Goal: Task Accomplishment & Management: Complete application form

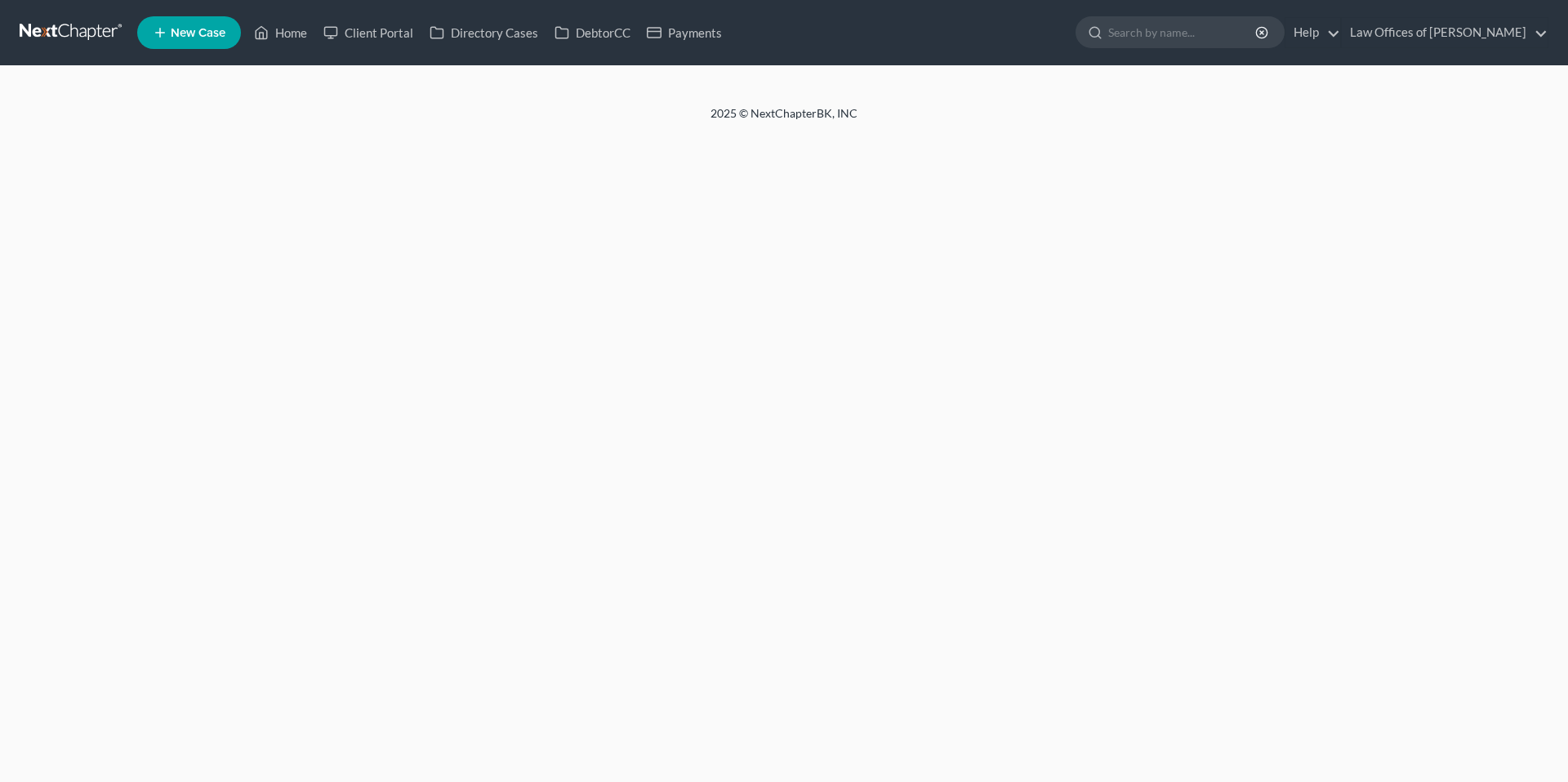
select select "11"
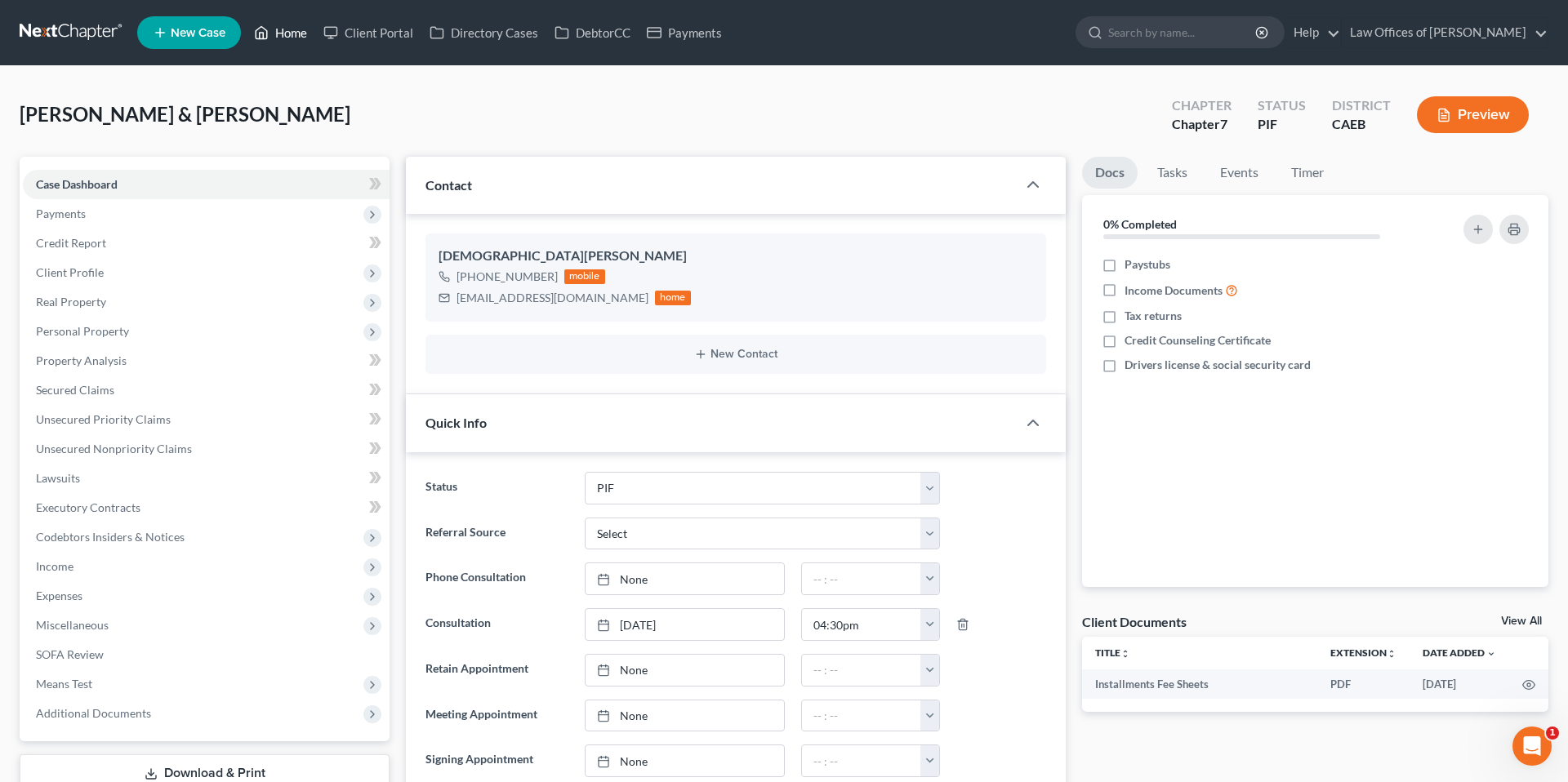
click at [289, 37] on link "Home" at bounding box center [280, 33] width 70 height 29
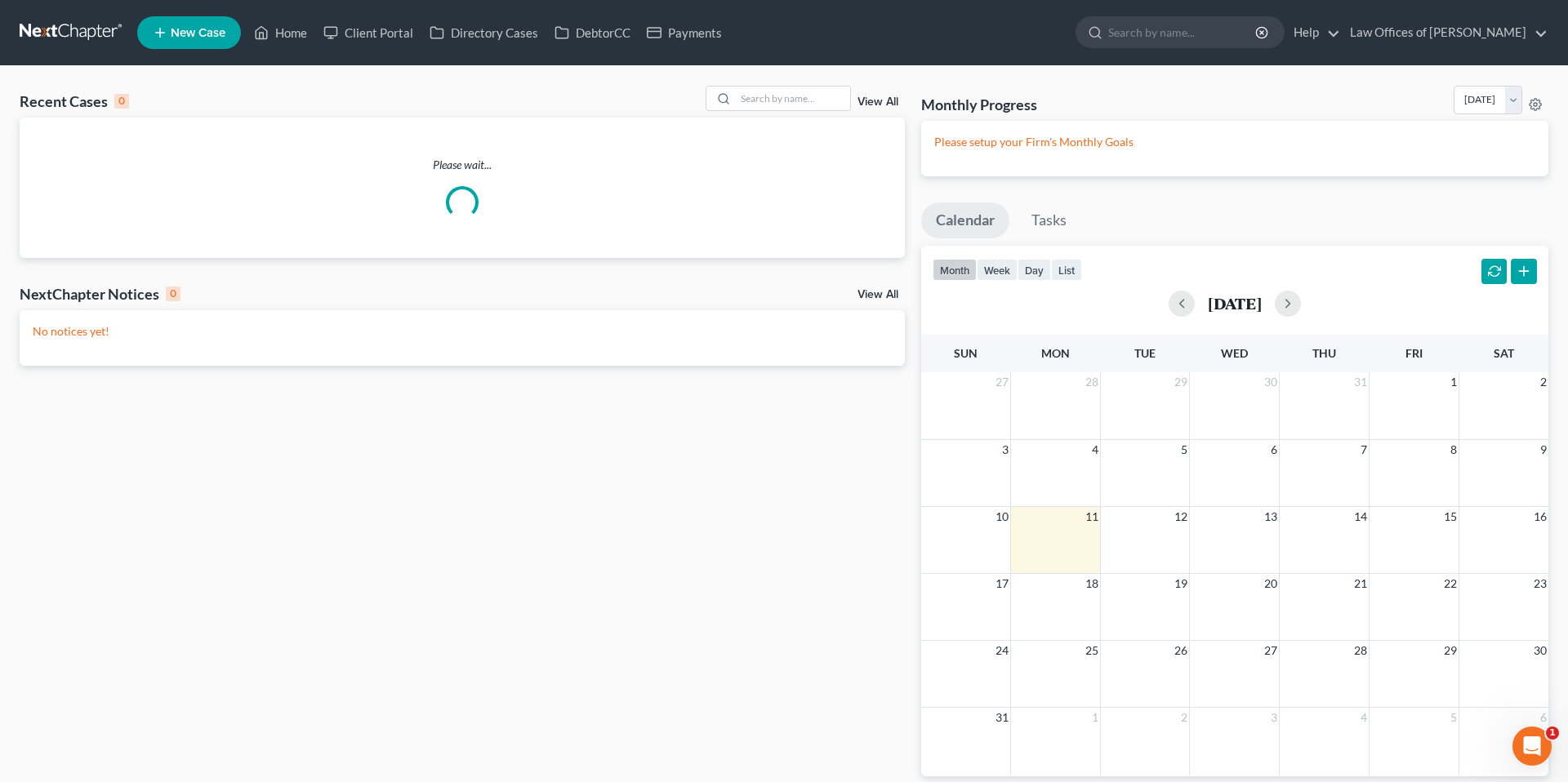
click at [829, 117] on div "Recent Cases 0 View All" at bounding box center [462, 102] width 886 height 32
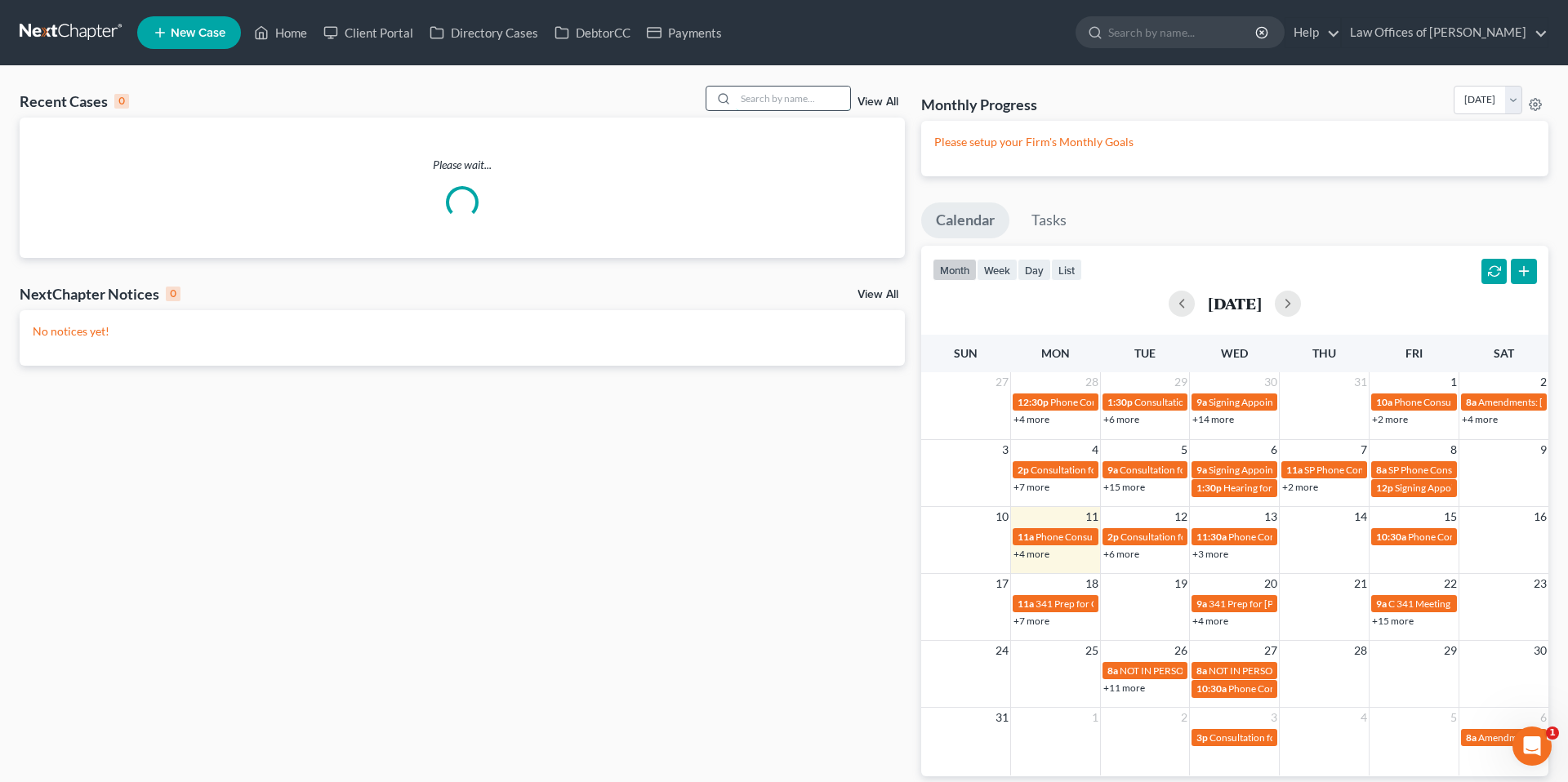
click at [818, 106] on input "search" at bounding box center [793, 98] width 115 height 24
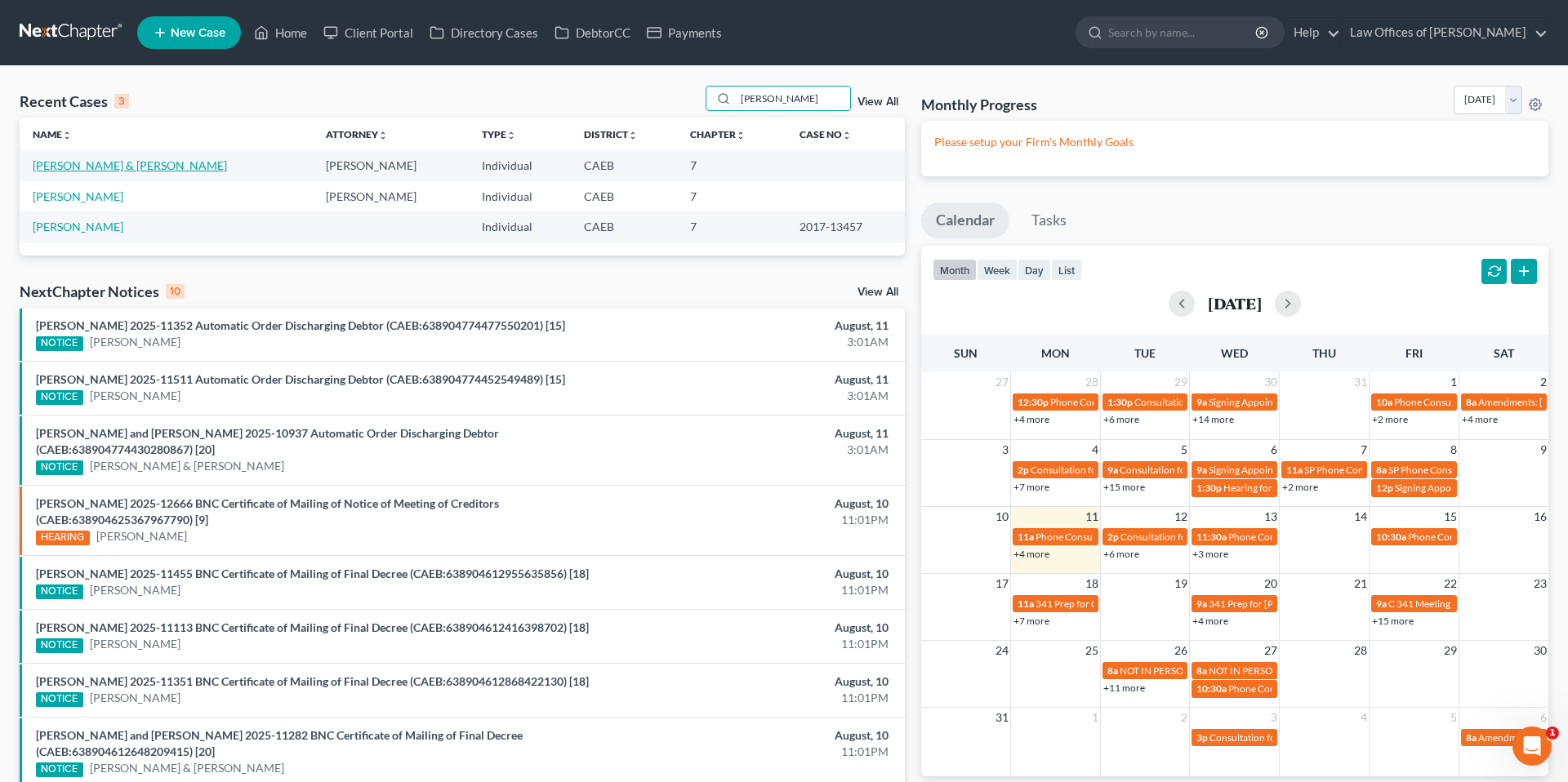
type input "[PERSON_NAME]"
click at [227, 168] on link "[PERSON_NAME] & [PERSON_NAME]" at bounding box center [129, 165] width 194 height 14
select select "6"
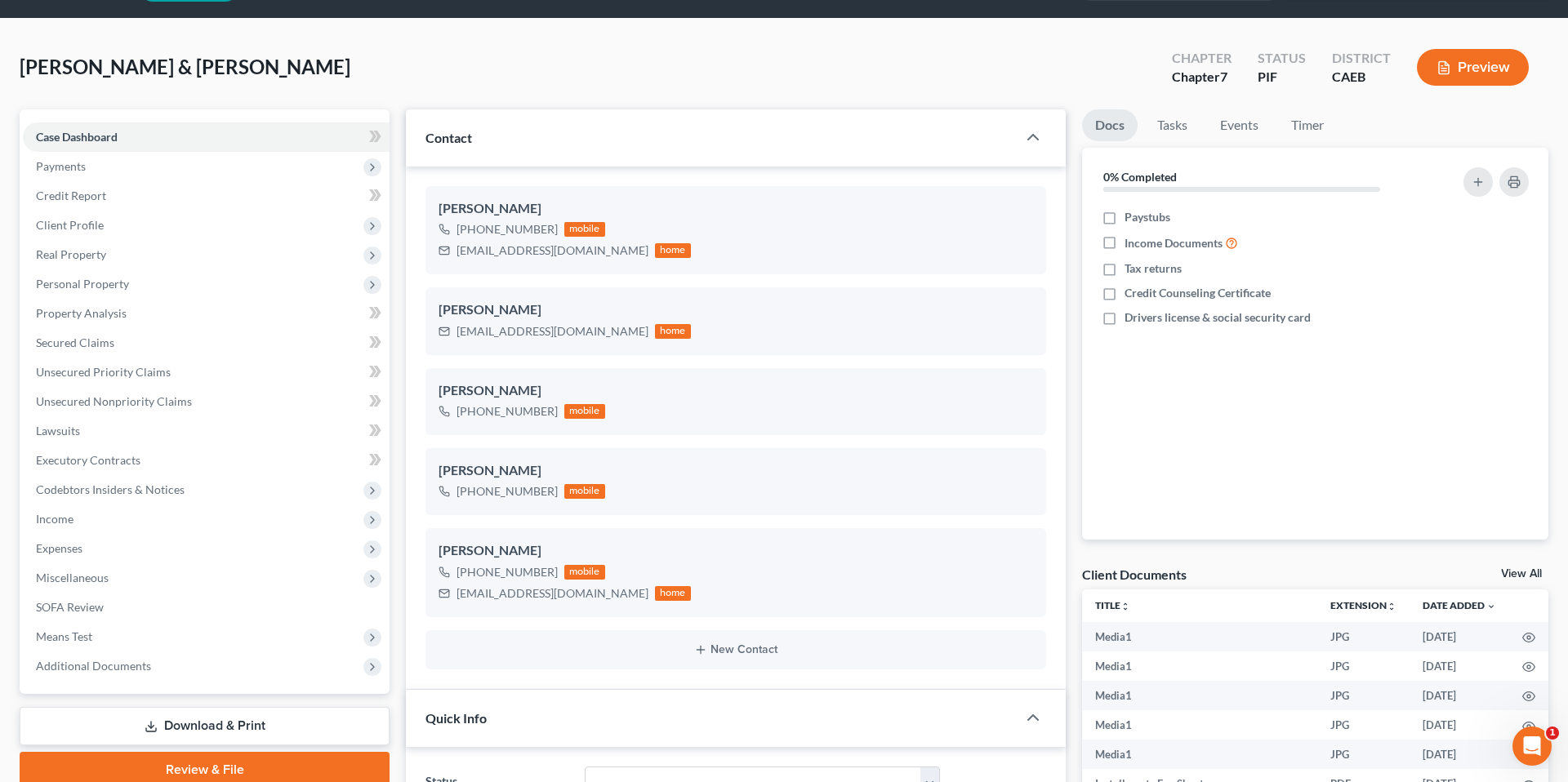
scroll to position [57, 0]
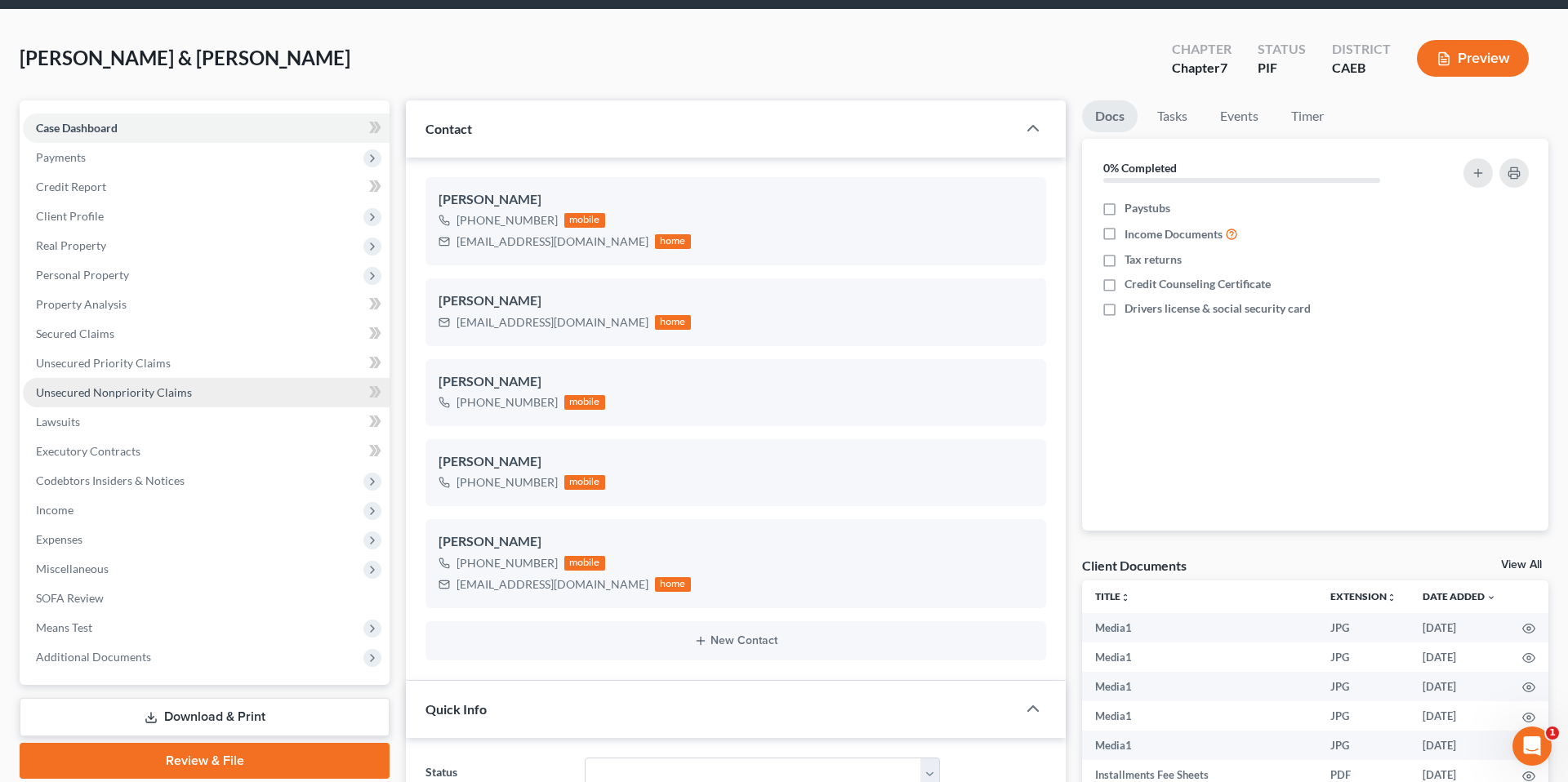
click at [202, 396] on link "Unsecured Nonpriority Claims" at bounding box center [206, 393] width 367 height 29
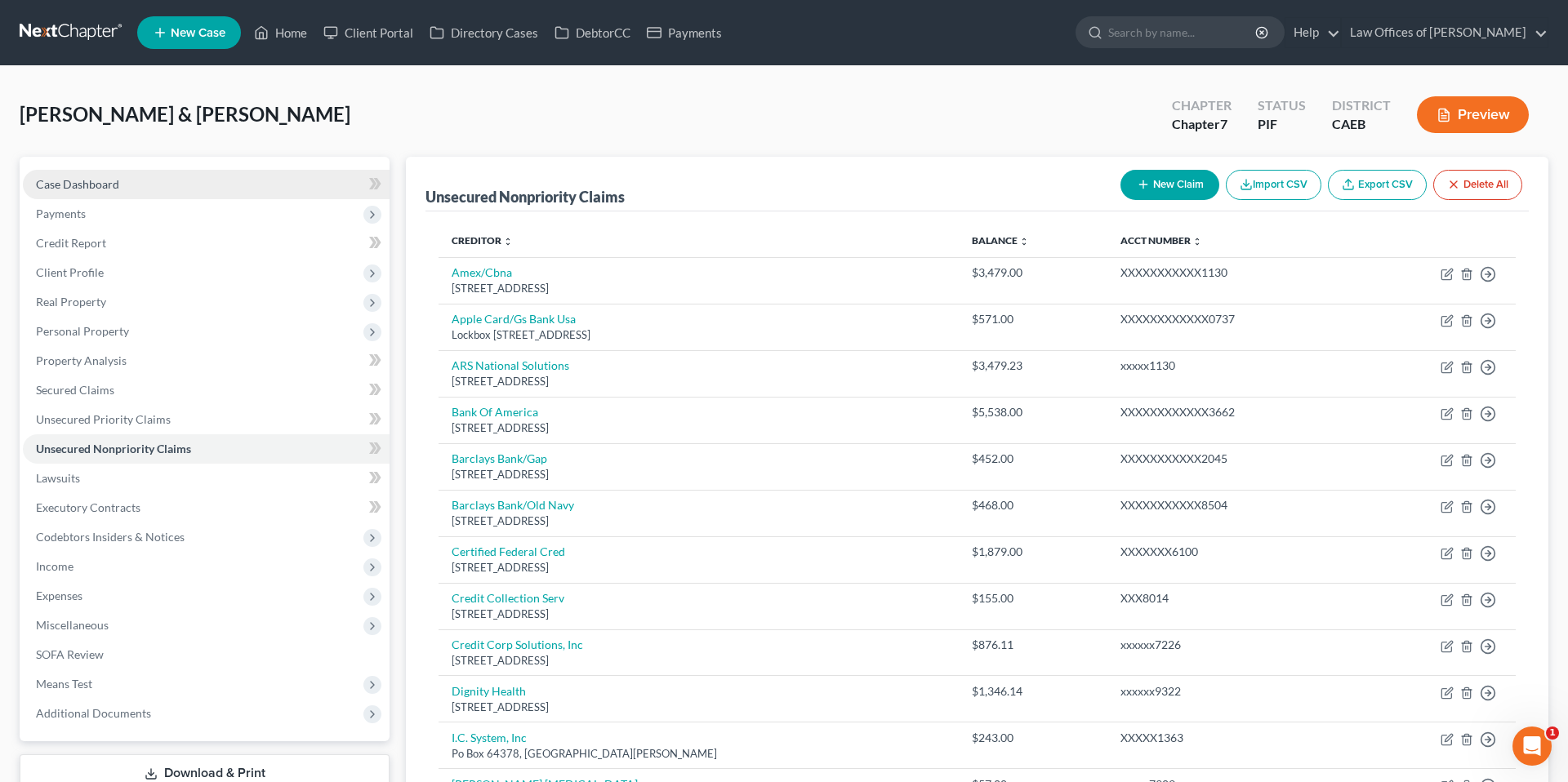
click at [97, 189] on span "Case Dashboard" at bounding box center [78, 183] width 84 height 14
select select "6"
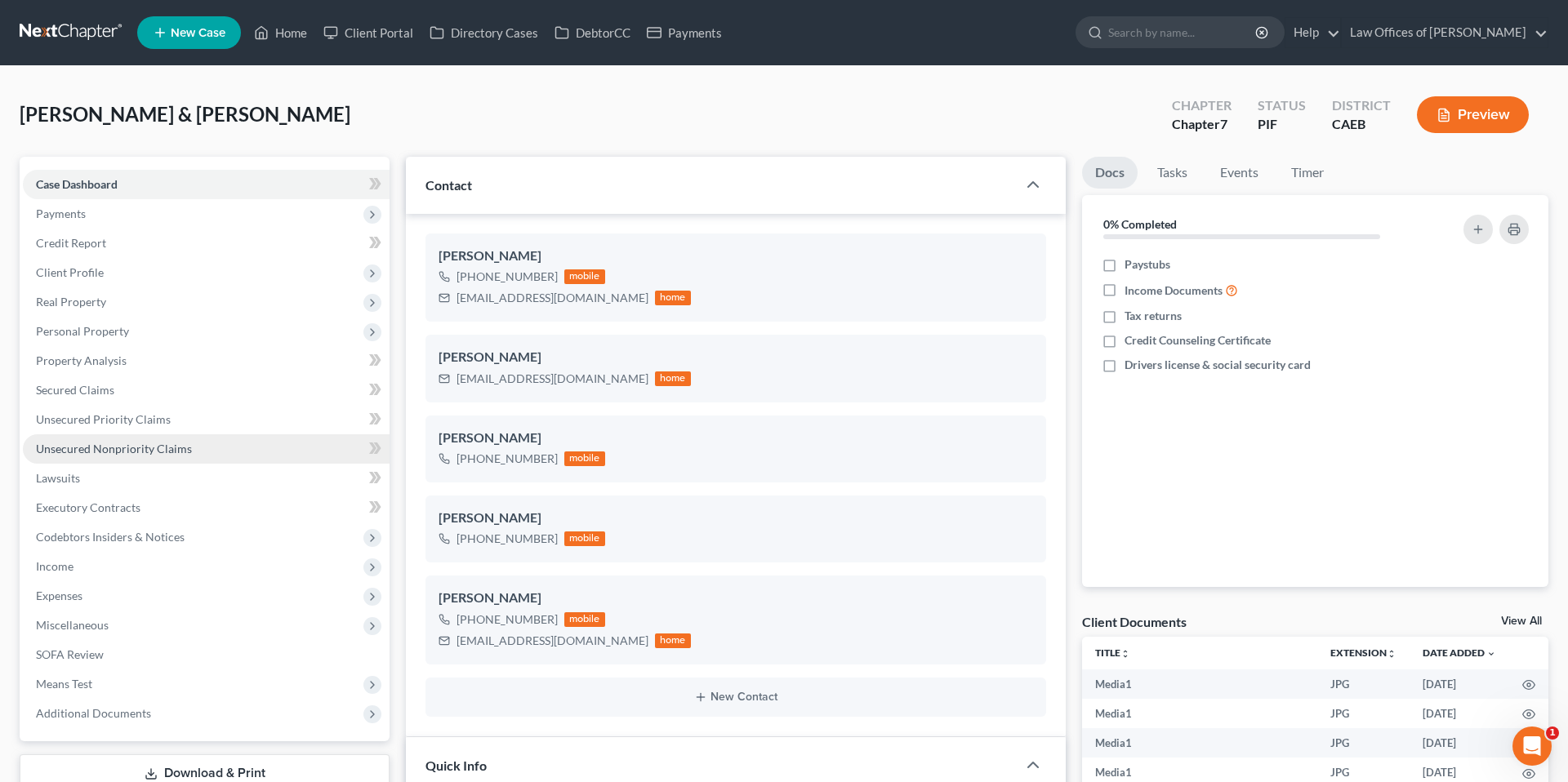
scroll to position [3, 0]
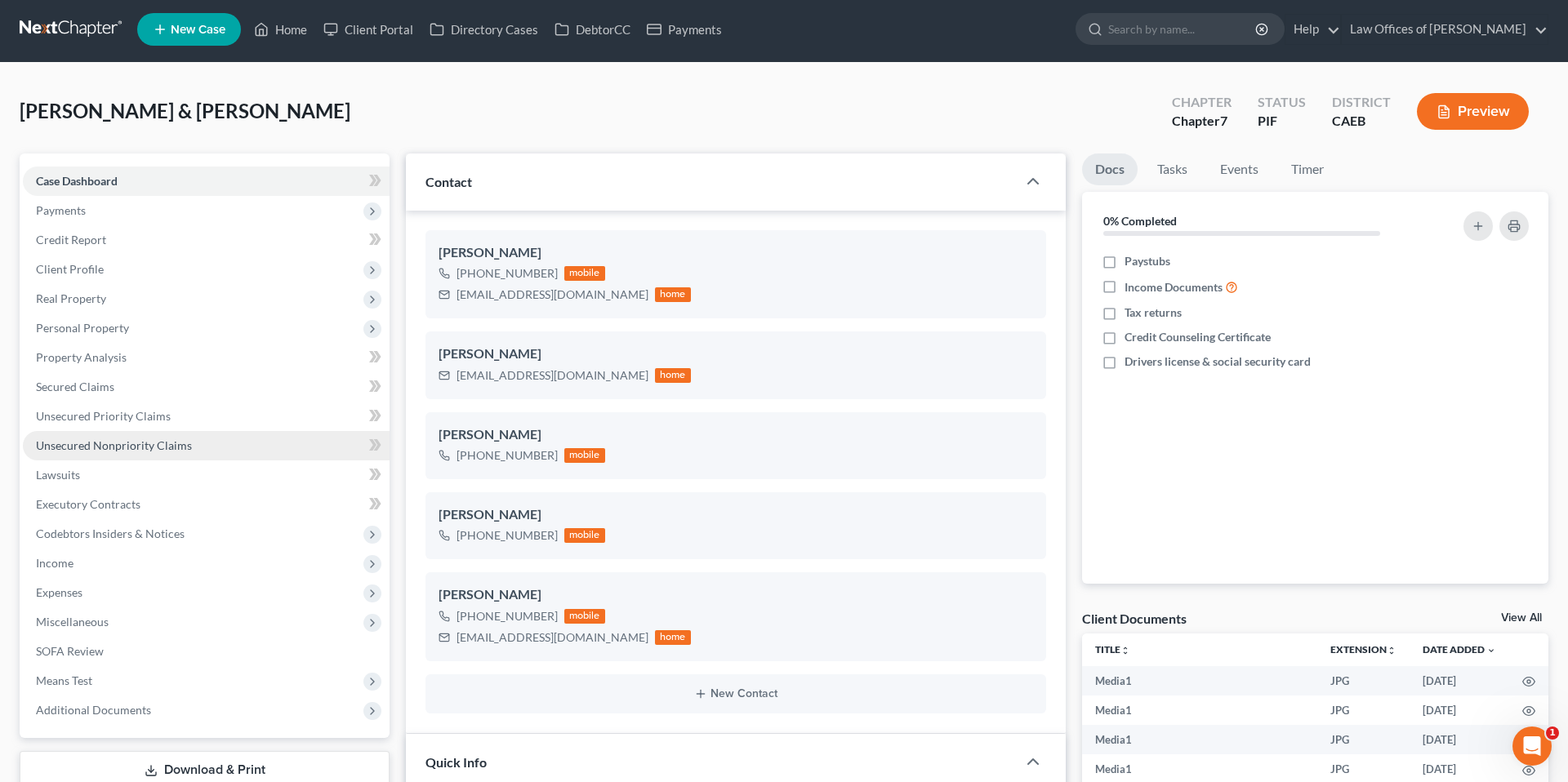
click at [135, 444] on span "Unsecured Nonpriority Claims" at bounding box center [114, 445] width 156 height 14
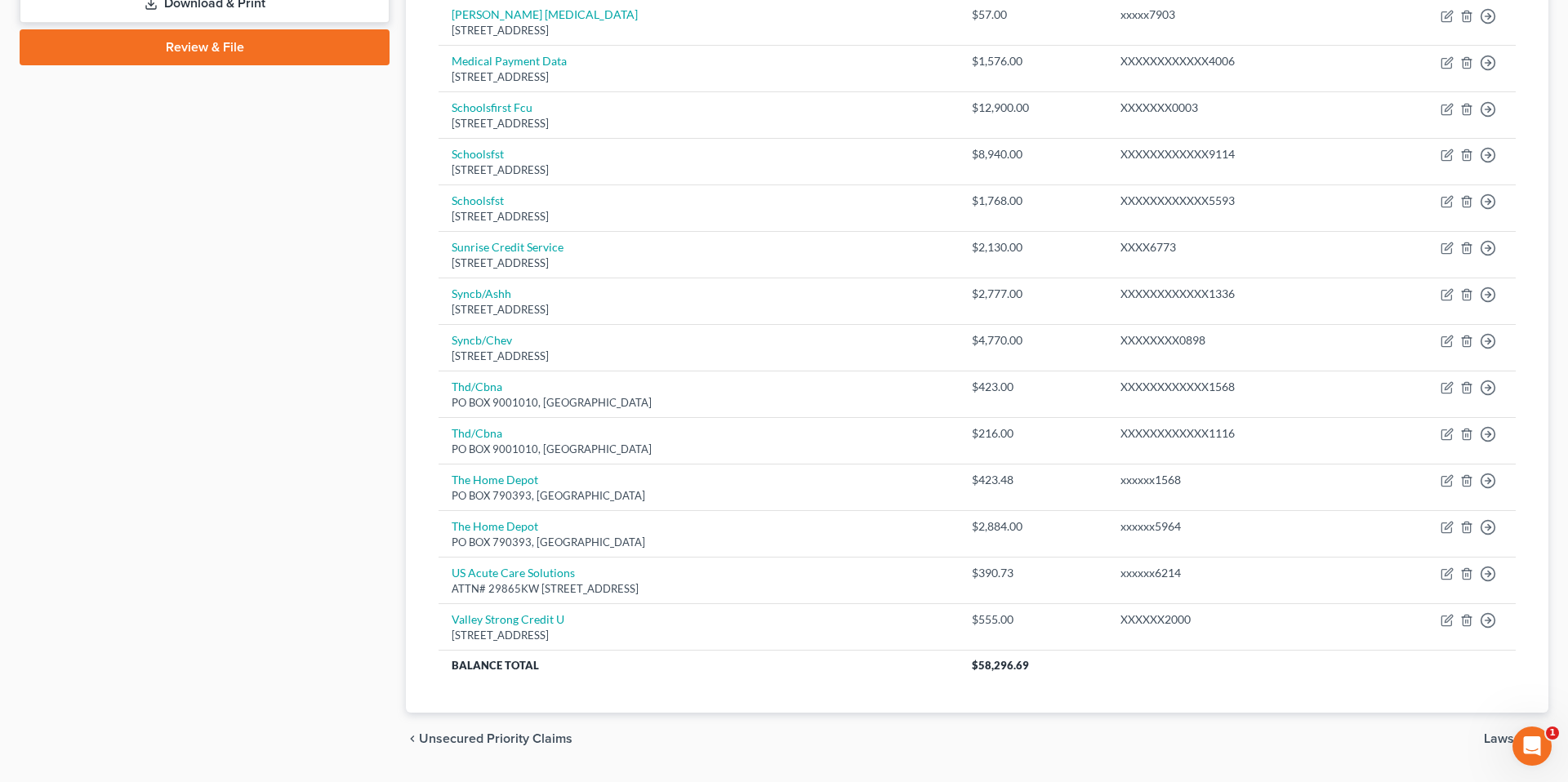
scroll to position [815, 0]
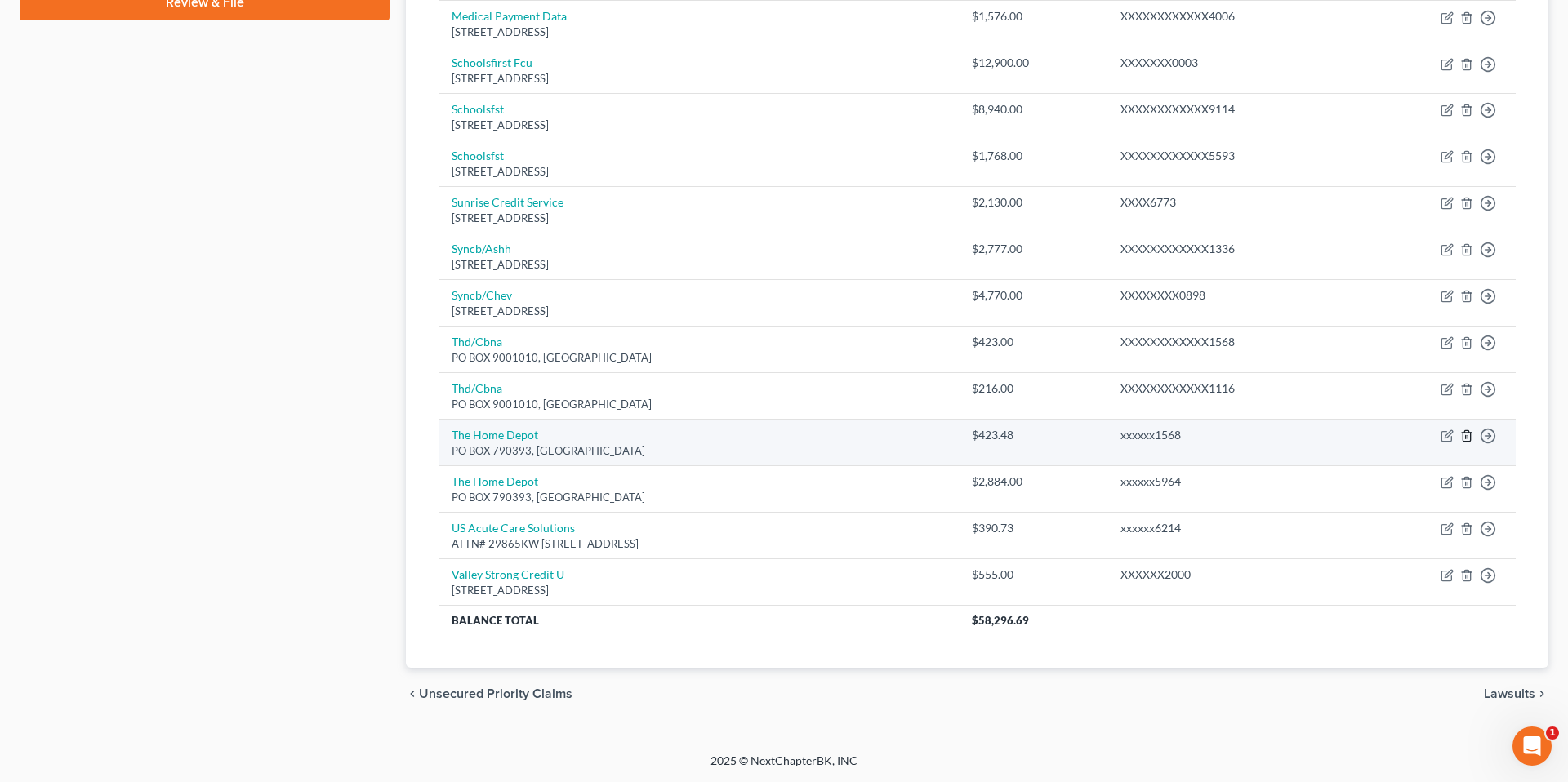
click at [1467, 436] on line "button" at bounding box center [1467, 437] width 0 height 3
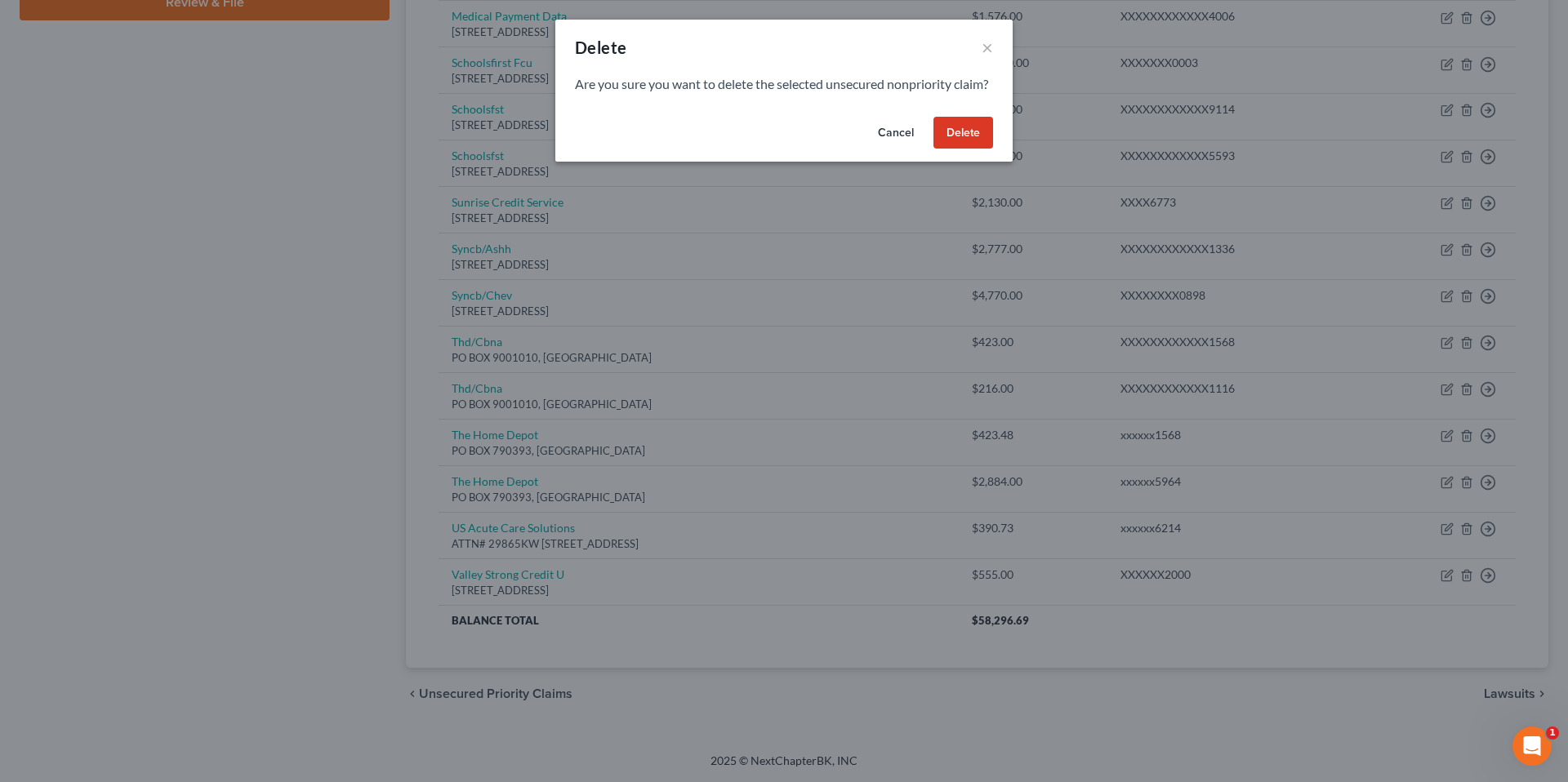
click at [960, 149] on button "Delete" at bounding box center [963, 133] width 60 height 33
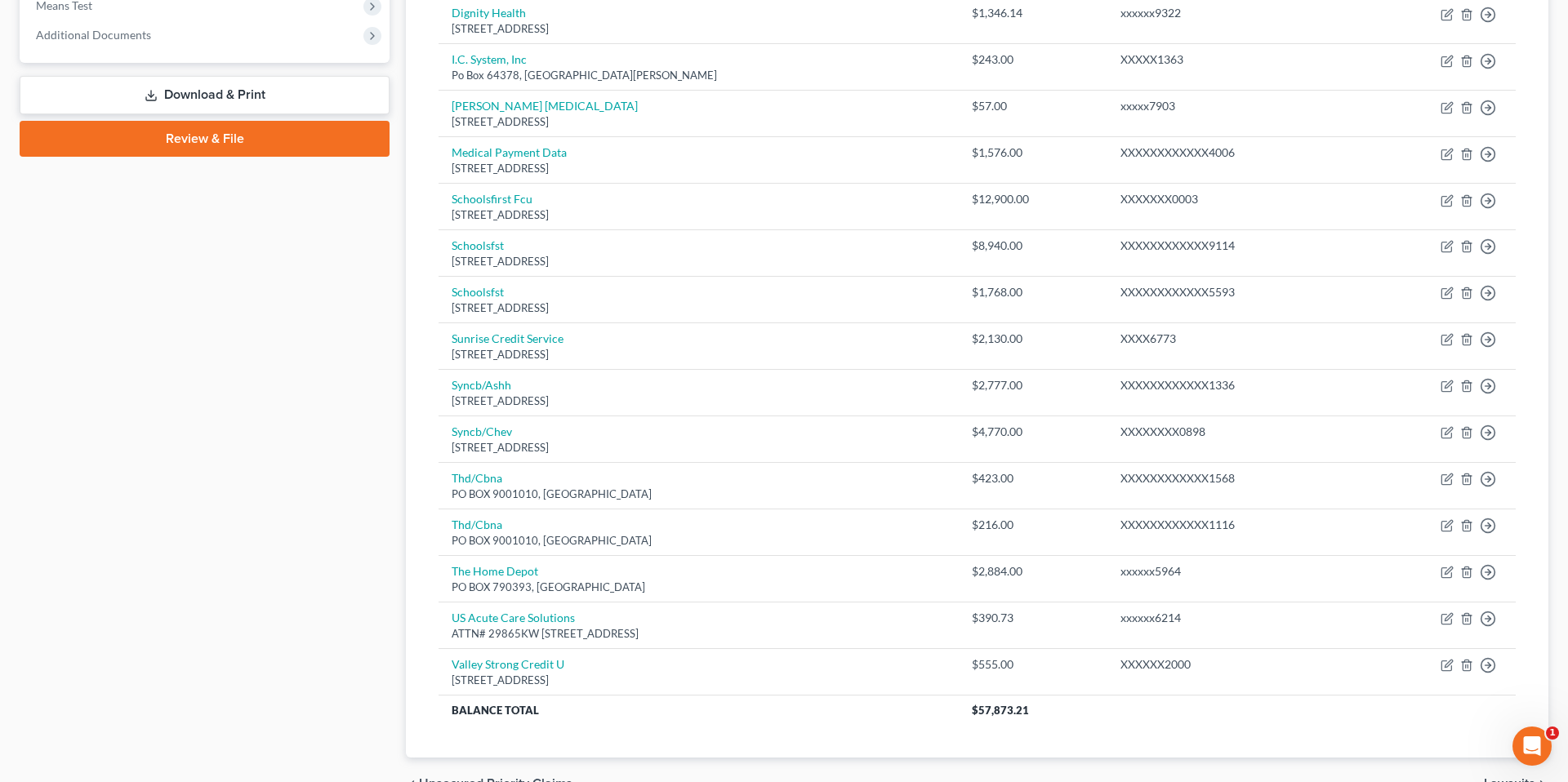
scroll to position [0, 0]
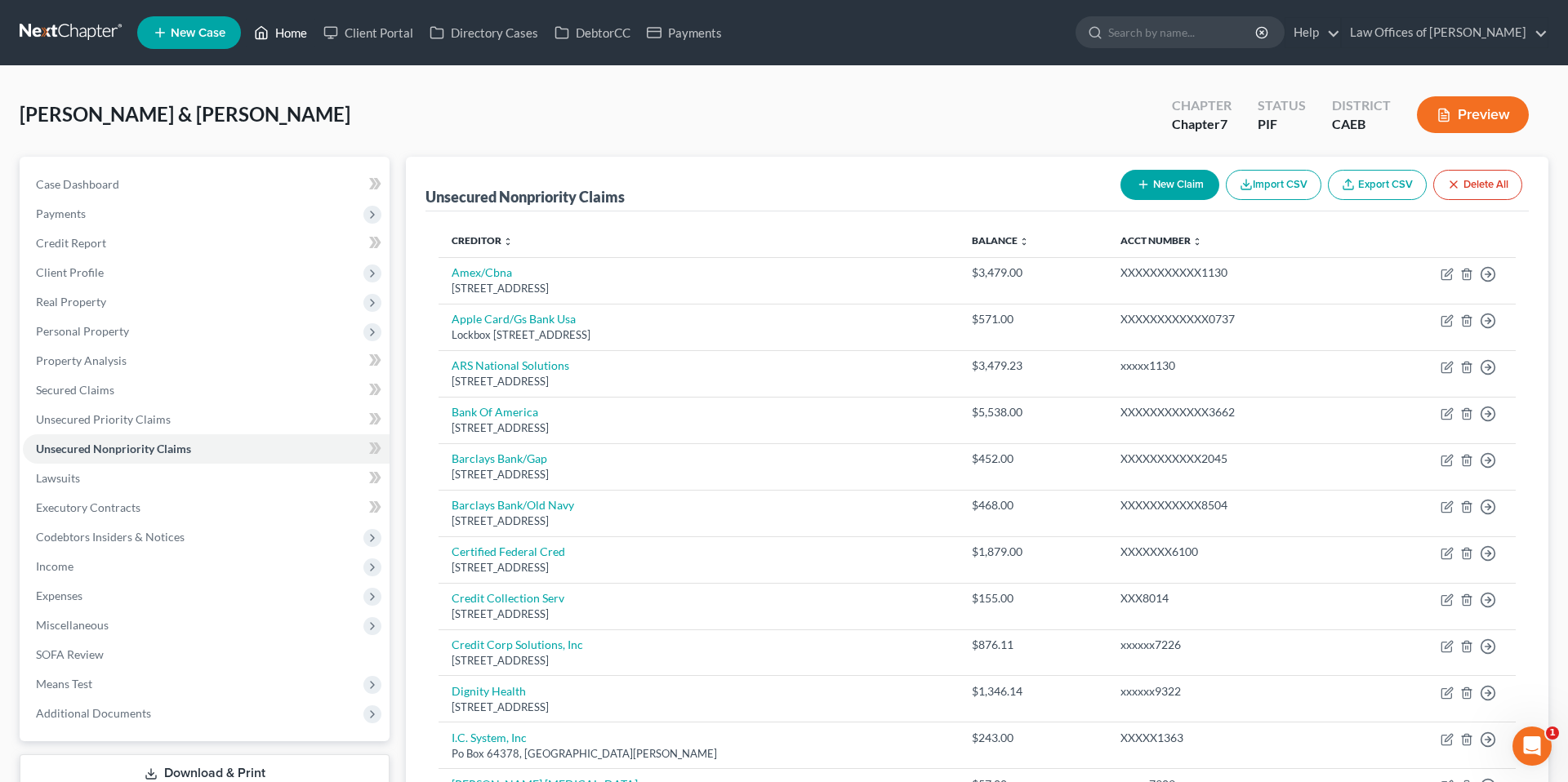
click at [282, 31] on link "Home" at bounding box center [280, 33] width 70 height 29
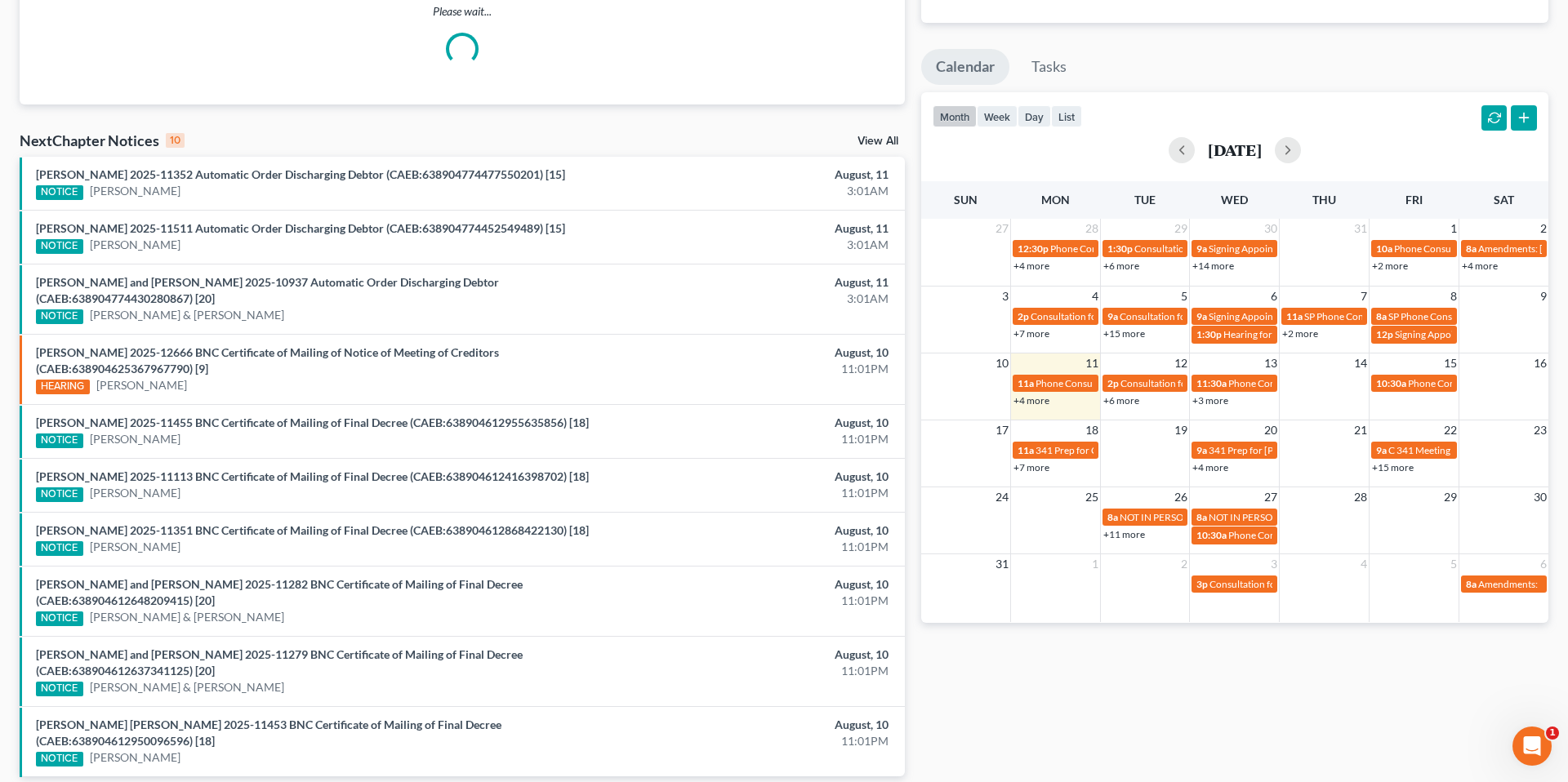
scroll to position [173, 0]
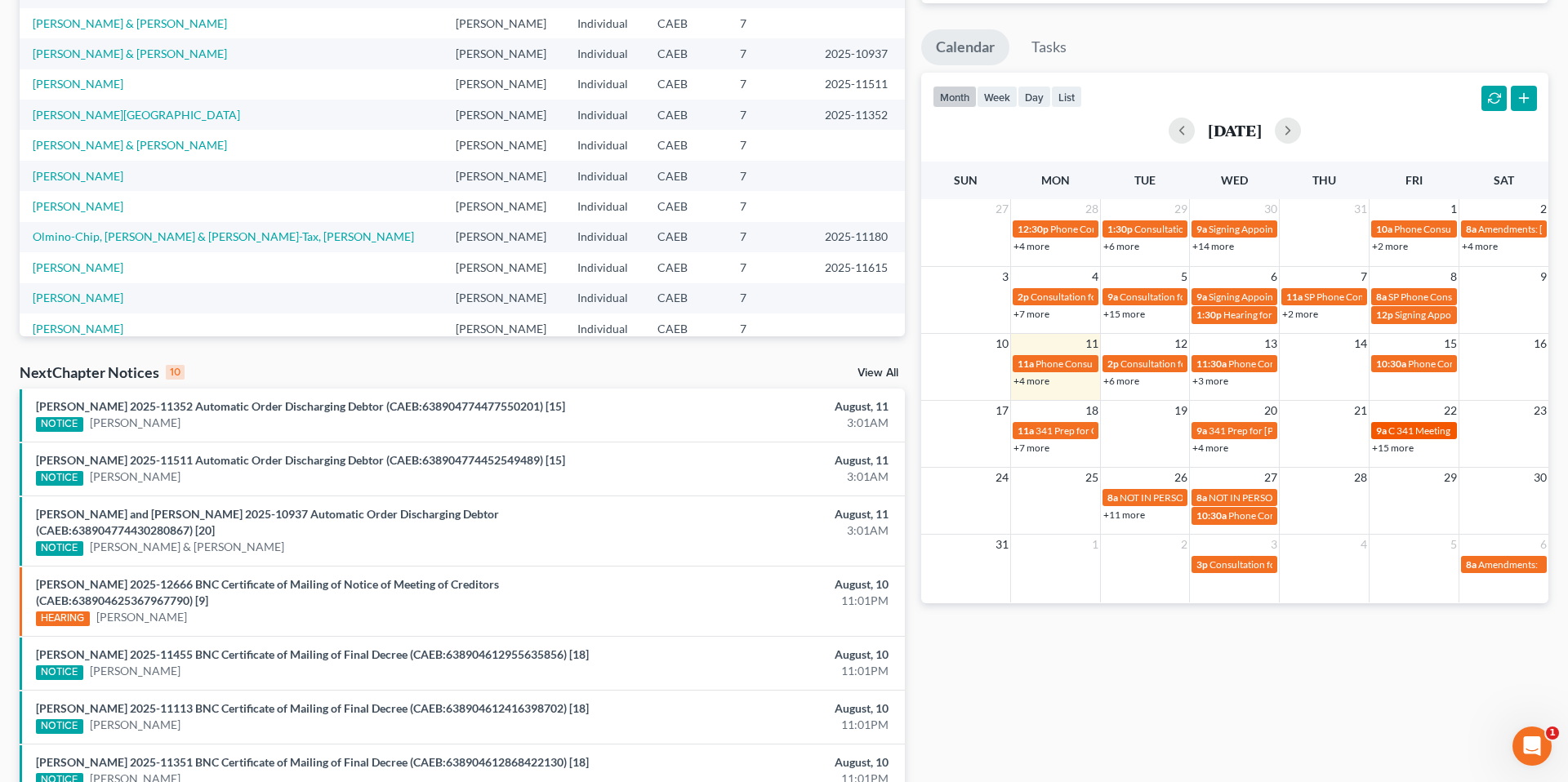
click at [1414, 424] on span "C 341 Meeting for [PERSON_NAME] & [PERSON_NAME]" at bounding box center [1509, 430] width 242 height 12
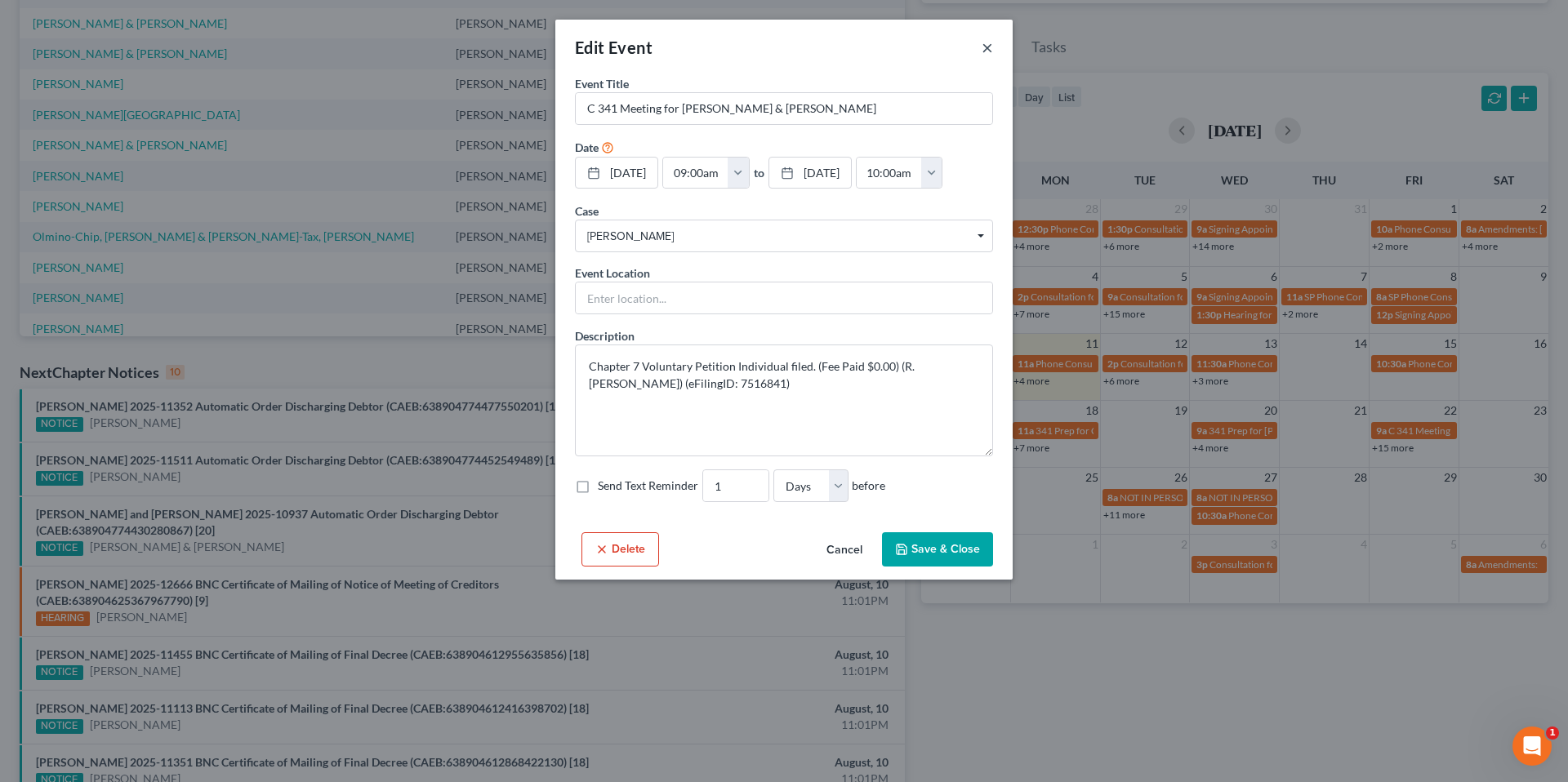
click at [990, 47] on button "×" at bounding box center [987, 47] width 11 height 20
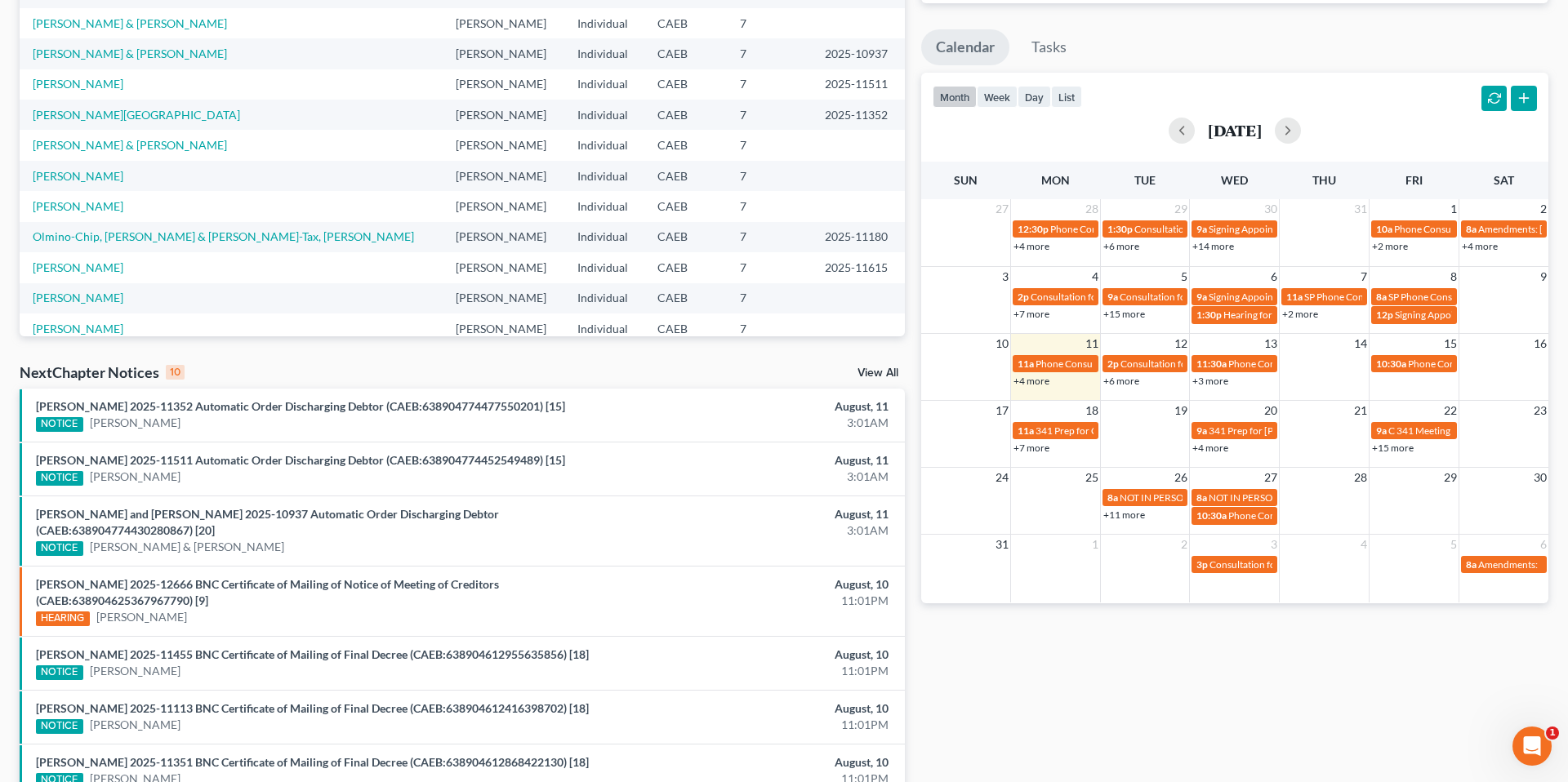
click at [1398, 446] on link "+15 more" at bounding box center [1393, 447] width 42 height 12
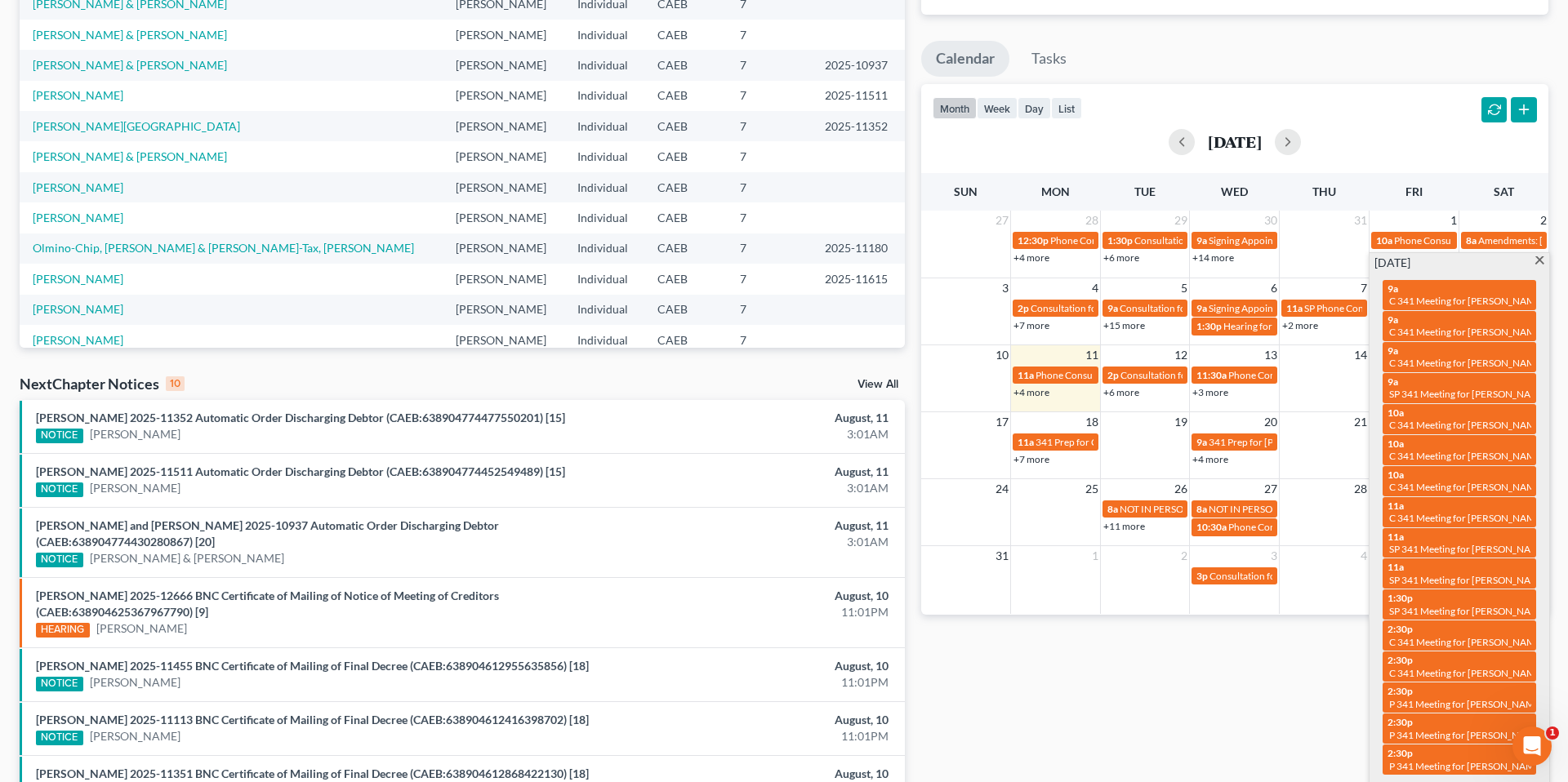
scroll to position [0, 0]
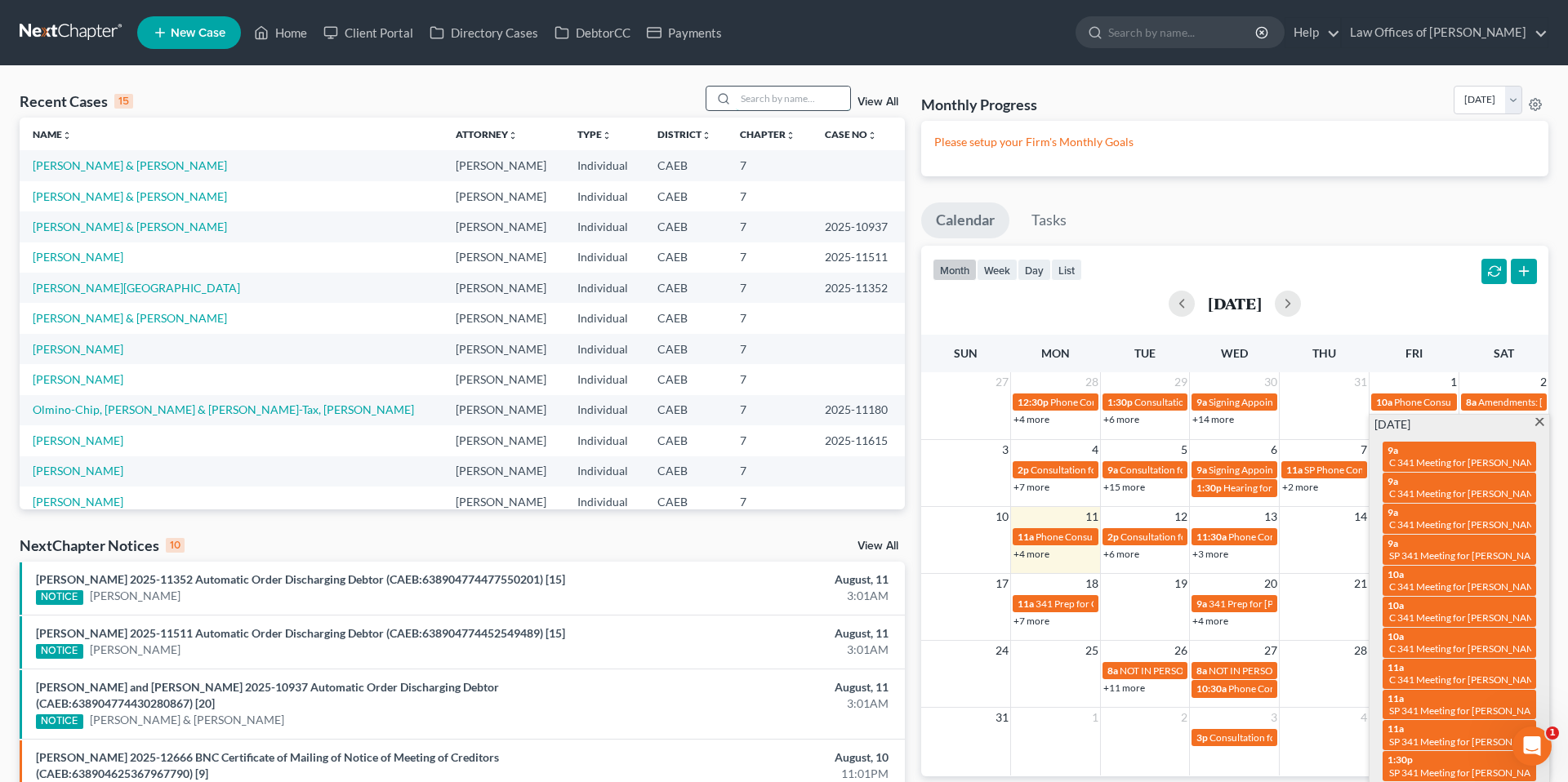
click at [745, 106] on input "search" at bounding box center [793, 98] width 115 height 24
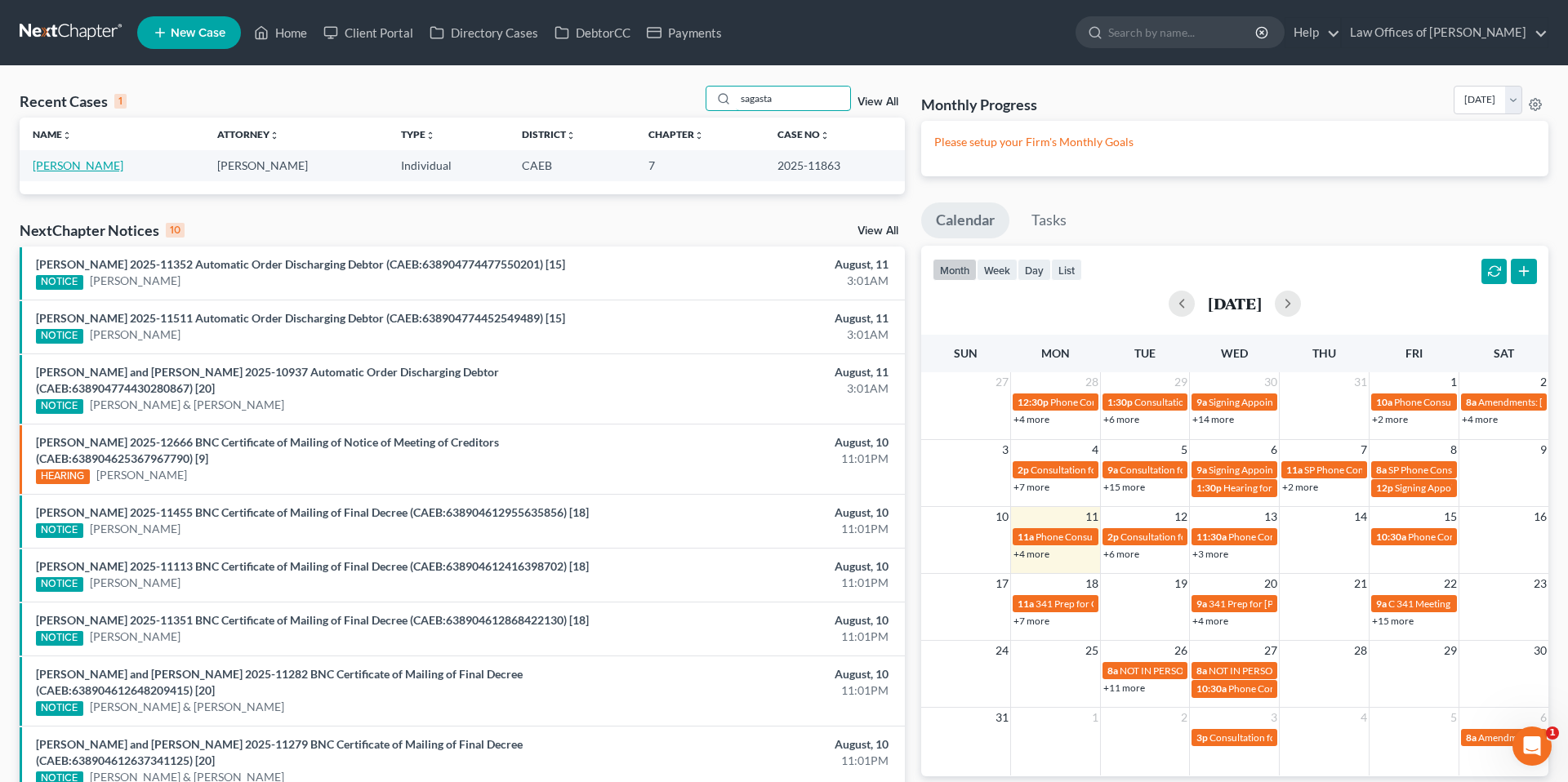
type input "sagasta"
click at [124, 167] on link "[PERSON_NAME]" at bounding box center [78, 165] width 91 height 14
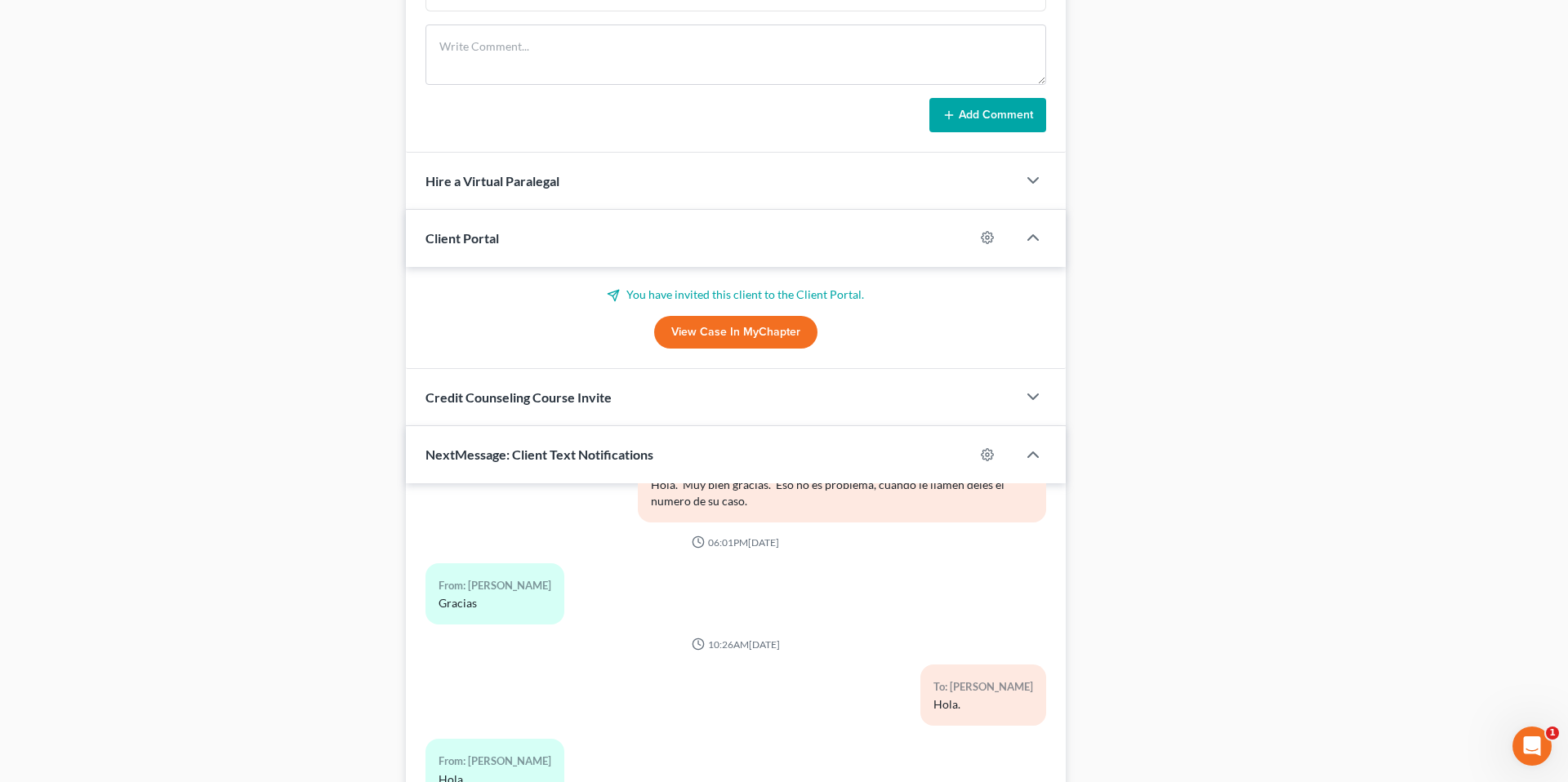
scroll to position [1404, 0]
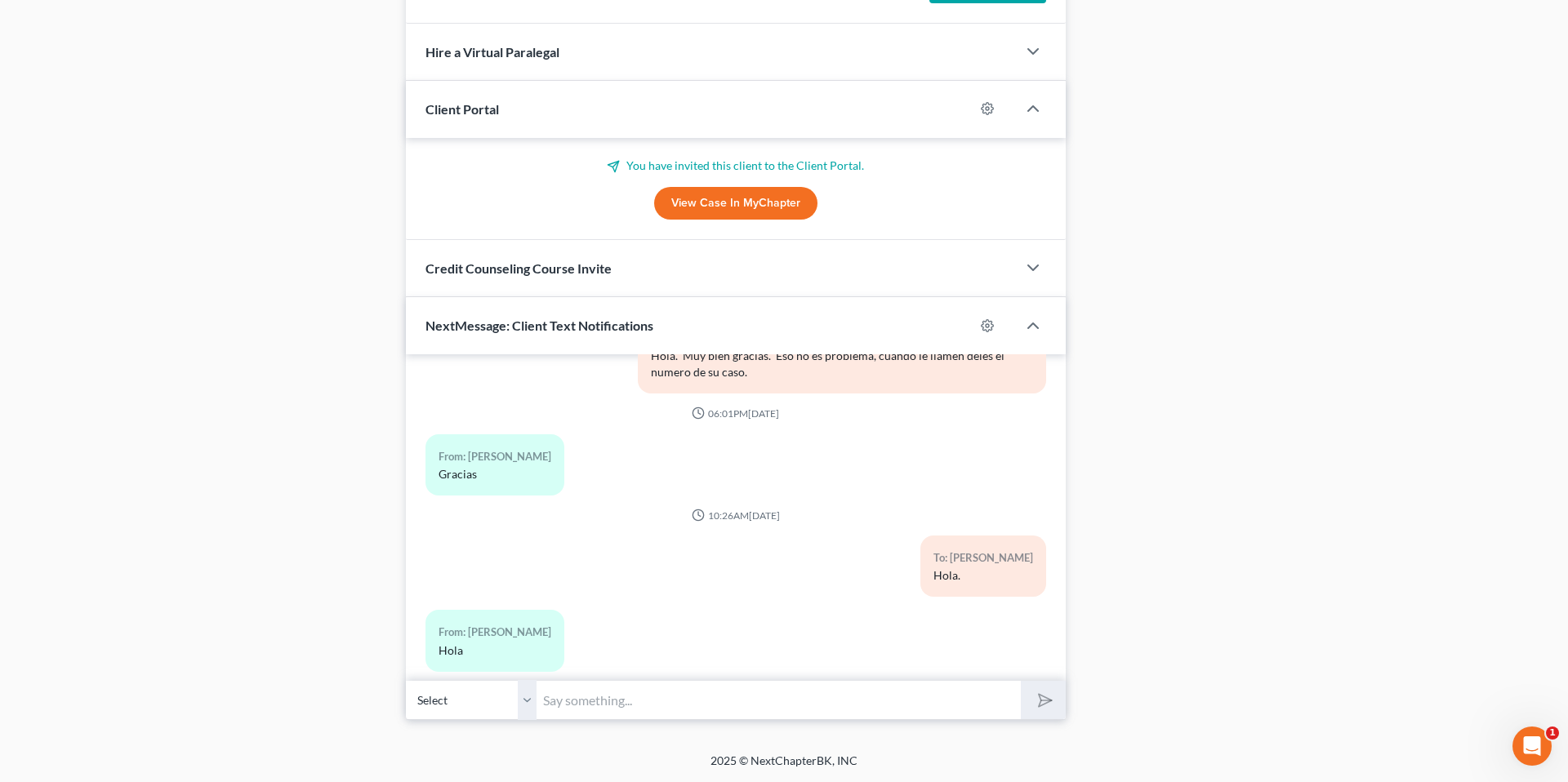
click at [483, 720] on button "Media1" at bounding box center [471, 726] width 52 height 13
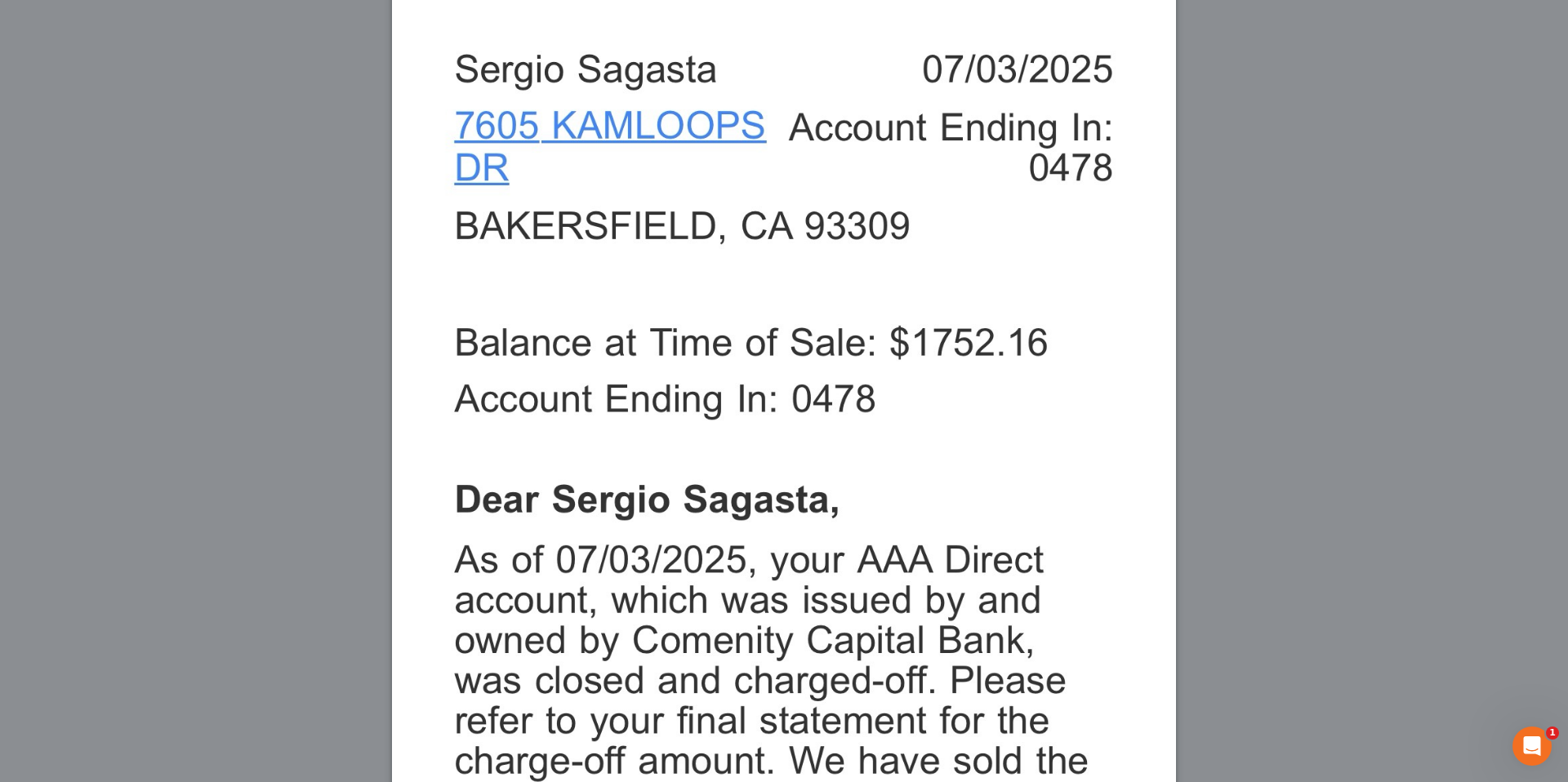
scroll to position [585, 0]
click at [305, 602] on div "Attachment Preview: Media1 [DATE] A copy of this images is also saved in the ca…" at bounding box center [784, 391] width 1568 height 782
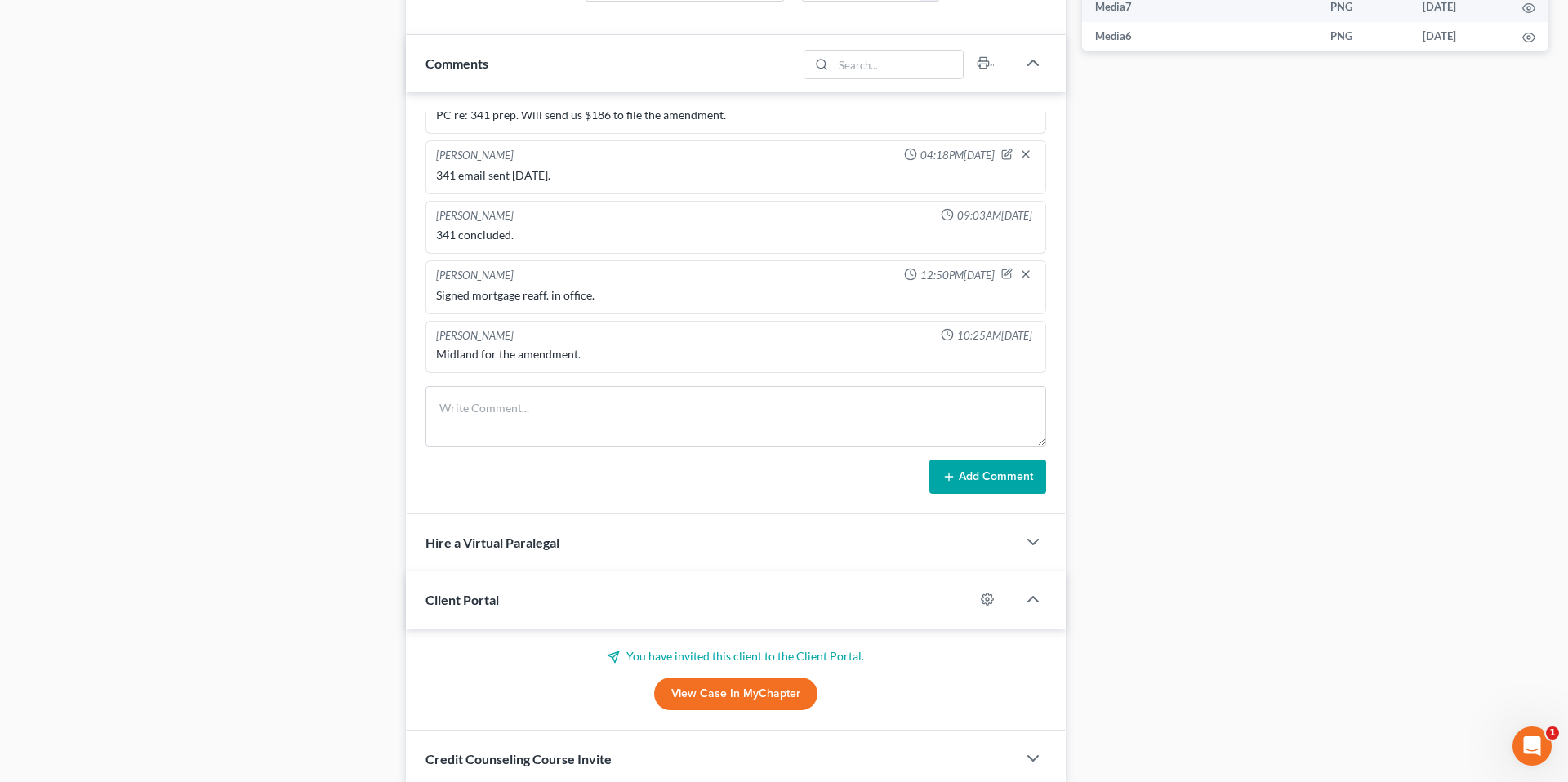
scroll to position [925, 0]
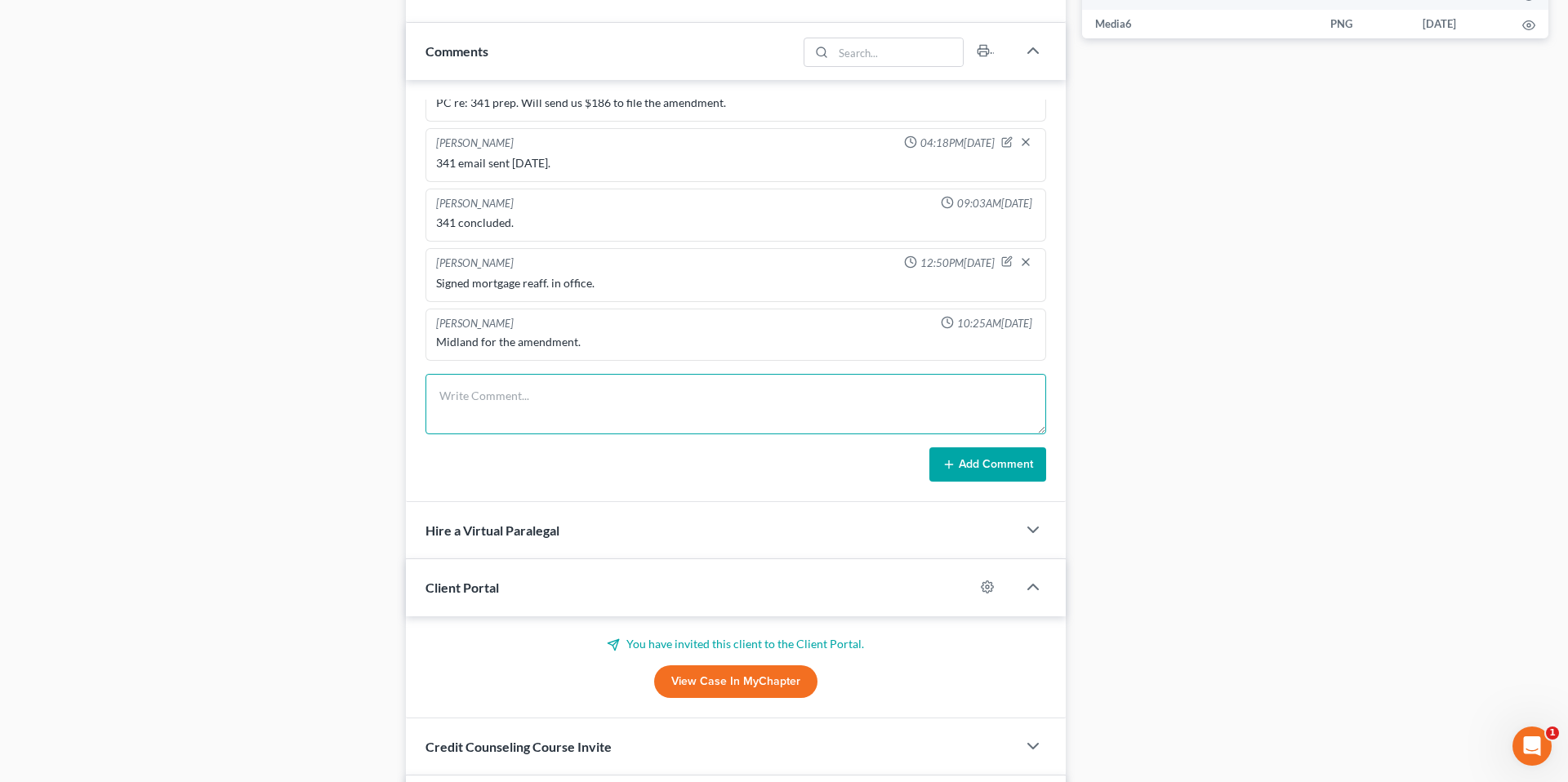
click at [553, 416] on textarea at bounding box center [736, 405] width 621 height 61
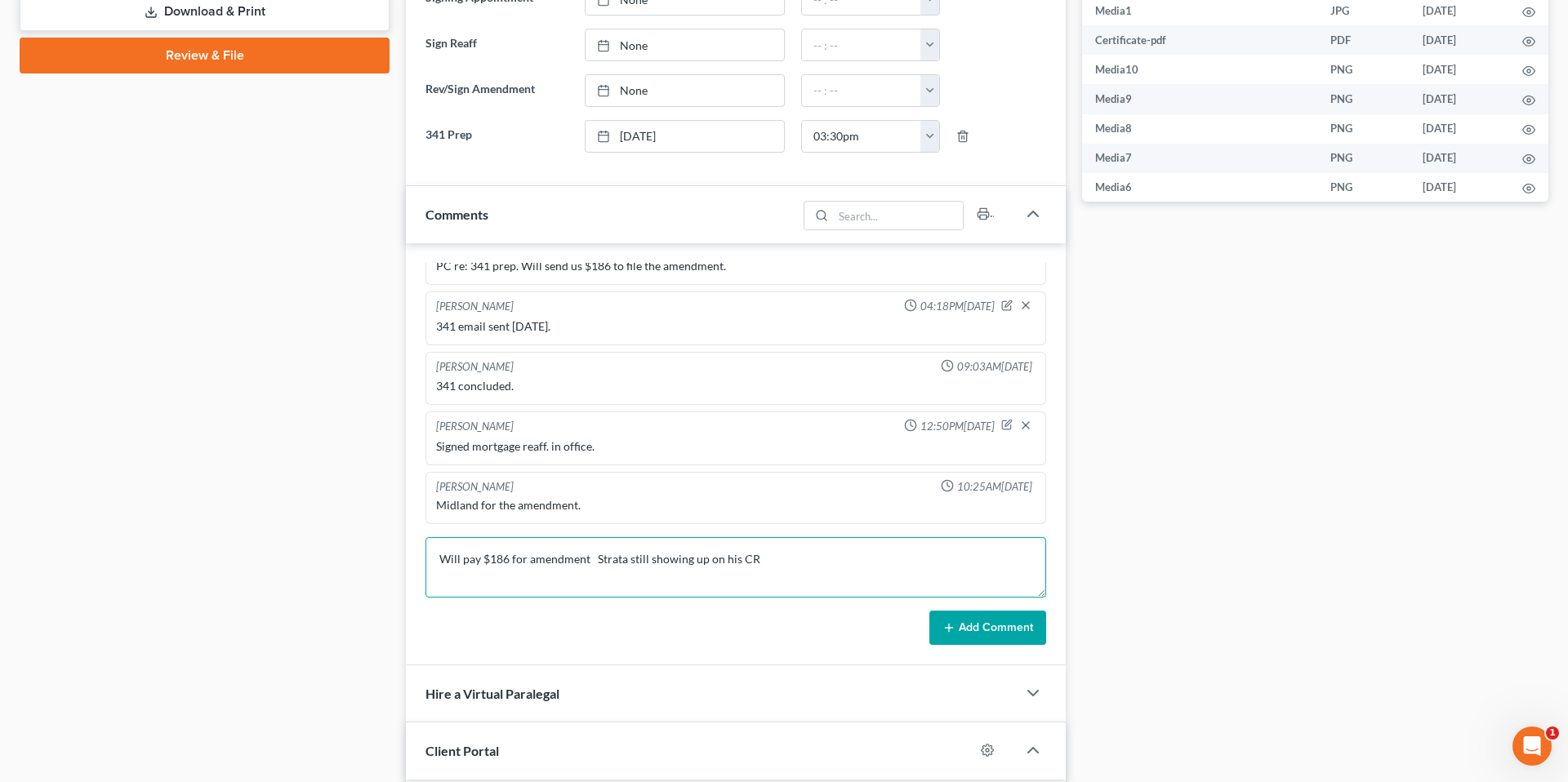
scroll to position [887, 0]
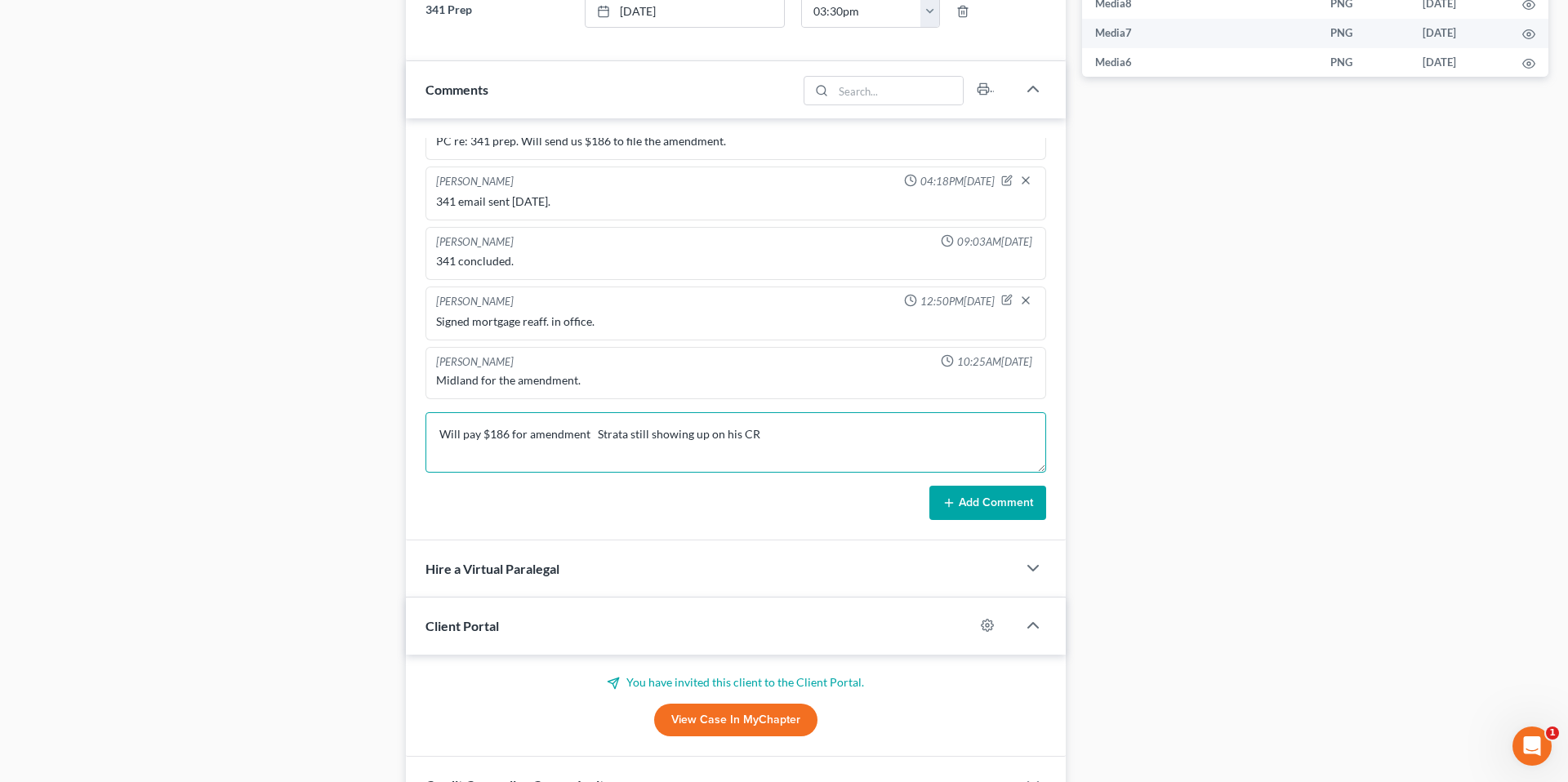
click at [595, 436] on textarea "Will pay $186 for amendment Strata still showing up on his CR" at bounding box center [736, 442] width 621 height 61
click at [796, 434] on textarea "Will pay $186 for amendment .[PERSON_NAME] still showing up on his CR" at bounding box center [736, 442] width 621 height 61
click at [596, 434] on textarea "Will pay $186 for amendment .[PERSON_NAME] still showing up on his CR." at bounding box center [736, 442] width 621 height 61
click at [797, 437] on textarea "Will pay $186 for amendment Strata still showing up on his CR." at bounding box center [736, 442] width 621 height 61
click at [587, 432] on textarea "Will pay $186 for amendment Strata still showing up on his CR, has other Strata…" at bounding box center [736, 442] width 621 height 61
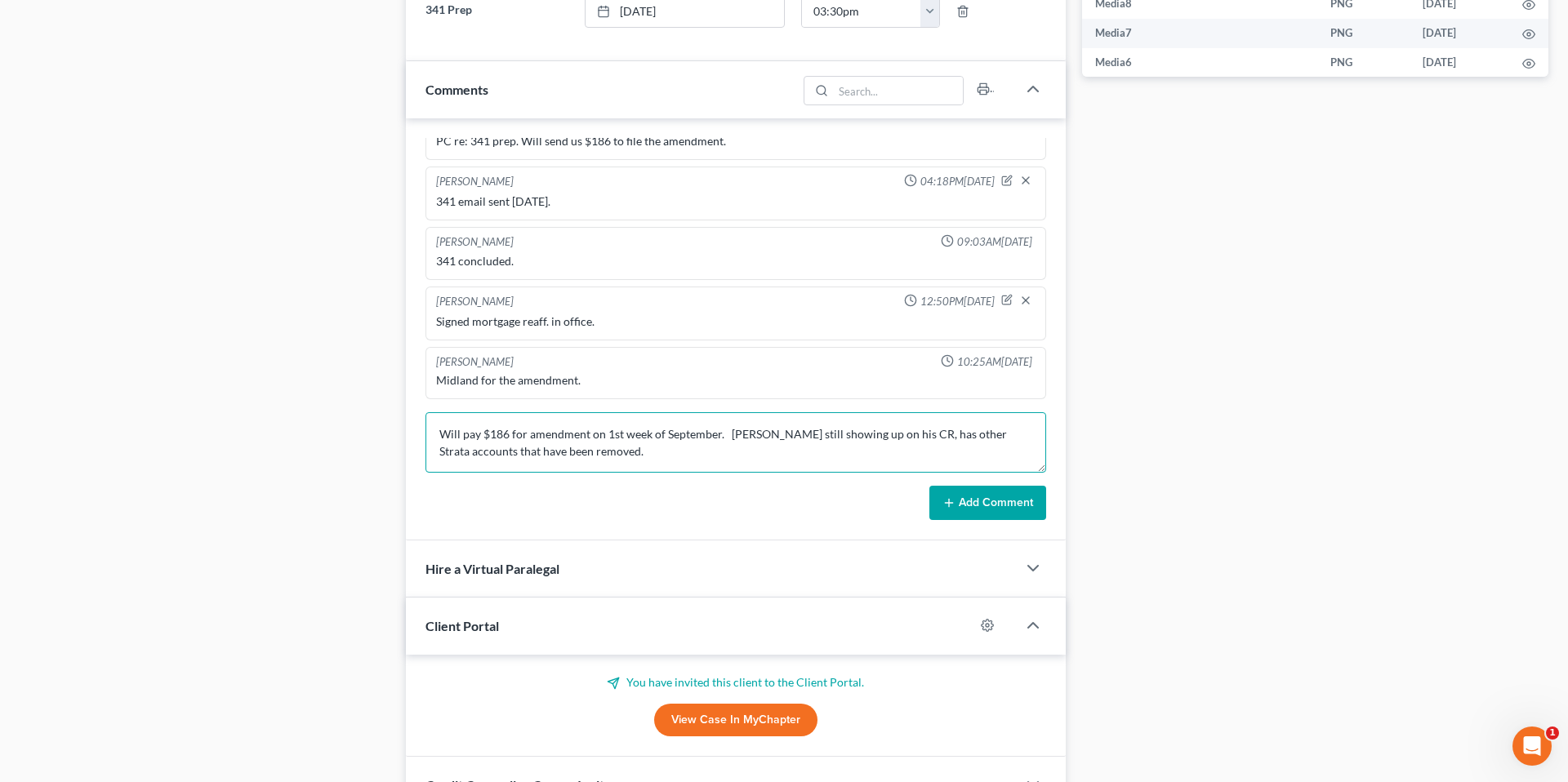
click at [755, 446] on textarea "Will pay $186 for amendment on 1st week of September. [PERSON_NAME] still showi…" at bounding box center [736, 442] width 621 height 61
type textarea "Will pay $186 for amendment on 1st week of September. [PERSON_NAME] still showi…"
click at [1001, 499] on button "Add Comment" at bounding box center [987, 503] width 117 height 34
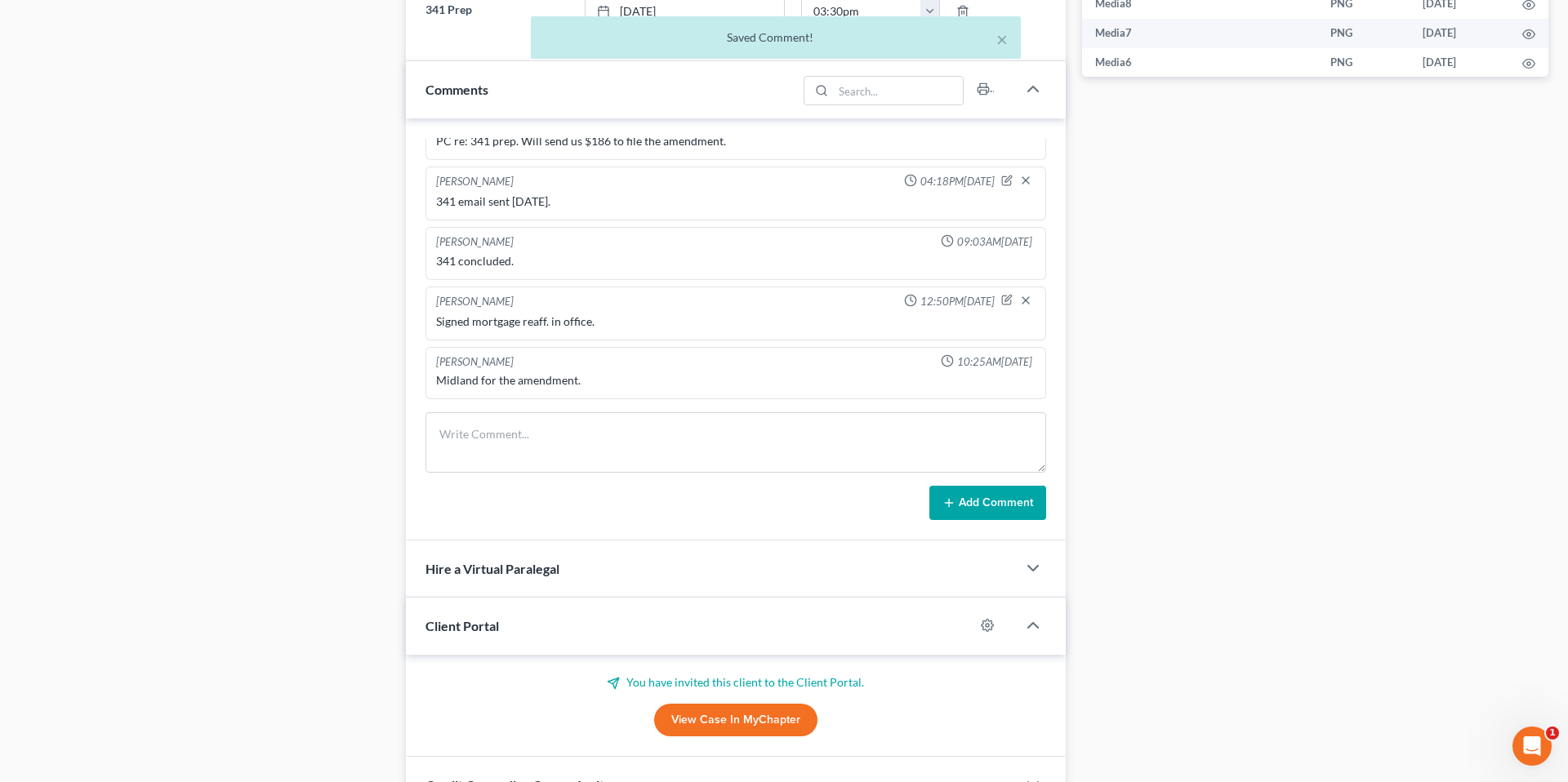
scroll to position [784, 0]
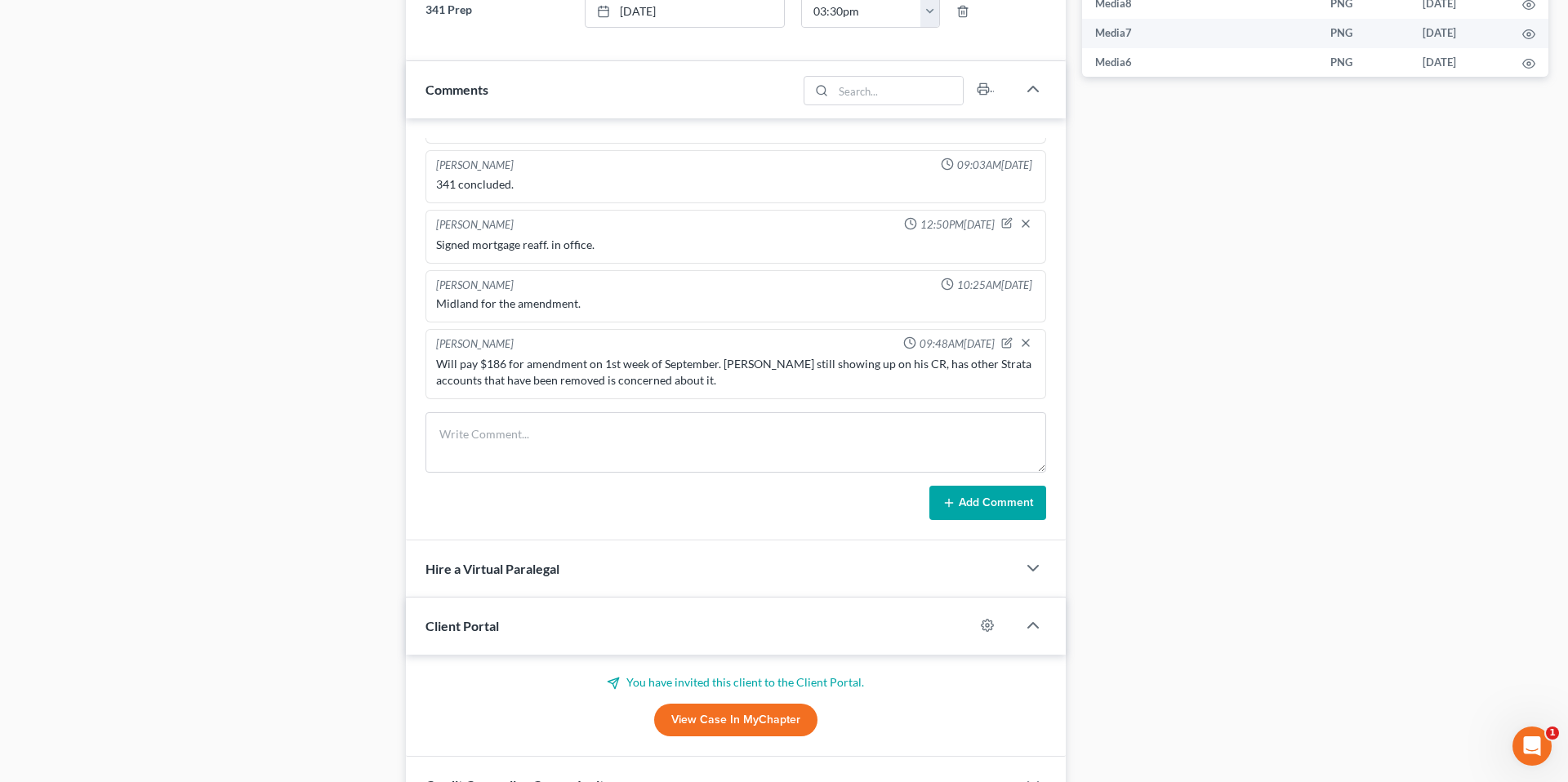
click at [329, 188] on div "Case Dashboard Payments Invoices Payments Payments Credit Report Client Profile" at bounding box center [205, 254] width 387 height 1968
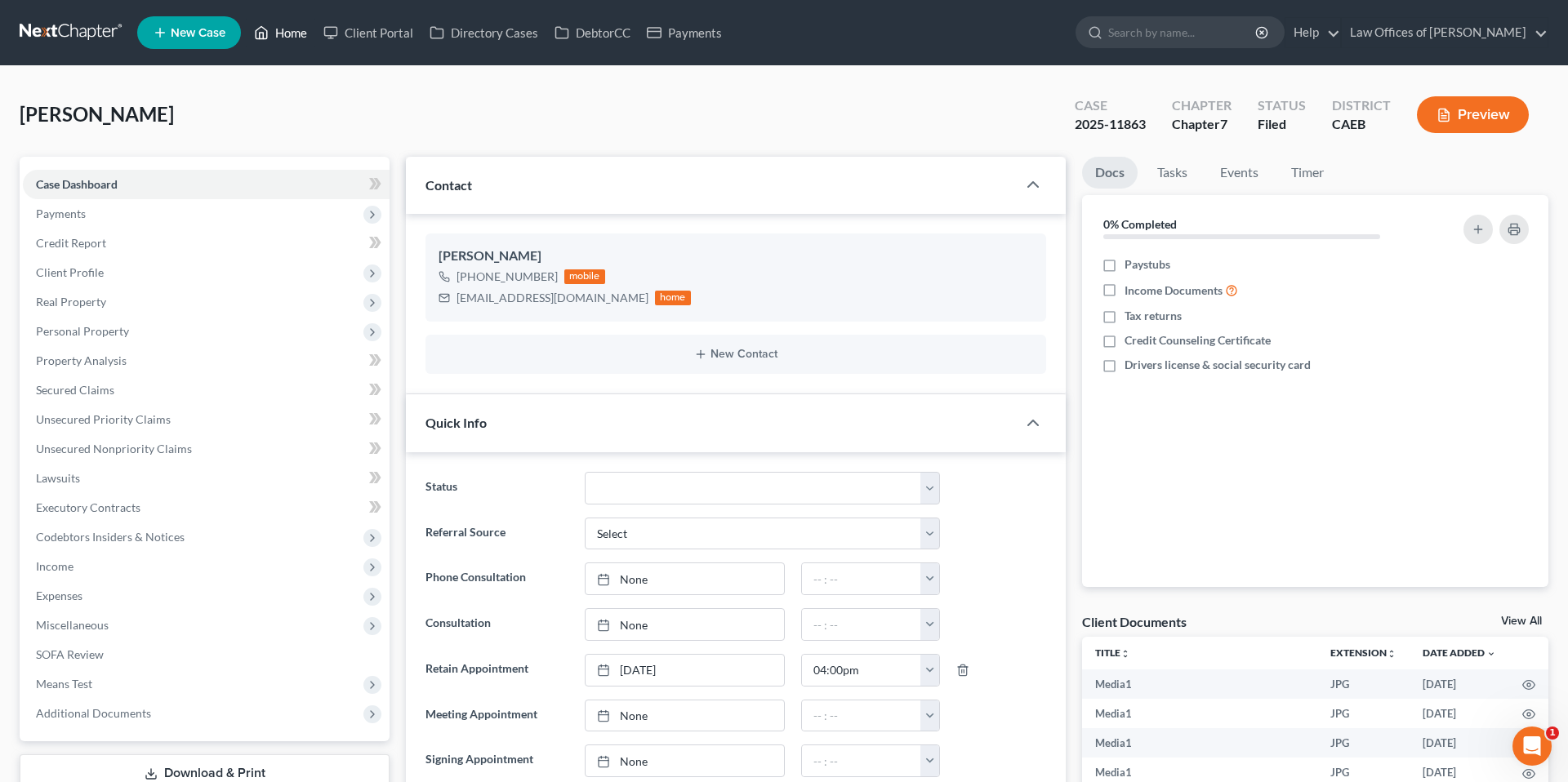
click at [292, 42] on link "Home" at bounding box center [280, 33] width 70 height 29
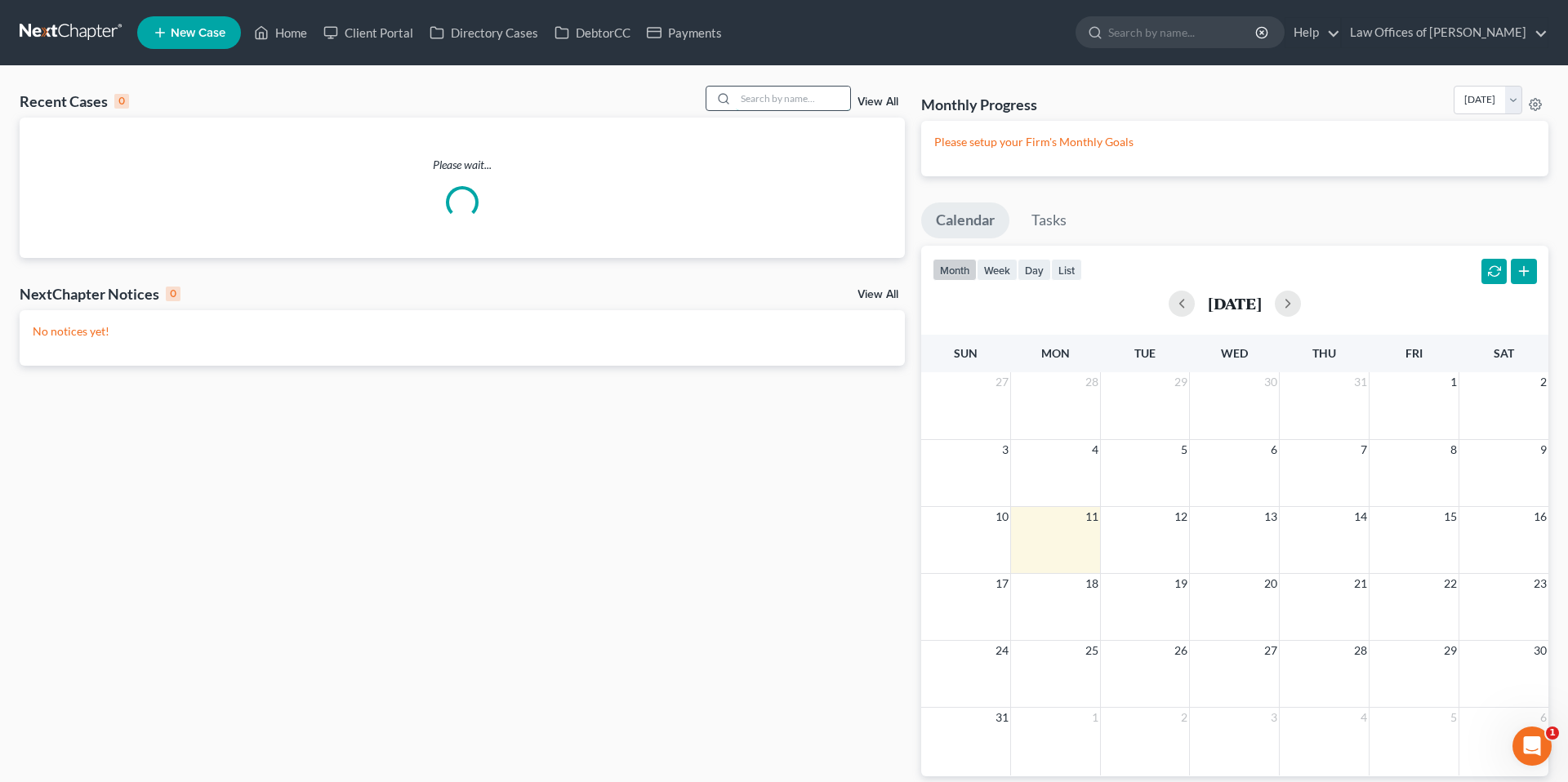
click at [770, 102] on input "search" at bounding box center [793, 98] width 115 height 24
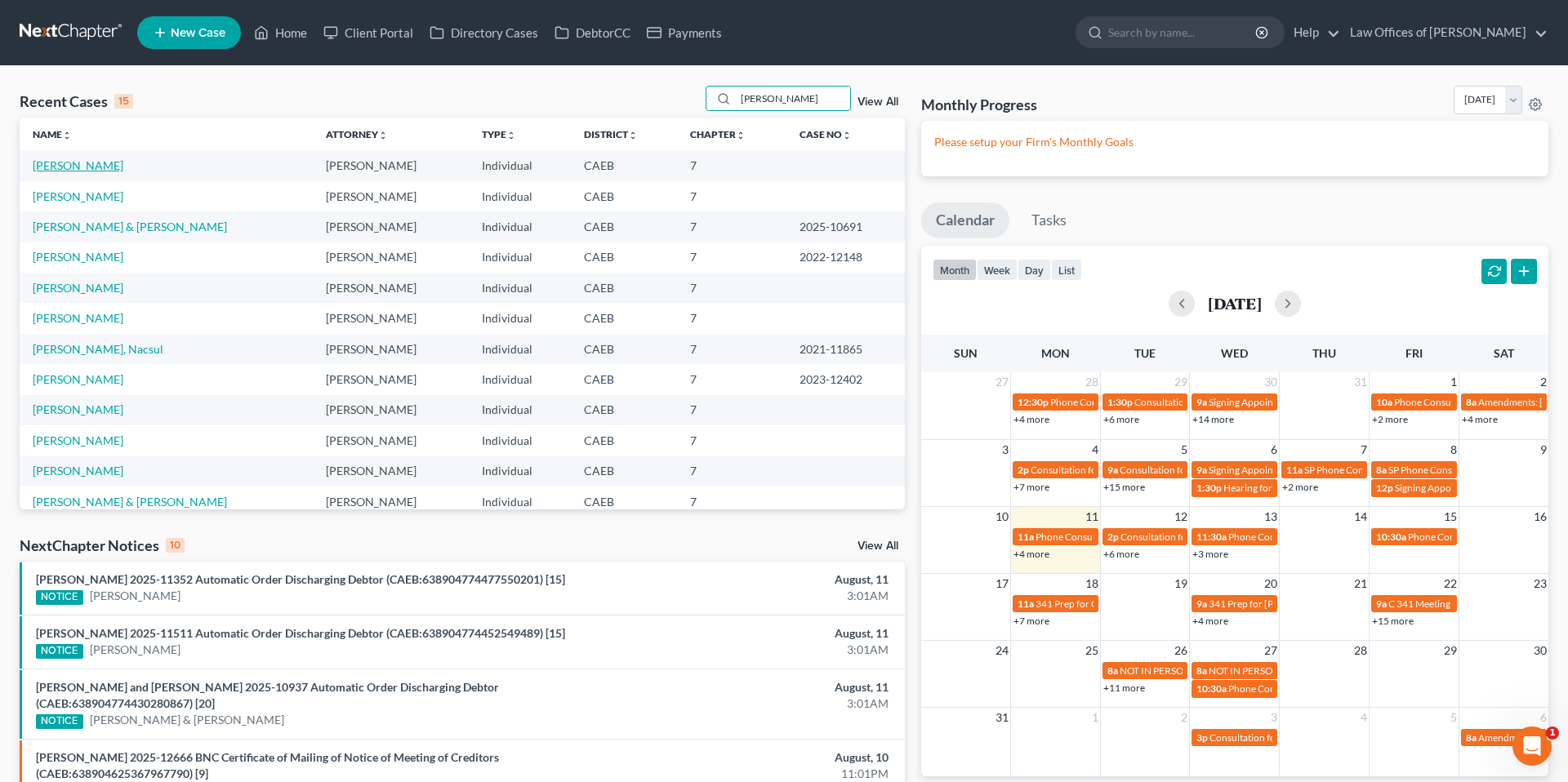
type input "[PERSON_NAME]"
click at [89, 161] on link "[PERSON_NAME]" at bounding box center [78, 165] width 91 height 14
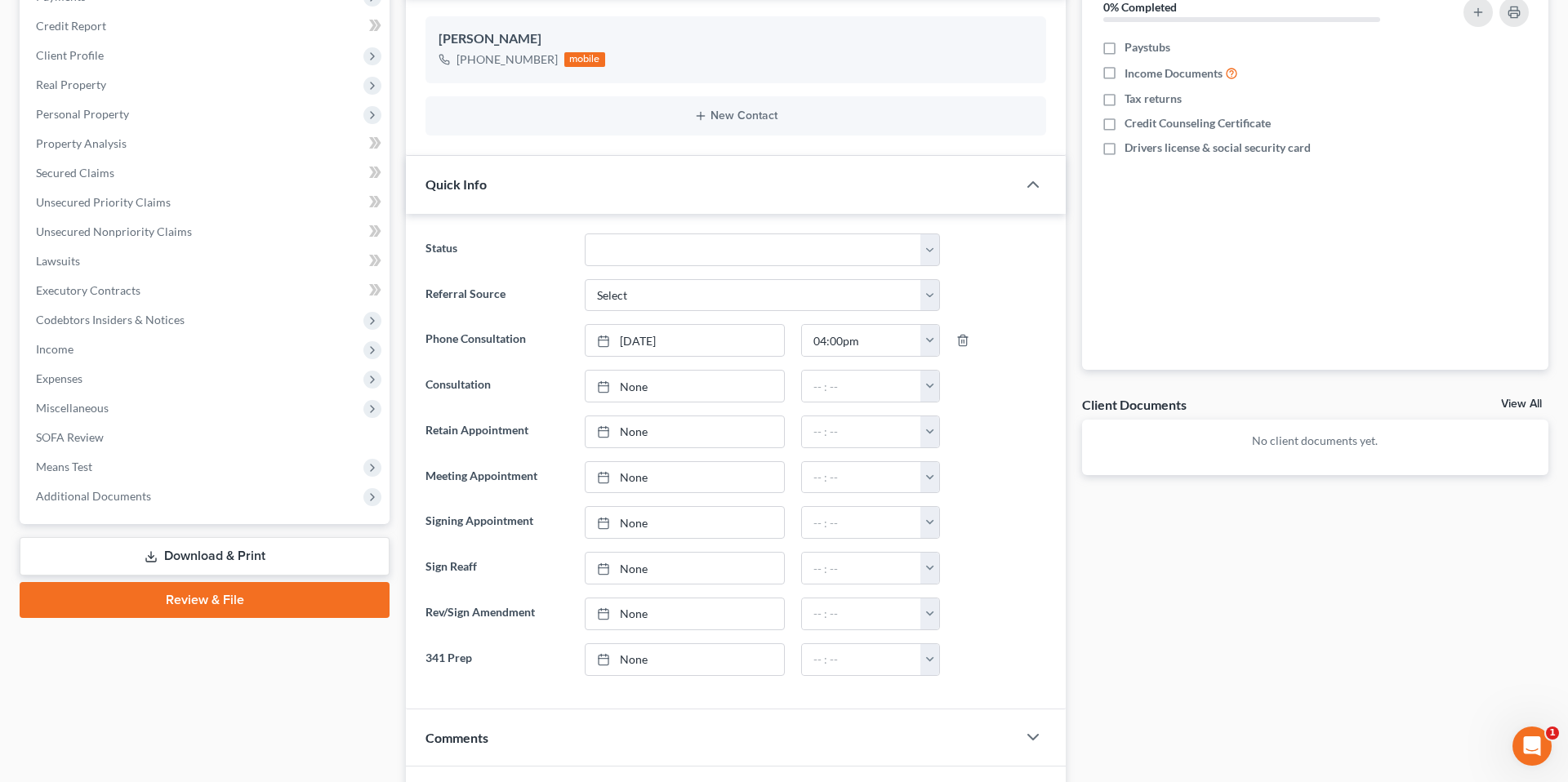
scroll to position [493, 0]
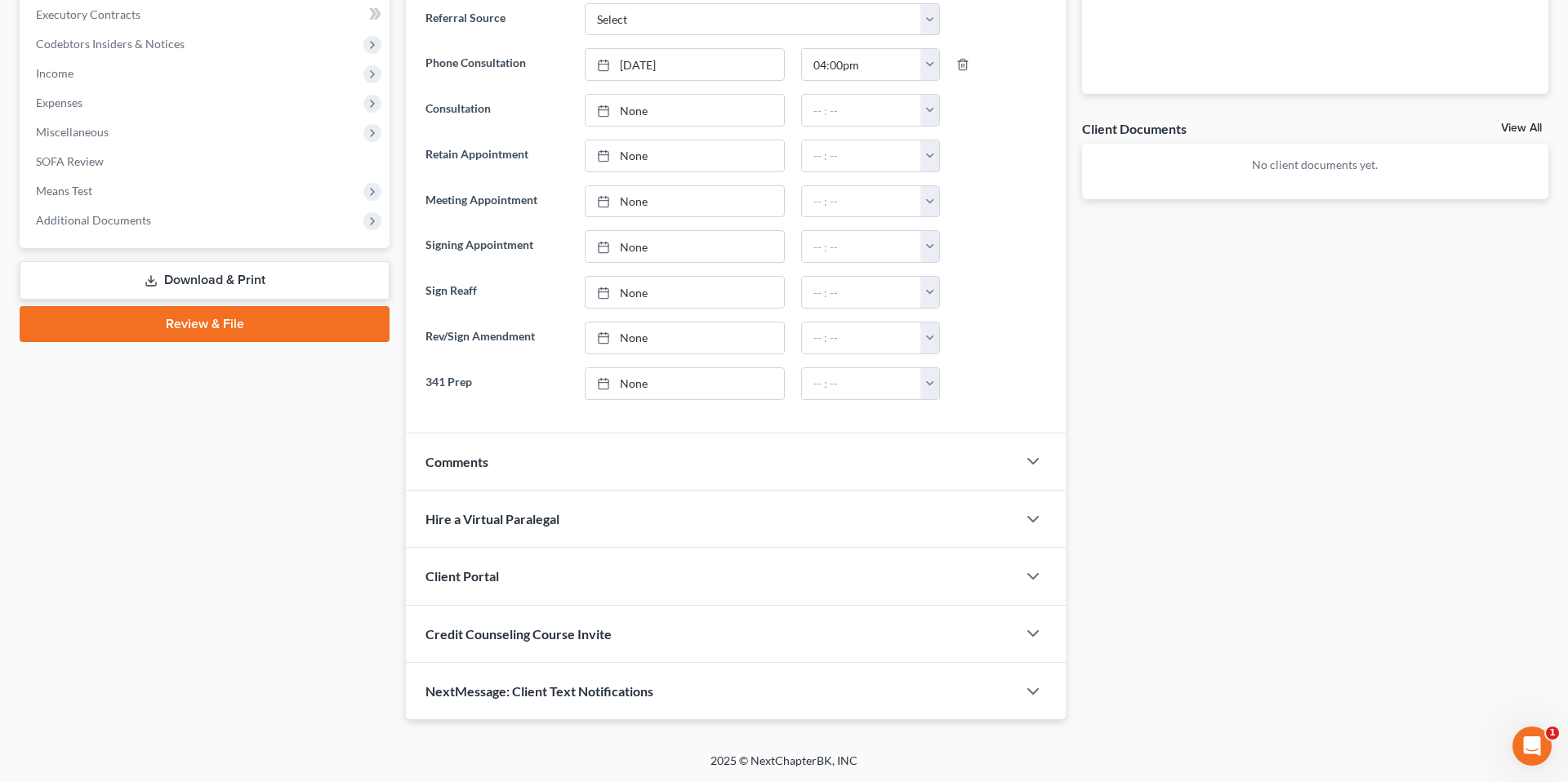
click at [524, 461] on div "Comments" at bounding box center [711, 461] width 611 height 57
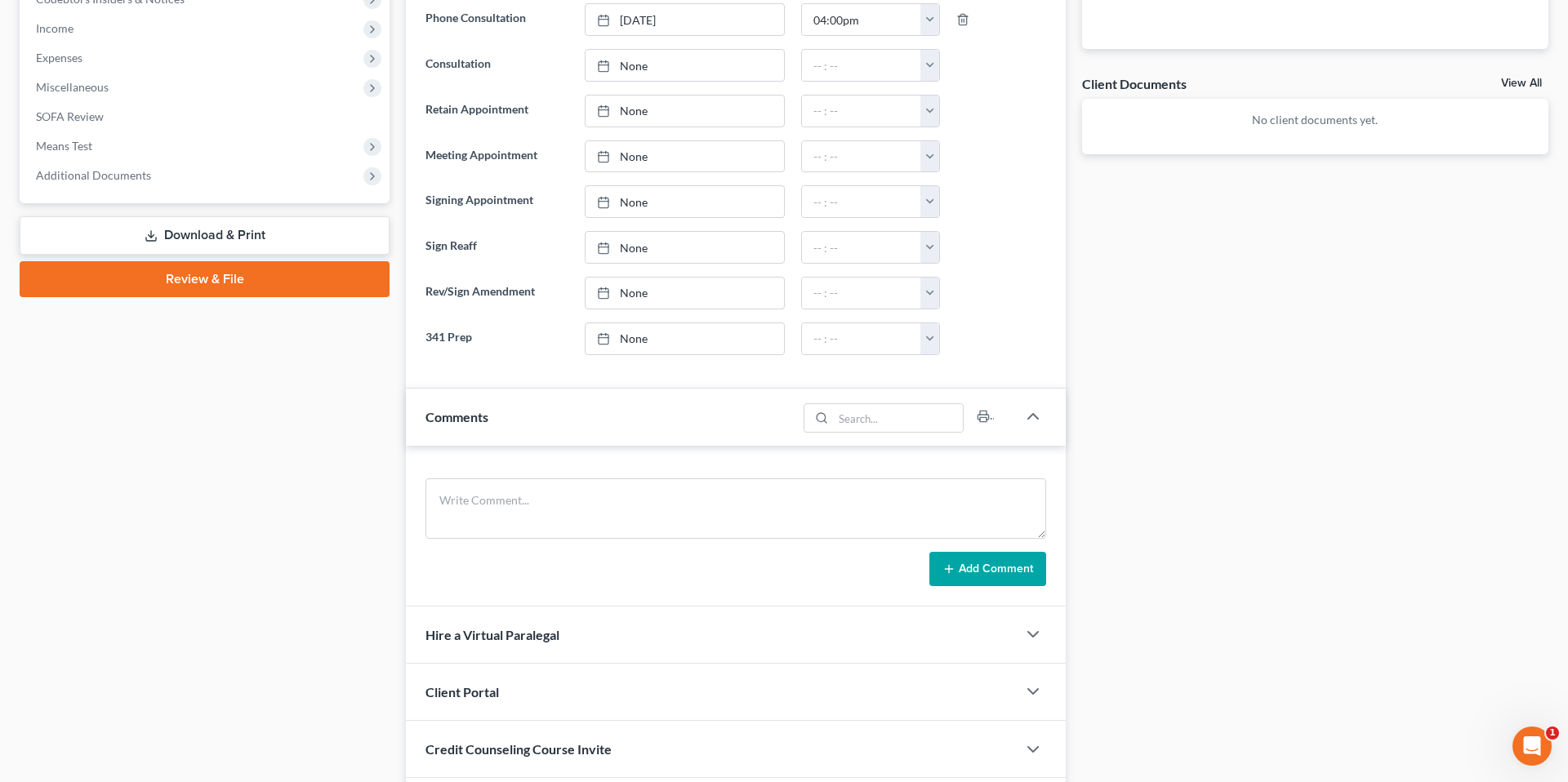
scroll to position [654, 0]
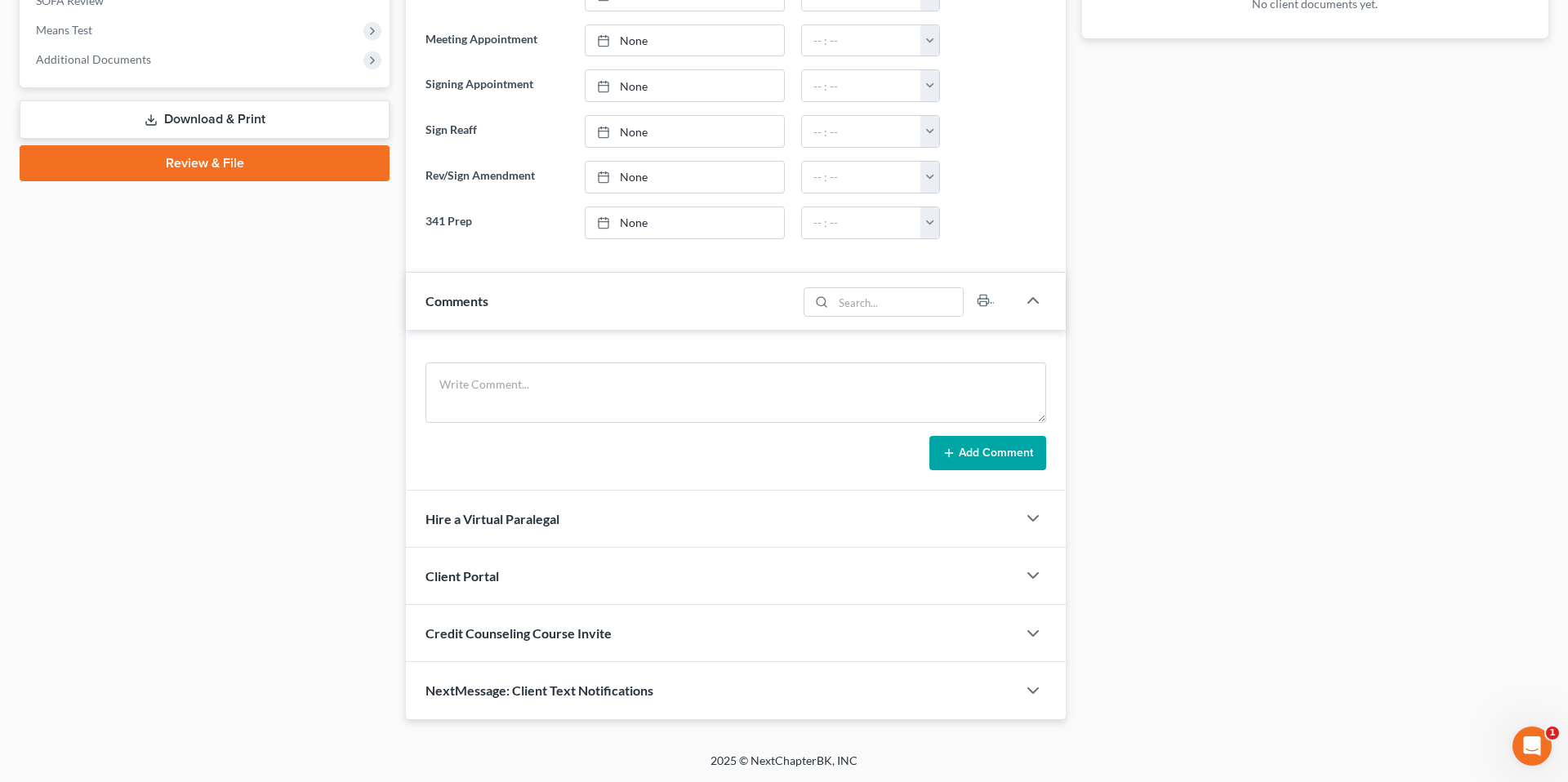
click at [659, 707] on div "NextMessage: Client Text Notifications" at bounding box center [711, 689] width 611 height 57
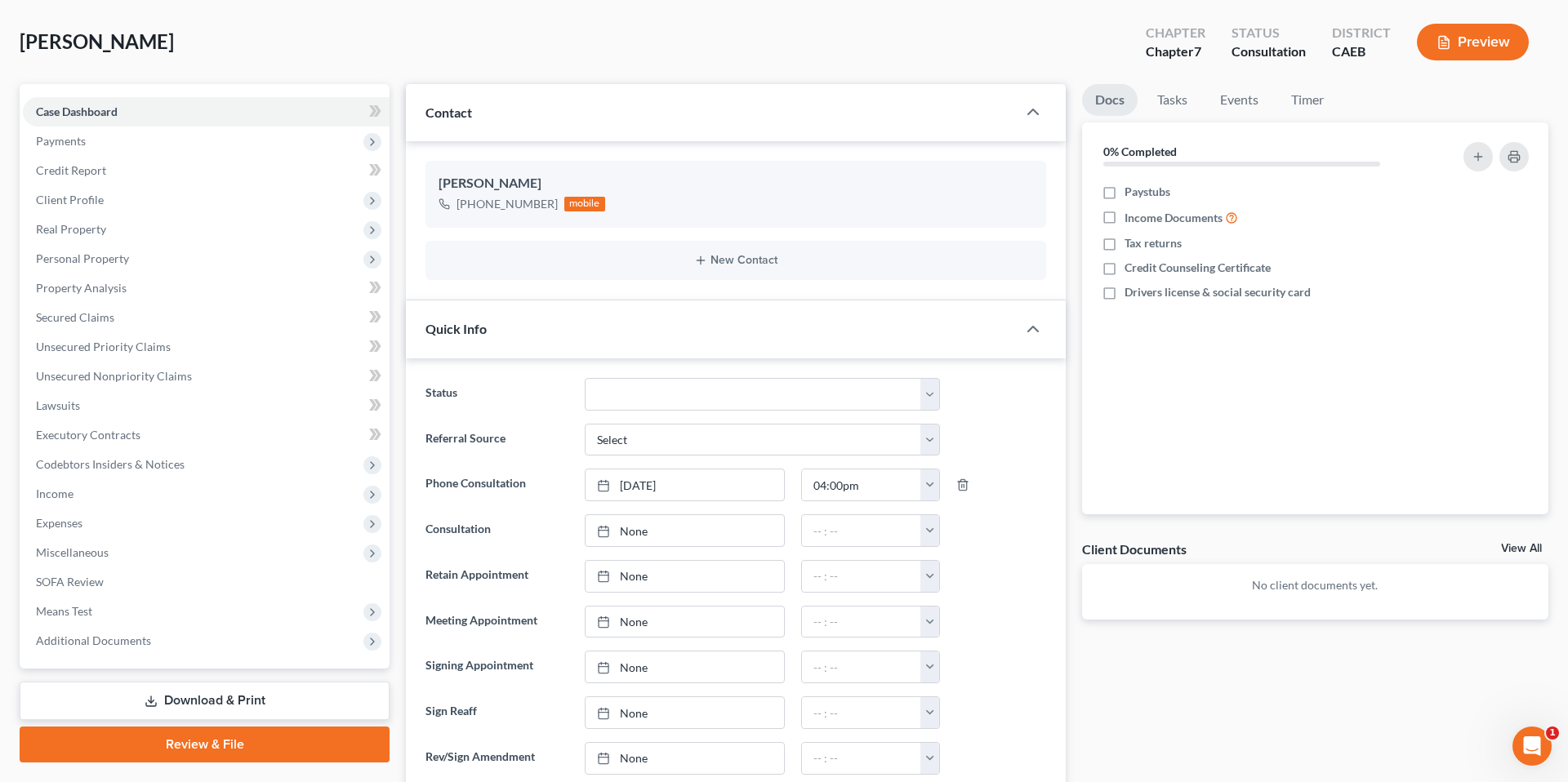
scroll to position [0, 0]
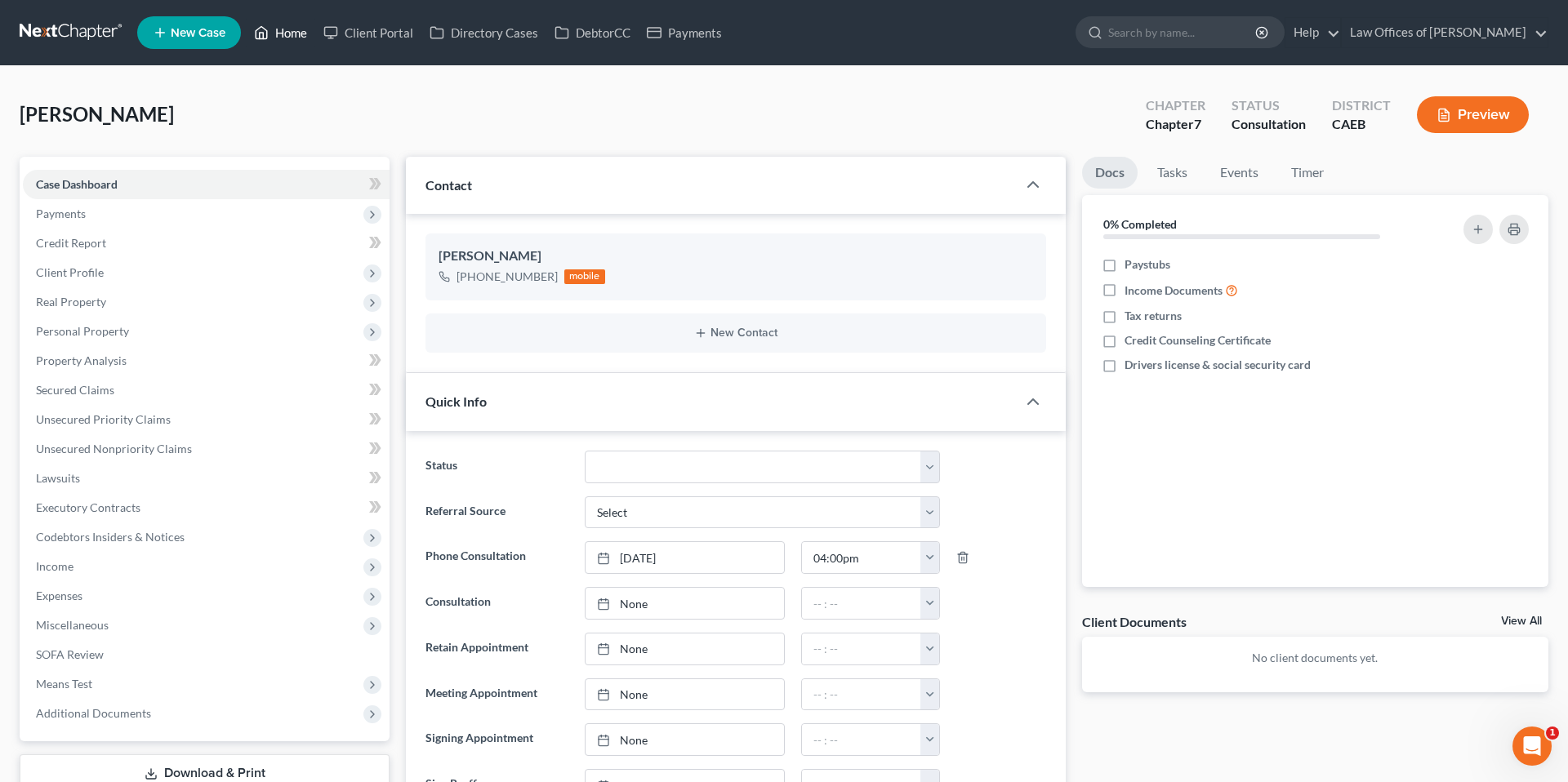
click at [272, 31] on link "Home" at bounding box center [280, 33] width 70 height 29
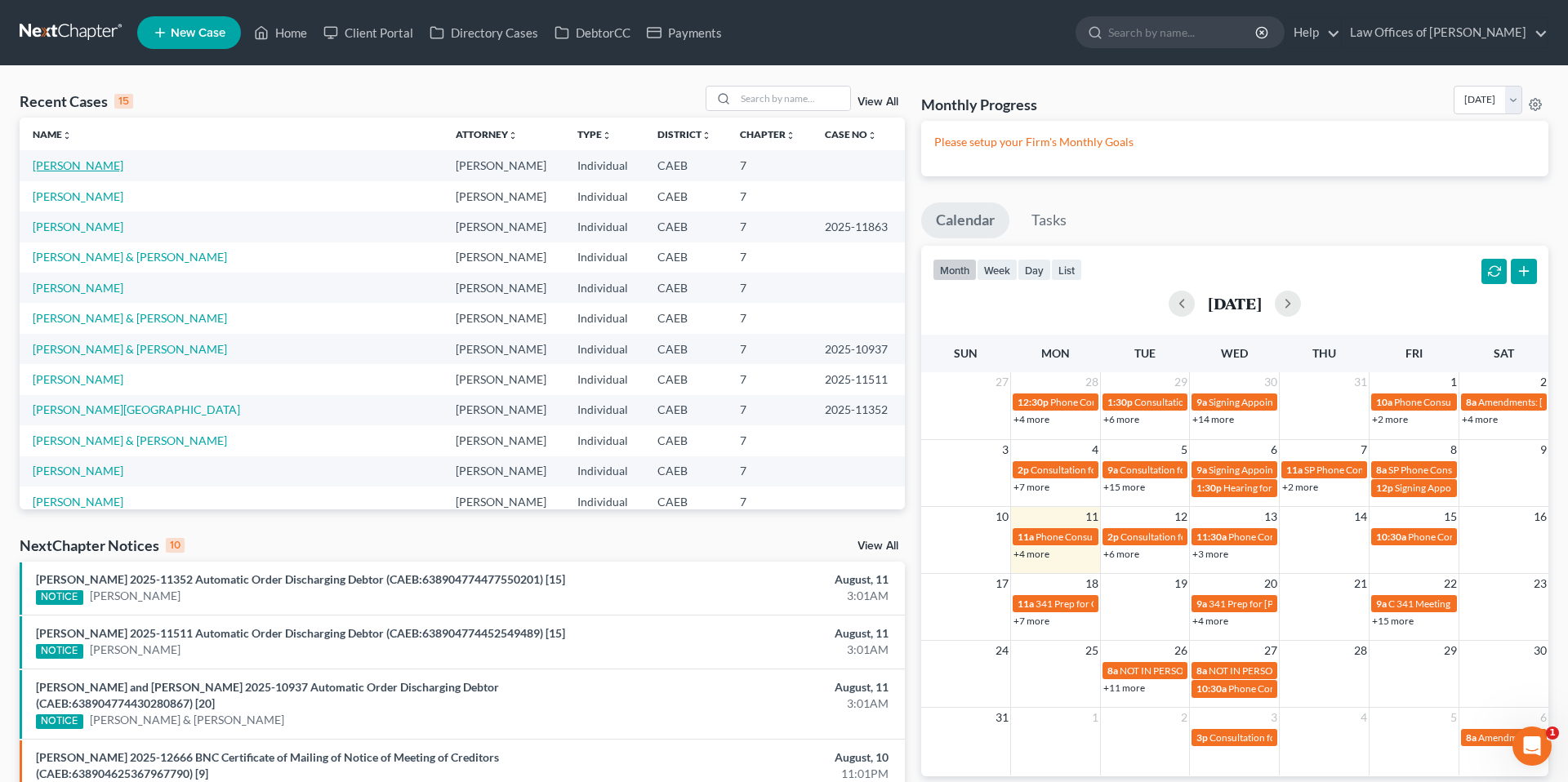
click at [73, 166] on link "[PERSON_NAME]" at bounding box center [78, 165] width 91 height 14
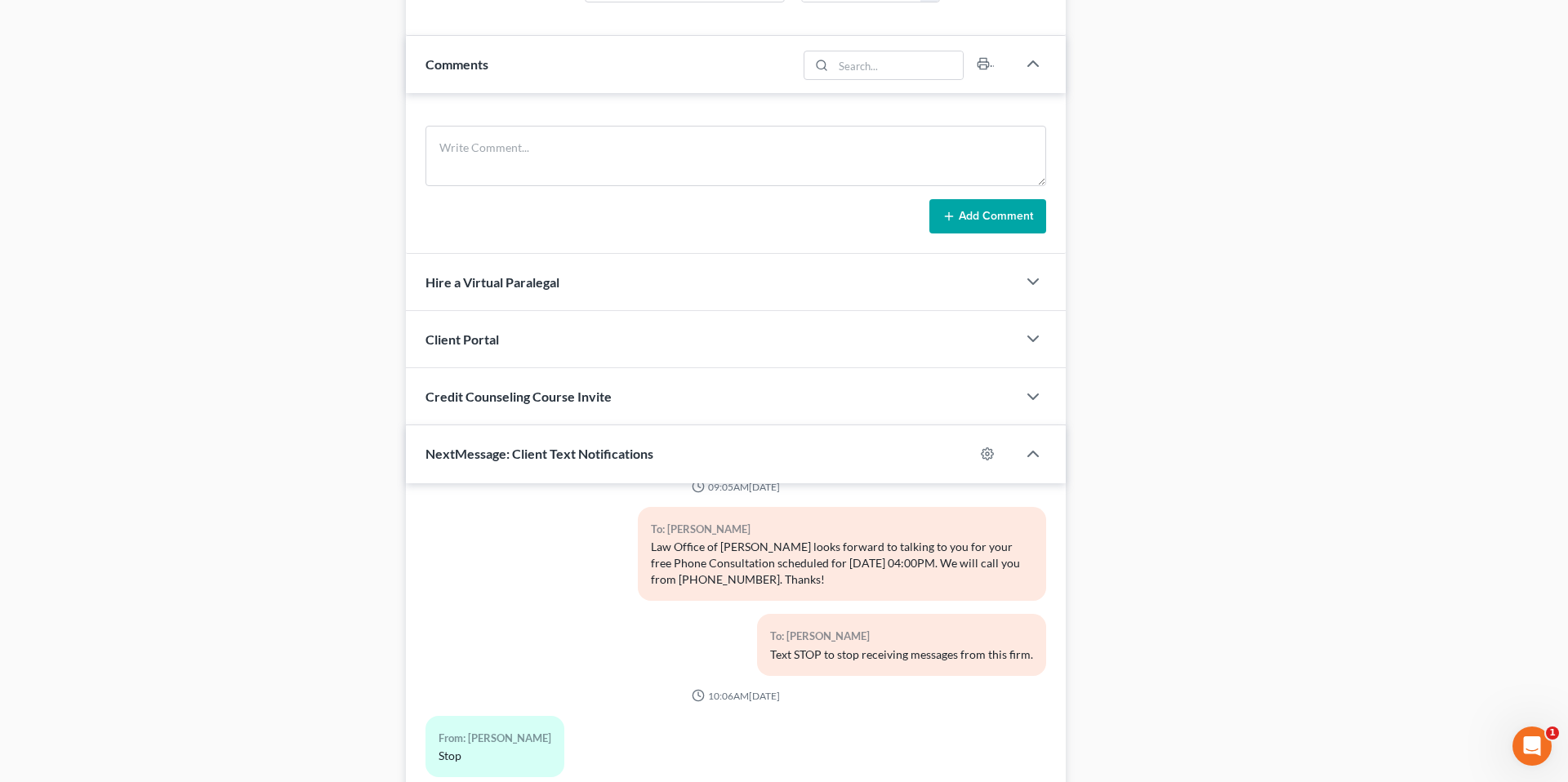
scroll to position [1019, 0]
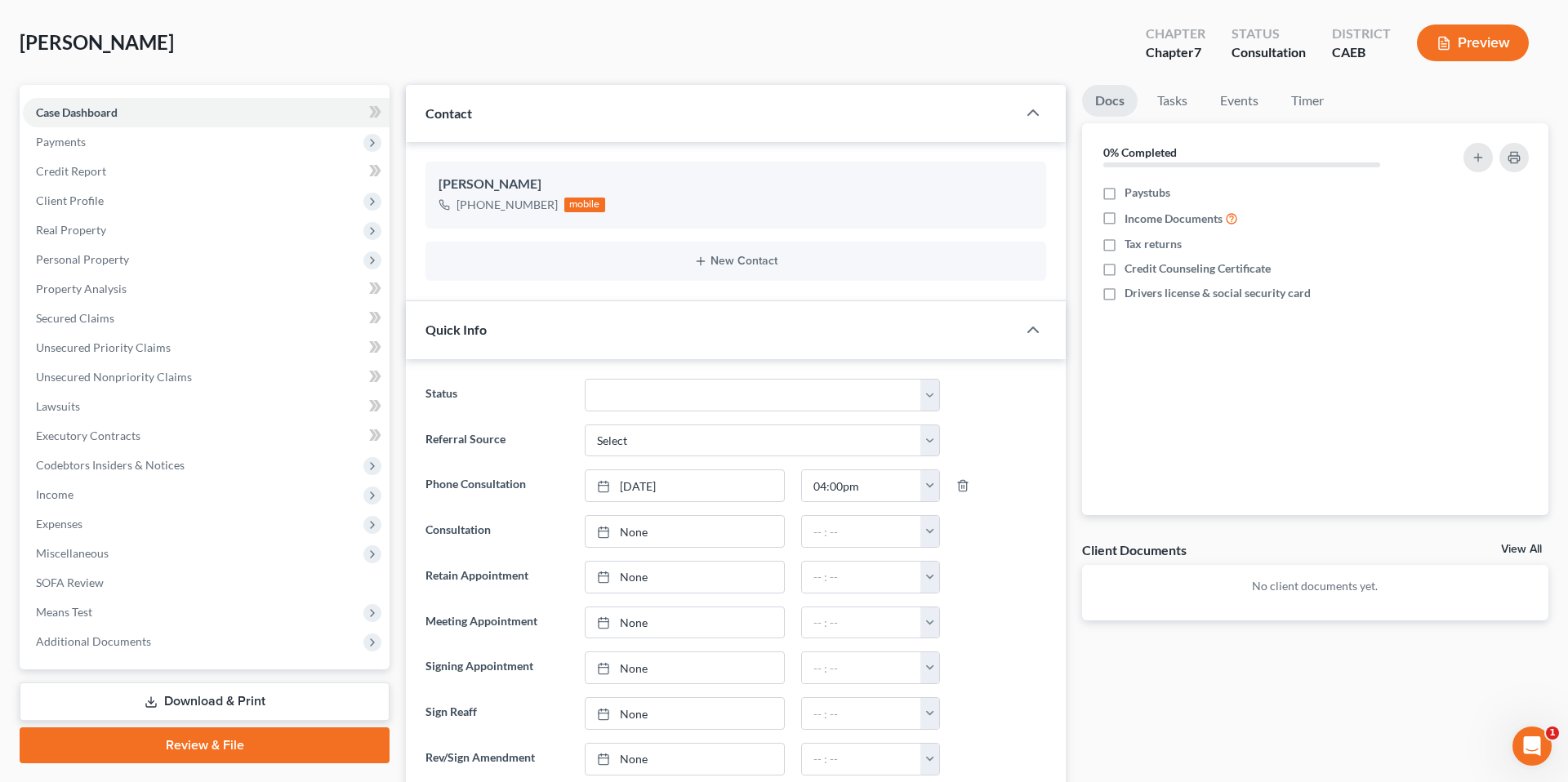
scroll to position [0, 0]
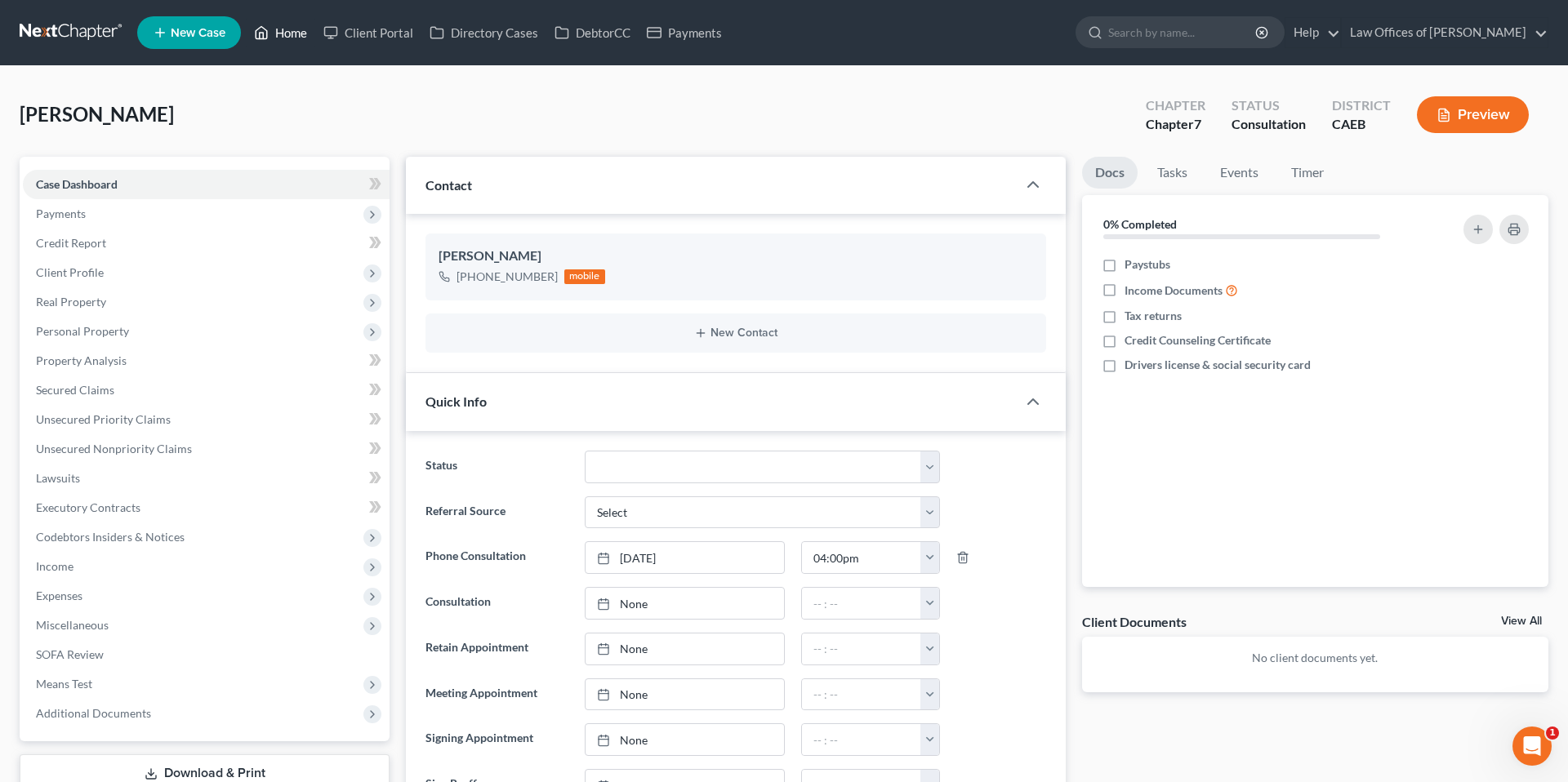
click at [269, 39] on icon at bounding box center [261, 33] width 15 height 20
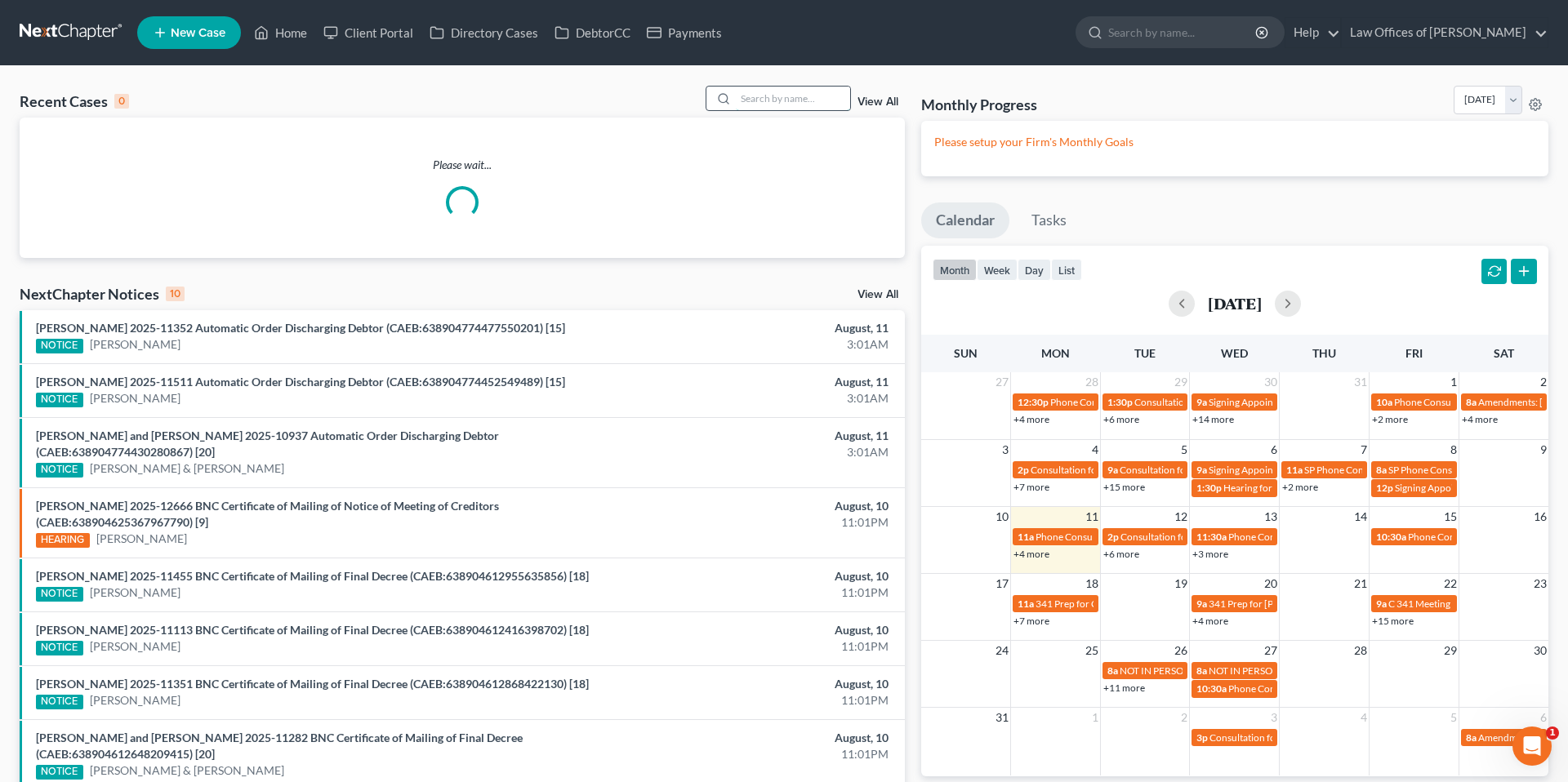
click at [825, 89] on input "search" at bounding box center [793, 98] width 115 height 24
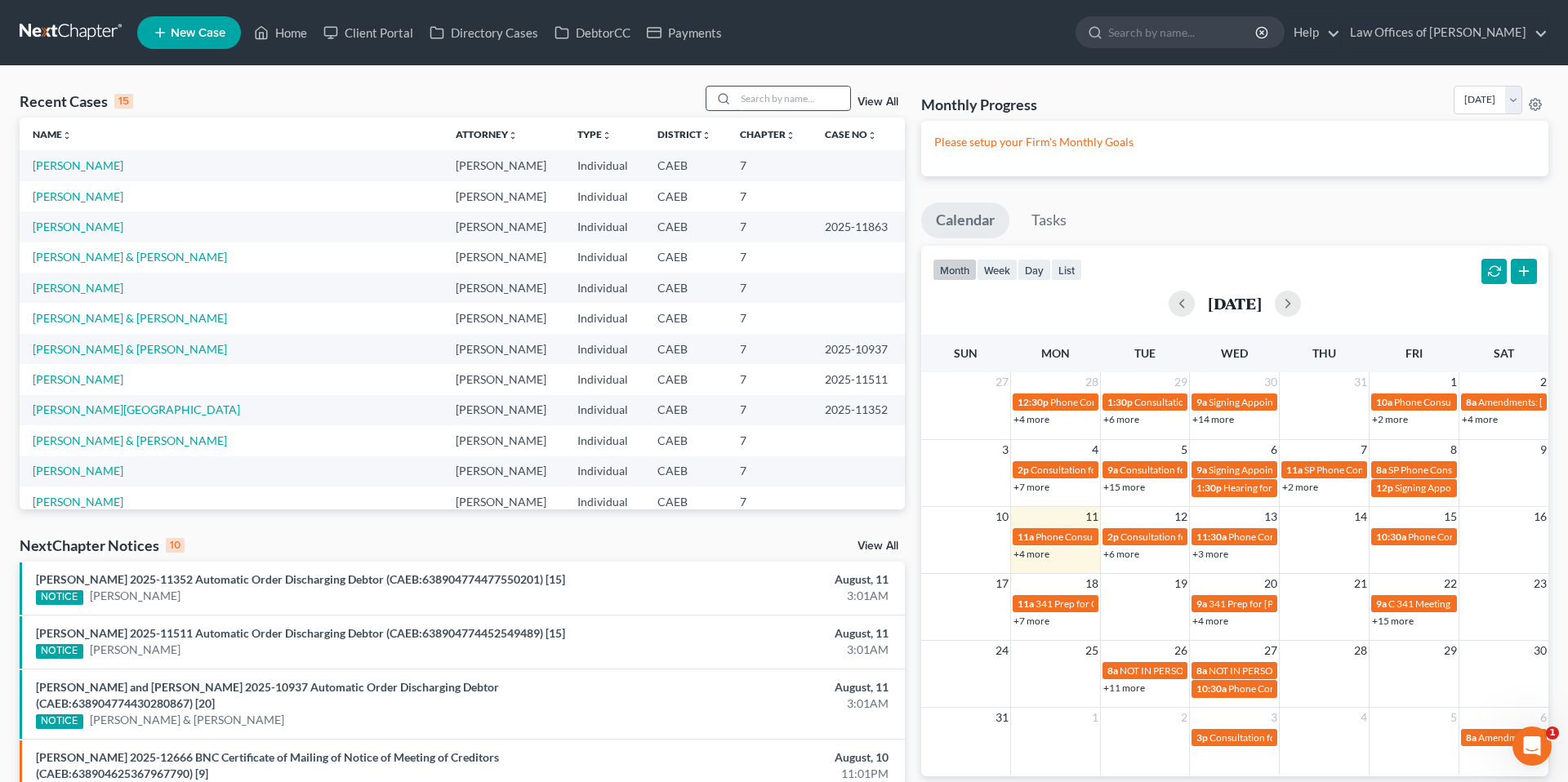
click at [836, 101] on input "search" at bounding box center [793, 98] width 115 height 24
type input "c"
type input "[PERSON_NAME]"
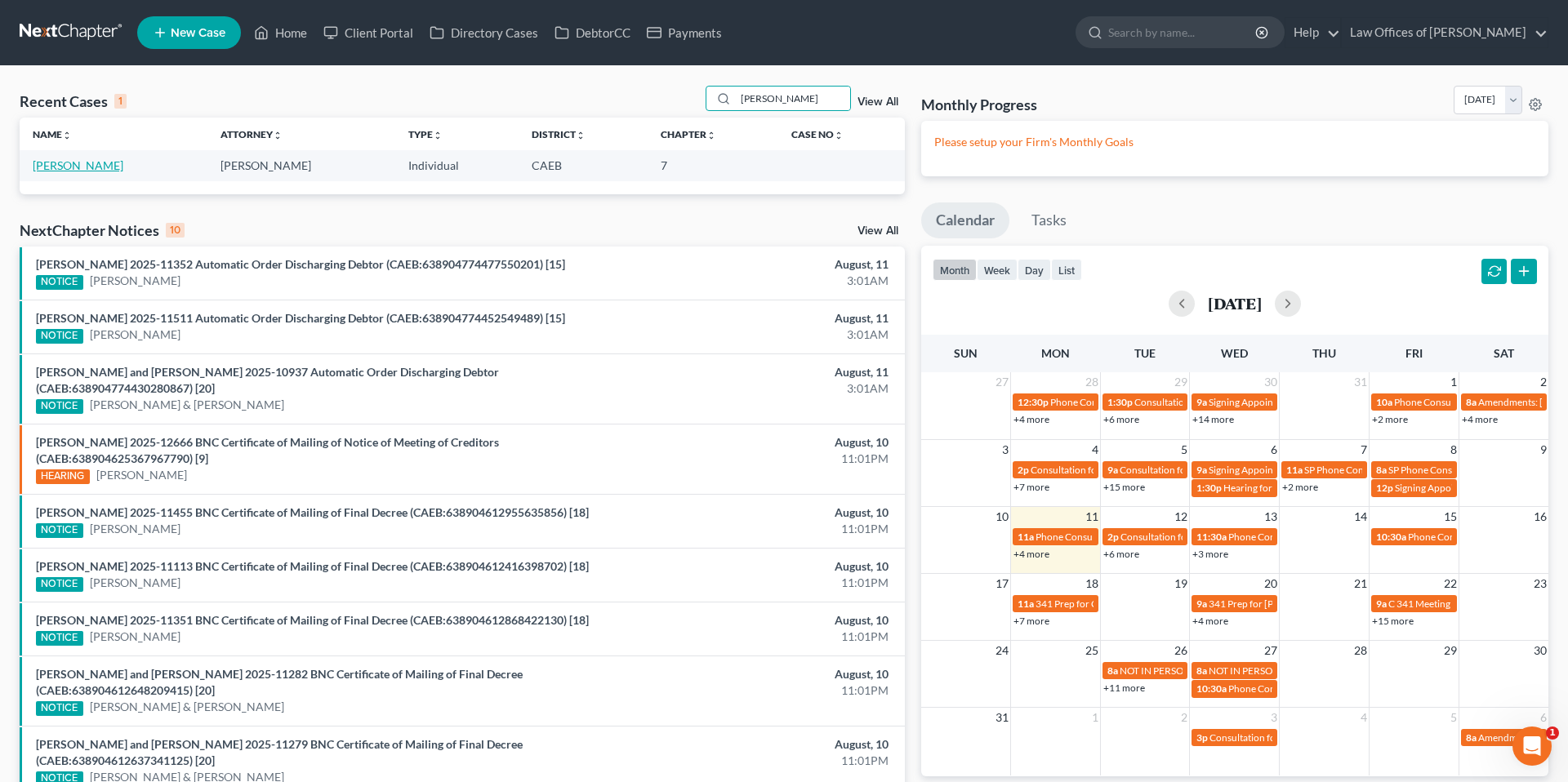
click at [64, 166] on link "[PERSON_NAME]" at bounding box center [78, 165] width 91 height 14
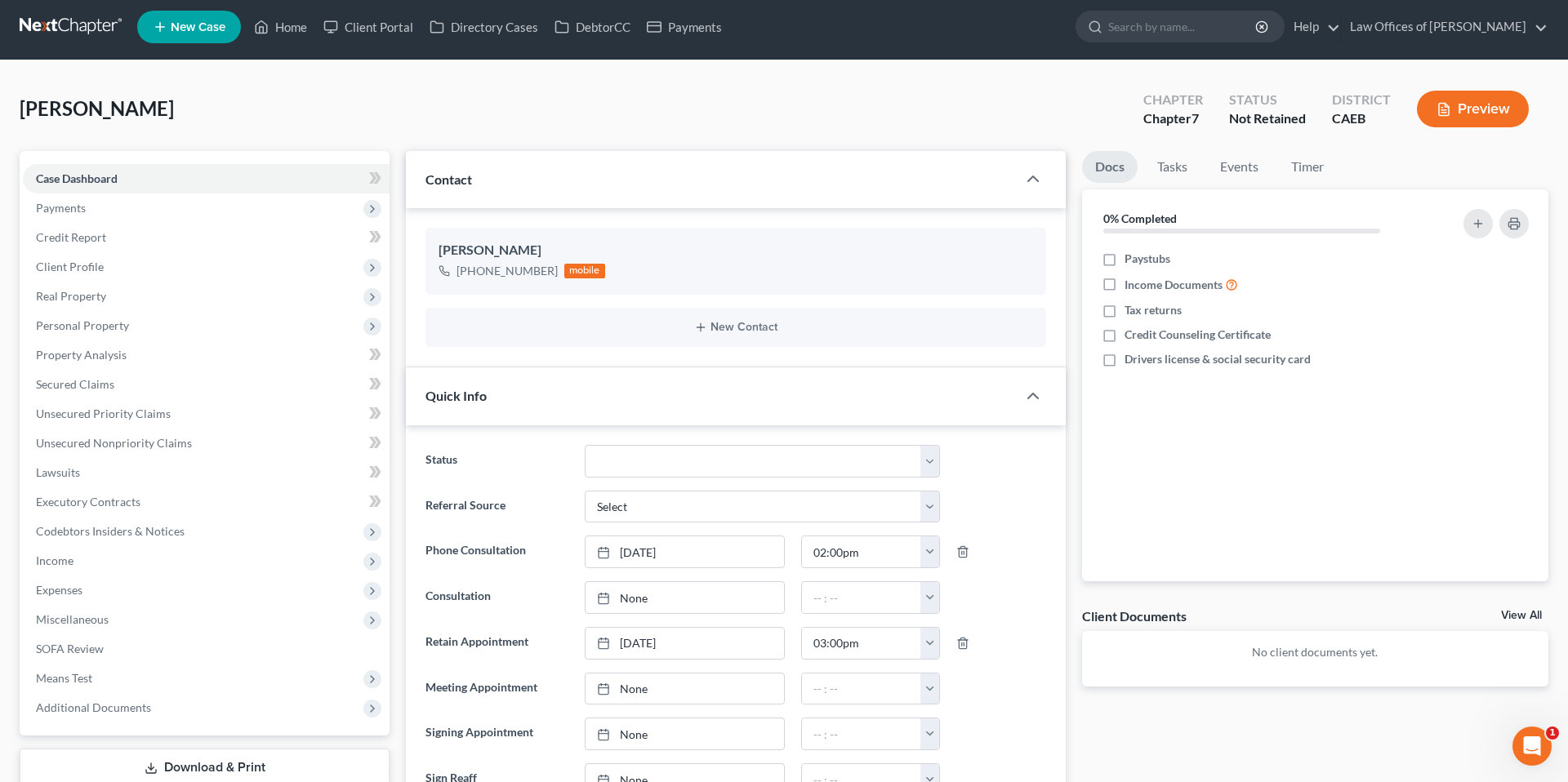
scroll to position [2, 0]
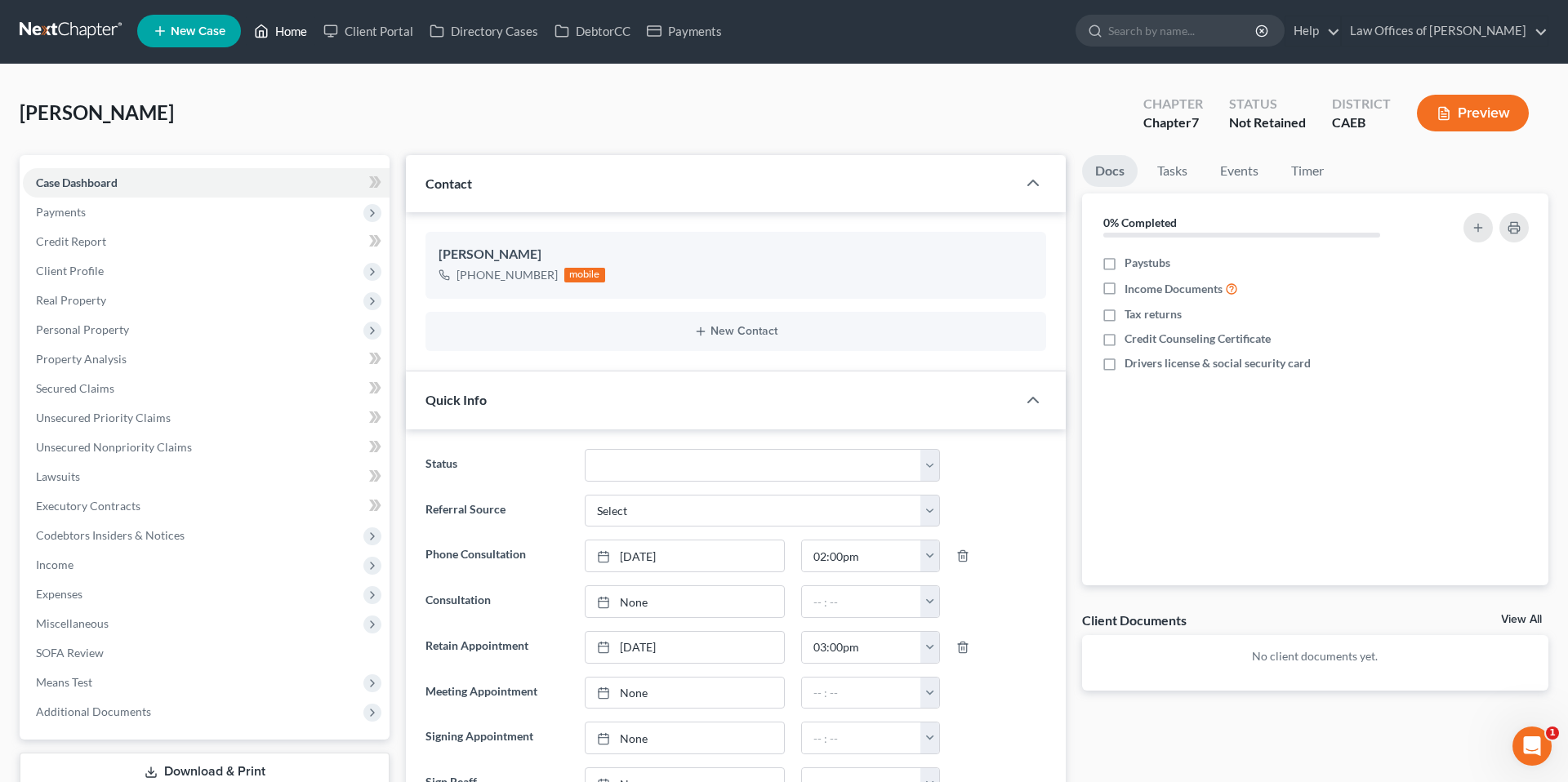
click at [291, 35] on link "Home" at bounding box center [280, 31] width 70 height 29
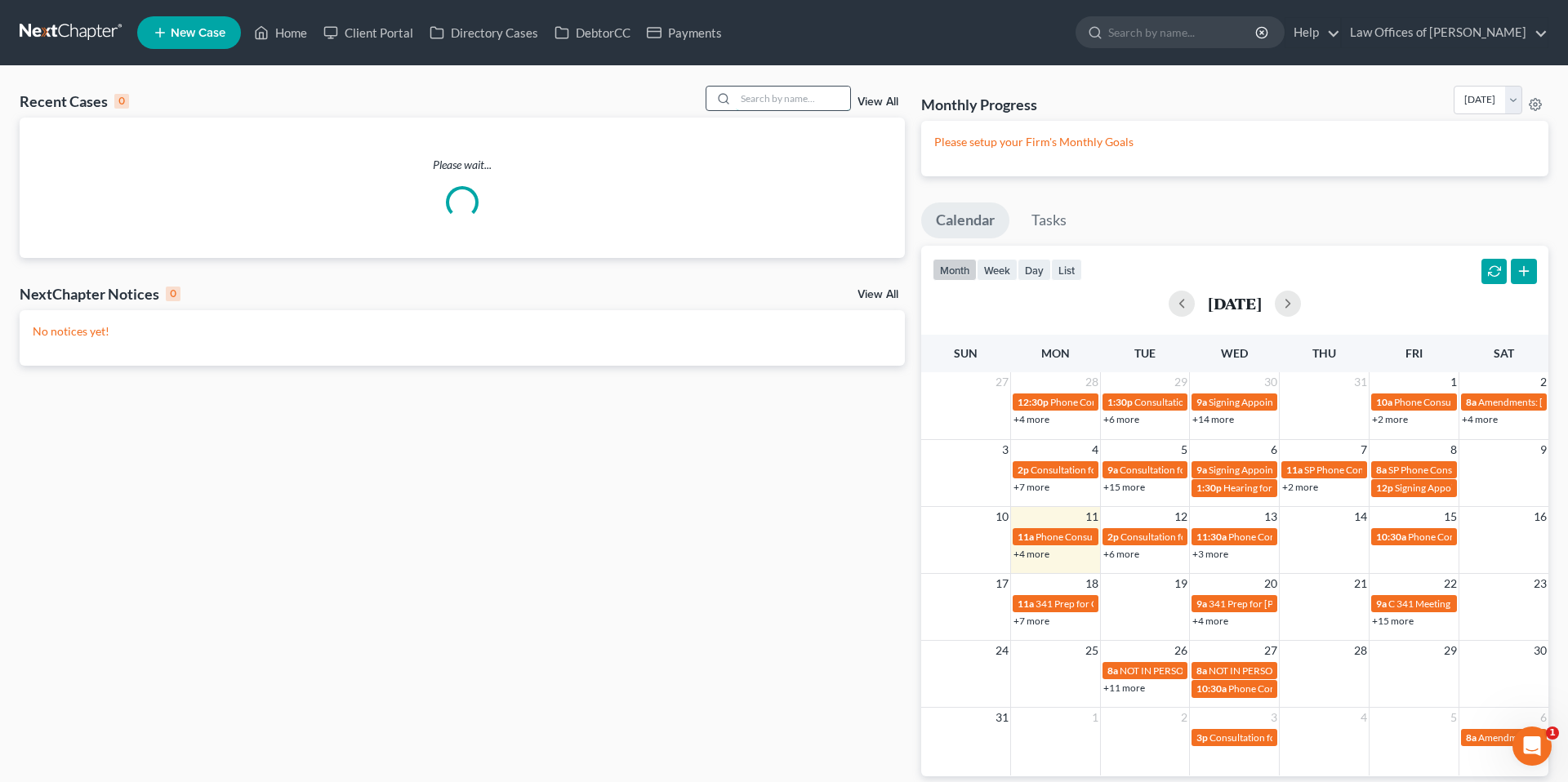
click at [793, 99] on input "search" at bounding box center [793, 98] width 115 height 24
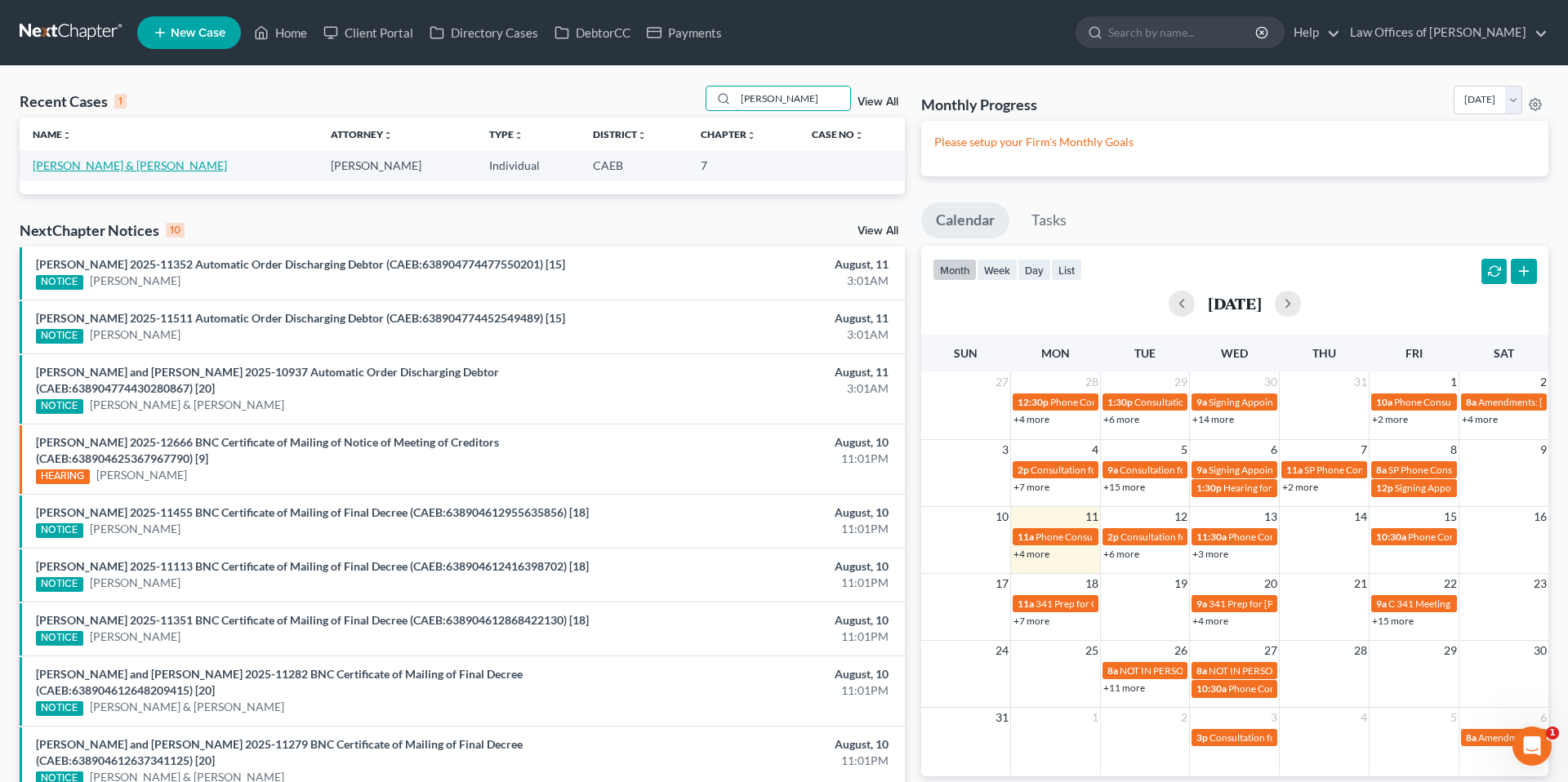
type input "[PERSON_NAME]"
click at [143, 164] on link "[PERSON_NAME] & [PERSON_NAME]" at bounding box center [129, 165] width 194 height 14
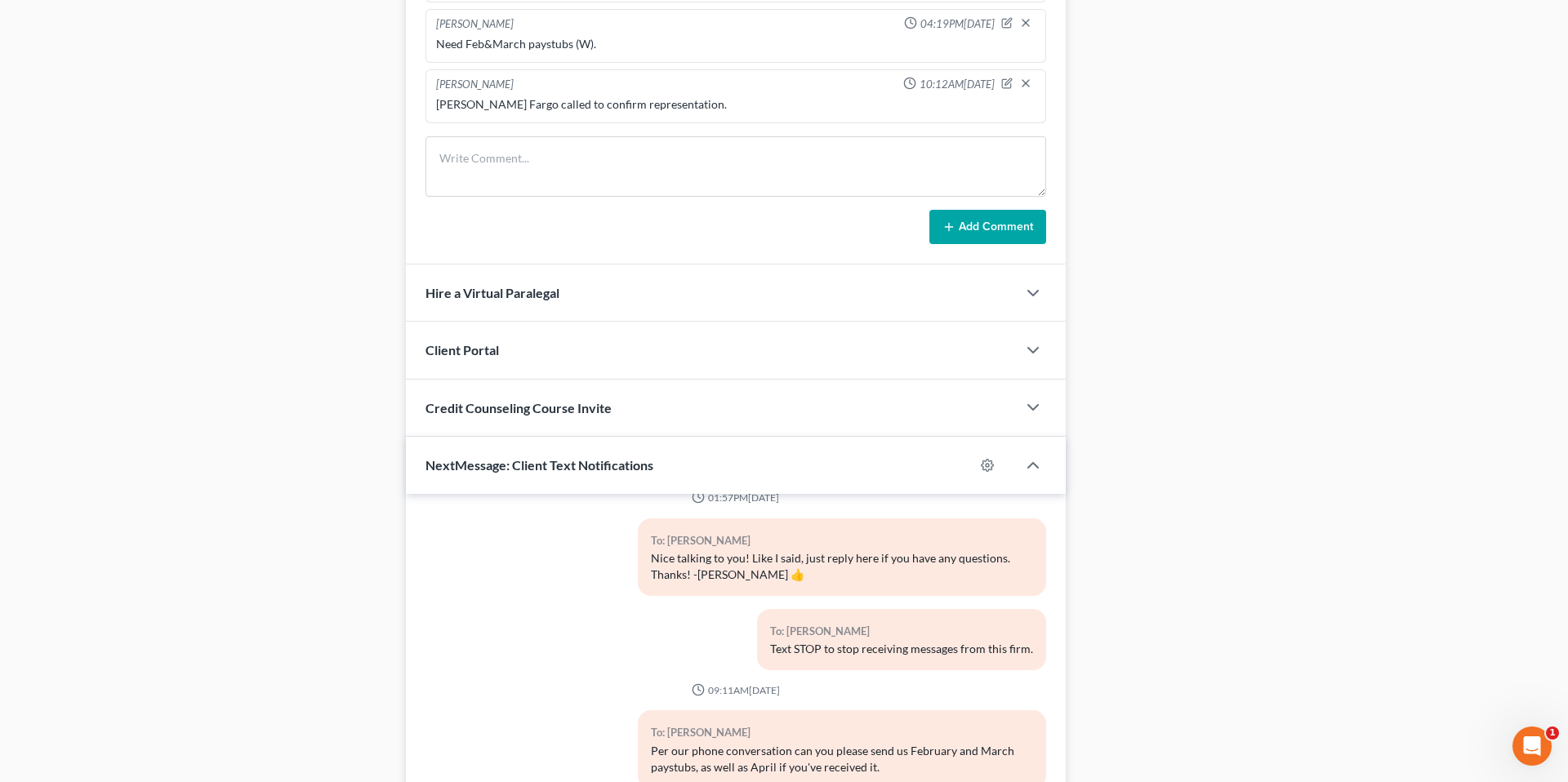
scroll to position [1246, 0]
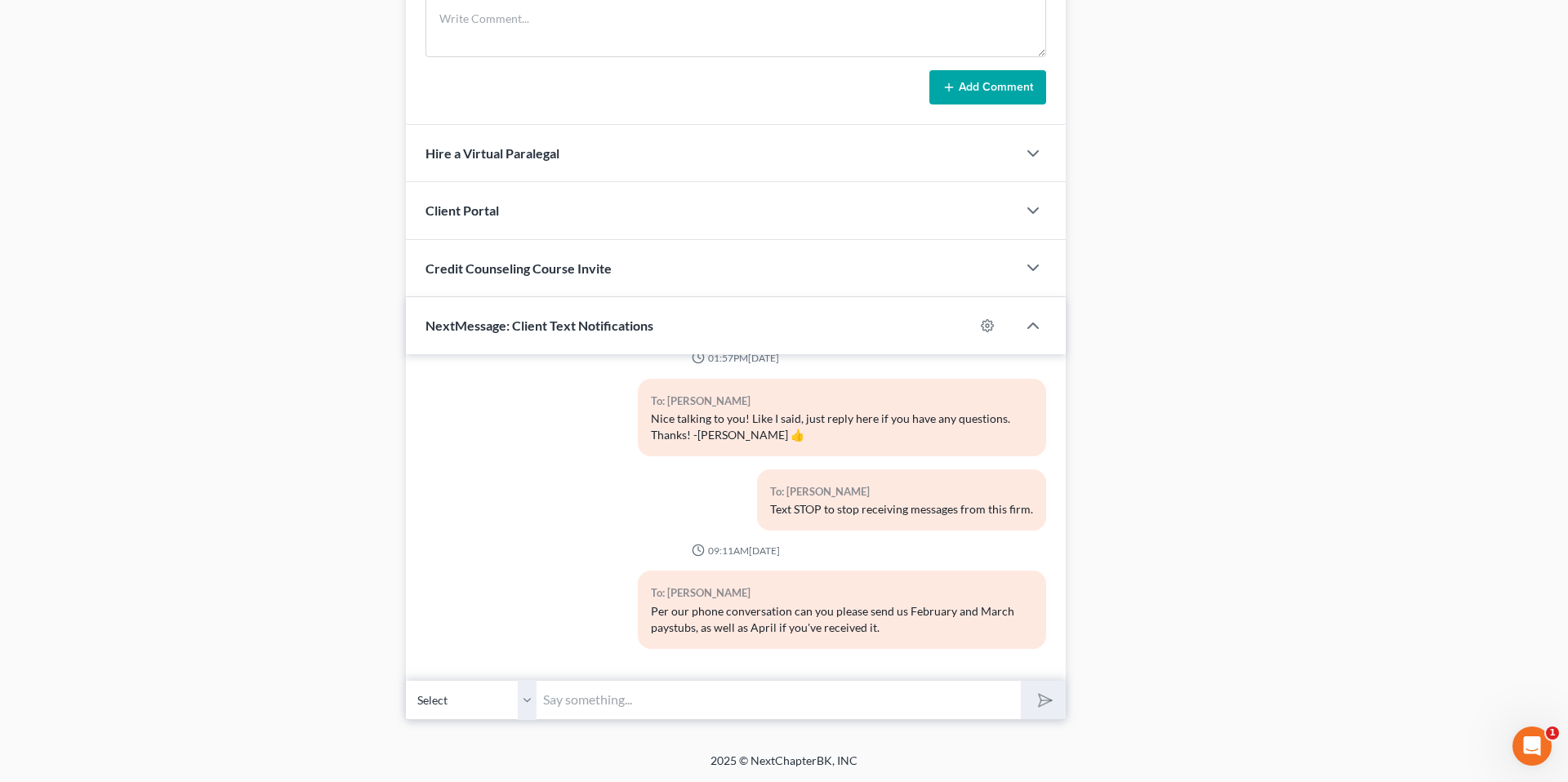
click at [711, 696] on input "text" at bounding box center [778, 699] width 484 height 40
type input "You can send your documents to: [EMAIL_ADDRESS][DOMAIN_NAME]"
click at [1021, 680] on button "submit" at bounding box center [1043, 699] width 45 height 38
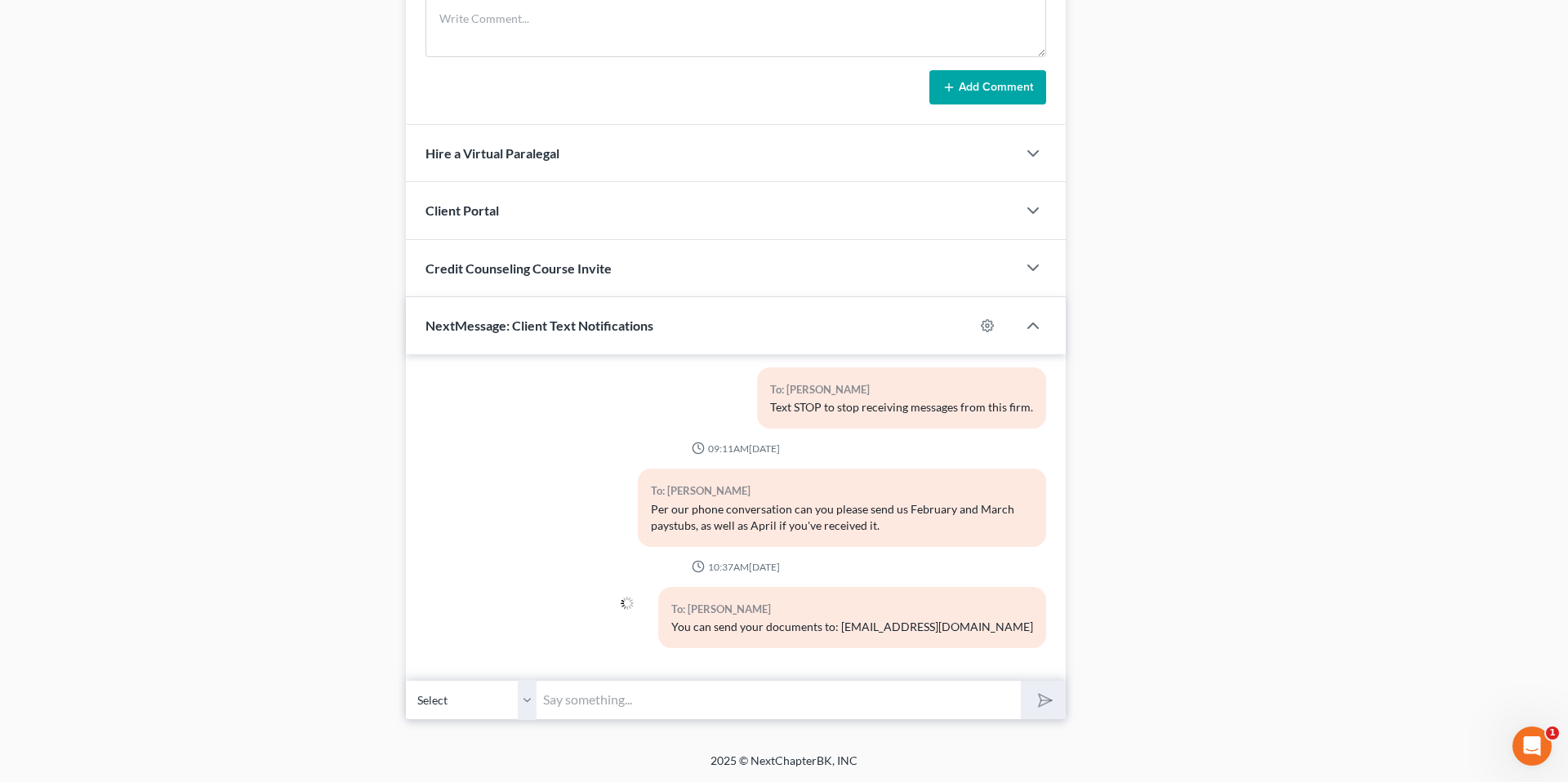
click at [528, 710] on select "Select [PHONE_NUMBER] - [PERSON_NAME]" at bounding box center [471, 699] width 131 height 40
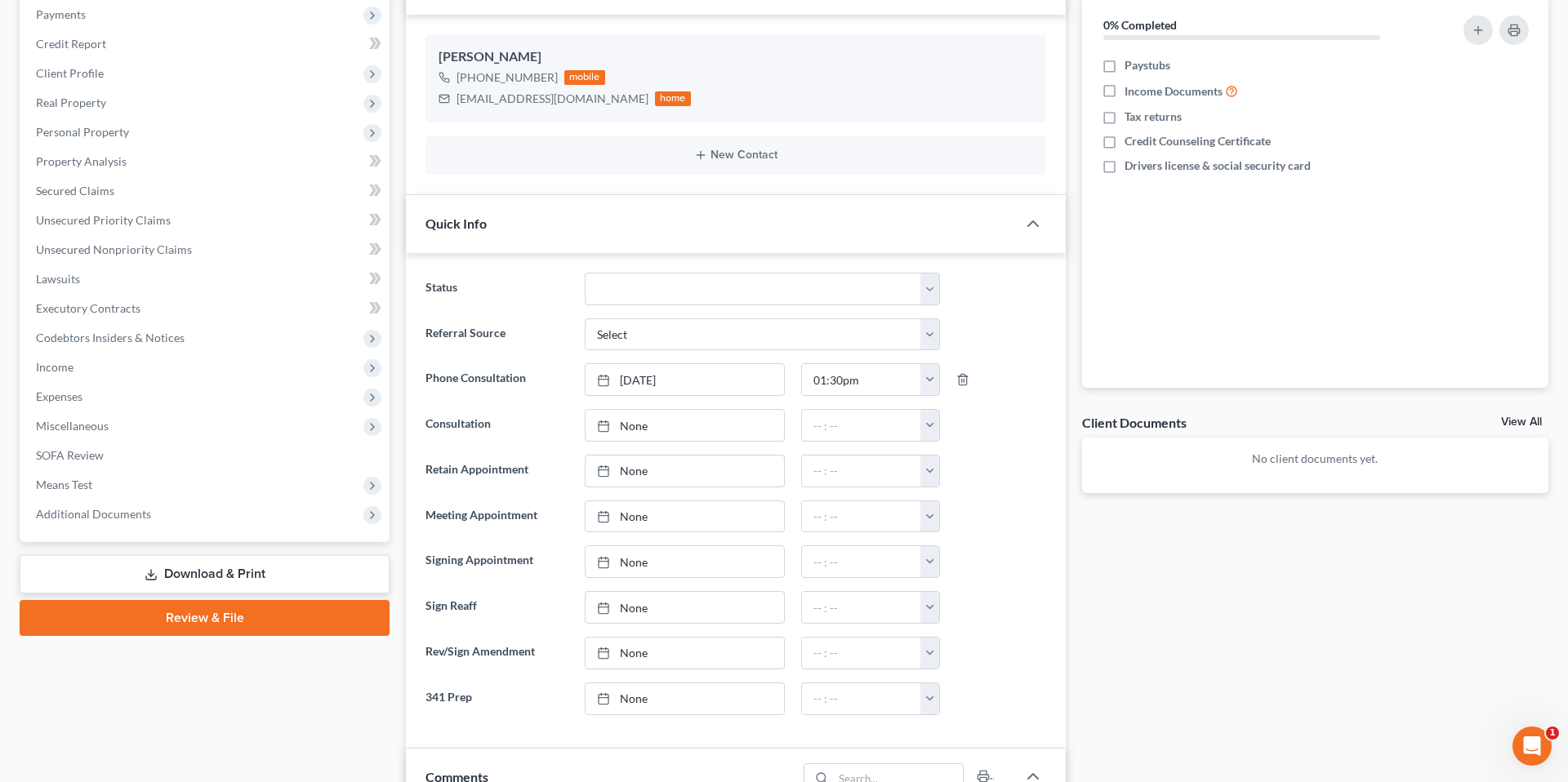
scroll to position [0, 0]
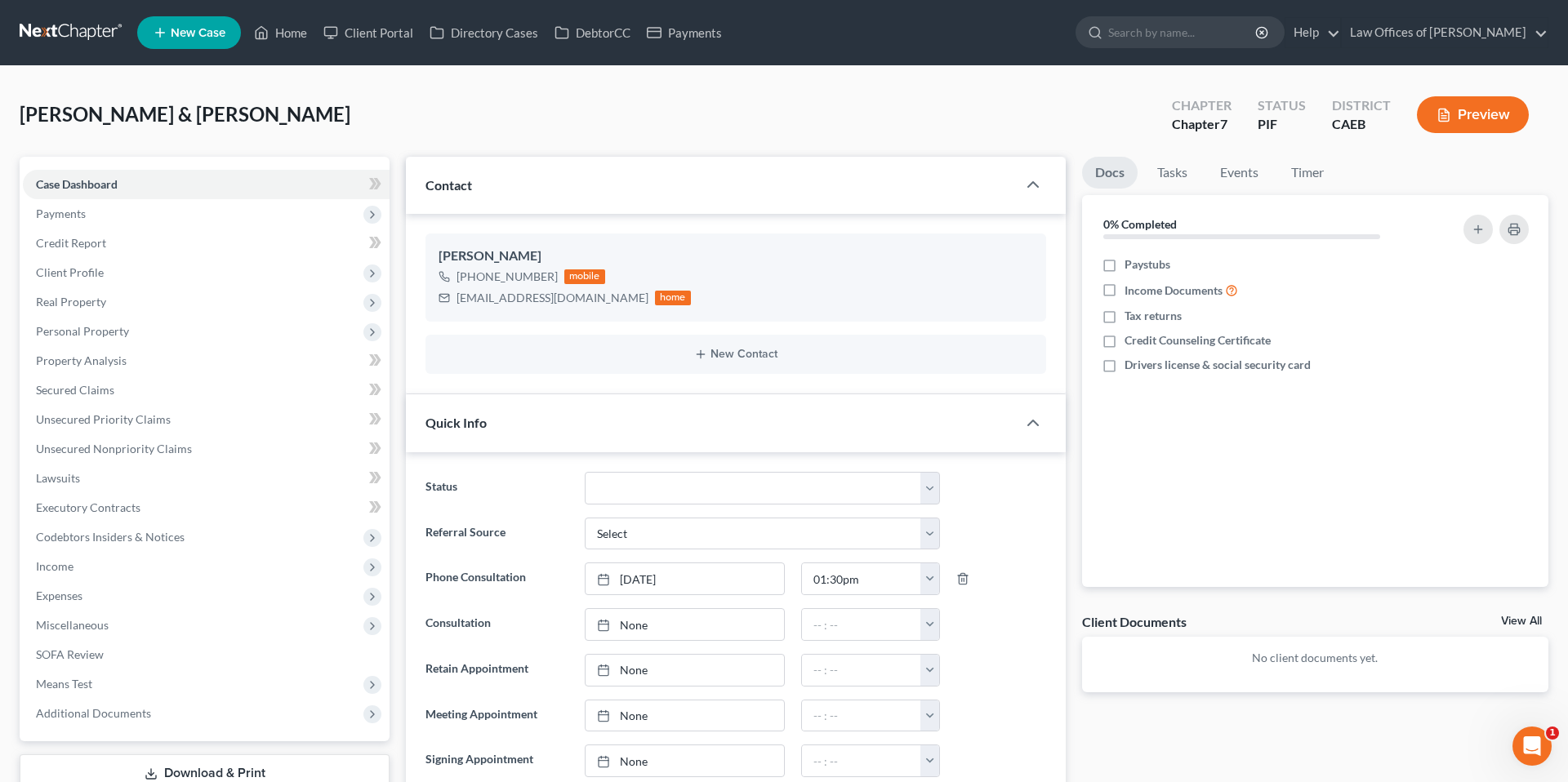
select select "0"
click at [294, 38] on link "Home" at bounding box center [280, 33] width 70 height 29
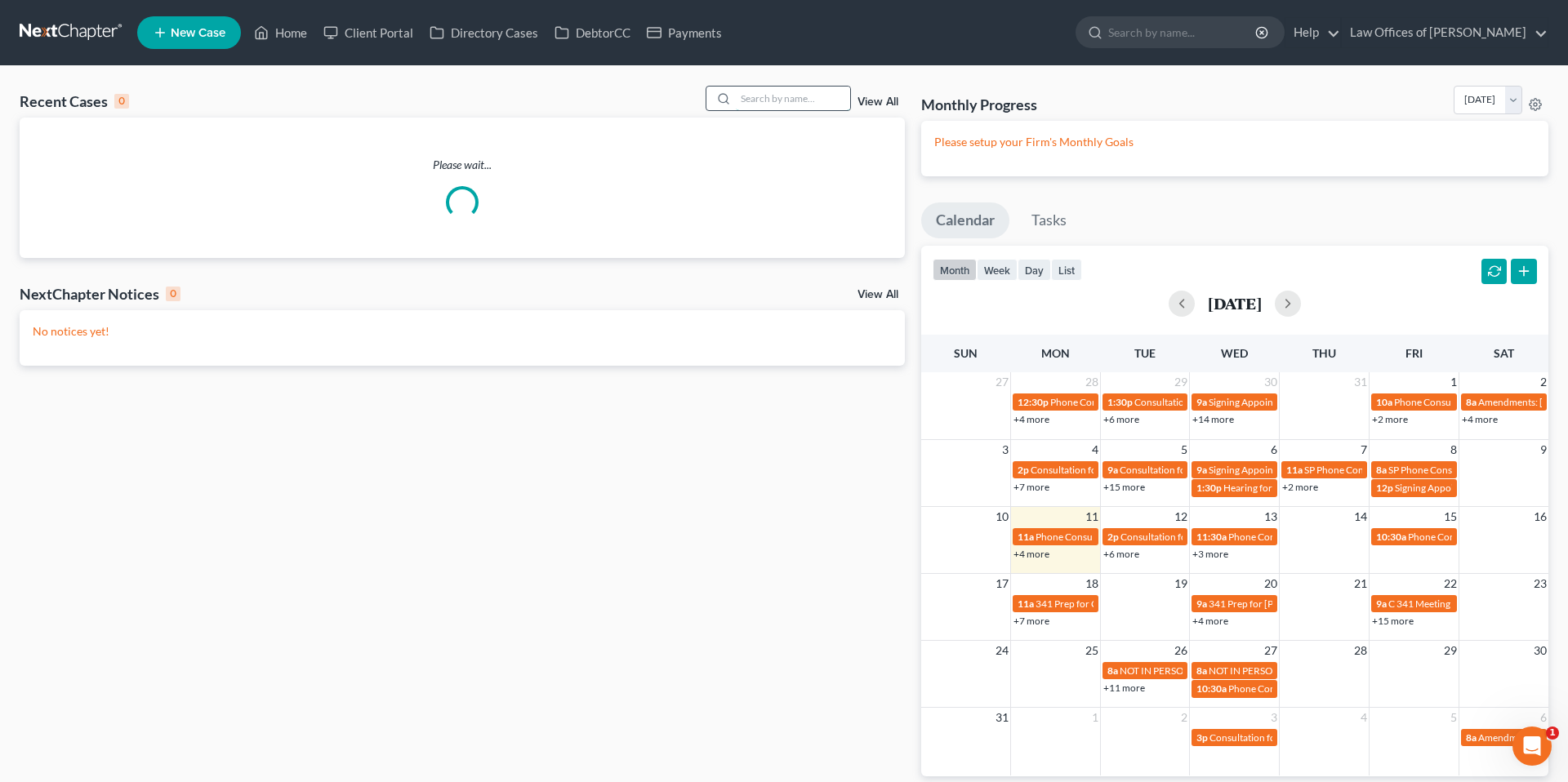
click at [823, 99] on input "search" at bounding box center [793, 98] width 115 height 24
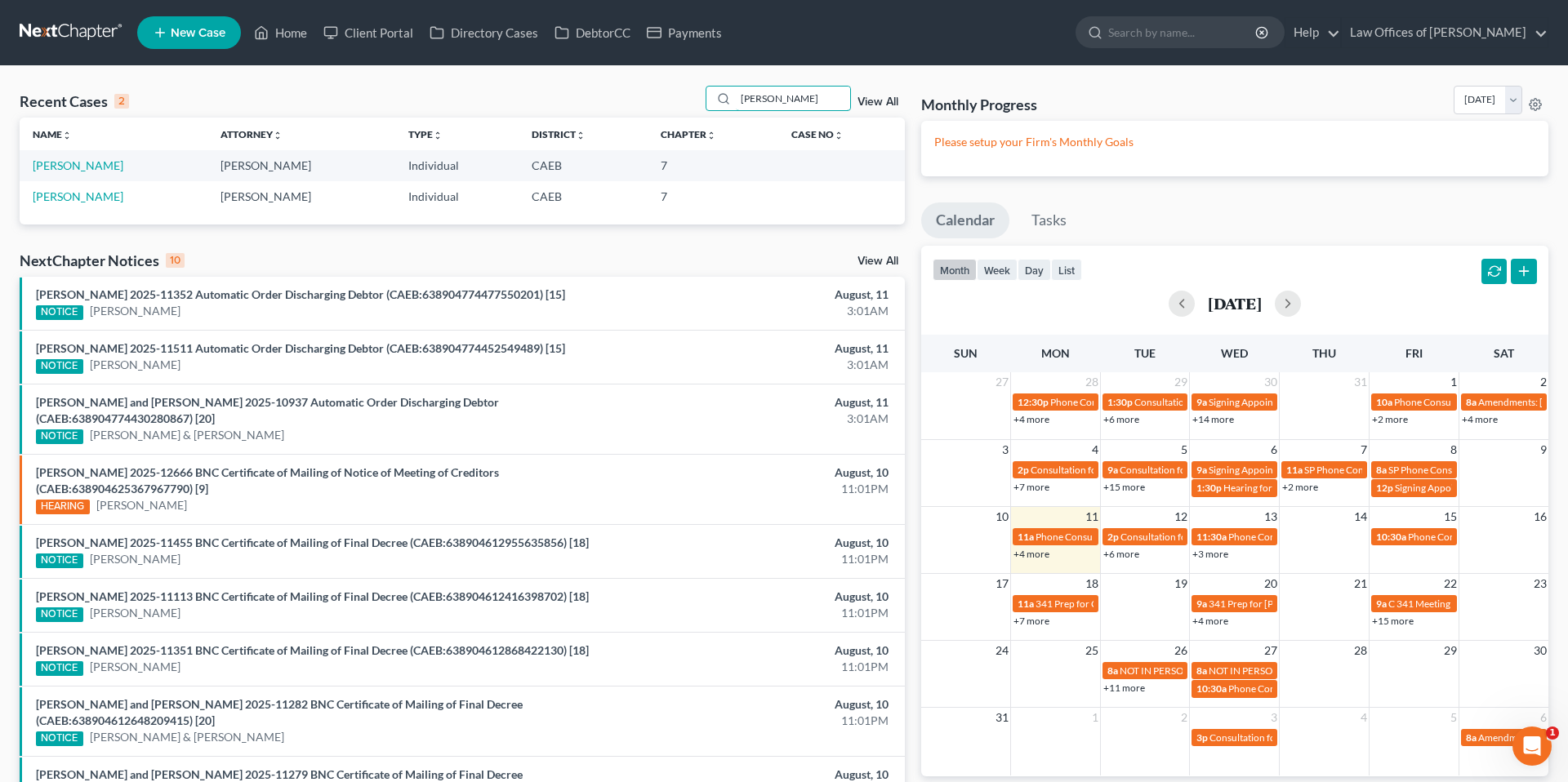
type input "[PERSON_NAME]"
click at [202, 32] on span "New Case" at bounding box center [197, 33] width 55 height 12
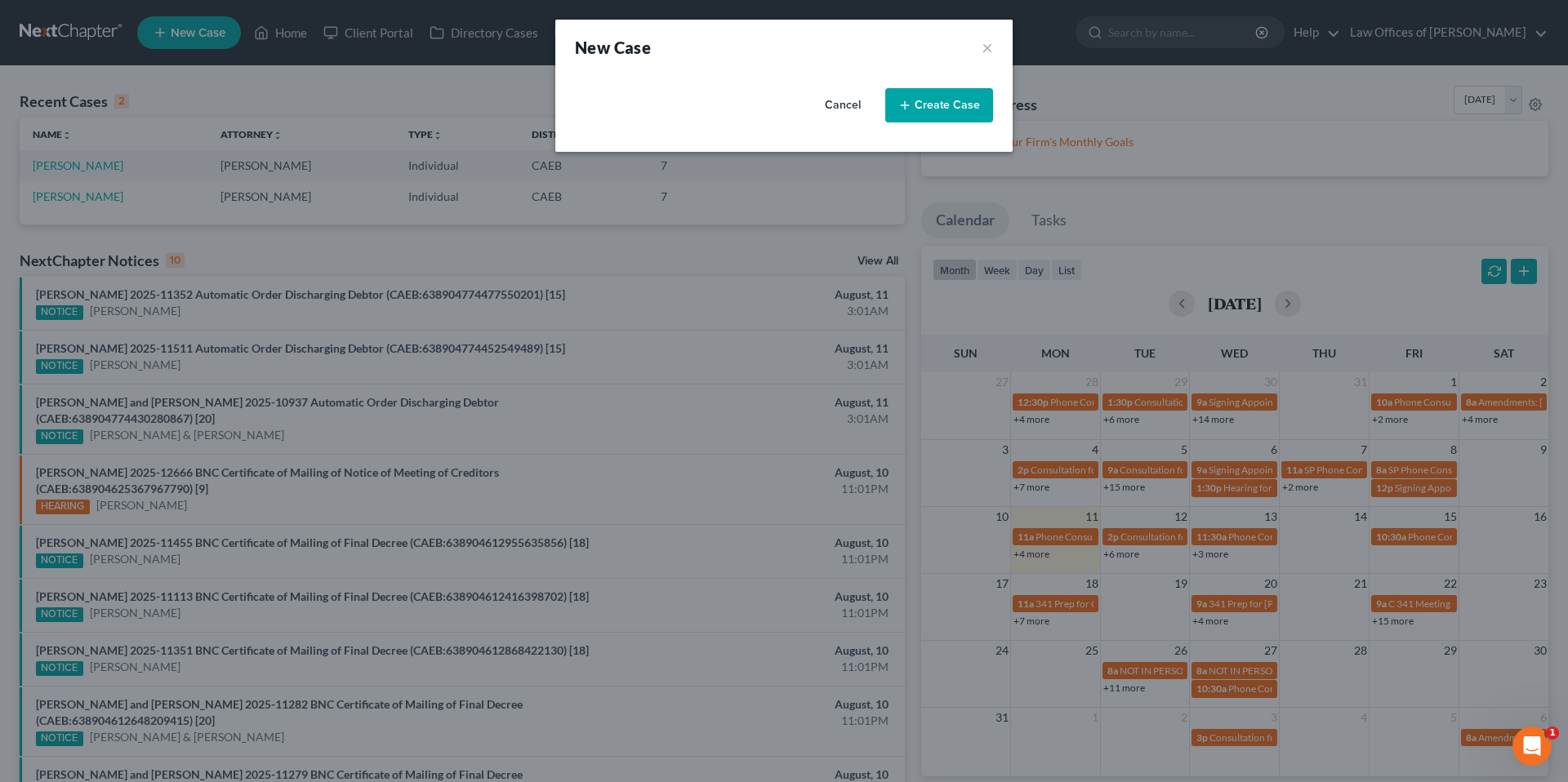
select select "8"
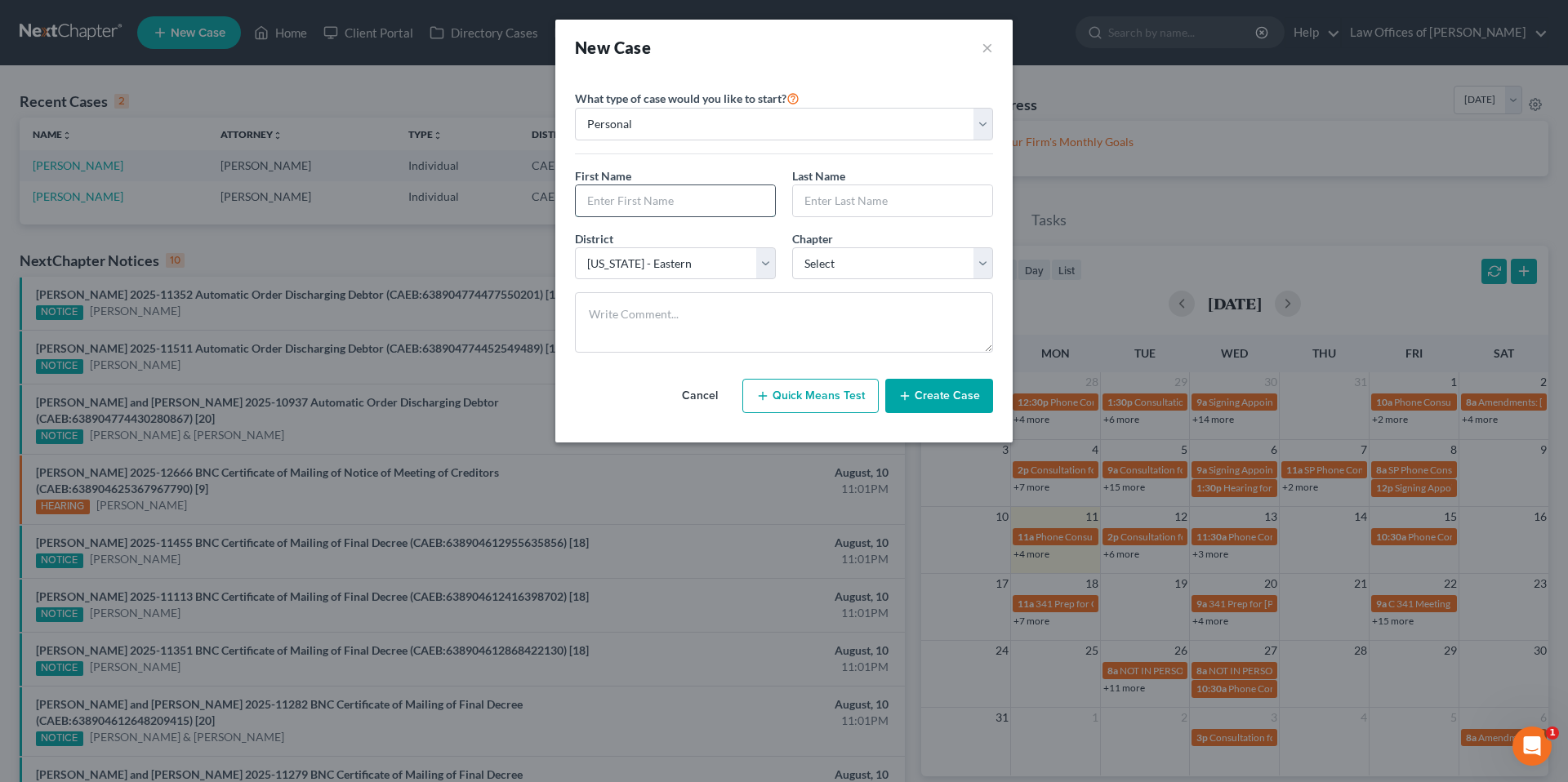
click at [684, 202] on input "text" at bounding box center [675, 201] width 199 height 31
type input "[PERSON_NAME]"
click at [951, 268] on select "Select 7 11 12 13" at bounding box center [892, 264] width 201 height 33
select select "0"
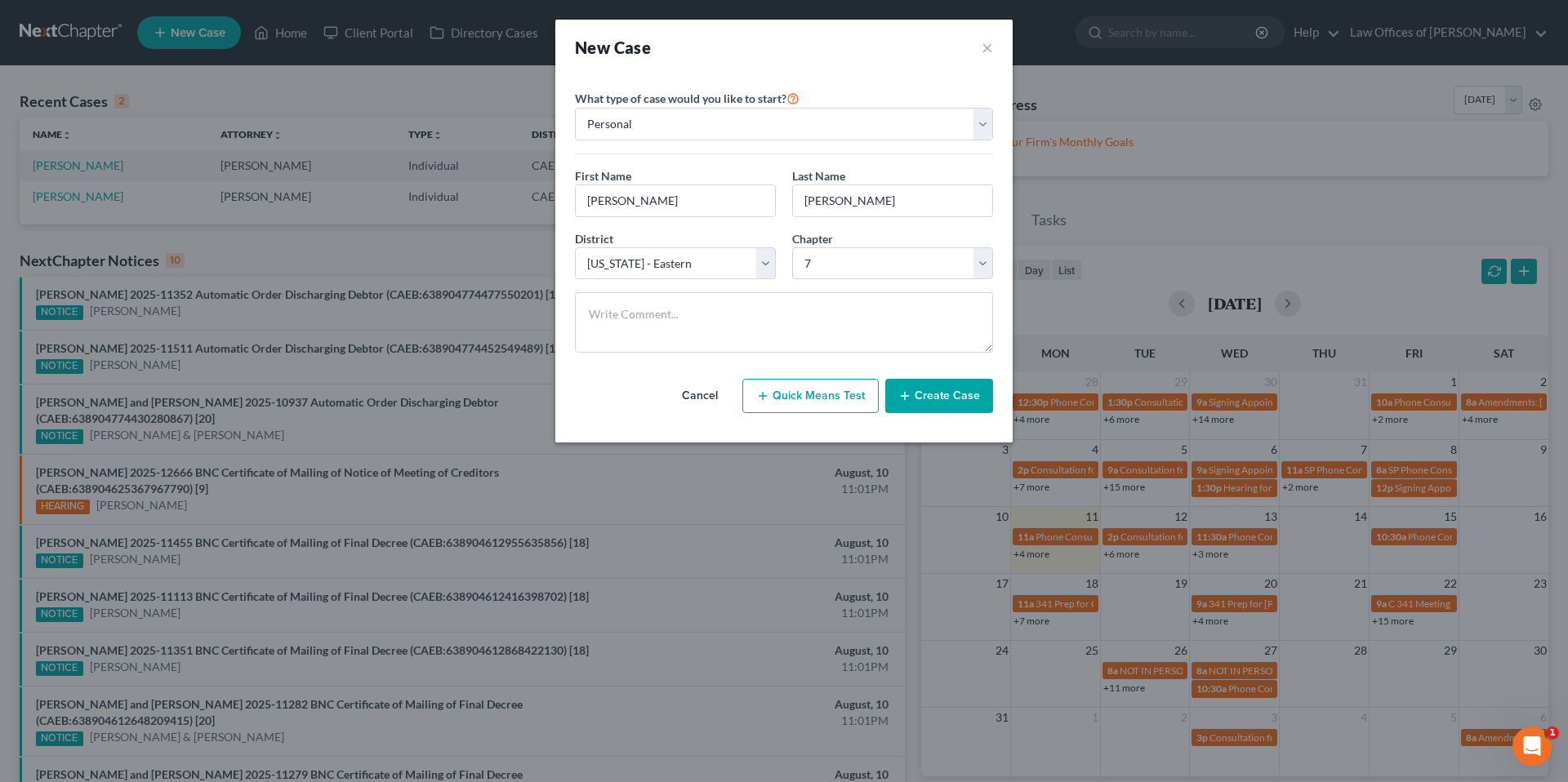
click at [971, 394] on button "Create Case" at bounding box center [940, 396] width 108 height 34
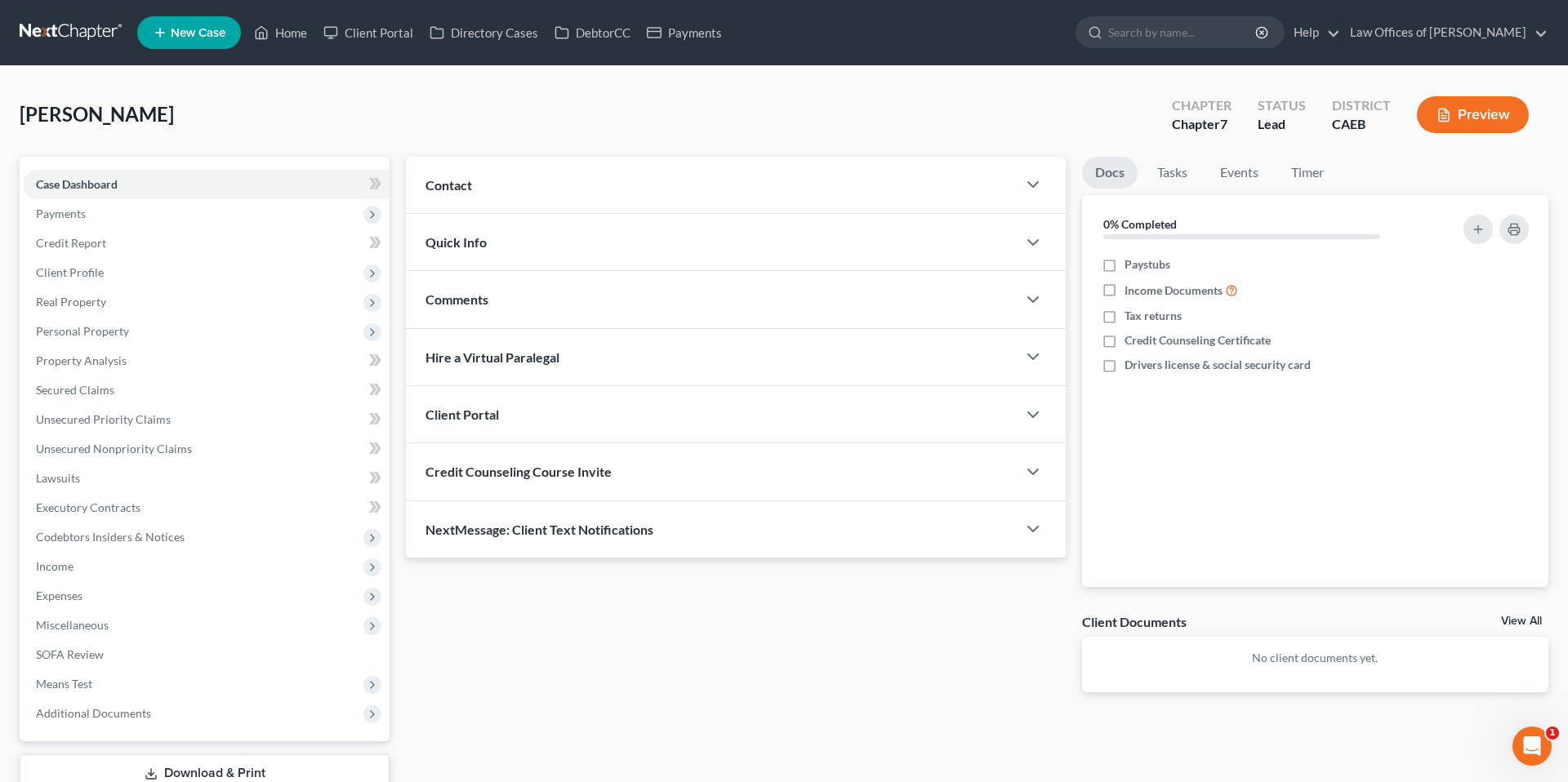
click at [1002, 183] on div "Contact" at bounding box center [711, 184] width 611 height 57
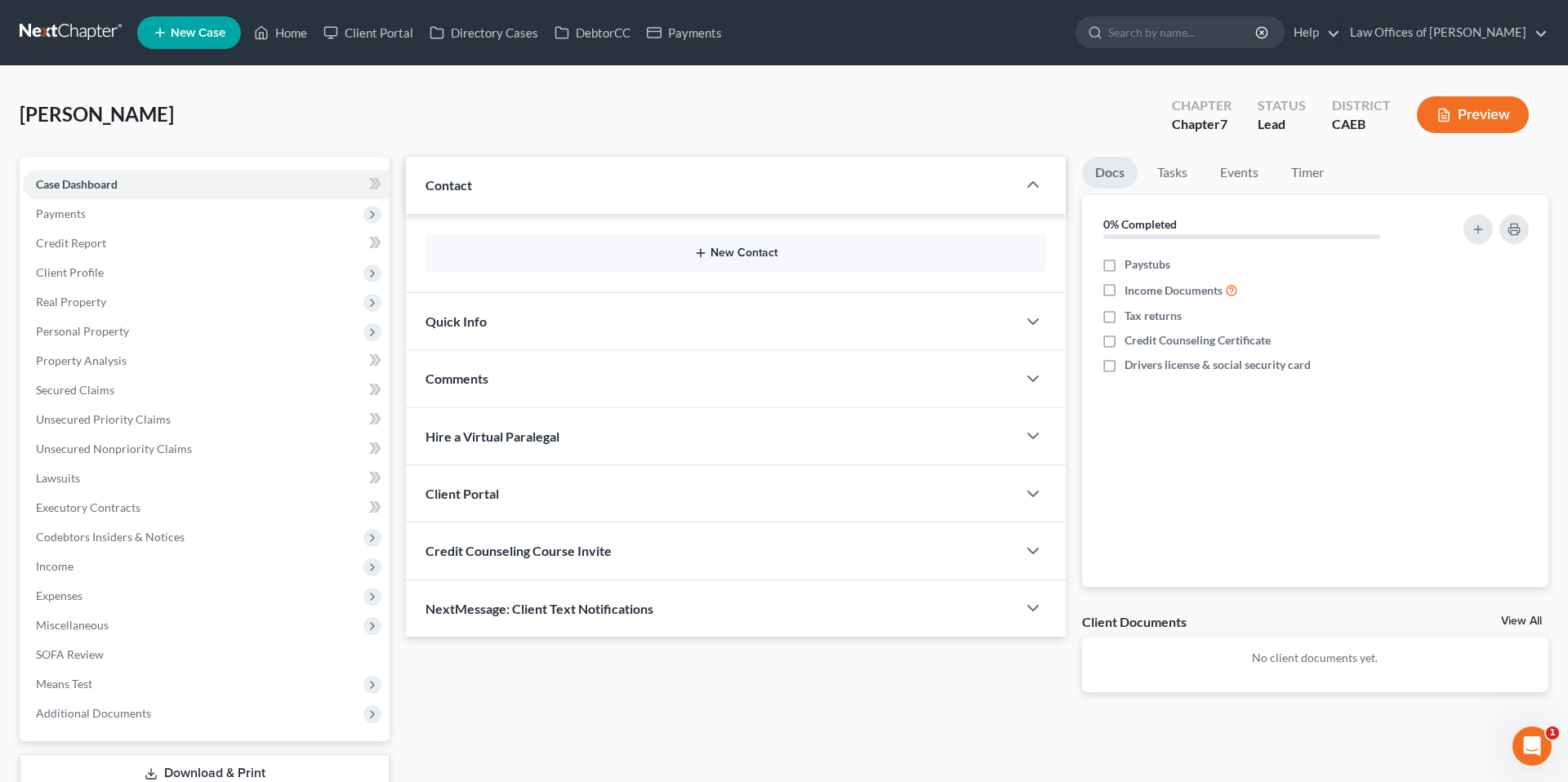
click at [719, 257] on button "New Contact" at bounding box center [736, 253] width 595 height 13
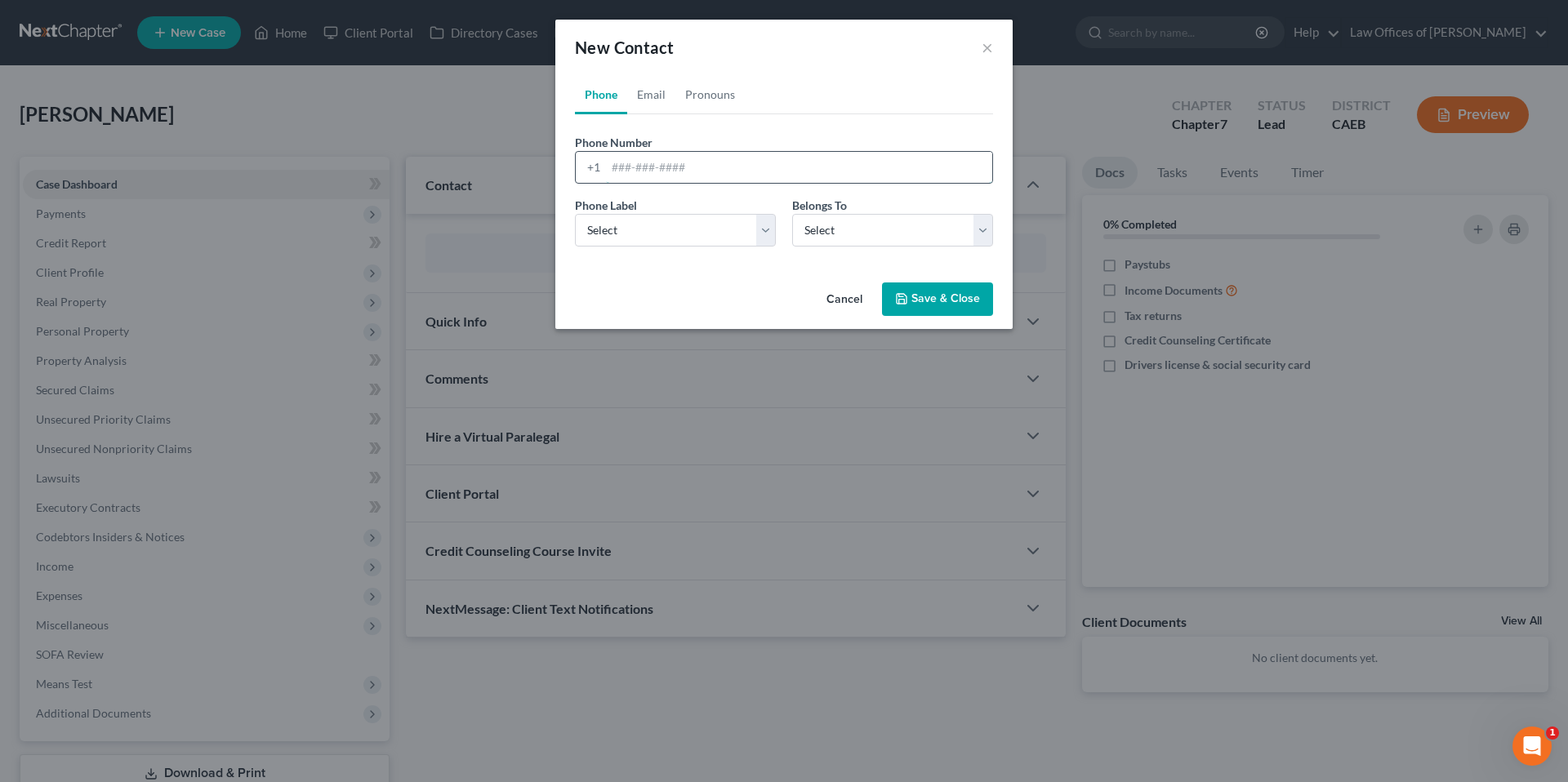
click at [726, 166] on input "tel" at bounding box center [800, 167] width 387 height 31
type input "6612466257"
click at [681, 230] on select "Select Mobile Home Work Other" at bounding box center [675, 230] width 201 height 33
select select "0"
click at [861, 232] on select "Select Client Other" at bounding box center [892, 230] width 201 height 33
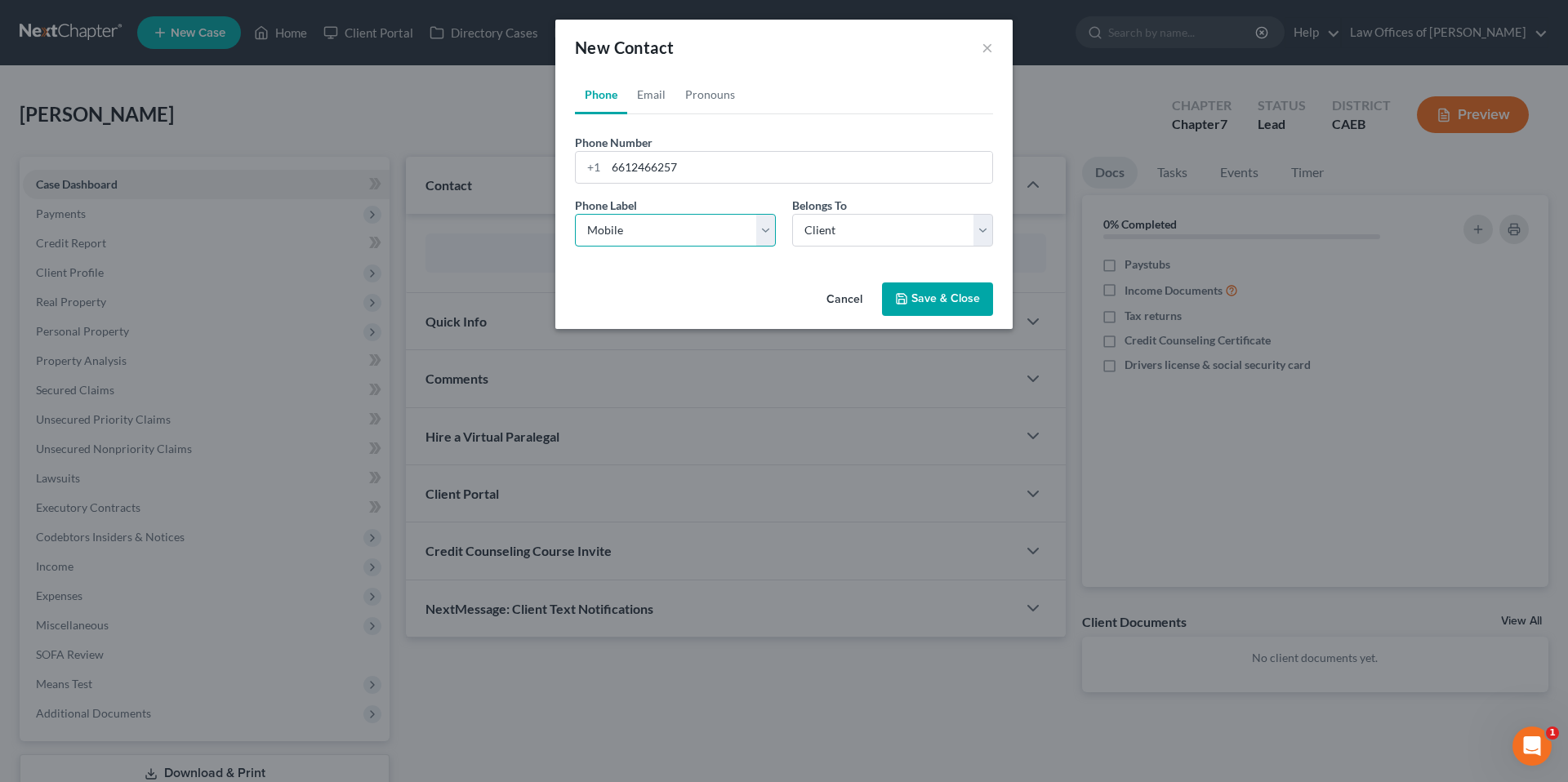
click at [591, 219] on select "Select Mobile Home Work Other" at bounding box center [675, 230] width 201 height 33
click at [892, 227] on select "Select Client Other" at bounding box center [892, 230] width 201 height 33
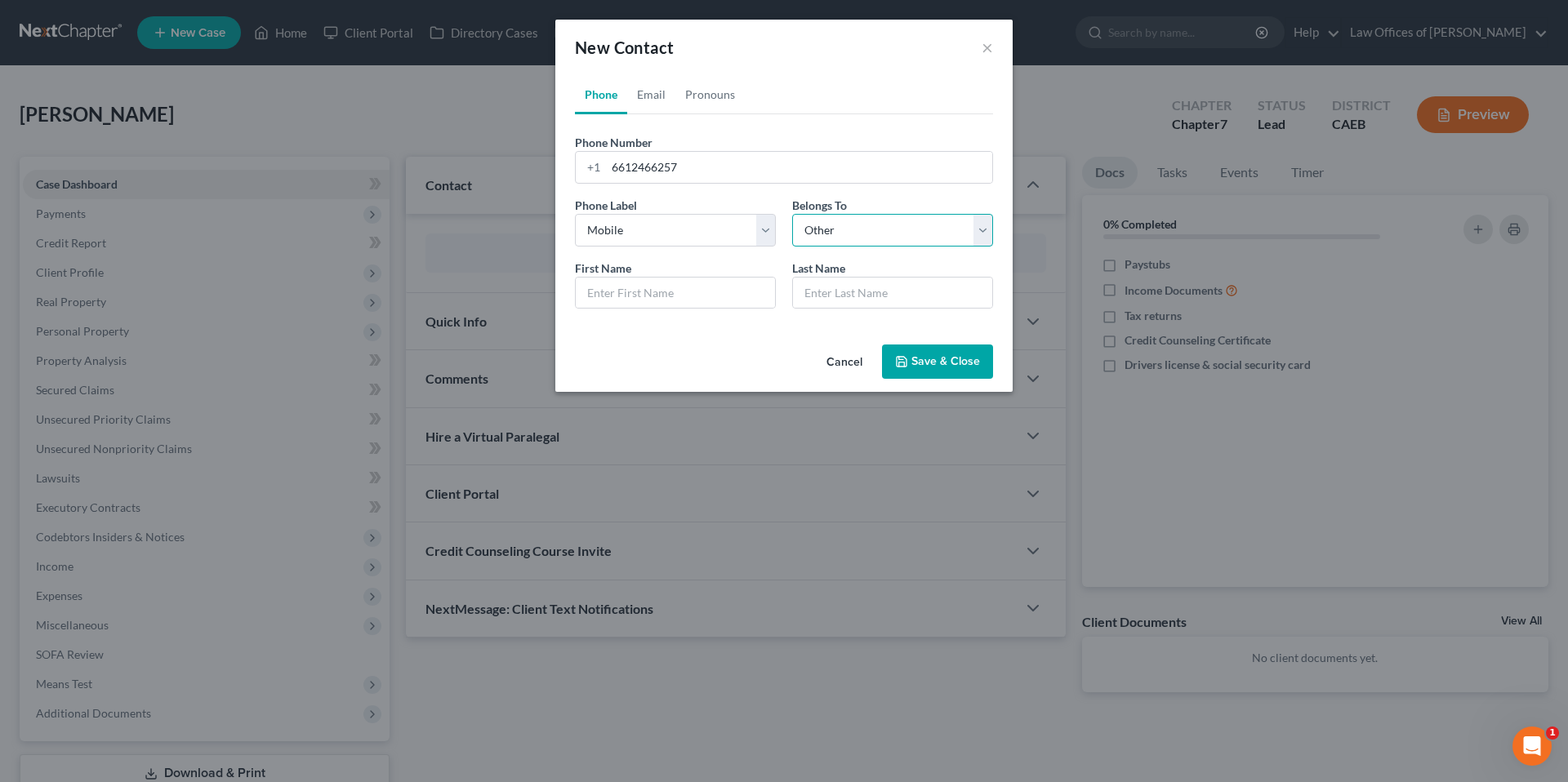
click at [857, 227] on select "Select Client Other" at bounding box center [892, 230] width 201 height 33
select select "0"
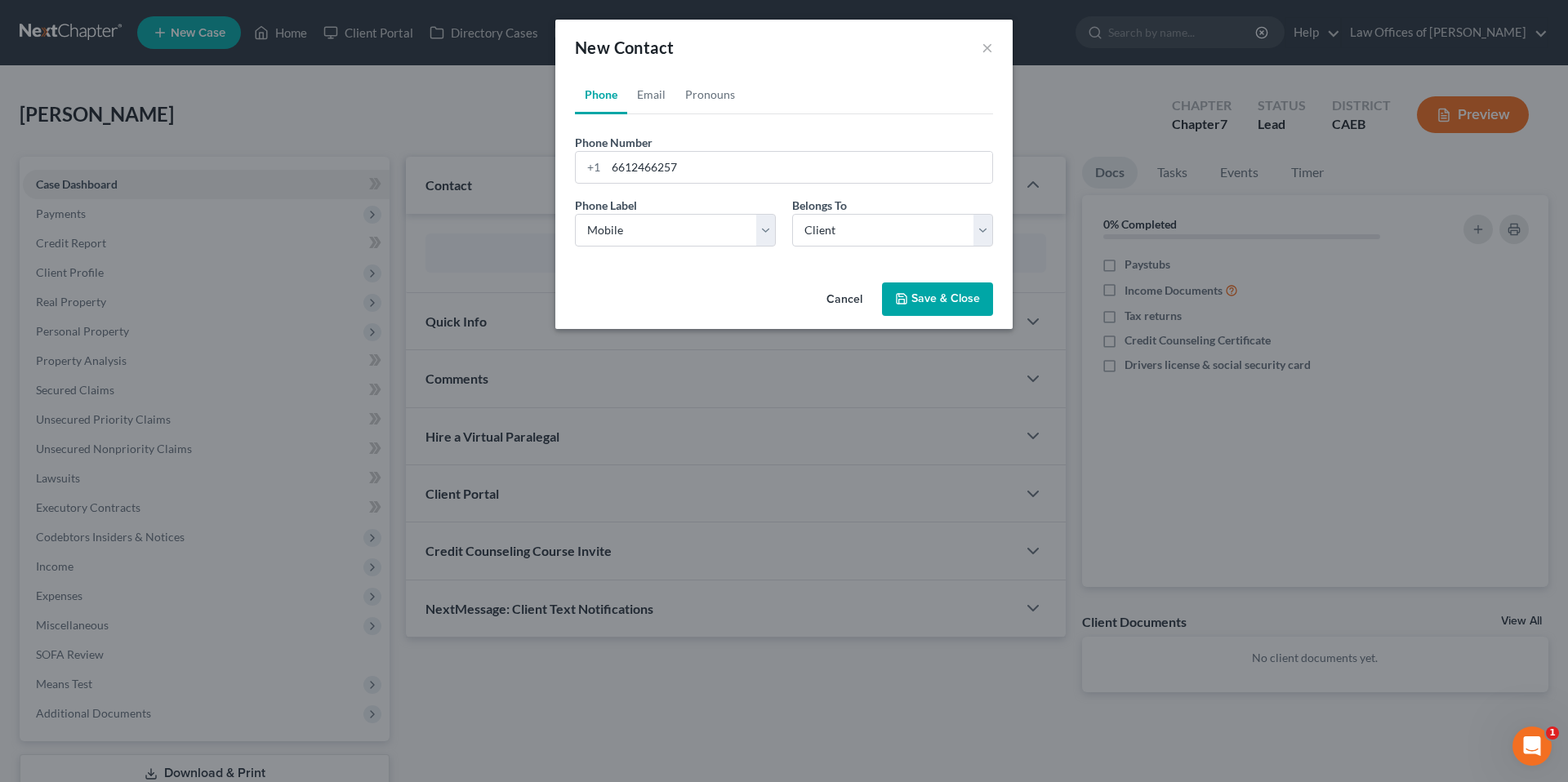
click at [927, 305] on button "Save & Close" at bounding box center [938, 300] width 111 height 34
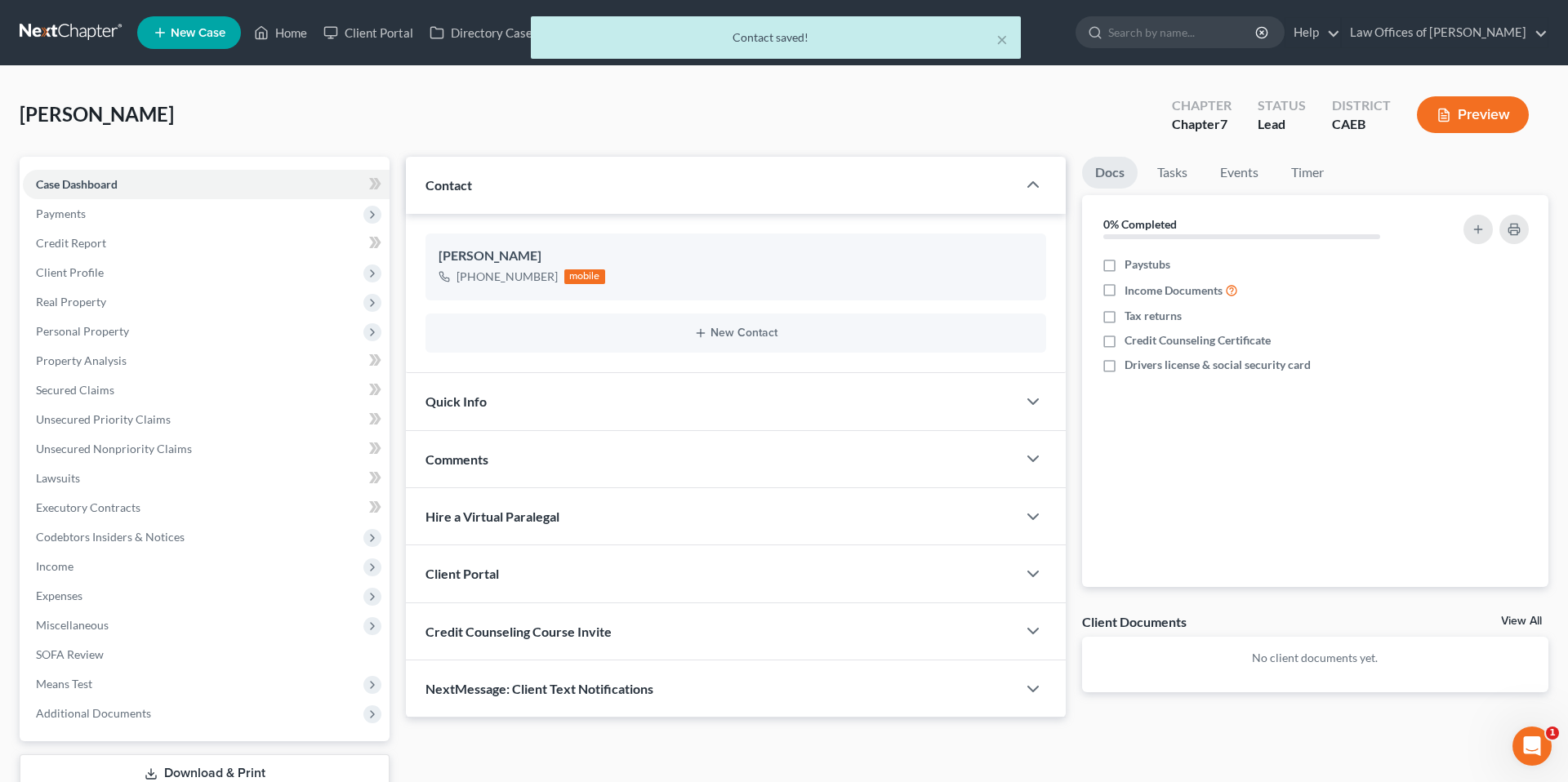
click at [730, 405] on div "Quick Info" at bounding box center [711, 401] width 611 height 57
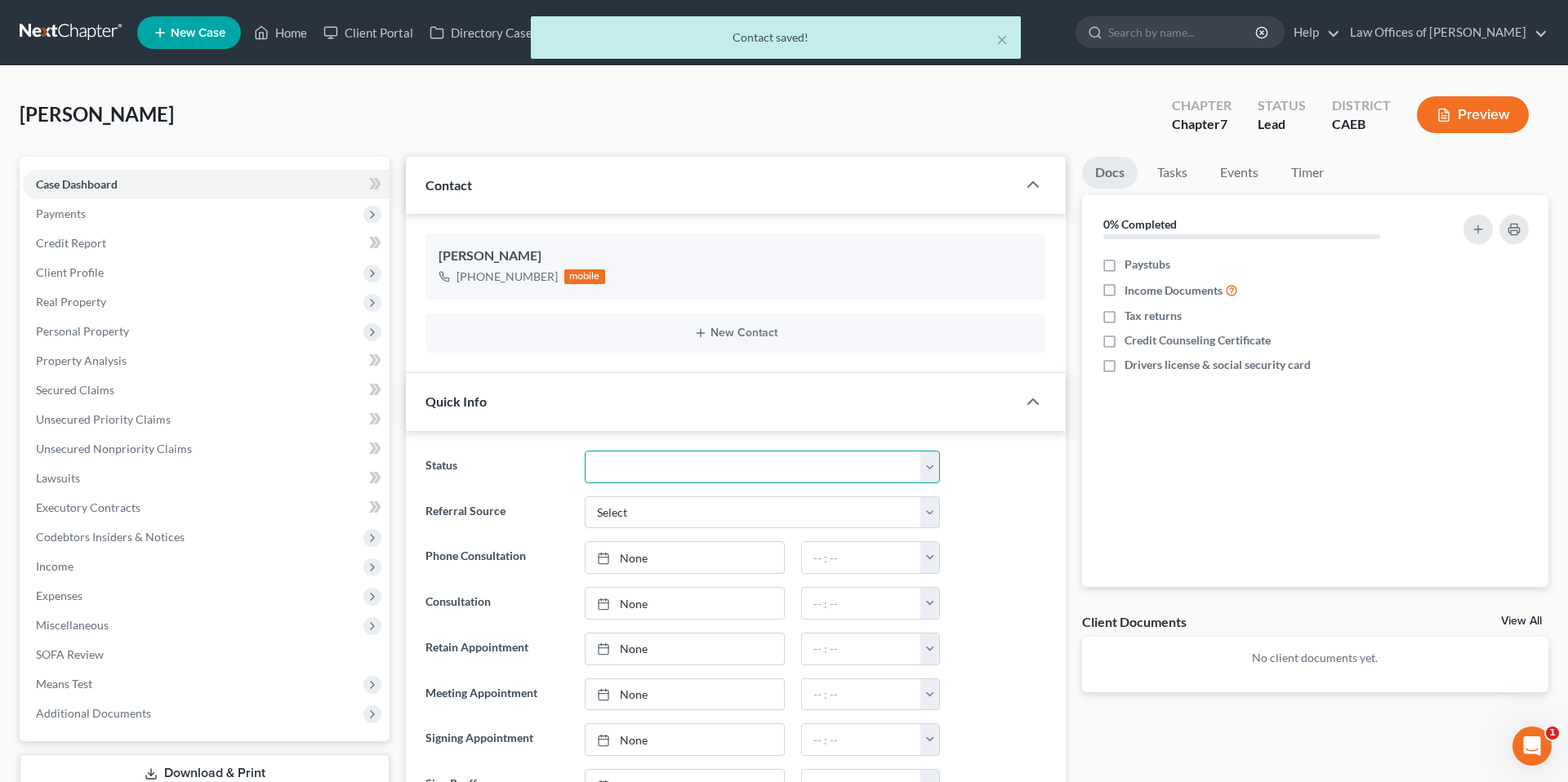
click at [739, 464] on select "Cancelled/Refund Closed Consultation Declined Discharged Filed Income Check In …" at bounding box center [763, 467] width 356 height 33
select select "2"
click at [1038, 488] on ng-include "Status Cancelled/Refund Closed Consultation Declined Discharged Filed Income Ch…" at bounding box center [736, 671] width 621 height 442
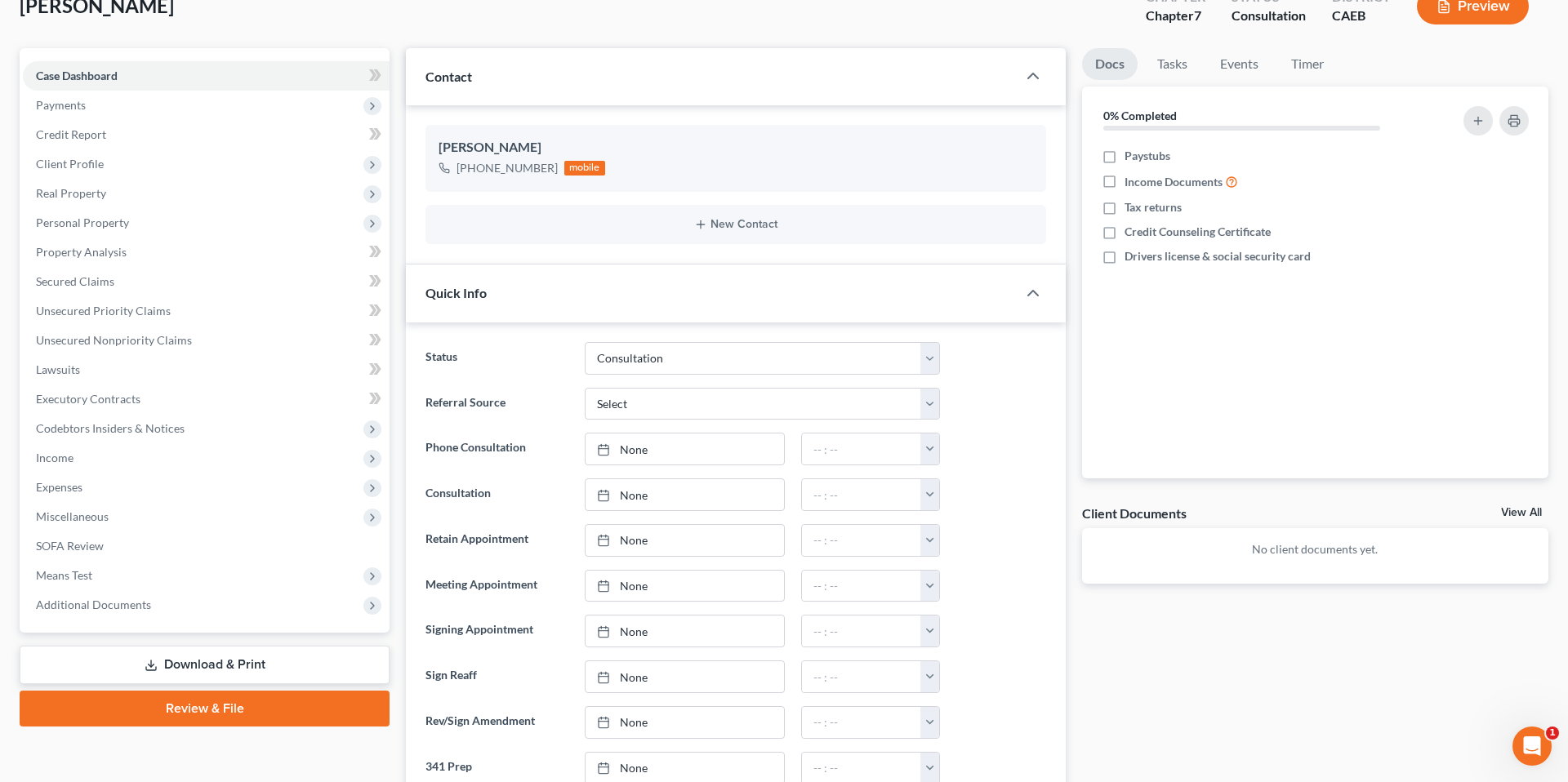
scroll to position [151, 0]
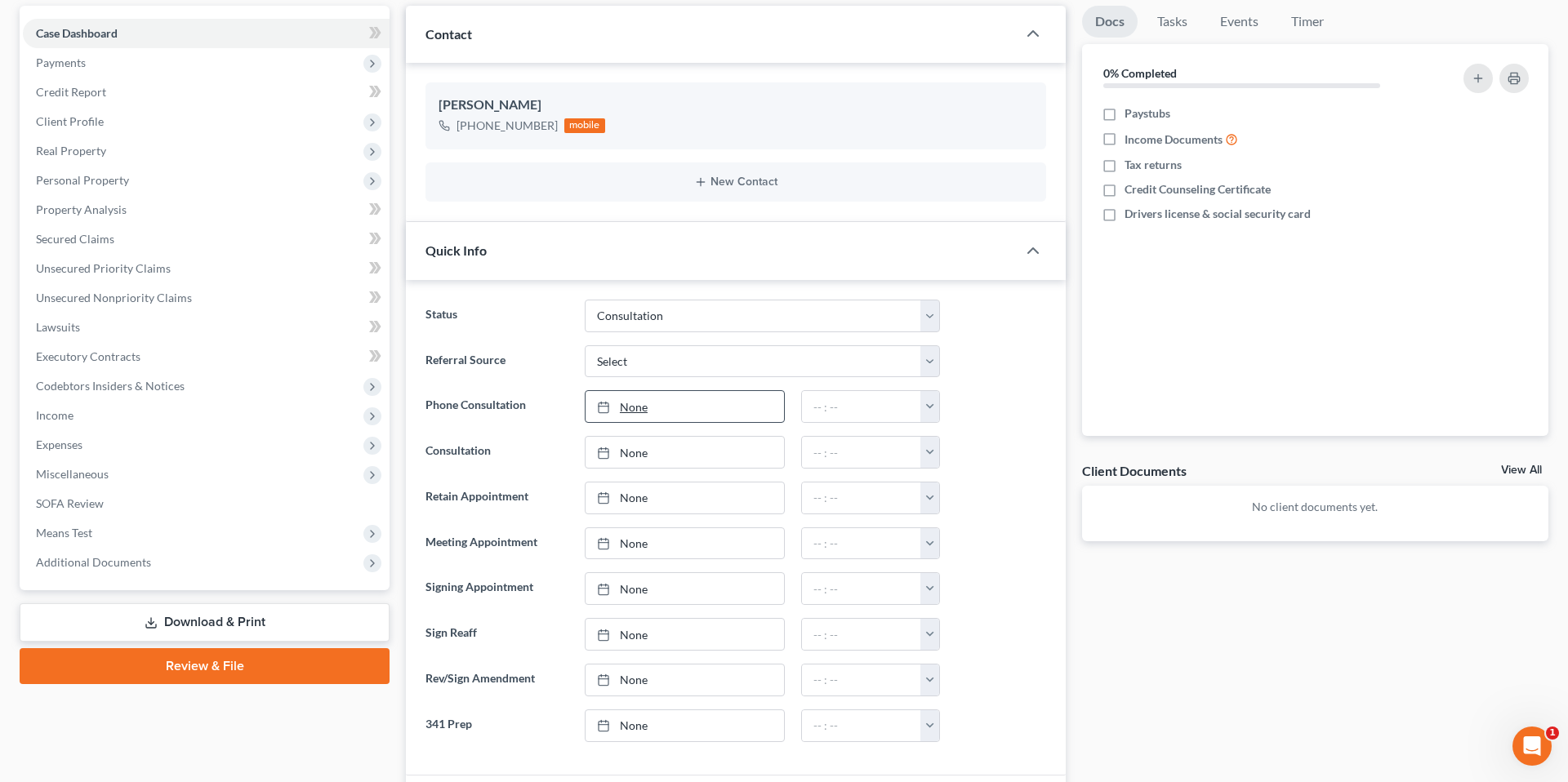
click at [672, 418] on link "None" at bounding box center [685, 407] width 198 height 31
type input "[DATE]"
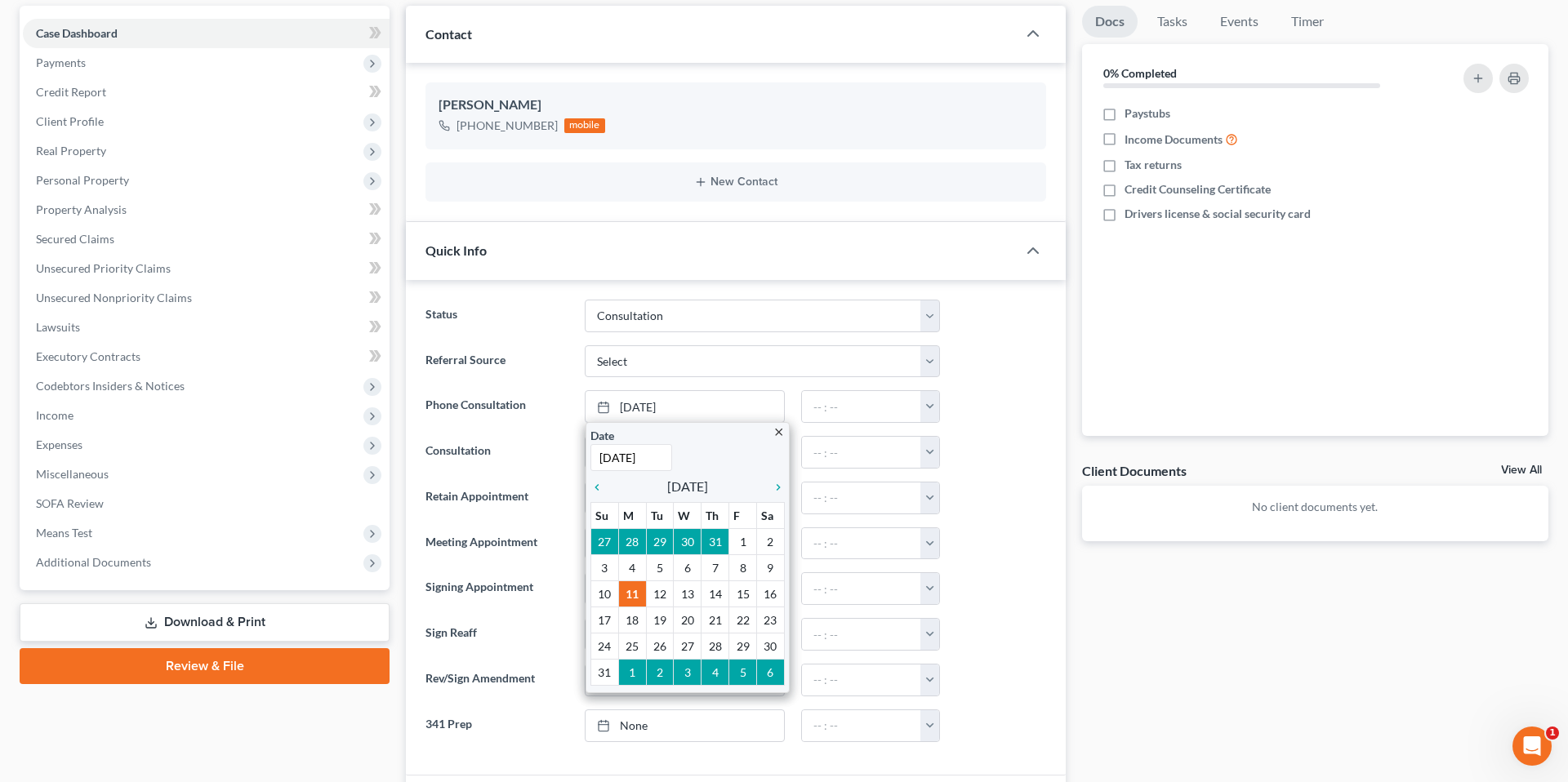
click at [995, 401] on div at bounding box center [1001, 407] width 106 height 33
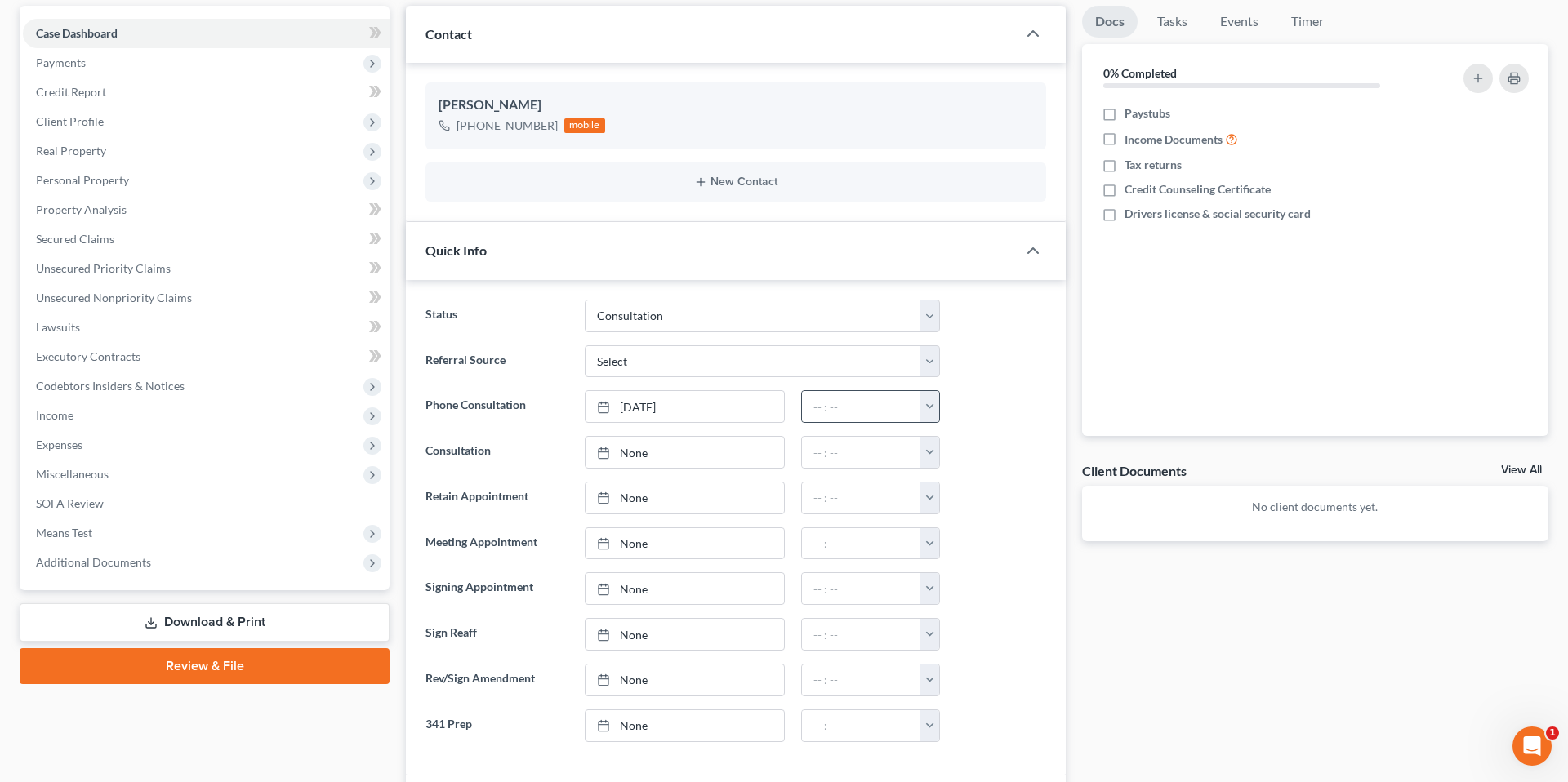
click at [927, 409] on button "button" at bounding box center [930, 407] width 19 height 31
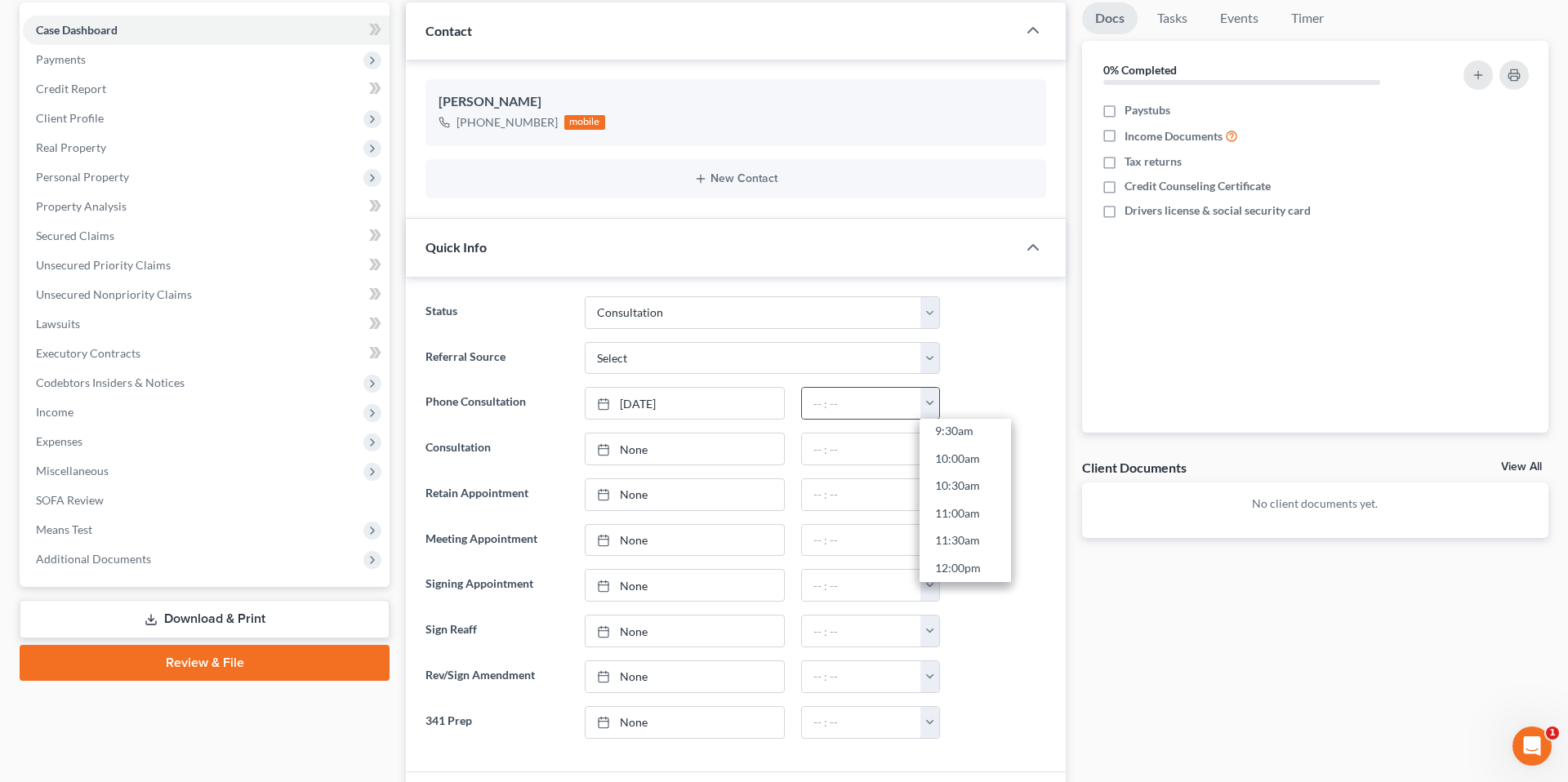
scroll to position [530, 0]
click at [977, 532] on link "11:30am" at bounding box center [966, 540] width 92 height 28
type input "11:30am"
click at [971, 371] on div "Referral Source Select Word Of Mouth Previous Clients Direct Mail Website Googl…" at bounding box center [736, 359] width 637 height 33
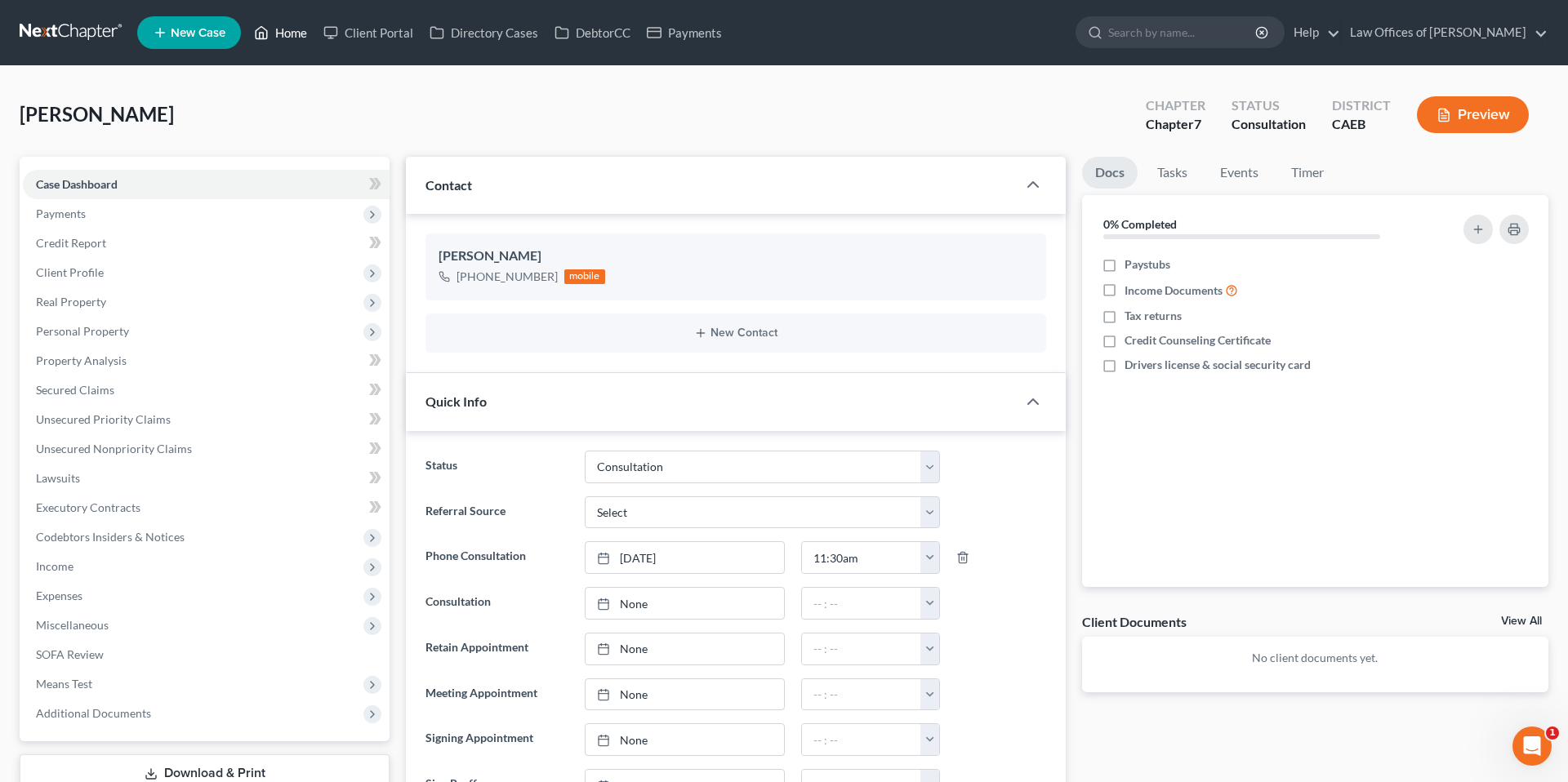
click at [279, 35] on link "Home" at bounding box center [280, 33] width 70 height 29
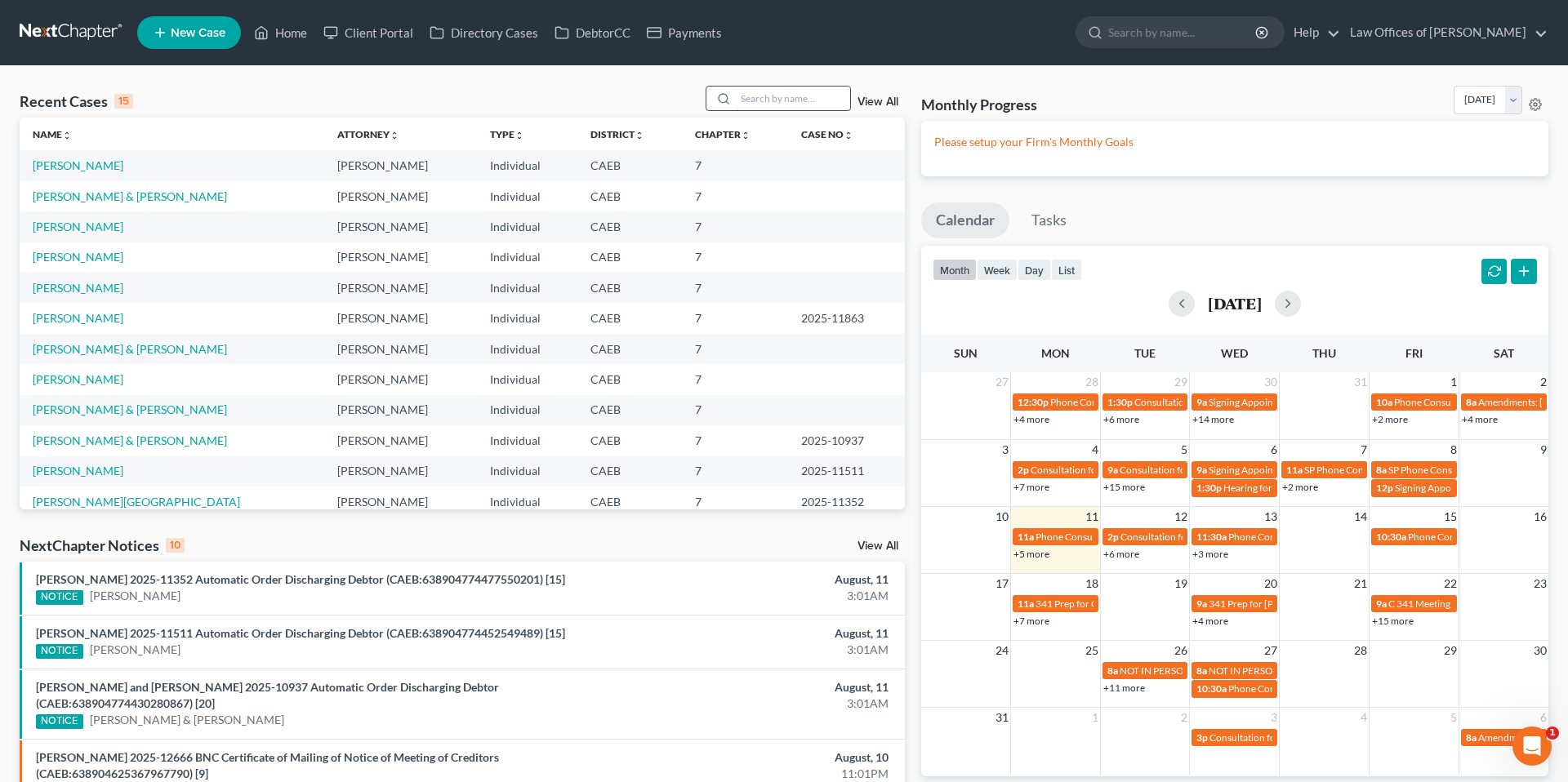
click at [803, 103] on input "search" at bounding box center [793, 98] width 115 height 24
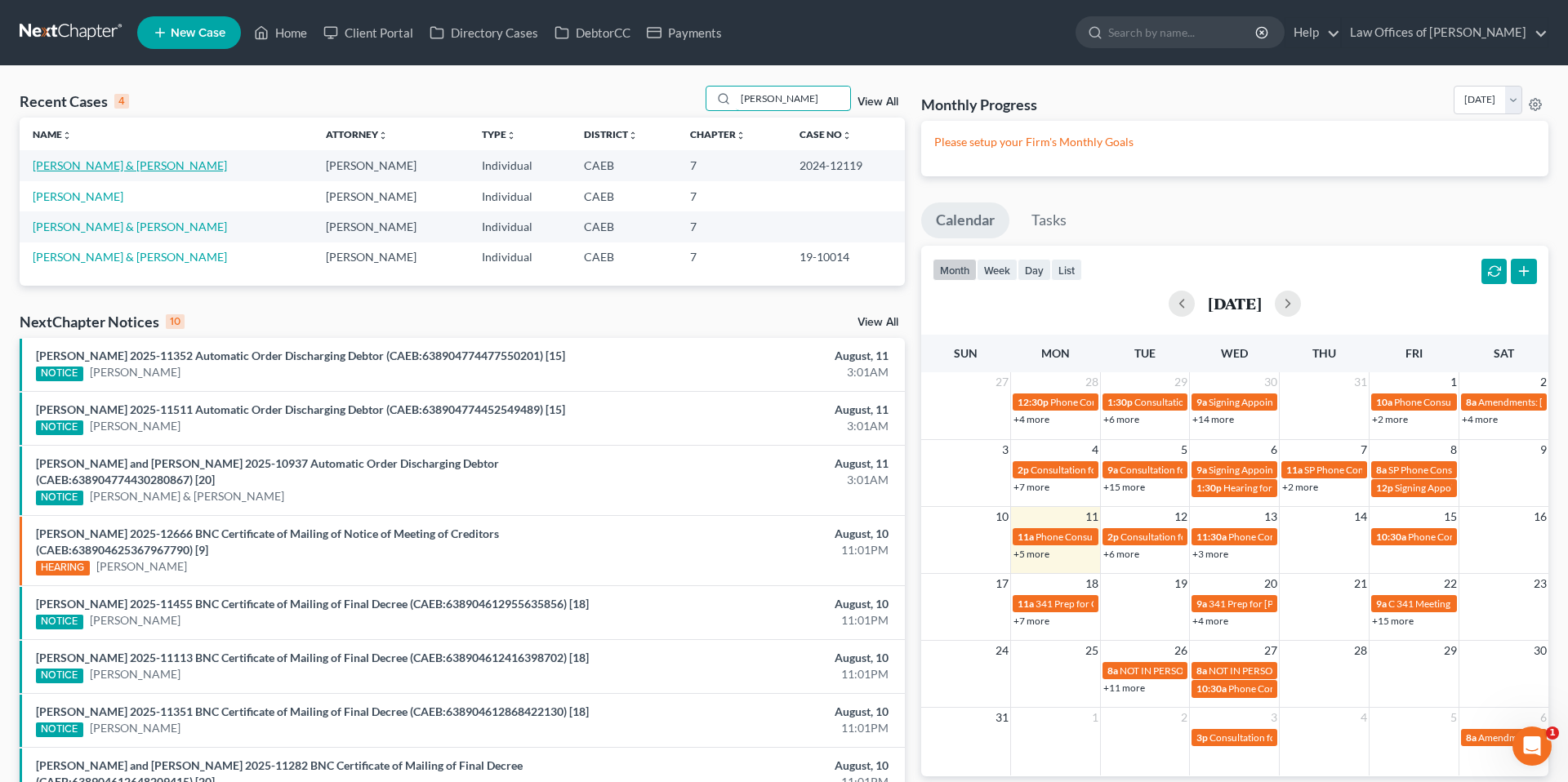
type input "[PERSON_NAME]"
click at [122, 170] on link "[PERSON_NAME] & [PERSON_NAME]" at bounding box center [129, 165] width 194 height 14
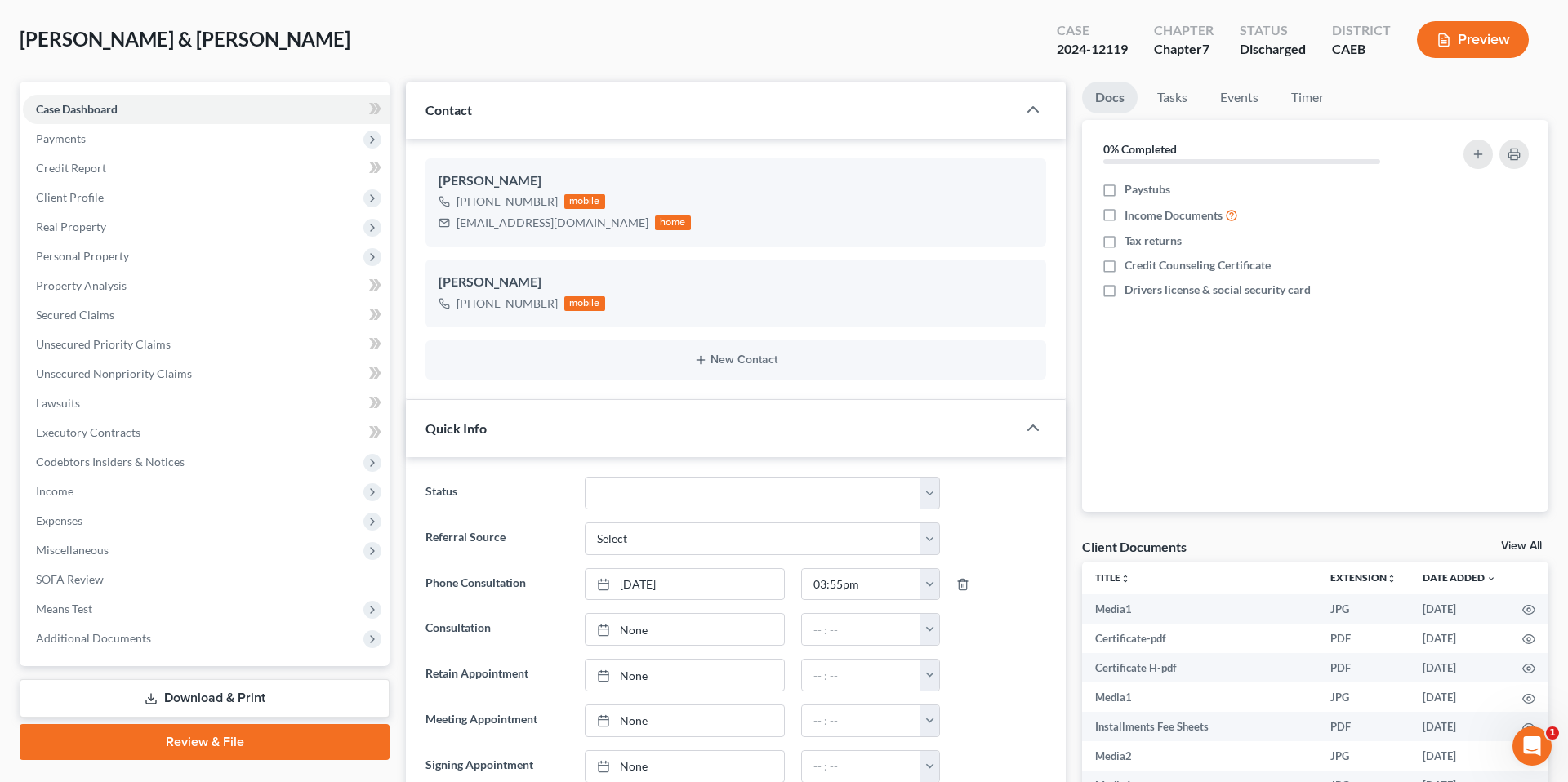
scroll to position [82, 0]
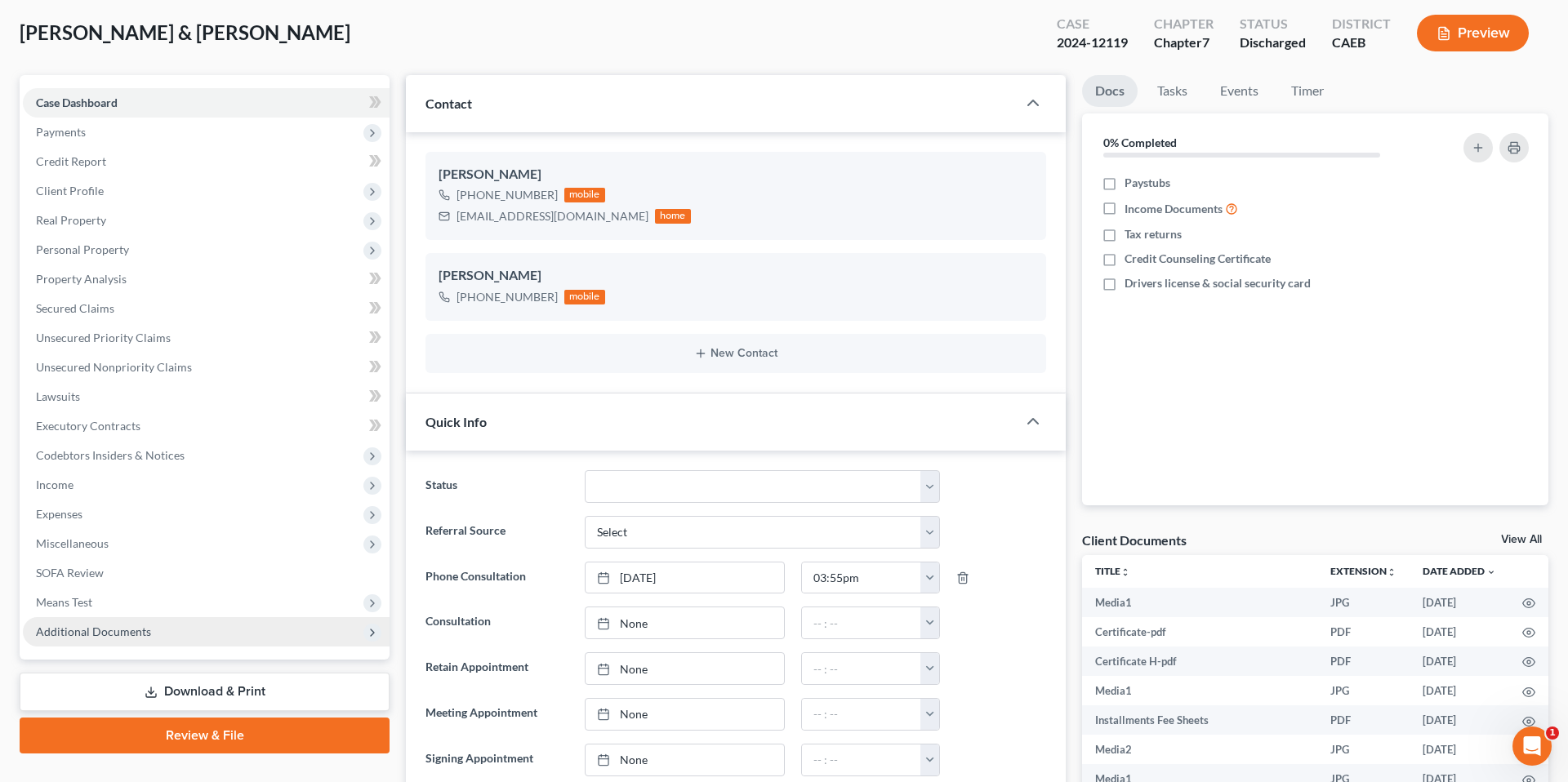
click at [122, 628] on span "Additional Documents" at bounding box center [93, 631] width 116 height 14
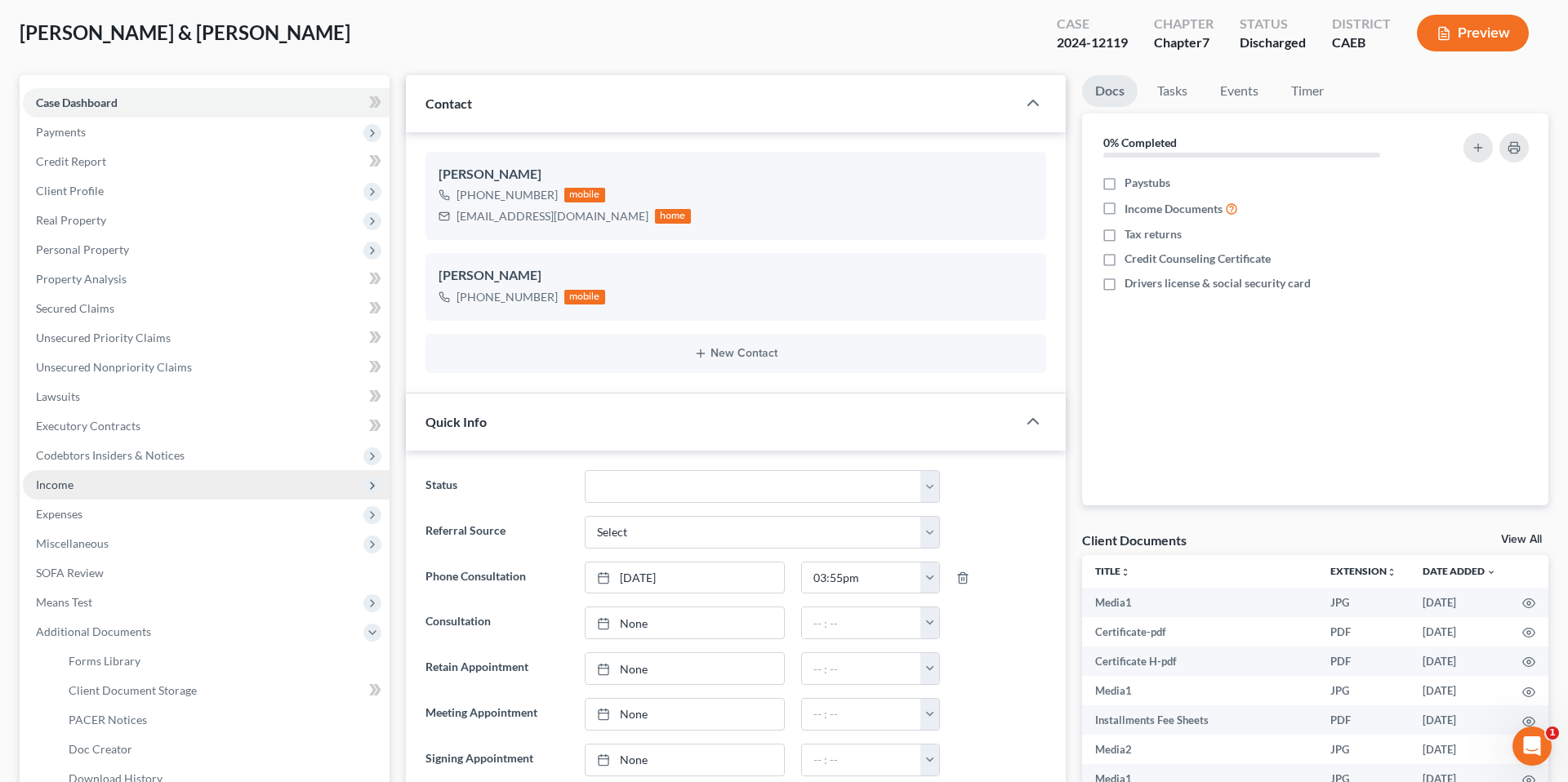
scroll to position [202, 0]
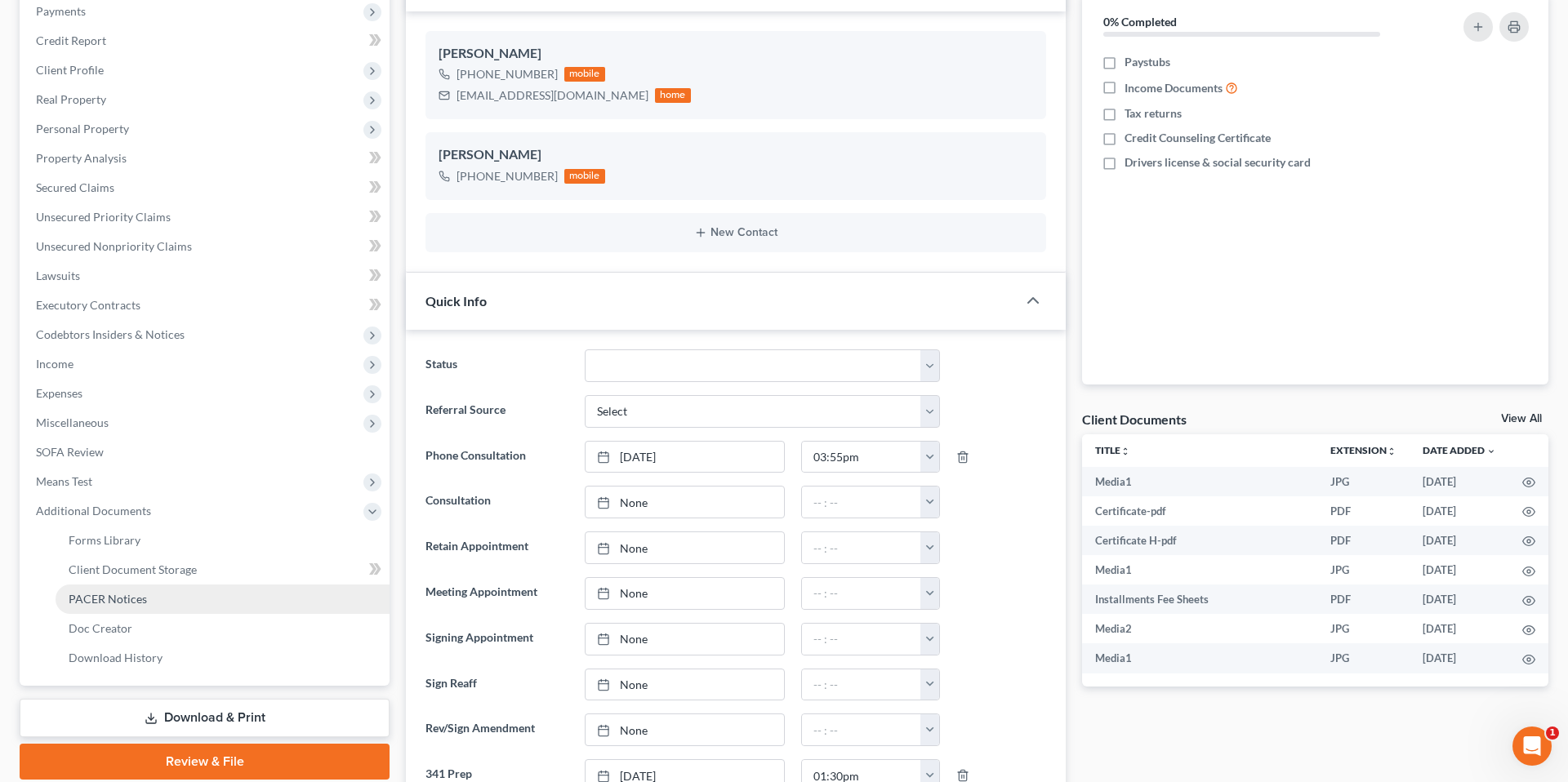
click at [133, 596] on span "PACER Notices" at bounding box center [108, 599] width 79 height 14
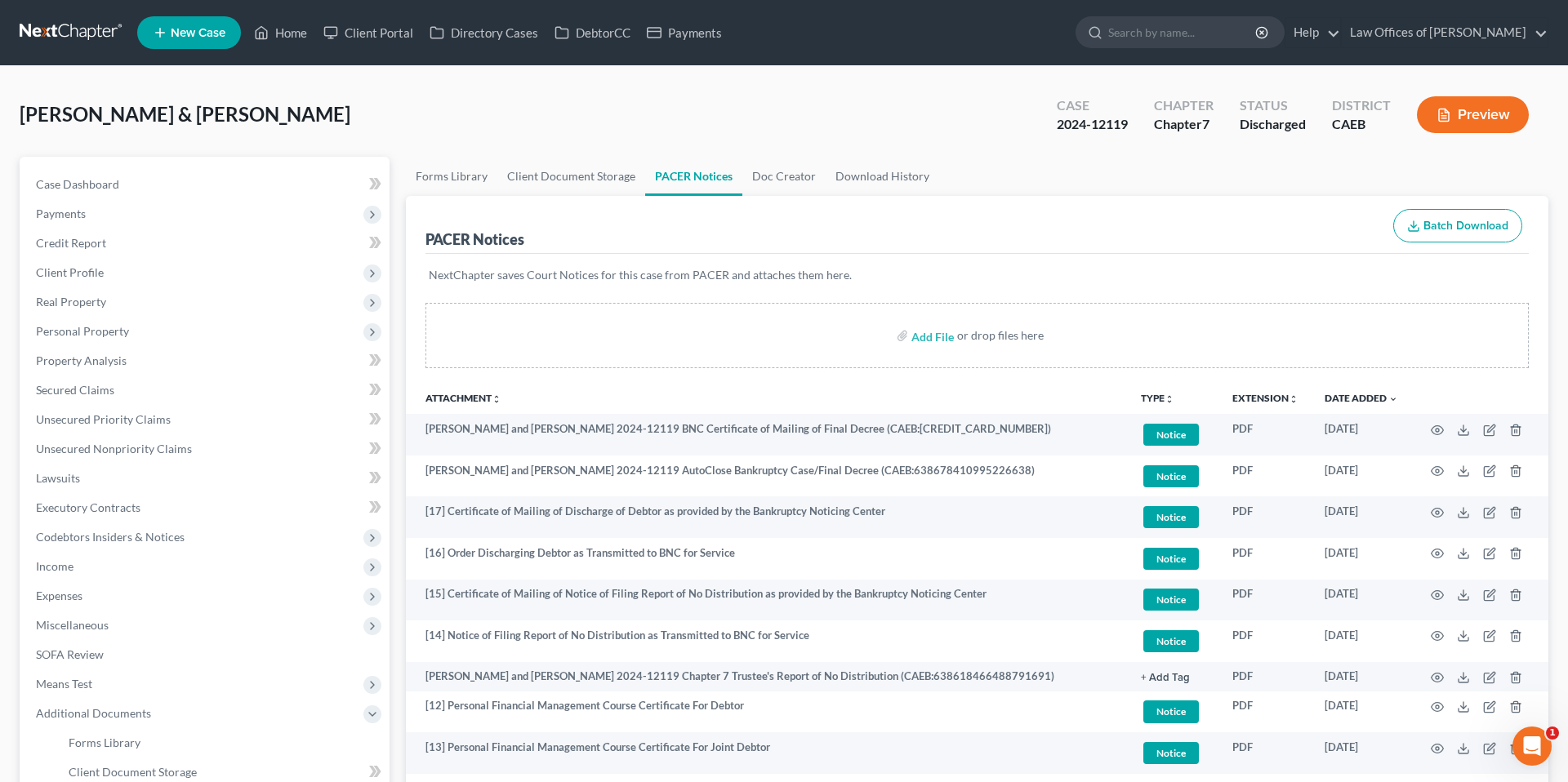
click at [385, 112] on div "[PERSON_NAME] & [PERSON_NAME] Upgraded Case 2024-12119 Chapter Chapter 7 Status…" at bounding box center [784, 121] width 1529 height 71
click at [282, 28] on link "Home" at bounding box center [280, 33] width 70 height 29
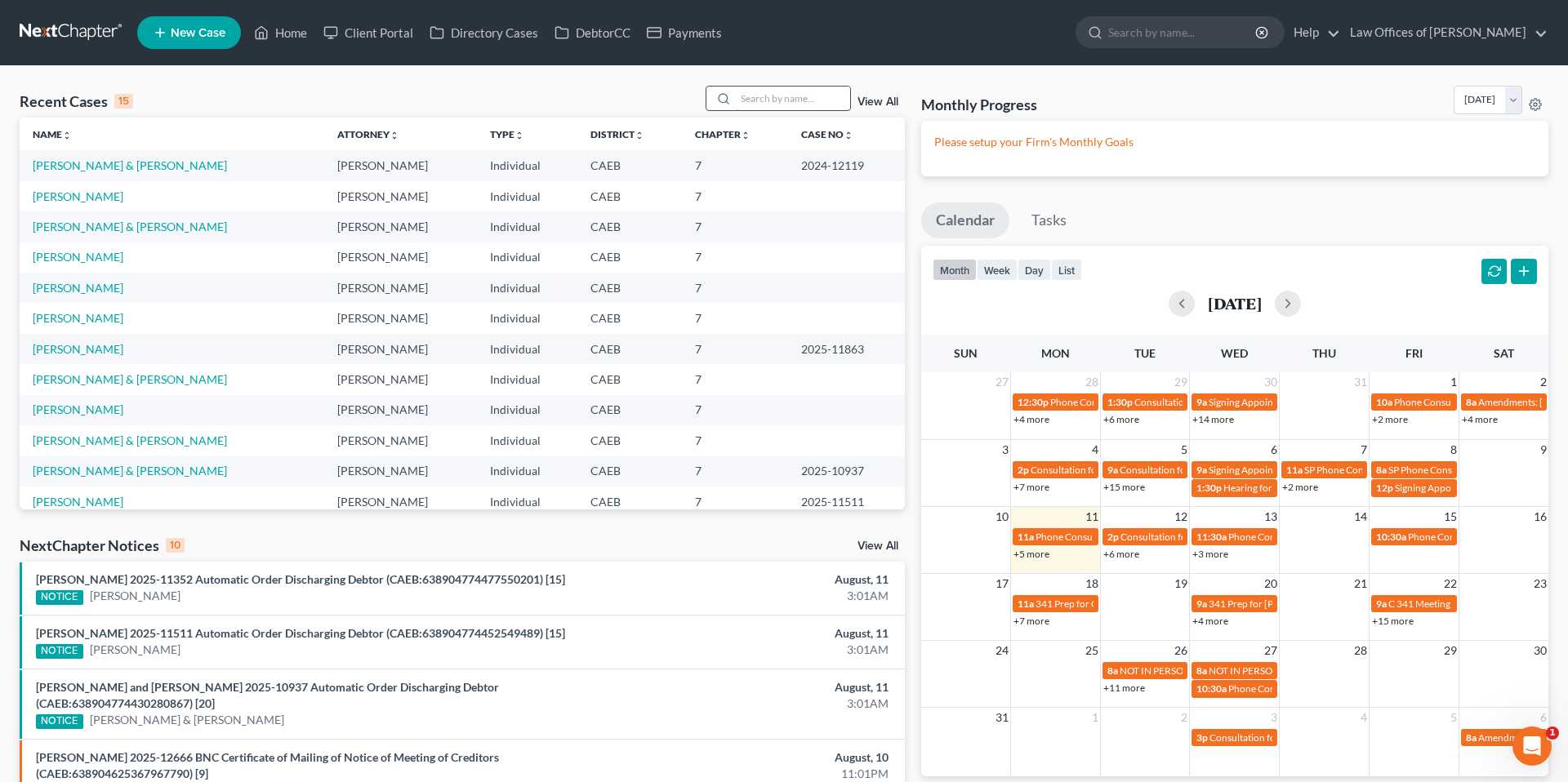
click at [810, 100] on input "search" at bounding box center [793, 98] width 115 height 24
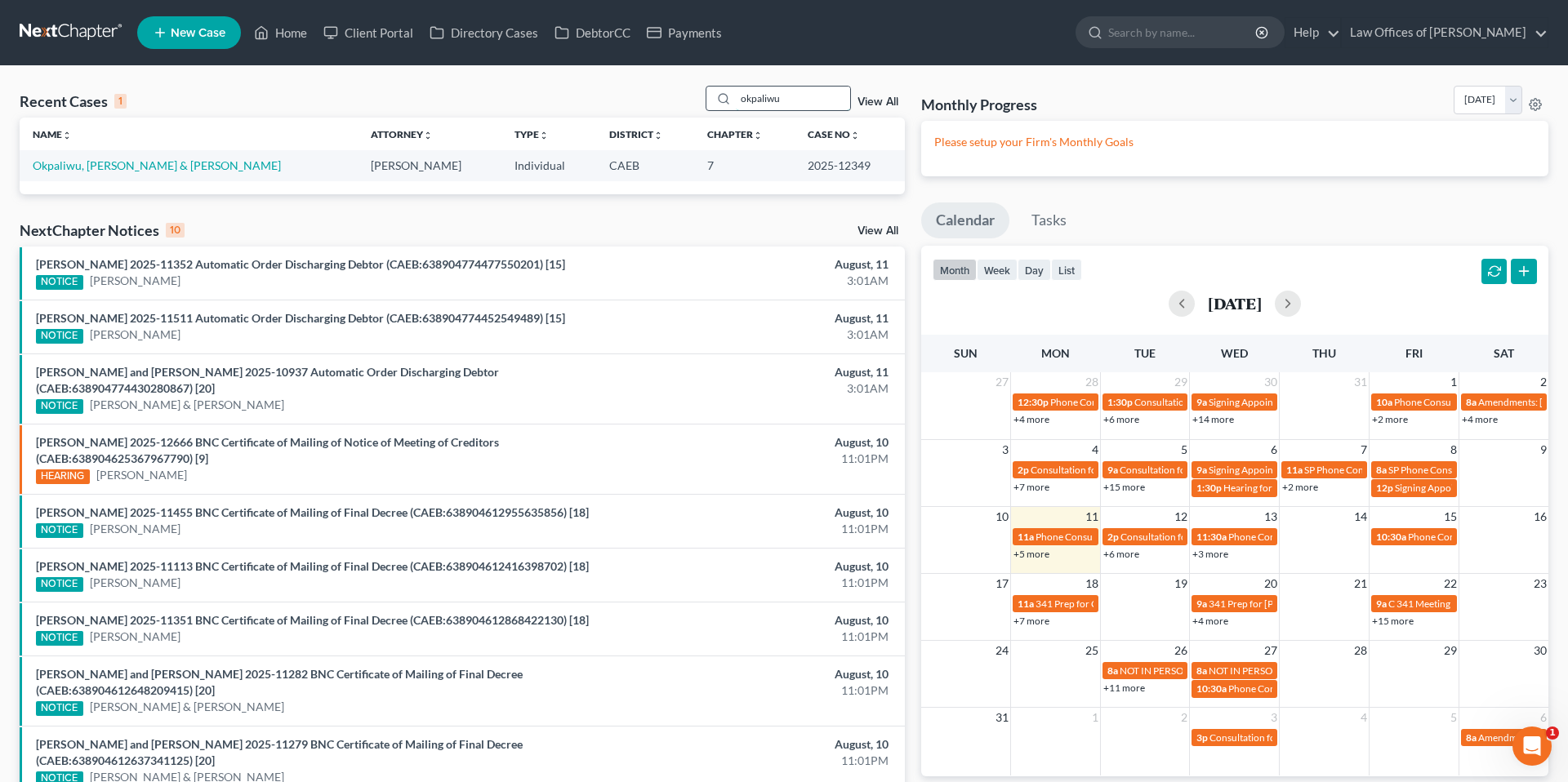
type input "okpaliwu"
click at [125, 167] on link "Okpaliwu, [PERSON_NAME] & [PERSON_NAME]" at bounding box center [156, 165] width 248 height 14
select select "5"
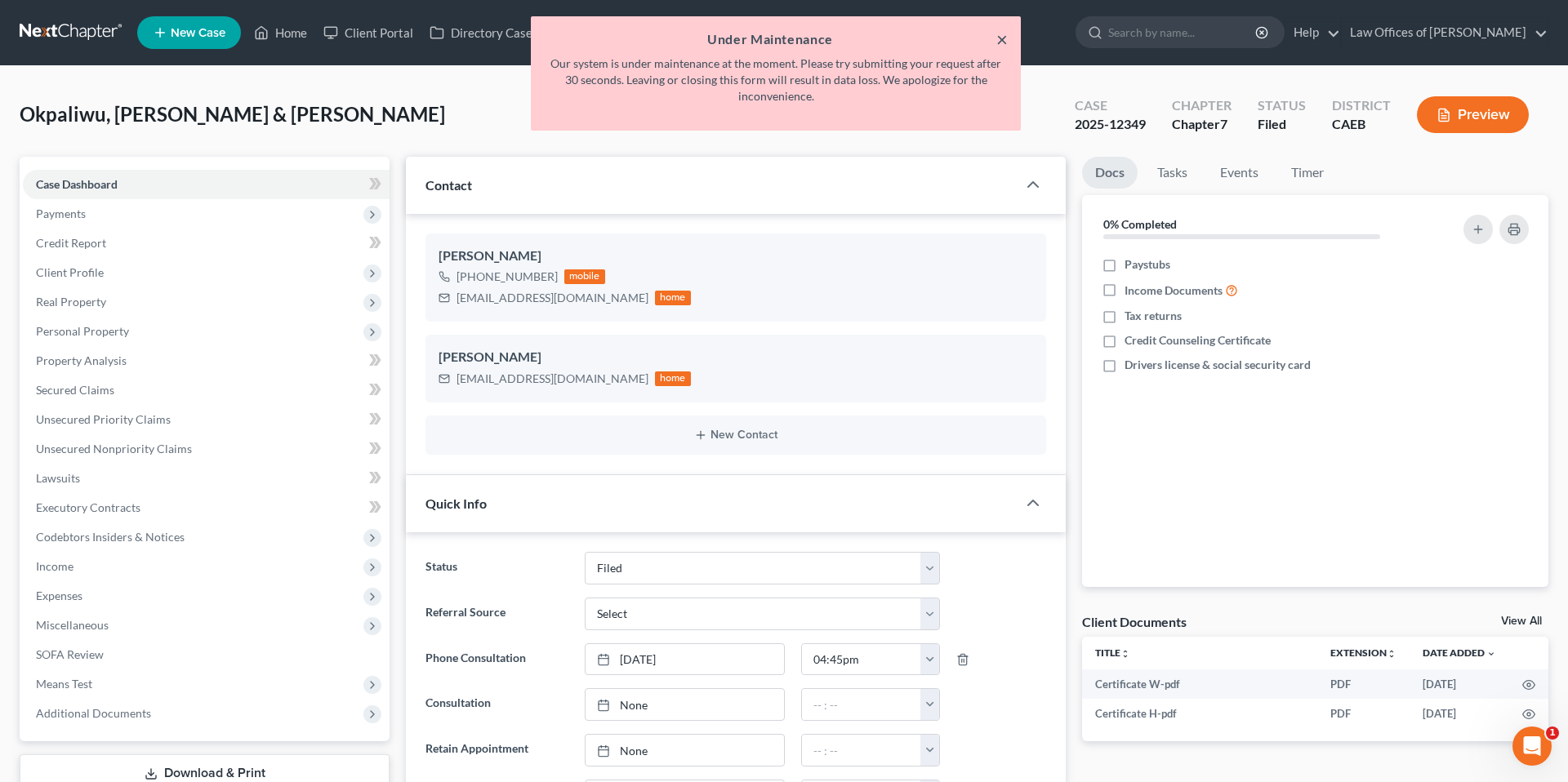
click at [999, 39] on button "×" at bounding box center [1002, 39] width 11 height 20
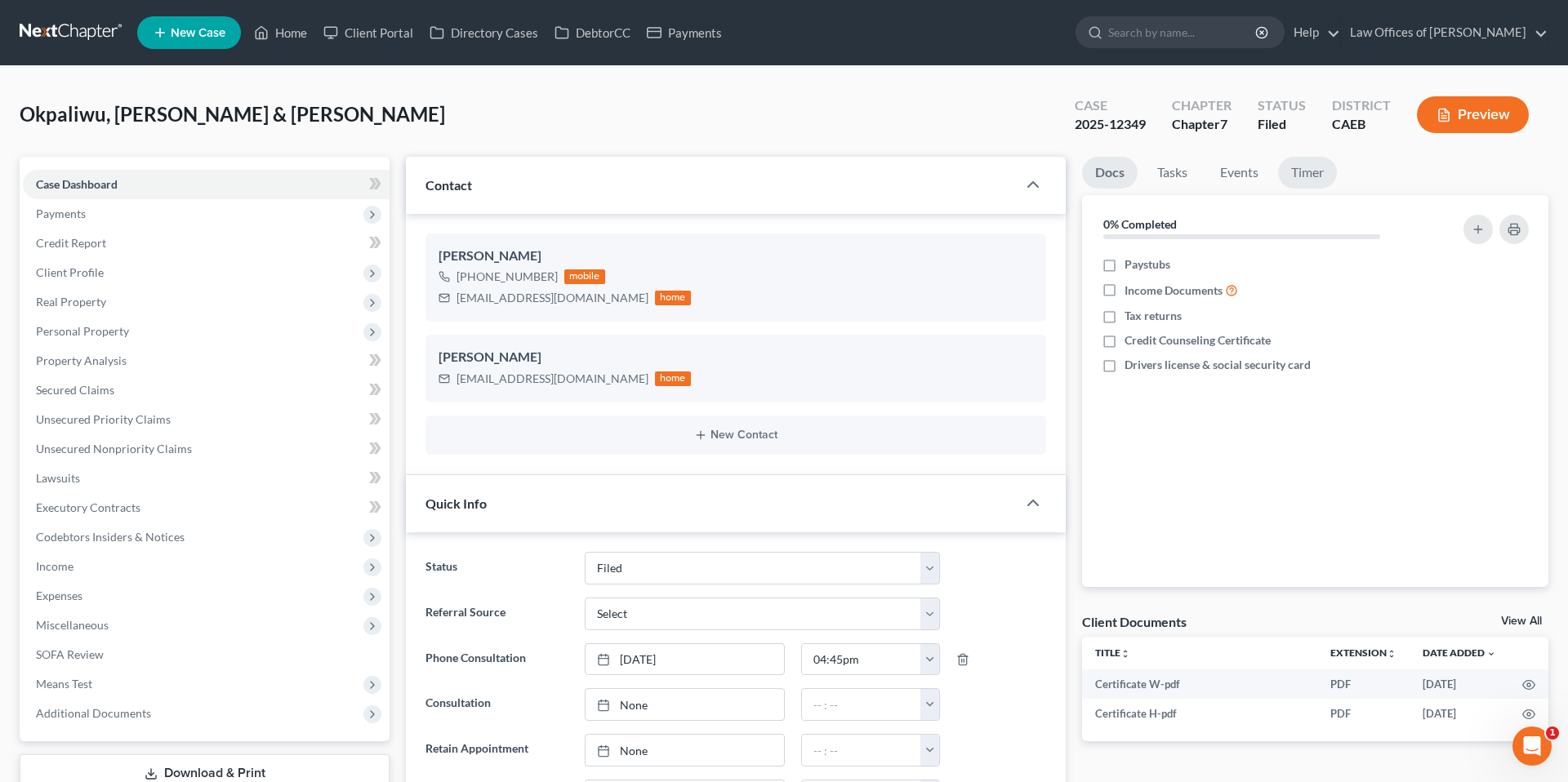
scroll to position [986, 0]
click at [1240, 174] on link "Events" at bounding box center [1239, 172] width 65 height 32
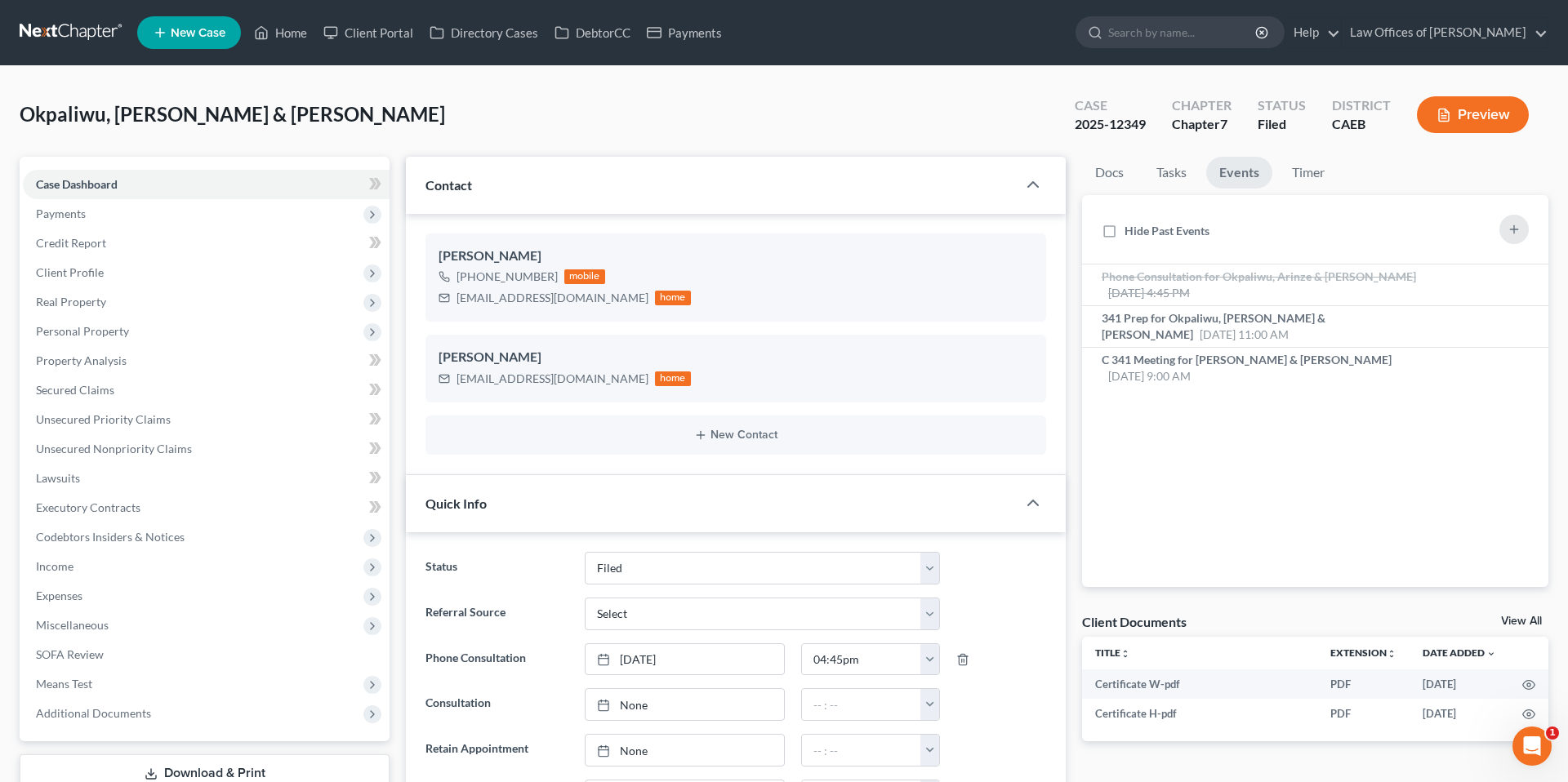
scroll to position [7278, 0]
click at [106, 386] on span "Secured Claims" at bounding box center [75, 390] width 79 height 14
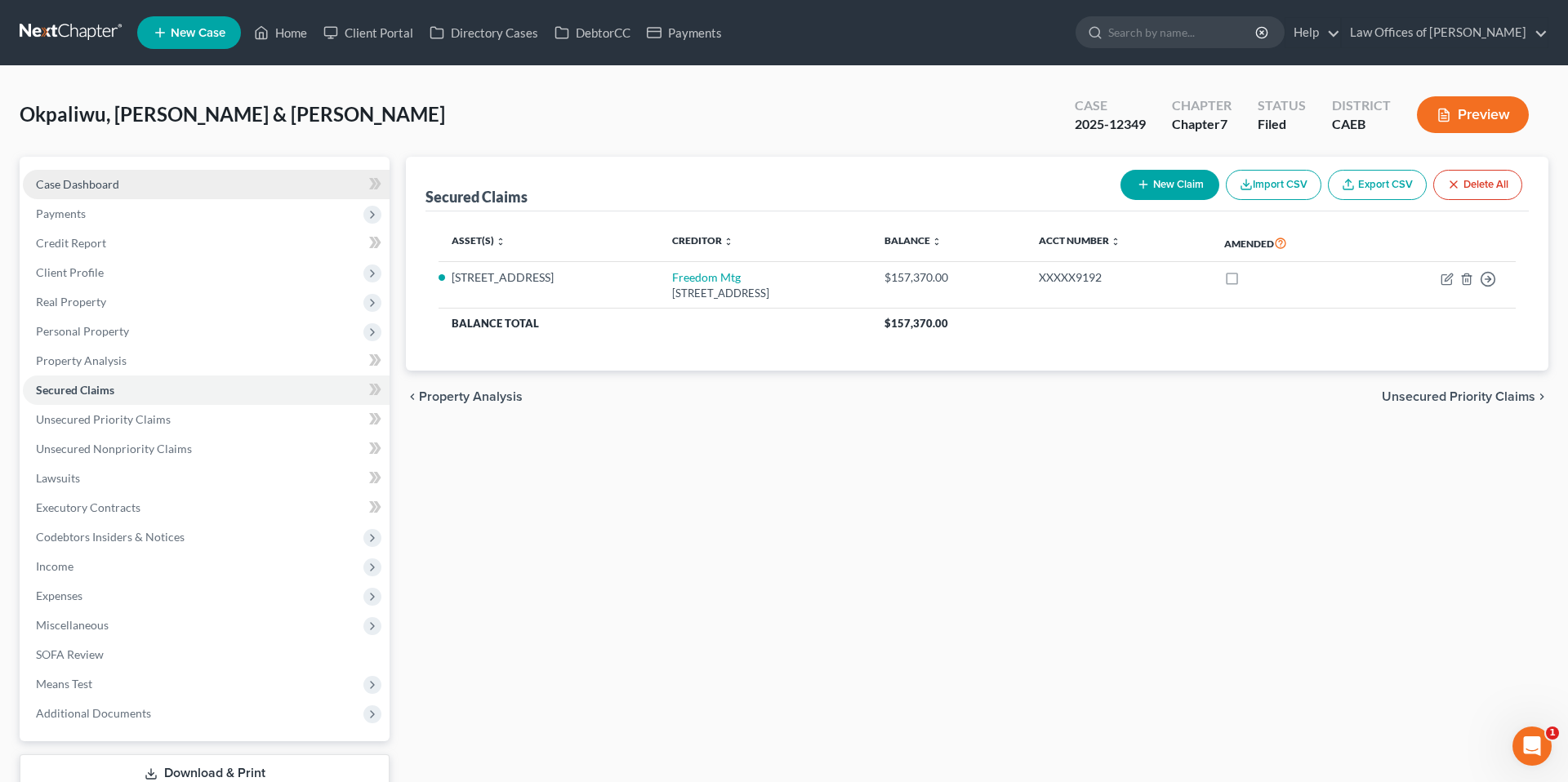
click at [145, 183] on link "Case Dashboard" at bounding box center [206, 184] width 367 height 29
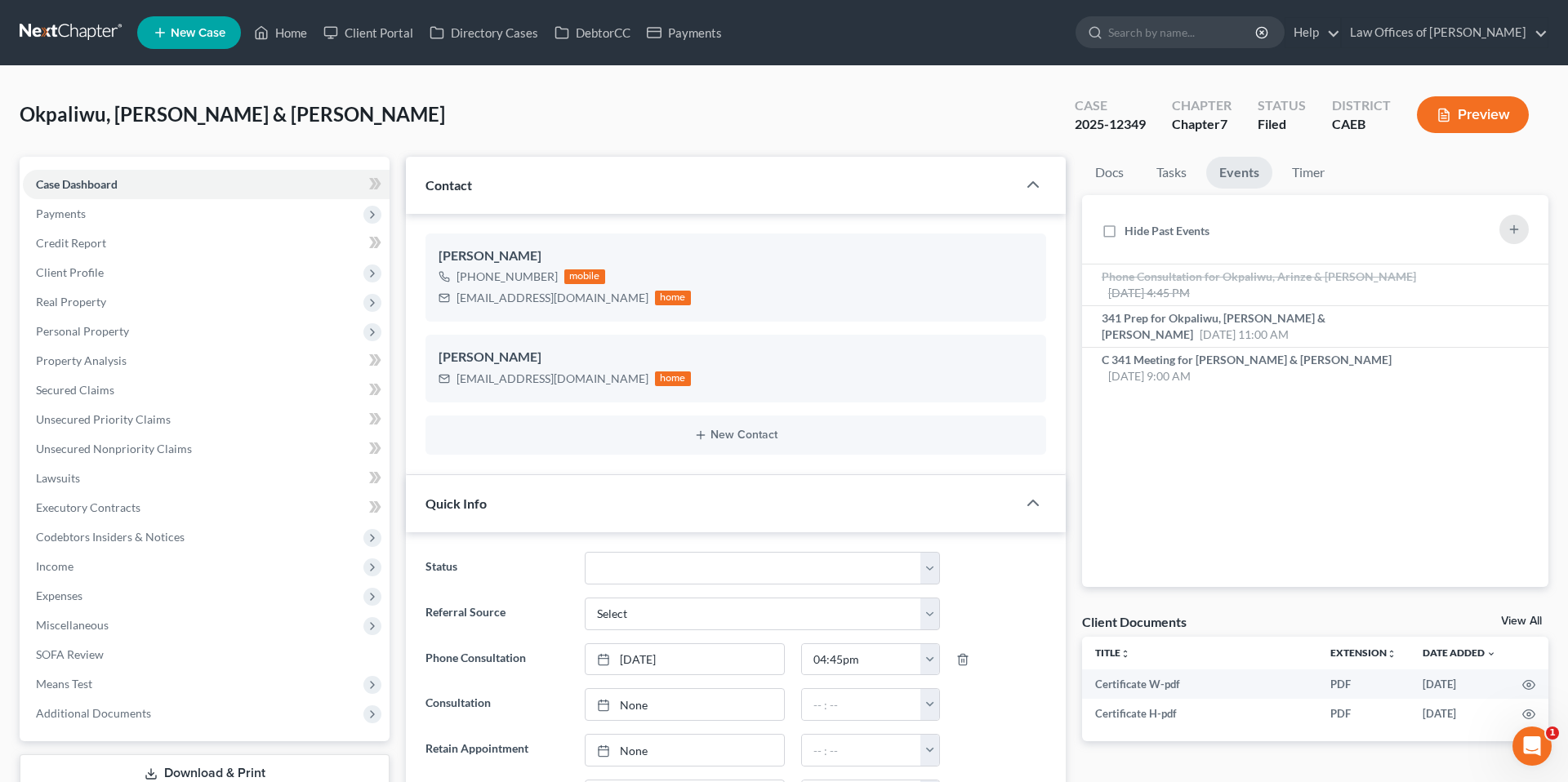
scroll to position [7278, 0]
drag, startPoint x: 460, startPoint y: 300, endPoint x: 573, endPoint y: 303, distance: 113.0
click at [573, 303] on div "[EMAIL_ADDRESS][DOMAIN_NAME] home" at bounding box center [564, 298] width 252 height 21
copy div "[EMAIL_ADDRESS][DOMAIN_NAME]"
click at [294, 32] on link "Home" at bounding box center [280, 33] width 70 height 29
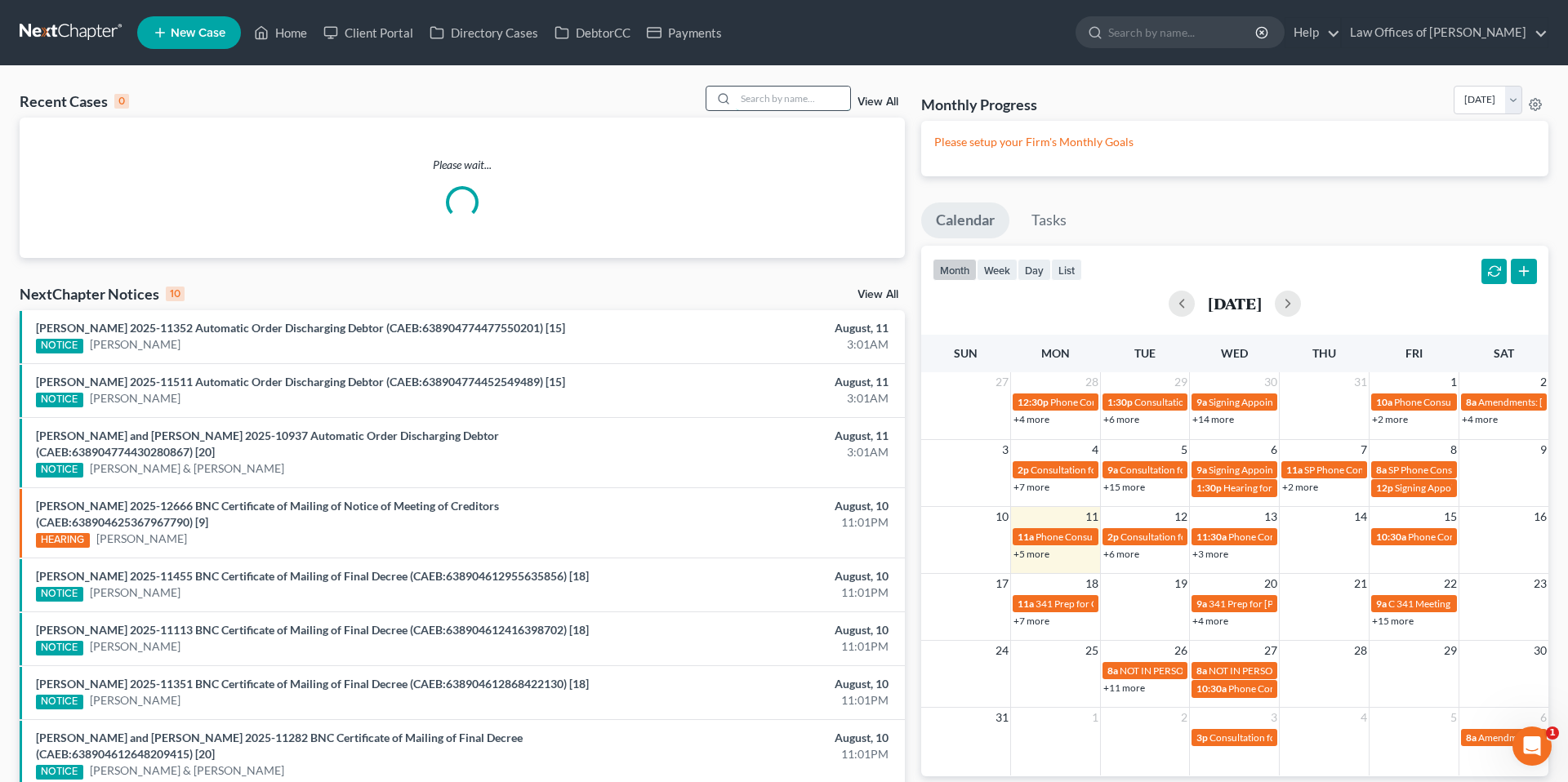
click at [784, 103] on input "search" at bounding box center [793, 98] width 115 height 24
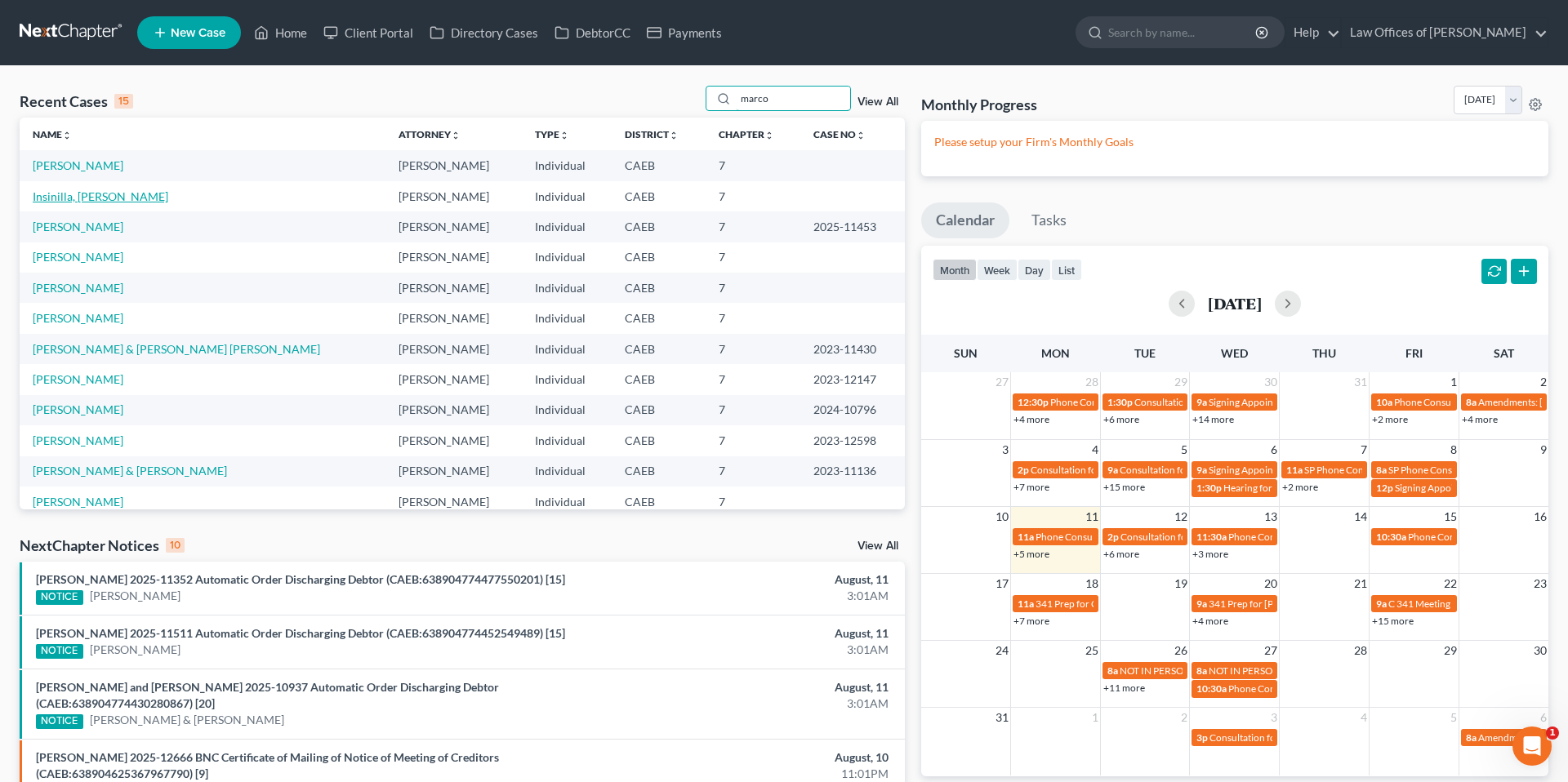
type input "marco"
click at [90, 198] on link "Insinilla, [PERSON_NAME]" at bounding box center [100, 196] width 135 height 14
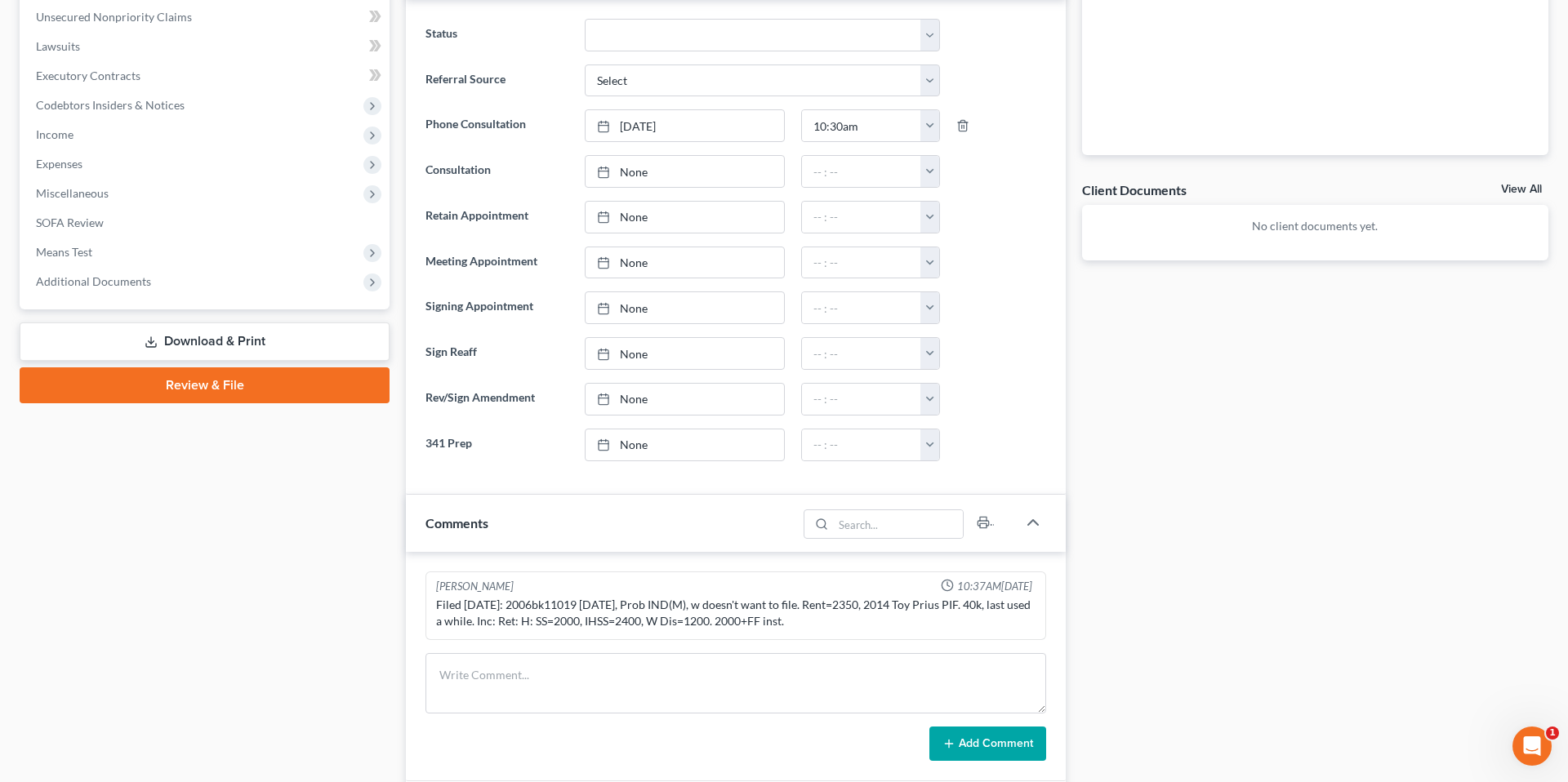
scroll to position [443, 0]
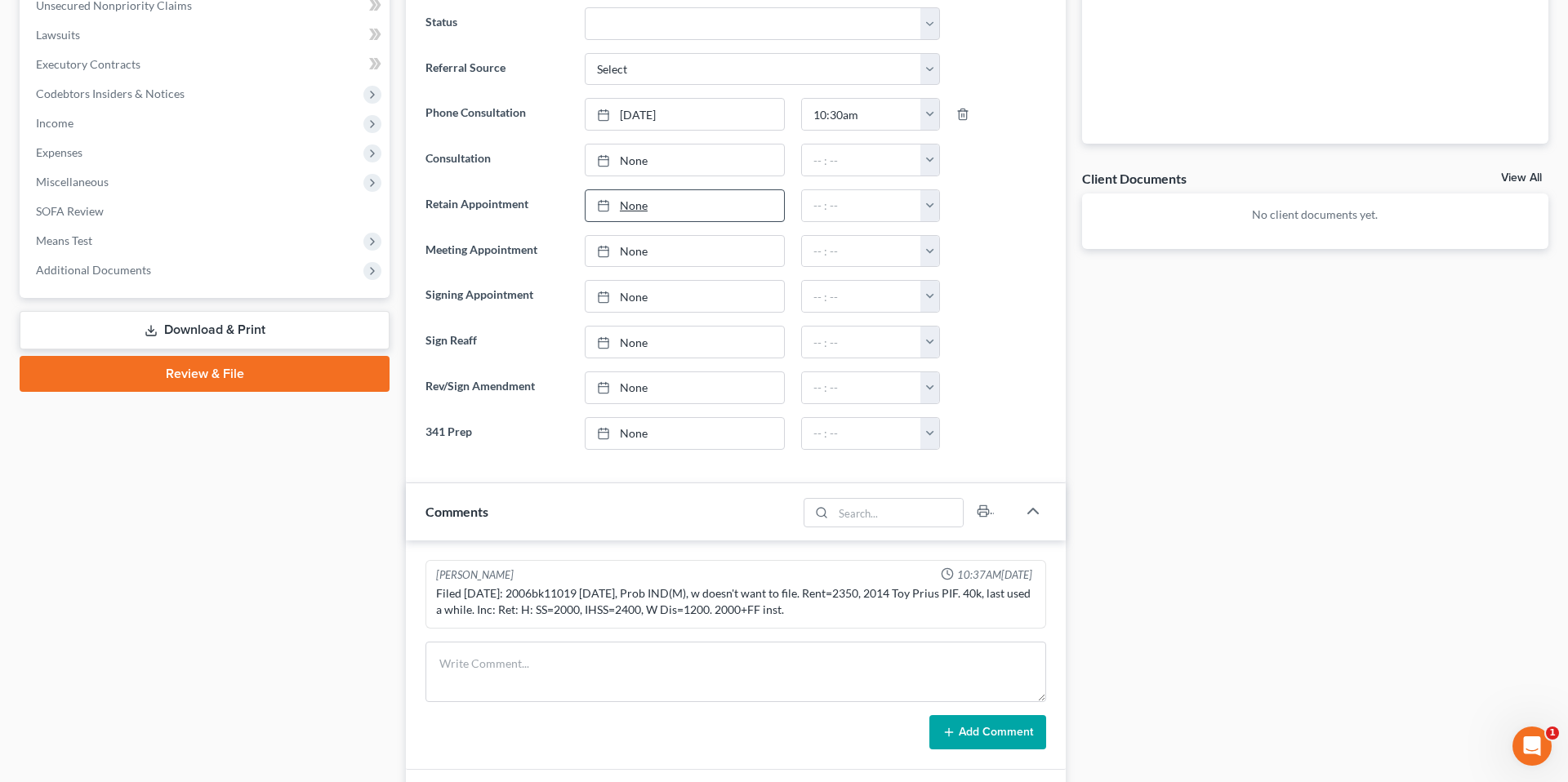
click at [685, 204] on link "None" at bounding box center [685, 206] width 198 height 31
type input "[DATE]"
click at [927, 216] on button "button" at bounding box center [930, 206] width 19 height 31
click at [970, 282] on link "2:30pm" at bounding box center [966, 278] width 92 height 28
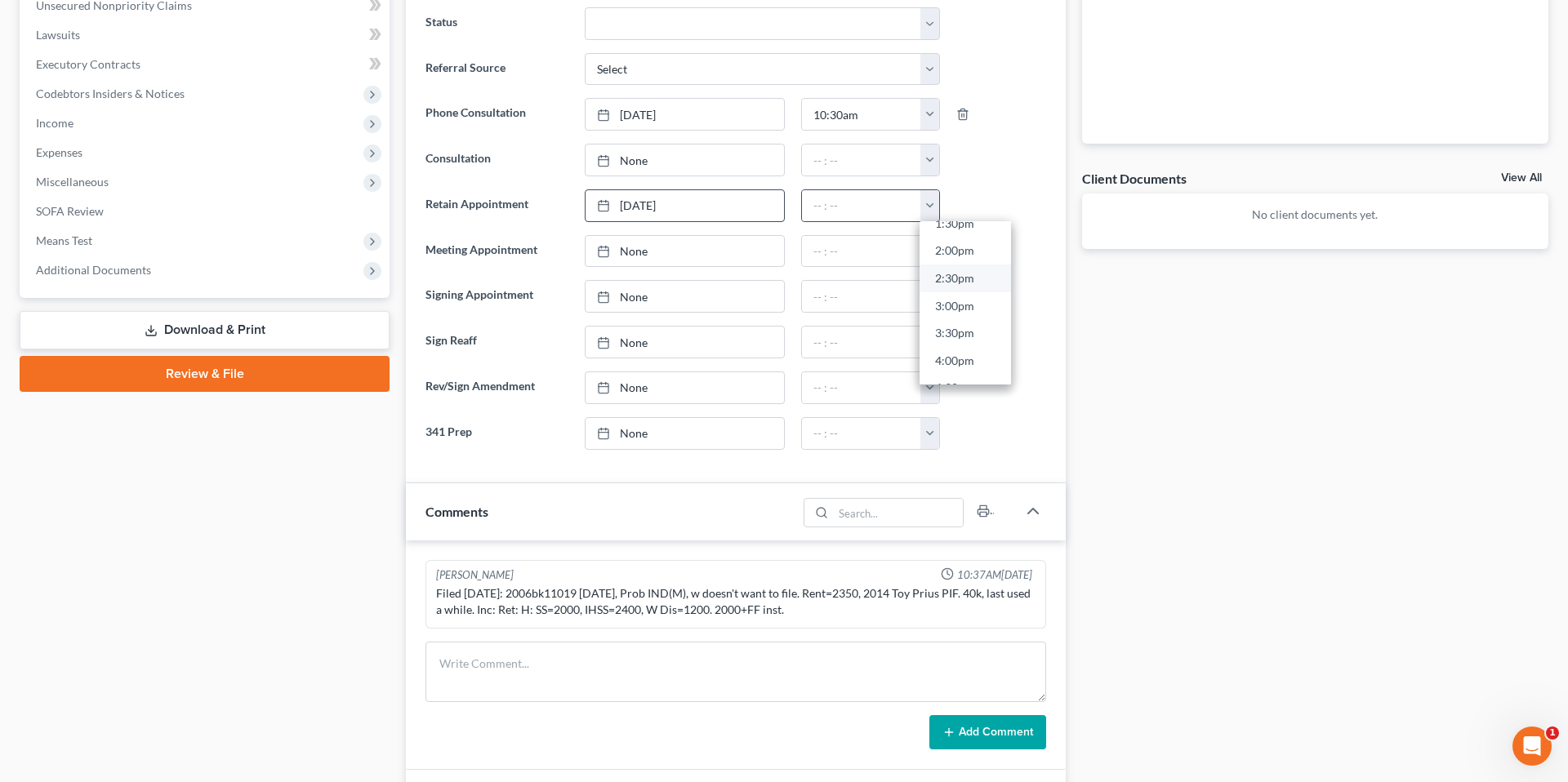
type input "2:30pm"
click at [1014, 277] on ng-include "Status Cancelled/Refund Closed Consultation Declined Discharged Filed Income Ch…" at bounding box center [736, 228] width 621 height 442
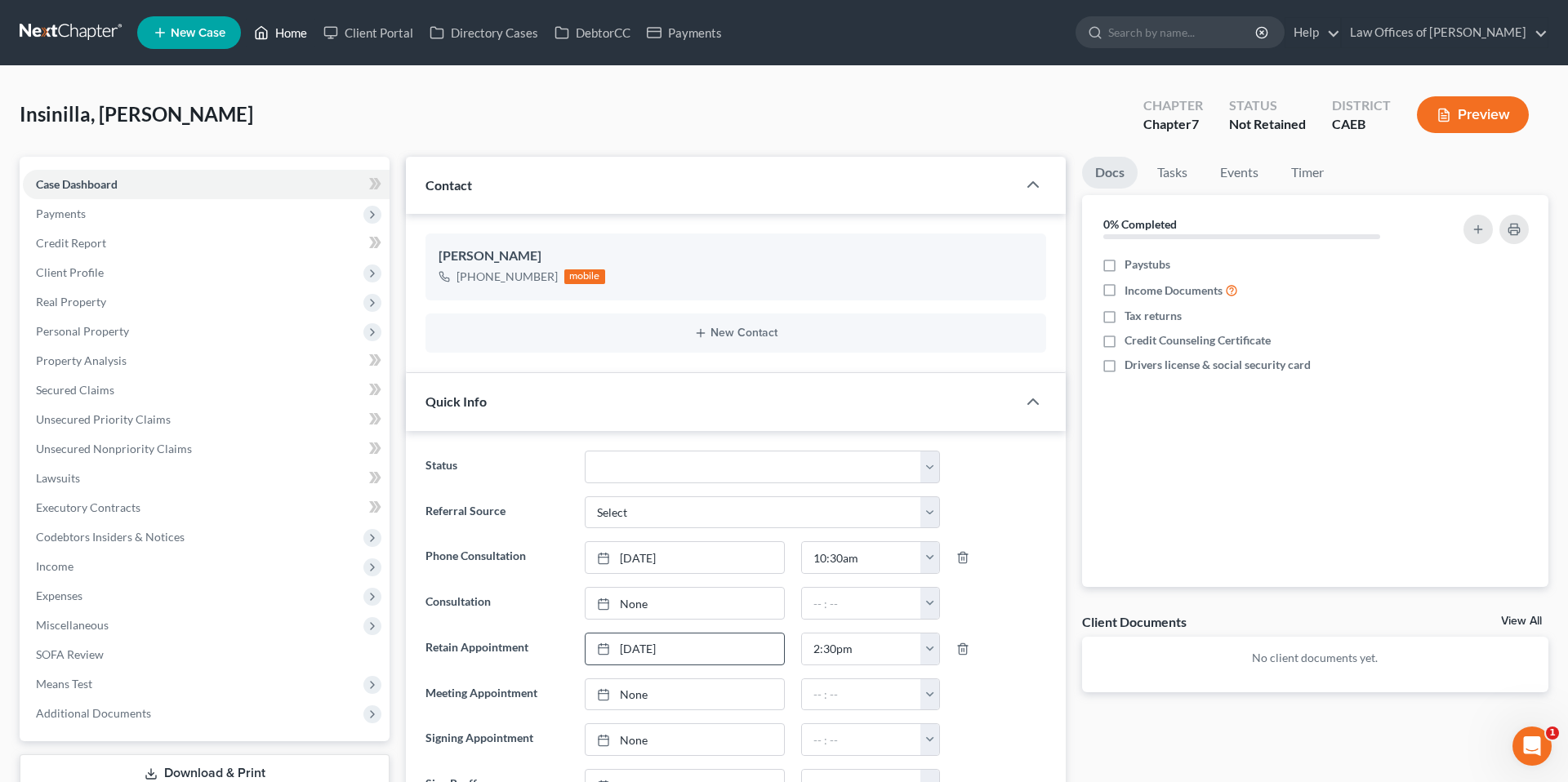
click at [296, 29] on link "Home" at bounding box center [280, 33] width 70 height 29
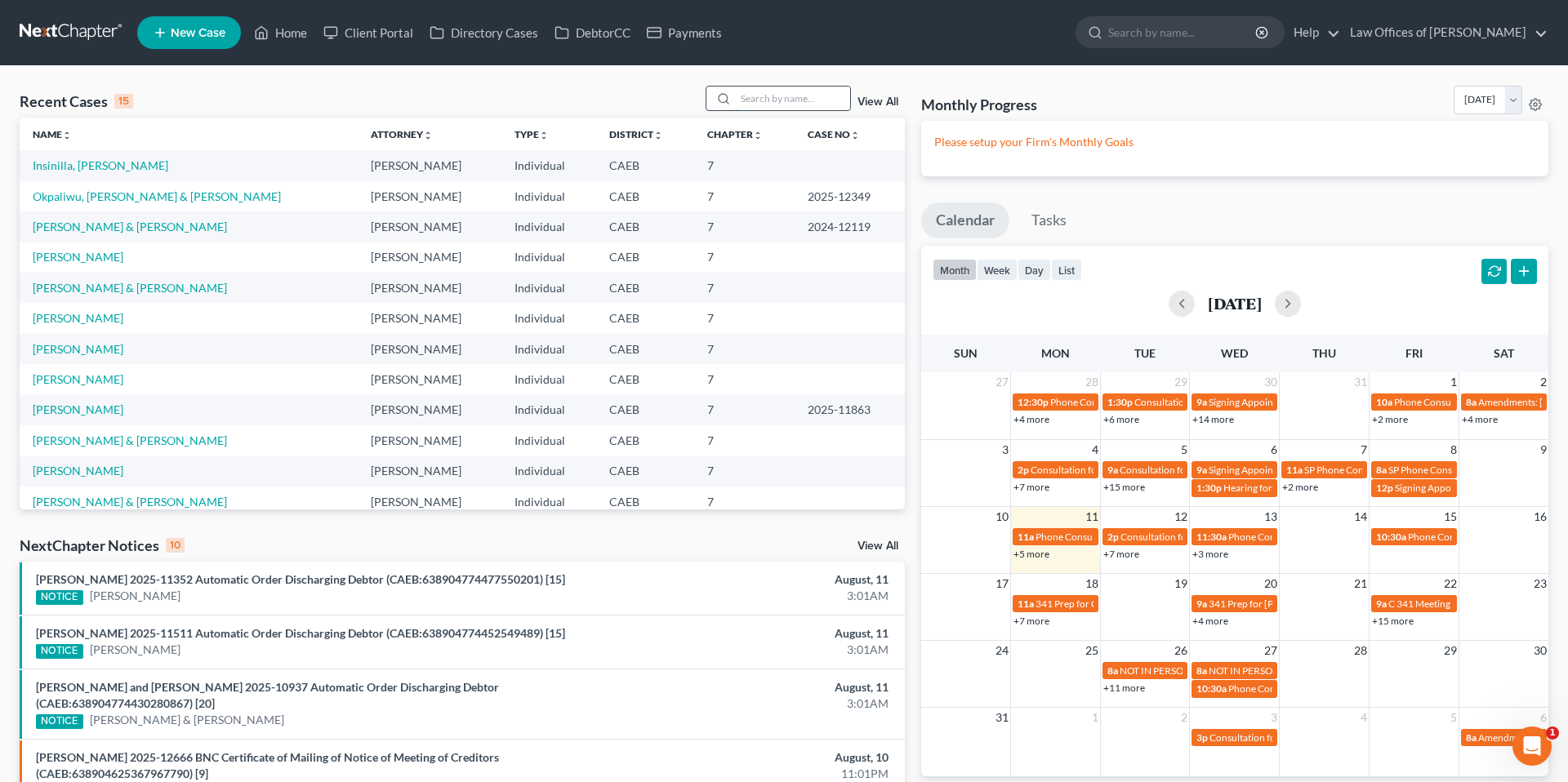
click at [790, 104] on input "search" at bounding box center [793, 98] width 115 height 24
click at [103, 162] on link "Insinilla, [PERSON_NAME]" at bounding box center [100, 165] width 135 height 14
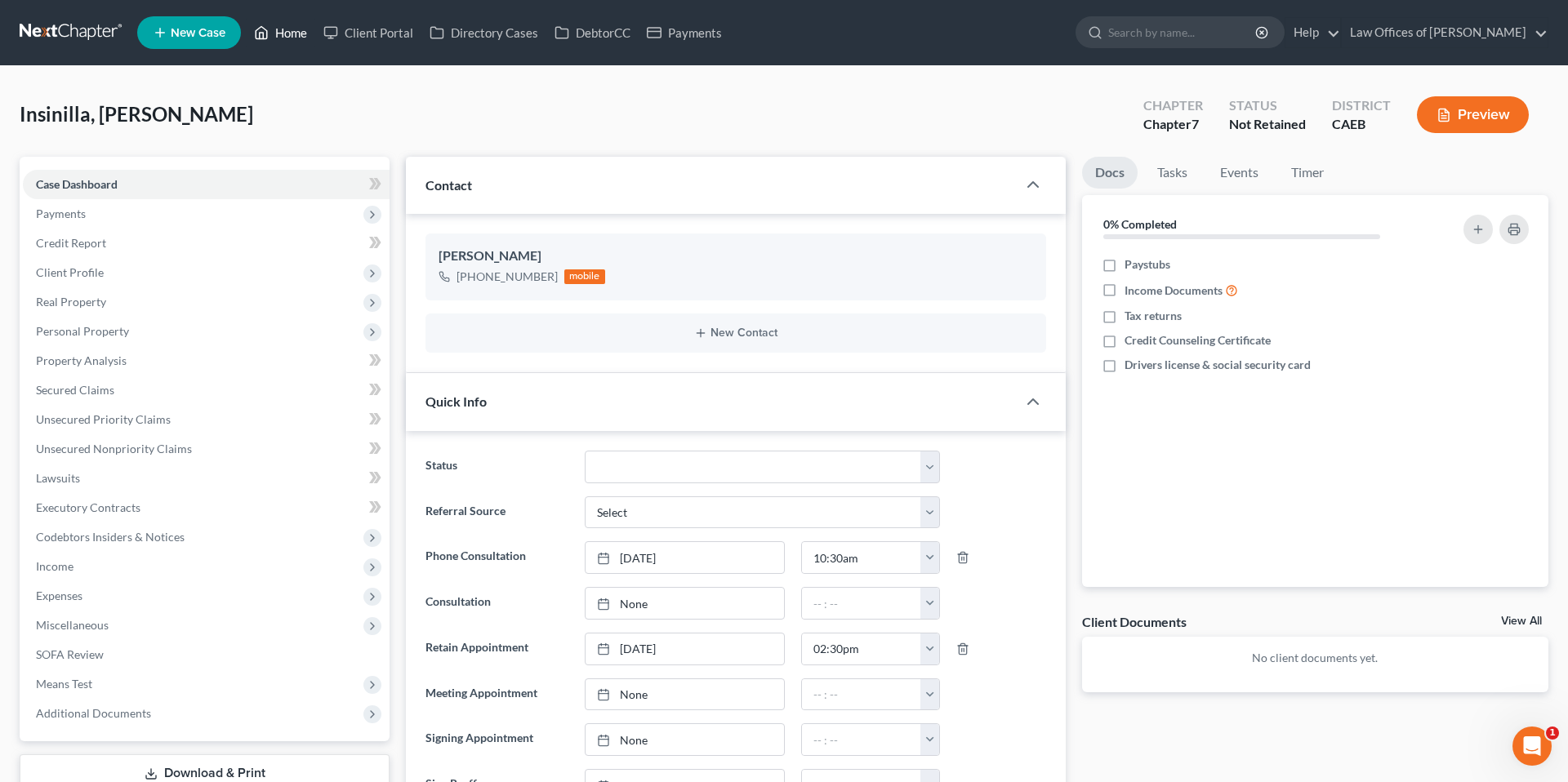
click at [291, 33] on link "Home" at bounding box center [280, 33] width 70 height 29
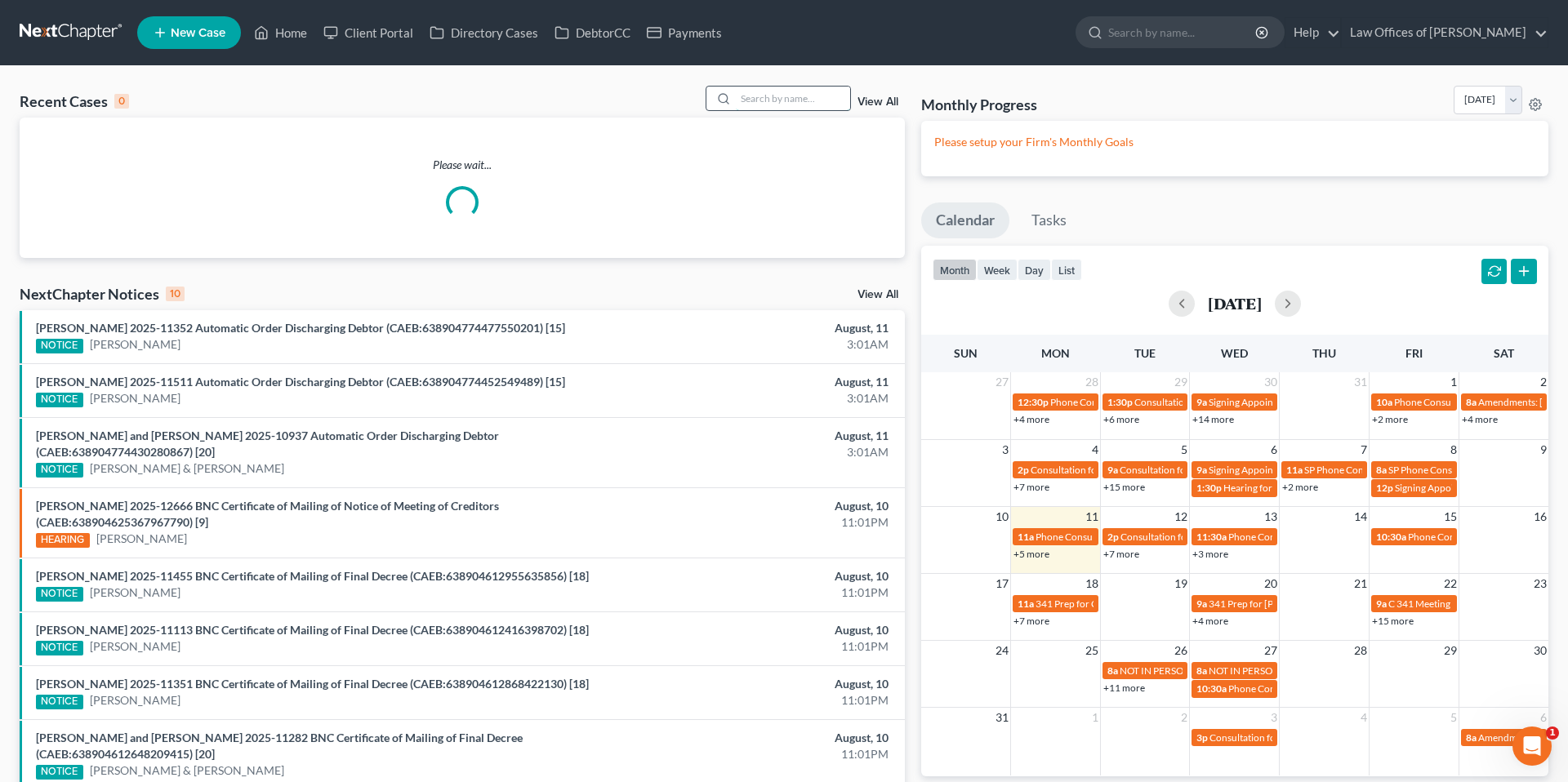
click at [825, 97] on input "search" at bounding box center [793, 98] width 115 height 24
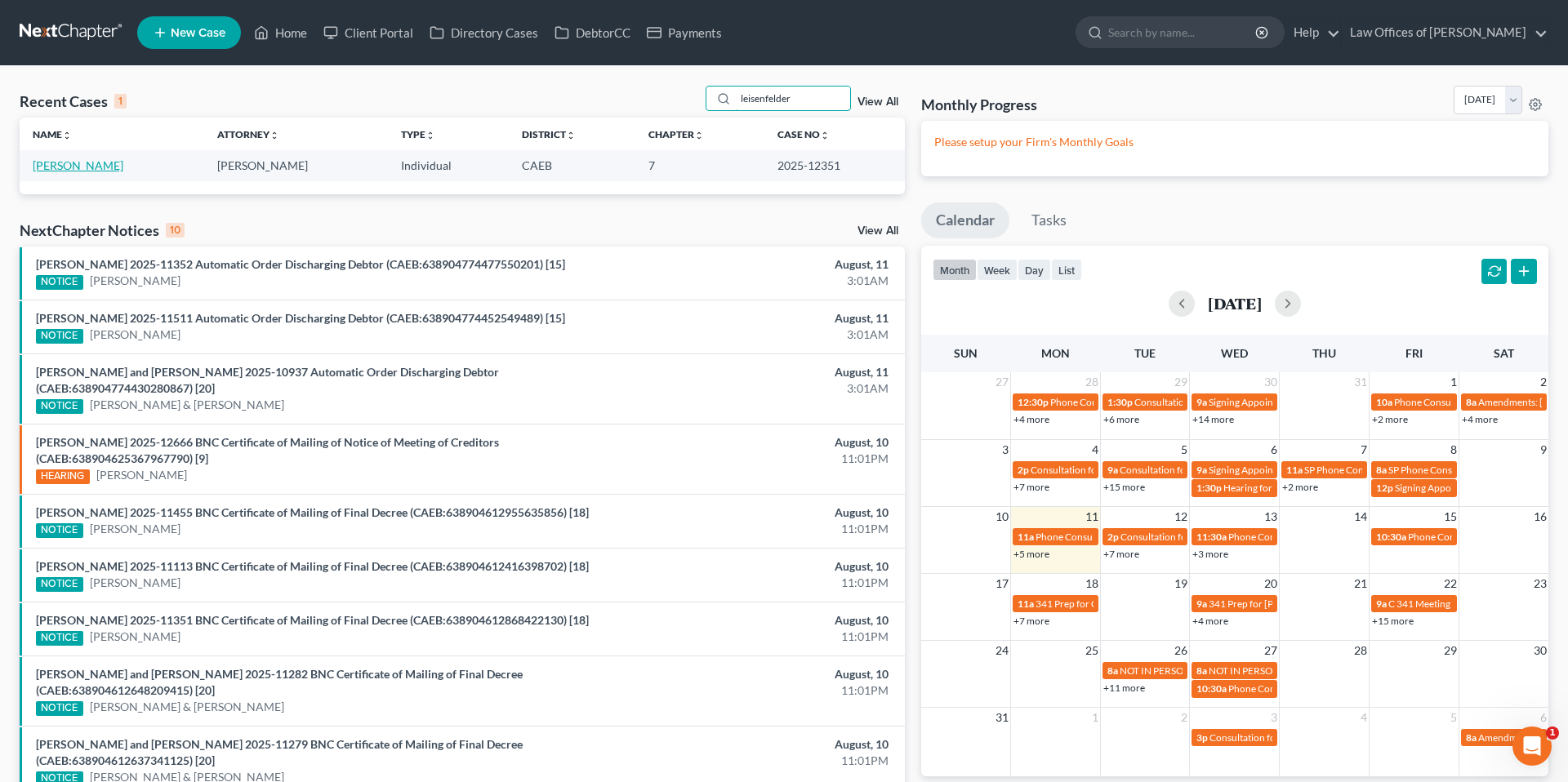
type input "leisenfelder"
click at [97, 165] on link "[PERSON_NAME]" at bounding box center [78, 165] width 91 height 14
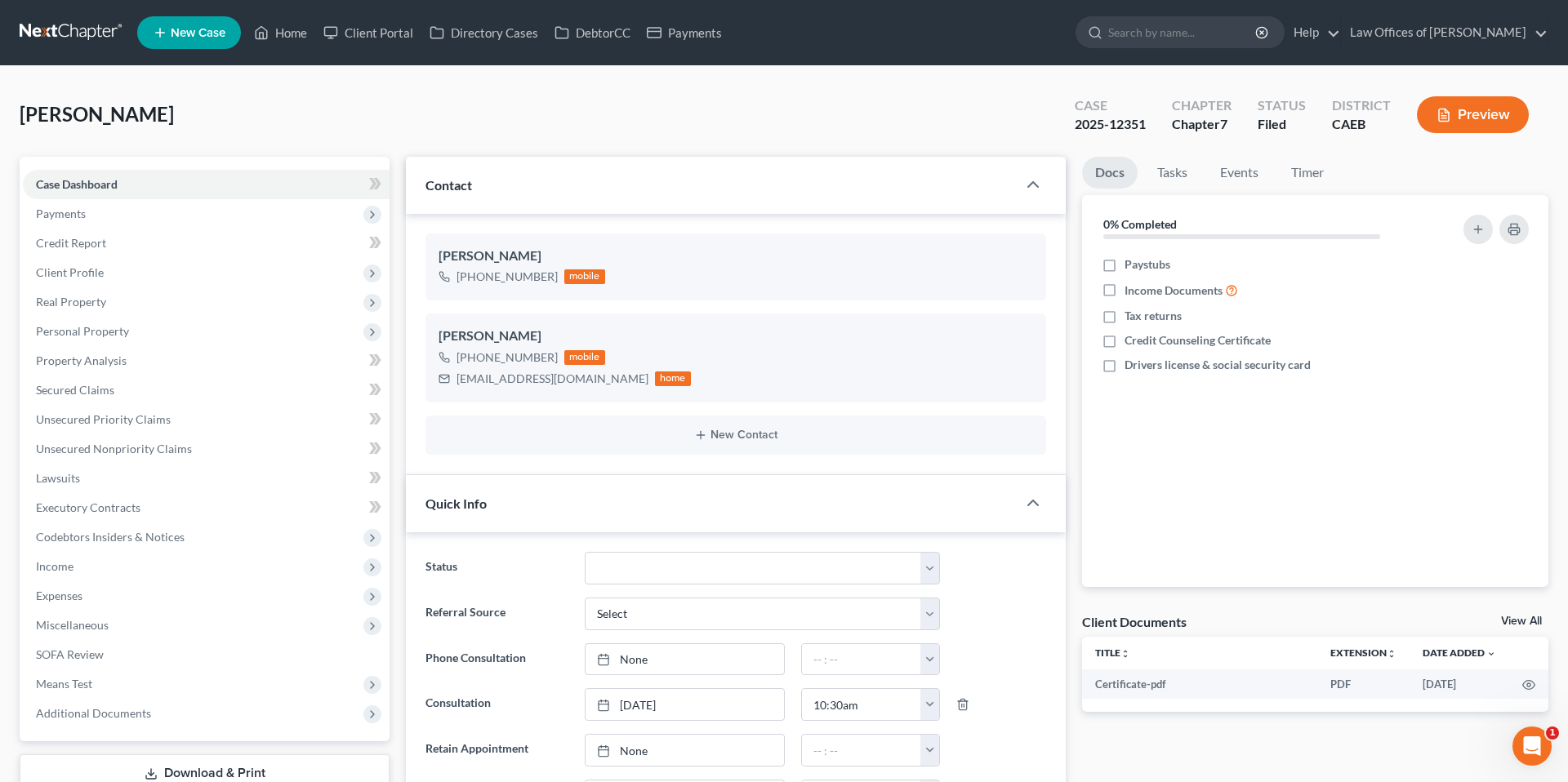
scroll to position [2496, 0]
click at [301, 34] on link "Home" at bounding box center [280, 33] width 70 height 29
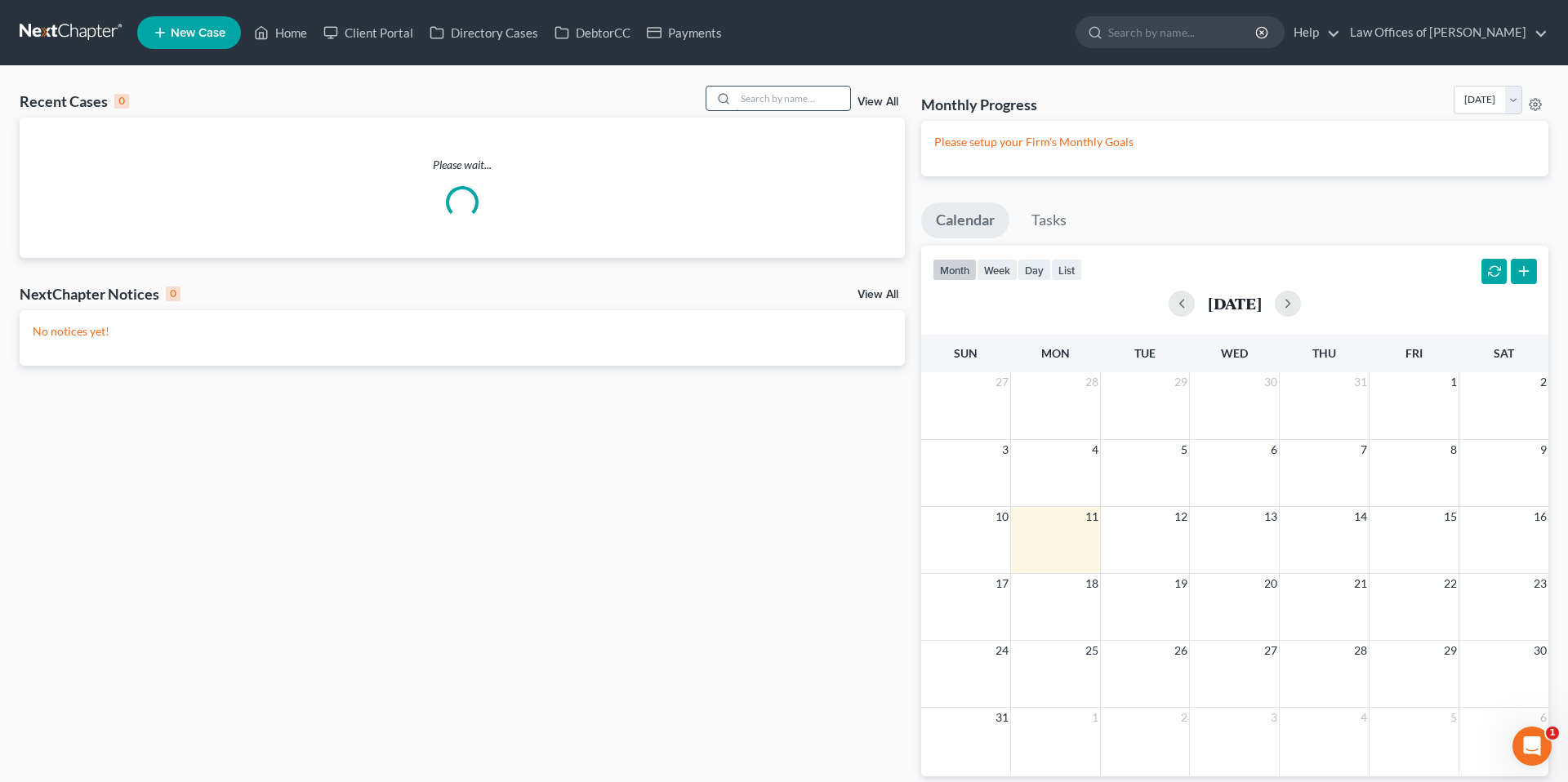
click at [796, 103] on input "search" at bounding box center [793, 98] width 115 height 24
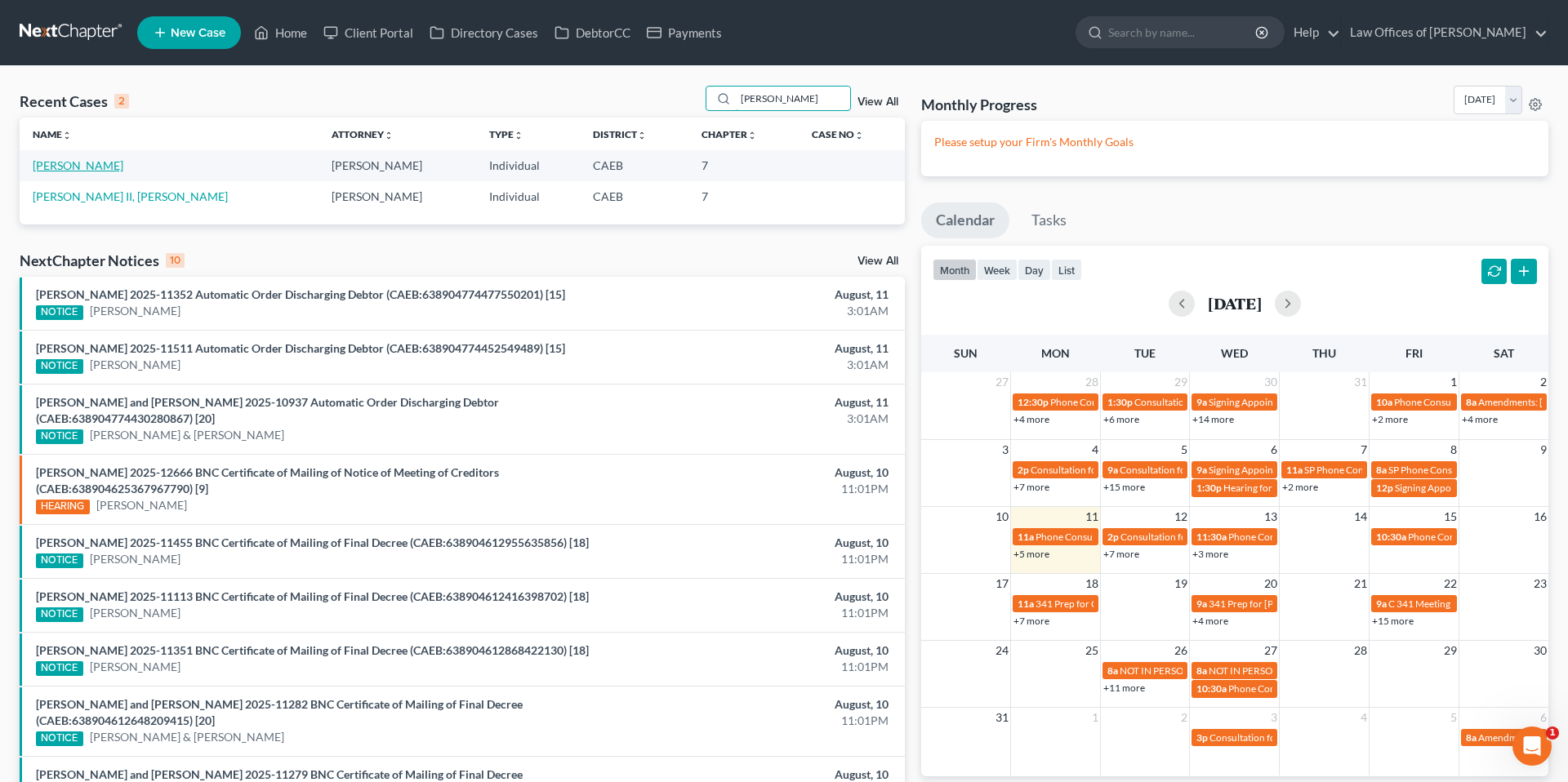
type input "[PERSON_NAME]"
click at [83, 165] on link "[PERSON_NAME]" at bounding box center [78, 165] width 91 height 14
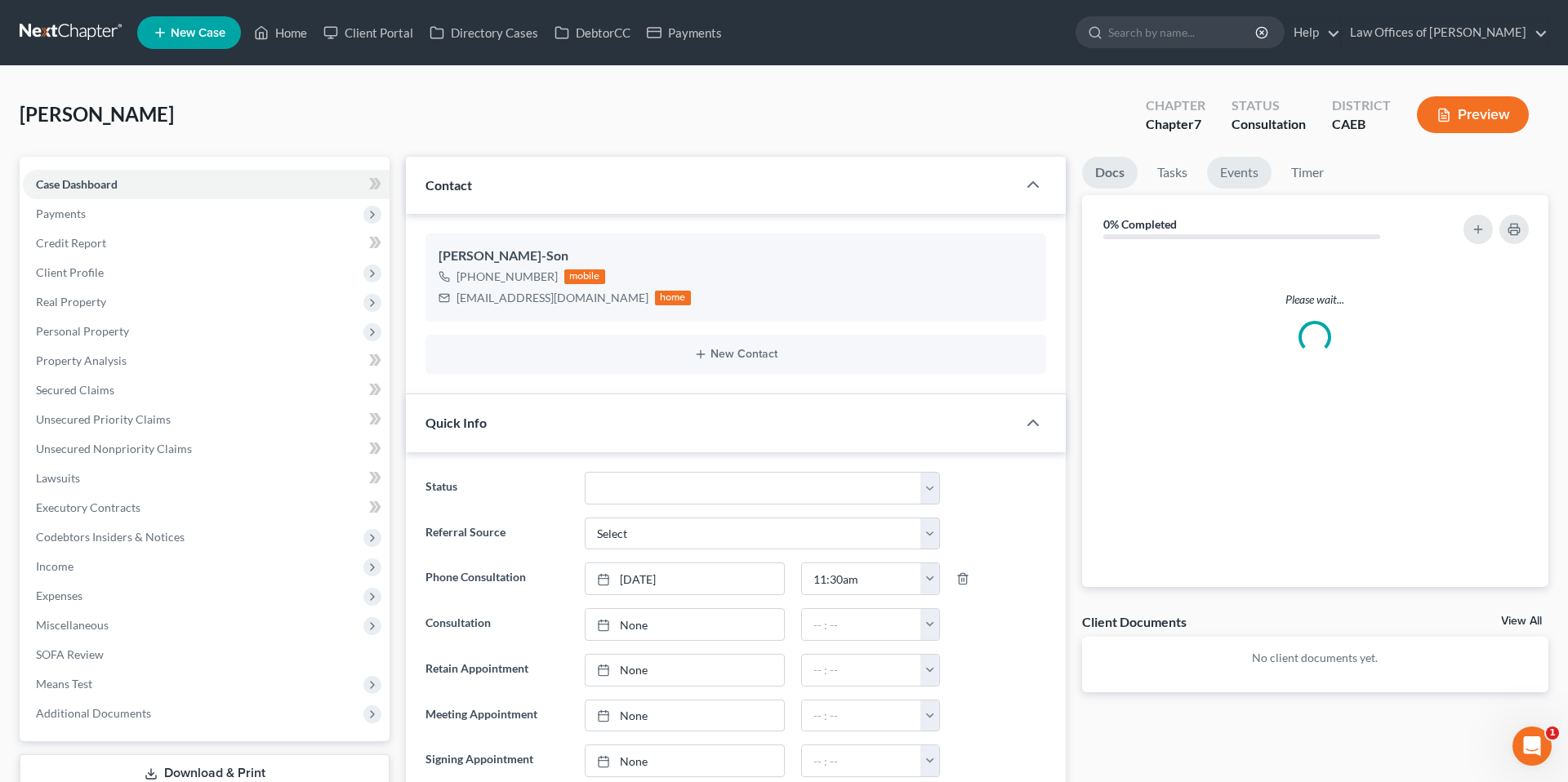
click at [1239, 172] on link "Events" at bounding box center [1239, 172] width 65 height 32
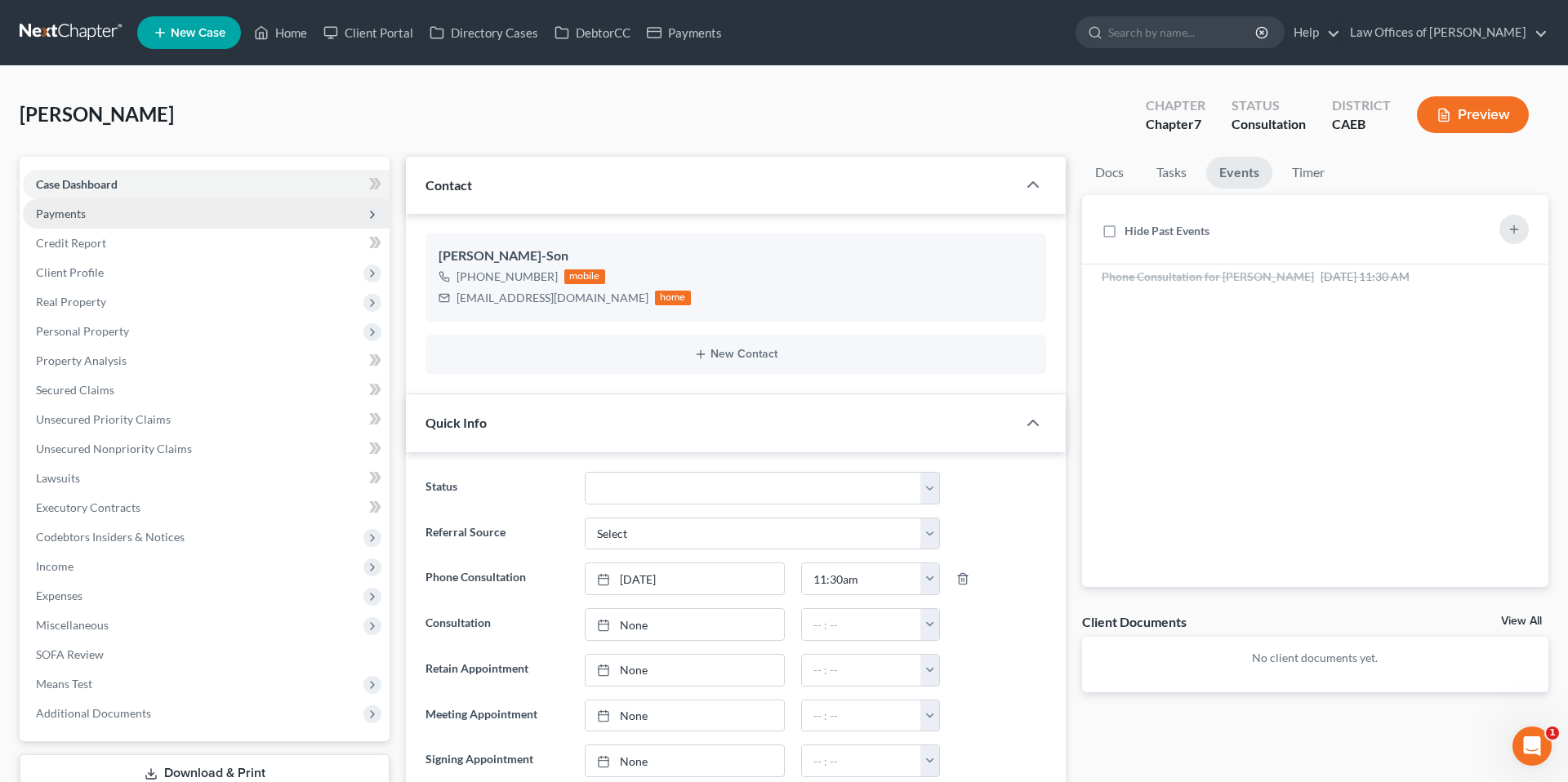
click at [75, 216] on span "Payments" at bounding box center [61, 213] width 50 height 14
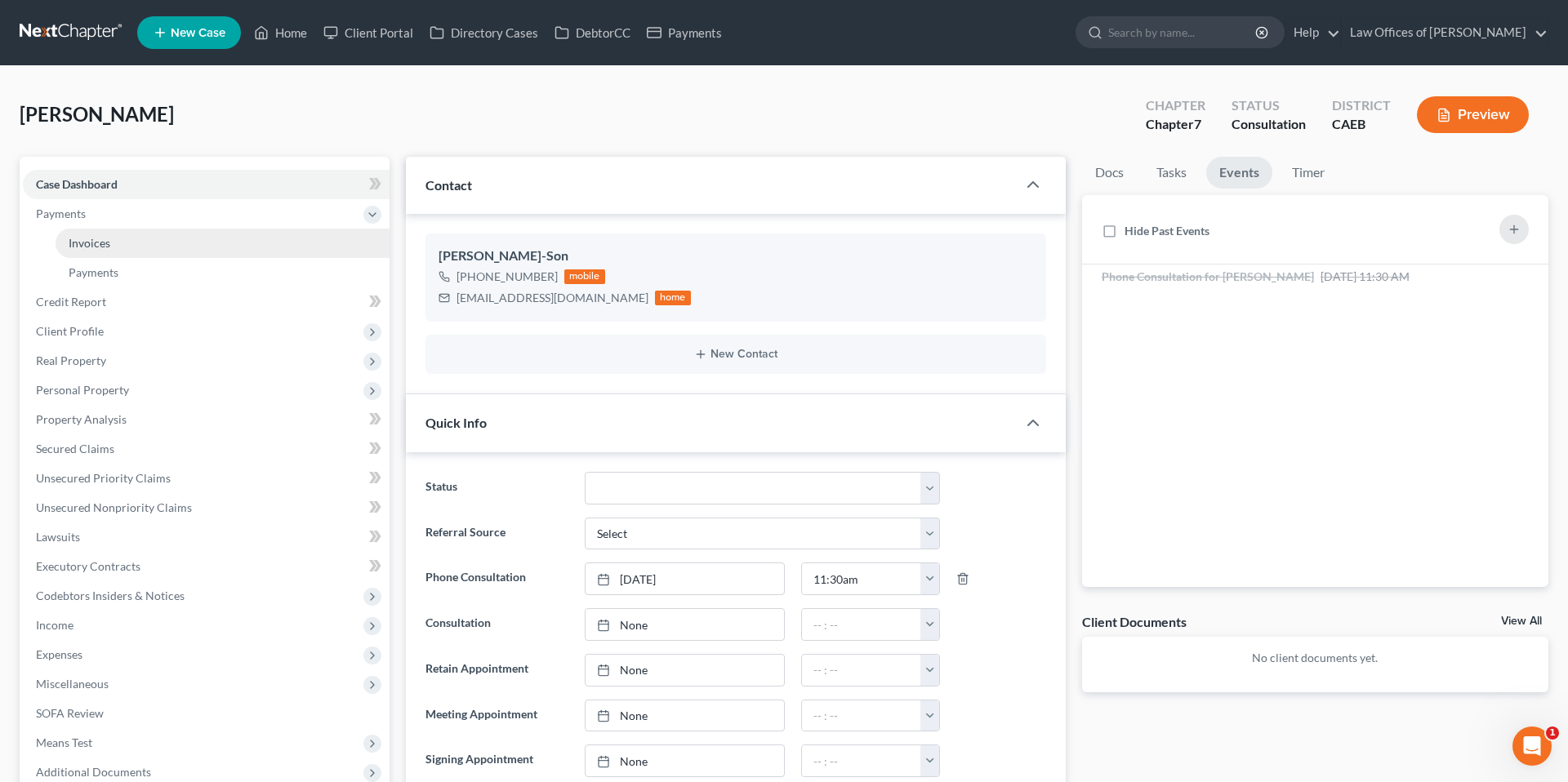
click at [122, 245] on link "Invoices" at bounding box center [223, 243] width 334 height 29
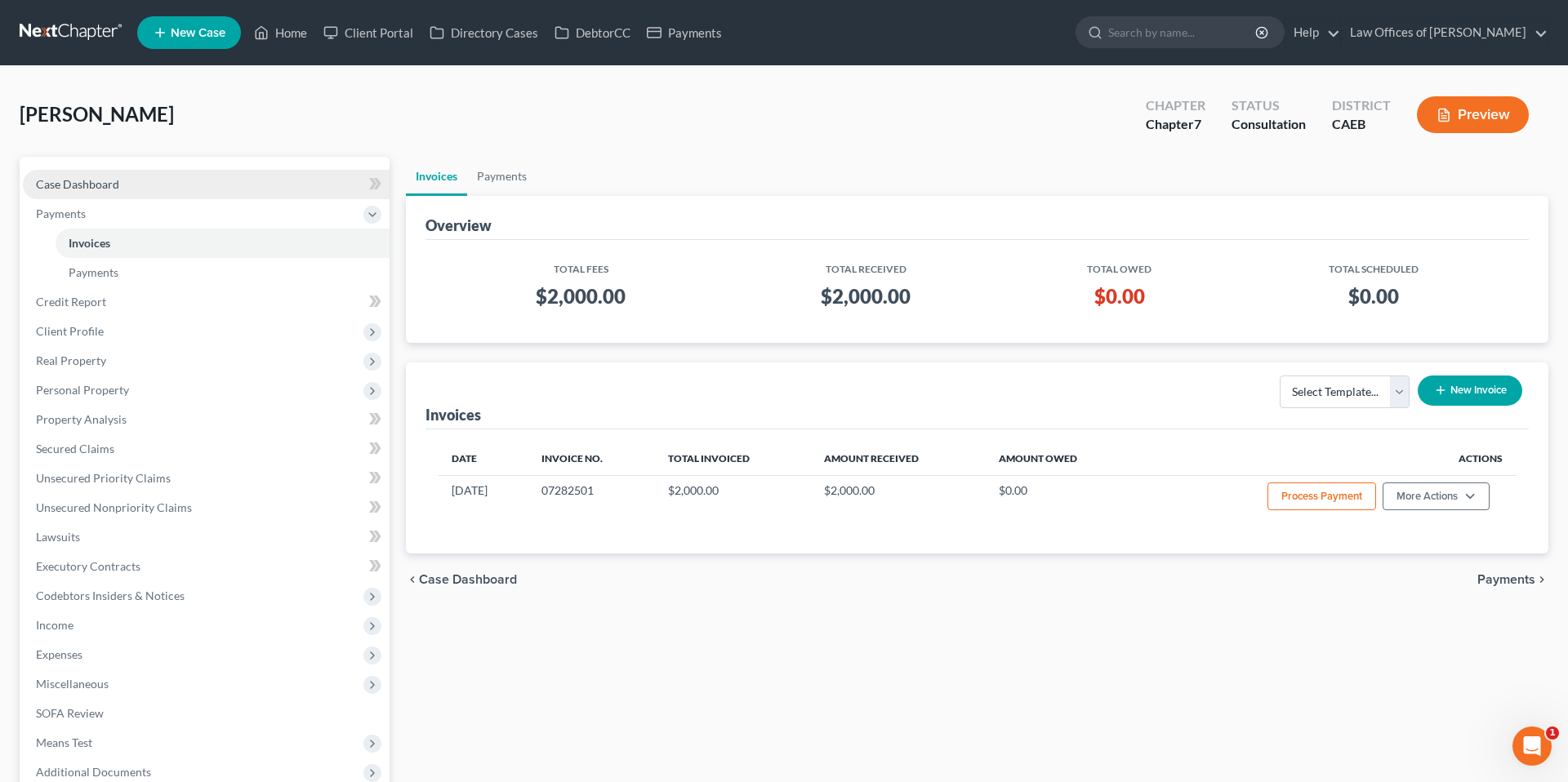
click at [130, 179] on link "Case Dashboard" at bounding box center [206, 184] width 367 height 29
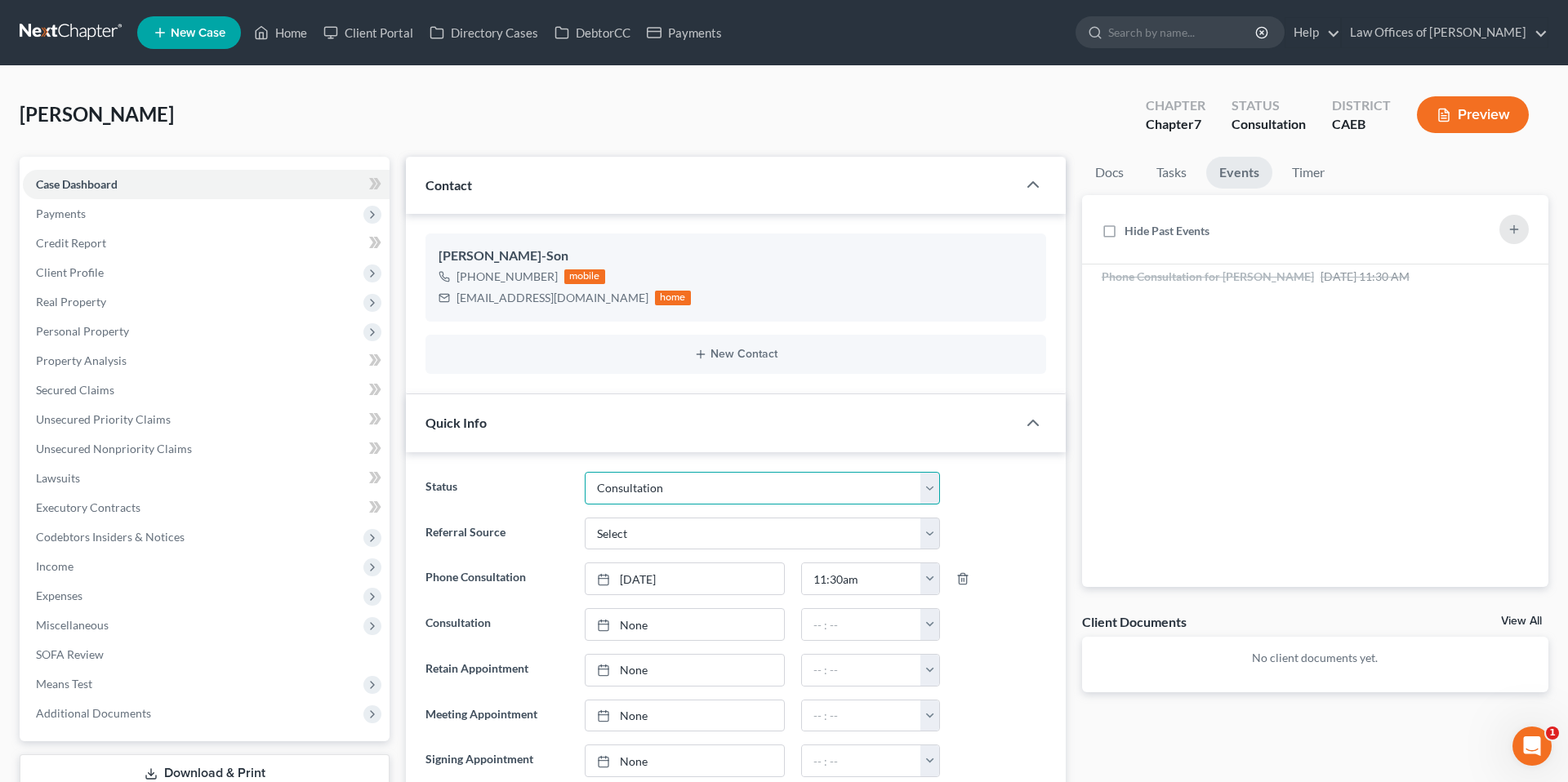
click at [836, 485] on select "Cancelled/Refund Closed Consultation Declined Discharged Filed Income Check In …" at bounding box center [763, 488] width 356 height 33
click at [762, 499] on select "Cancelled/Refund Closed Consultation Declined Discharged Filed Income Check In …" at bounding box center [763, 488] width 356 height 33
select select "11"
click at [297, 35] on link "Home" at bounding box center [280, 33] width 70 height 29
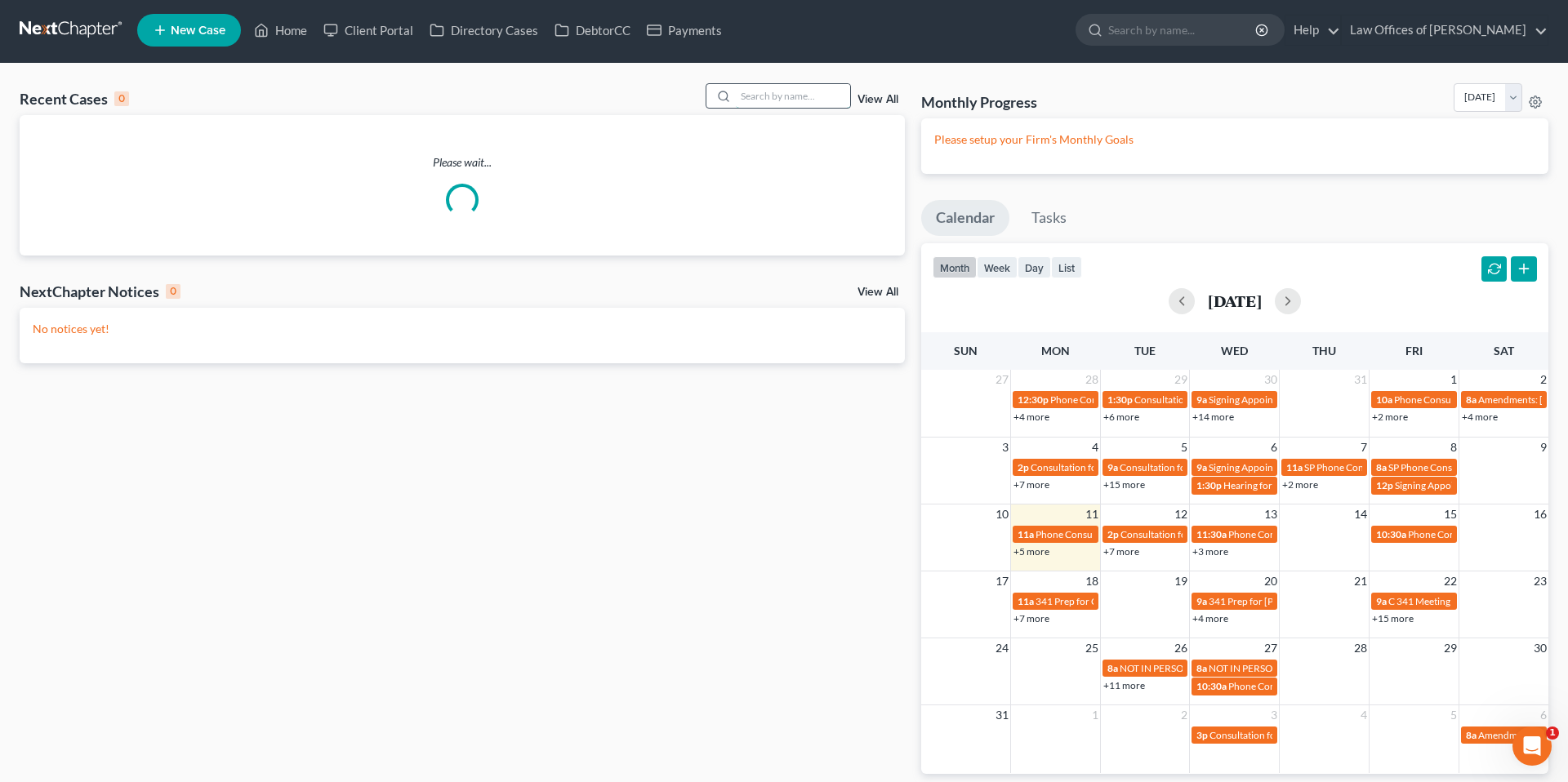
scroll to position [5, 0]
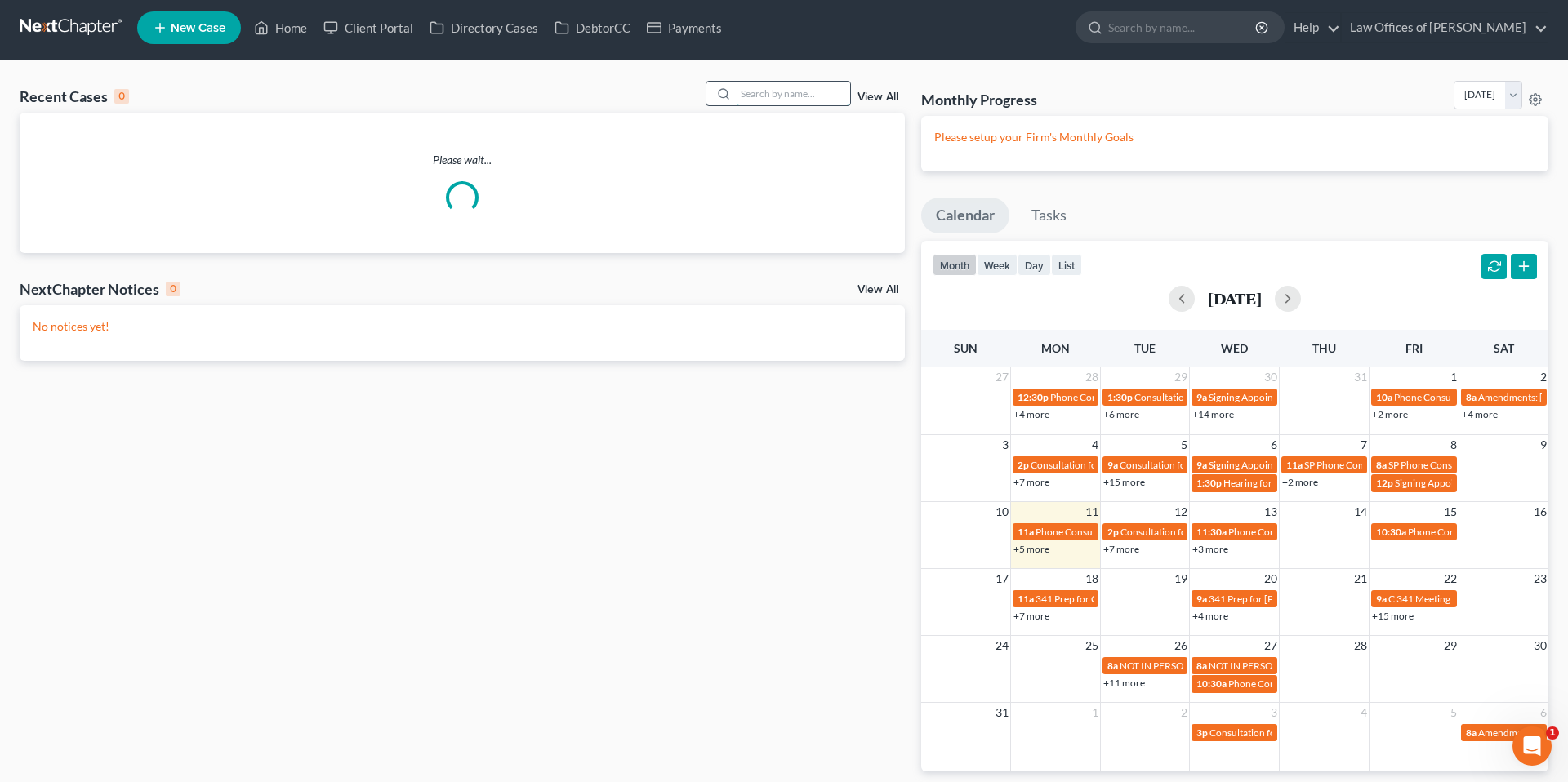
click at [787, 101] on input "search" at bounding box center [793, 93] width 115 height 24
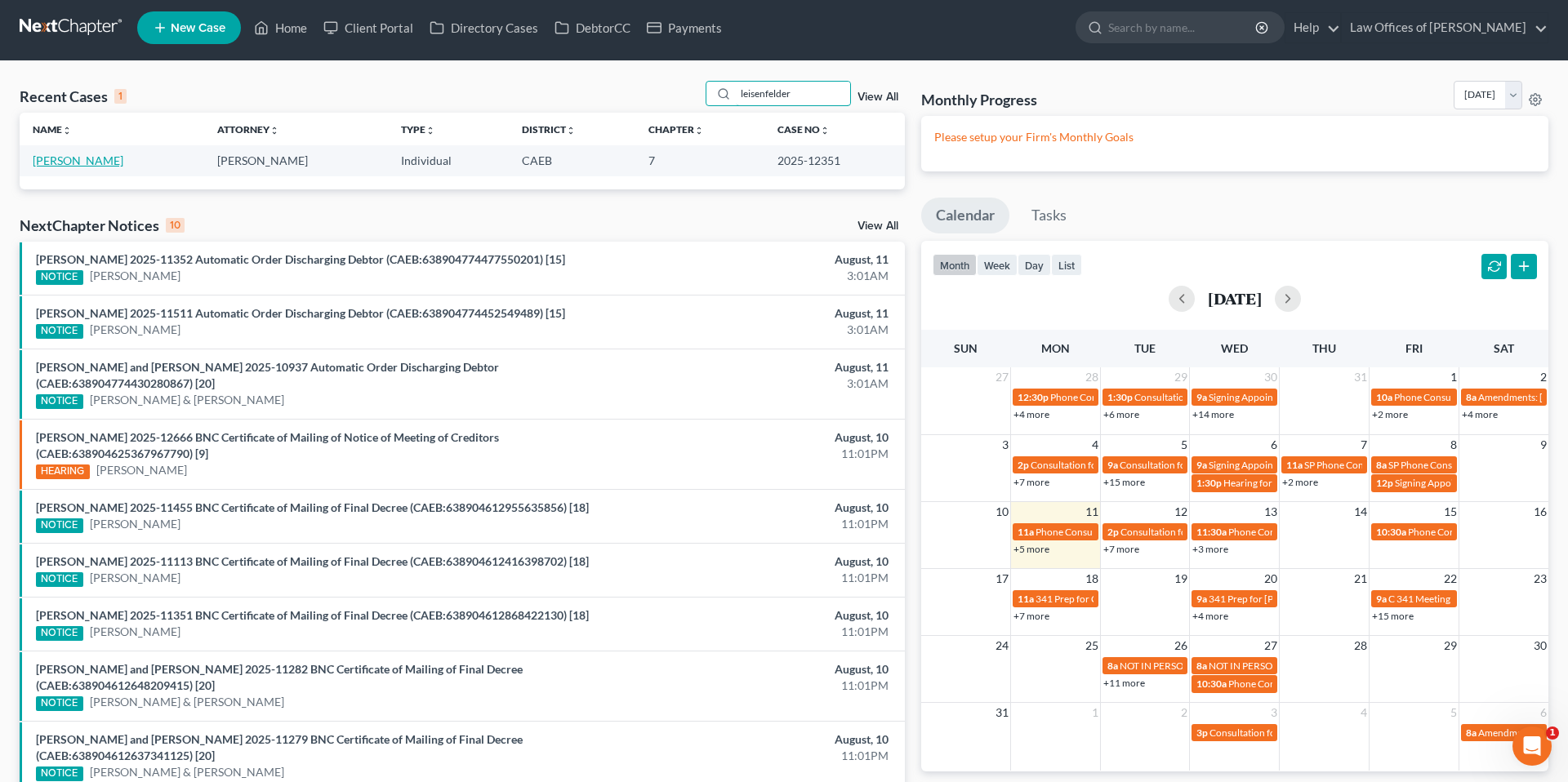
type input "leisenfelder"
click at [72, 167] on link "[PERSON_NAME]" at bounding box center [78, 160] width 91 height 14
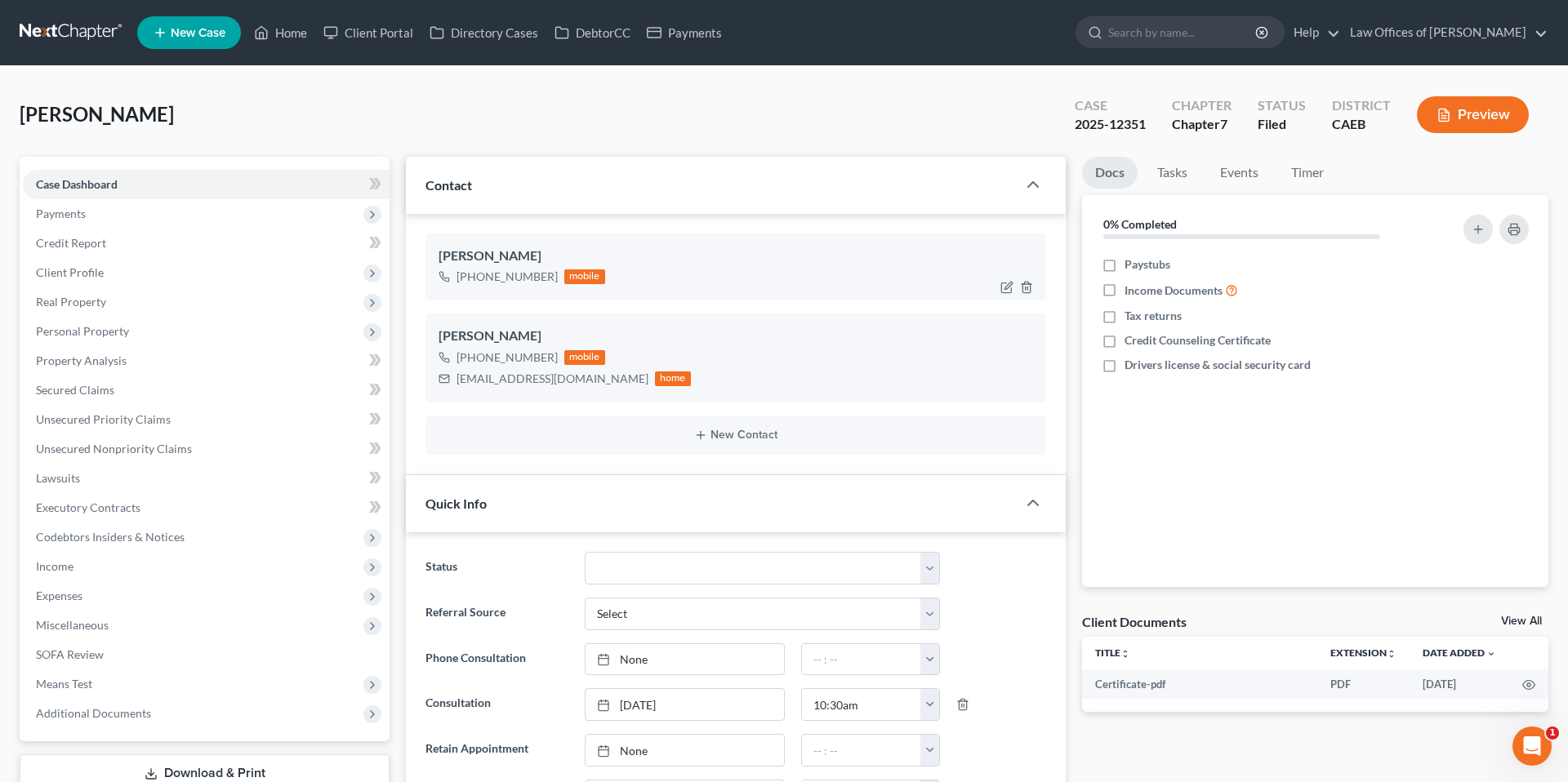
scroll to position [2496, 0]
drag, startPoint x: 456, startPoint y: 379, endPoint x: 584, endPoint y: 378, distance: 128.0
click at [584, 378] on div "[EMAIL_ADDRESS][DOMAIN_NAME] home" at bounding box center [564, 379] width 252 height 21
copy div "[EMAIL_ADDRESS][DOMAIN_NAME]"
click at [1239, 170] on link "Events" at bounding box center [1239, 172] width 65 height 32
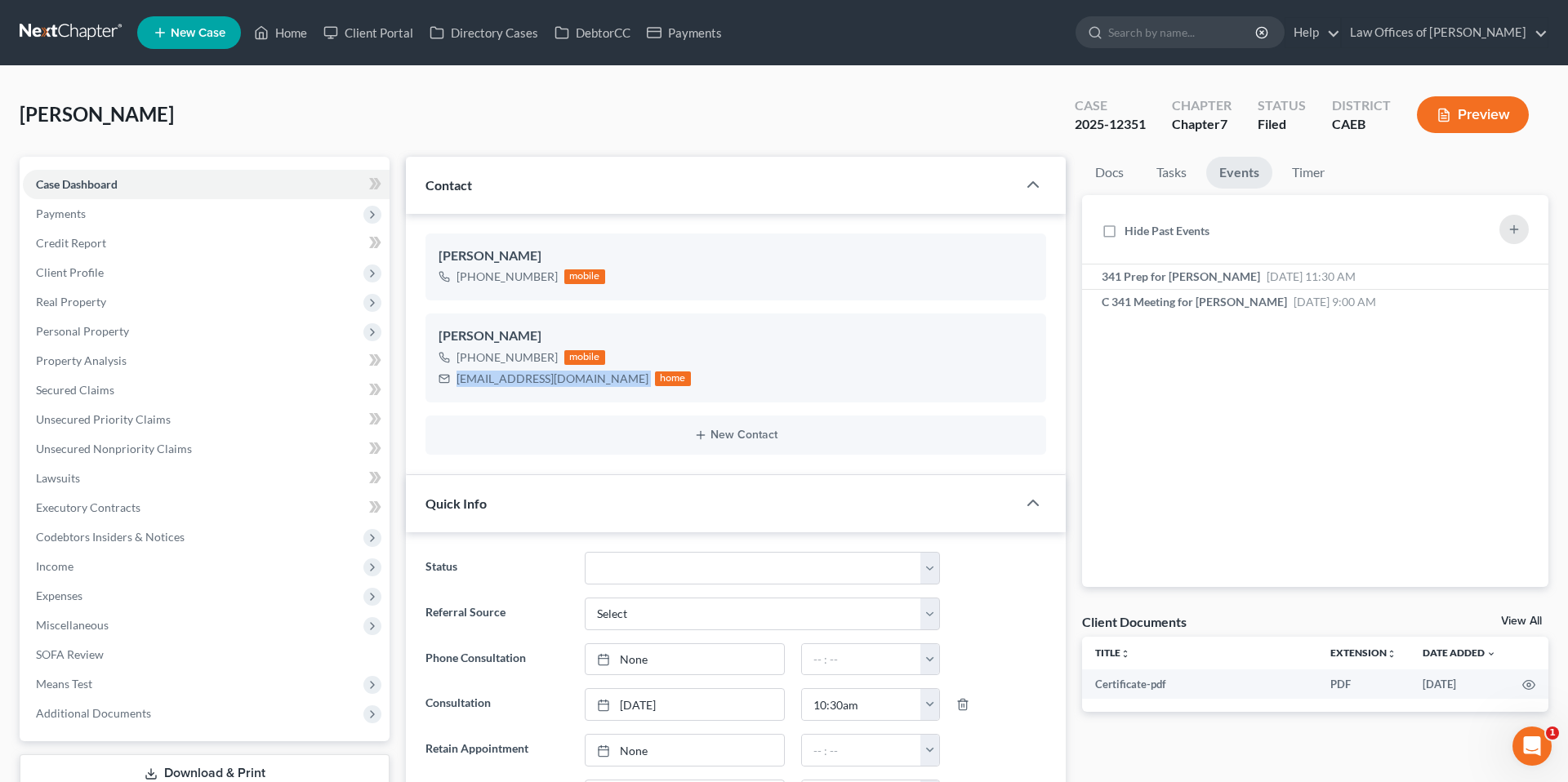
click at [934, 166] on div "Contact" at bounding box center [711, 184] width 611 height 57
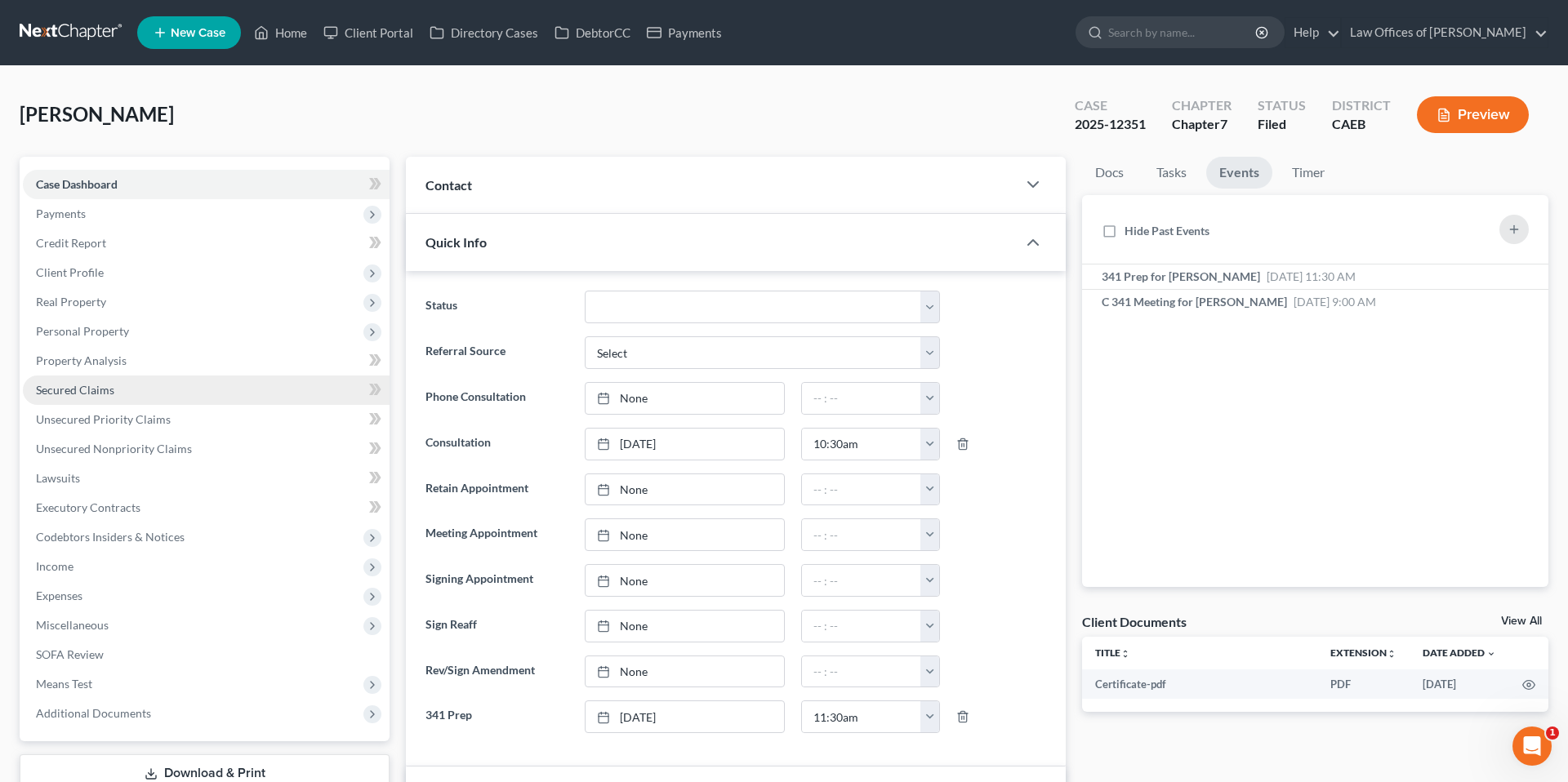
click at [107, 388] on span "Secured Claims" at bounding box center [75, 390] width 79 height 14
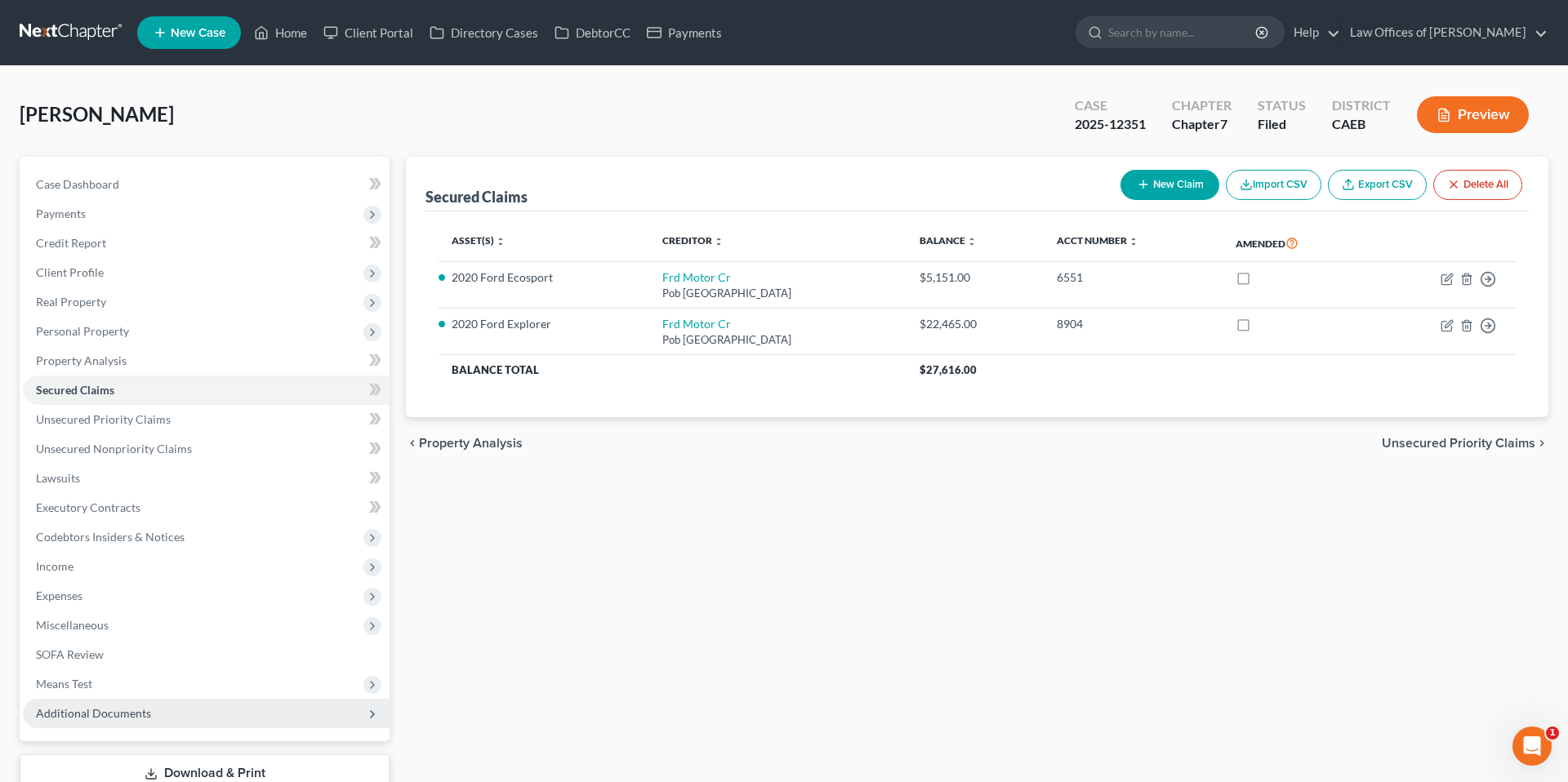
click at [122, 712] on span "Additional Documents" at bounding box center [93, 712] width 116 height 14
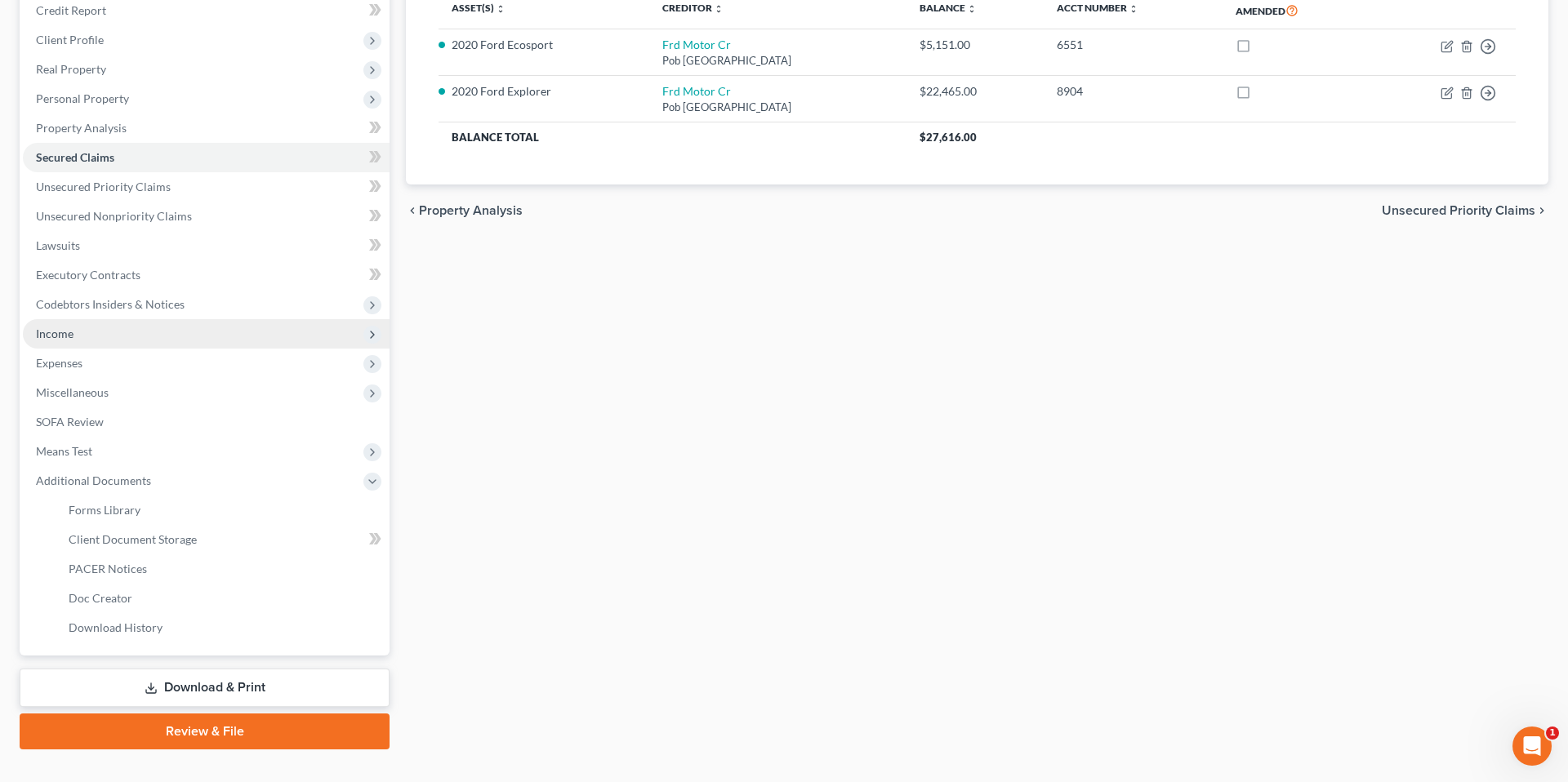
scroll to position [262, 0]
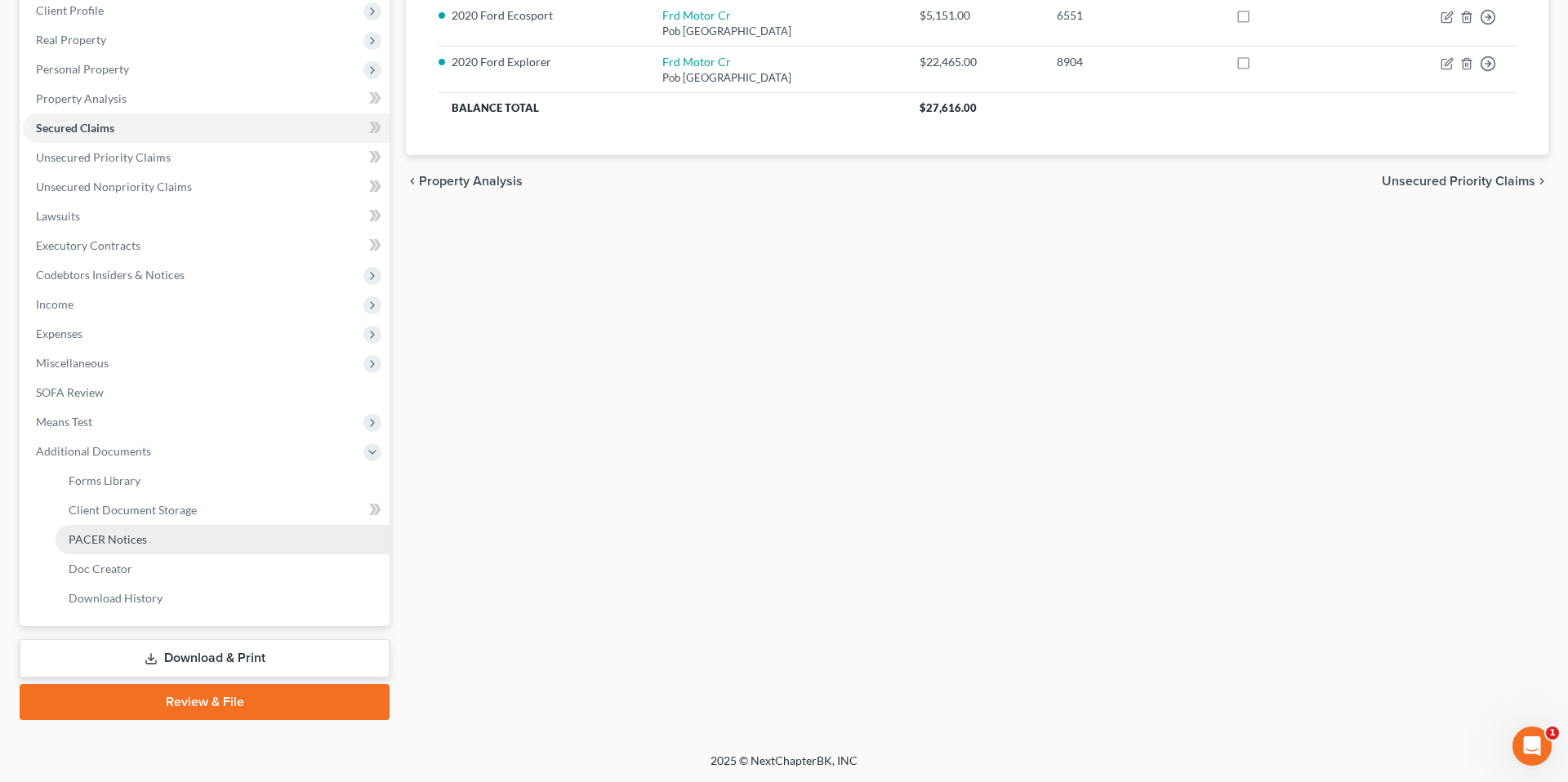
click at [134, 545] on span "PACER Notices" at bounding box center [108, 539] width 79 height 14
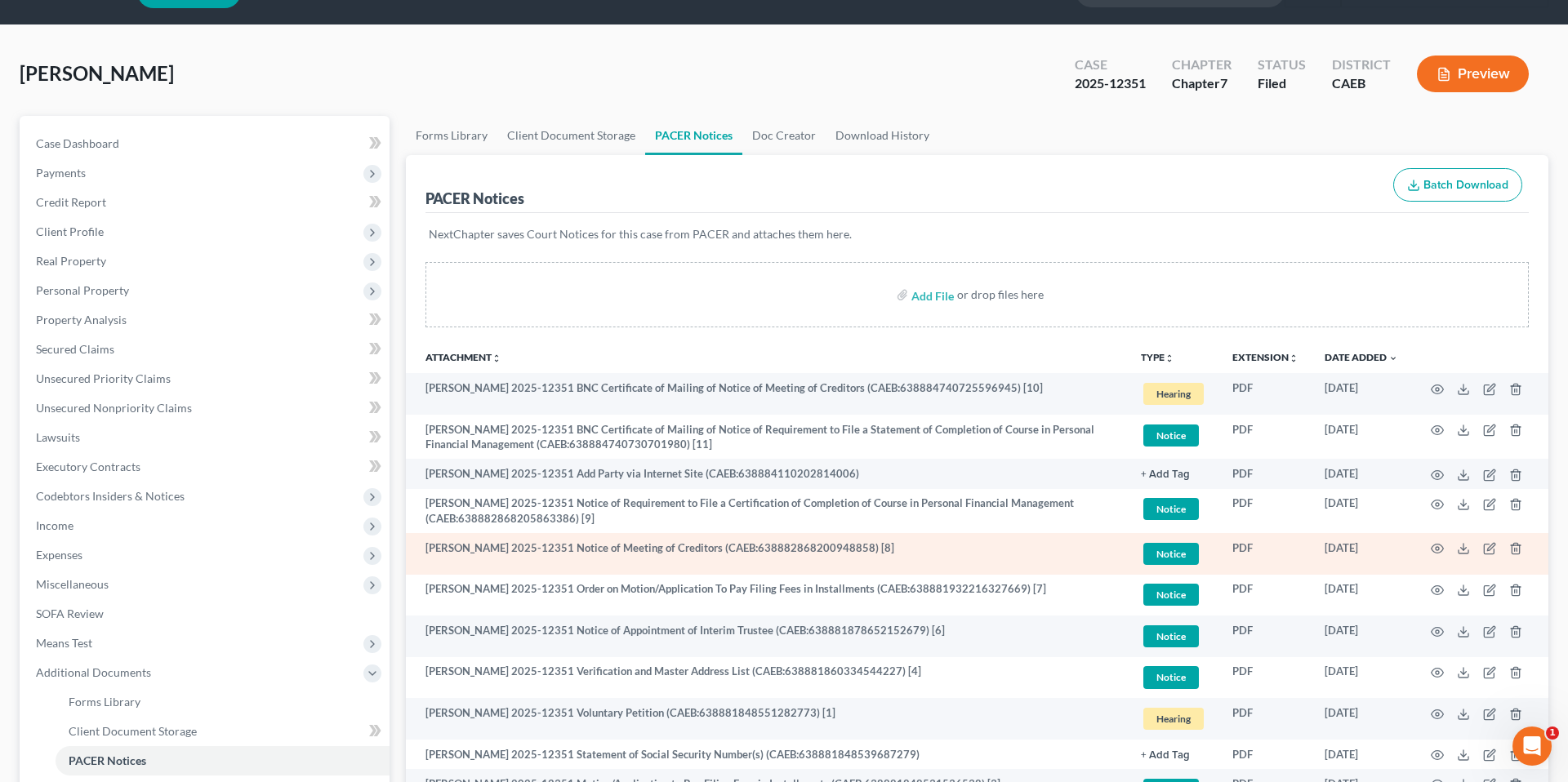
scroll to position [56, 0]
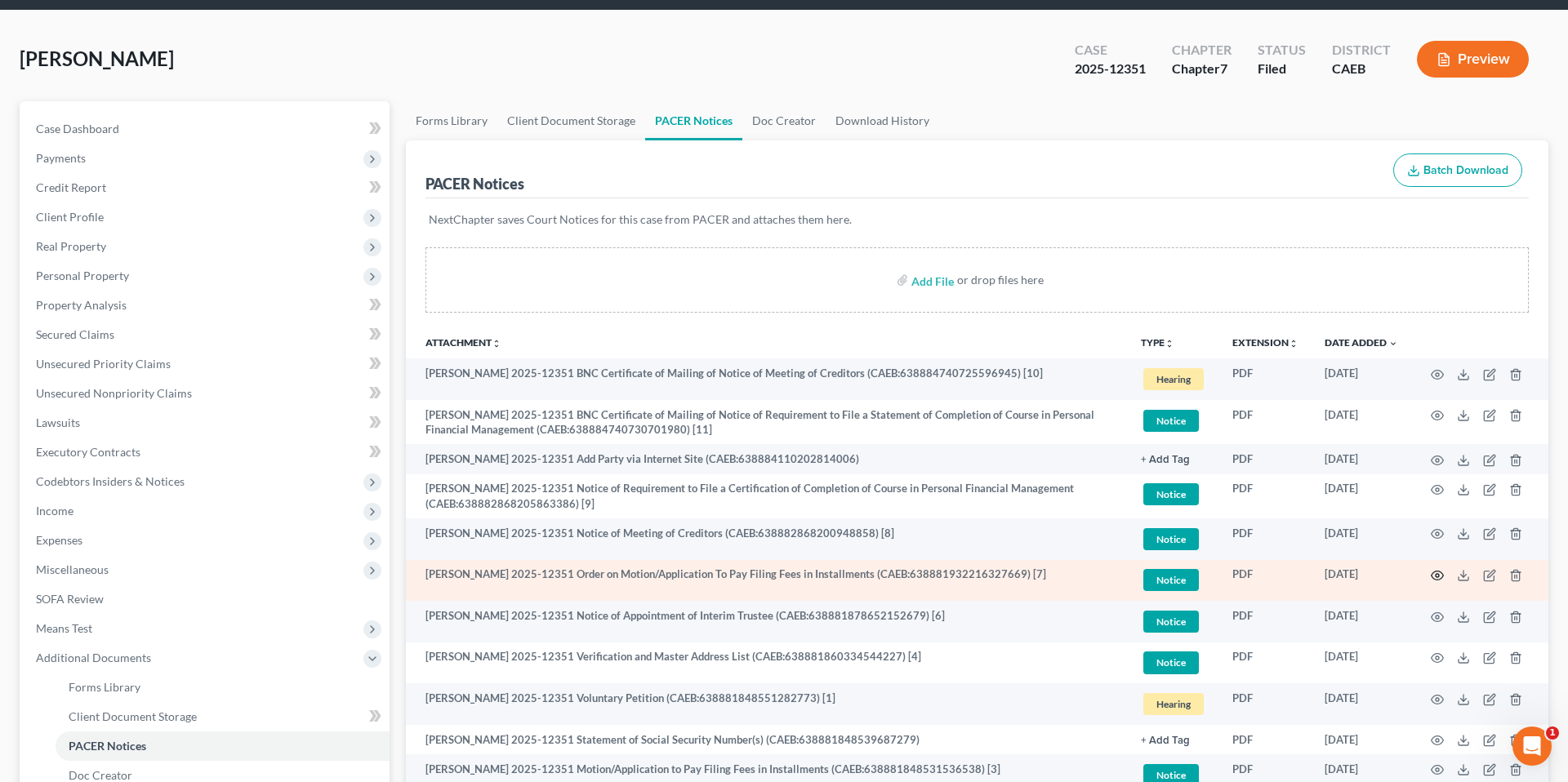
click at [1439, 576] on circle "button" at bounding box center [1438, 576] width 3 height 3
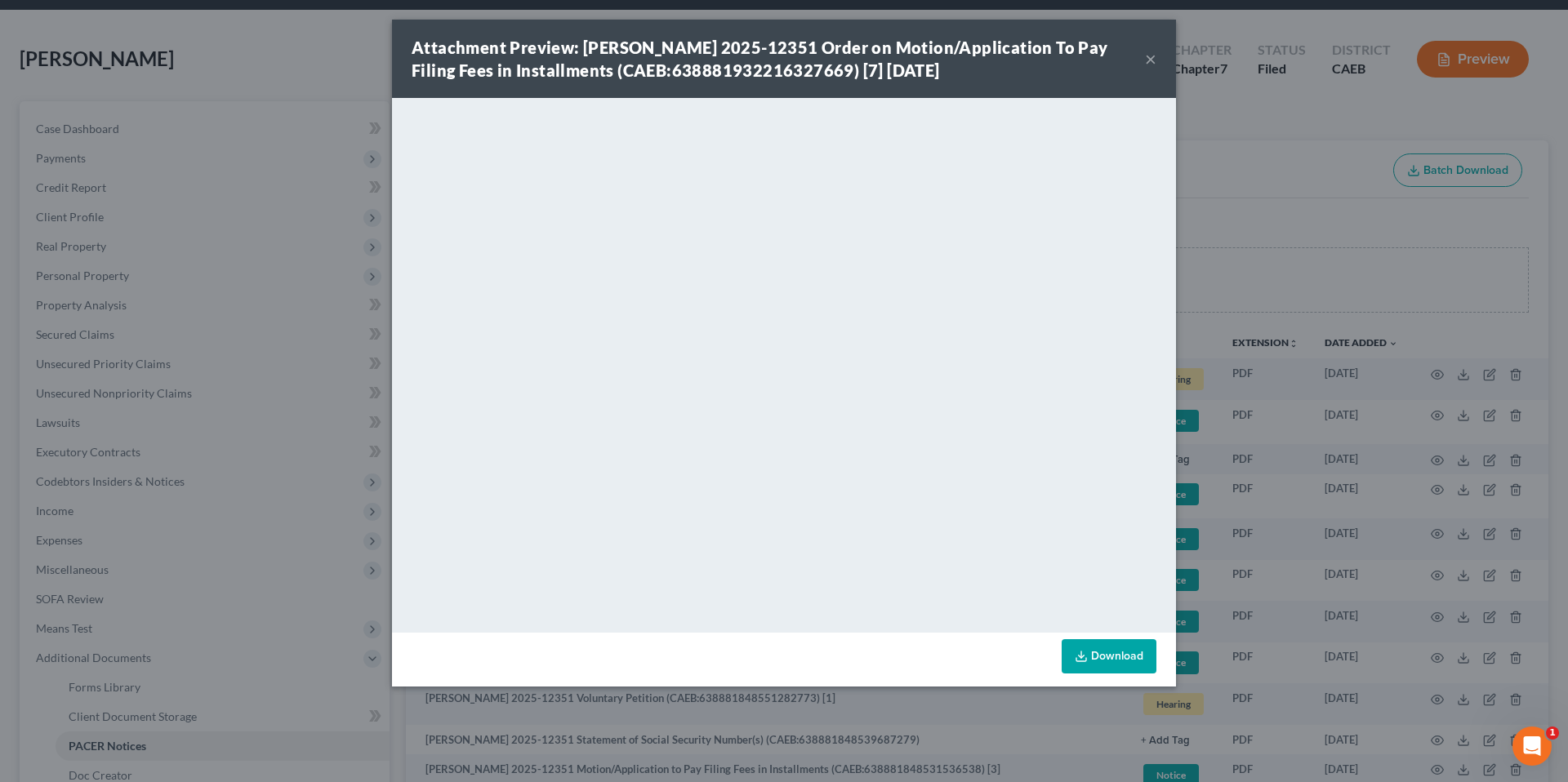
drag, startPoint x: 1151, startPoint y: 61, endPoint x: 375, endPoint y: 149, distance: 781.0
click at [1151, 61] on button "×" at bounding box center [1151, 59] width 11 height 20
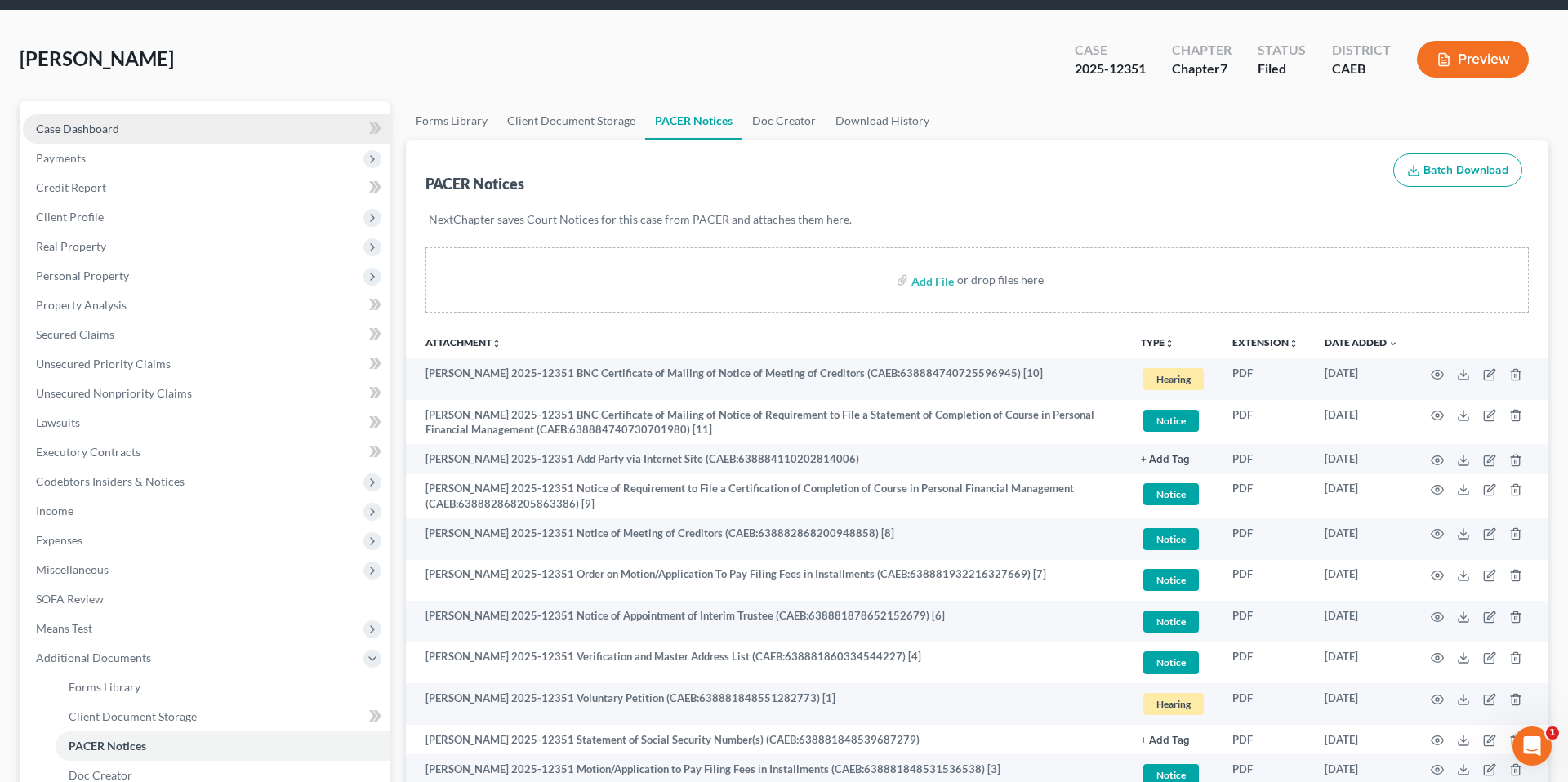
click at [180, 126] on link "Case Dashboard" at bounding box center [206, 129] width 367 height 29
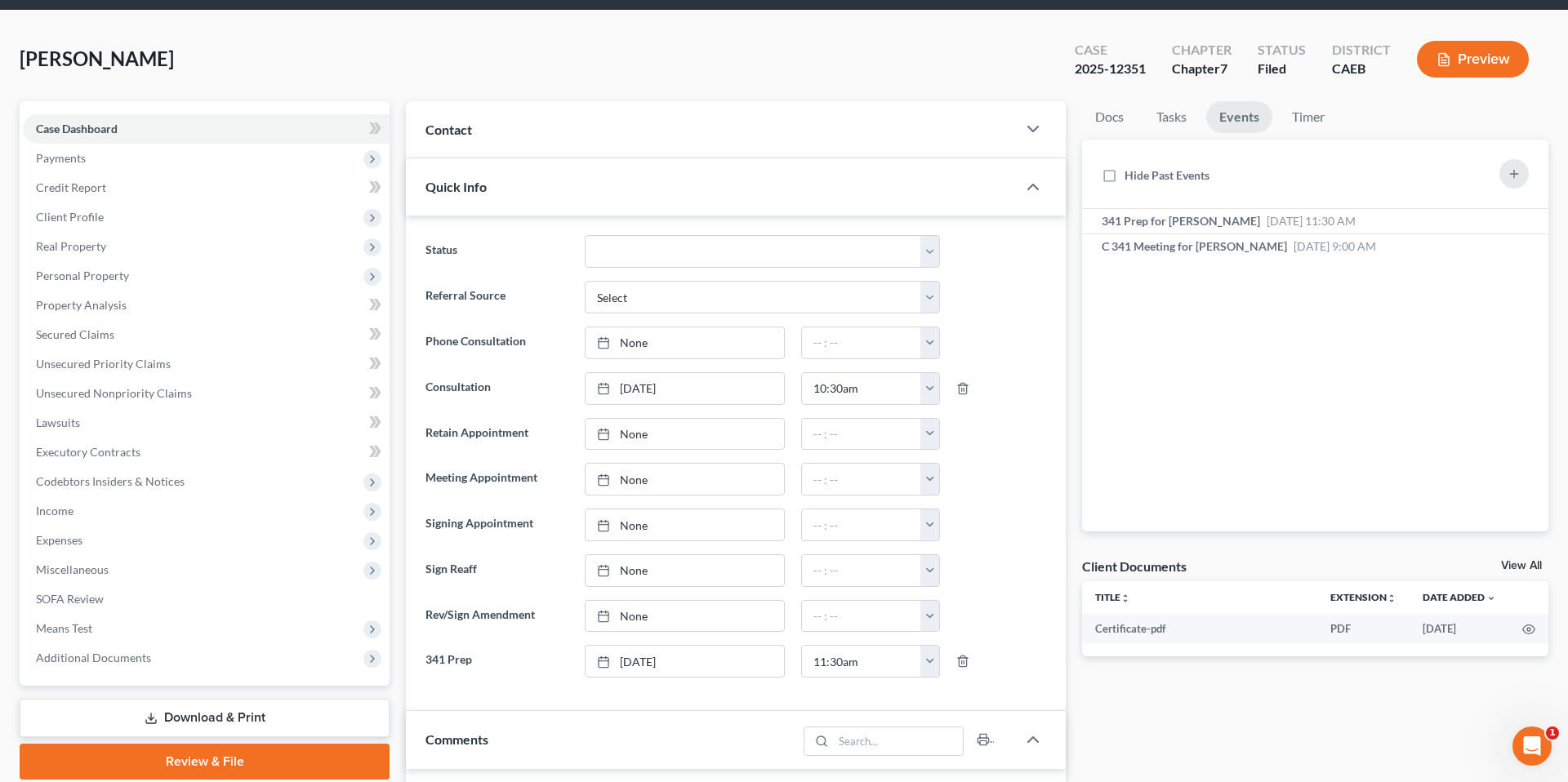
click at [671, 157] on div "Contact" at bounding box center [711, 129] width 611 height 57
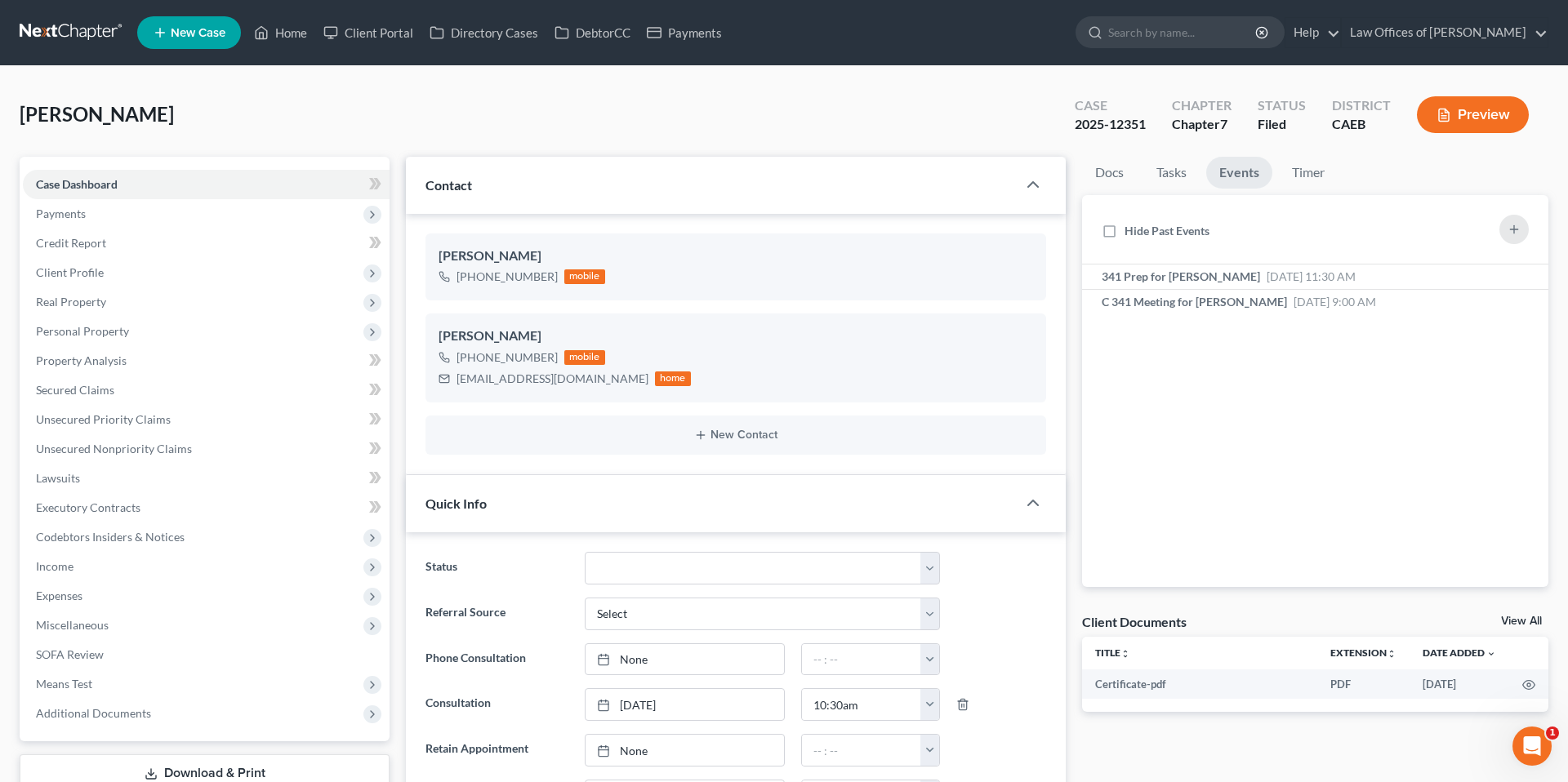
click at [902, 200] on div "Contact" at bounding box center [711, 184] width 611 height 57
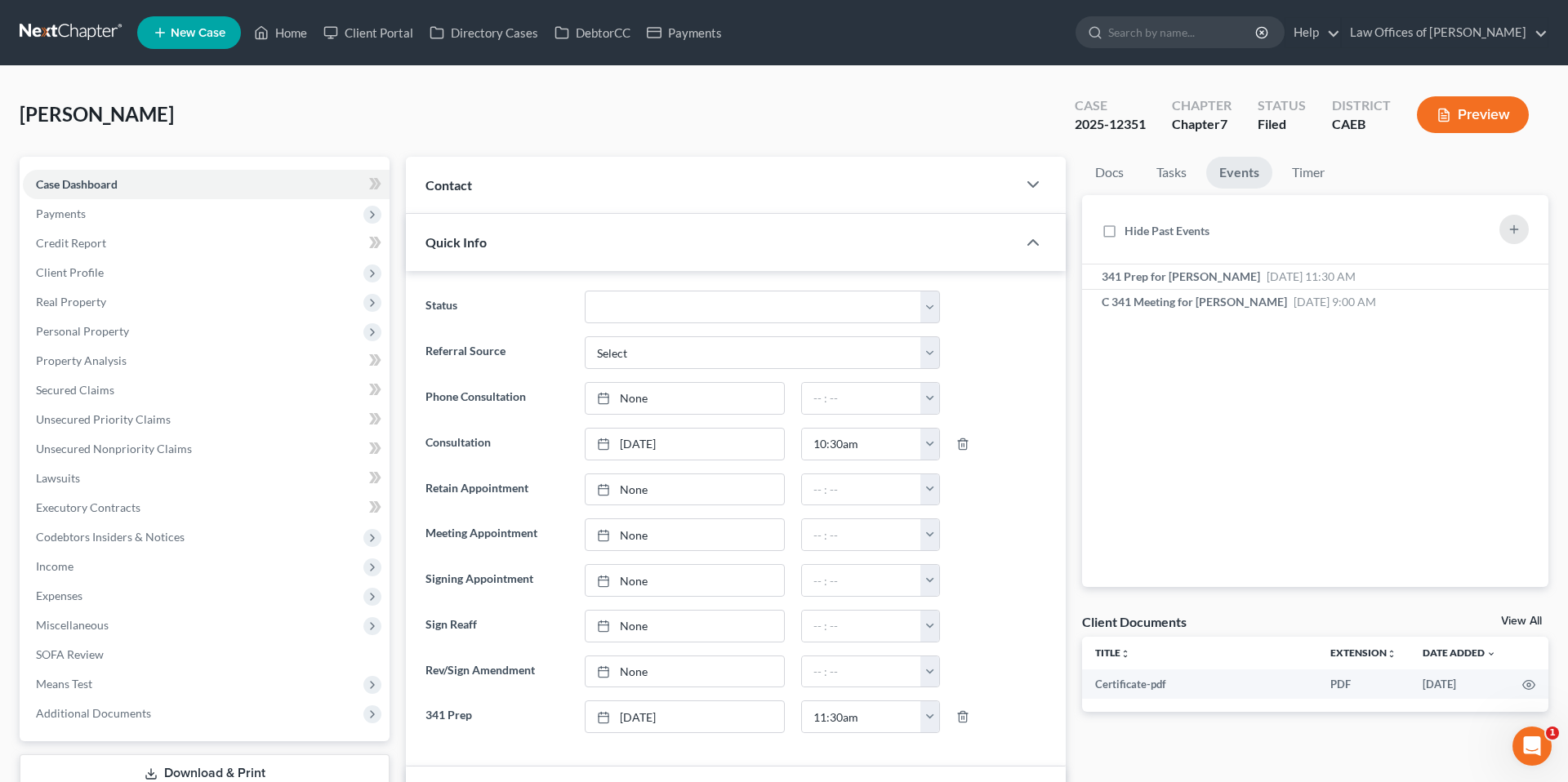
scroll to position [2496, 0]
click at [631, 179] on div "Contact" at bounding box center [711, 184] width 611 height 57
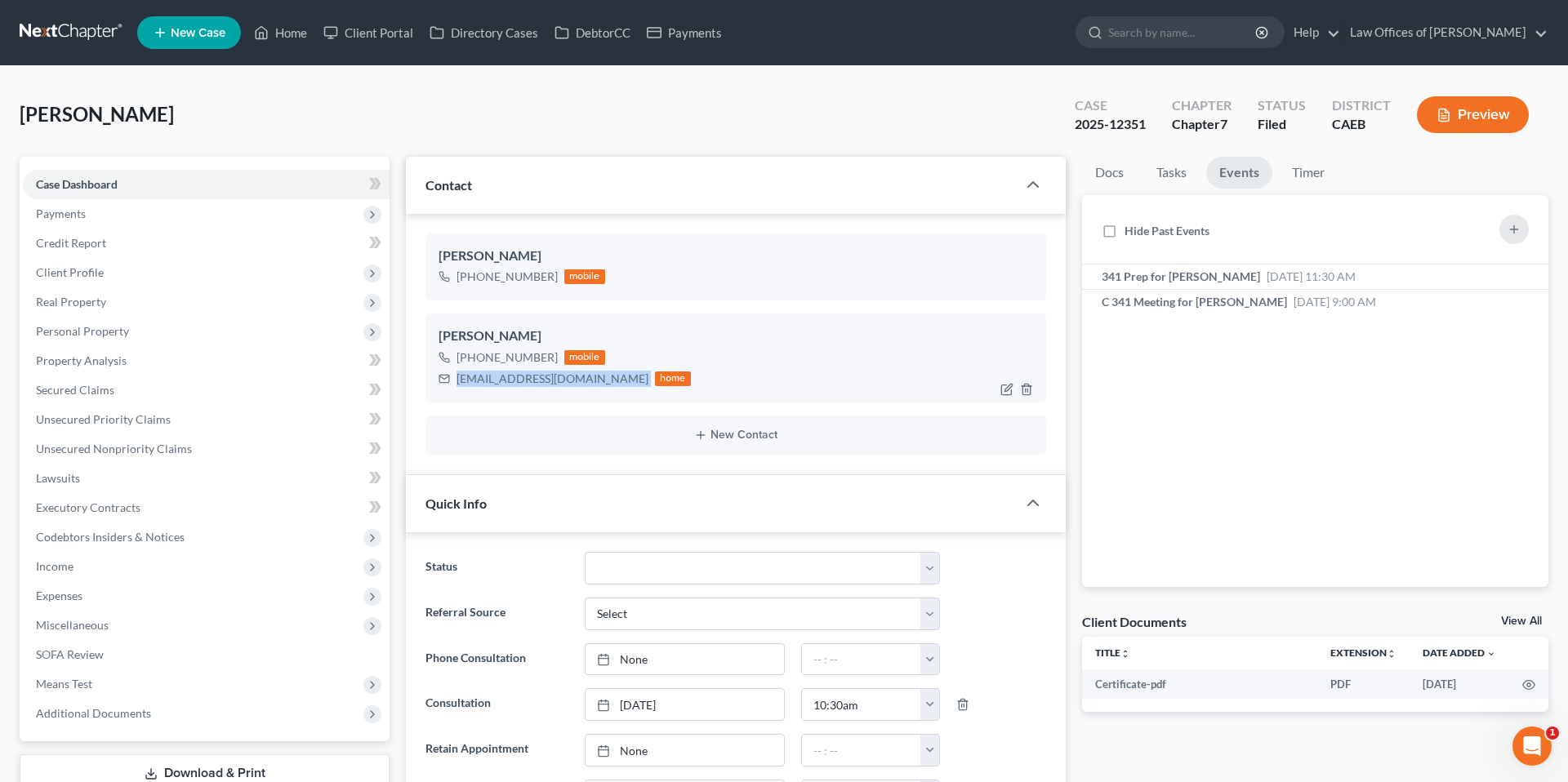
drag, startPoint x: 455, startPoint y: 376, endPoint x: 577, endPoint y: 381, distance: 122.1
click at [585, 380] on div "[EMAIL_ADDRESS][DOMAIN_NAME] home" at bounding box center [564, 379] width 252 height 21
copy div "[EMAIL_ADDRESS][DOMAIN_NAME]"
click at [291, 38] on link "Home" at bounding box center [280, 33] width 70 height 29
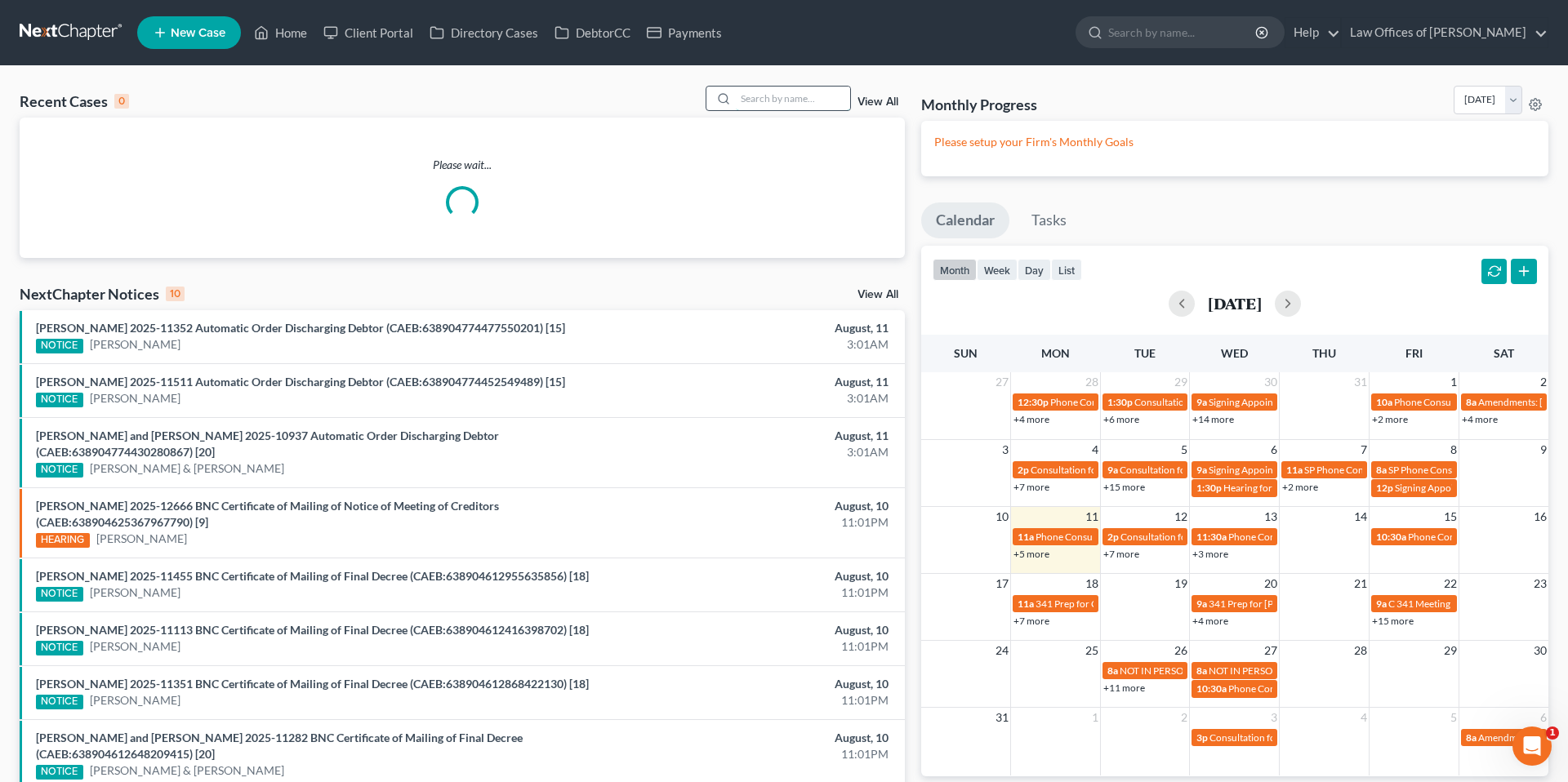
click at [800, 109] on input "search" at bounding box center [793, 98] width 115 height 24
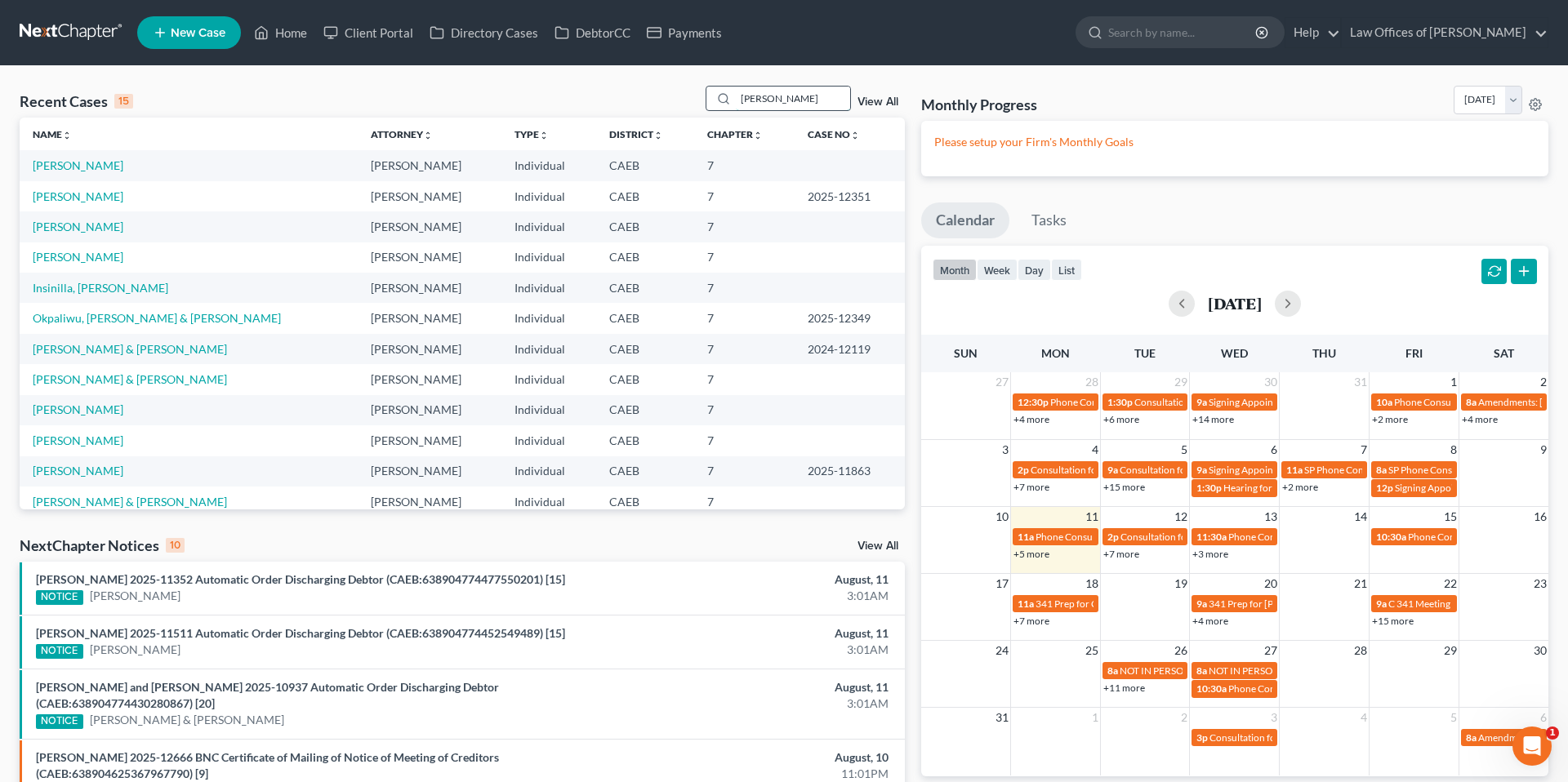
type input "[PERSON_NAME]"
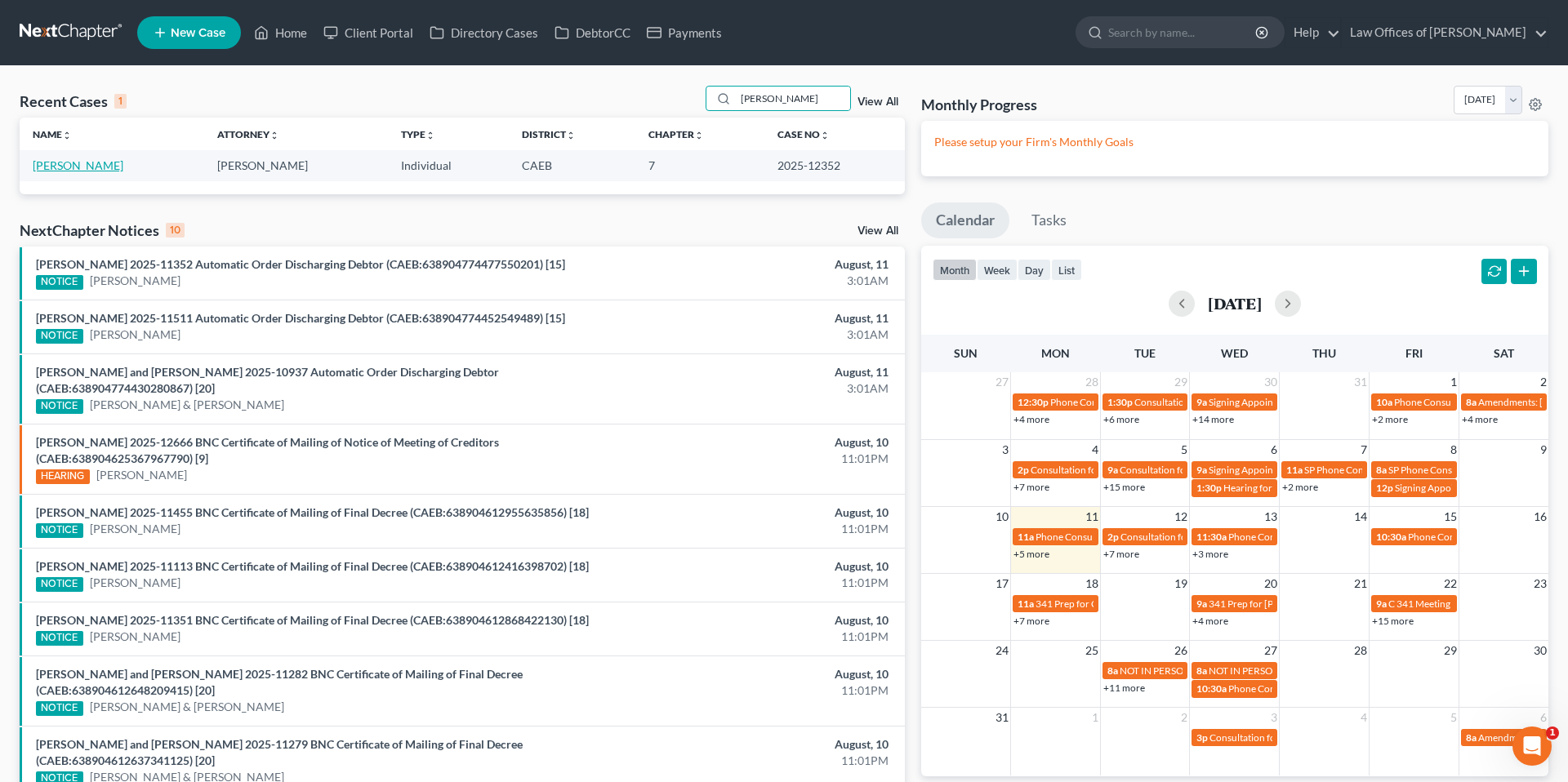
click at [93, 168] on link "[PERSON_NAME]" at bounding box center [78, 165] width 91 height 14
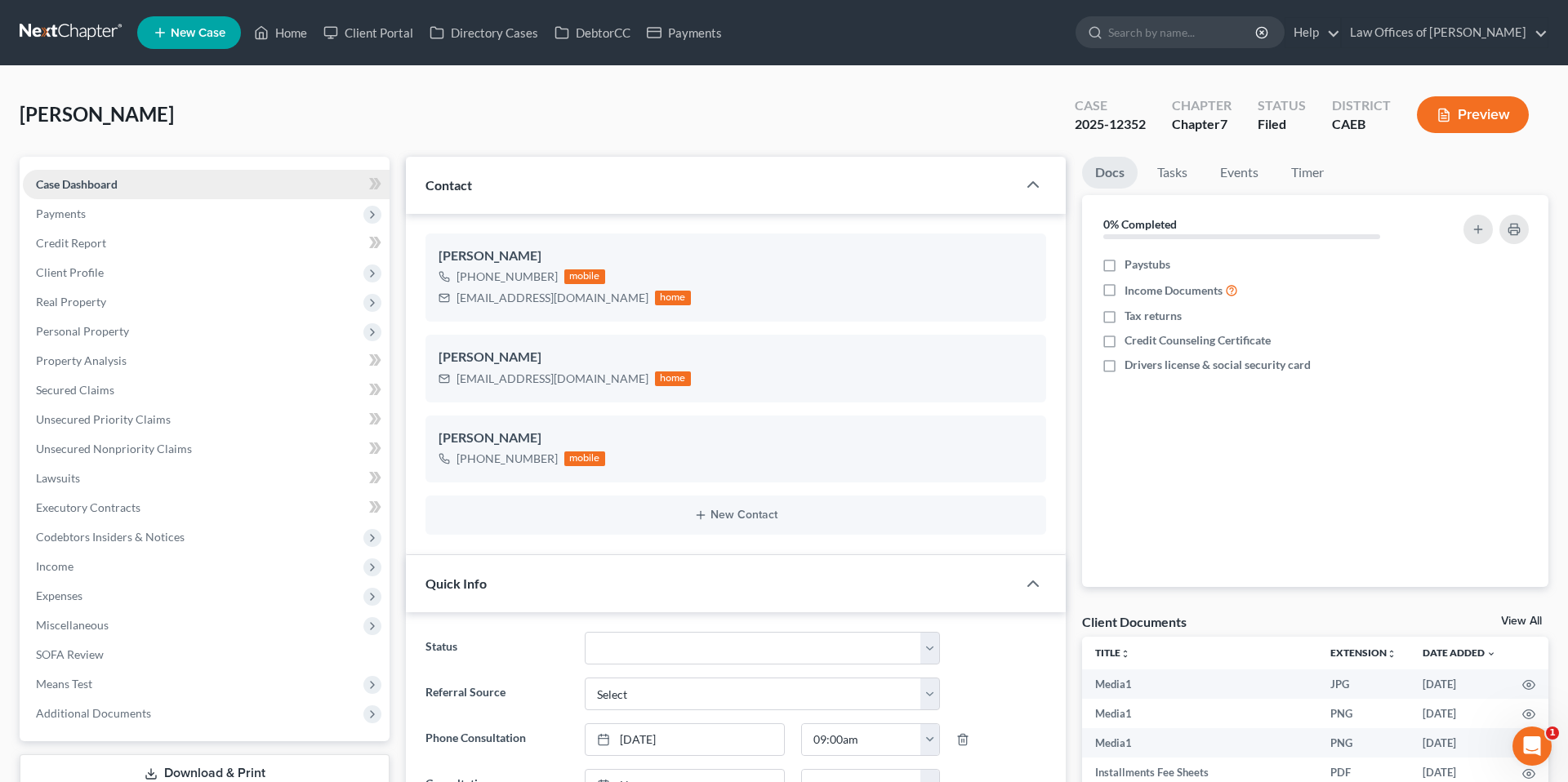
scroll to position [10326, 0]
click at [1248, 173] on link "Events" at bounding box center [1239, 172] width 65 height 32
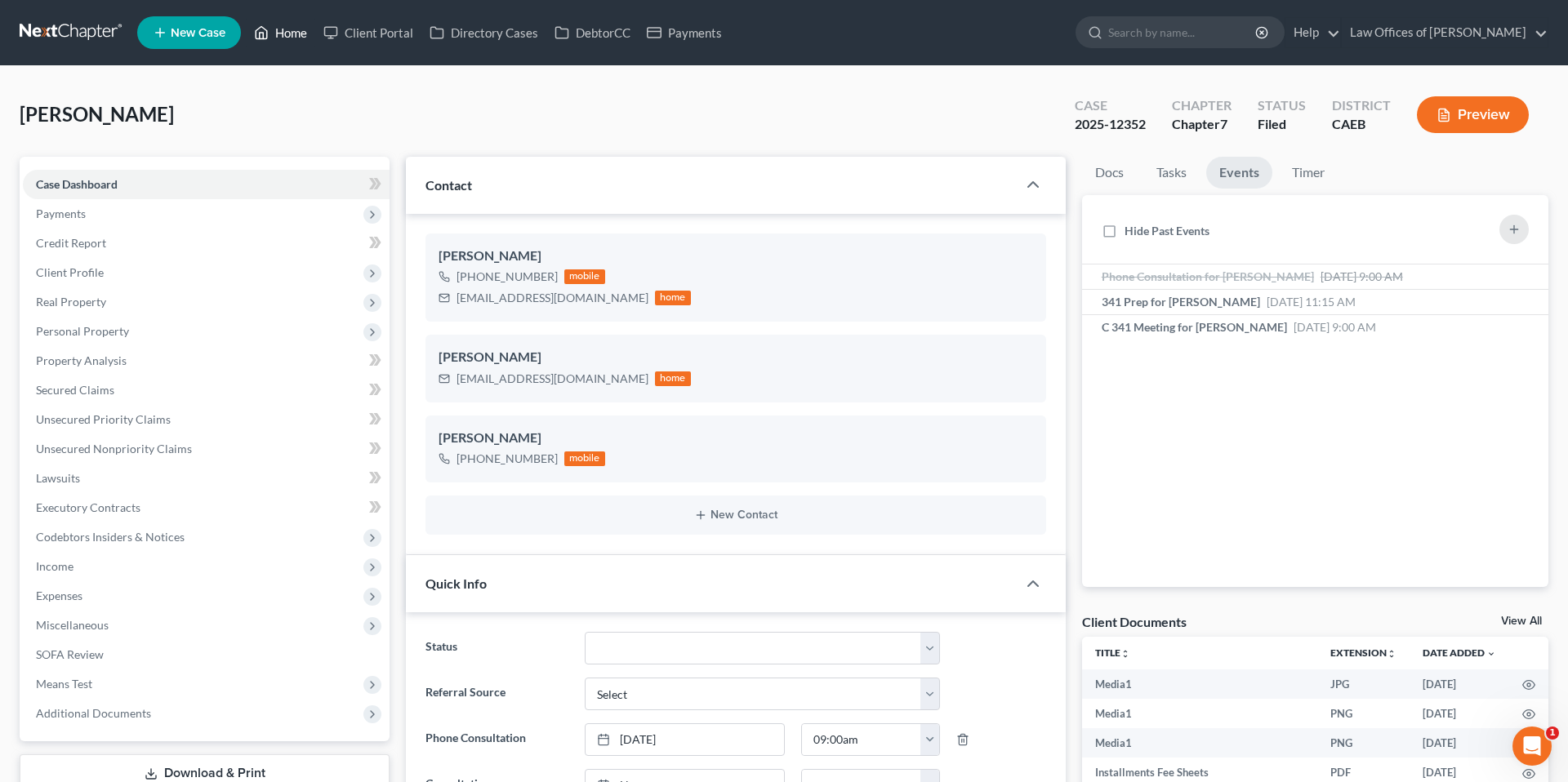
click at [279, 37] on link "Home" at bounding box center [280, 33] width 70 height 29
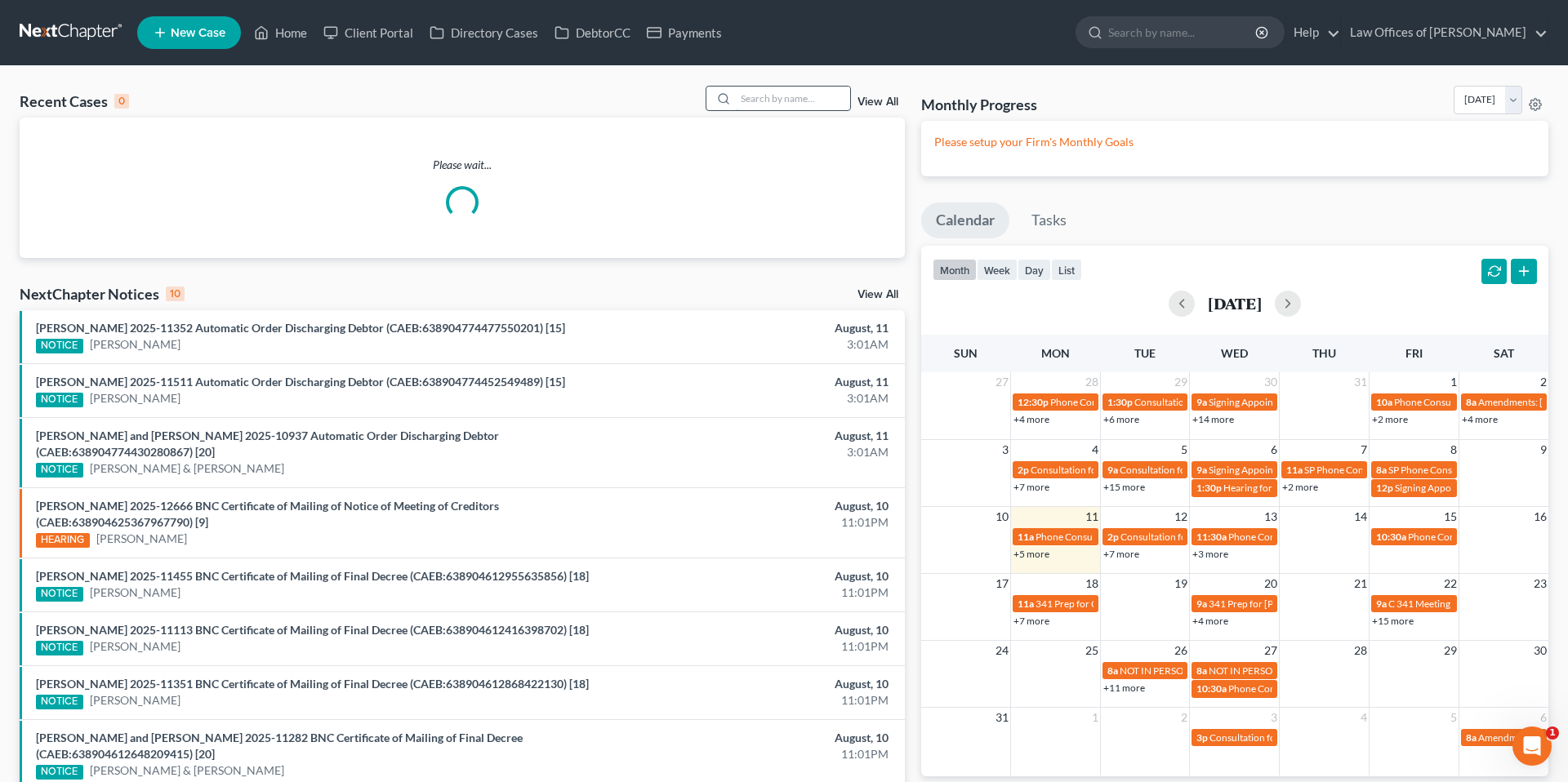
click at [791, 108] on input "search" at bounding box center [793, 98] width 115 height 24
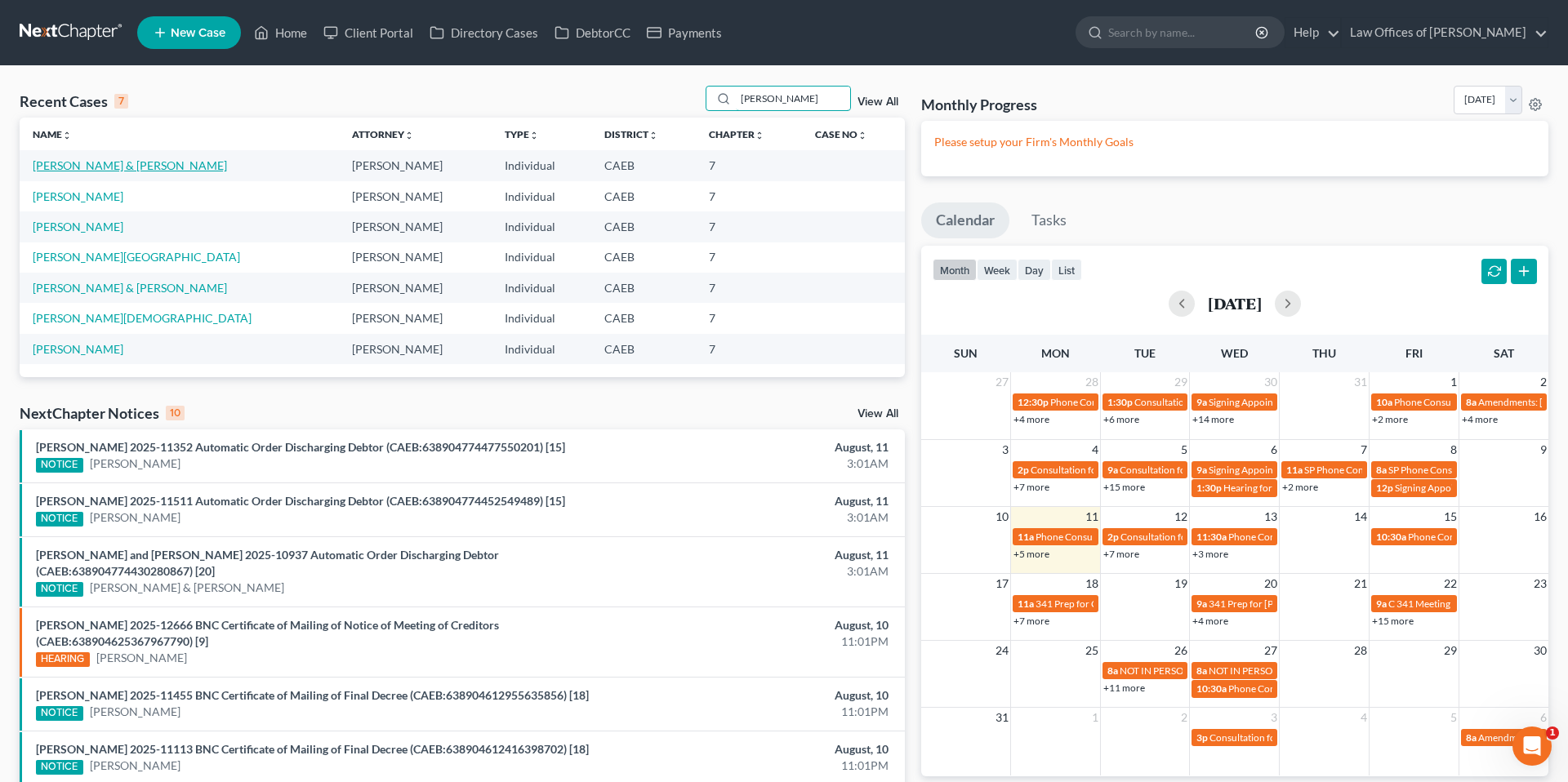
type input "[PERSON_NAME]"
click at [198, 159] on link "[PERSON_NAME] & [PERSON_NAME]" at bounding box center [129, 165] width 194 height 14
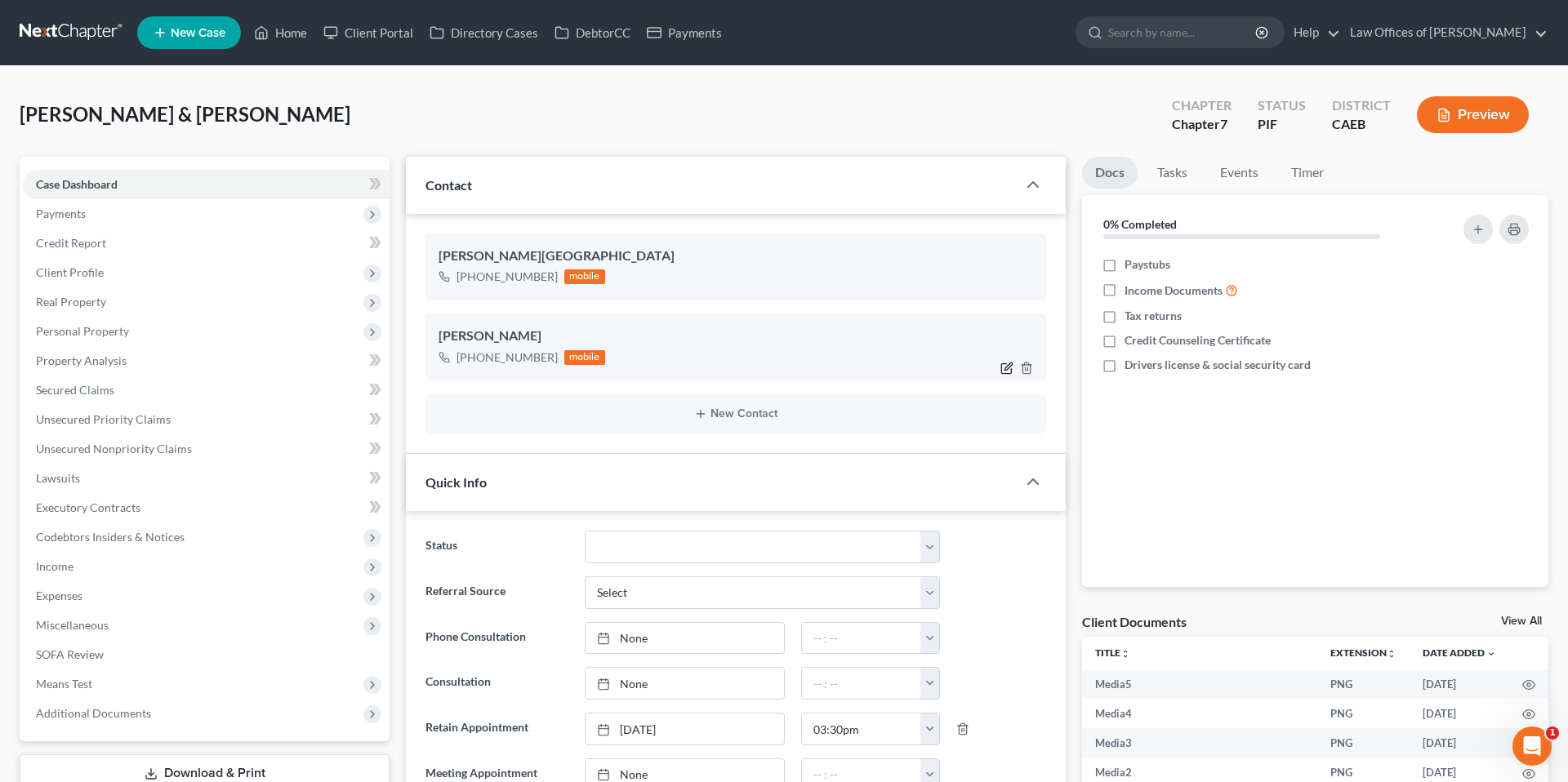
click at [1006, 368] on icon "button" at bounding box center [1007, 368] width 13 height 13
select select "0"
select select "1"
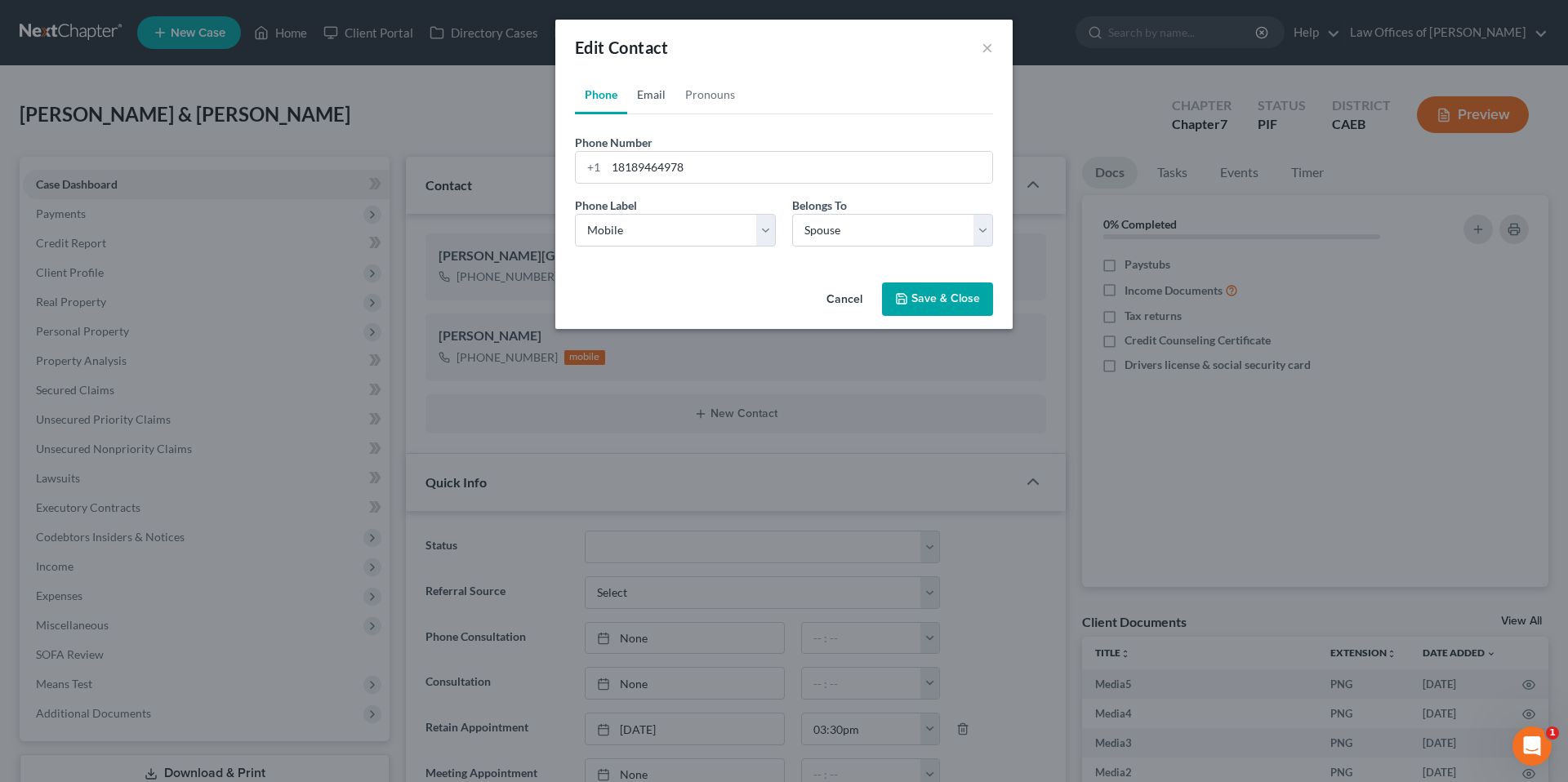
click at [657, 89] on link "Email" at bounding box center [651, 95] width 48 height 39
click at [659, 165] on input "email" at bounding box center [800, 167] width 387 height 31
type input "[EMAIL_ADDRESS][DOMAIN_NAME]"
click at [687, 237] on select "Select Home Work Other" at bounding box center [675, 230] width 201 height 33
select select "0"
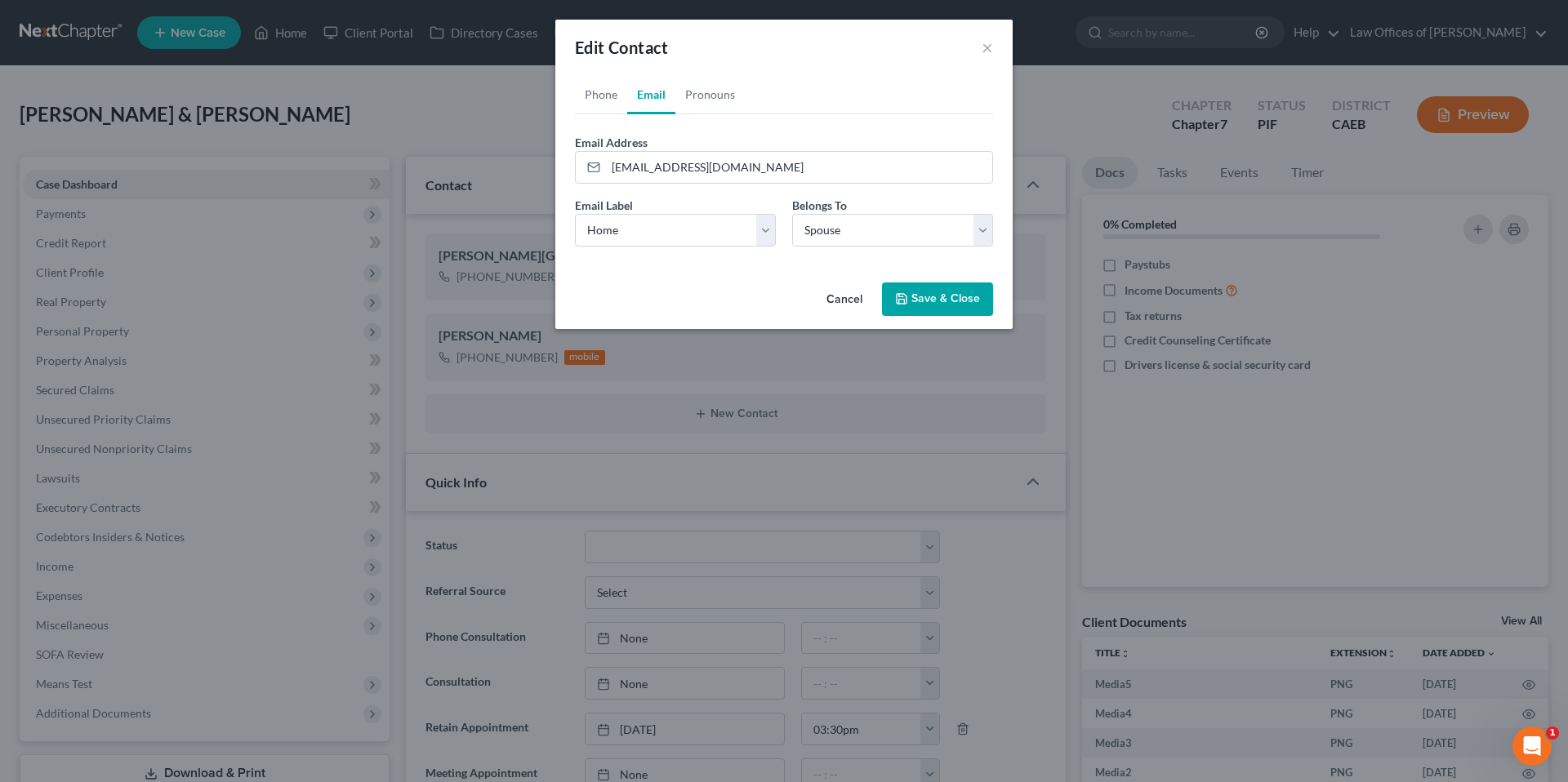
click at [932, 298] on button "Save & Close" at bounding box center [938, 300] width 111 height 34
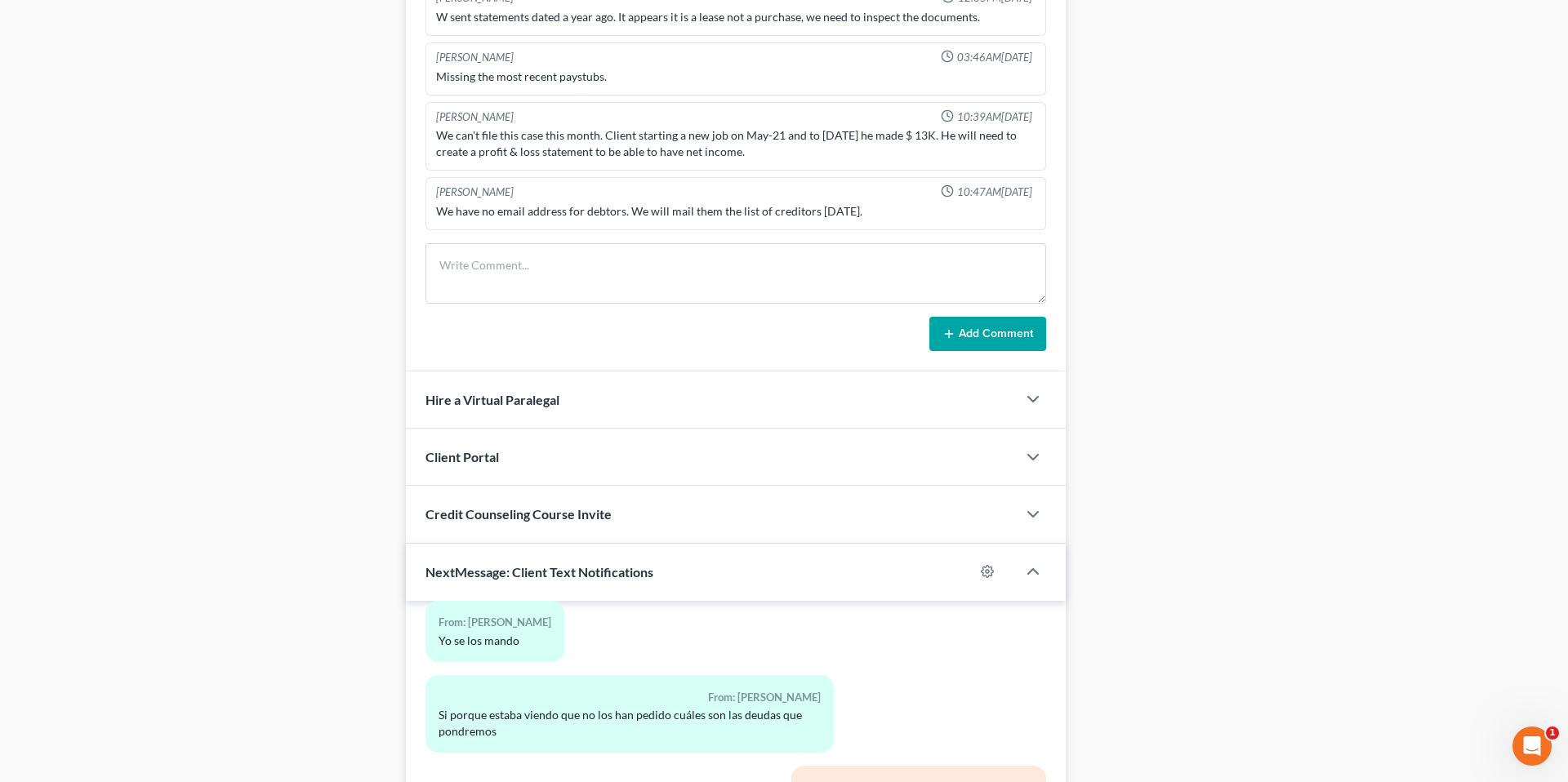
scroll to position [1137, 0]
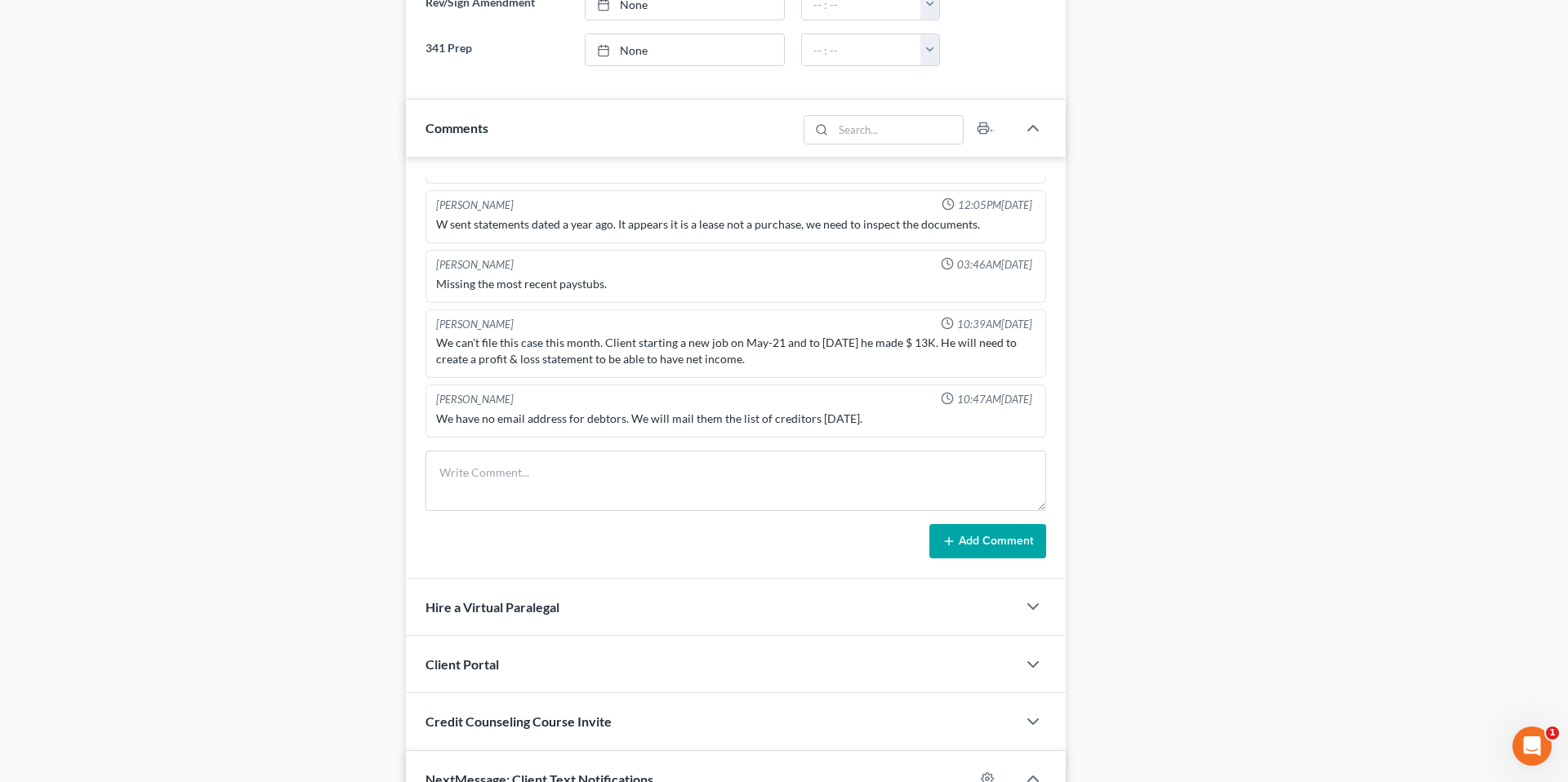
scroll to position [938, 0]
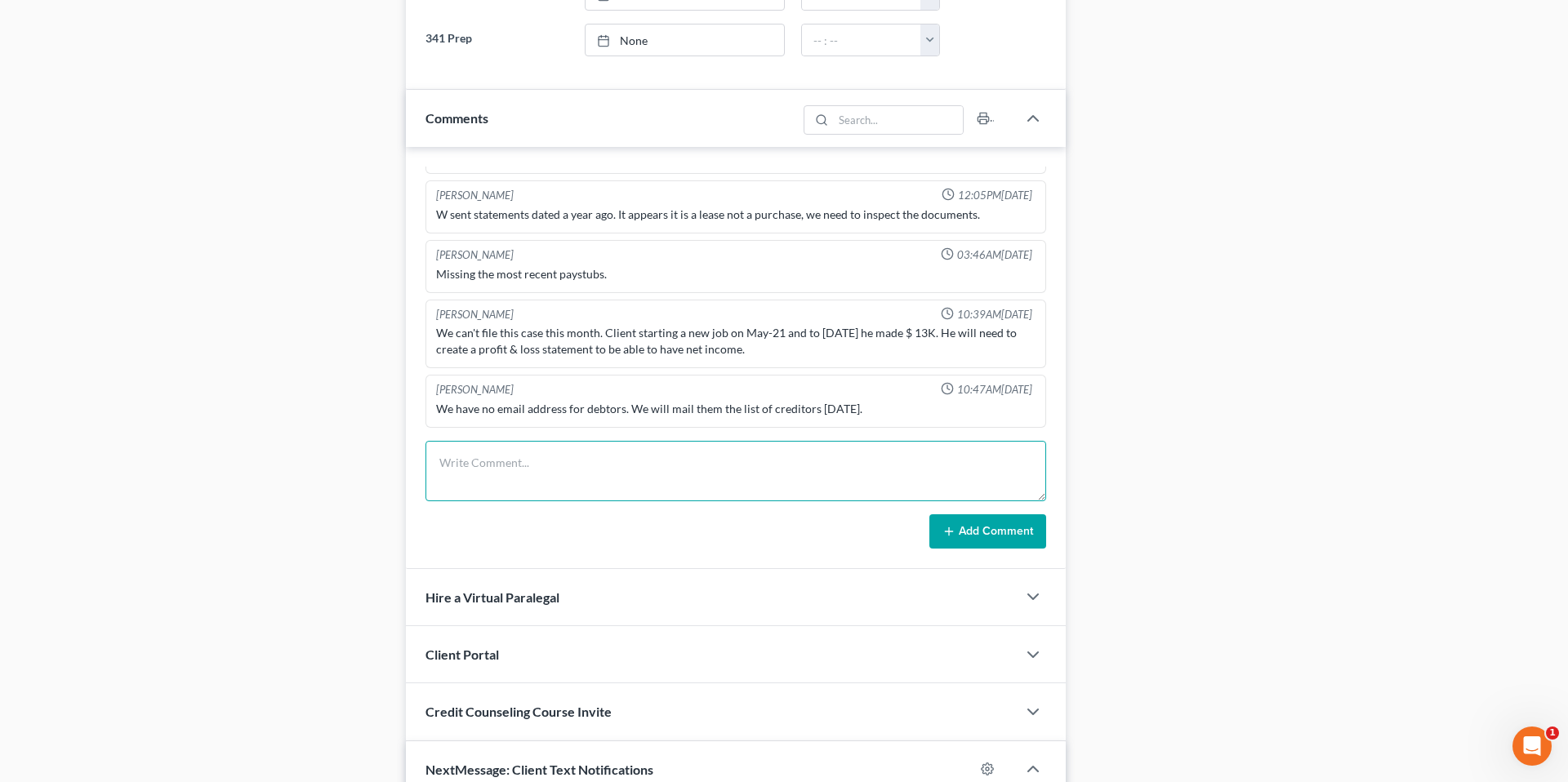
click at [661, 467] on textarea at bounding box center [736, 471] width 621 height 61
type textarea "Gave us an email, stated they never received anything via mail."
click at [1031, 534] on button "Add Comment" at bounding box center [987, 531] width 117 height 34
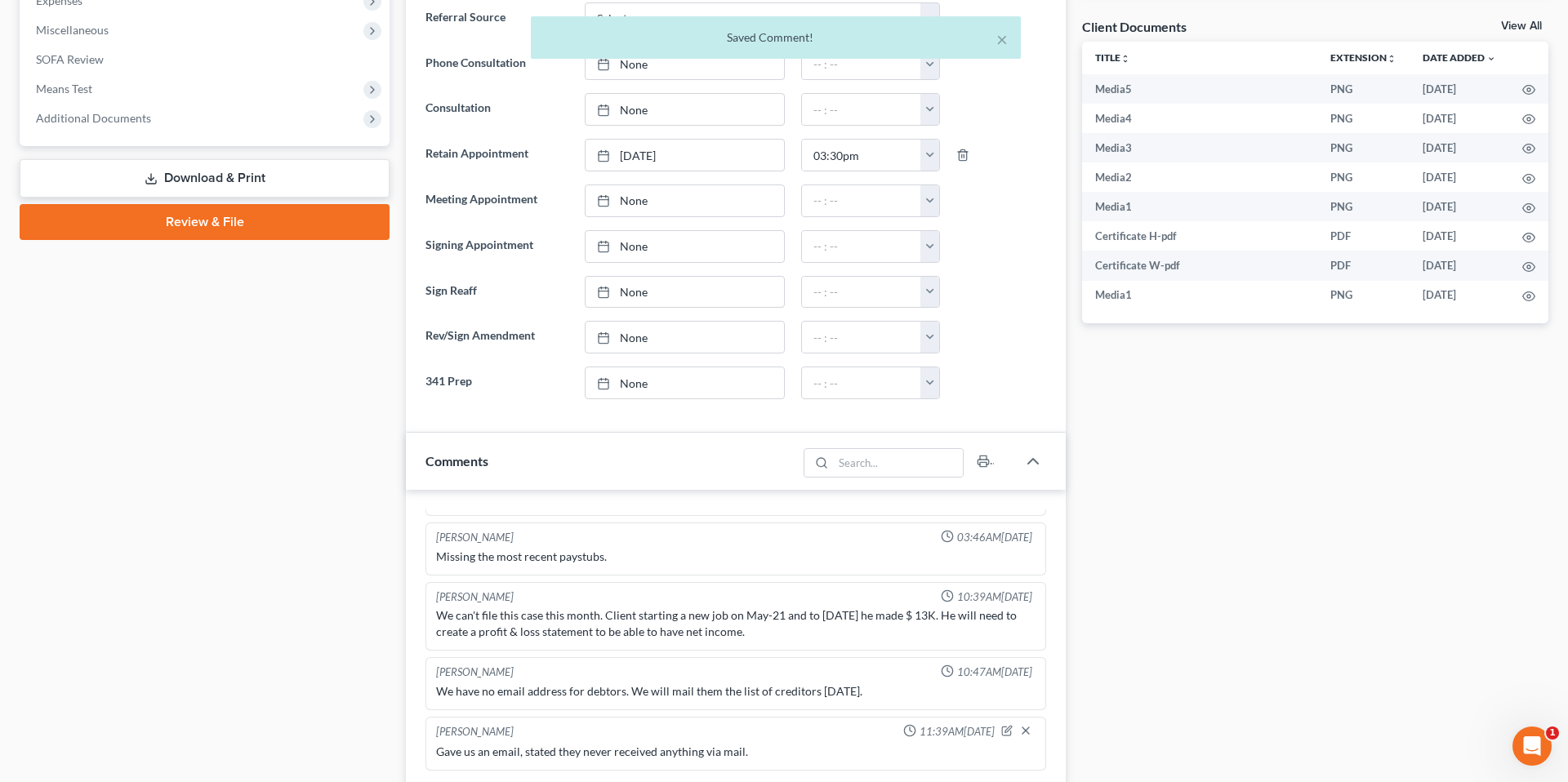
scroll to position [0, 0]
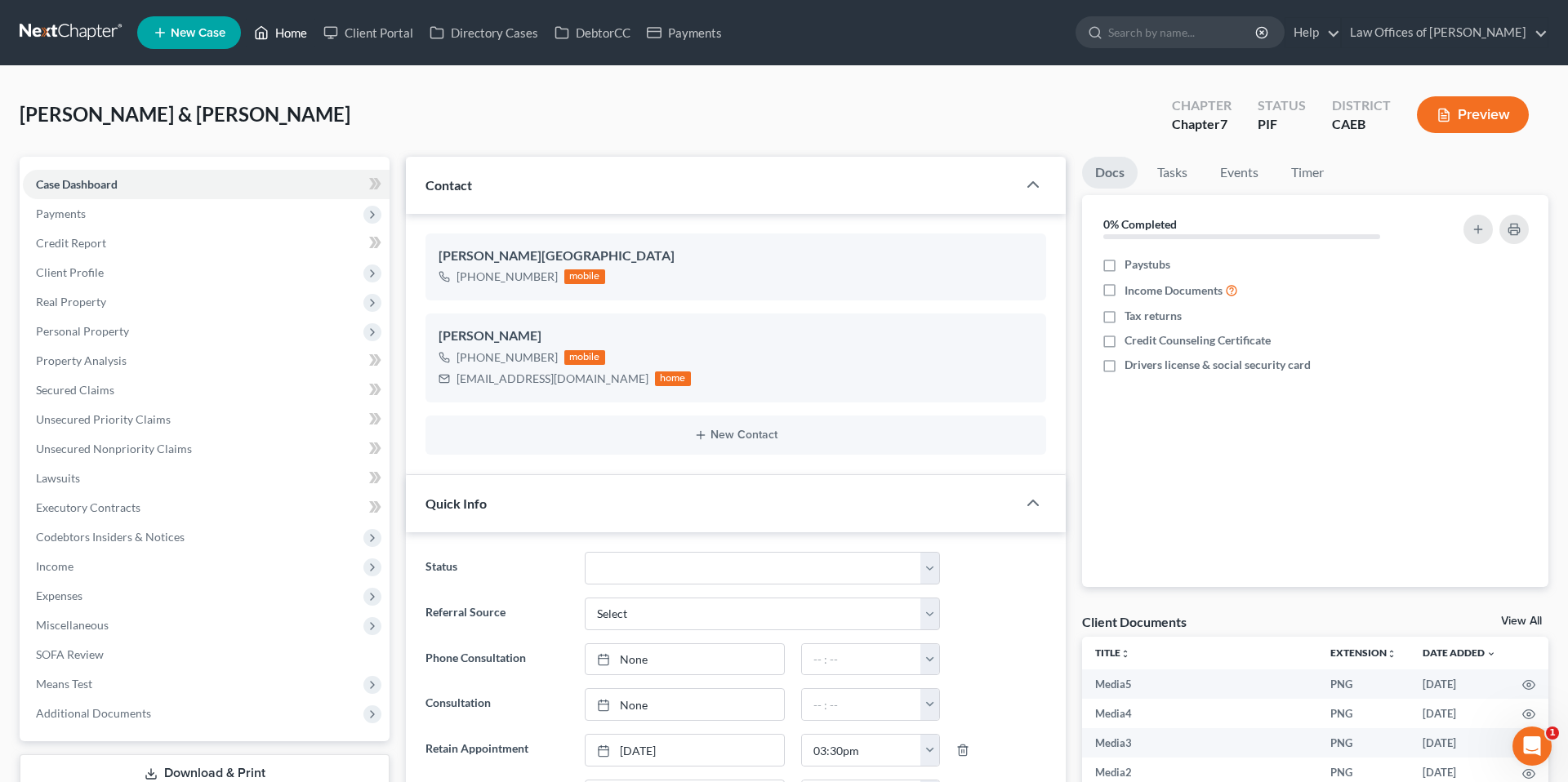
click at [299, 29] on link "Home" at bounding box center [280, 33] width 70 height 29
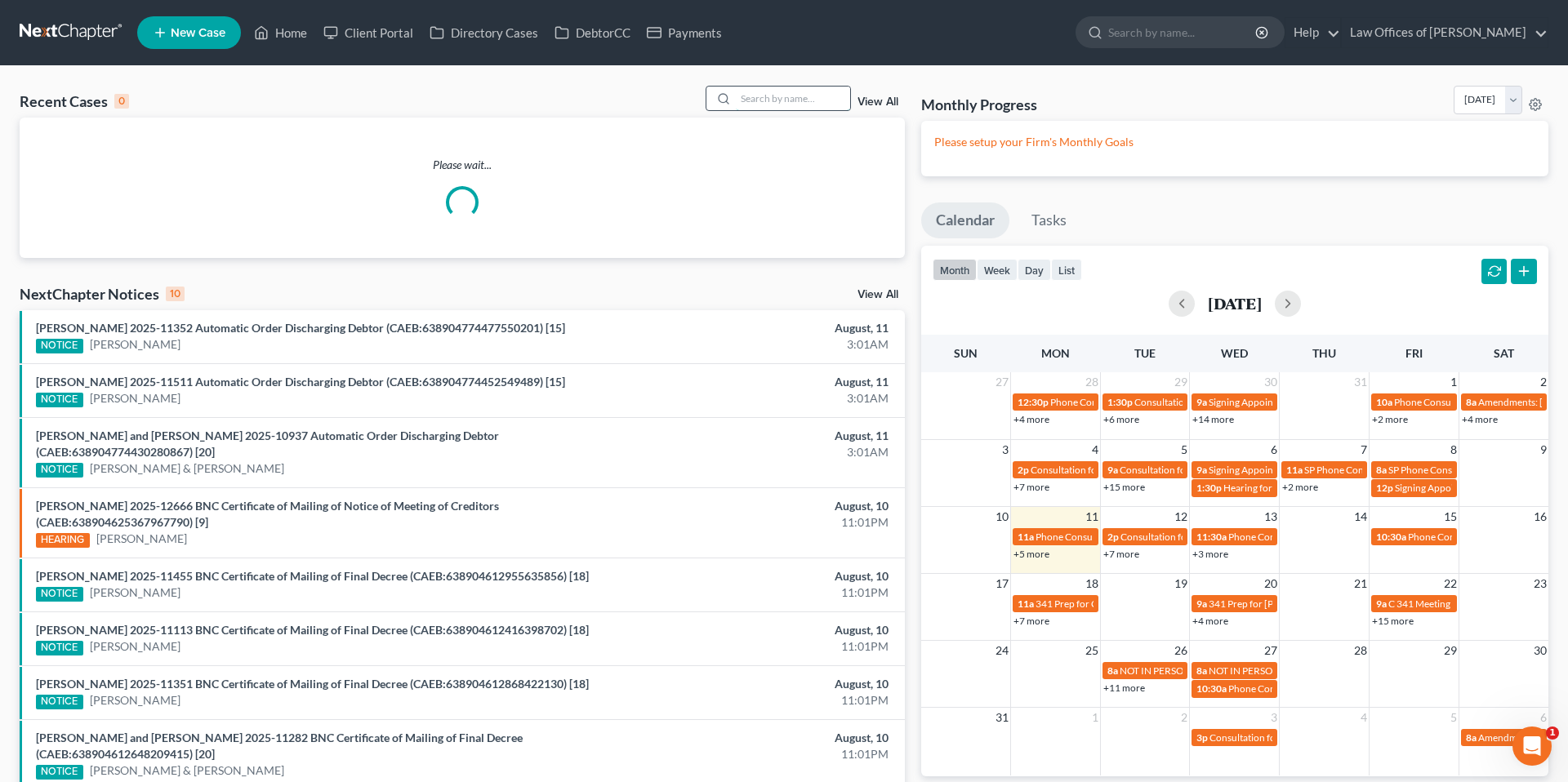
click at [786, 92] on input "search" at bounding box center [793, 98] width 115 height 24
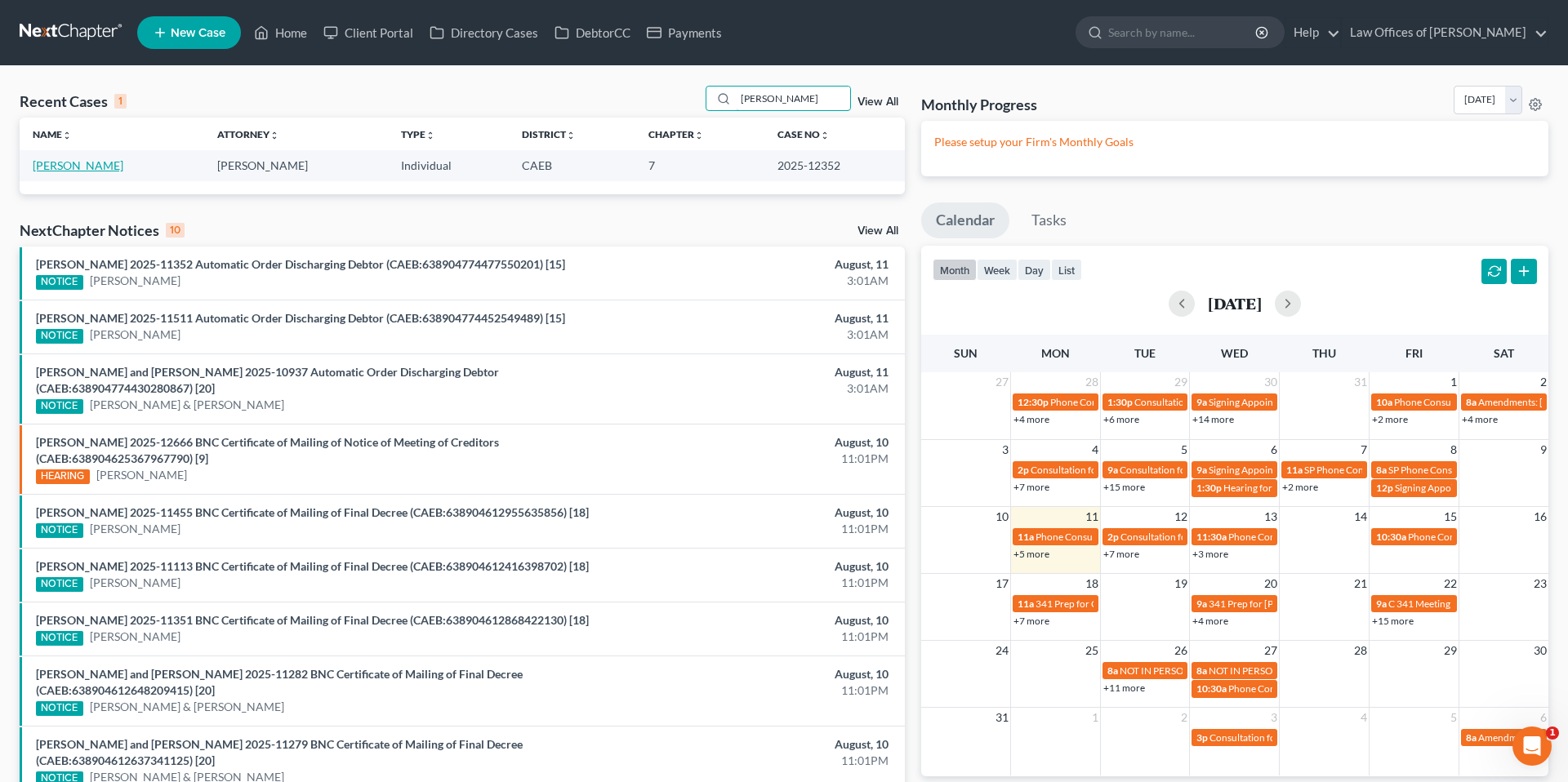
type input "[PERSON_NAME]"
click at [84, 164] on link "[PERSON_NAME]" at bounding box center [78, 165] width 91 height 14
select select "5"
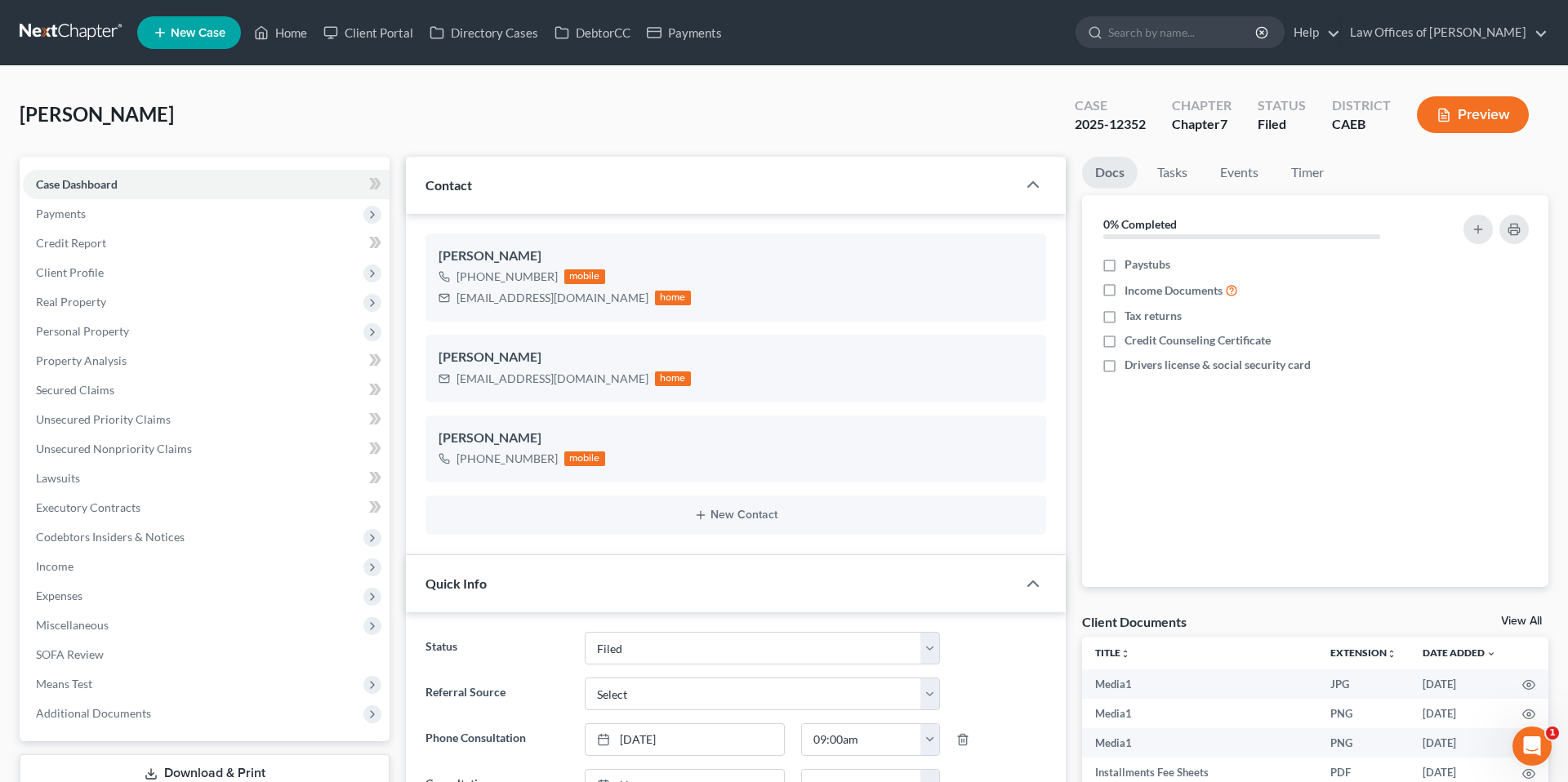
scroll to position [10326, 0]
click at [289, 33] on link "Home" at bounding box center [280, 33] width 70 height 29
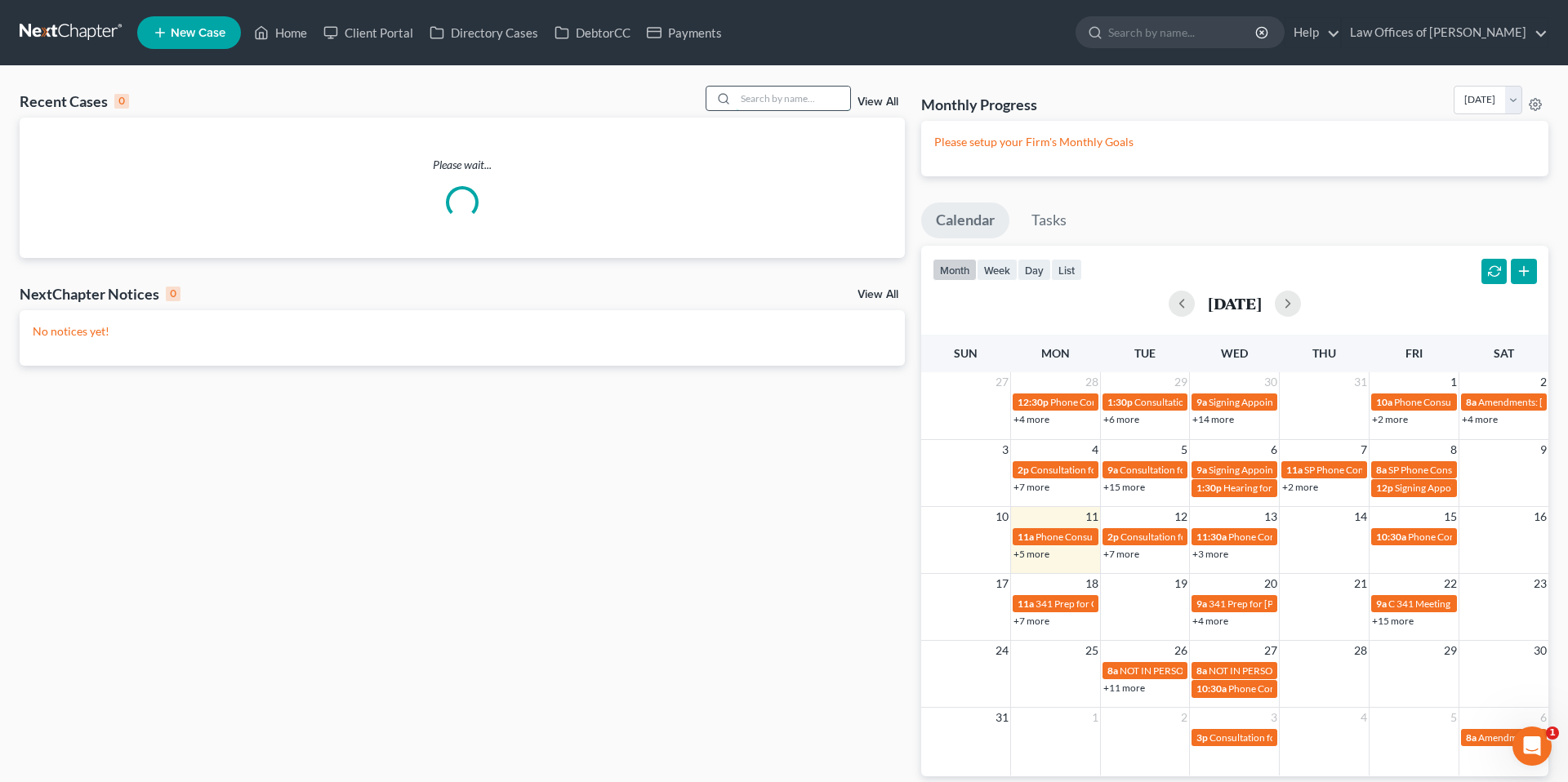
click at [793, 91] on input "search" at bounding box center [793, 98] width 115 height 24
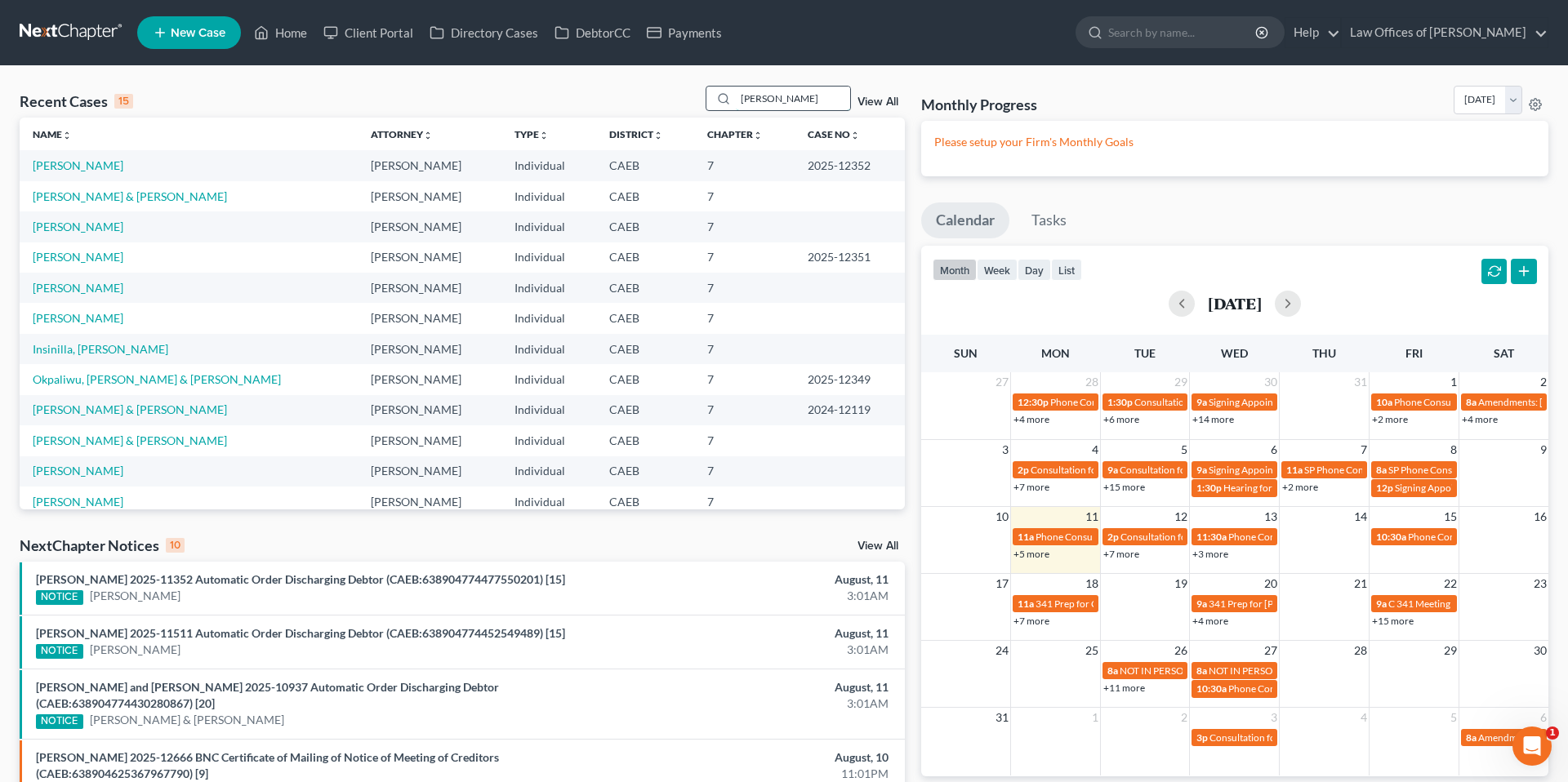
click at [809, 101] on input "[PERSON_NAME]" at bounding box center [793, 98] width 115 height 24
type input "[PERSON_NAME]"
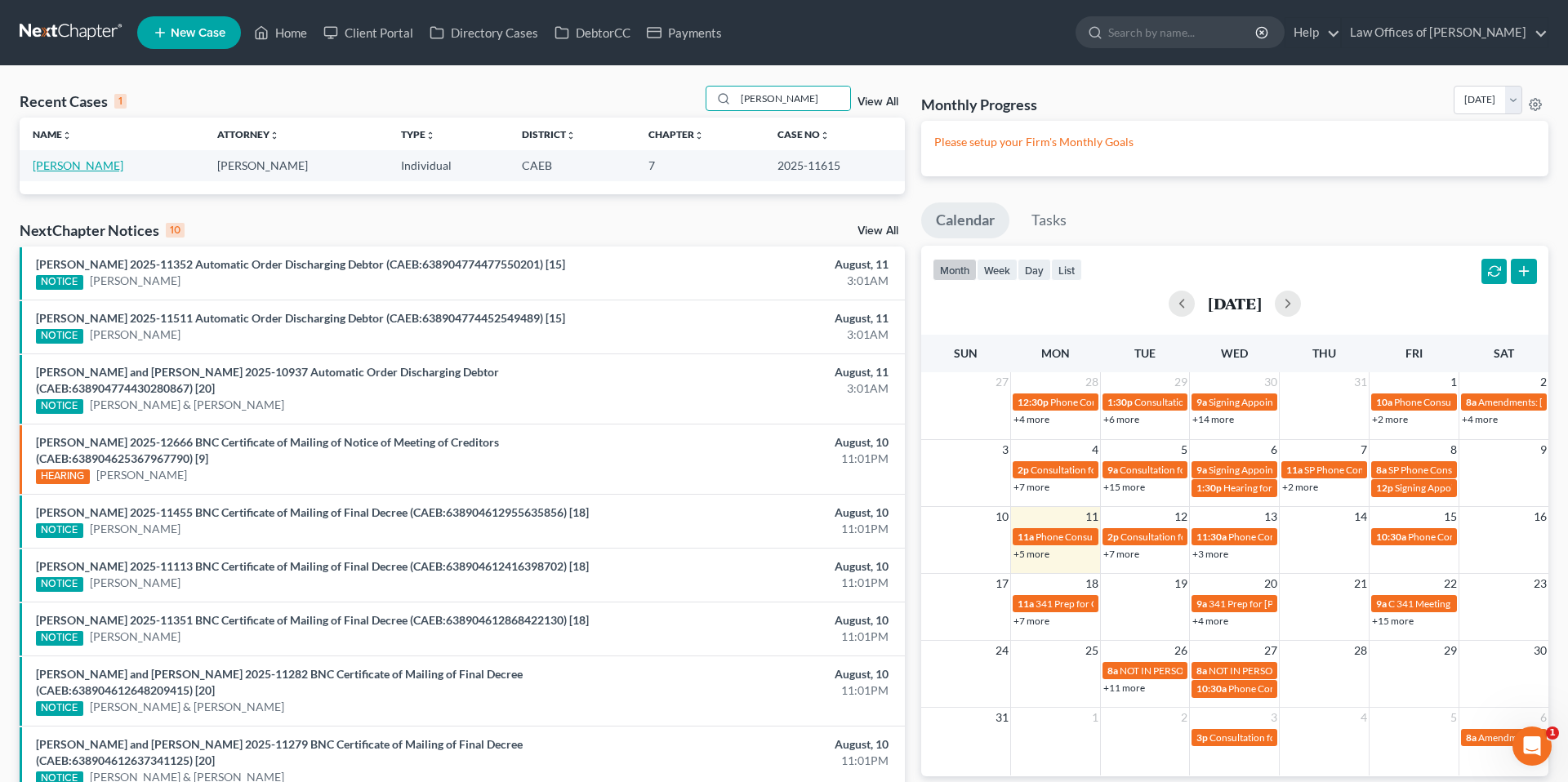
click at [77, 165] on link "[PERSON_NAME]" at bounding box center [78, 165] width 91 height 14
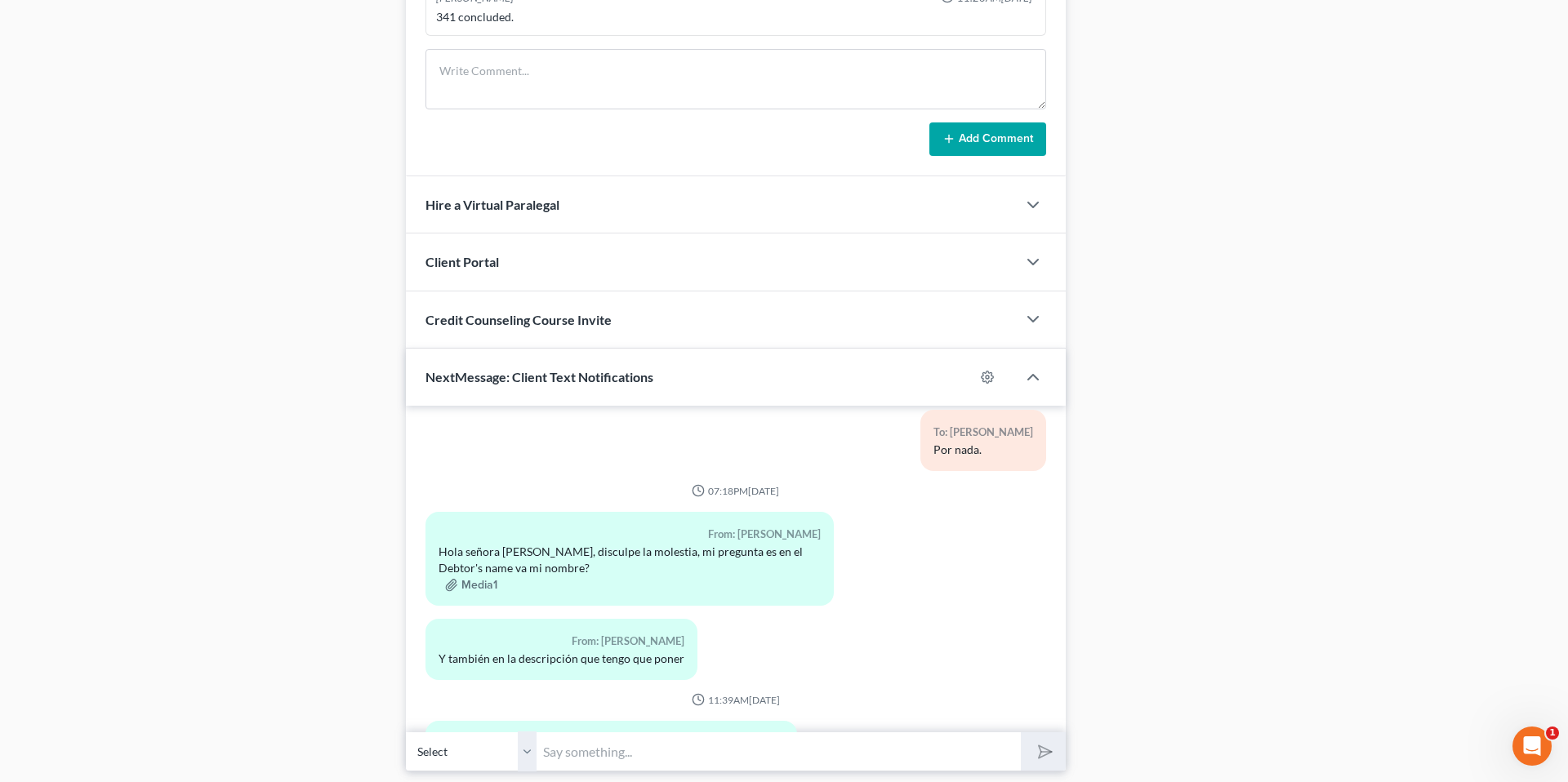
scroll to position [1462, 0]
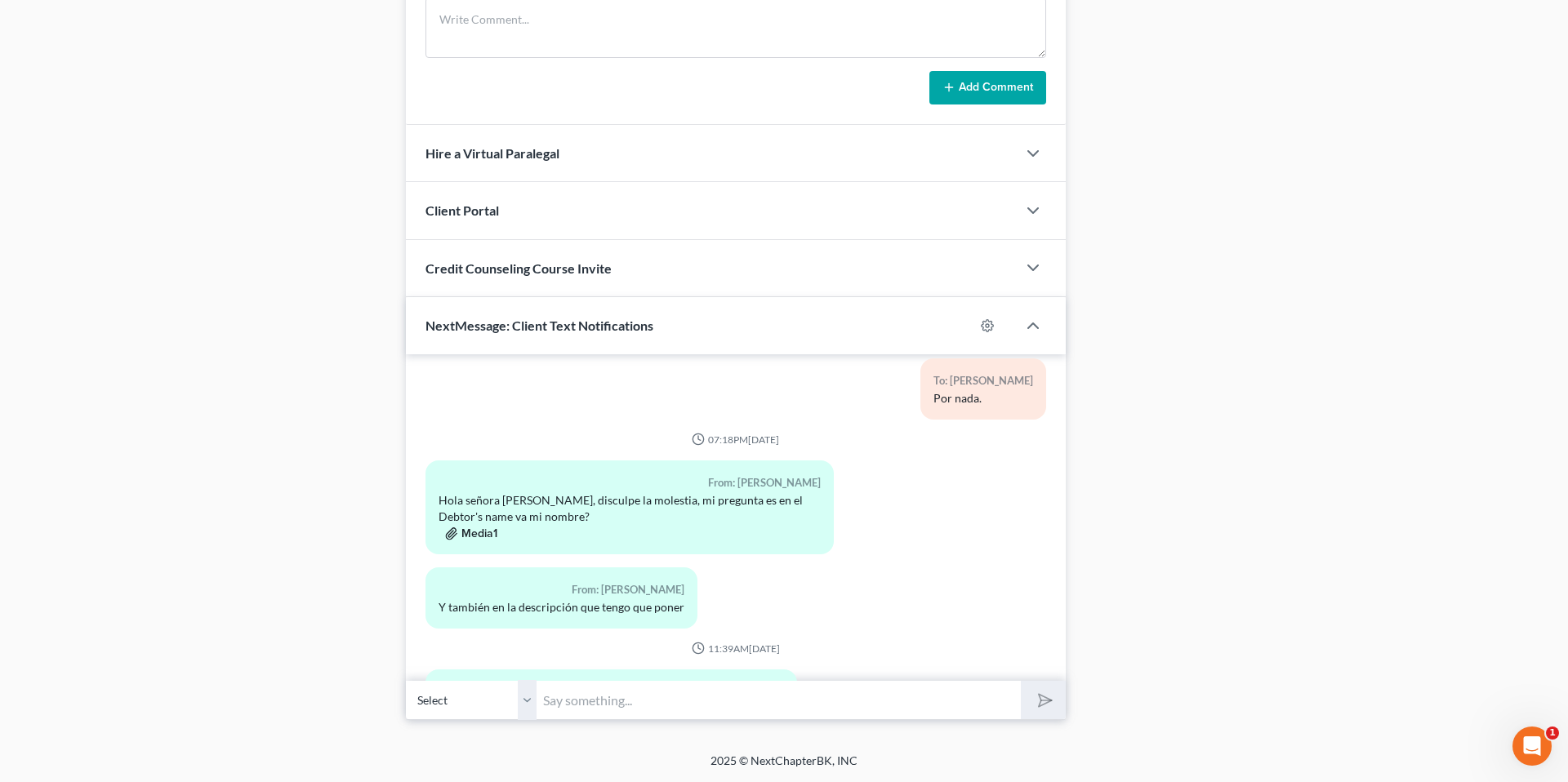
click at [478, 527] on button "Media1" at bounding box center [471, 534] width 52 height 13
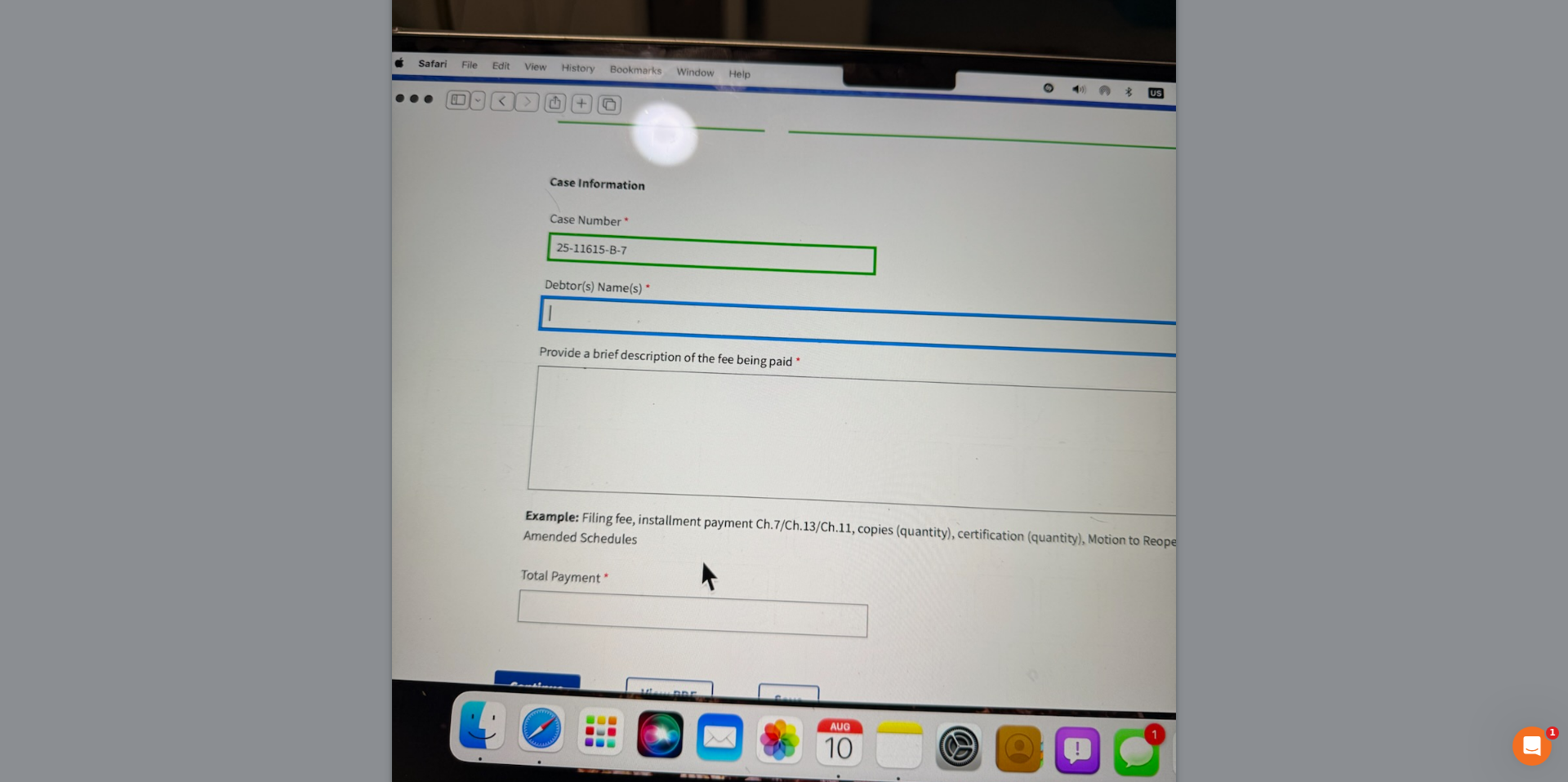
scroll to position [429, 0]
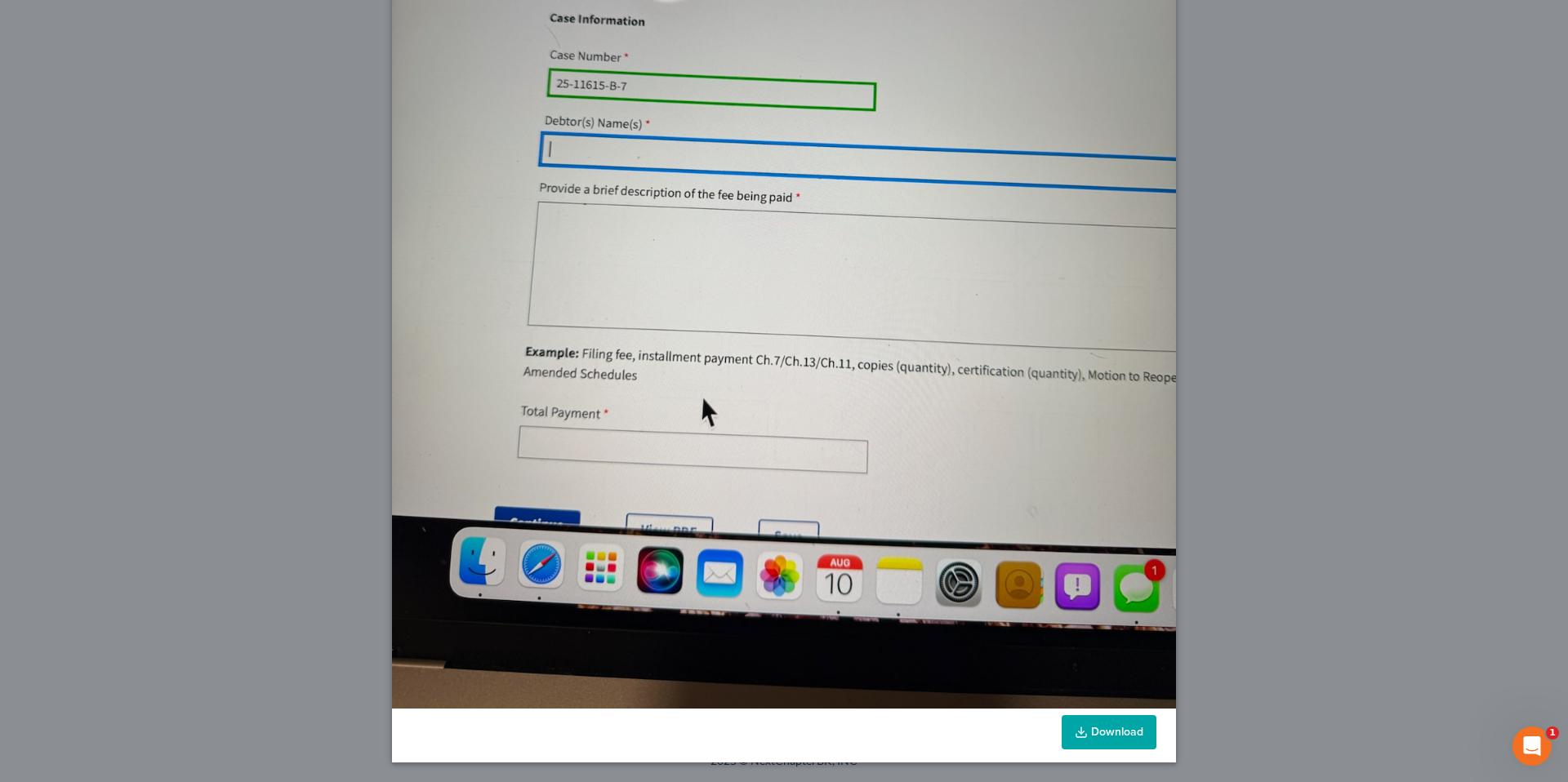
click at [296, 498] on div "Attachment Preview: Media1 [DATE] A copy of this images is also saved in the ca…" at bounding box center [784, 391] width 1568 height 782
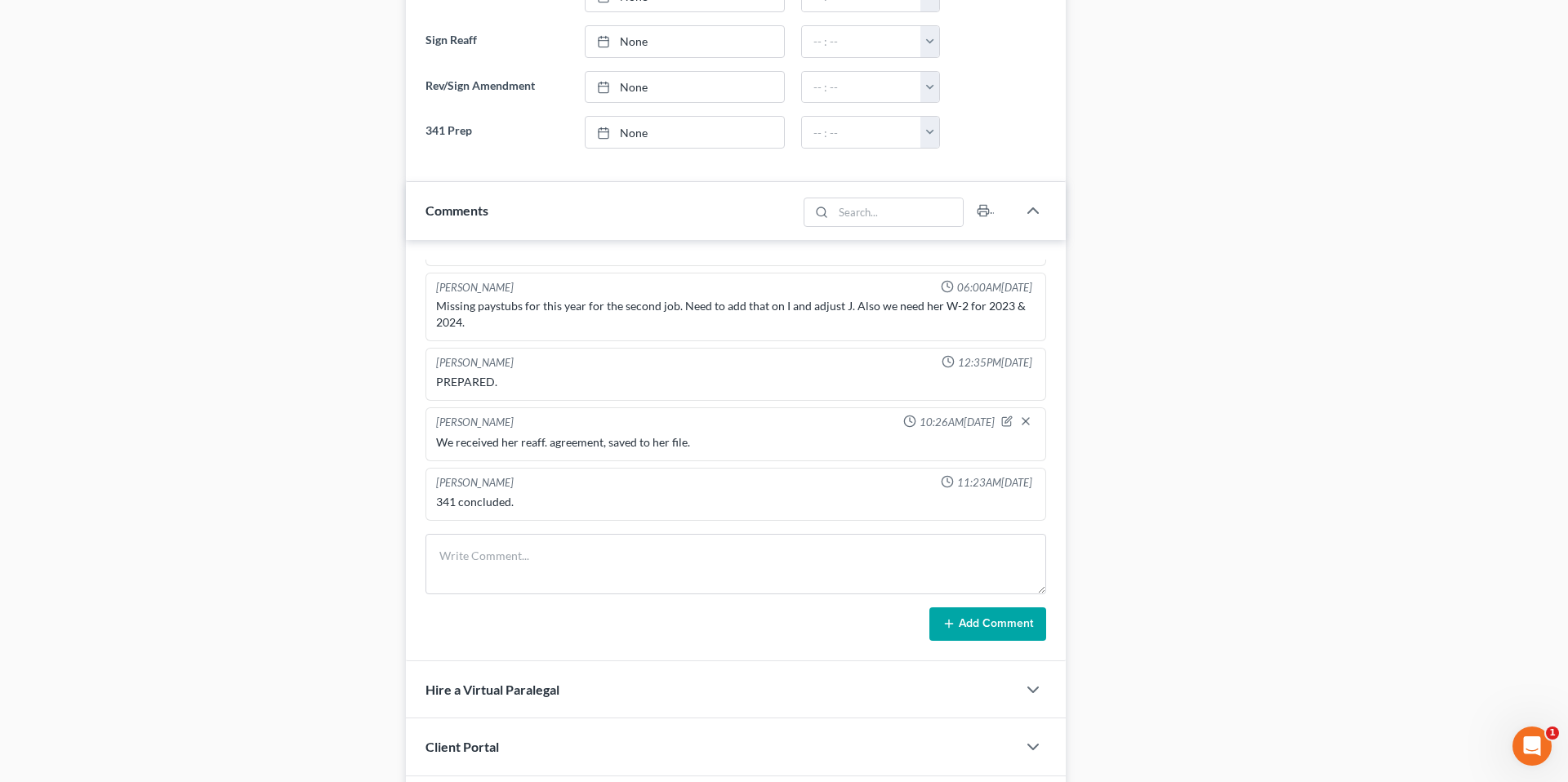
scroll to position [1462, 0]
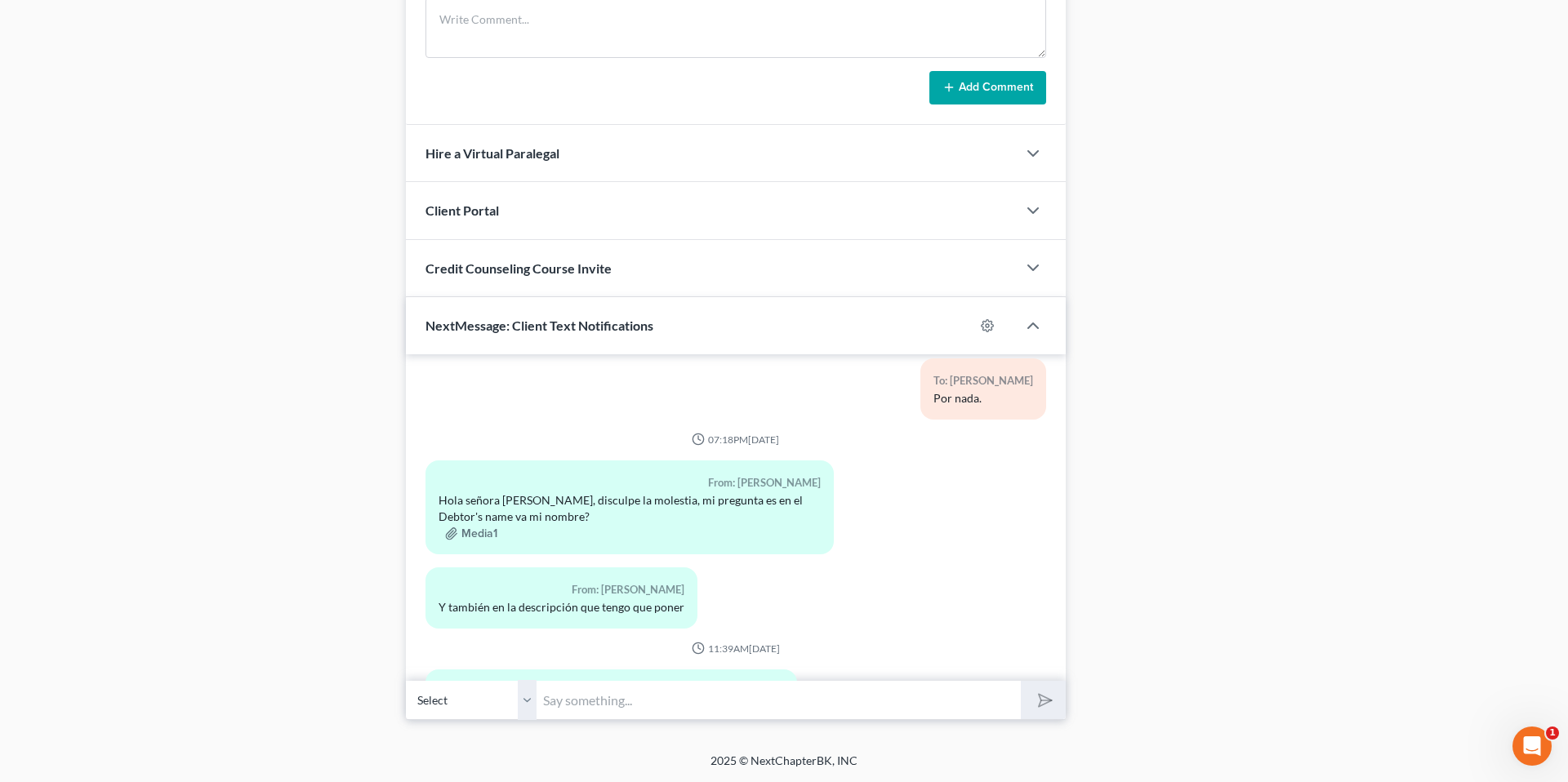
click at [647, 698] on input "text" at bounding box center [778, 699] width 484 height 40
type input "Hola, si en [PERSON_NAME]'s name se pone su nombre y en la descripcion le pone:…"
click at [1021, 680] on button "submit" at bounding box center [1043, 699] width 45 height 38
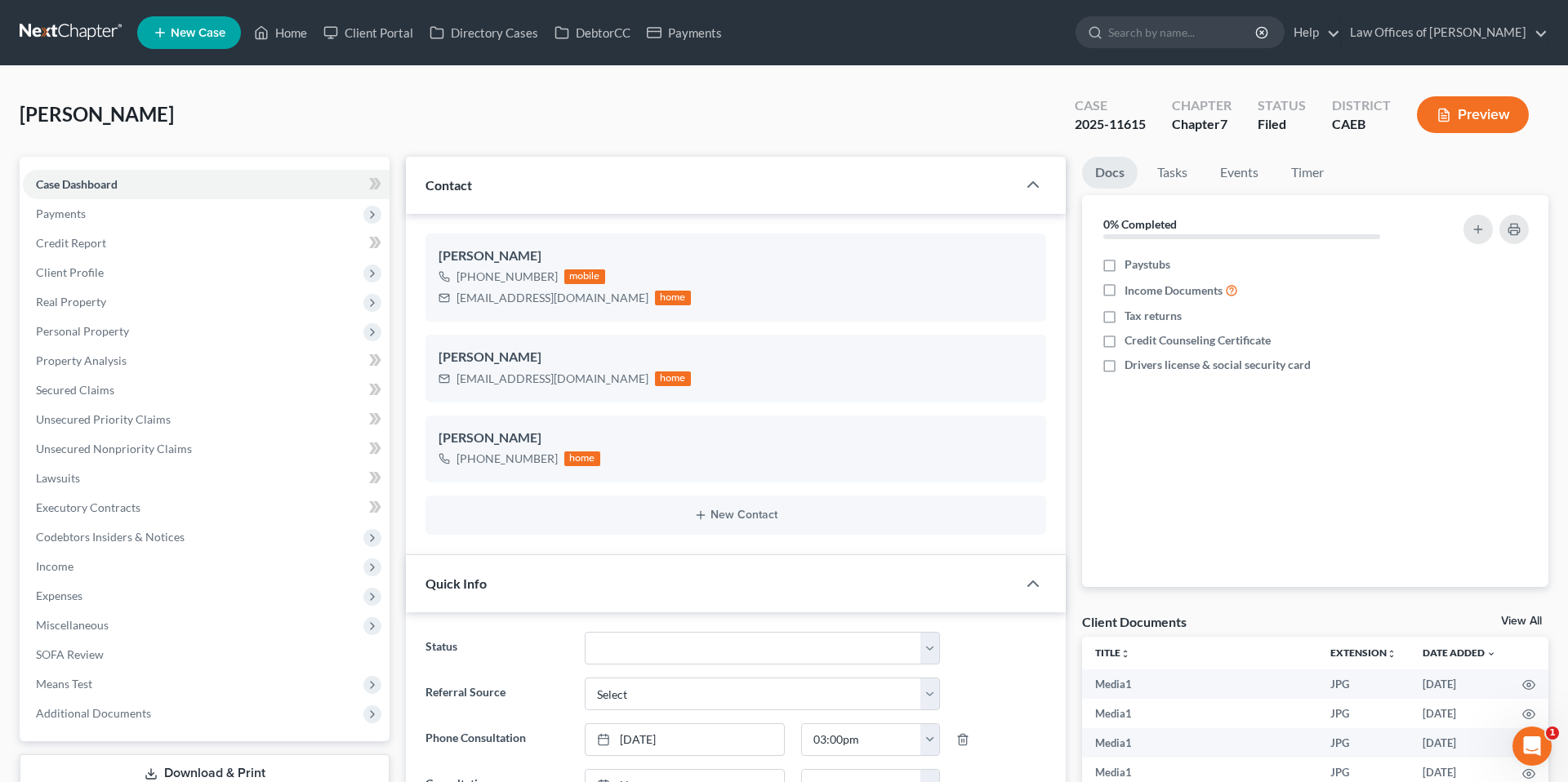
scroll to position [7768, 0]
drag, startPoint x: 297, startPoint y: 43, endPoint x: 459, endPoint y: 147, distance: 192.5
click at [297, 43] on link "Home" at bounding box center [280, 33] width 70 height 29
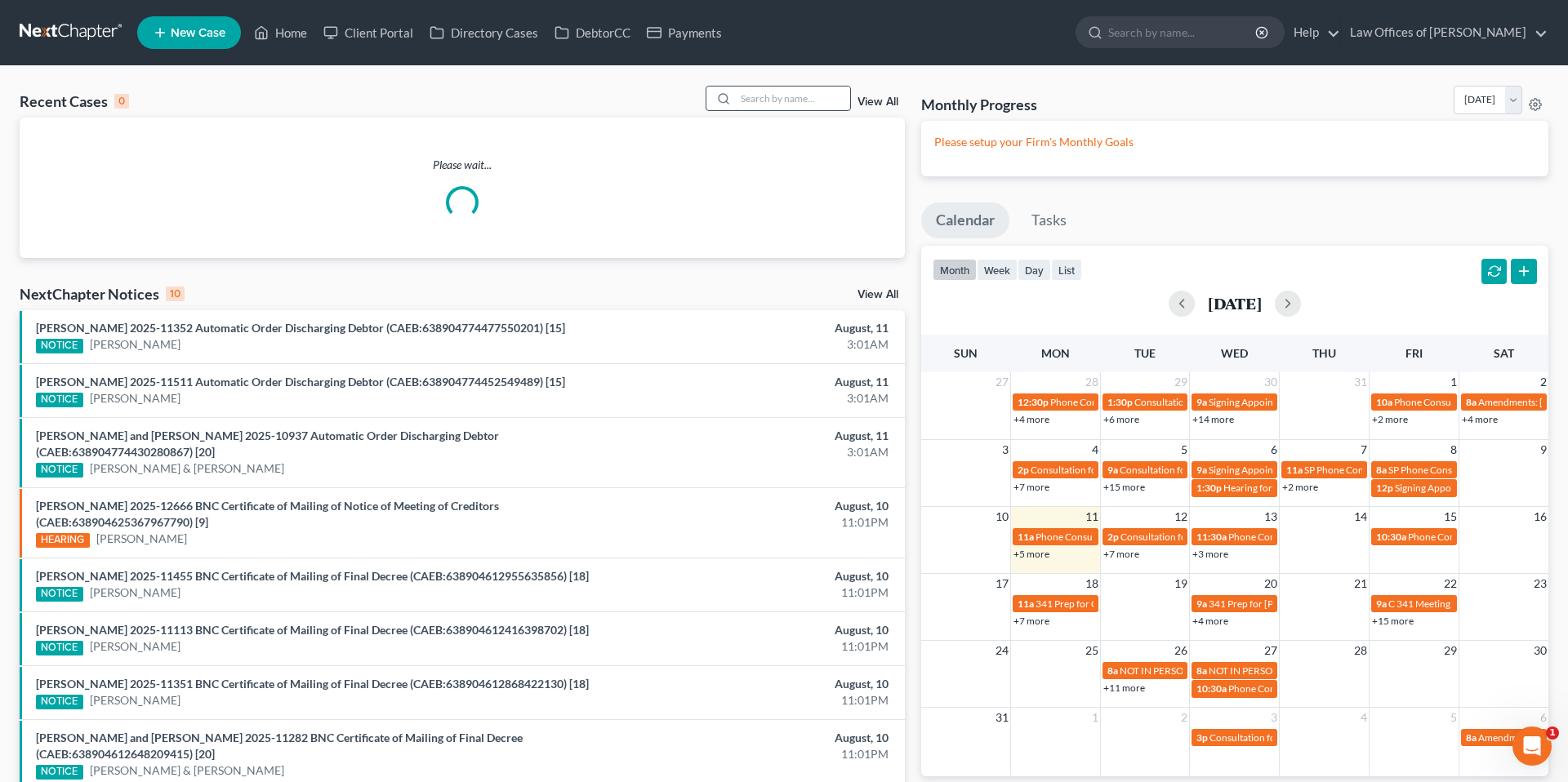
click at [760, 96] on input "search" at bounding box center [793, 98] width 115 height 24
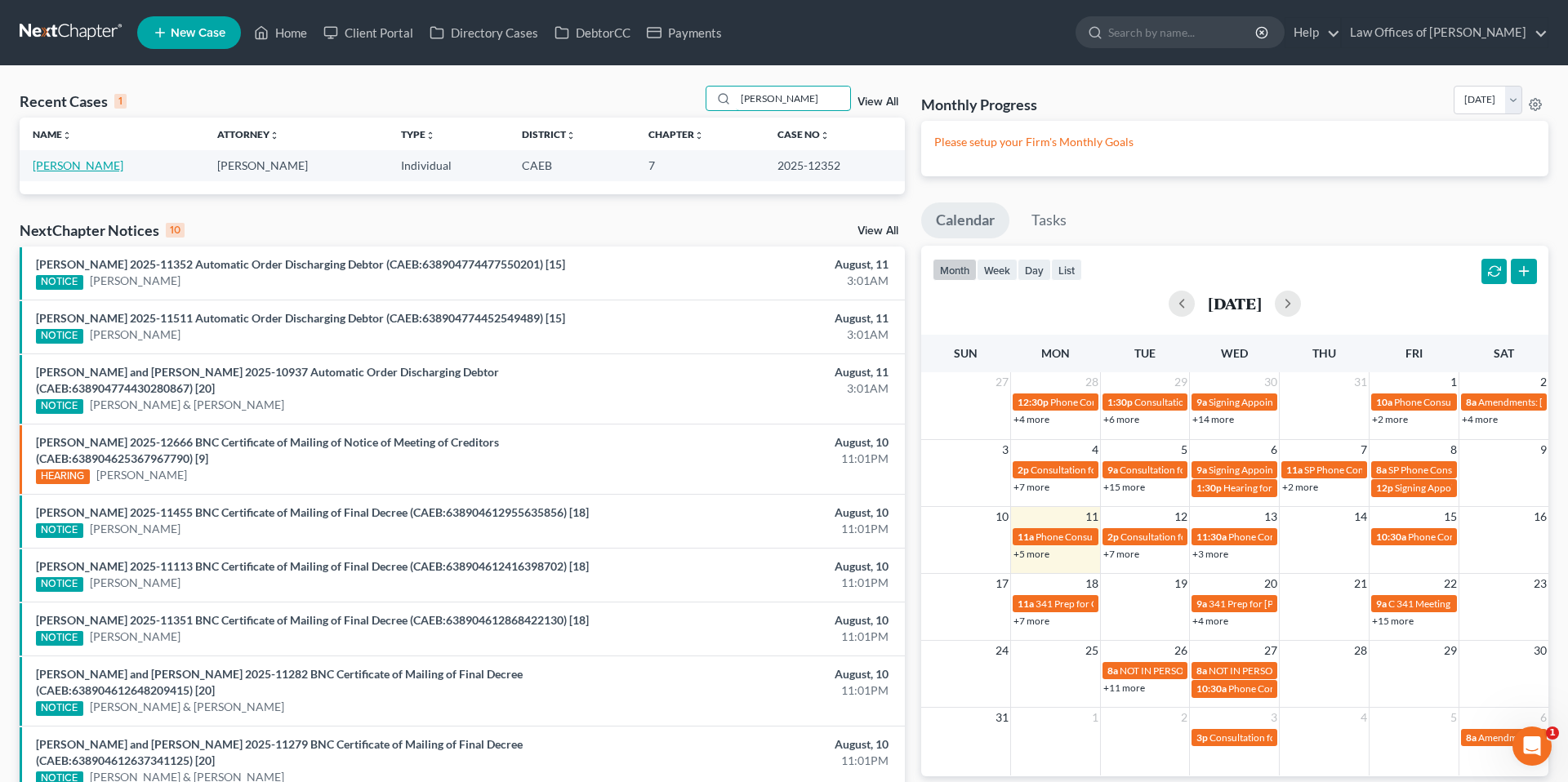
type input "[PERSON_NAME]"
click at [120, 161] on link "[PERSON_NAME]" at bounding box center [78, 165] width 91 height 14
select select "5"
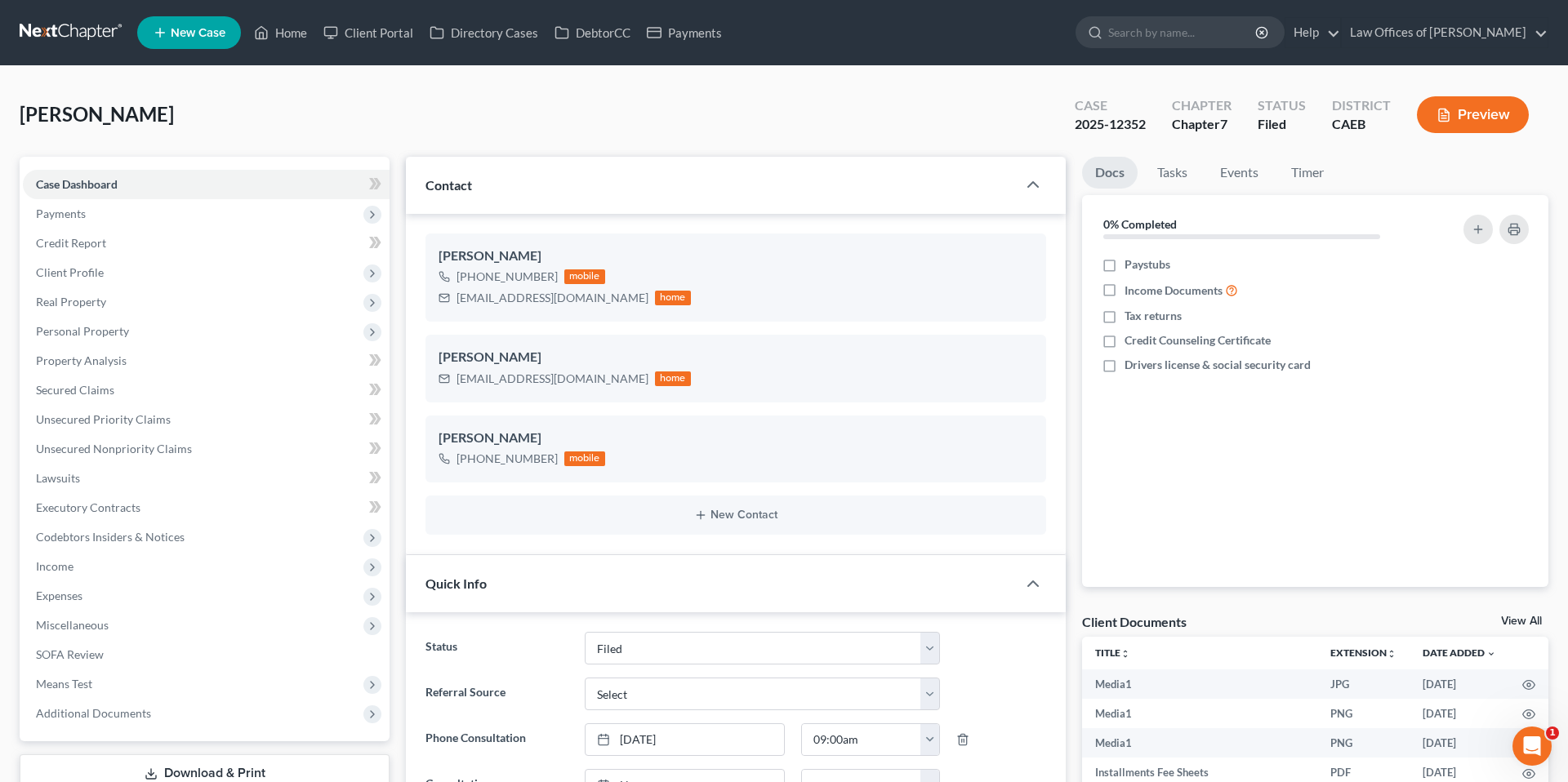
scroll to position [10326, 0]
drag, startPoint x: 456, startPoint y: 298, endPoint x: 566, endPoint y: 305, distance: 110.2
click at [566, 305] on div "[EMAIL_ADDRESS][DOMAIN_NAME]" at bounding box center [552, 298] width 192 height 16
copy div "[EMAIL_ADDRESS][DOMAIN_NAME]"
click at [1251, 164] on link "Events" at bounding box center [1239, 172] width 65 height 32
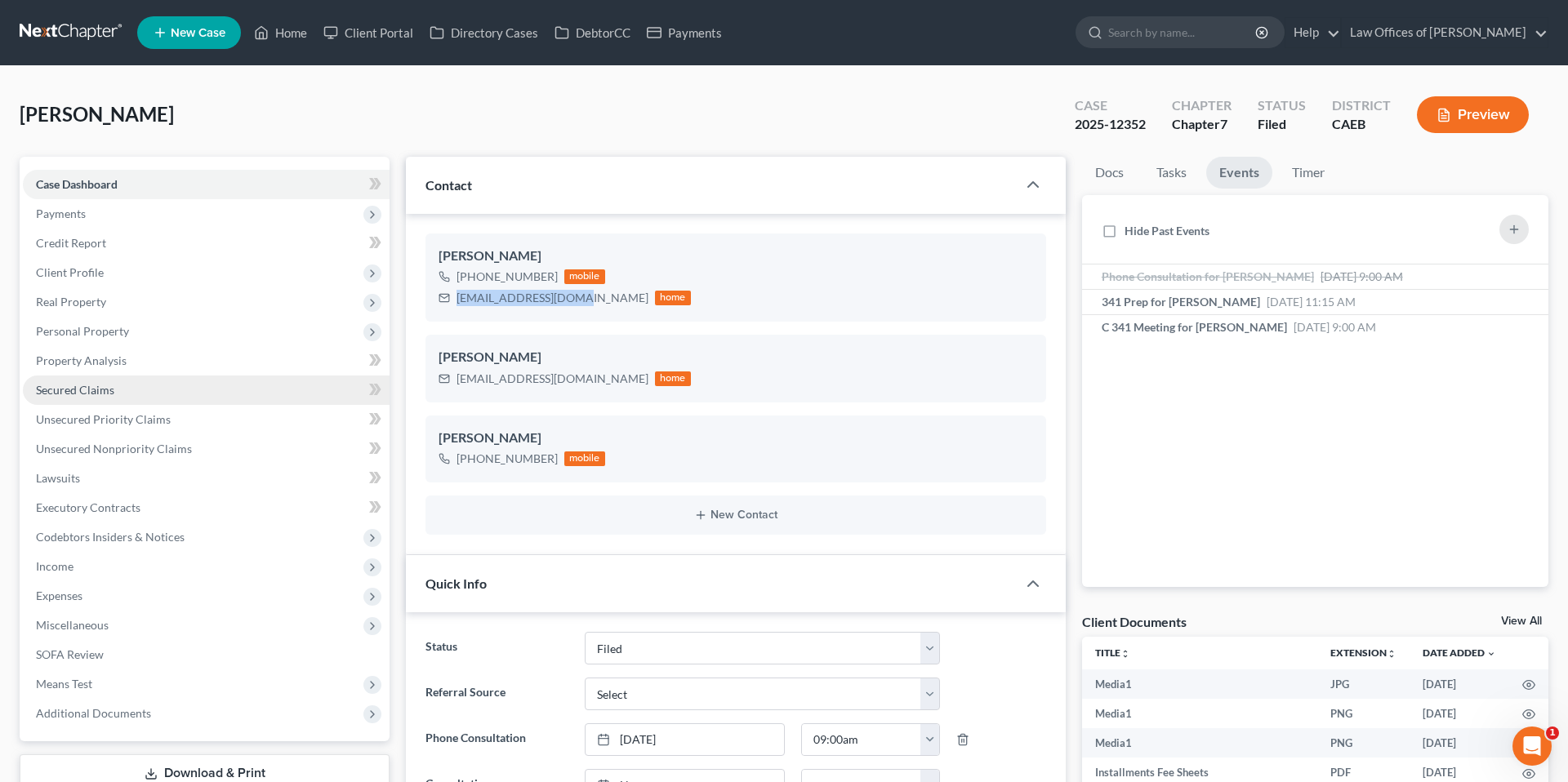
click at [76, 381] on link "Secured Claims" at bounding box center [206, 391] width 367 height 29
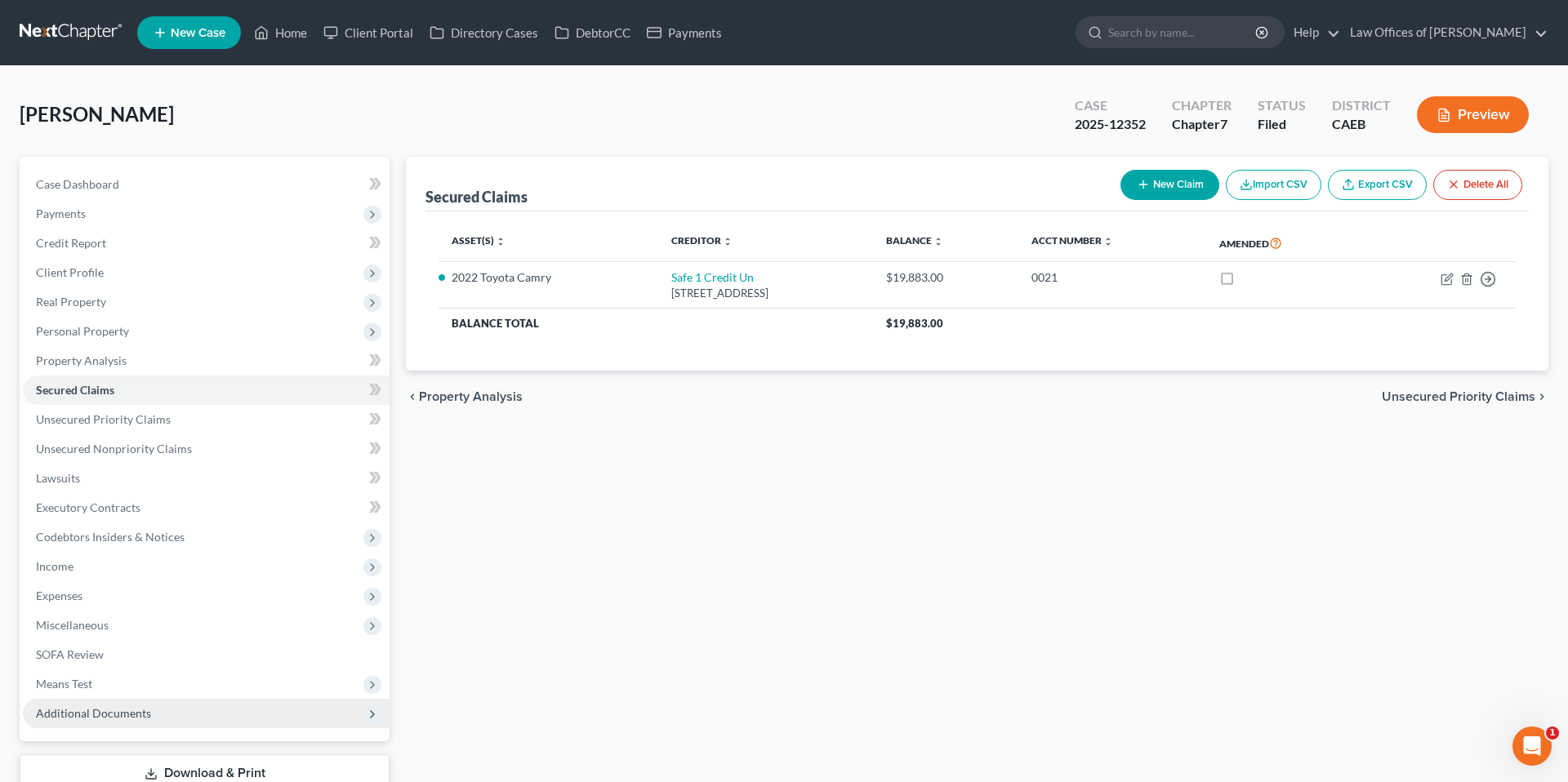
click at [145, 709] on span "Additional Documents" at bounding box center [93, 712] width 116 height 14
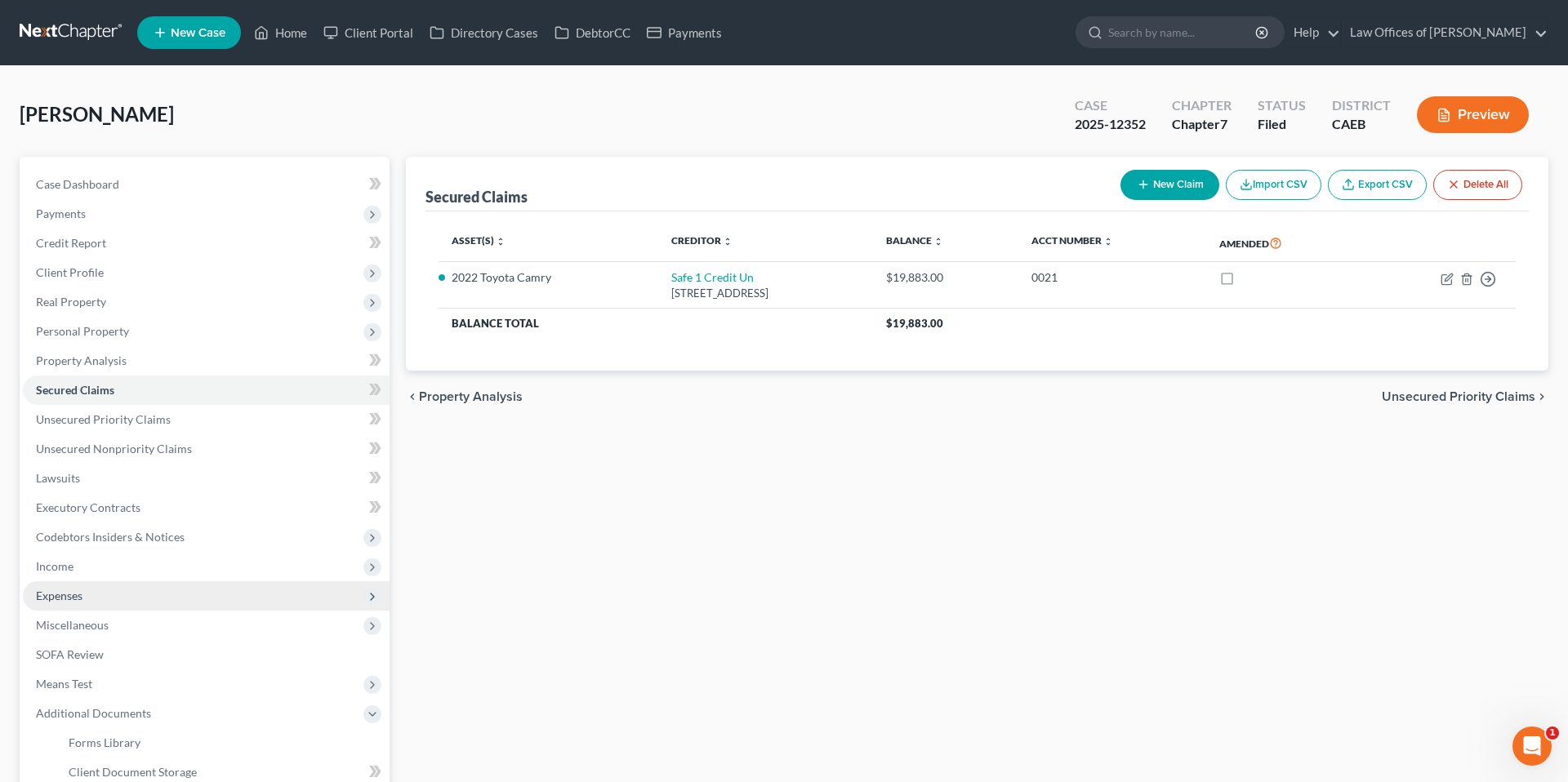
scroll to position [75, 0]
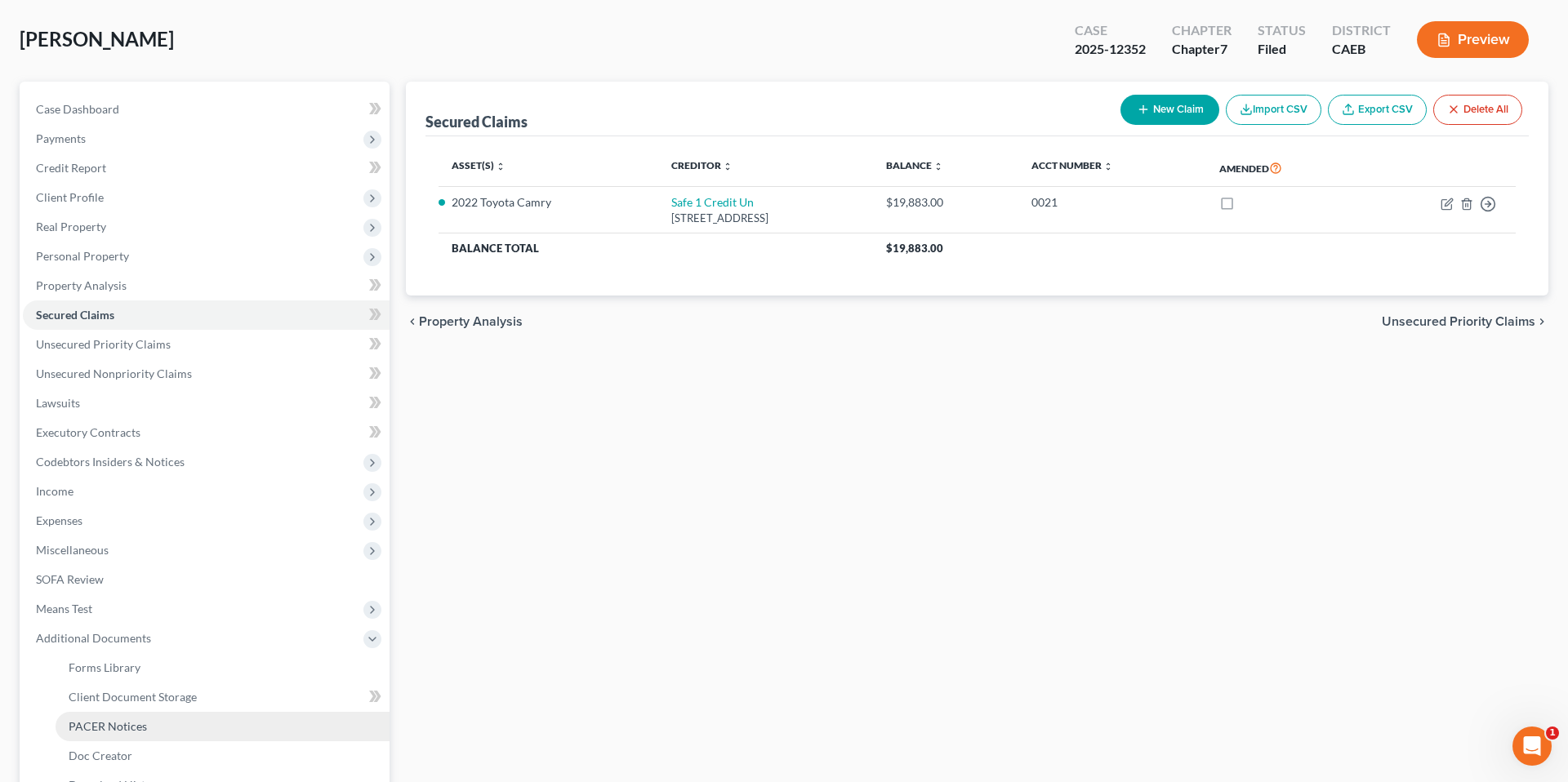
click at [125, 720] on span "PACER Notices" at bounding box center [108, 725] width 79 height 14
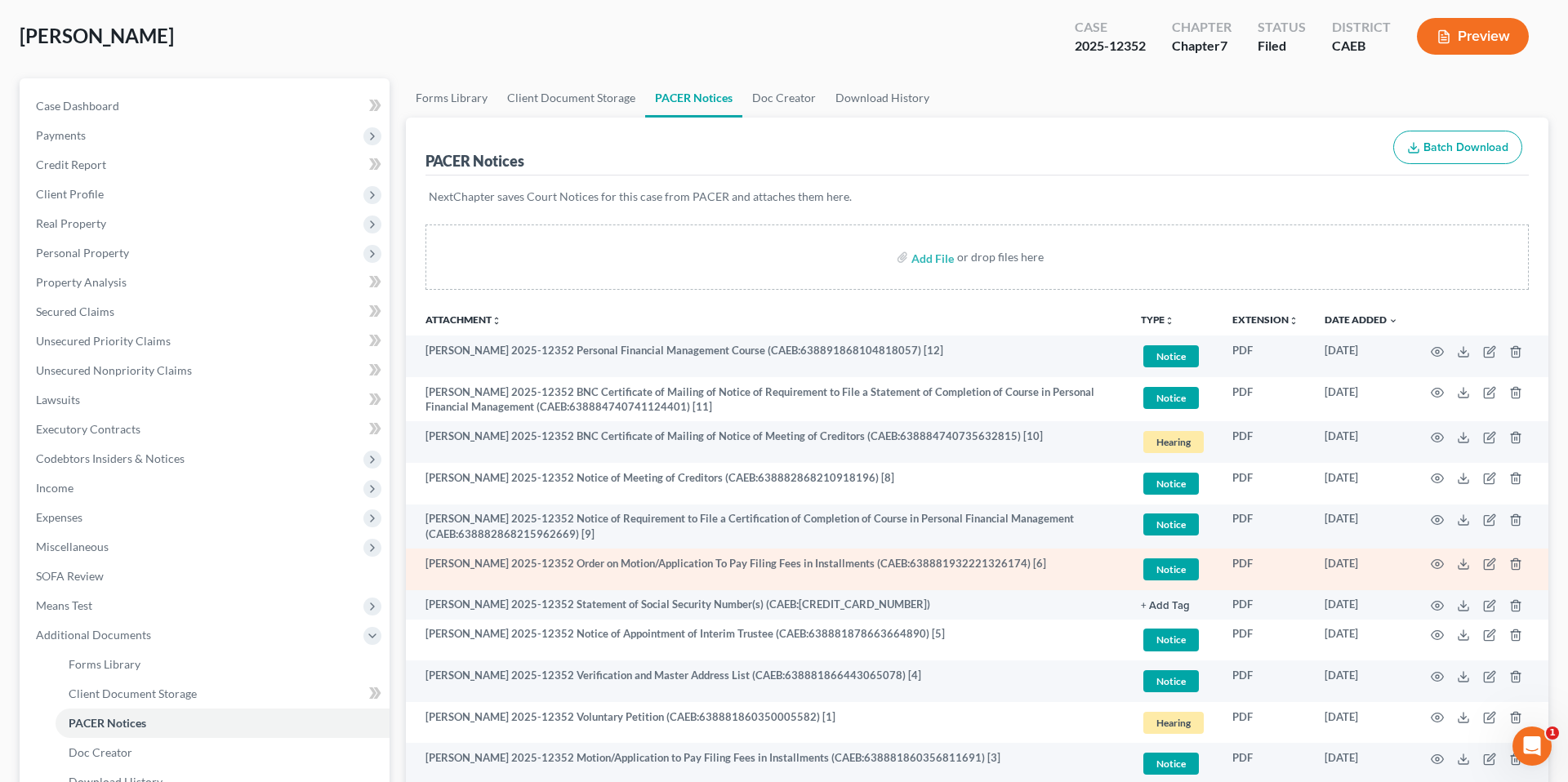
scroll to position [80, 0]
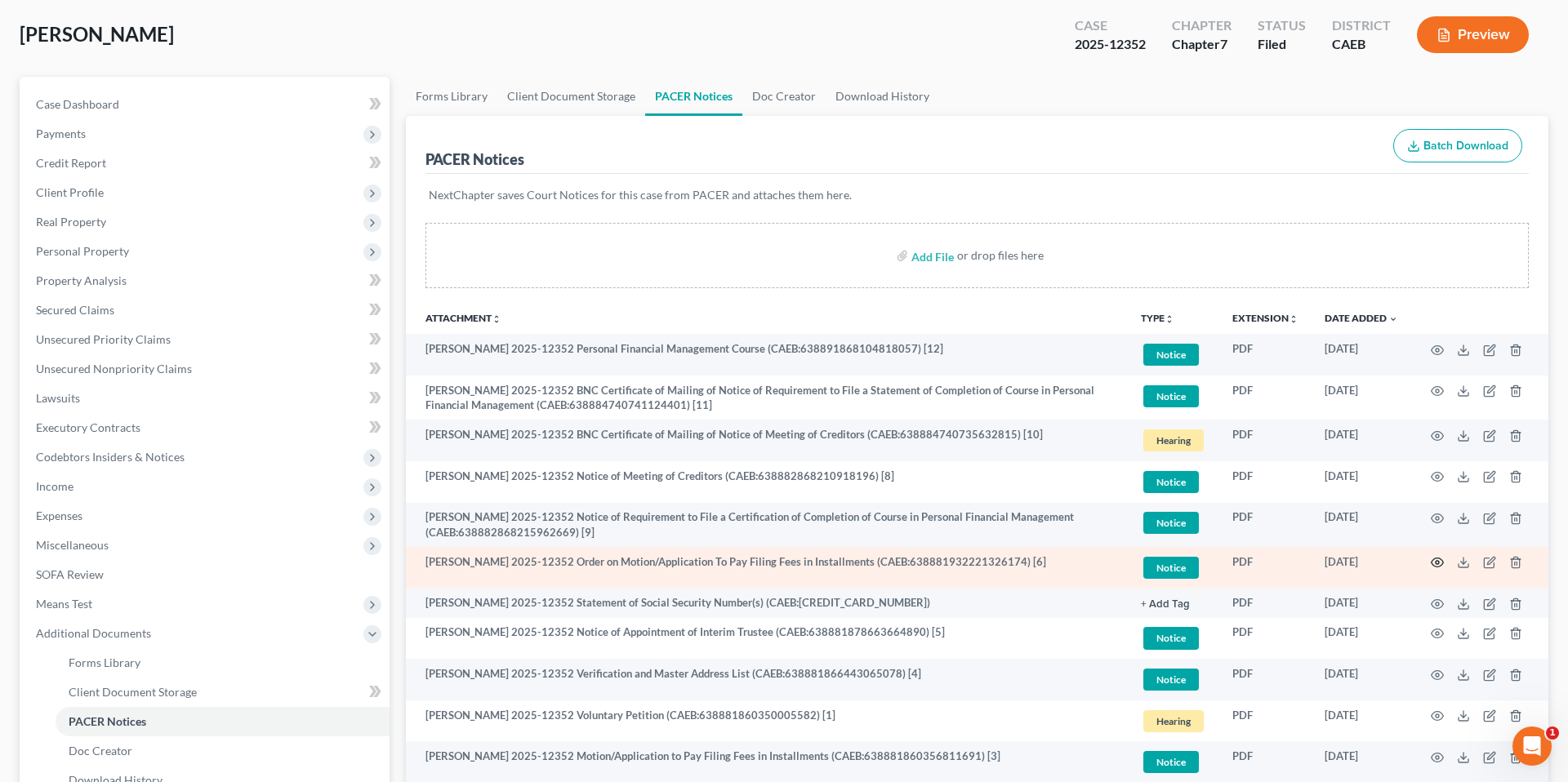
click at [1434, 563] on icon "button" at bounding box center [1438, 563] width 13 height 13
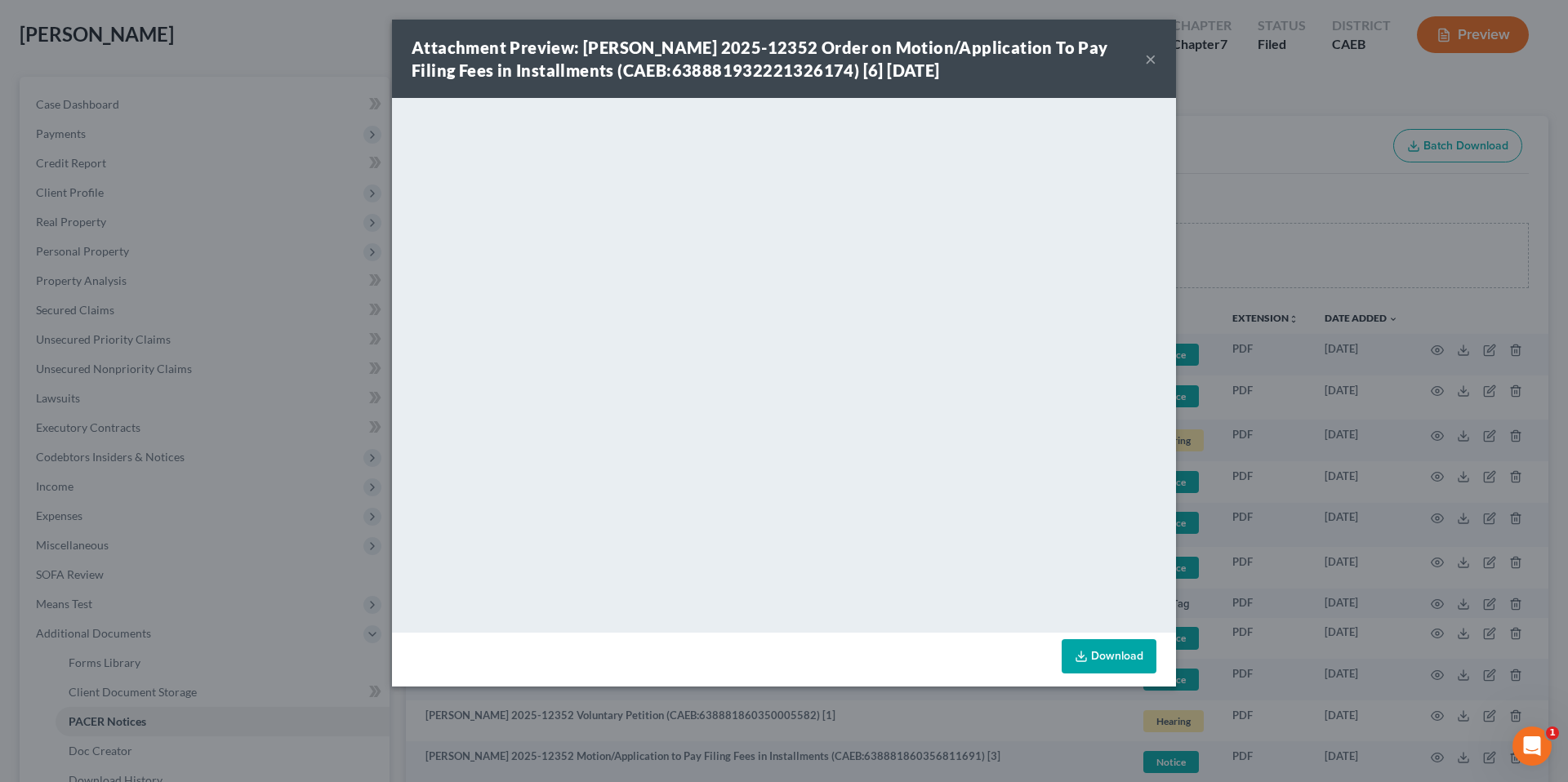
click at [1149, 60] on button "×" at bounding box center [1151, 59] width 11 height 20
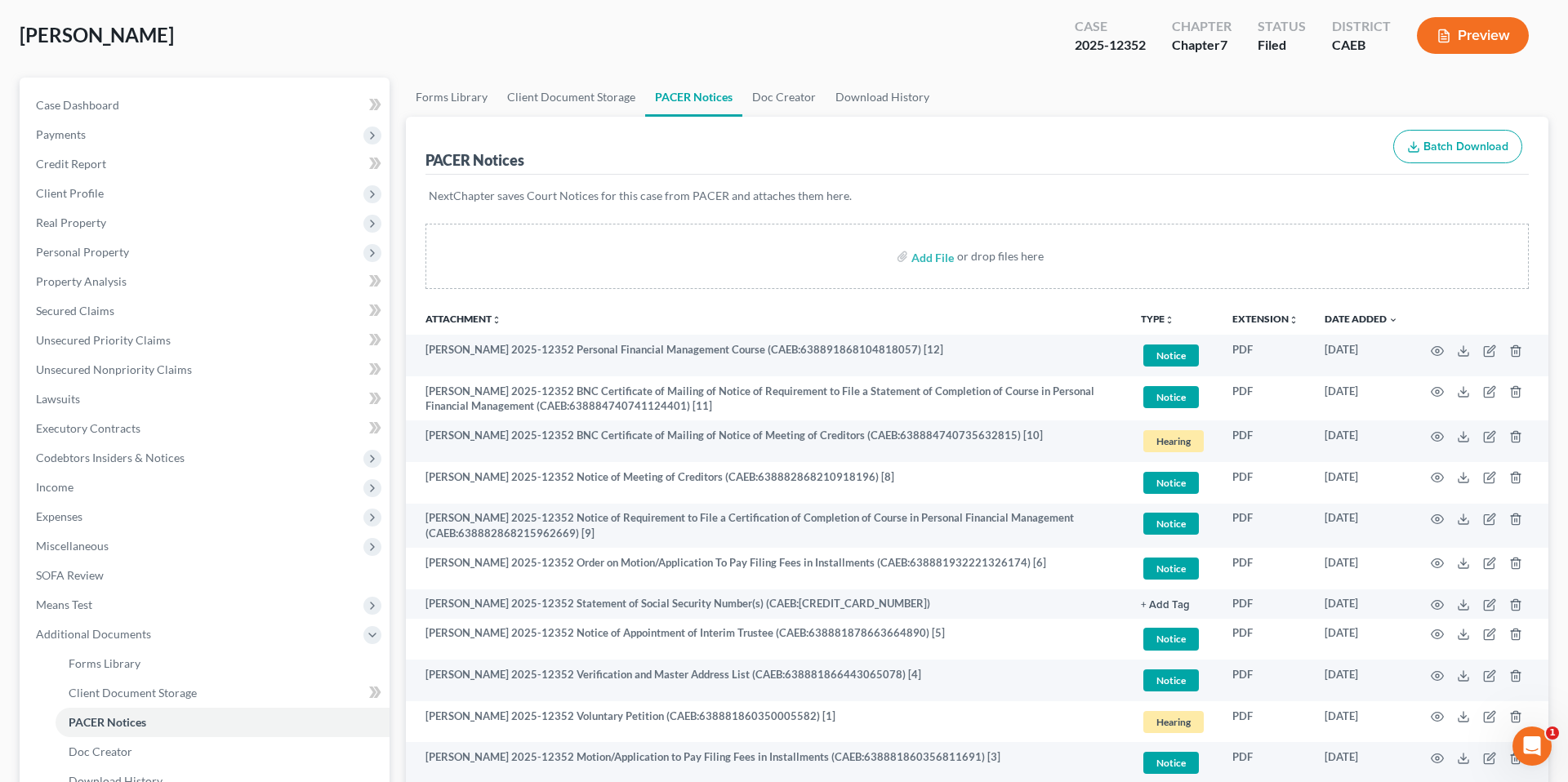
scroll to position [0, 0]
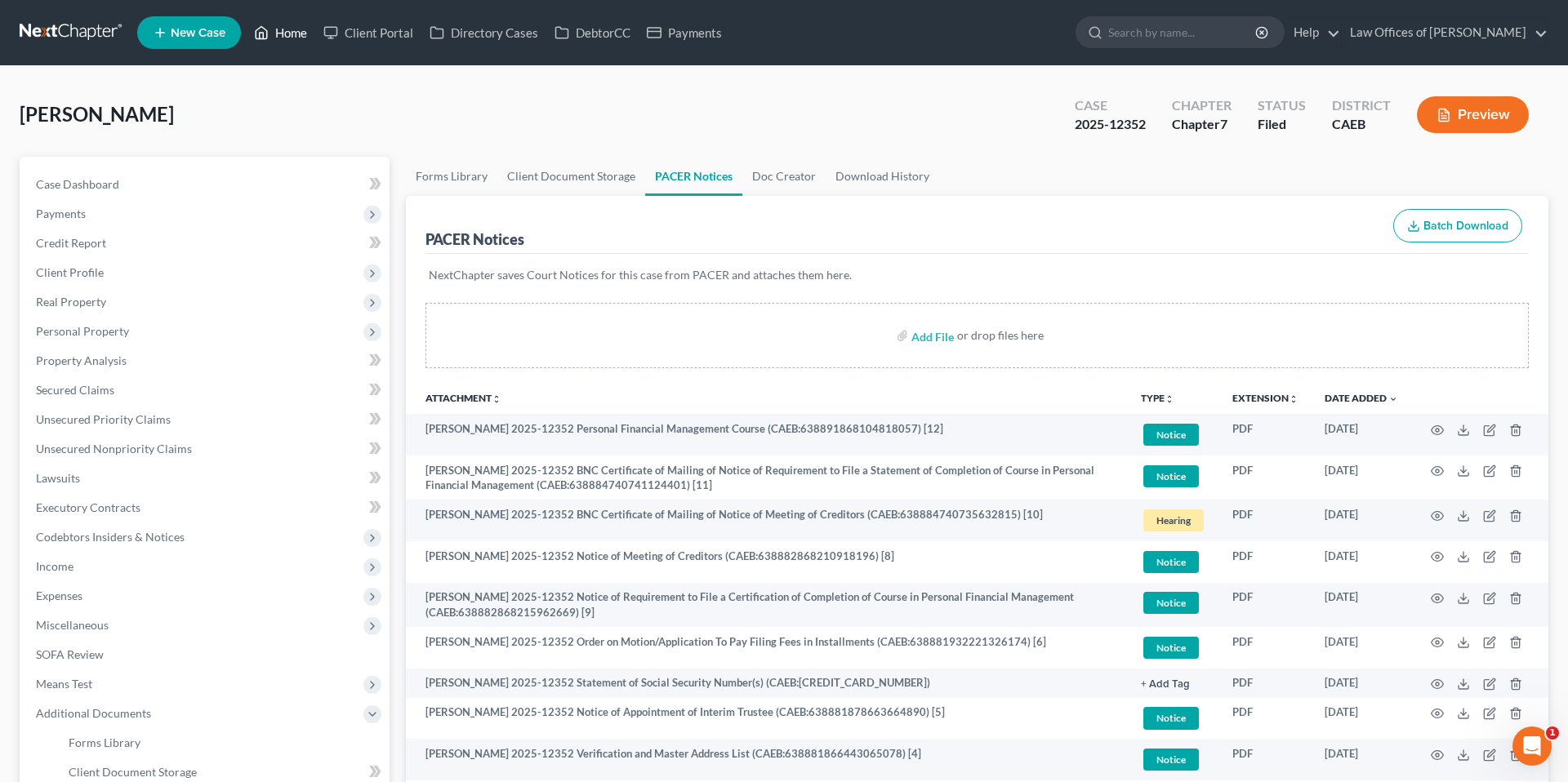
click at [288, 38] on link "Home" at bounding box center [280, 33] width 70 height 29
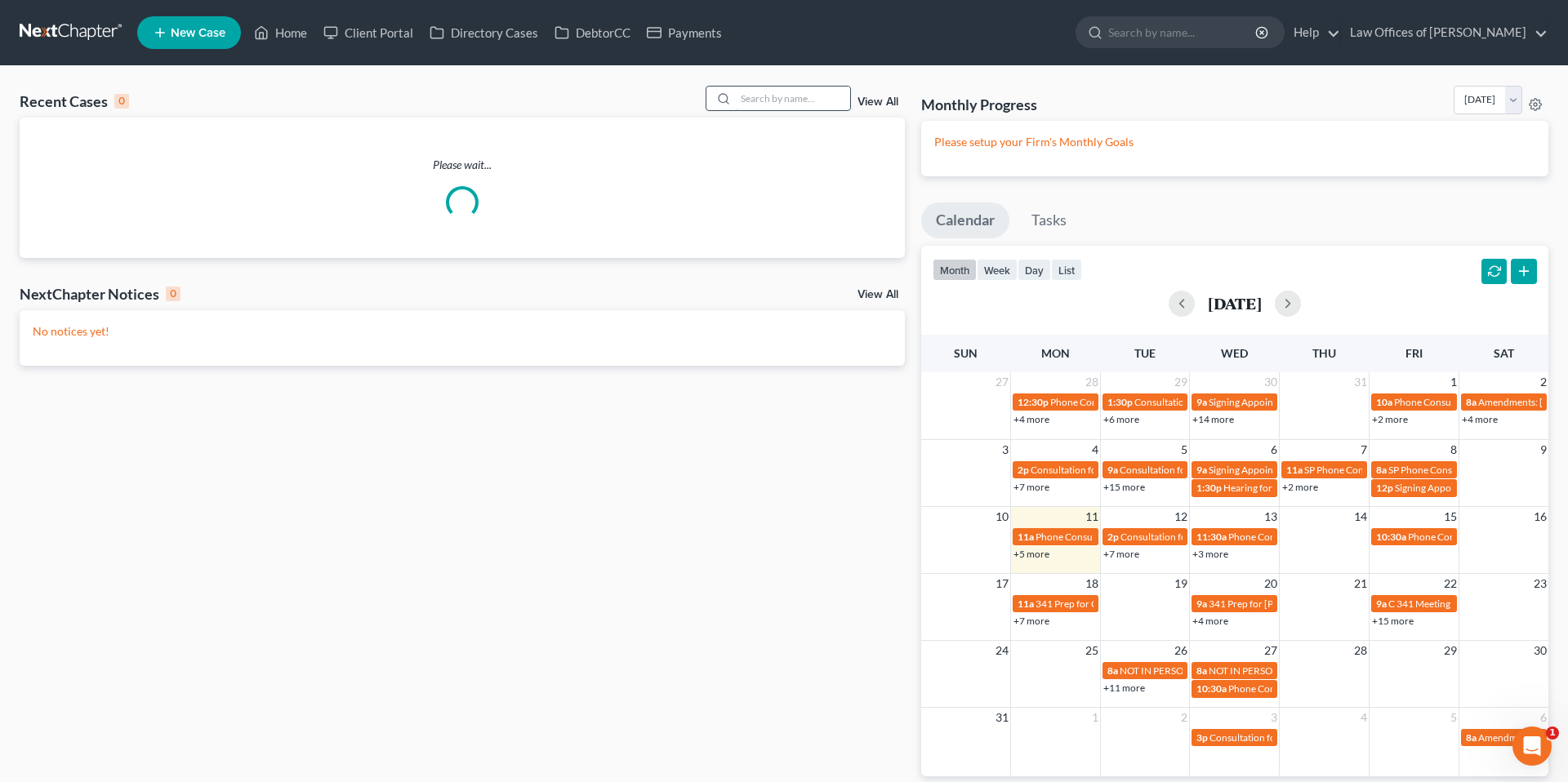
click at [799, 94] on input "search" at bounding box center [793, 98] width 115 height 24
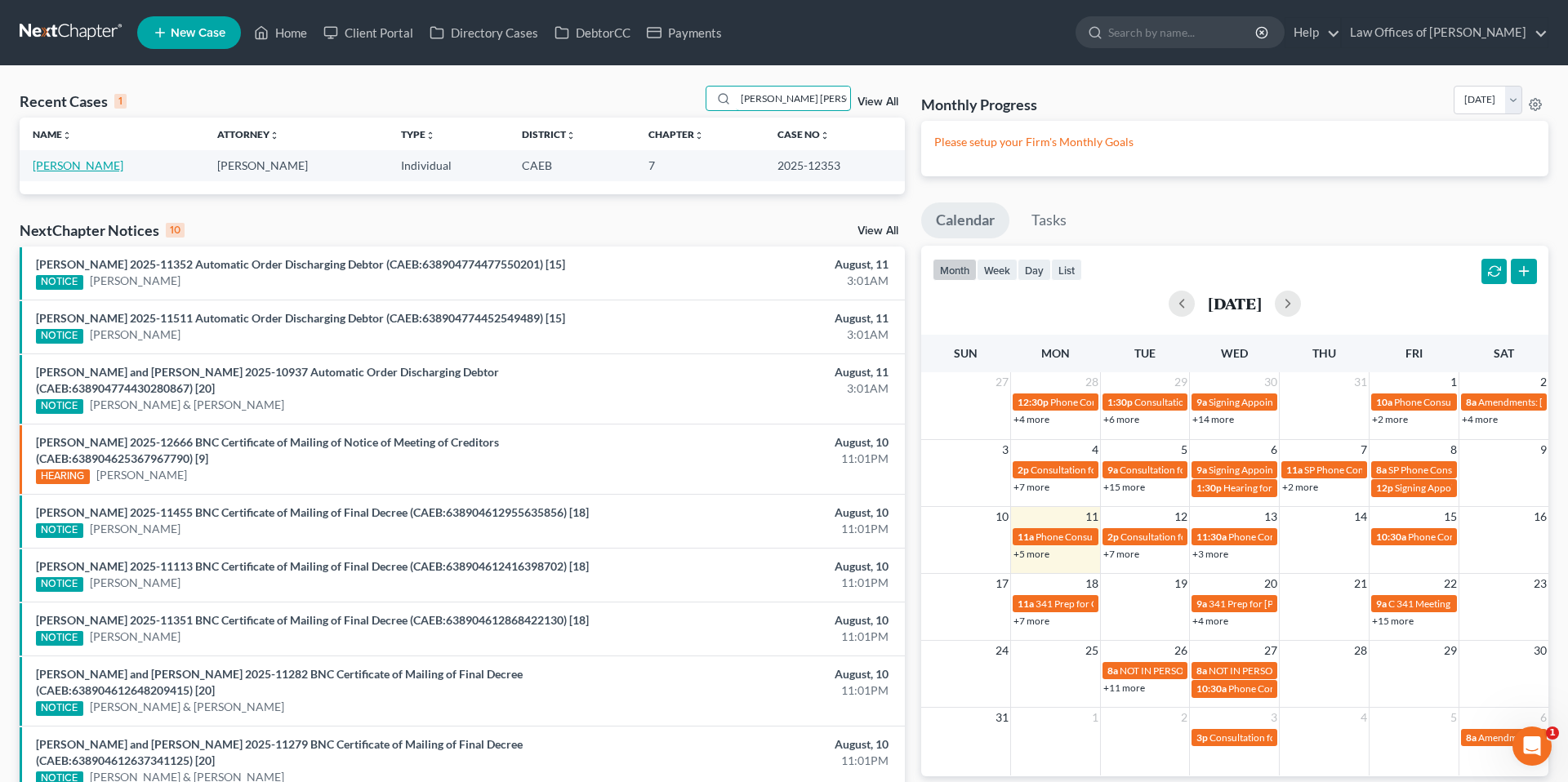
type input "[PERSON_NAME] [PERSON_NAME]"
click at [124, 161] on link "[PERSON_NAME]" at bounding box center [78, 165] width 91 height 14
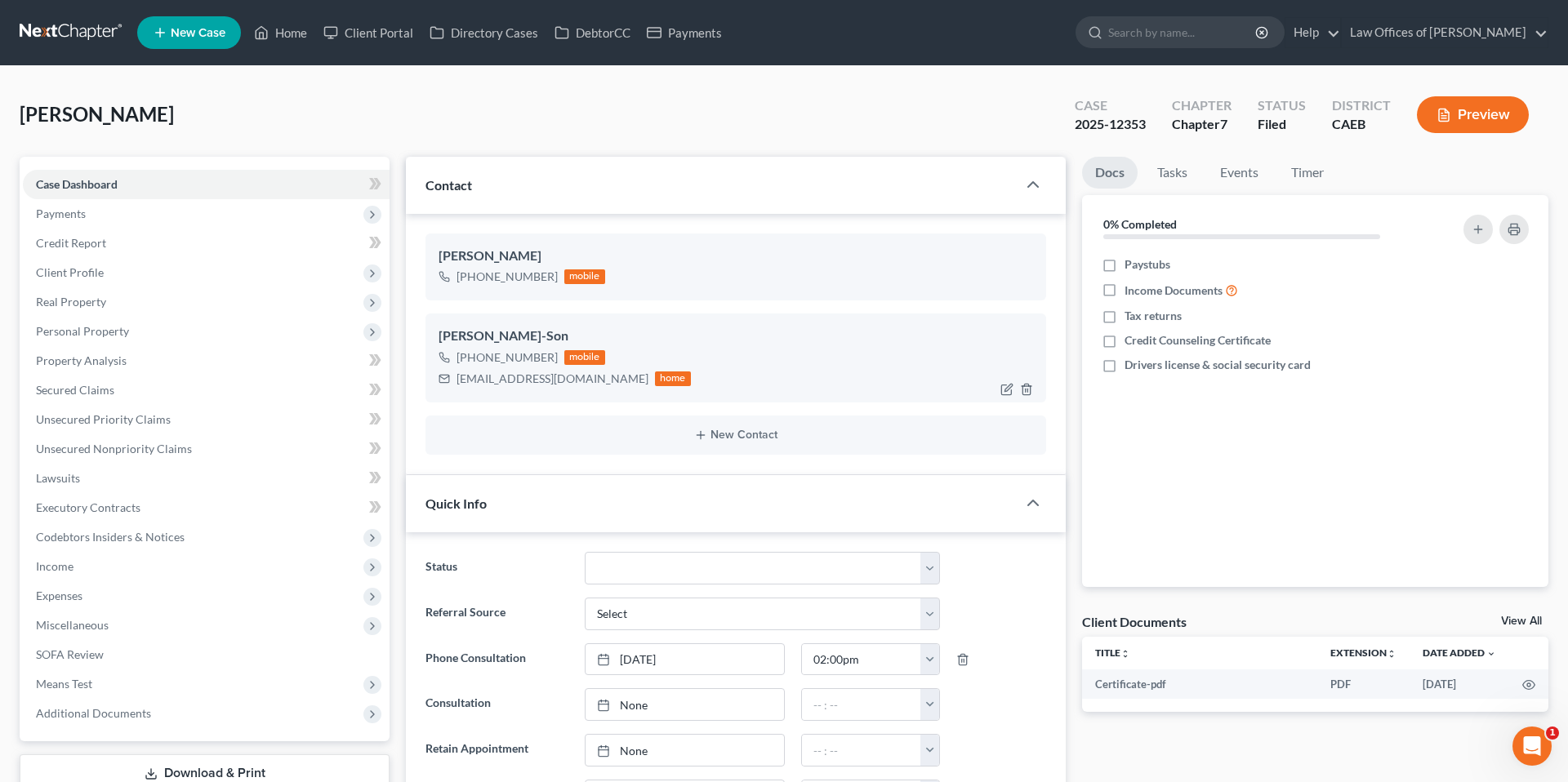
scroll to position [289, 0]
drag, startPoint x: 458, startPoint y: 379, endPoint x: 568, endPoint y: 379, distance: 110.0
click at [569, 379] on div "[EMAIL_ADDRESS][DOMAIN_NAME] home" at bounding box center [564, 379] width 252 height 21
copy div "[EMAIL_ADDRESS][DOMAIN_NAME]"
click at [1240, 170] on link "Events" at bounding box center [1239, 172] width 65 height 32
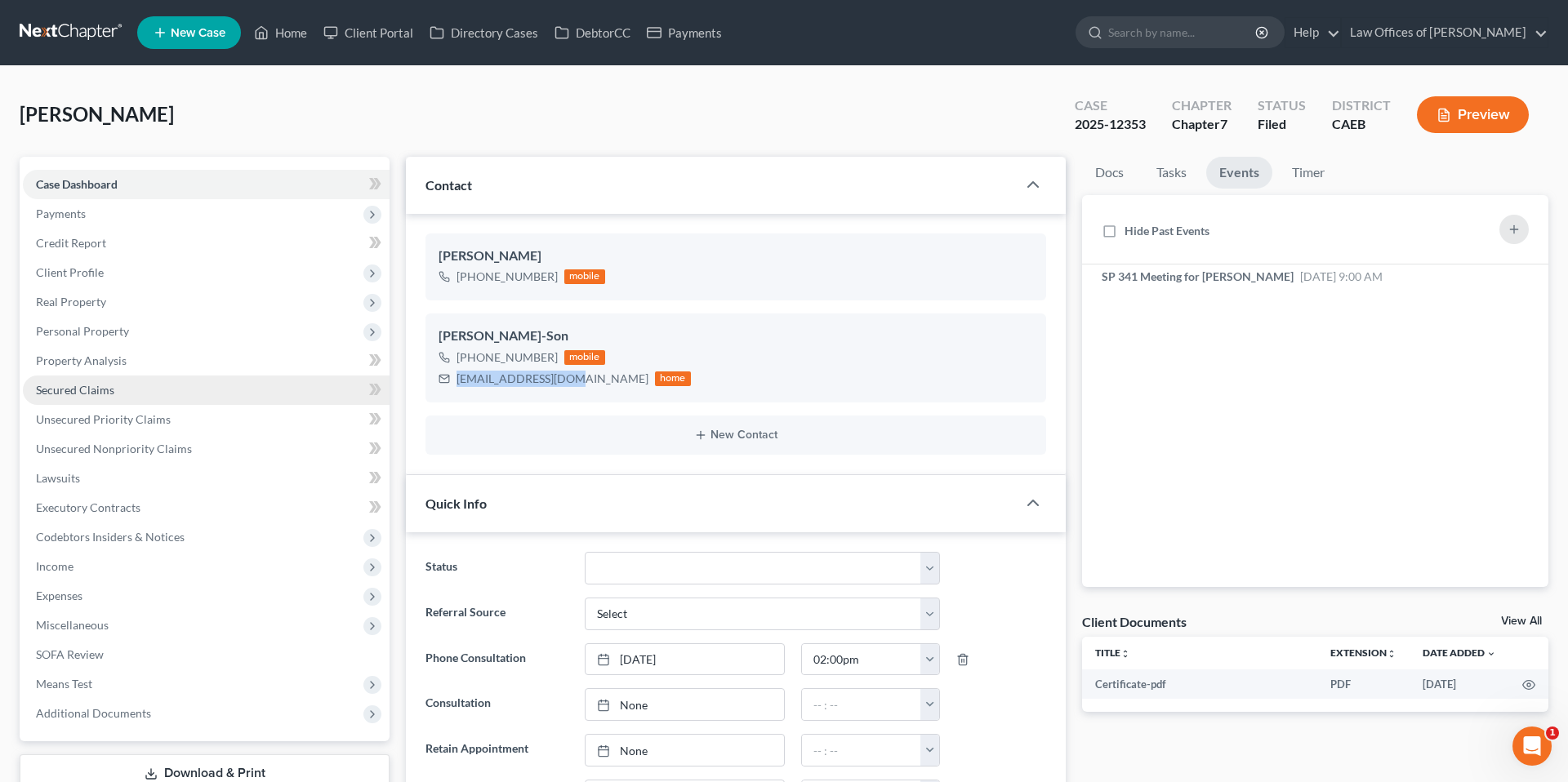
click at [87, 397] on link "Secured Claims" at bounding box center [206, 391] width 367 height 29
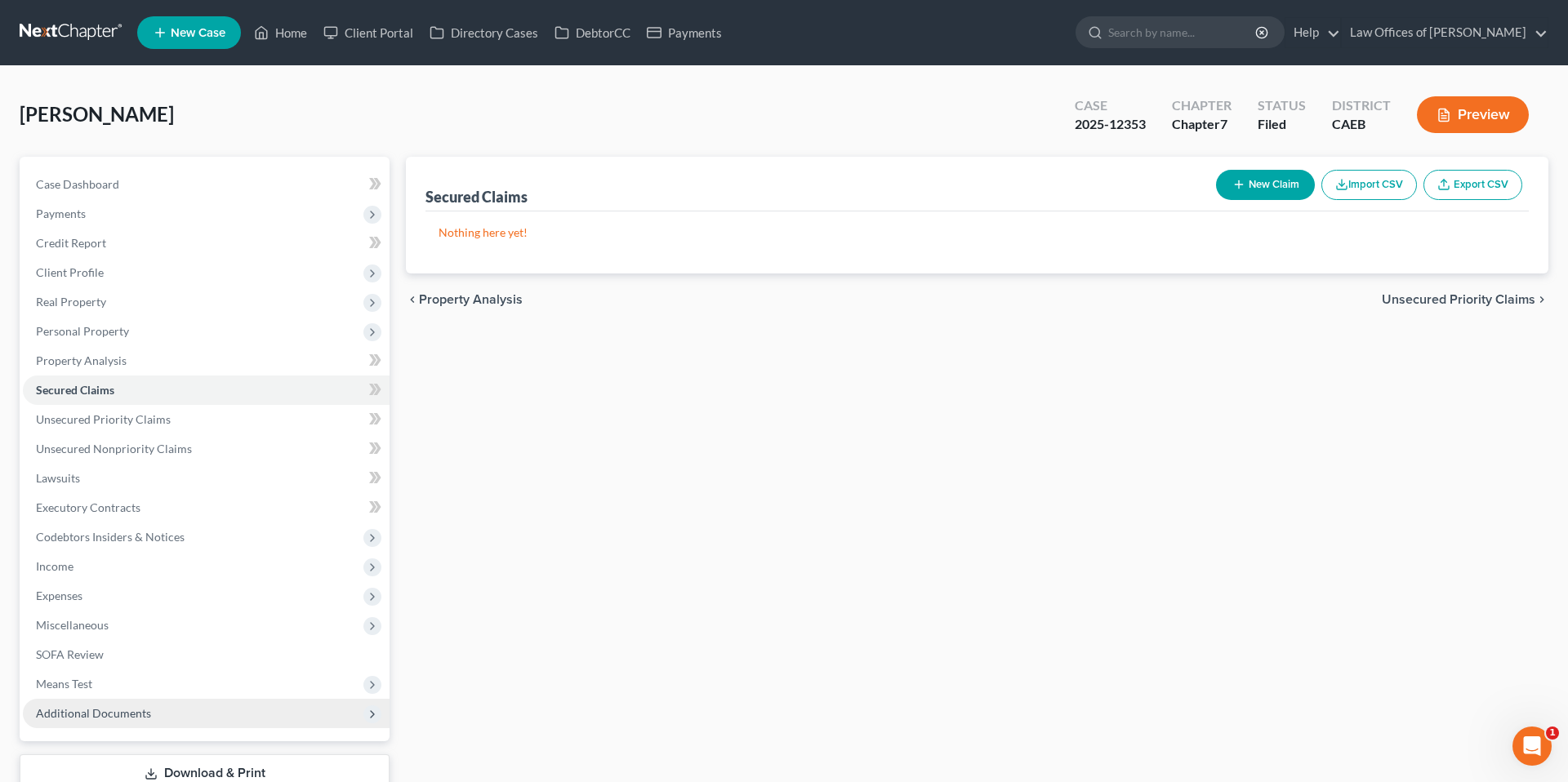
click at [86, 704] on span "Additional Documents" at bounding box center [206, 713] width 367 height 29
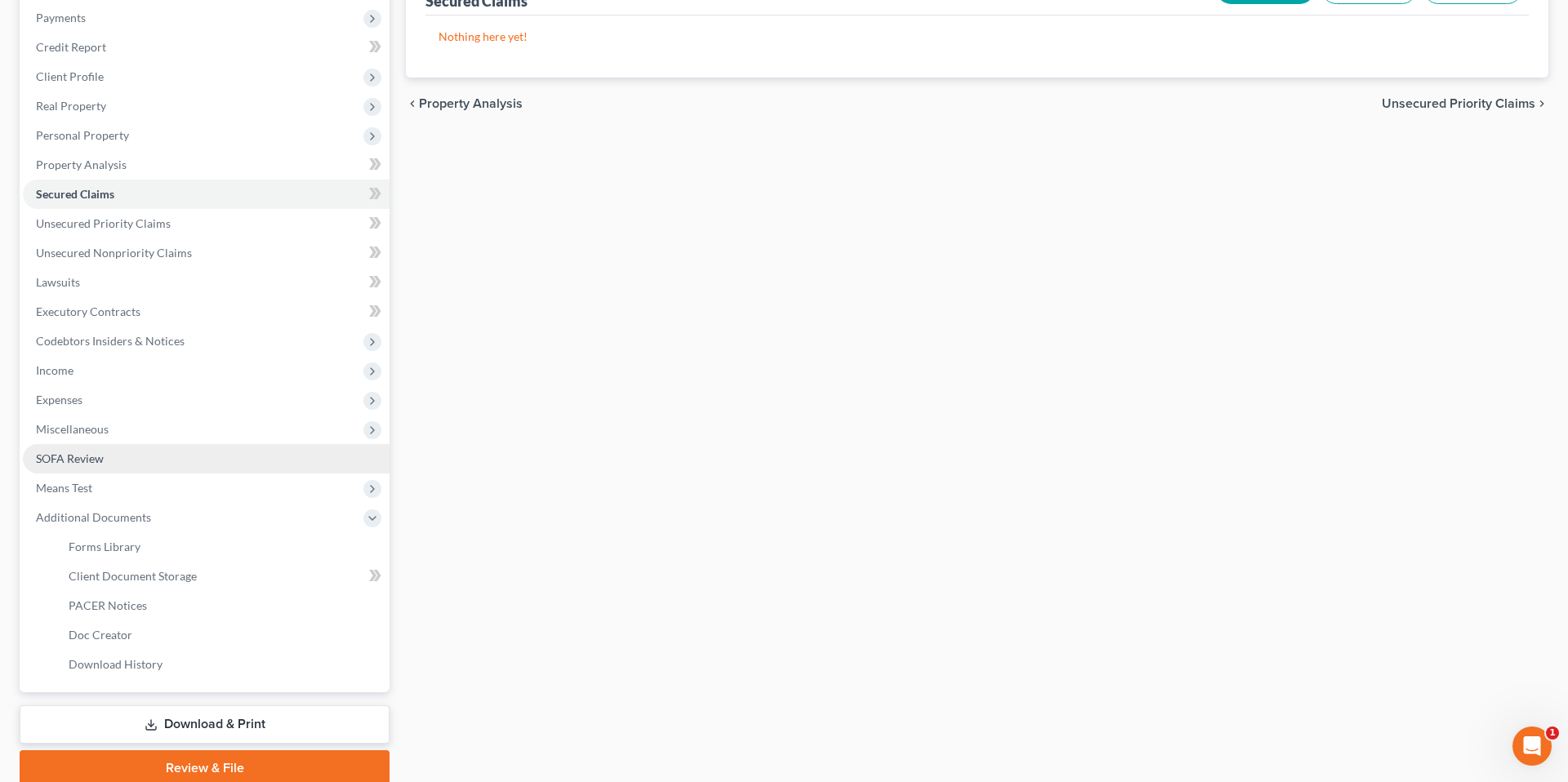
scroll to position [219, 0]
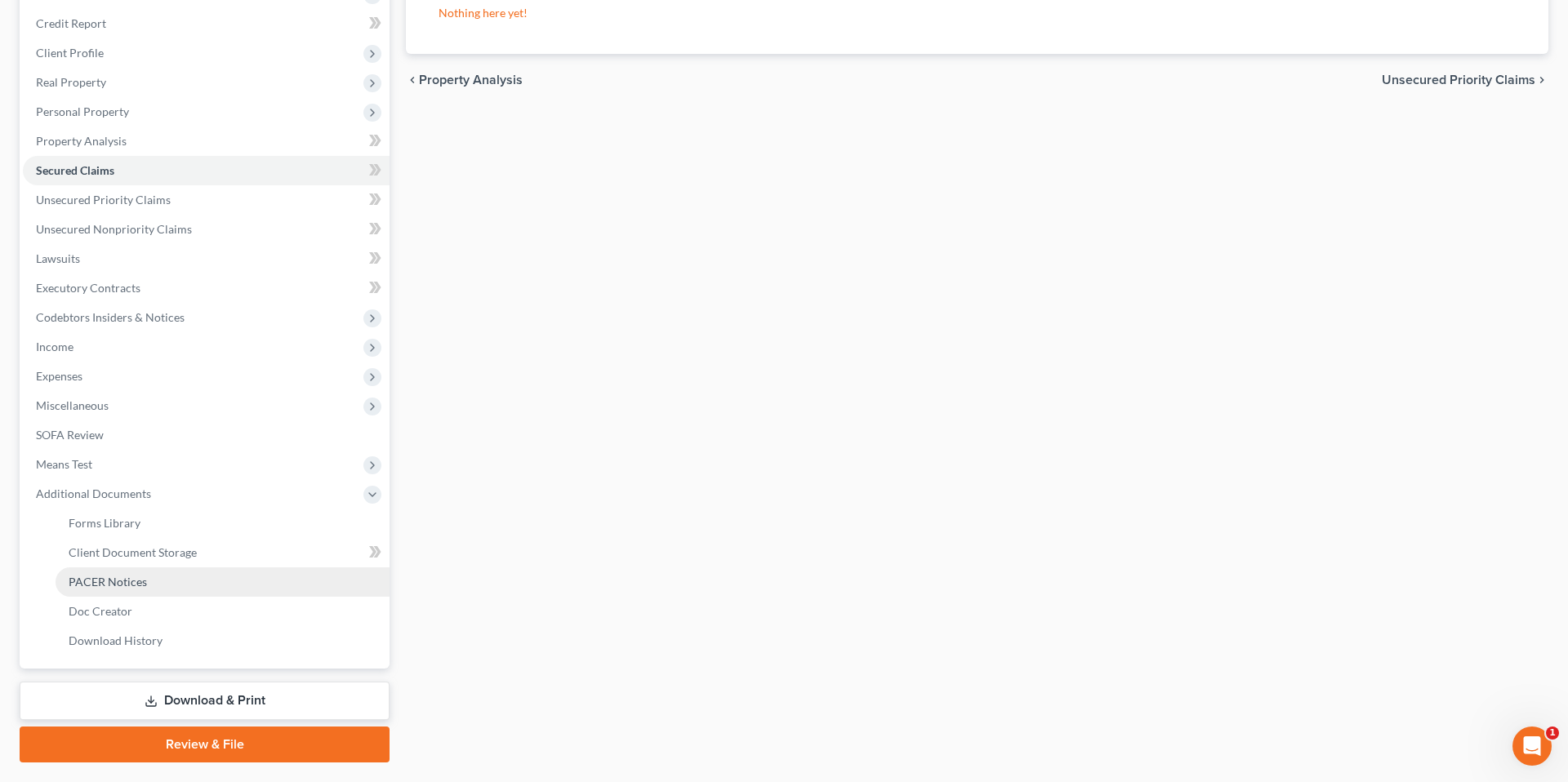
click at [143, 576] on span "PACER Notices" at bounding box center [108, 581] width 79 height 14
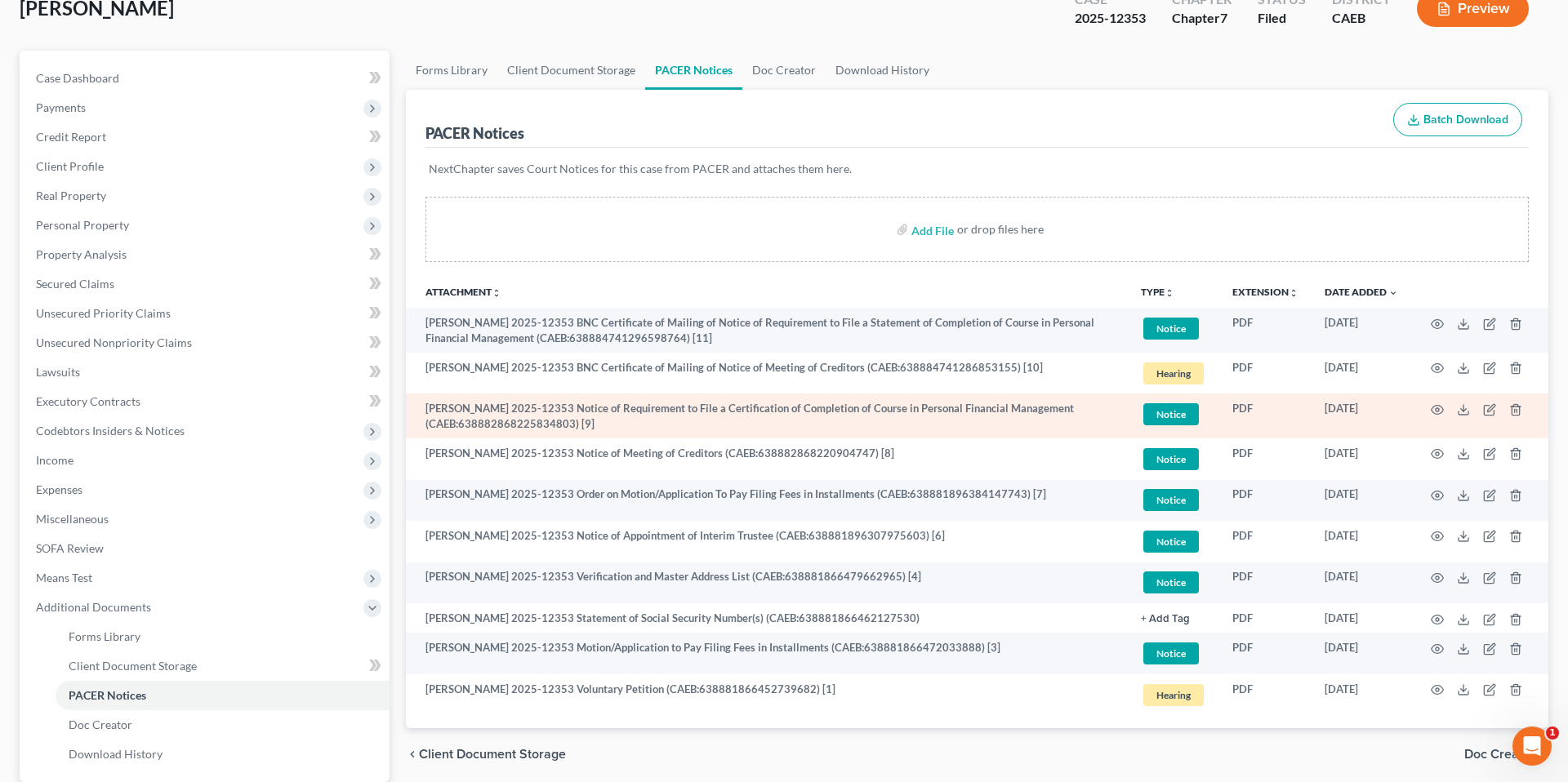
scroll to position [110, 0]
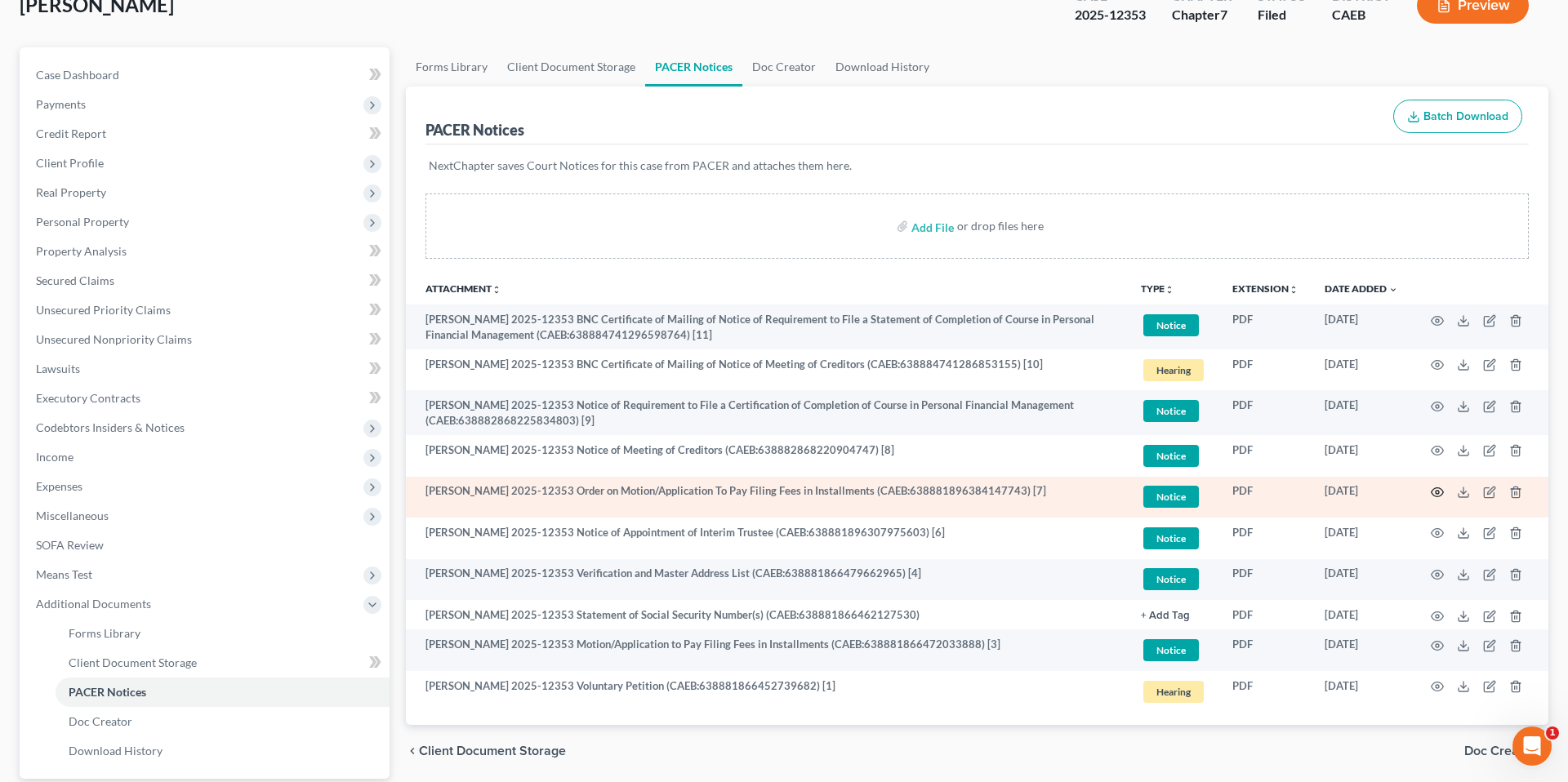
click at [1439, 489] on icon "button" at bounding box center [1438, 492] width 13 height 13
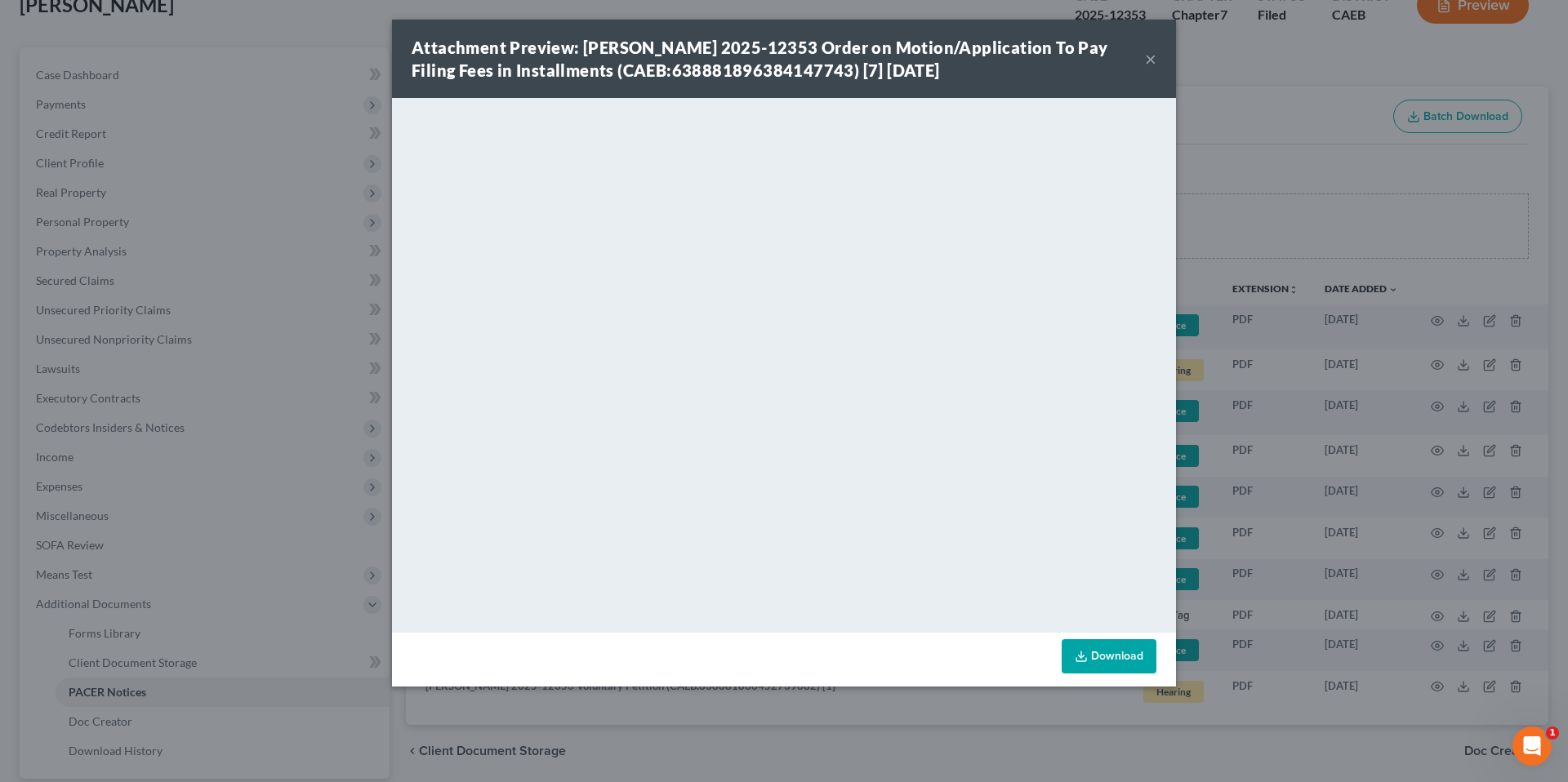
click at [1154, 69] on button "×" at bounding box center [1151, 59] width 11 height 20
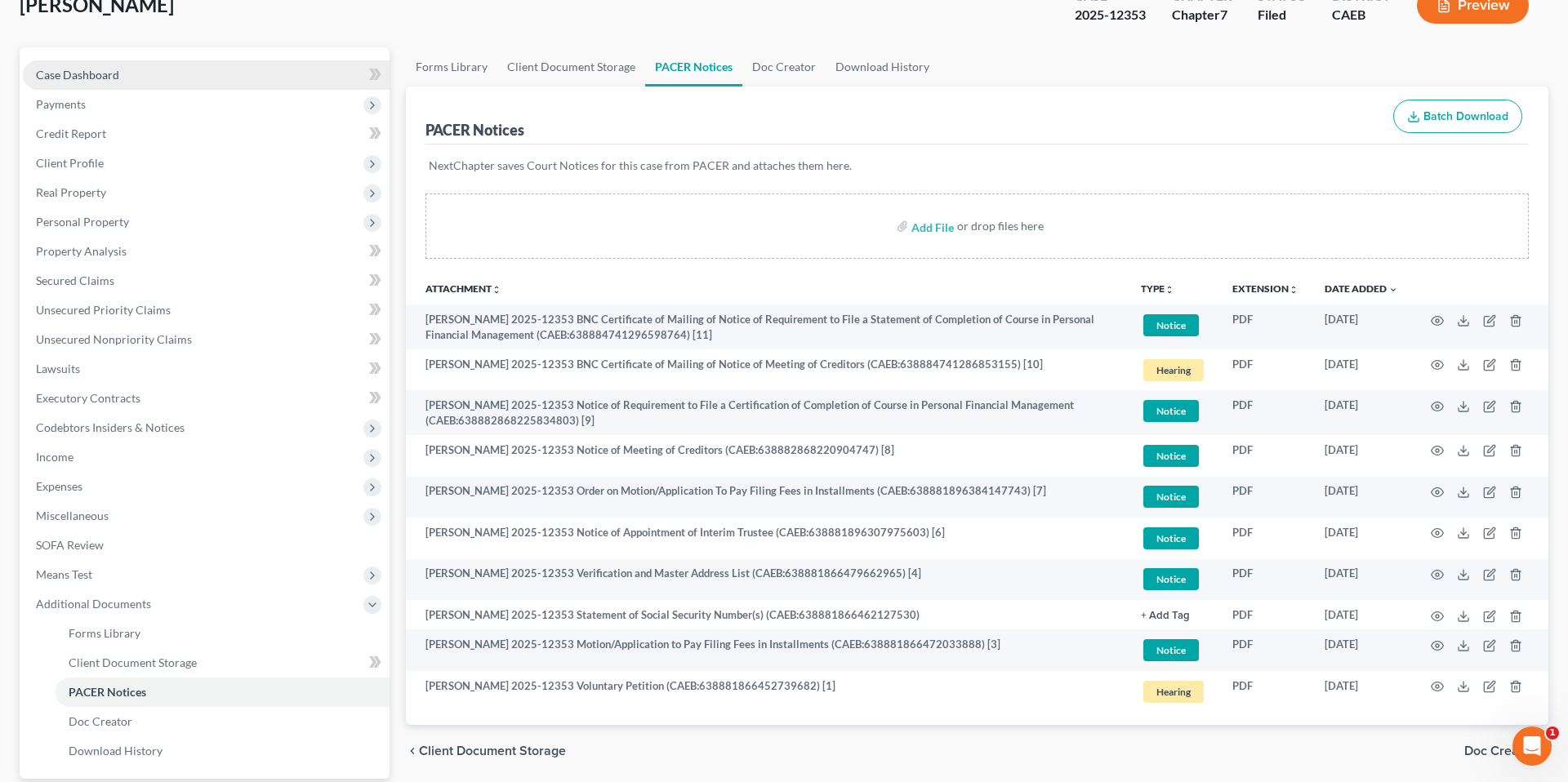
click at [97, 75] on span "Case Dashboard" at bounding box center [78, 75] width 84 height 14
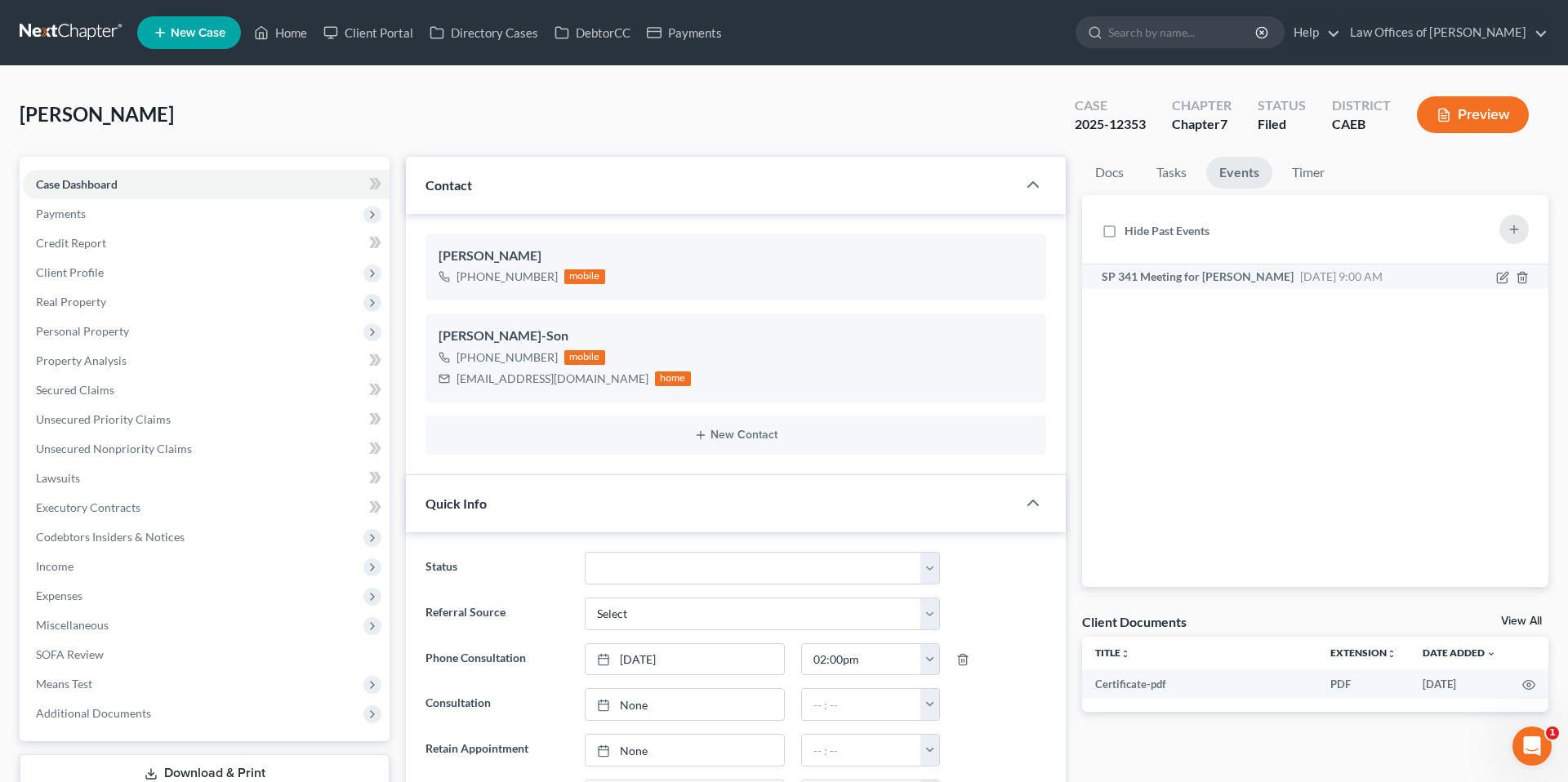
scroll to position [289, 0]
click at [270, 31] on link "Home" at bounding box center [280, 33] width 70 height 29
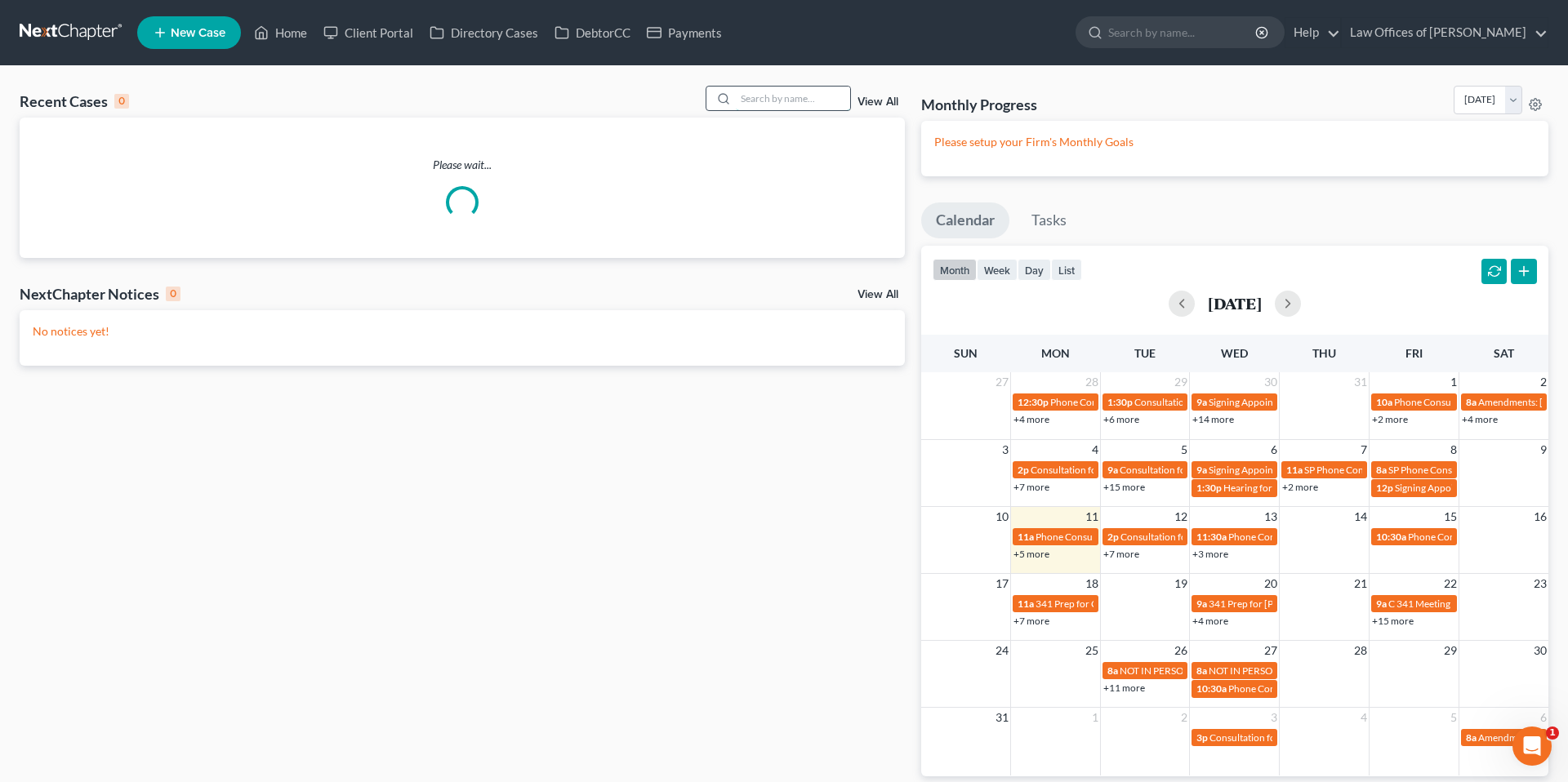
click at [770, 106] on input "search" at bounding box center [793, 98] width 115 height 24
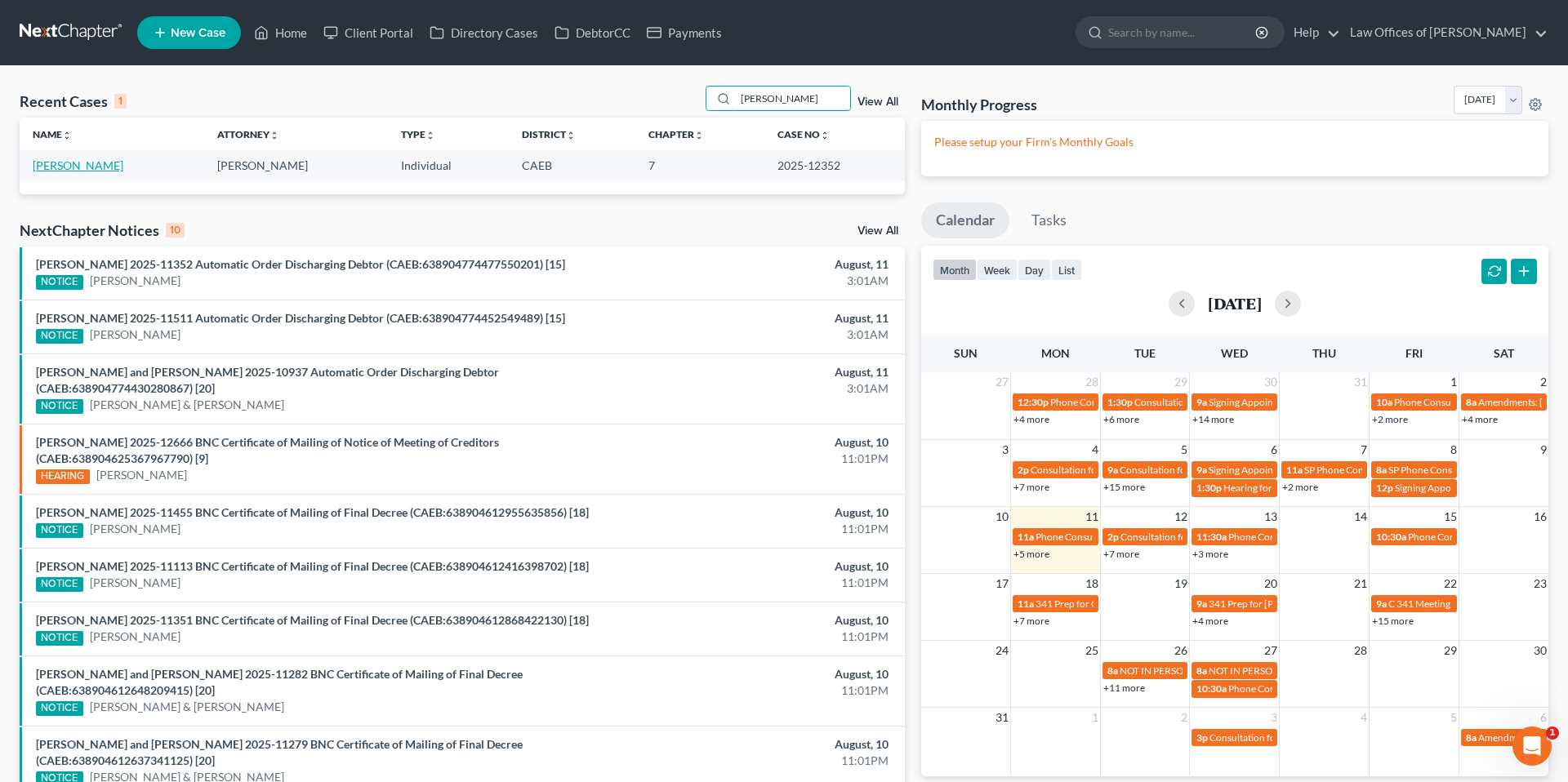
type input "[PERSON_NAME]"
click at [93, 168] on link "[PERSON_NAME]" at bounding box center [78, 165] width 91 height 14
select select "5"
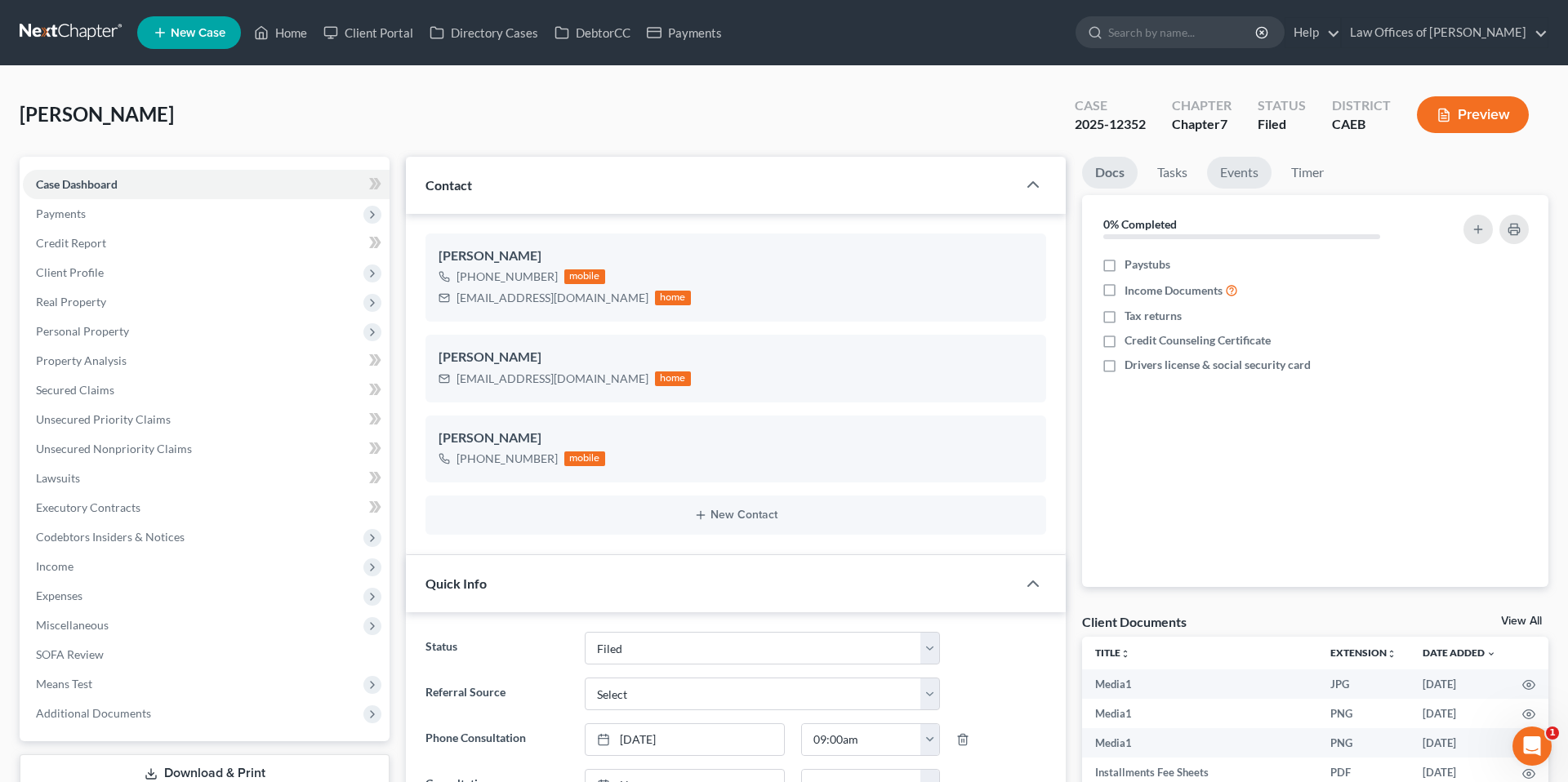
click at [1244, 171] on link "Events" at bounding box center [1239, 172] width 65 height 32
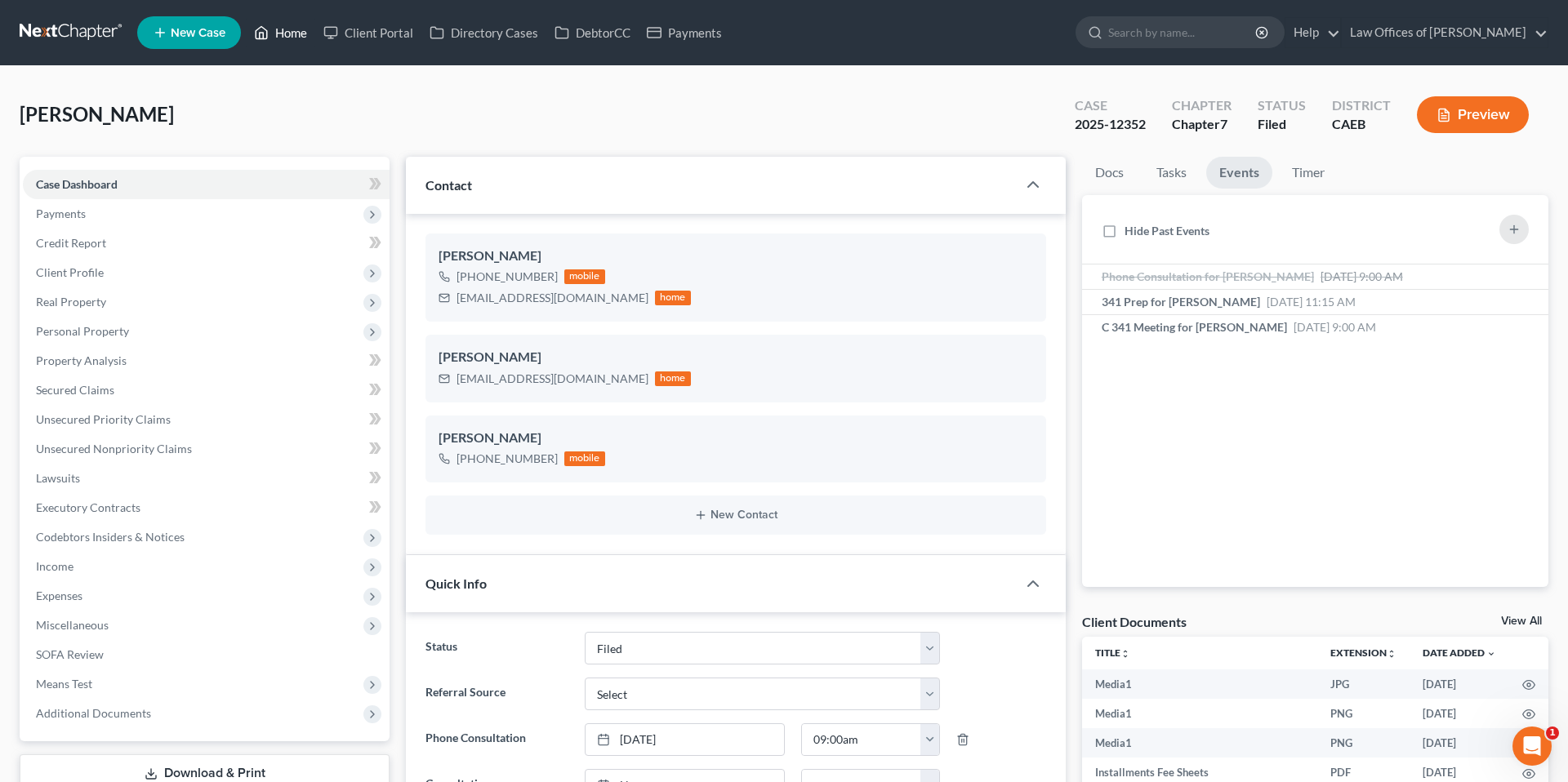
drag, startPoint x: 304, startPoint y: 29, endPoint x: 708, endPoint y: 117, distance: 413.5
click at [304, 29] on link "Home" at bounding box center [280, 33] width 70 height 29
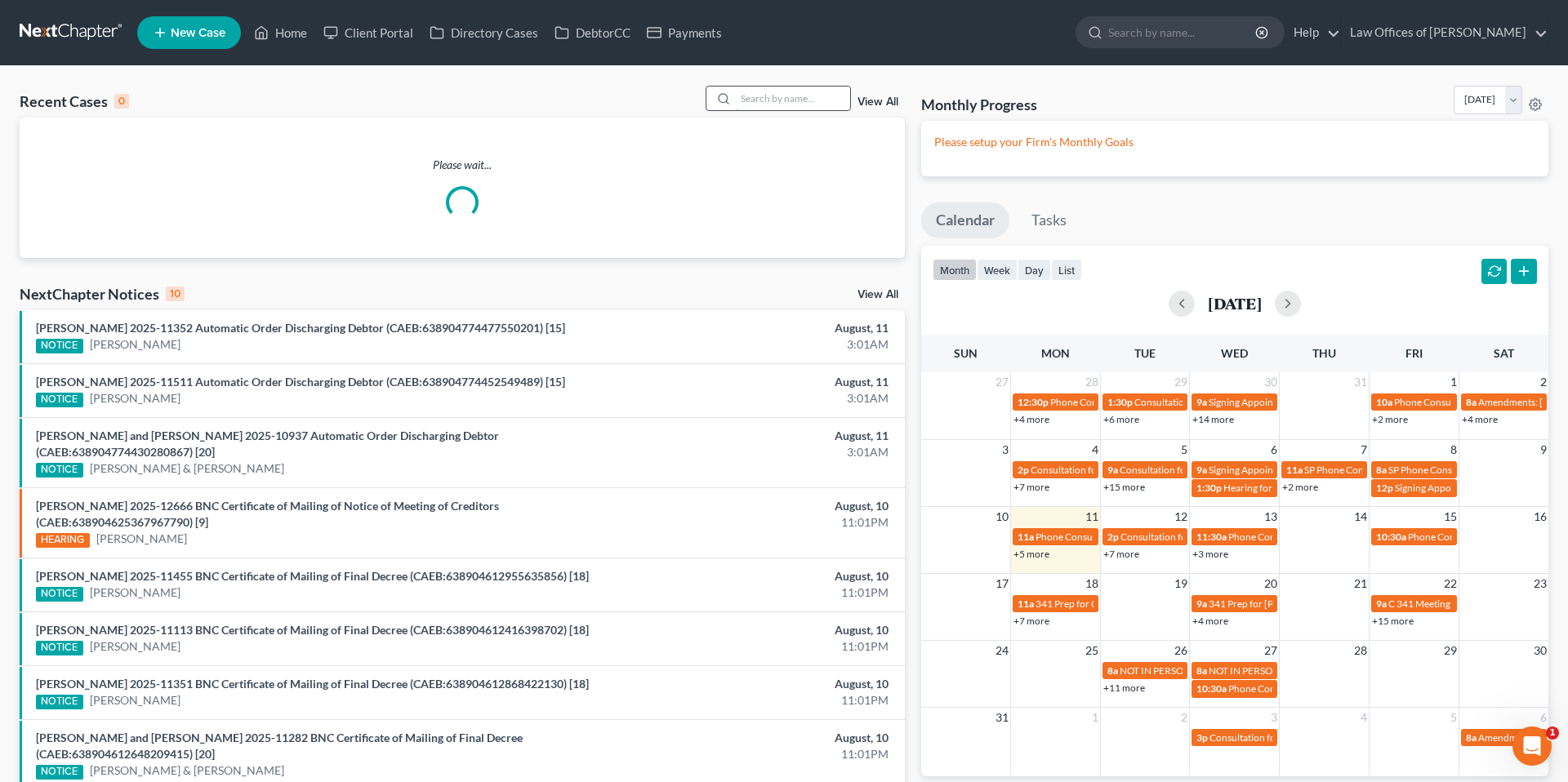
click at [773, 96] on input "search" at bounding box center [793, 98] width 115 height 24
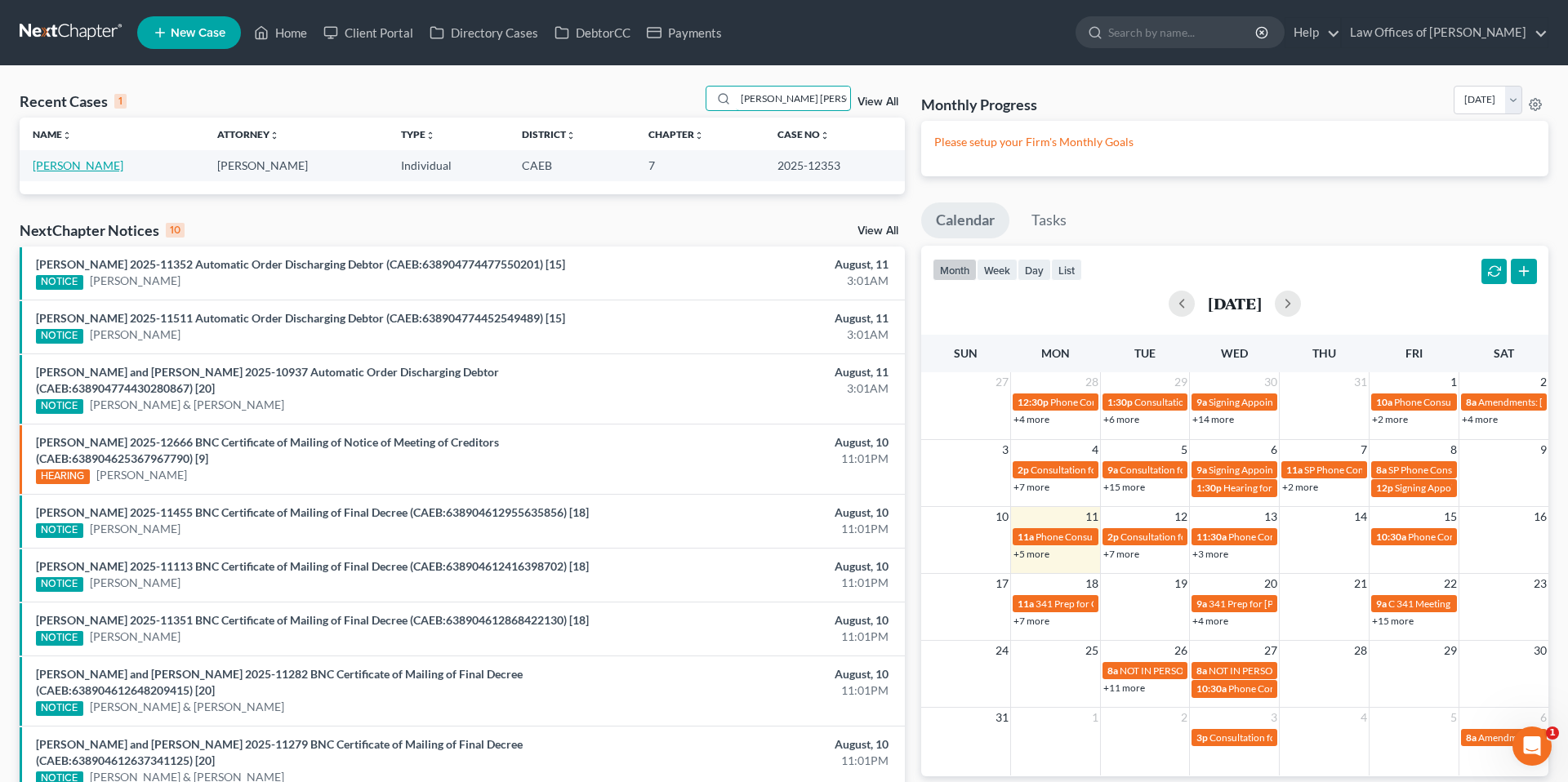
type input "[PERSON_NAME] [PERSON_NAME]"
click at [107, 159] on link "[PERSON_NAME]" at bounding box center [78, 165] width 91 height 14
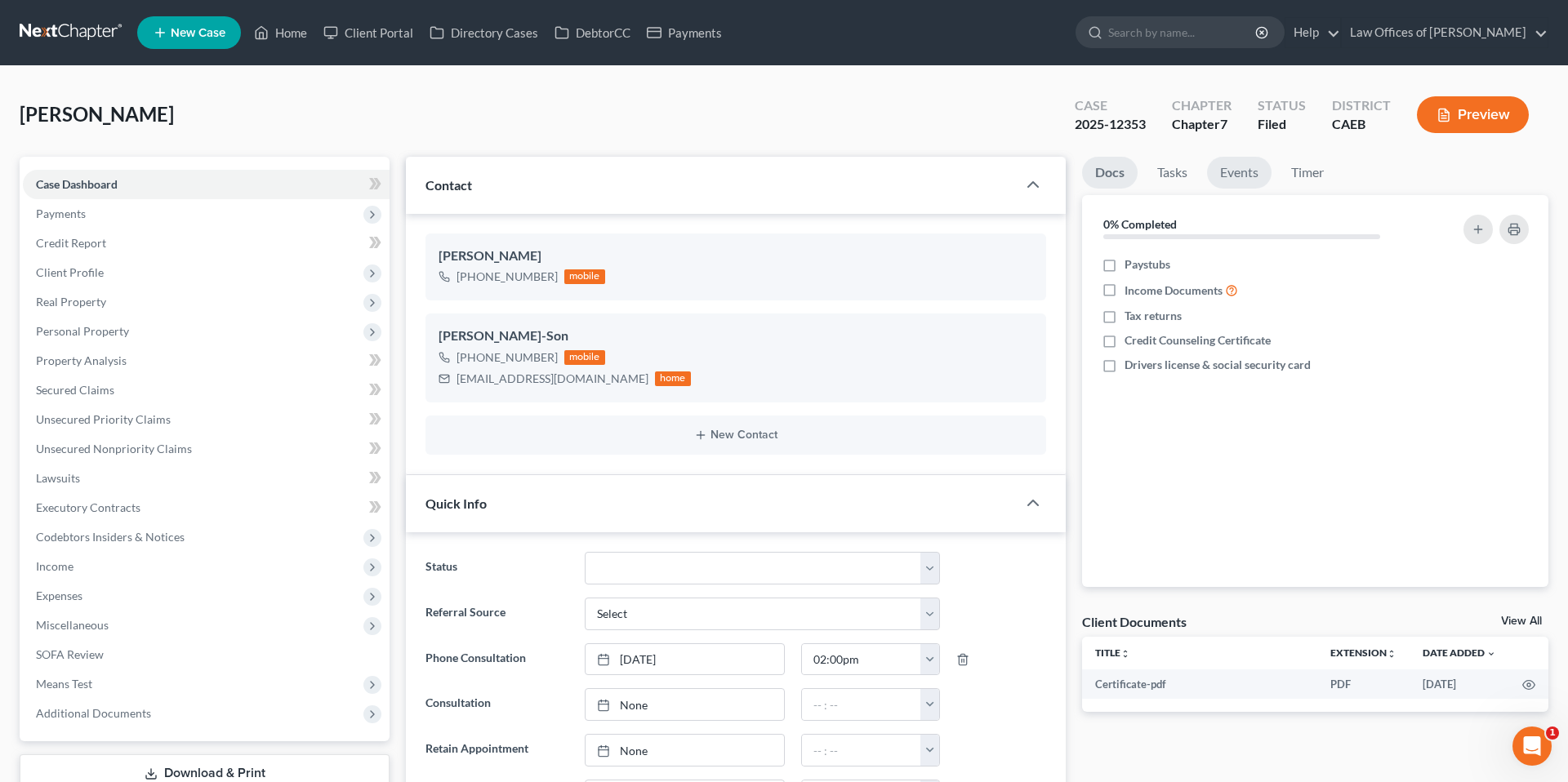
click at [1247, 174] on link "Events" at bounding box center [1239, 172] width 65 height 32
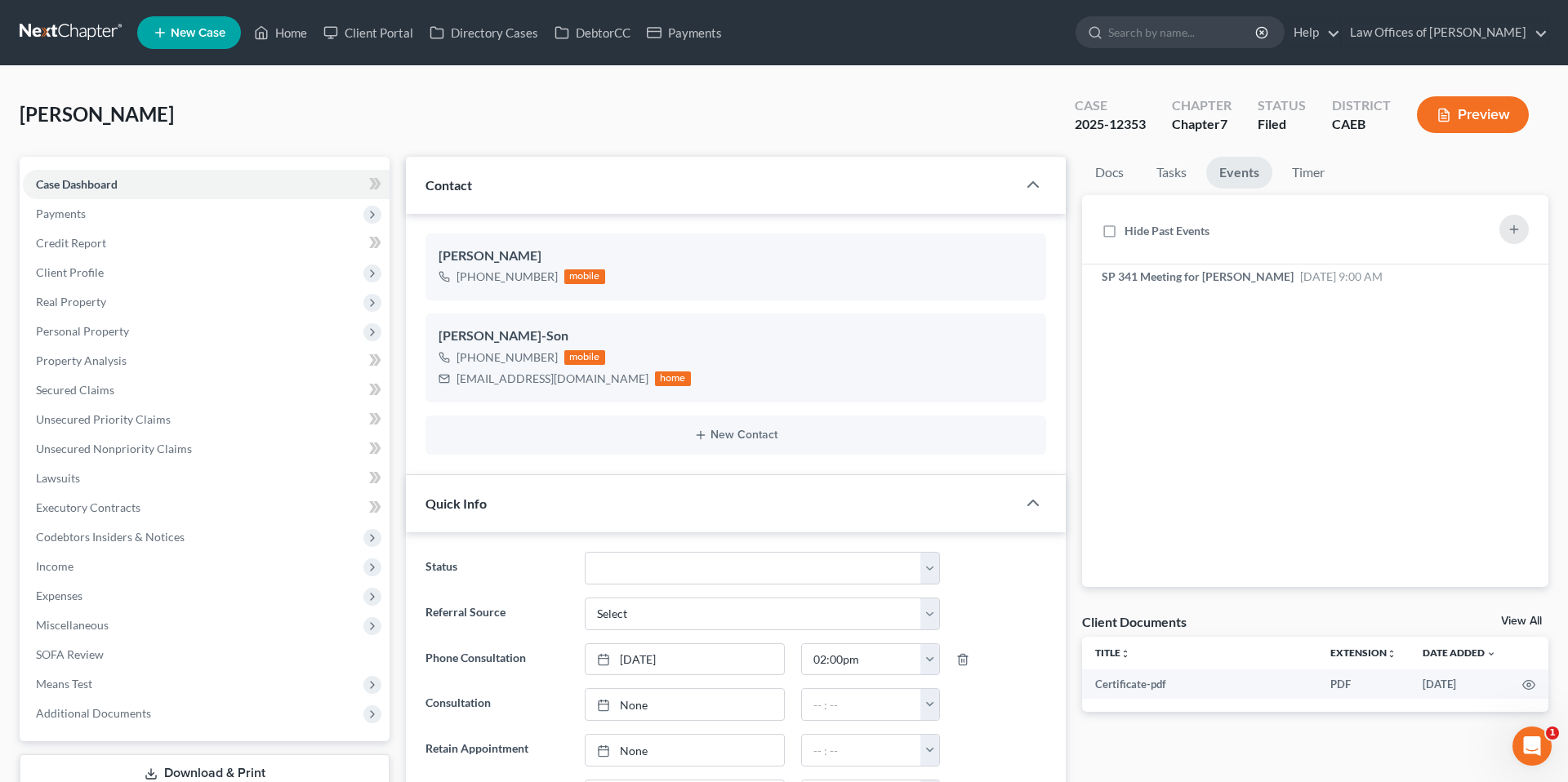
scroll to position [289, 0]
click at [126, 394] on link "Secured Claims" at bounding box center [206, 391] width 367 height 29
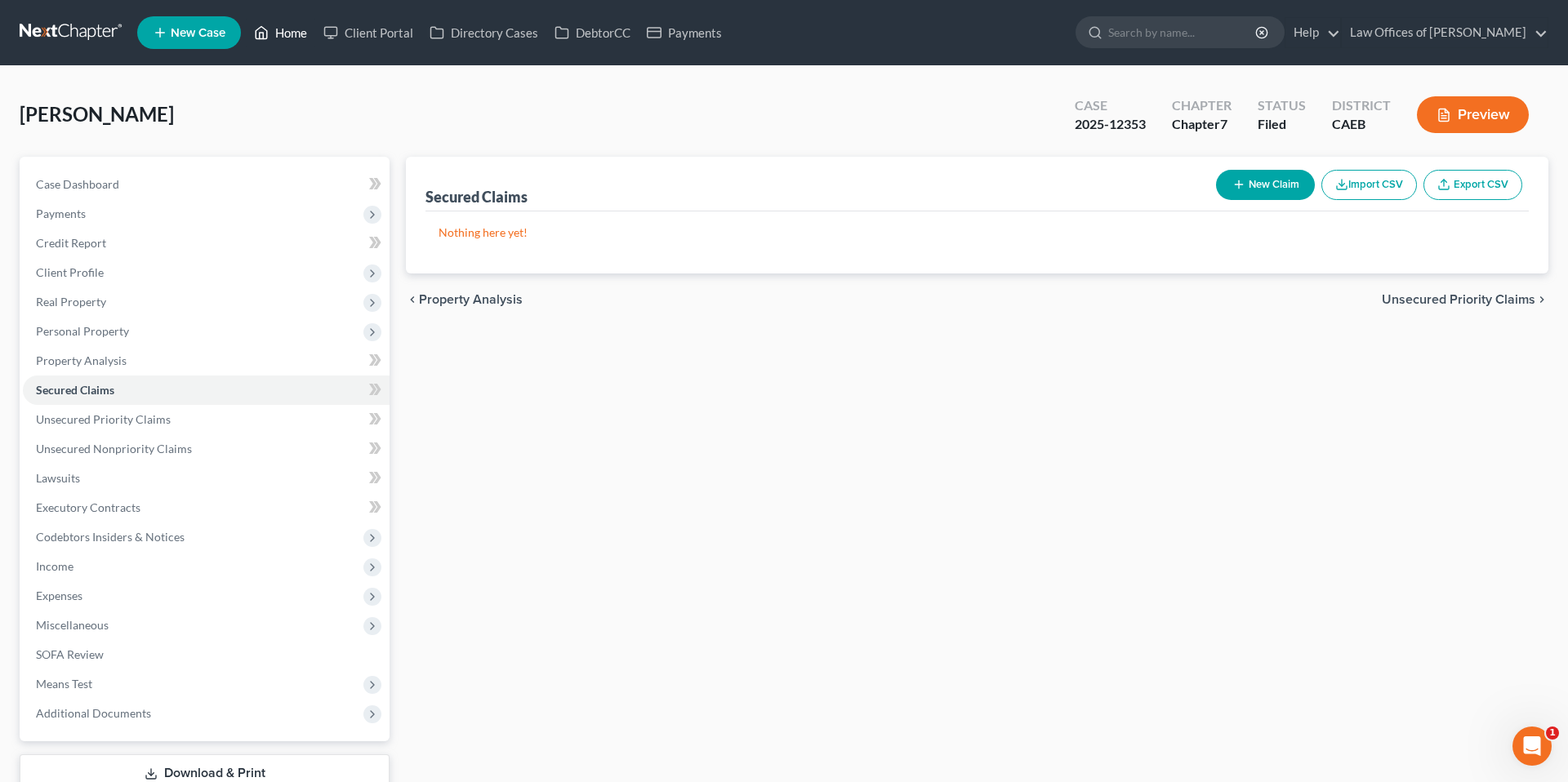
click at [281, 33] on link "Home" at bounding box center [280, 33] width 70 height 29
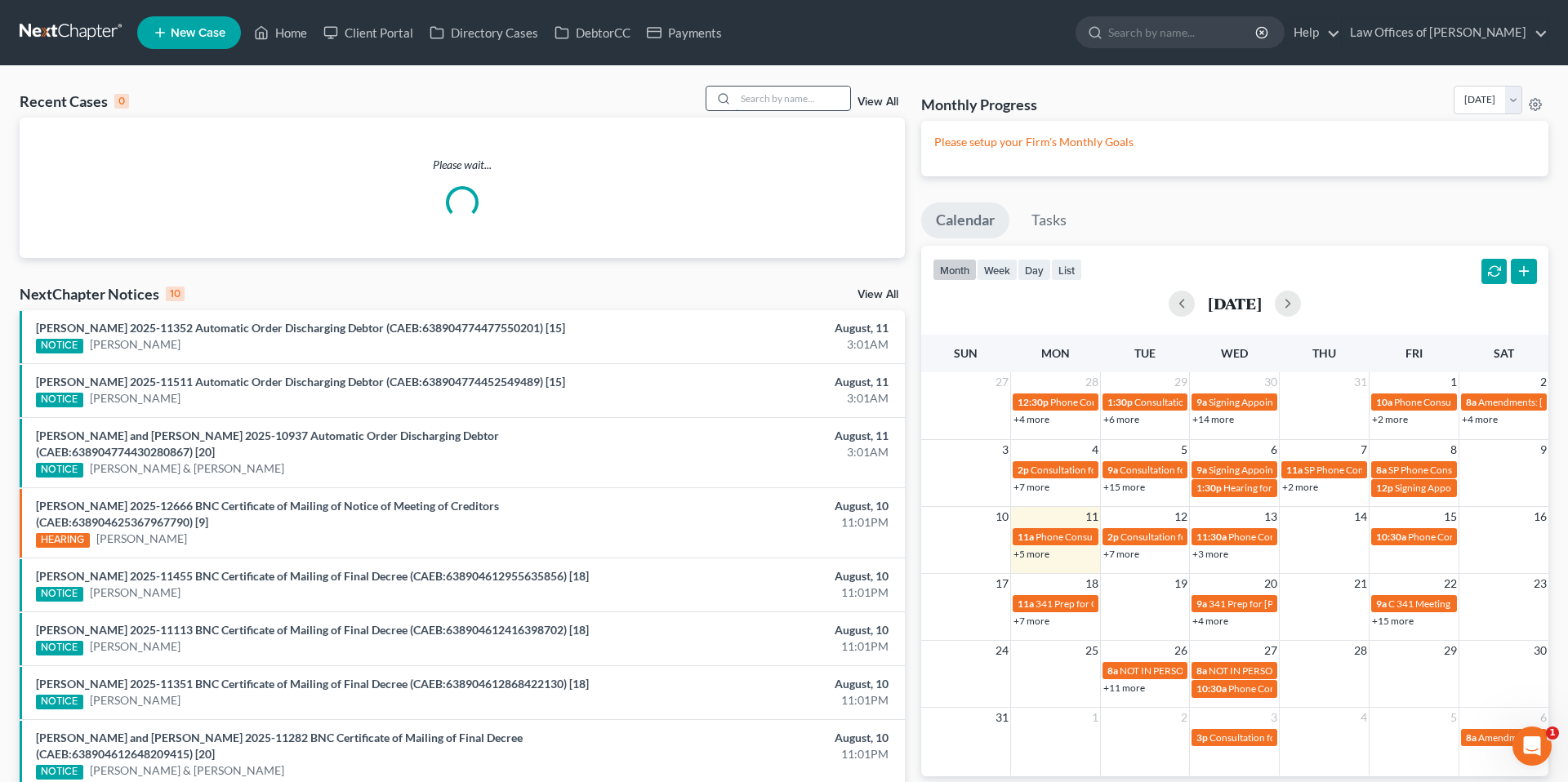
click at [832, 102] on input "search" at bounding box center [793, 98] width 115 height 24
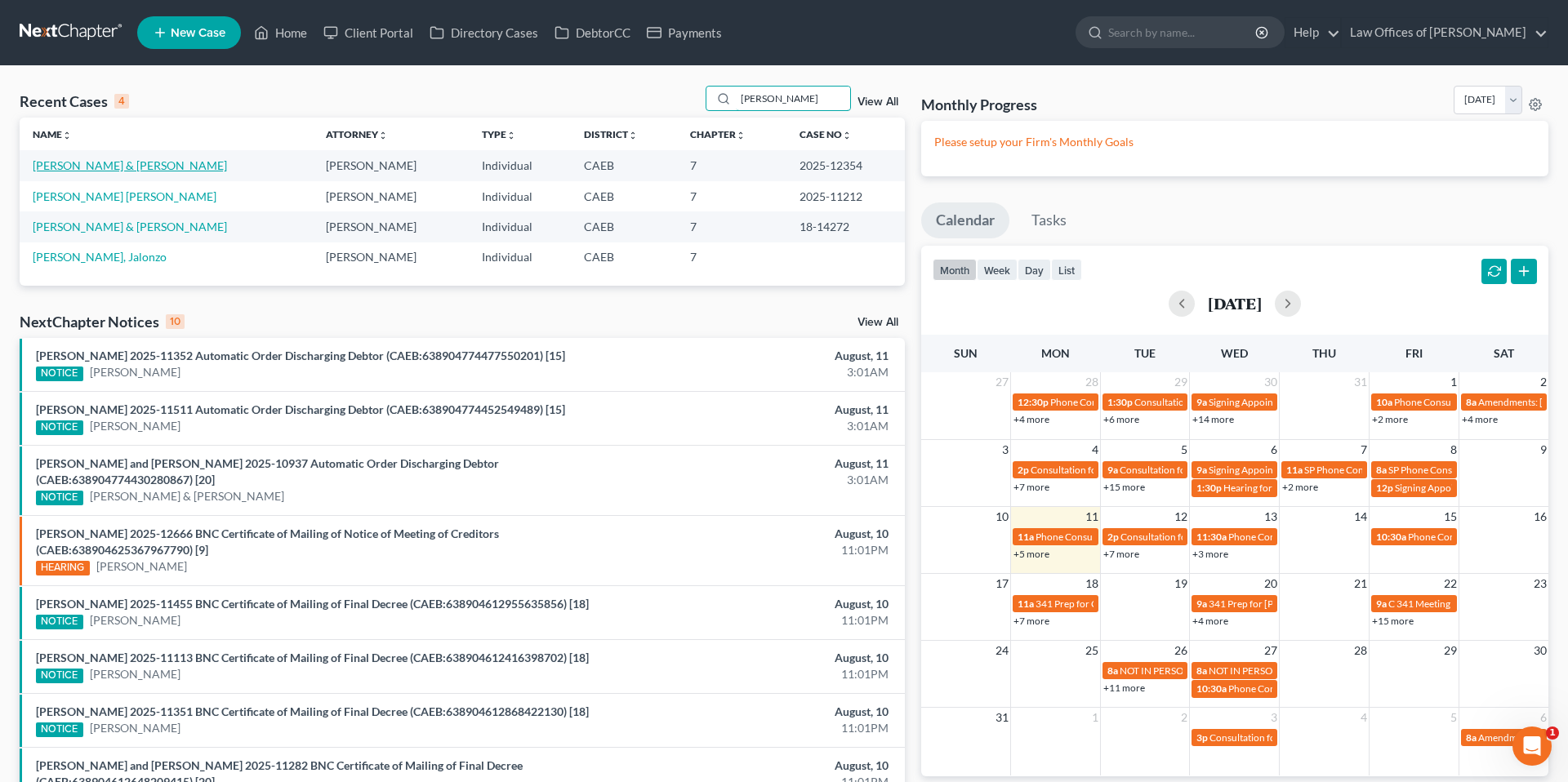
type input "[PERSON_NAME]"
click at [121, 164] on link "[PERSON_NAME] & [PERSON_NAME]" at bounding box center [129, 165] width 194 height 14
select select "1"
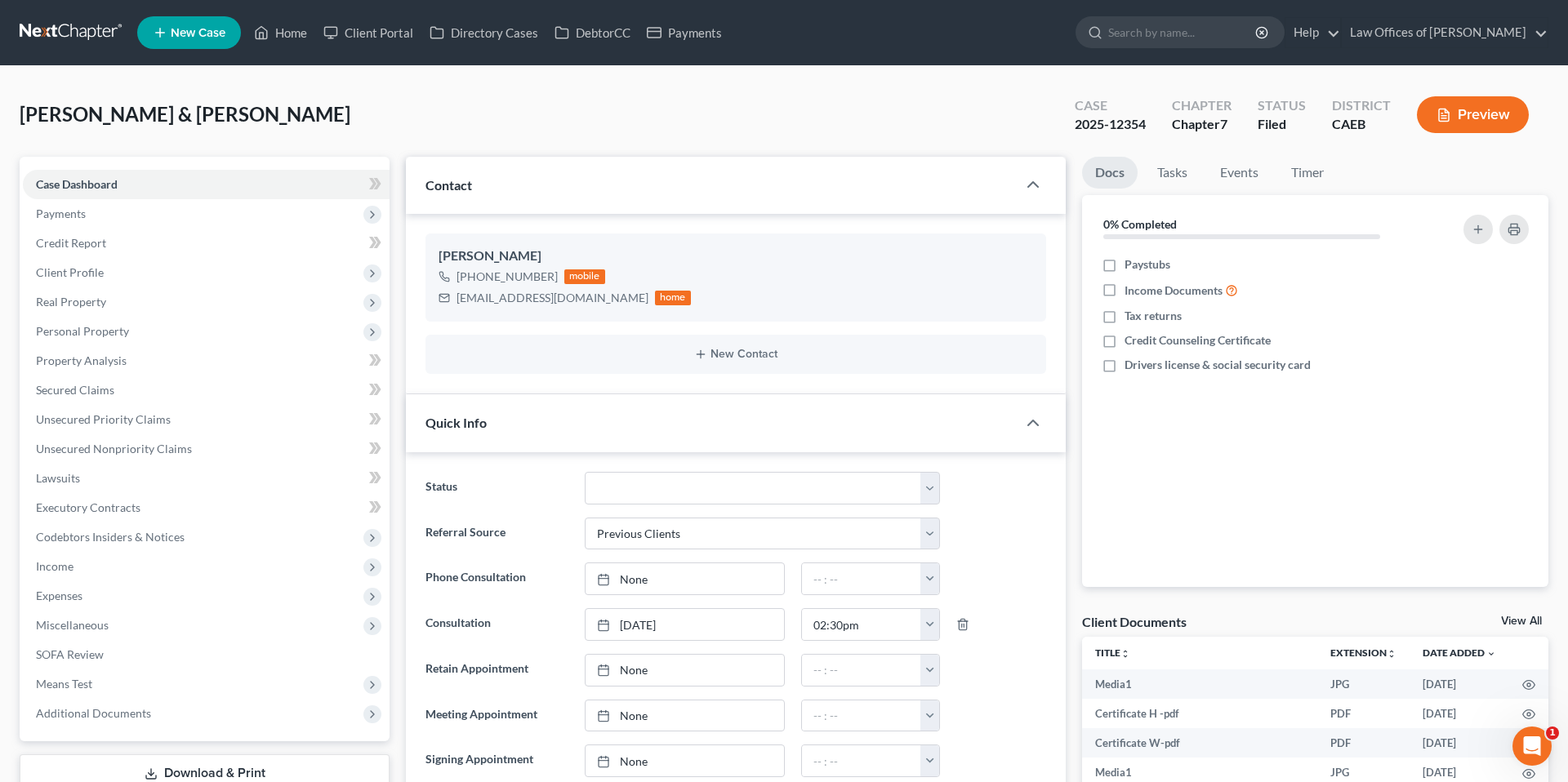
scroll to position [5037, 0]
click at [1235, 169] on link "Events" at bounding box center [1239, 172] width 65 height 32
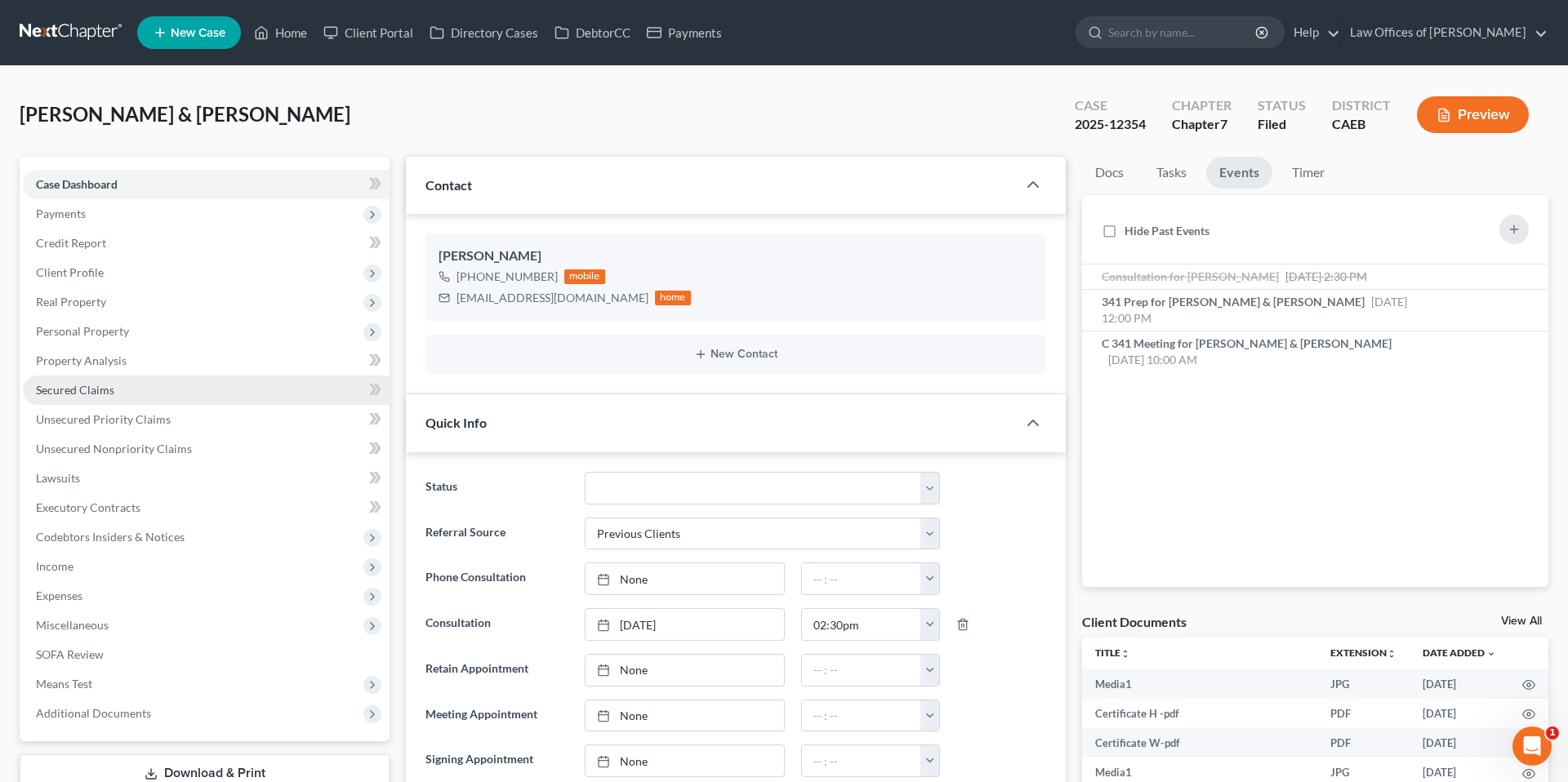
click at [111, 390] on span "Secured Claims" at bounding box center [75, 390] width 79 height 14
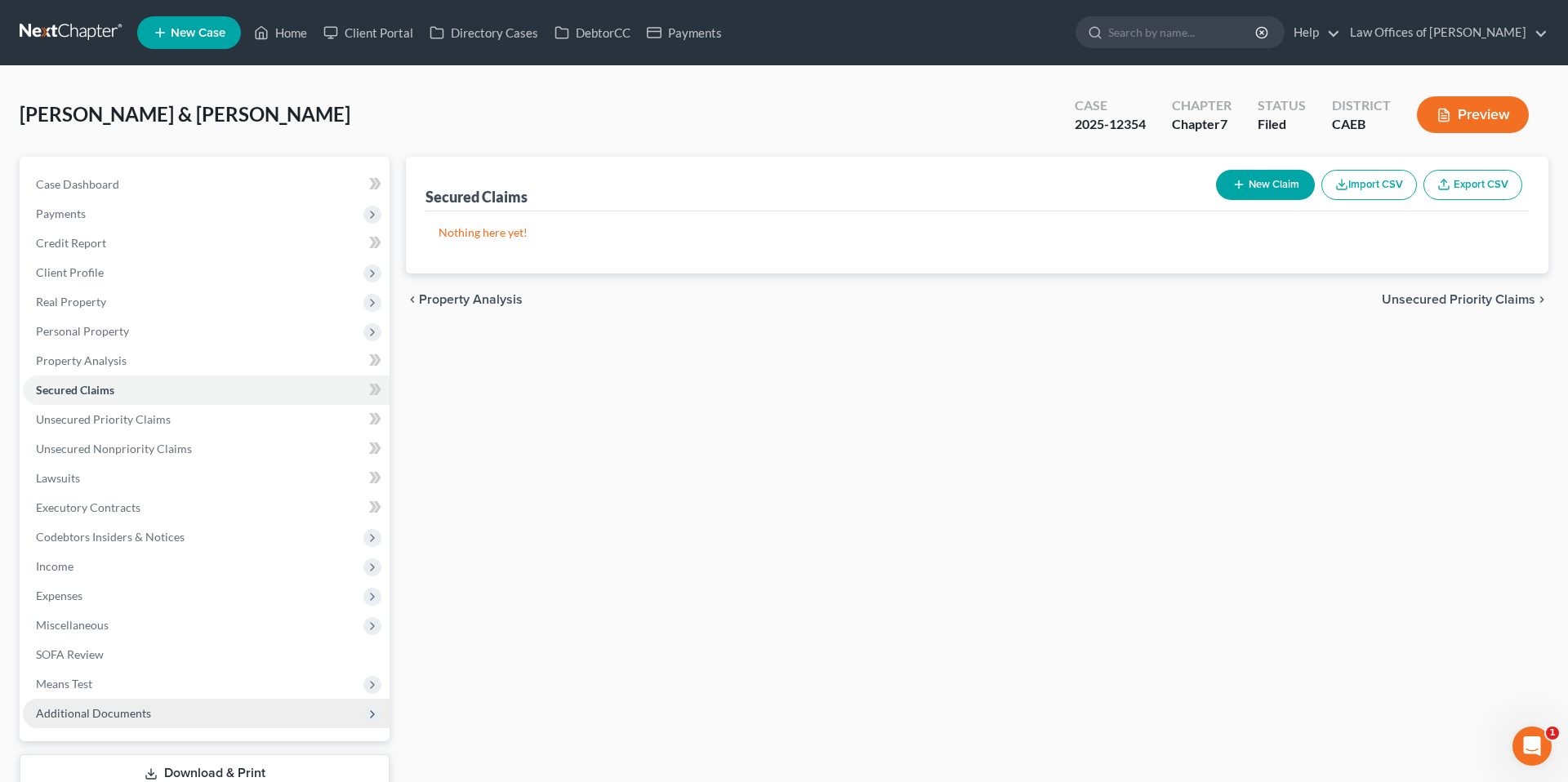
click at [96, 712] on span "Additional Documents" at bounding box center [93, 712] width 116 height 14
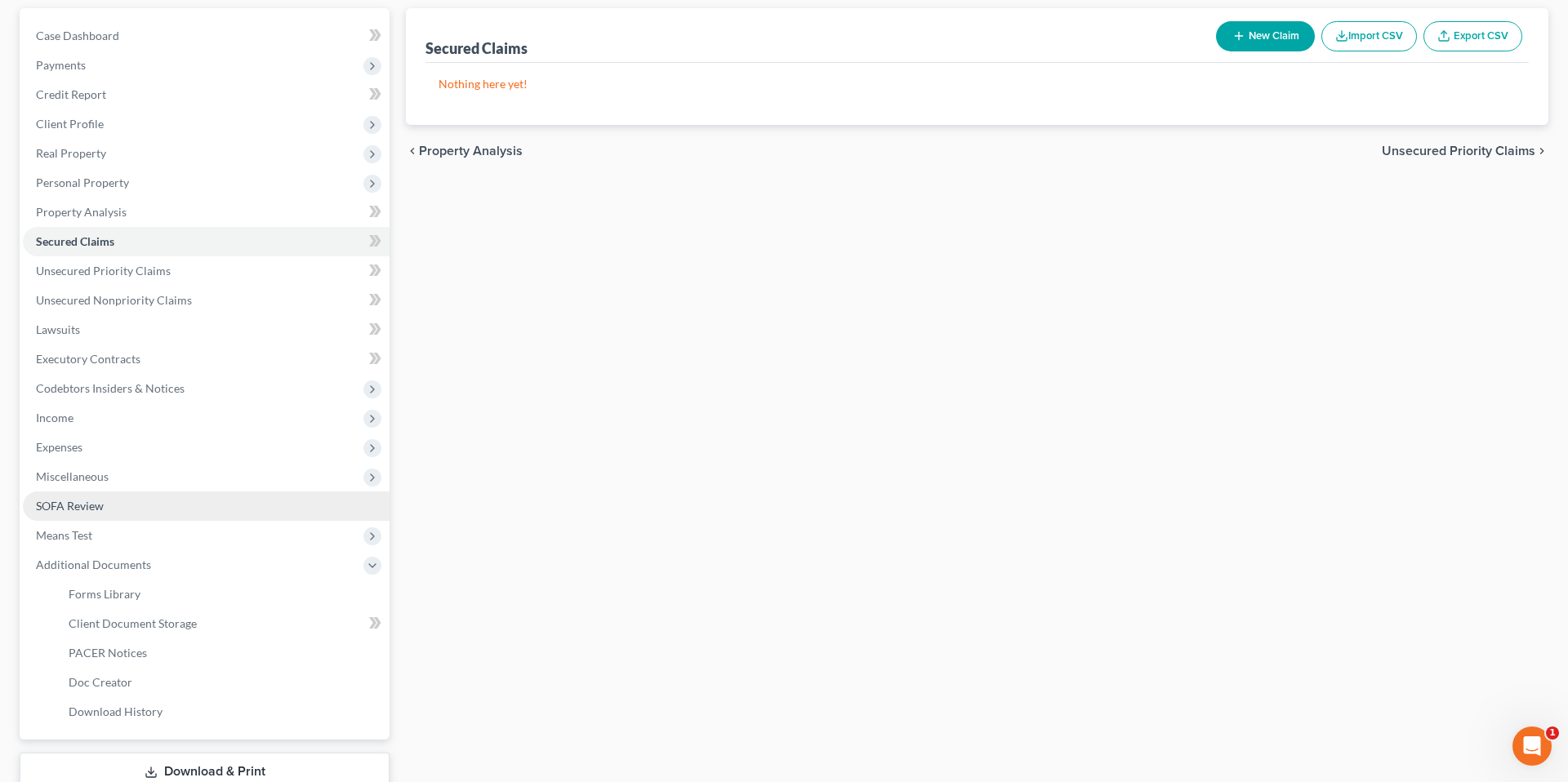
scroll to position [151, 0]
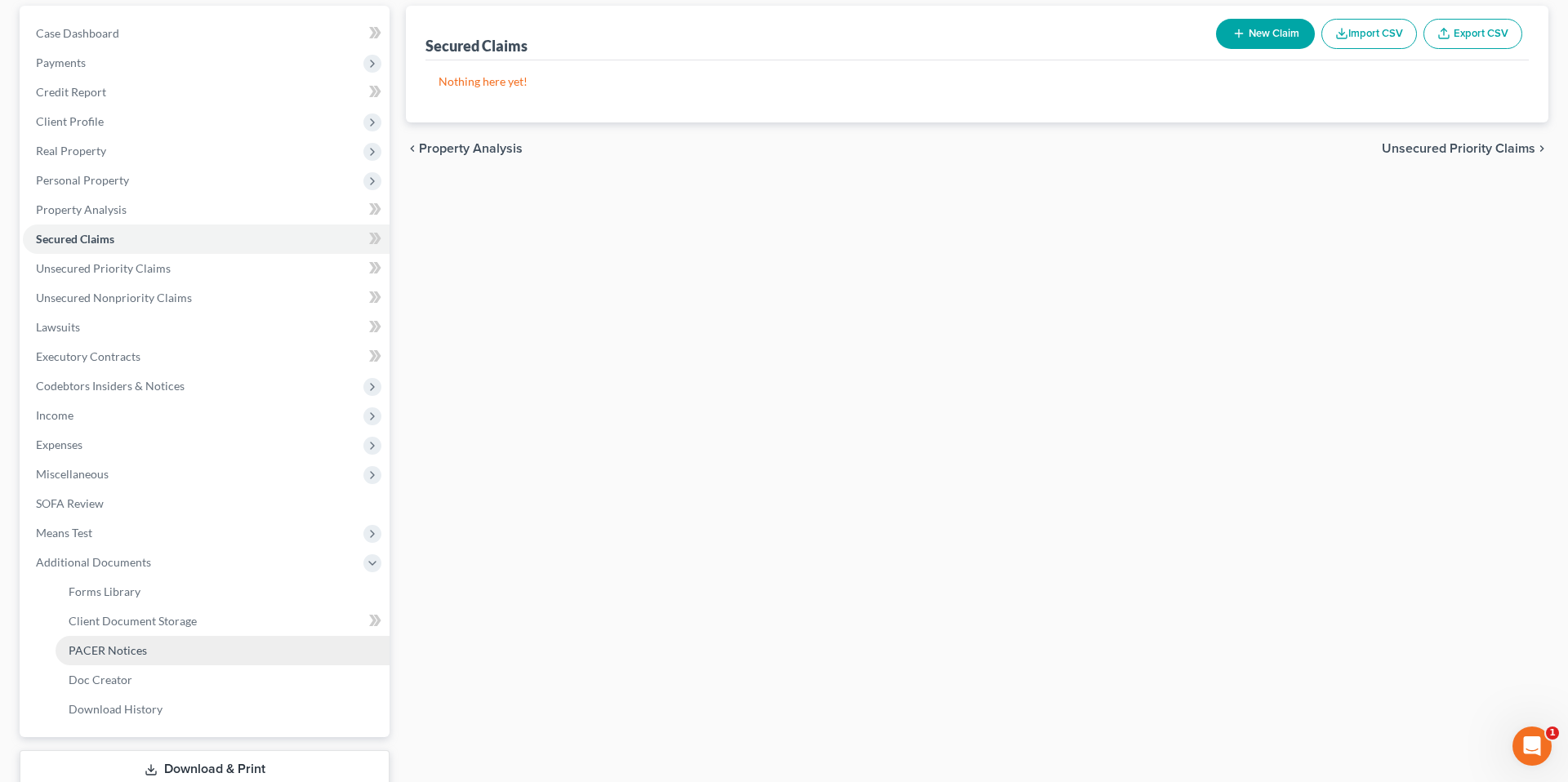
click at [106, 653] on span "PACER Notices" at bounding box center [108, 650] width 79 height 14
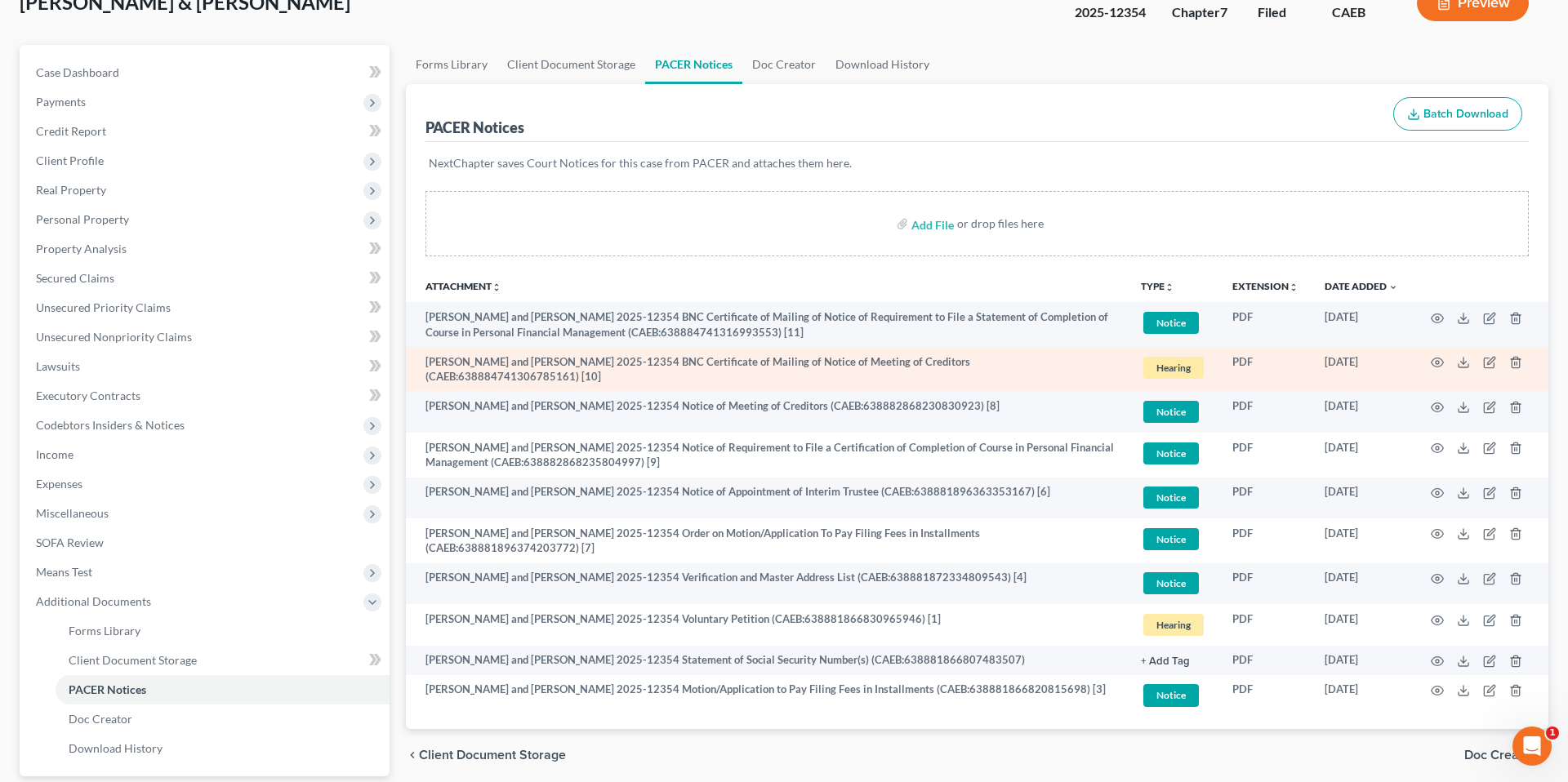
scroll to position [120, 0]
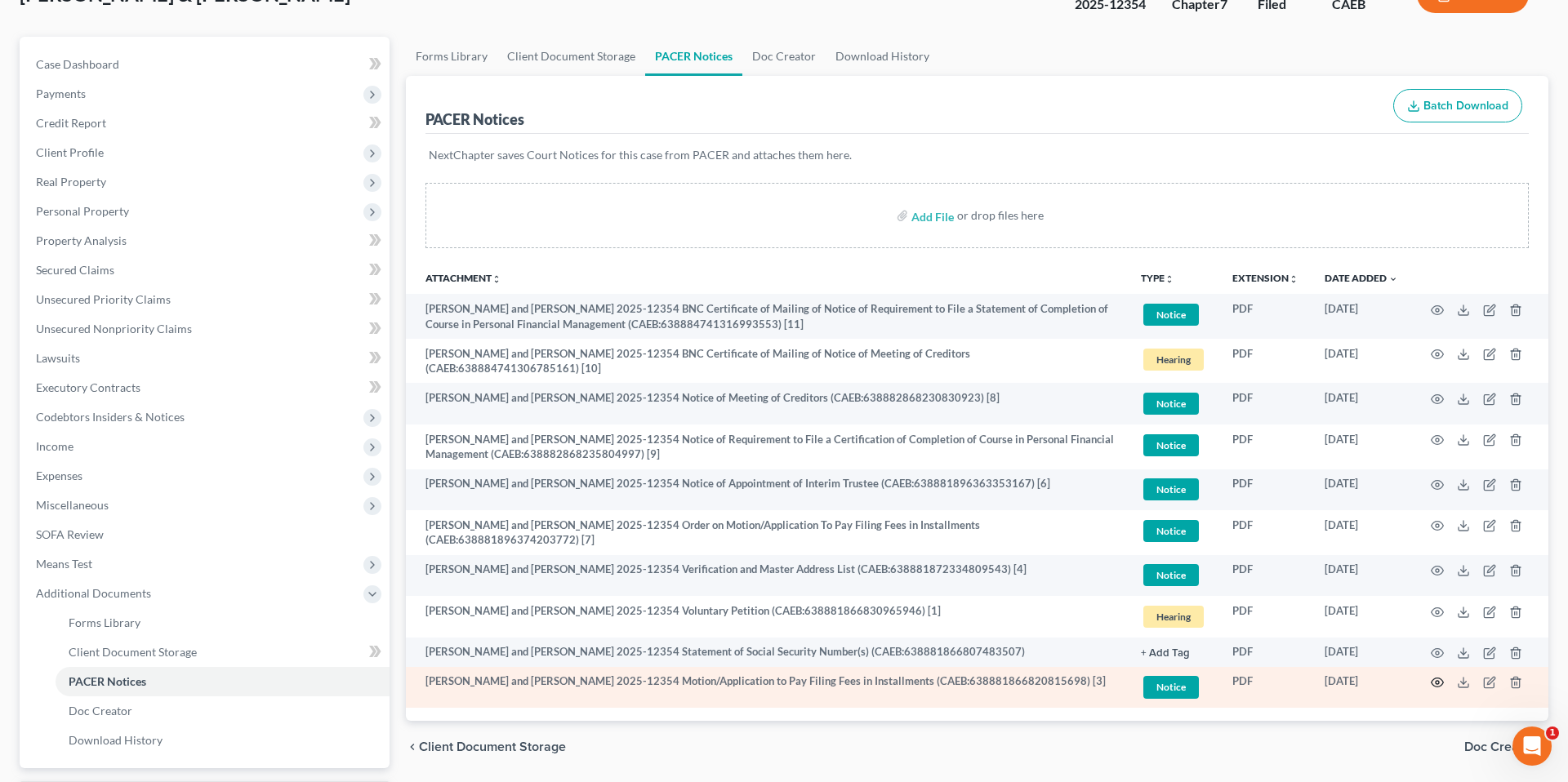
click at [1434, 684] on icon "button" at bounding box center [1438, 682] width 13 height 13
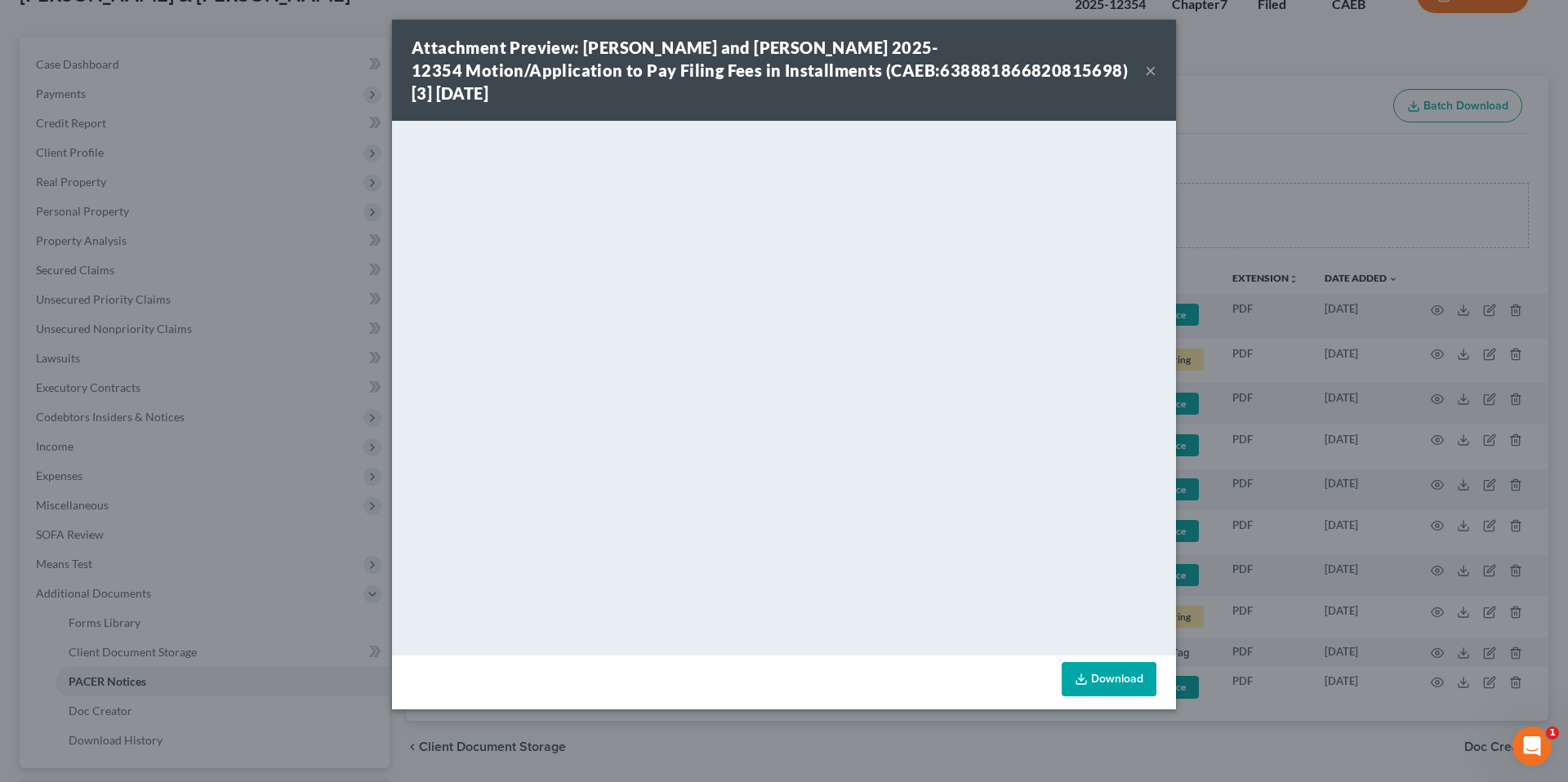
click at [1149, 73] on button "×" at bounding box center [1151, 70] width 11 height 20
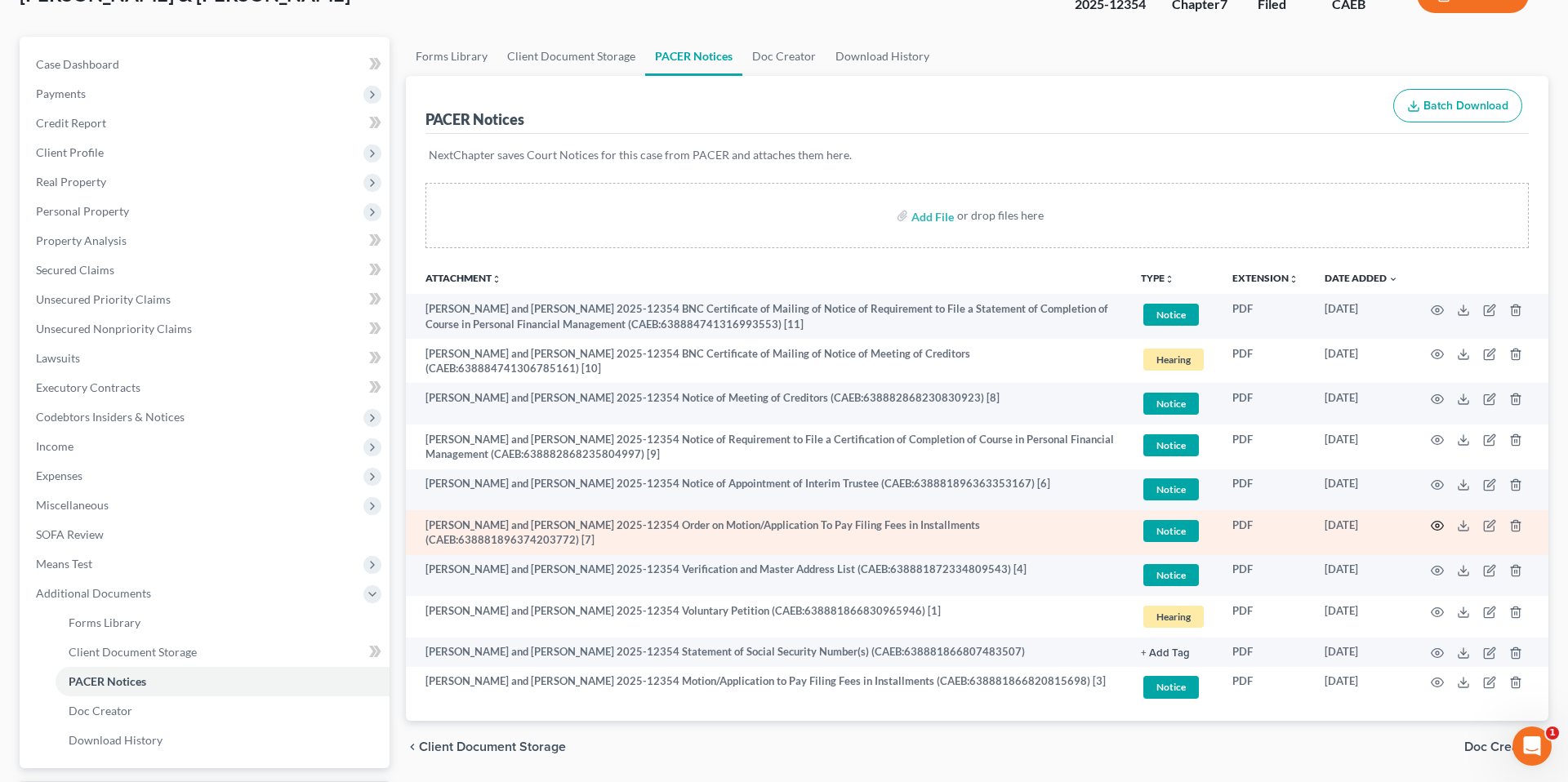
click at [1439, 521] on icon "button" at bounding box center [1438, 526] width 13 height 13
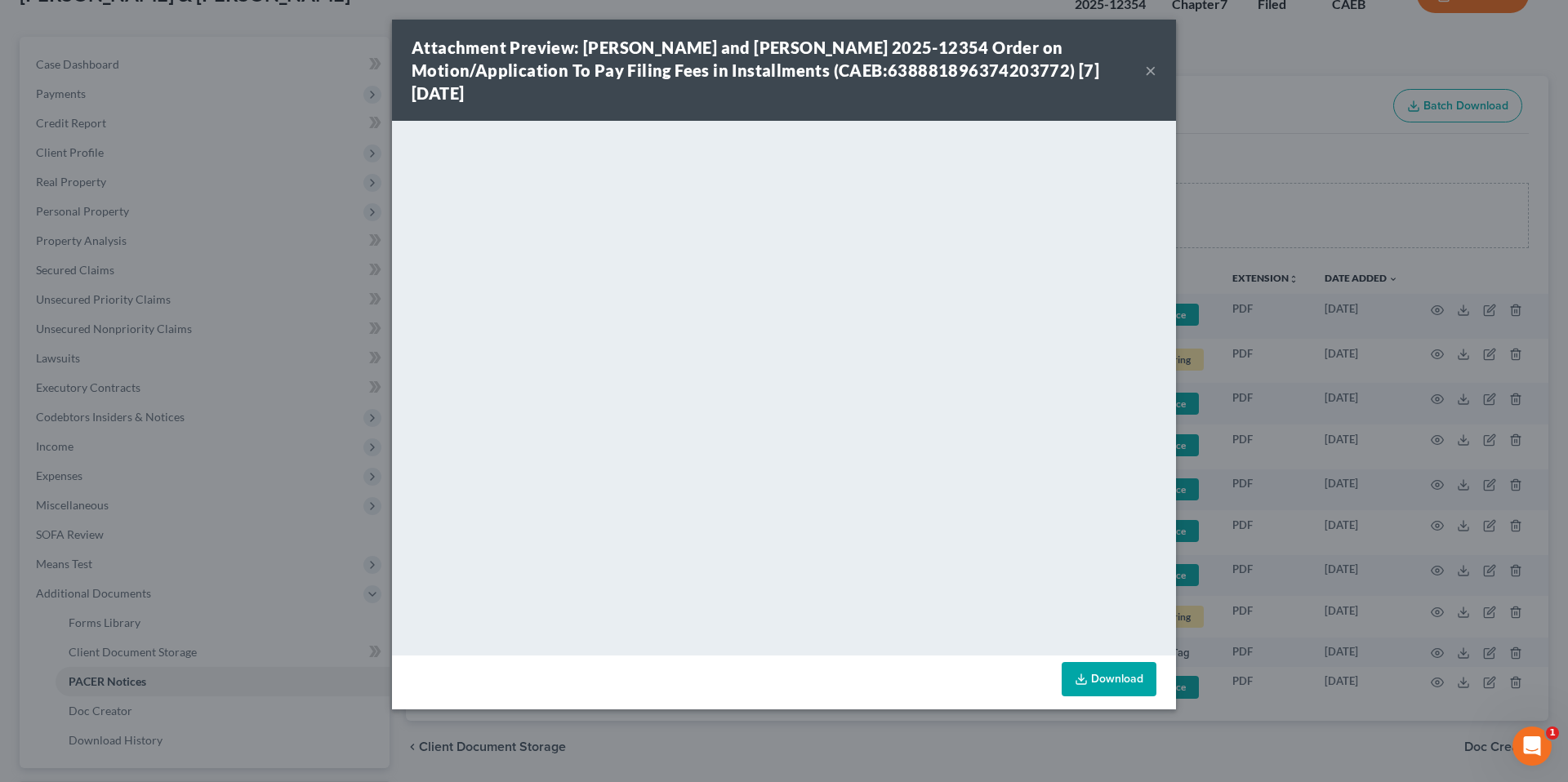
click at [1151, 71] on button "×" at bounding box center [1151, 70] width 11 height 20
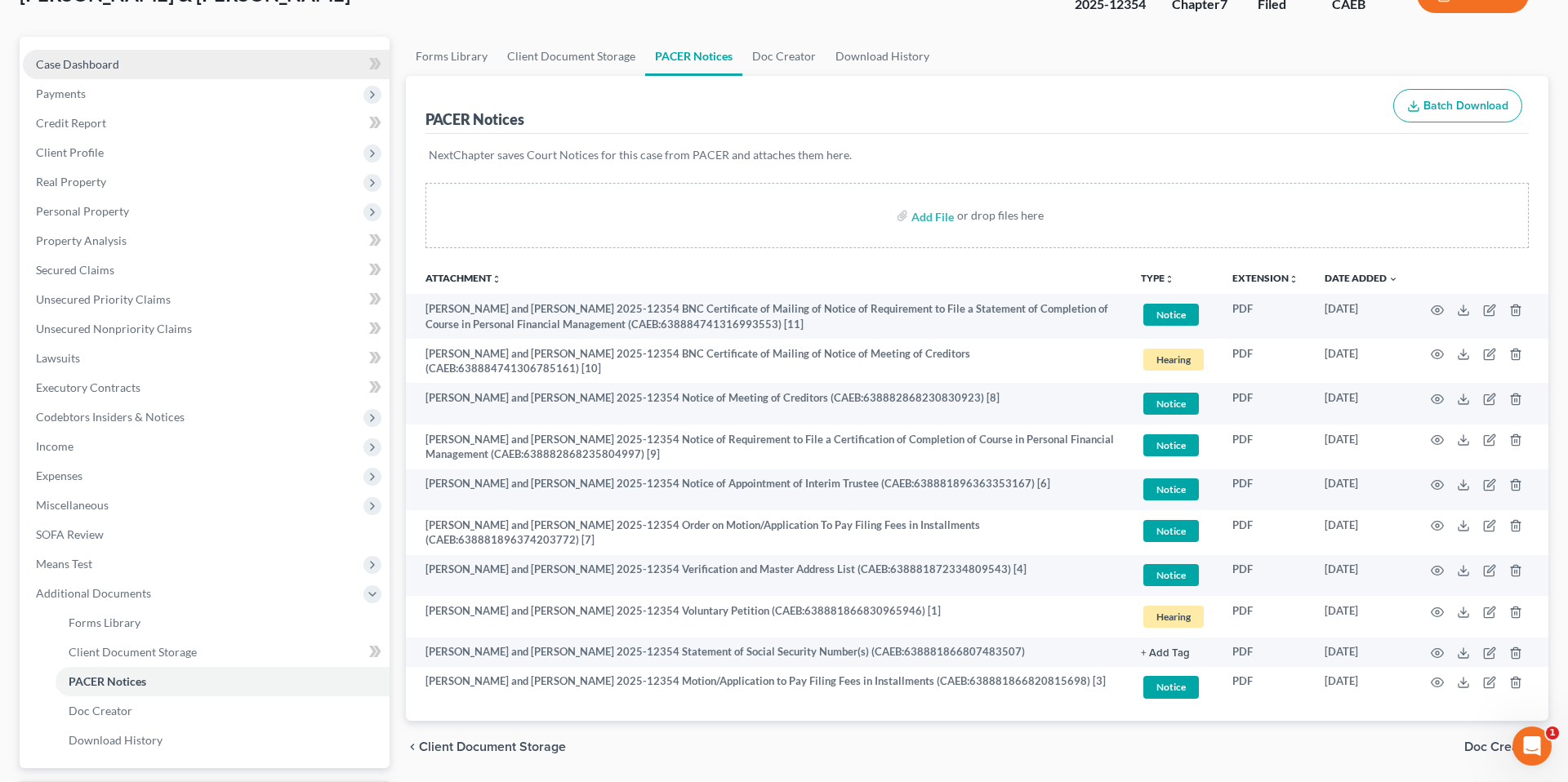
click at [90, 54] on link "Case Dashboard" at bounding box center [206, 65] width 367 height 29
select select "1"
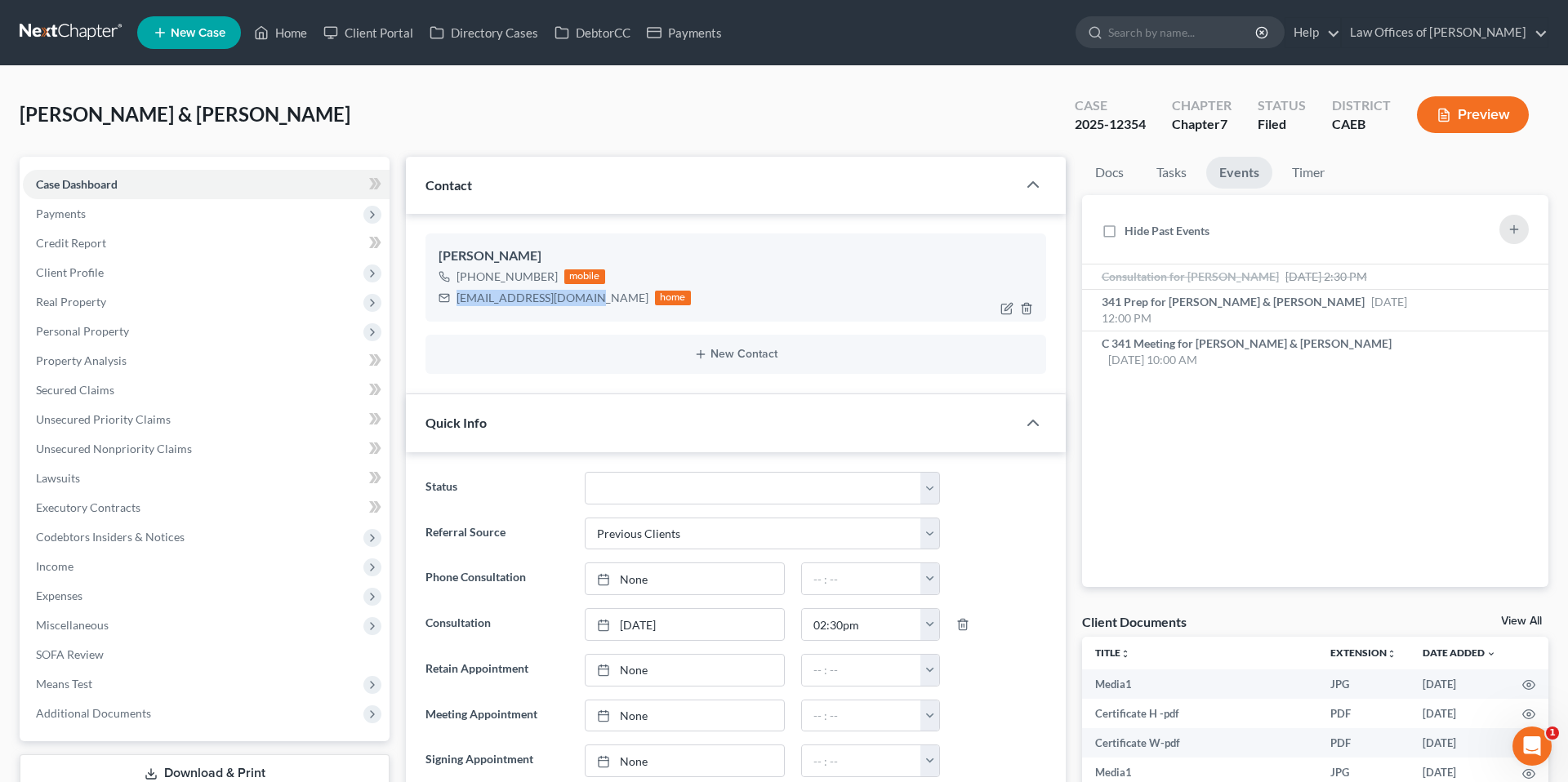
scroll to position [5037, 0]
drag, startPoint x: 454, startPoint y: 296, endPoint x: 582, endPoint y: 303, distance: 128.2
click at [582, 303] on div "[EMAIL_ADDRESS][DOMAIN_NAME] home" at bounding box center [564, 298] width 252 height 21
copy div "[EMAIL_ADDRESS][DOMAIN_NAME]"
click at [288, 38] on link "Home" at bounding box center [280, 33] width 70 height 29
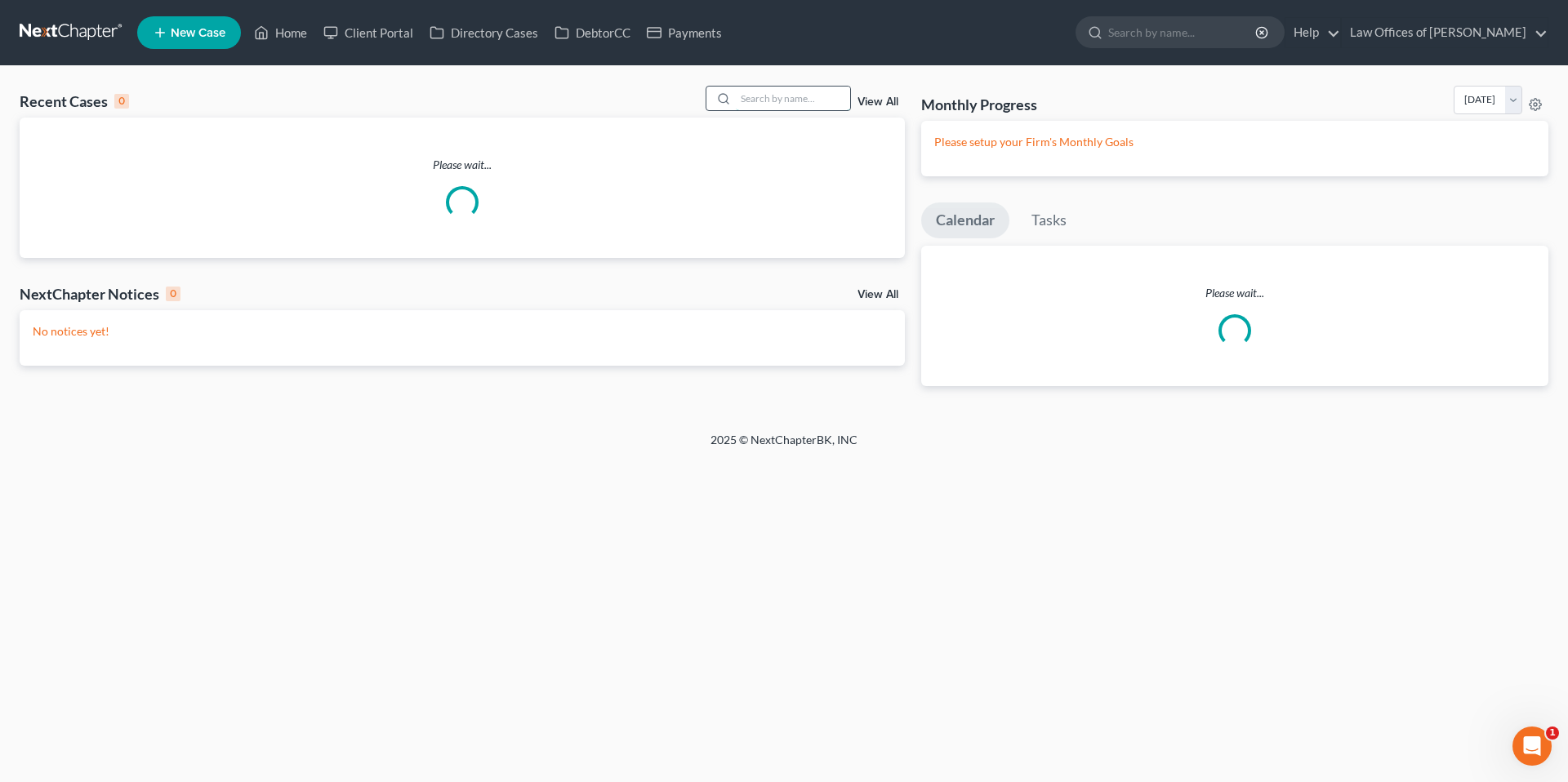
click at [764, 99] on input "search" at bounding box center [793, 98] width 115 height 24
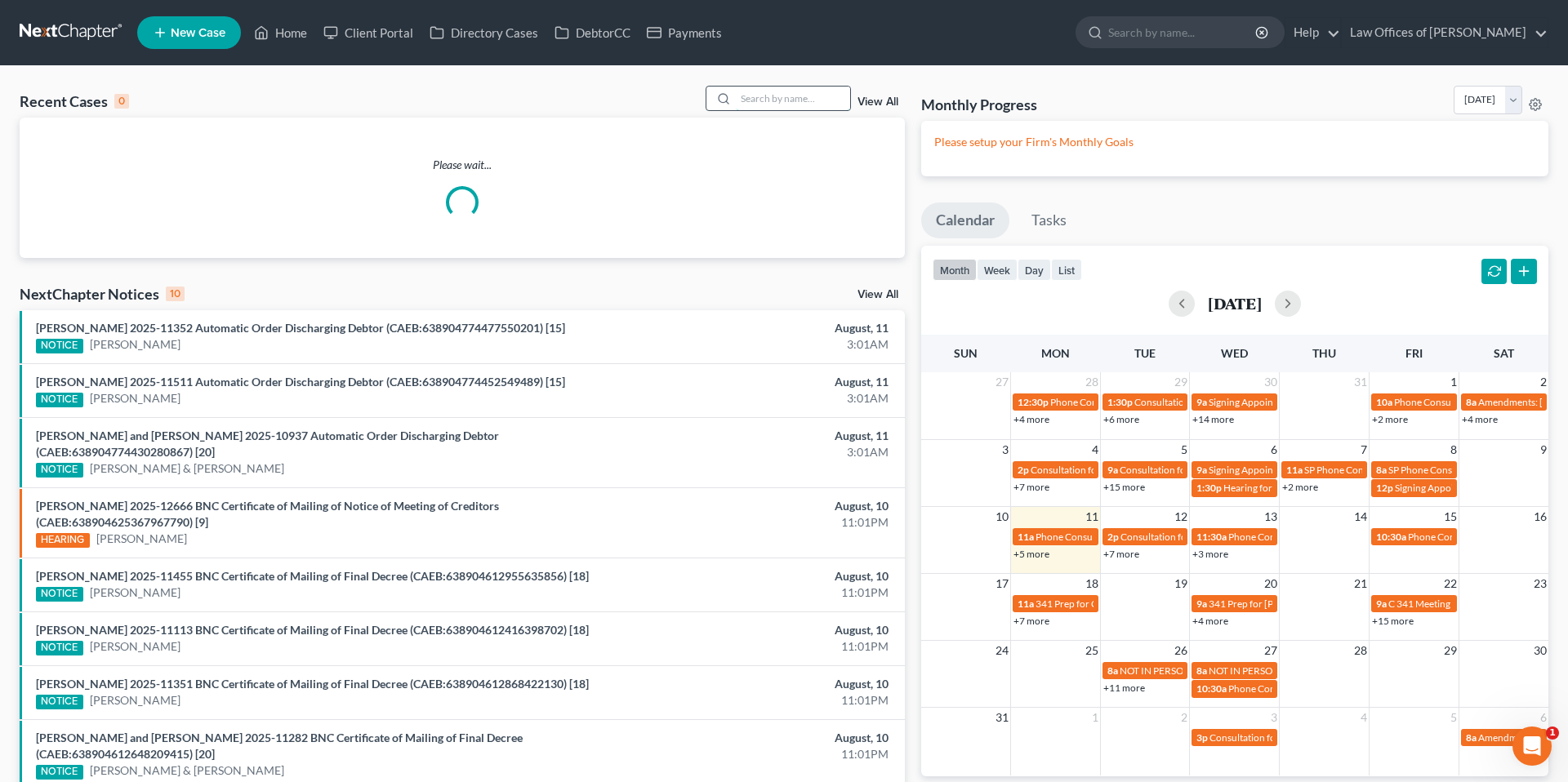
type input "v"
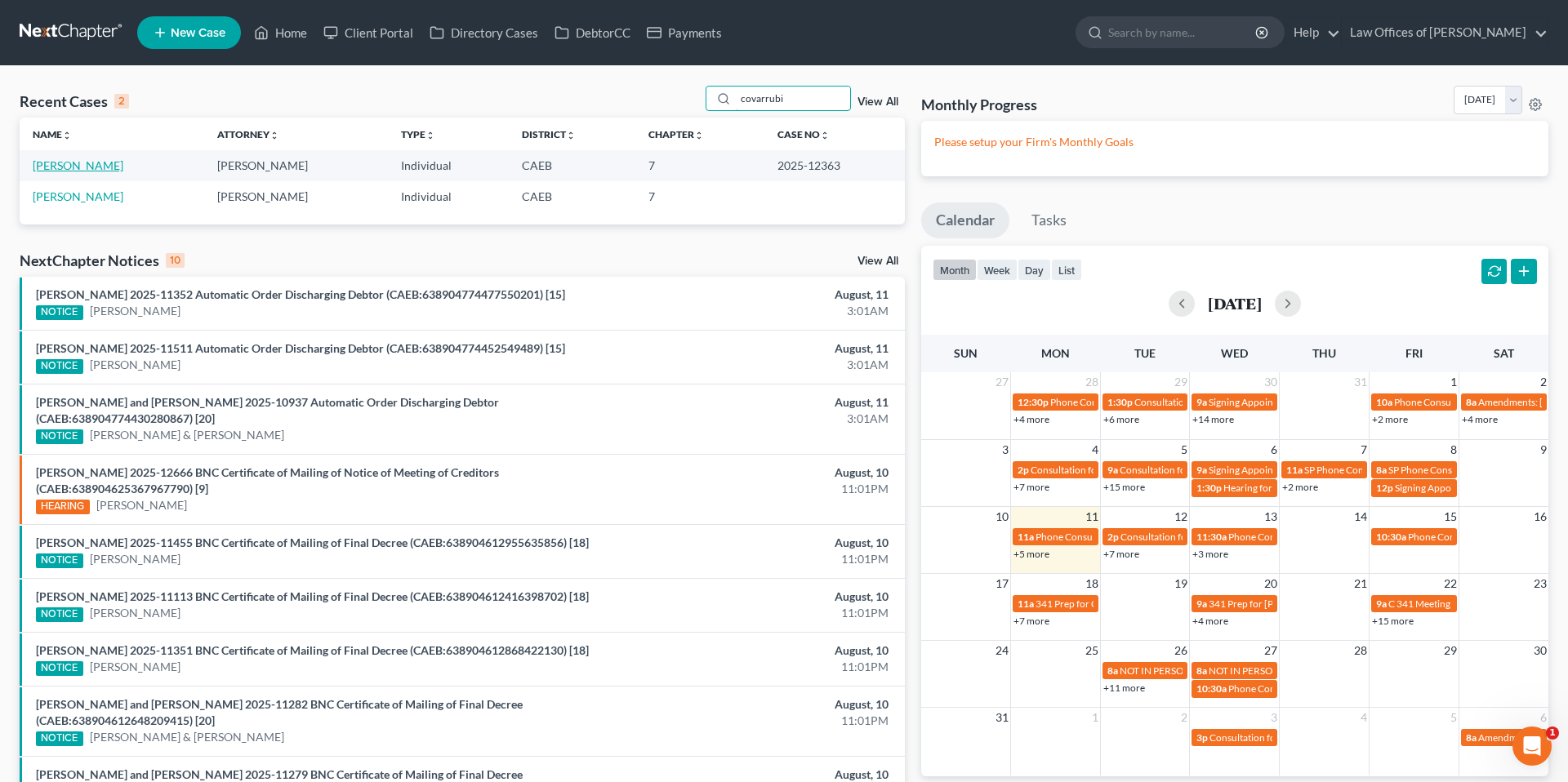
type input "covarrubi"
click at [124, 168] on link "[PERSON_NAME]" at bounding box center [78, 165] width 91 height 14
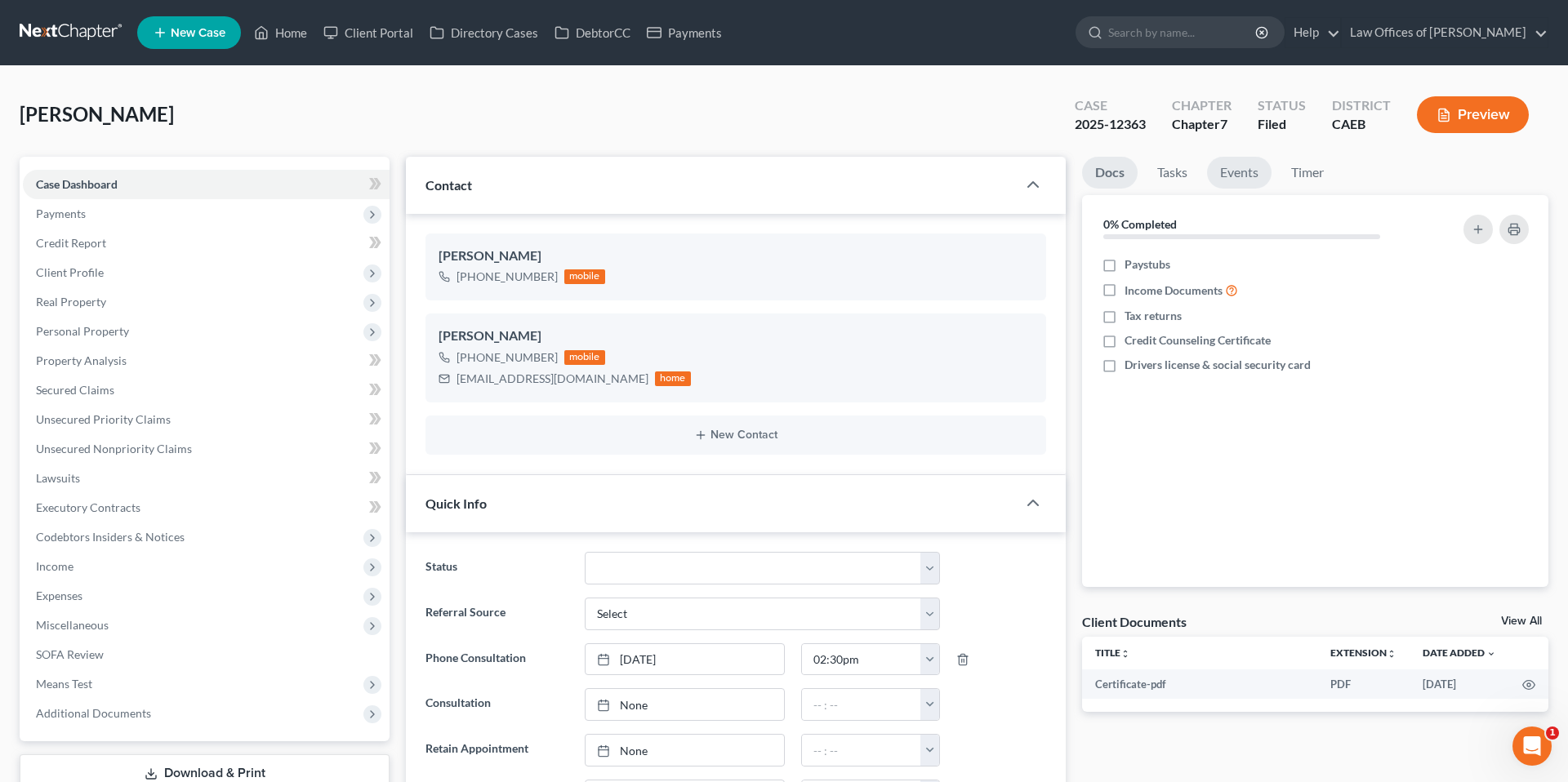
scroll to position [2431, 0]
drag, startPoint x: 1230, startPoint y: 175, endPoint x: 1196, endPoint y: 348, distance: 176.3
click at [1231, 175] on link "Events" at bounding box center [1239, 172] width 65 height 32
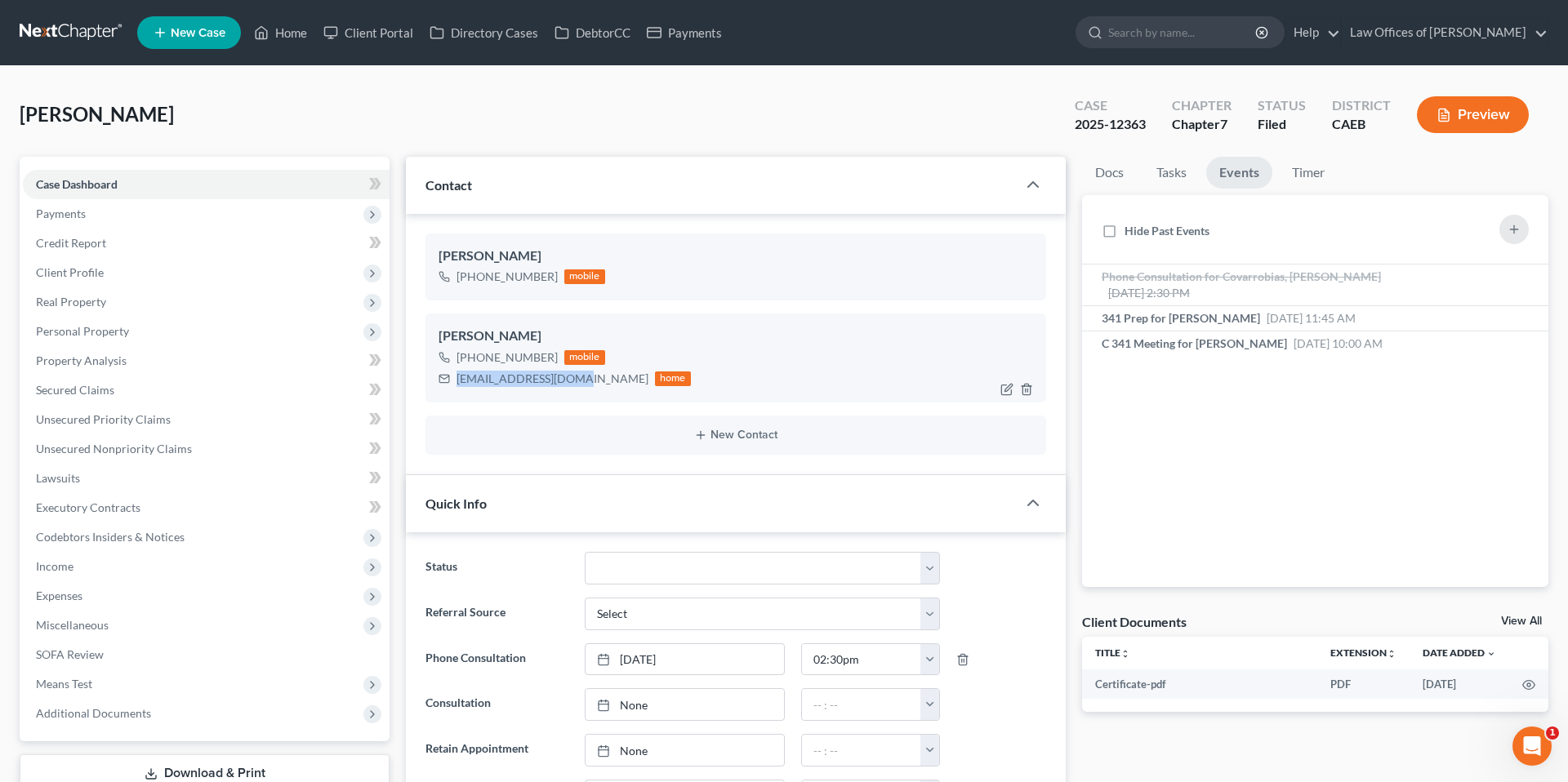
drag, startPoint x: 455, startPoint y: 376, endPoint x: 571, endPoint y: 376, distance: 116.0
click at [571, 376] on div "[EMAIL_ADDRESS][DOMAIN_NAME] home" at bounding box center [564, 379] width 252 height 21
copy div "[EMAIL_ADDRESS][DOMAIN_NAME]"
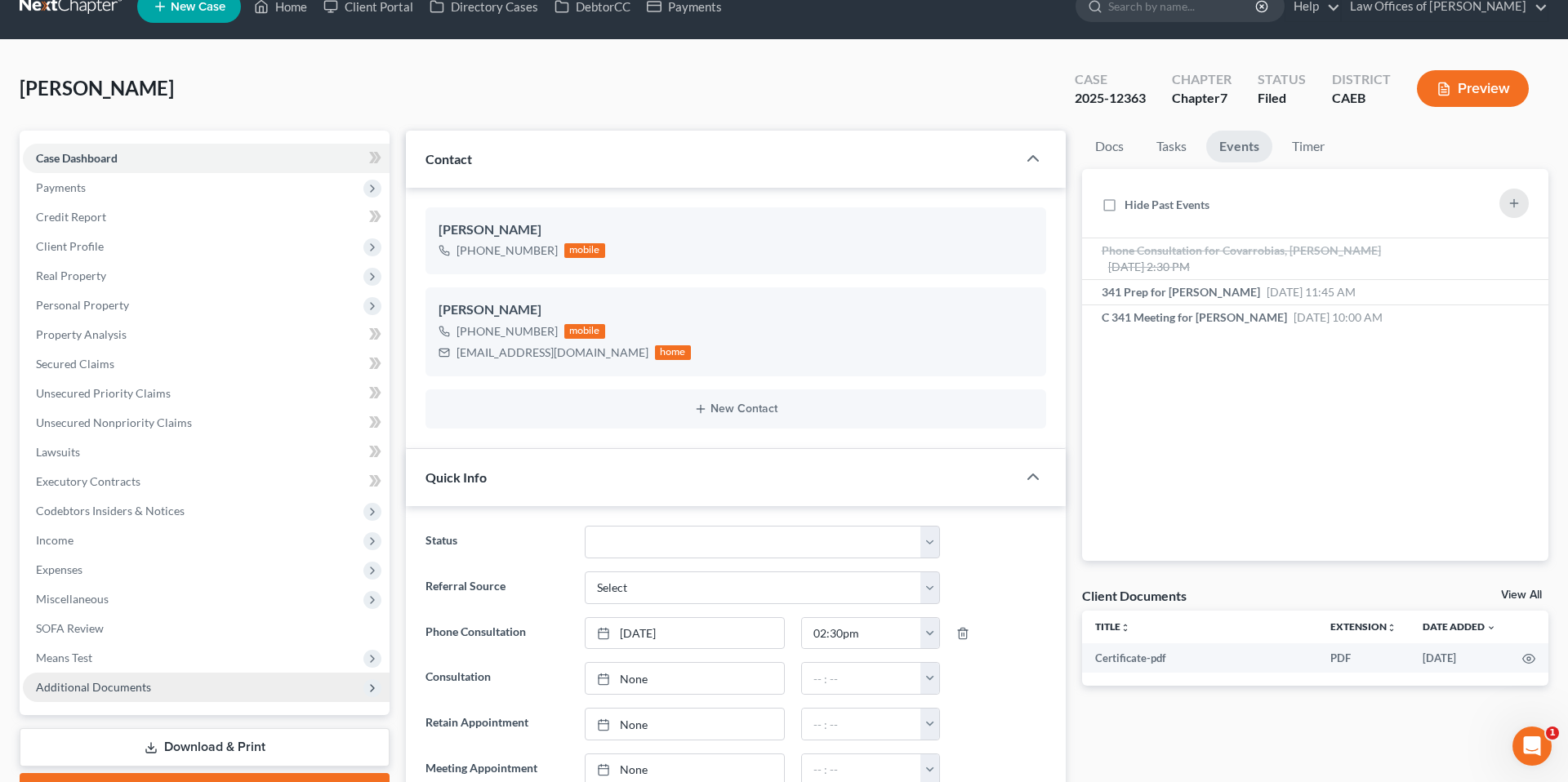
click at [134, 685] on span "Additional Documents" at bounding box center [93, 686] width 116 height 14
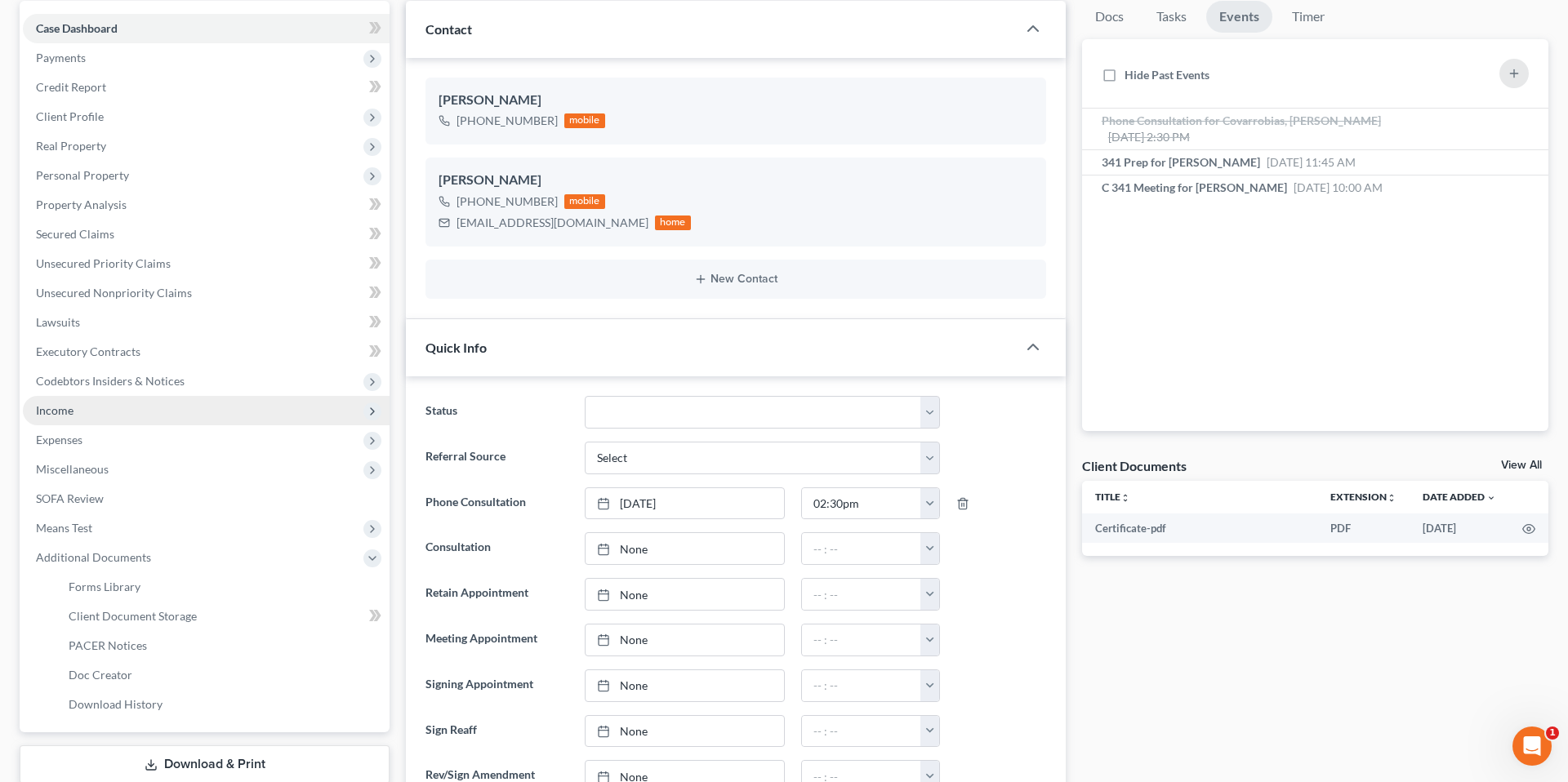
scroll to position [160, 0]
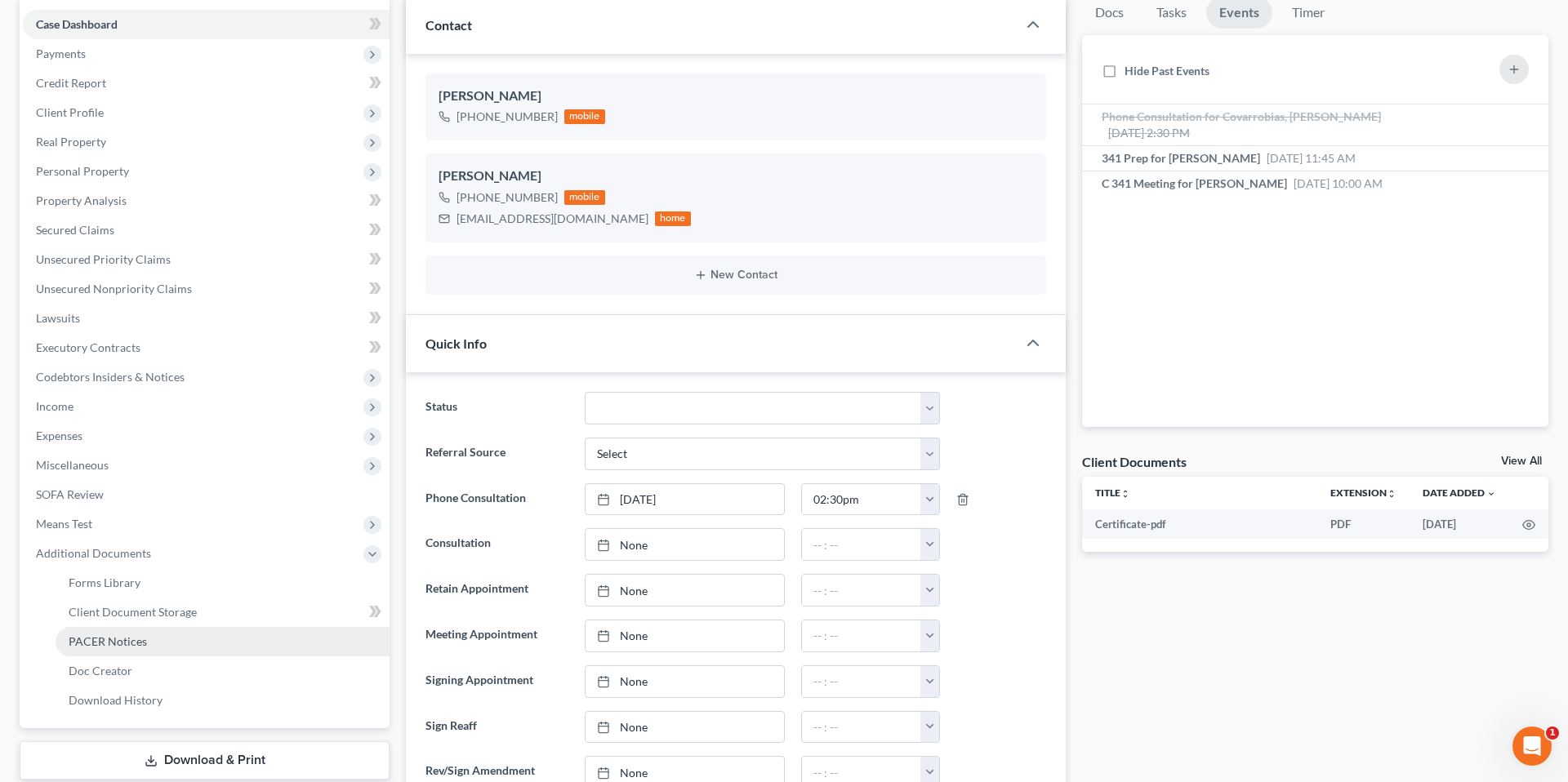
click at [122, 643] on span "PACER Notices" at bounding box center [108, 641] width 79 height 14
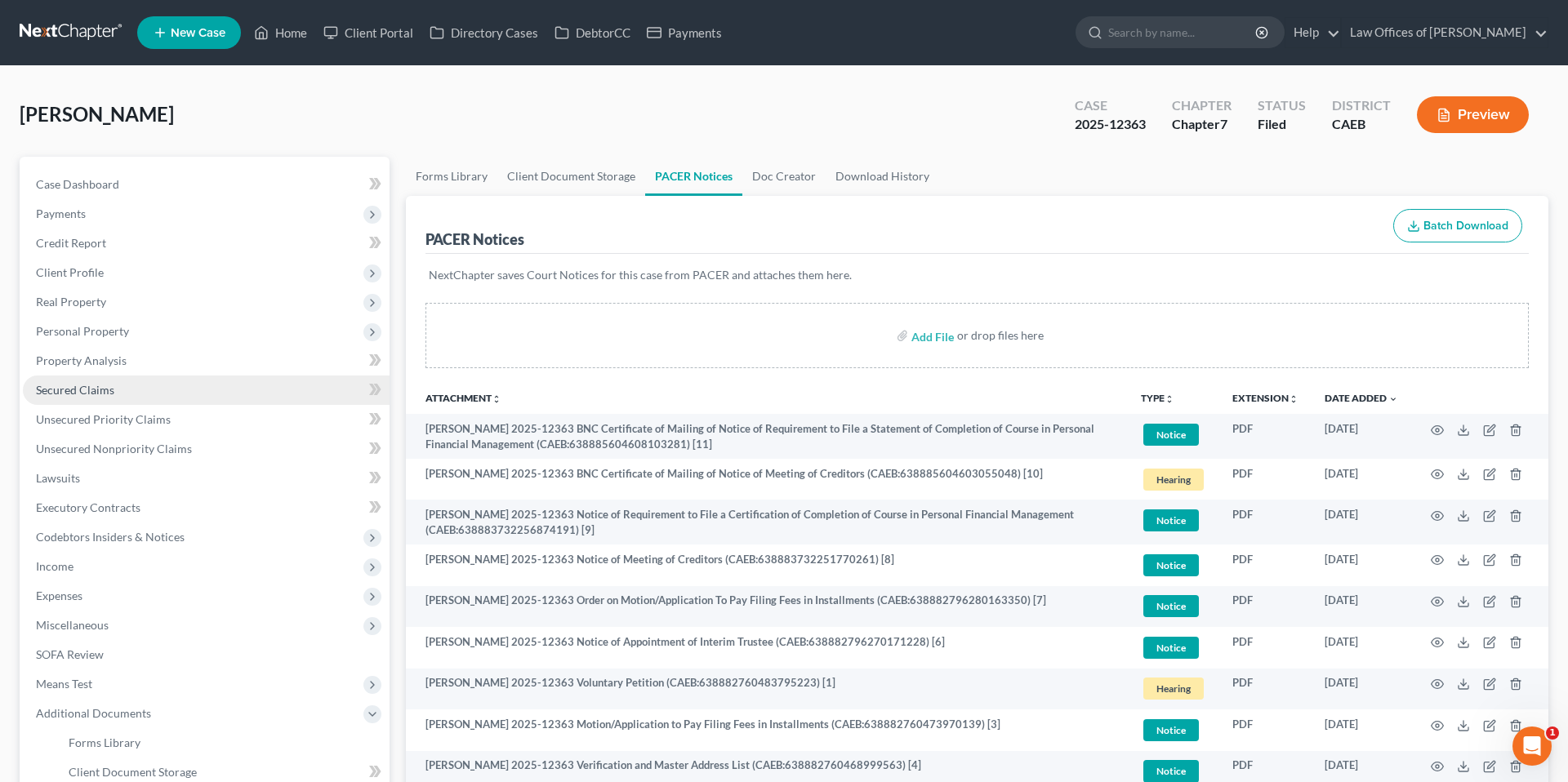
click at [86, 397] on link "Secured Claims" at bounding box center [206, 391] width 367 height 29
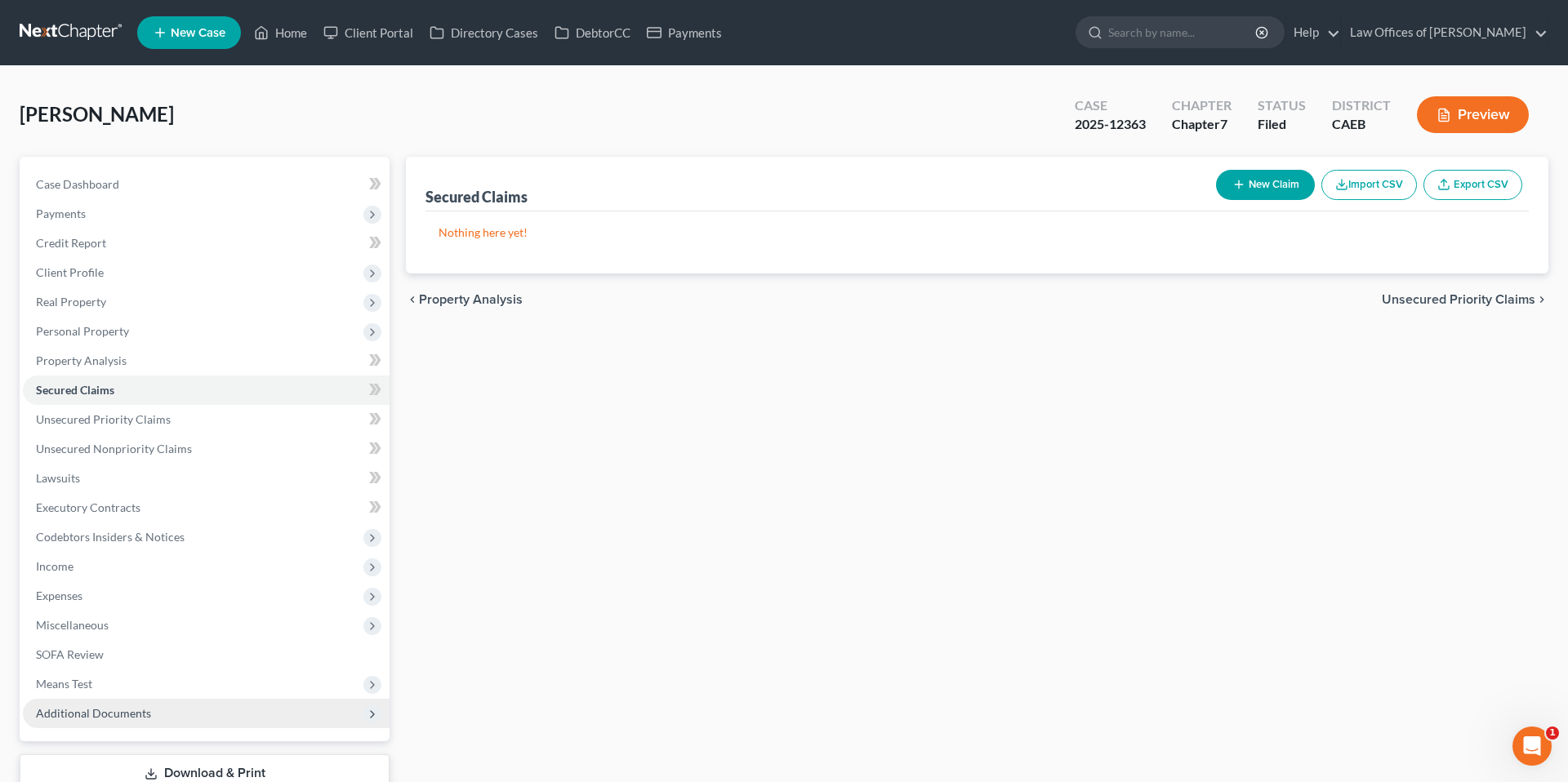
click at [106, 720] on span "Additional Documents" at bounding box center [206, 713] width 367 height 29
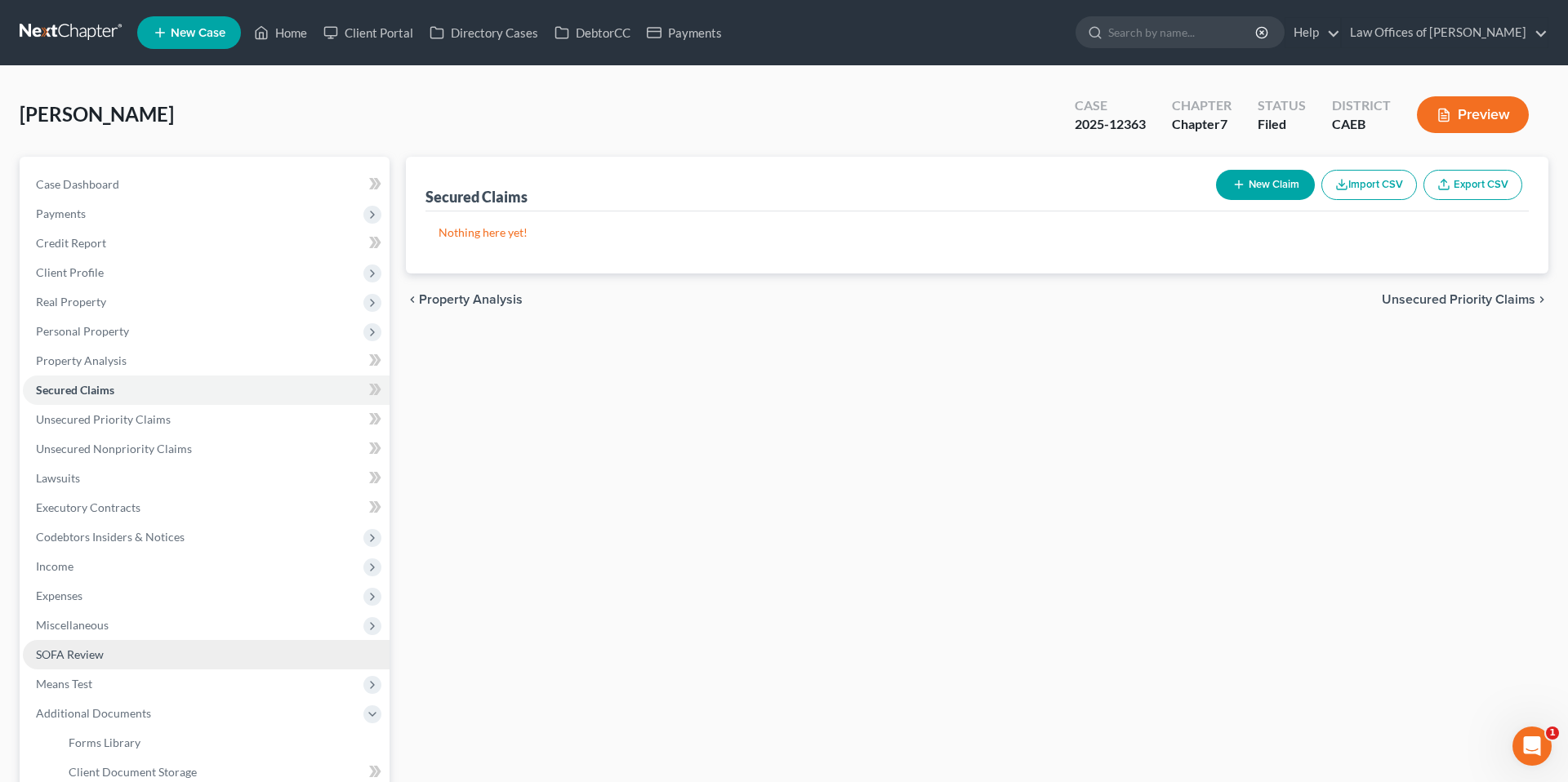
scroll to position [147, 0]
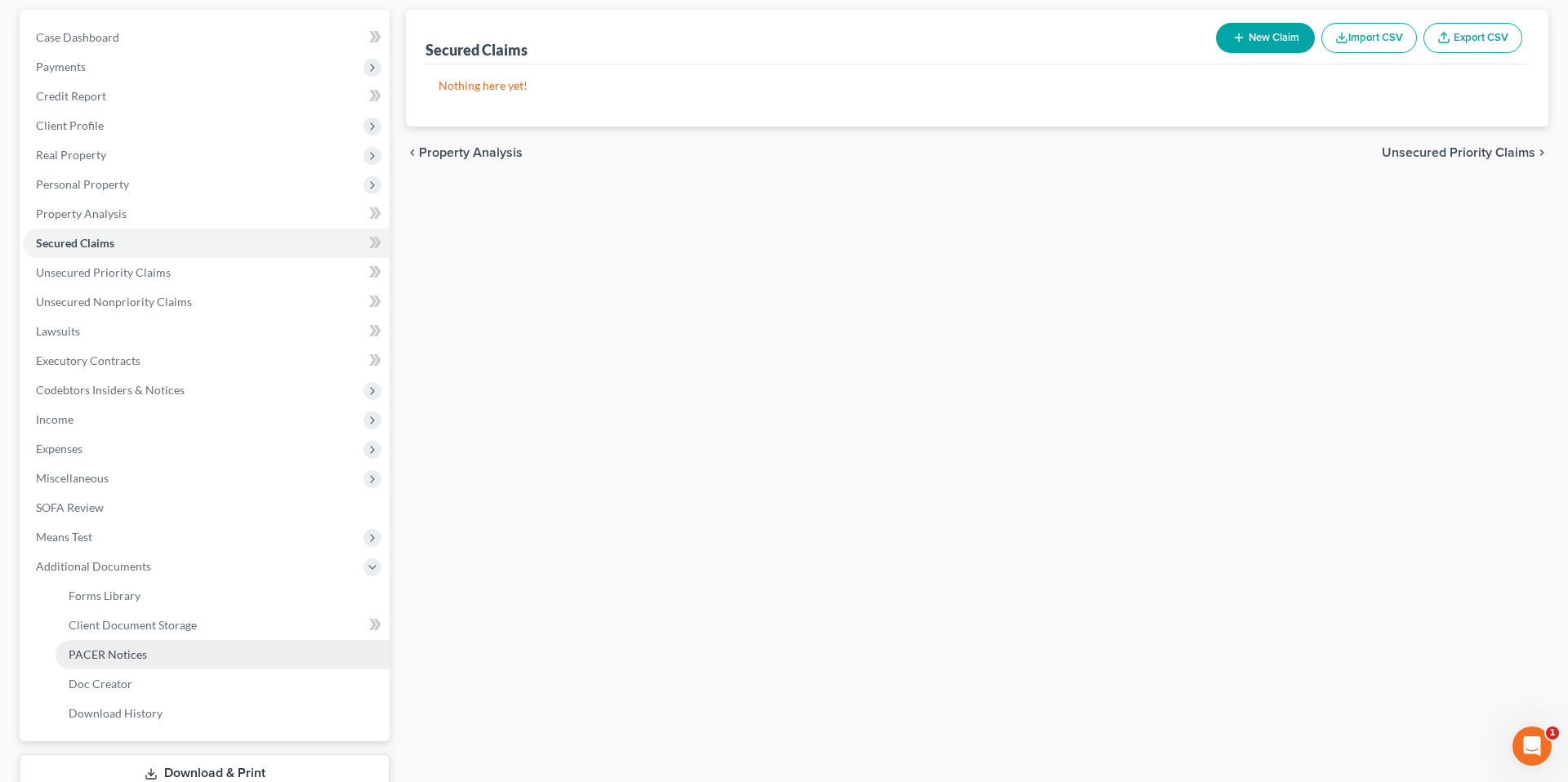
click at [134, 661] on span "PACER Notices" at bounding box center [108, 654] width 79 height 14
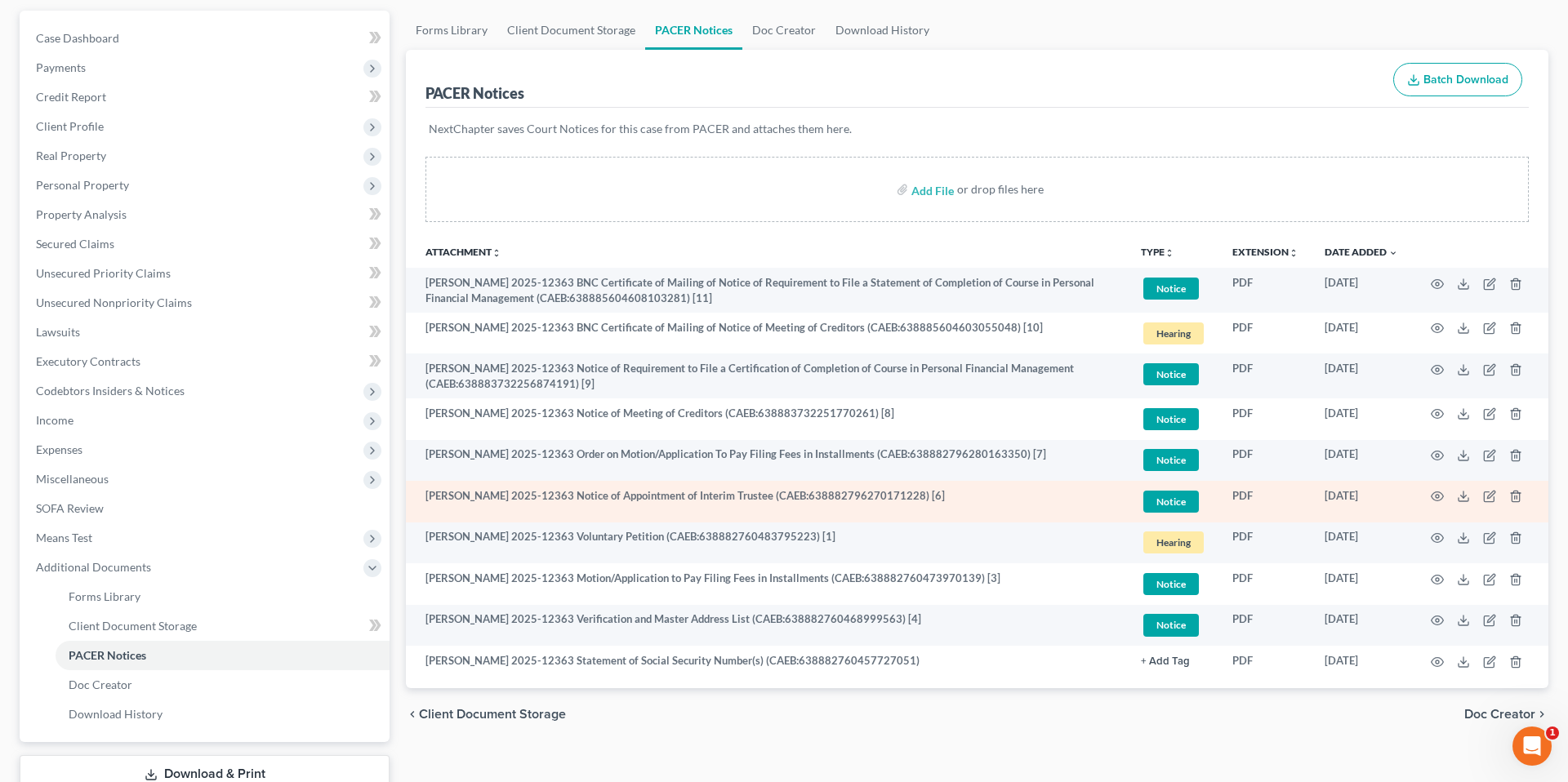
scroll to position [151, 0]
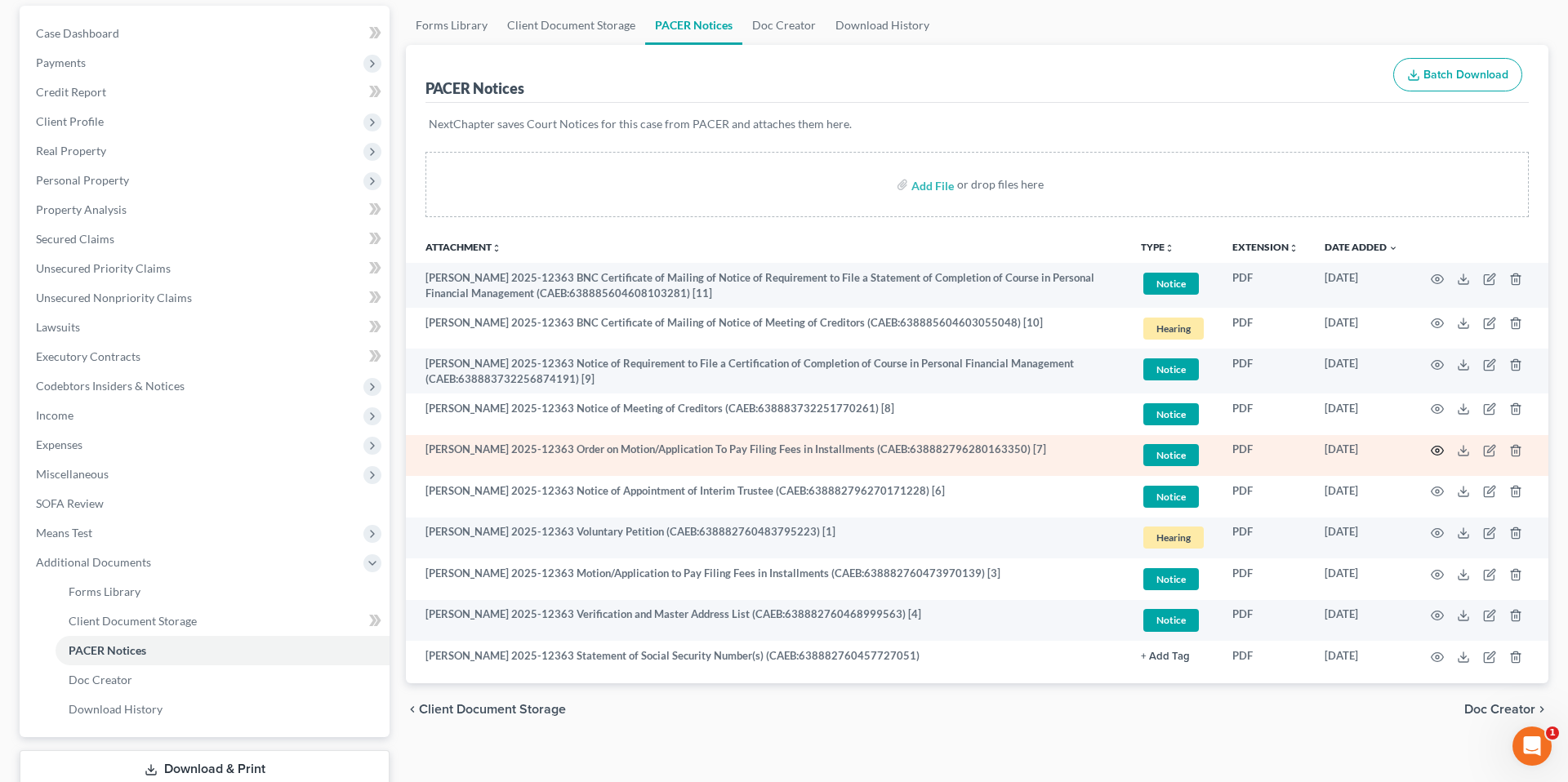
click at [1436, 449] on circle "button" at bounding box center [1438, 450] width 3 height 3
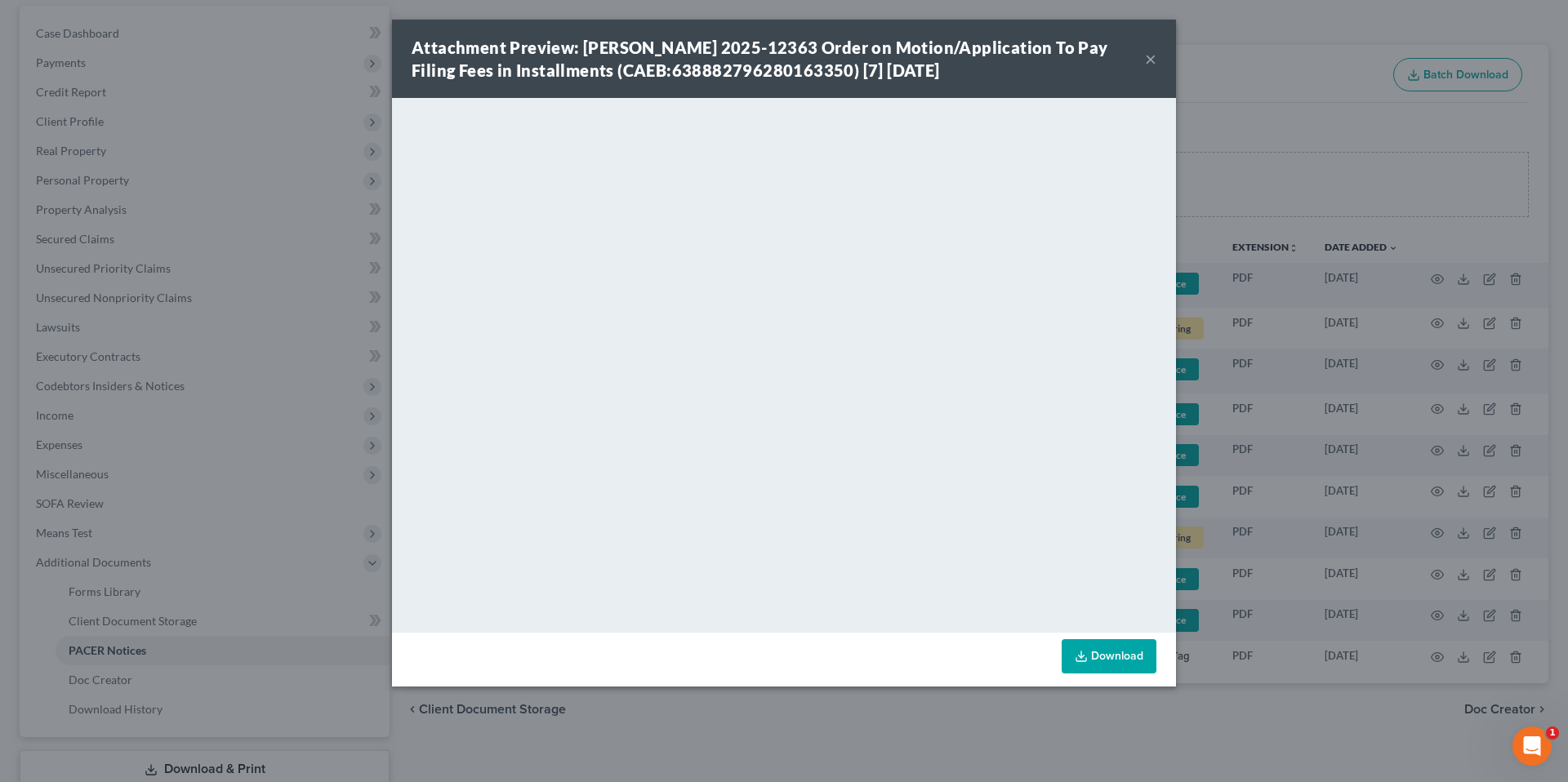
click at [1153, 59] on button "×" at bounding box center [1151, 59] width 11 height 20
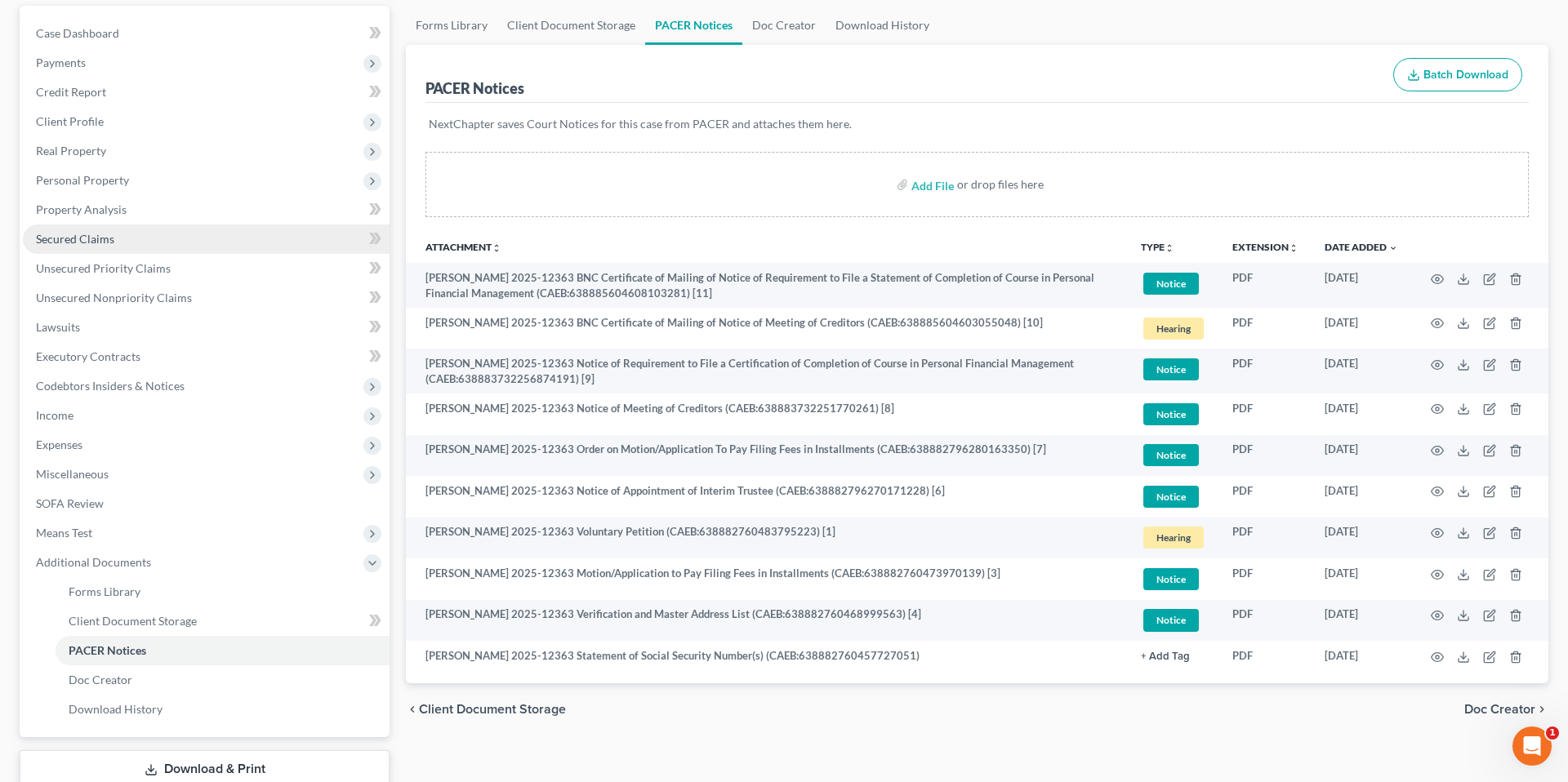
click at [93, 241] on span "Secured Claims" at bounding box center [75, 238] width 79 height 14
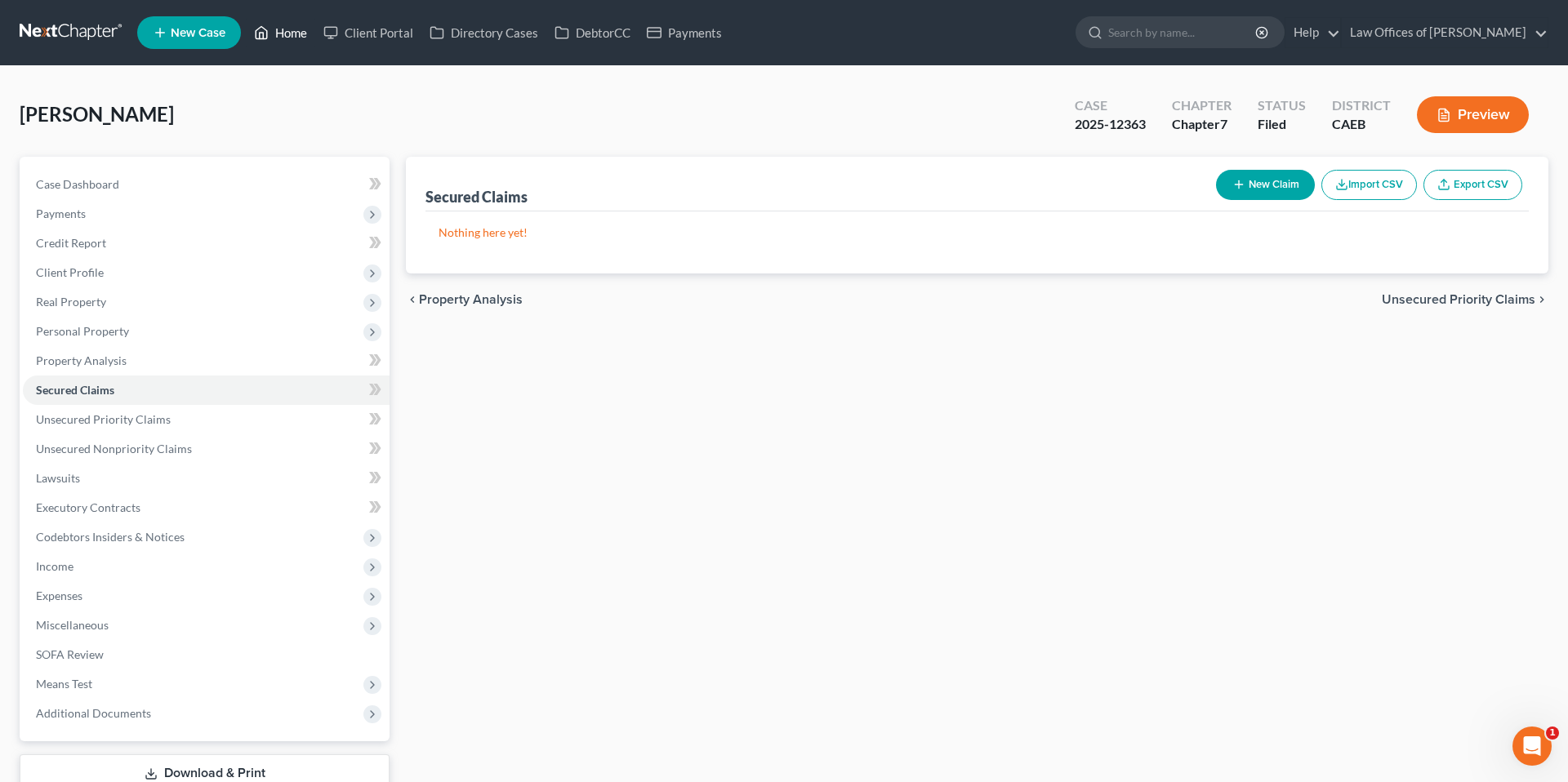
click at [266, 35] on icon at bounding box center [261, 33] width 15 height 20
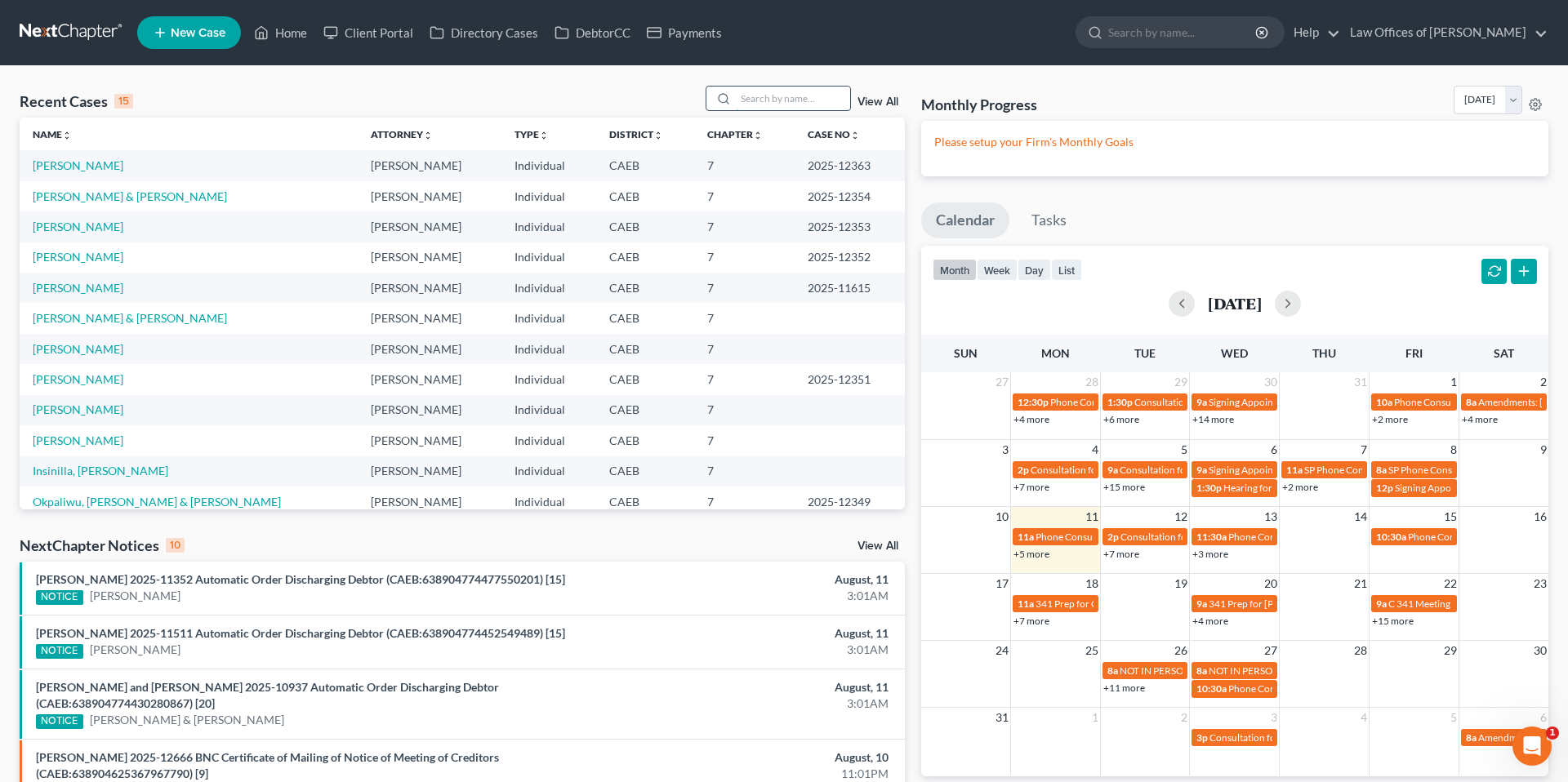
click at [757, 95] on input "search" at bounding box center [793, 98] width 115 height 24
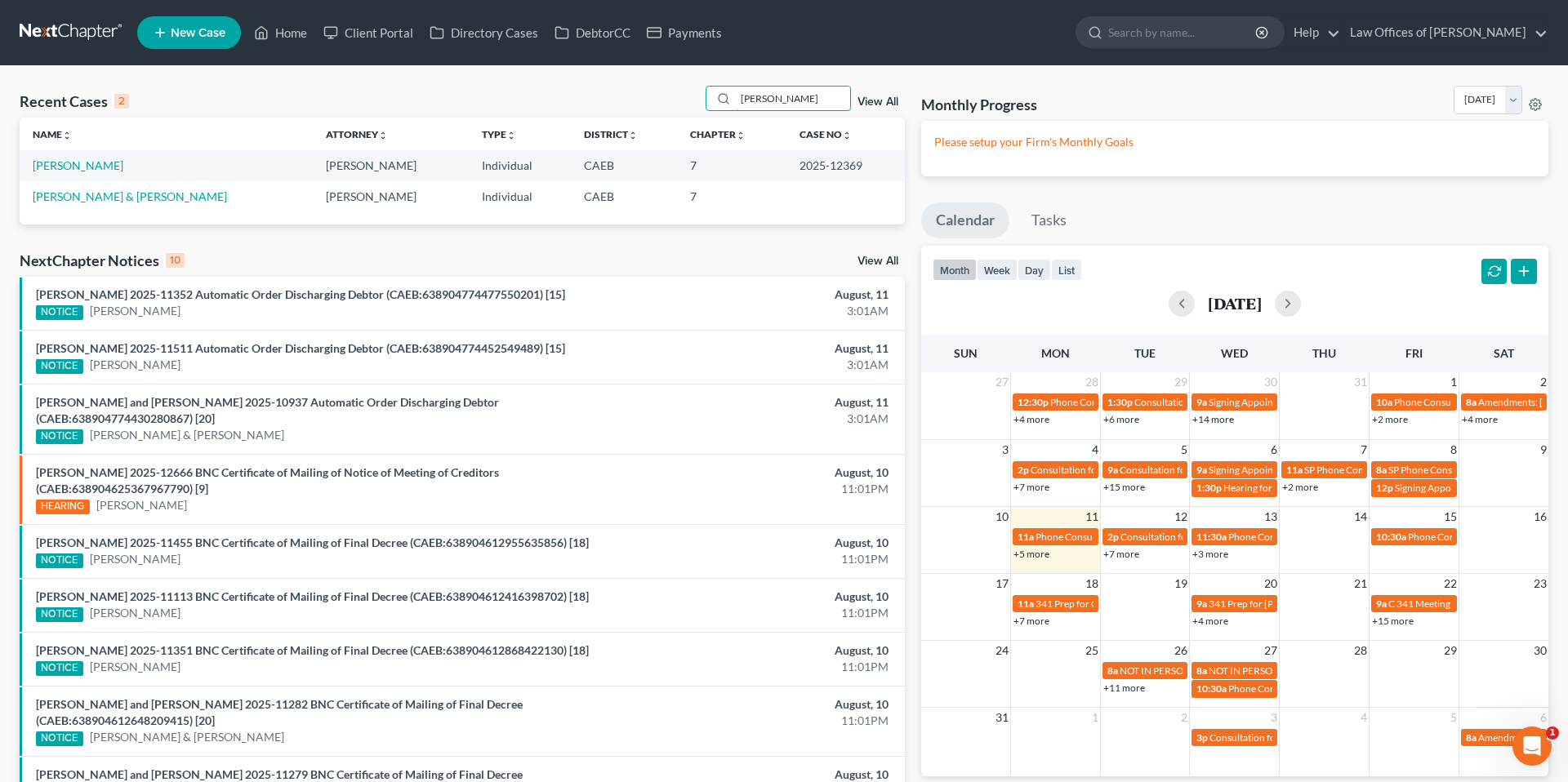
type input "[PERSON_NAME]"
click at [92, 172] on td "[PERSON_NAME]" at bounding box center [166, 165] width 293 height 30
click at [93, 168] on link "[PERSON_NAME]" at bounding box center [78, 165] width 91 height 14
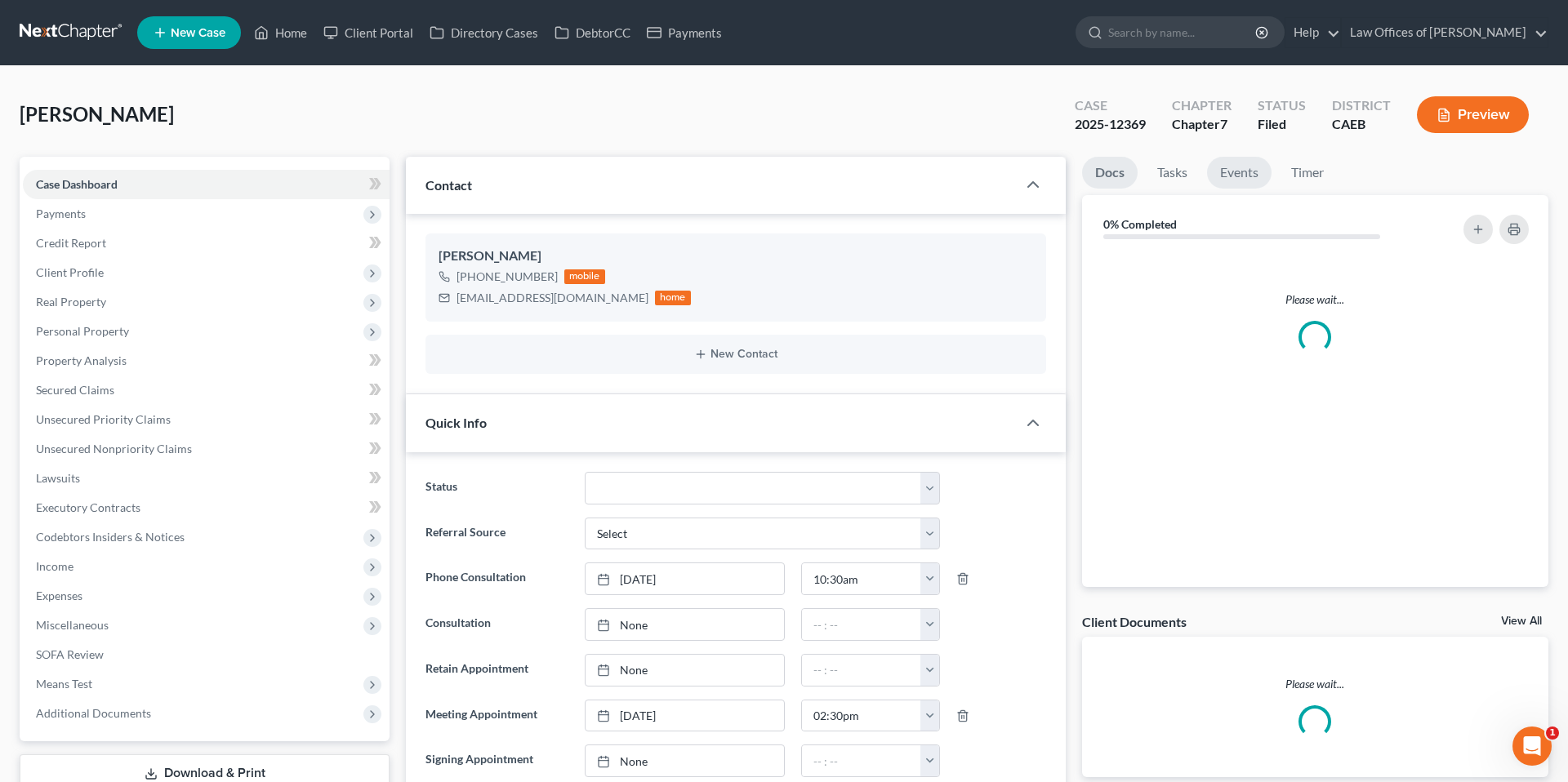
click at [1240, 170] on link "Events" at bounding box center [1239, 172] width 65 height 32
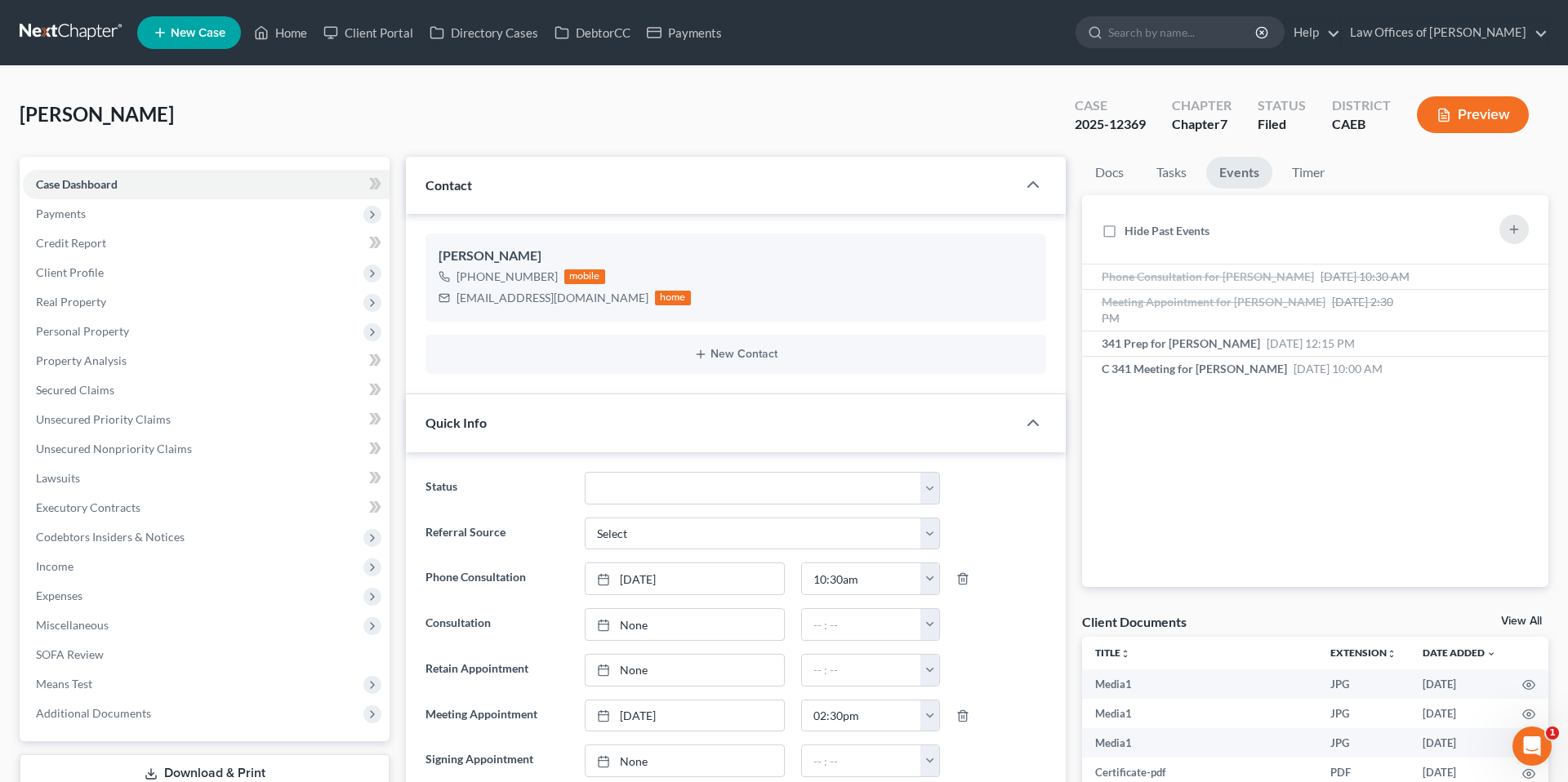
scroll to position [10073, 0]
click at [83, 390] on span "Secured Claims" at bounding box center [75, 390] width 79 height 14
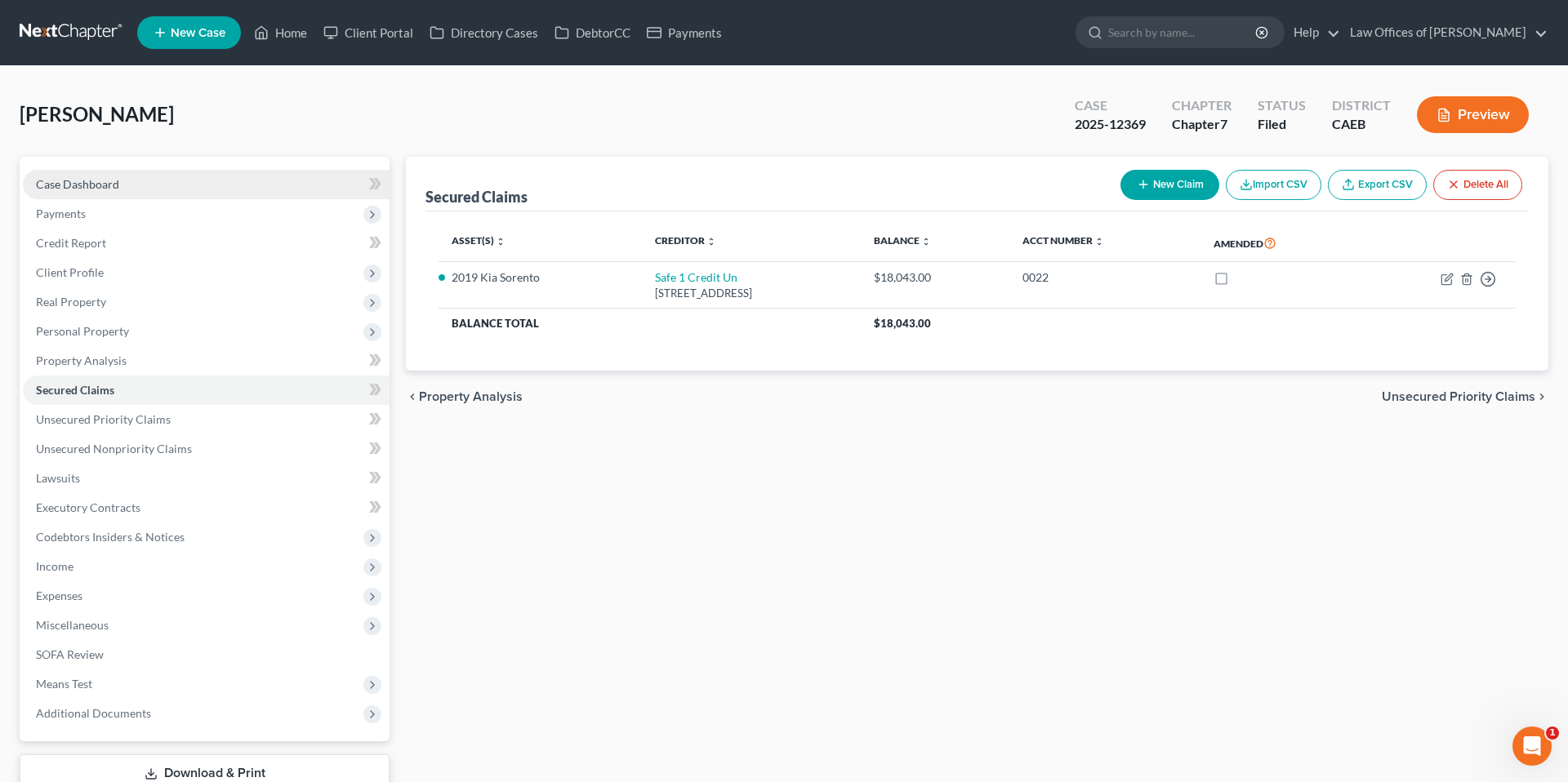
click at [85, 179] on span "Case Dashboard" at bounding box center [78, 183] width 84 height 14
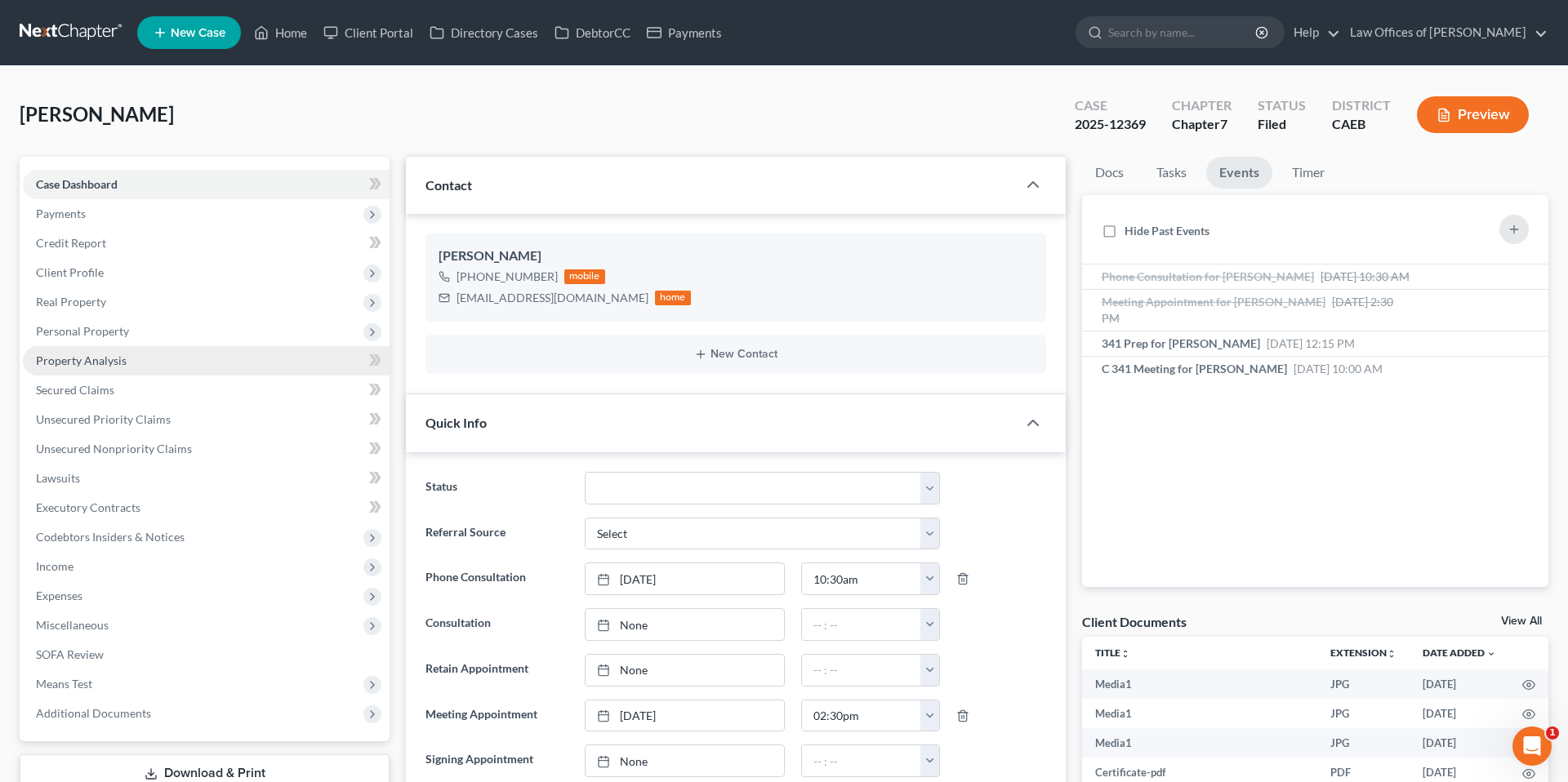
scroll to position [10073, 0]
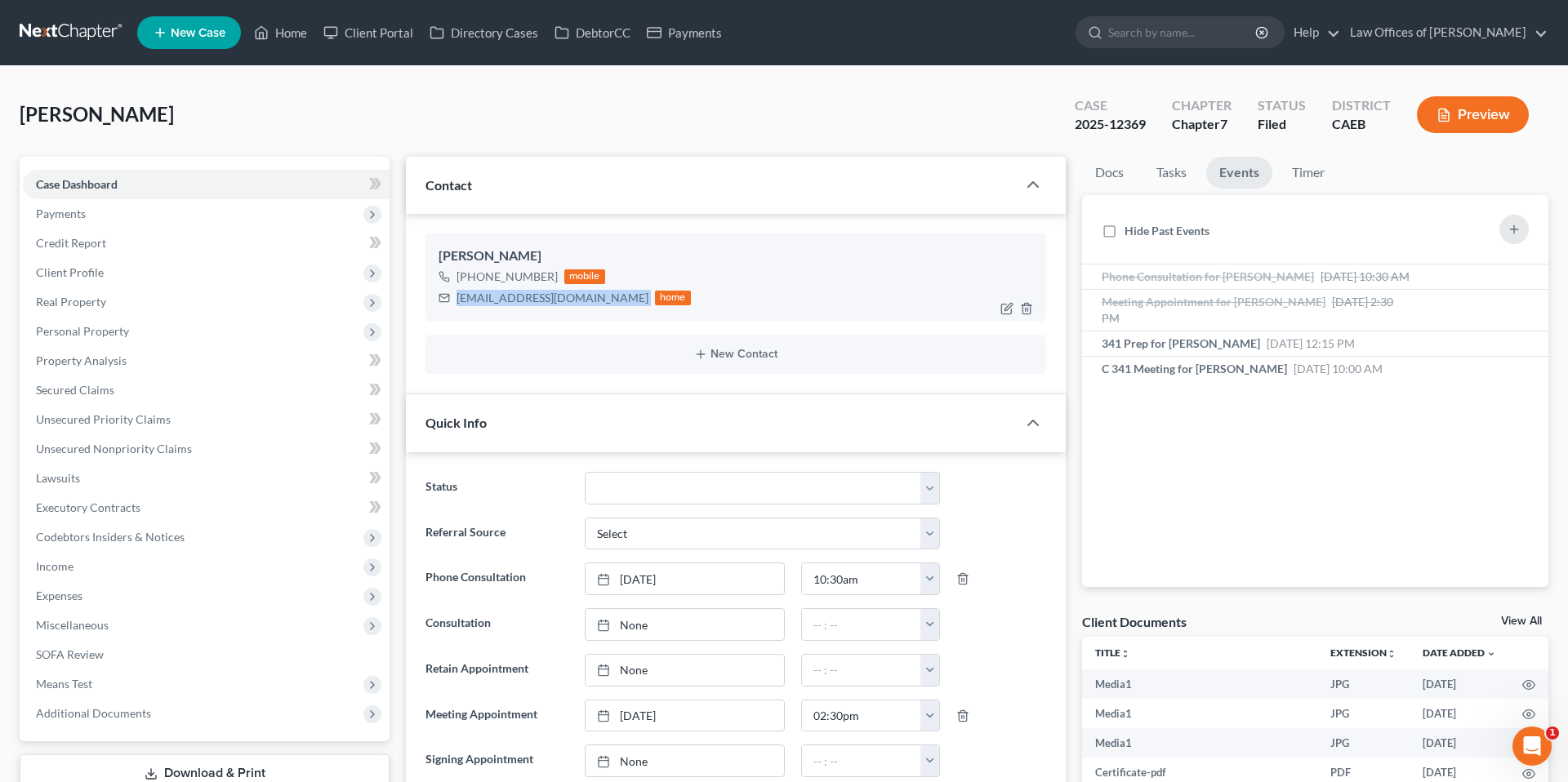
drag, startPoint x: 456, startPoint y: 295, endPoint x: 574, endPoint y: 293, distance: 118.0
click at [574, 293] on div "[EMAIL_ADDRESS][DOMAIN_NAME] home" at bounding box center [564, 298] width 252 height 21
copy div "[EMAIL_ADDRESS][DOMAIN_NAME]"
click at [88, 395] on span "Secured Claims" at bounding box center [75, 390] width 79 height 14
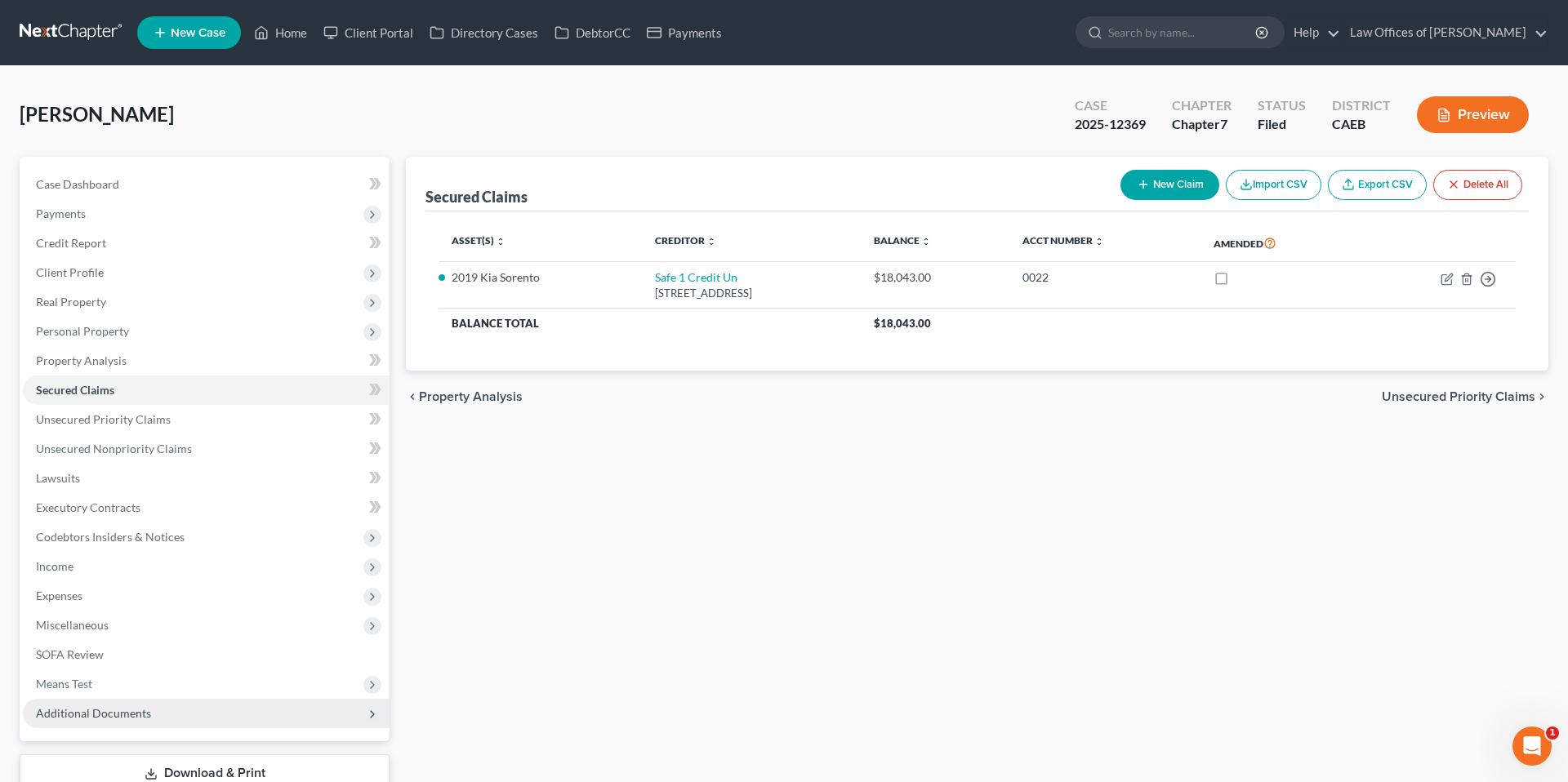
click at [75, 707] on span "Additional Documents" at bounding box center [93, 712] width 116 height 14
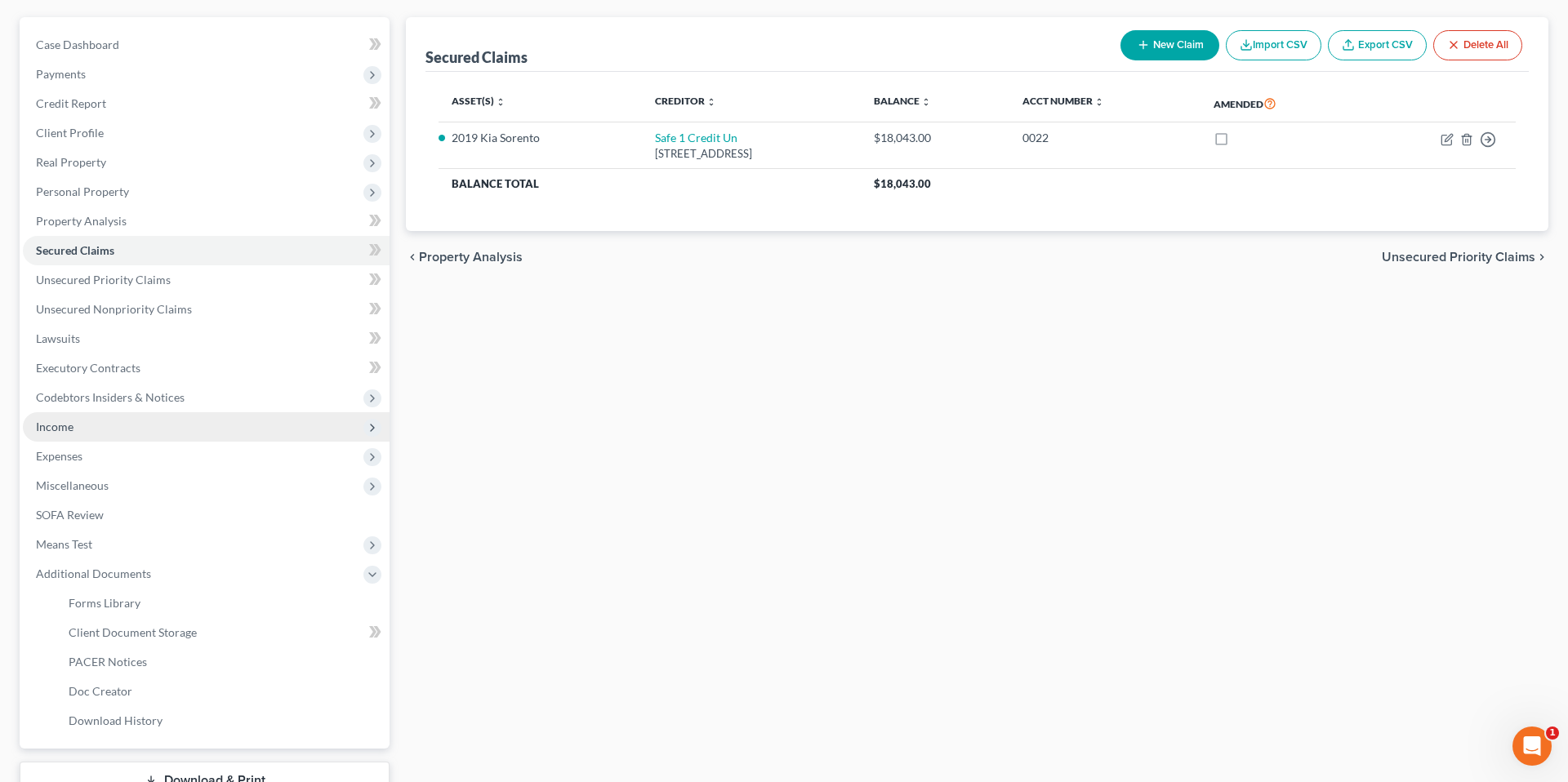
scroll to position [140, 0]
click at [136, 667] on link "PACER Notices" at bounding box center [223, 662] width 334 height 29
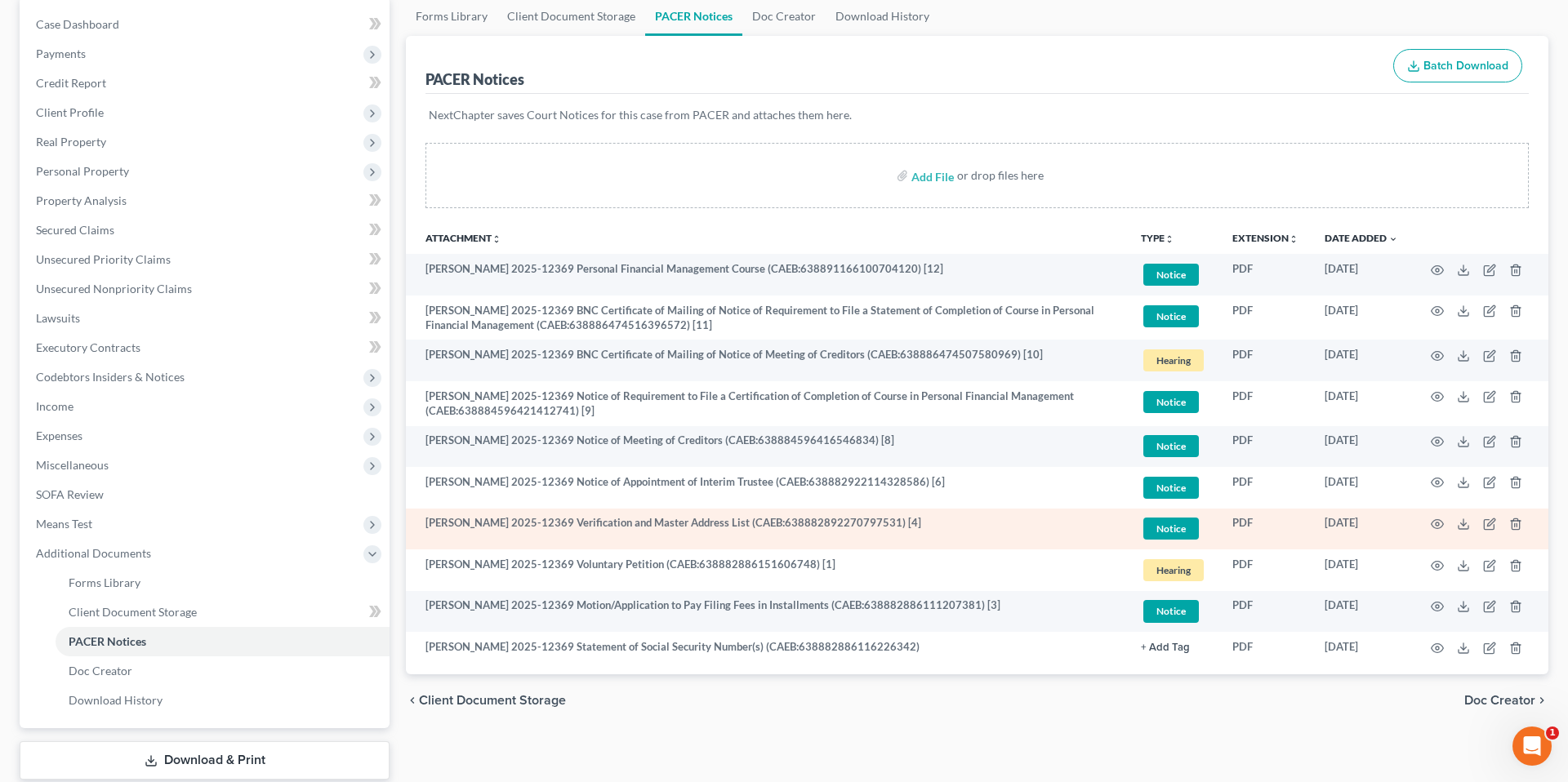
scroll to position [163, 0]
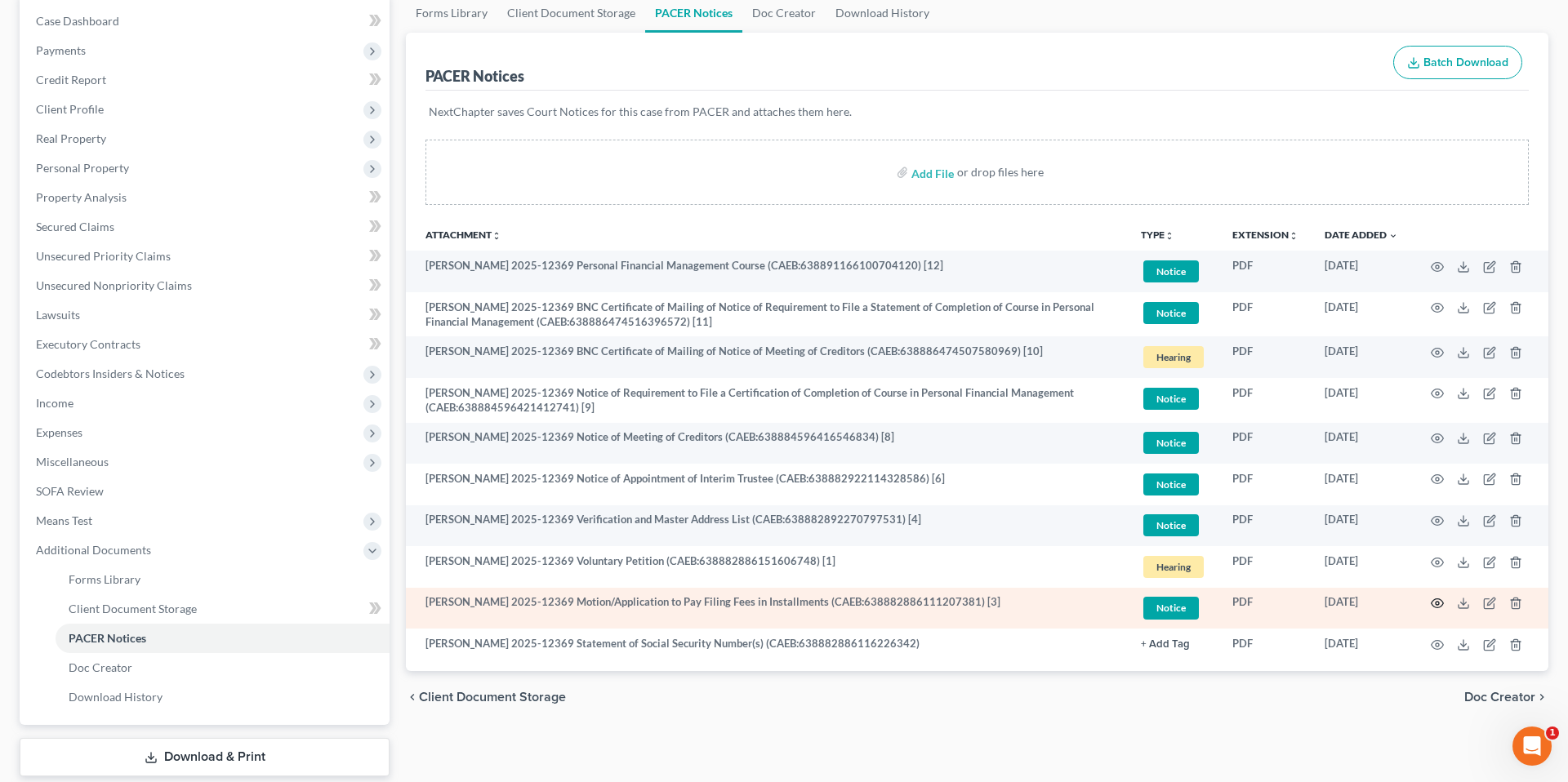
click at [1436, 603] on circle "button" at bounding box center [1438, 603] width 3 height 3
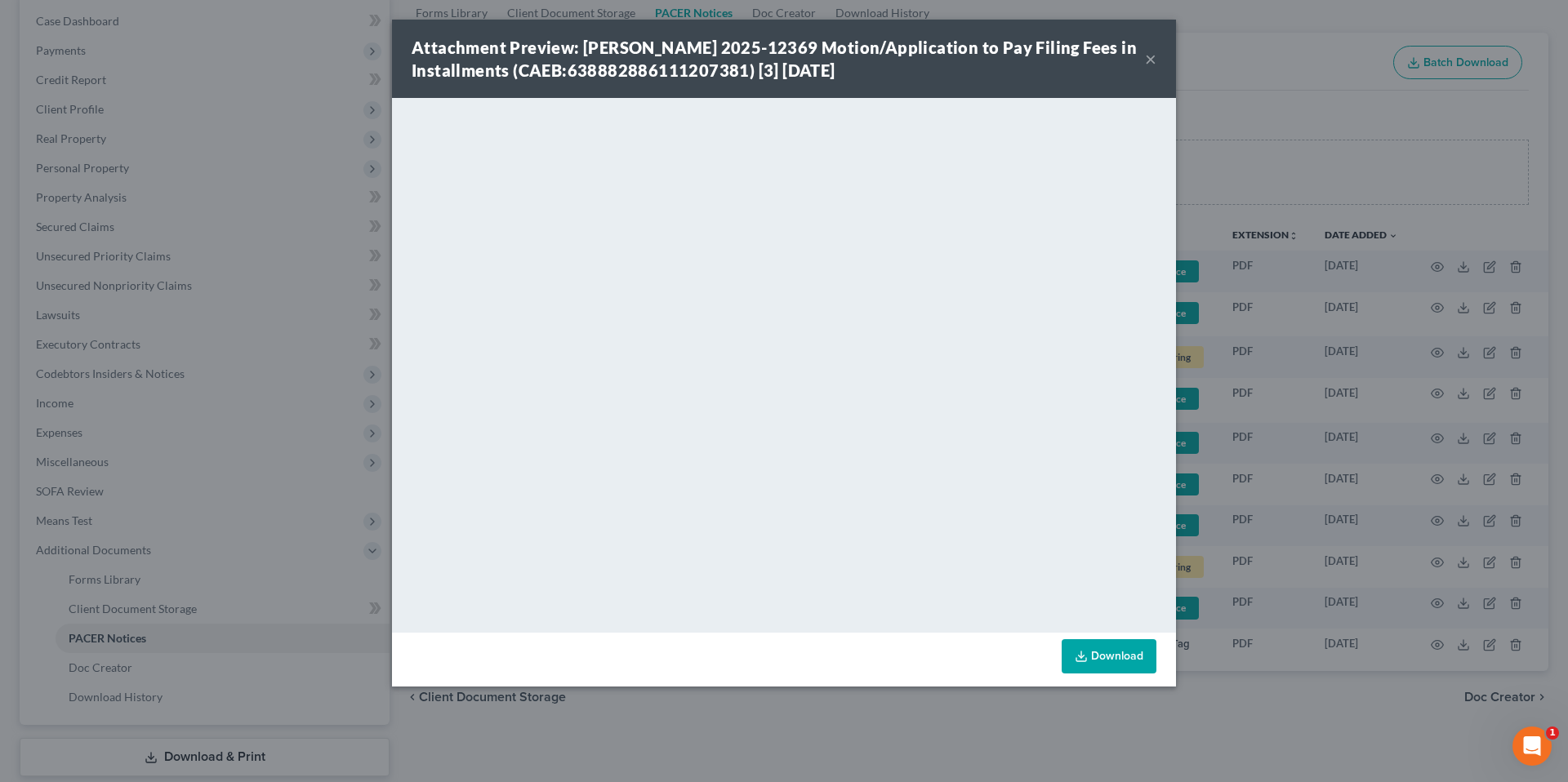
click at [1151, 60] on button "×" at bounding box center [1151, 59] width 11 height 20
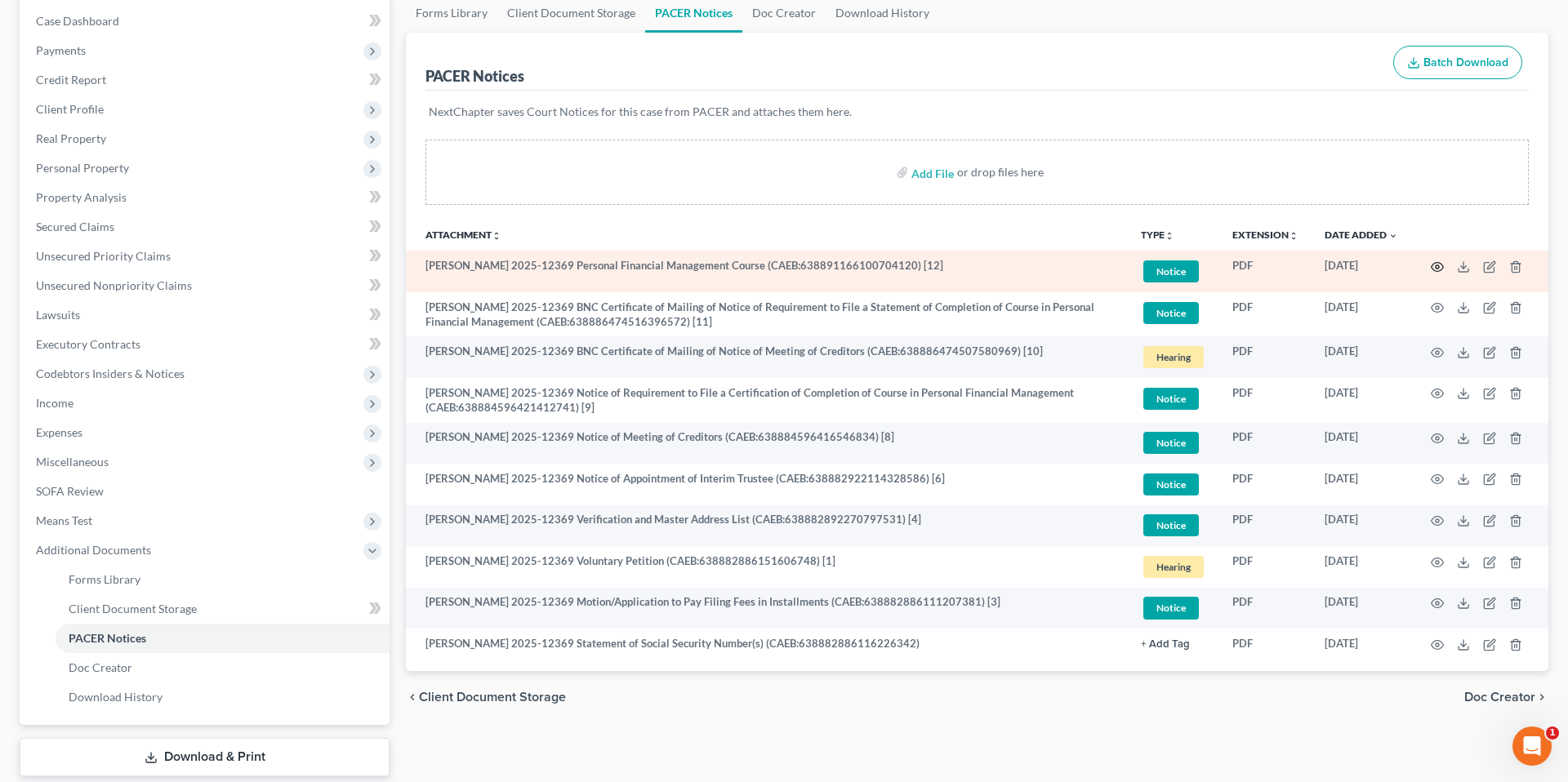
click at [1439, 269] on icon "button" at bounding box center [1438, 267] width 13 height 13
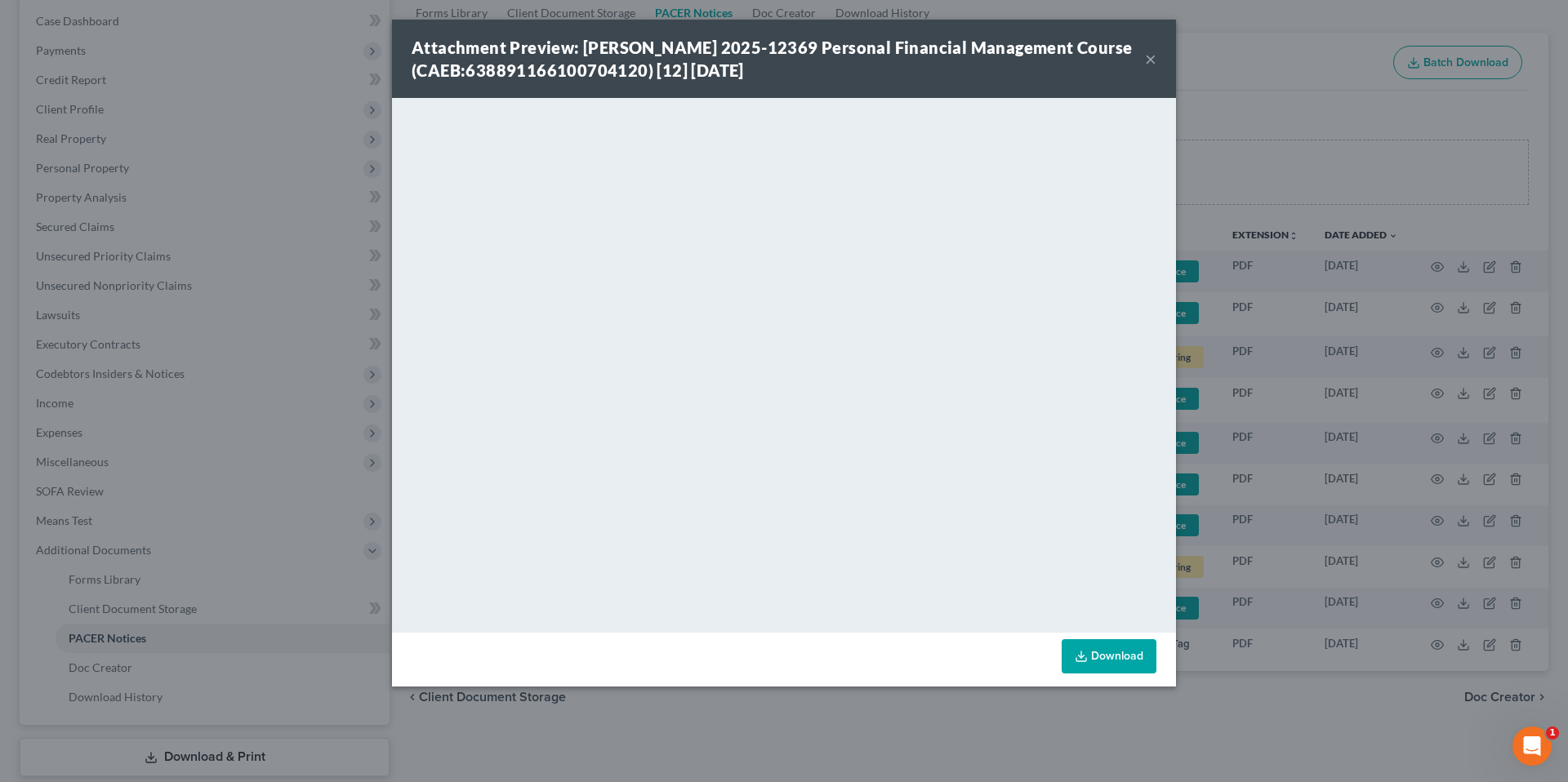
click at [1154, 57] on button "×" at bounding box center [1151, 59] width 11 height 20
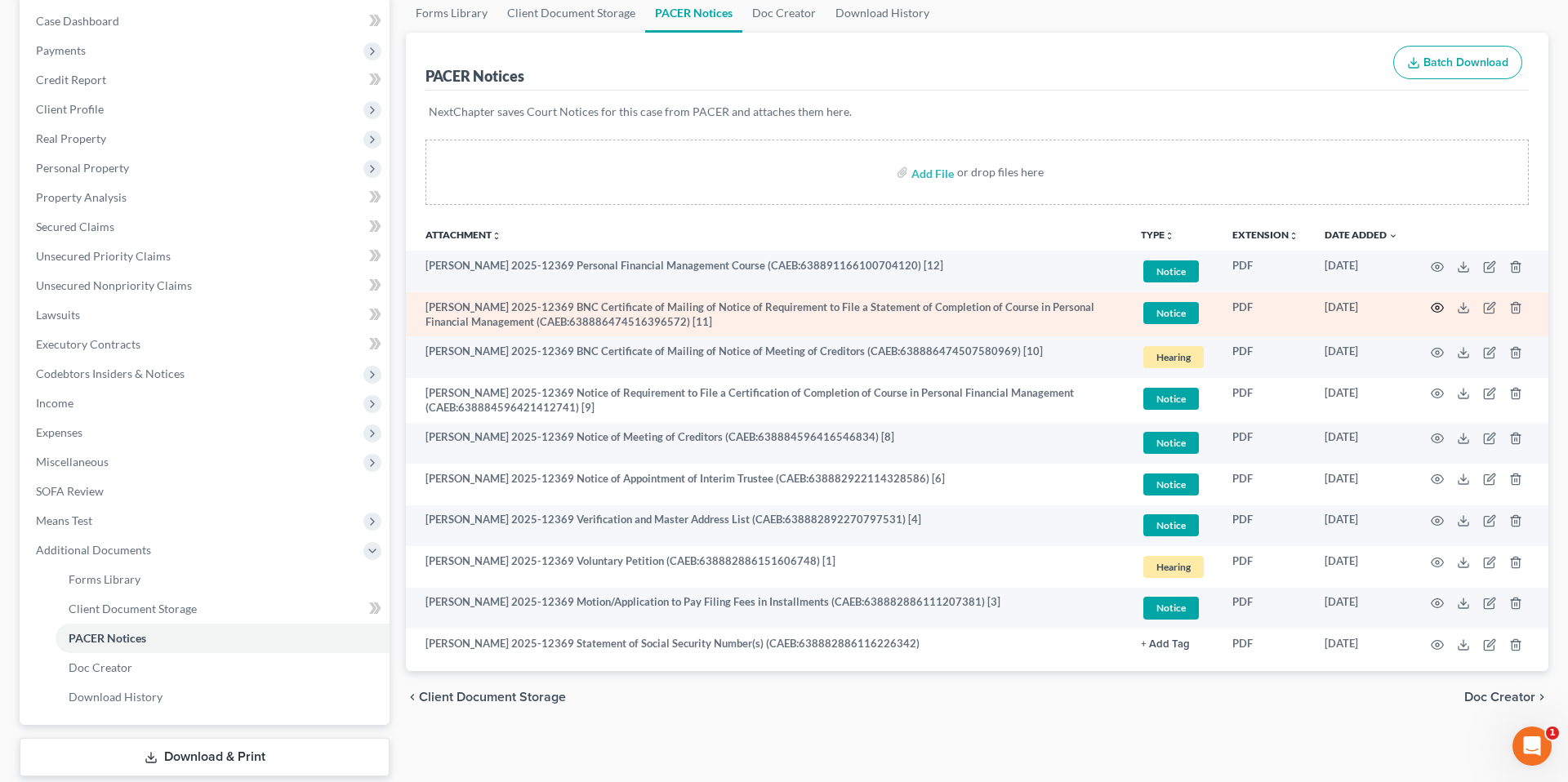
click at [1440, 304] on icon "button" at bounding box center [1438, 308] width 12 height 9
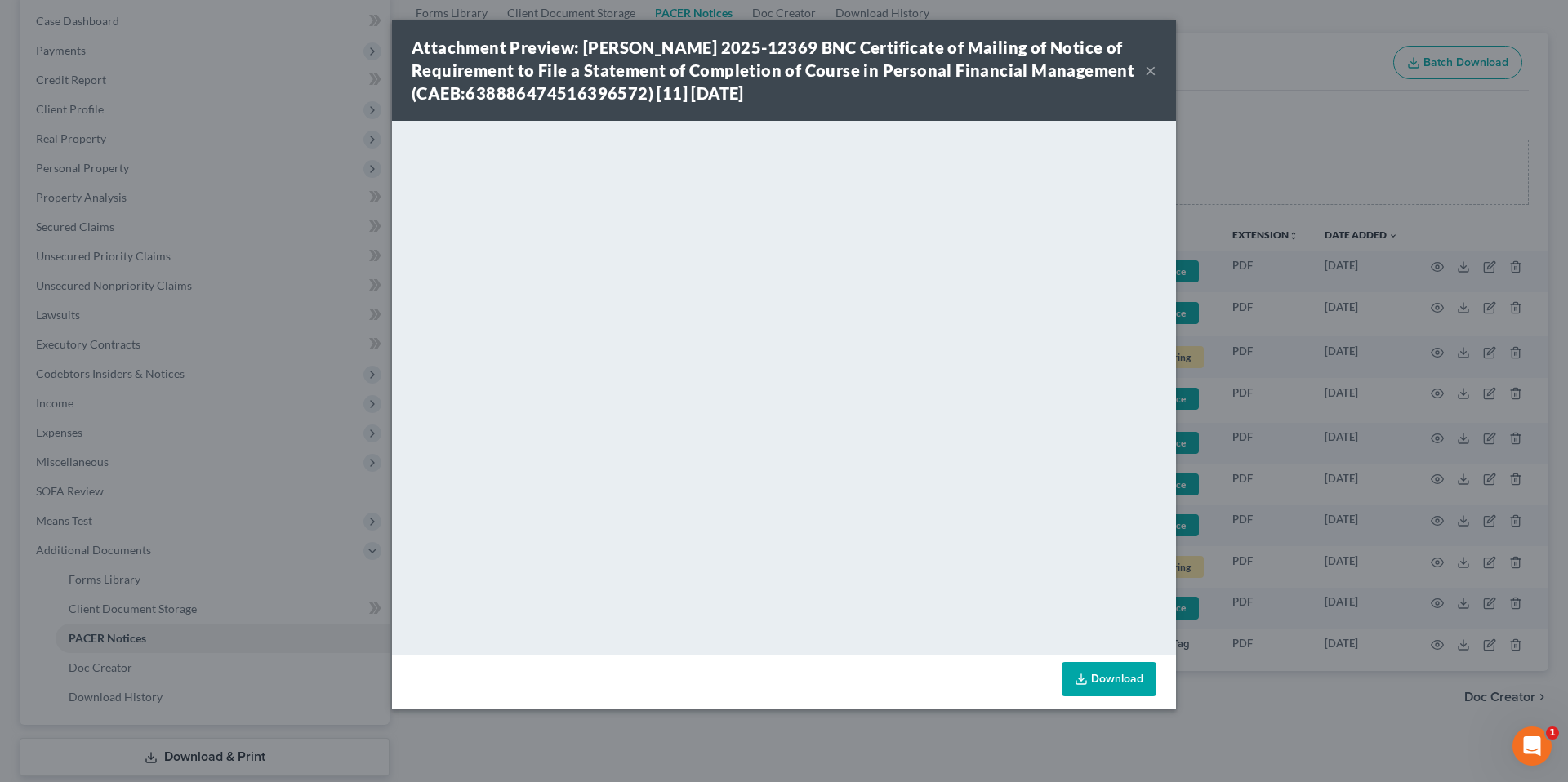
click at [1146, 69] on button "×" at bounding box center [1151, 70] width 11 height 20
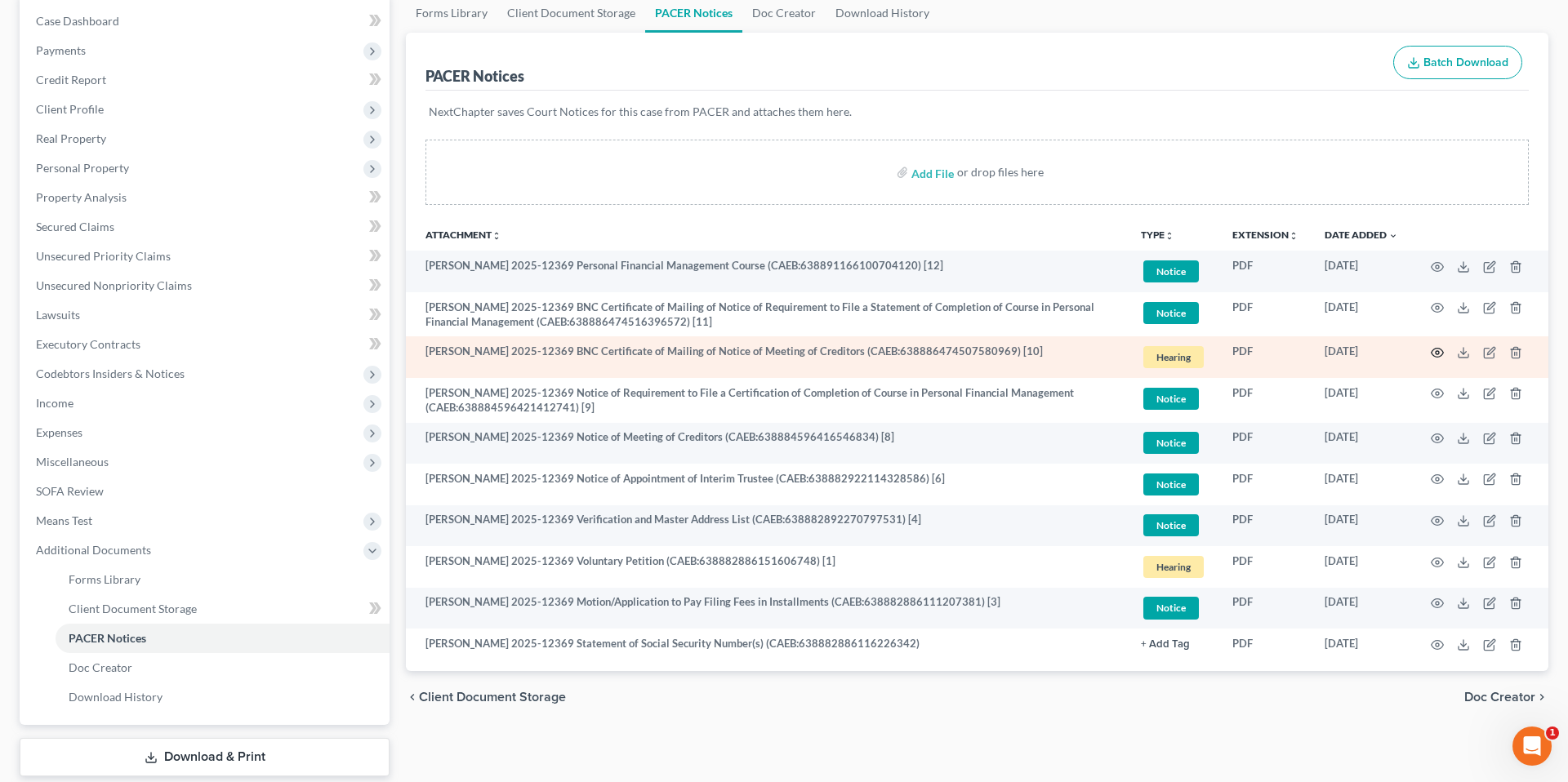
click at [1439, 358] on icon "button" at bounding box center [1438, 353] width 13 height 13
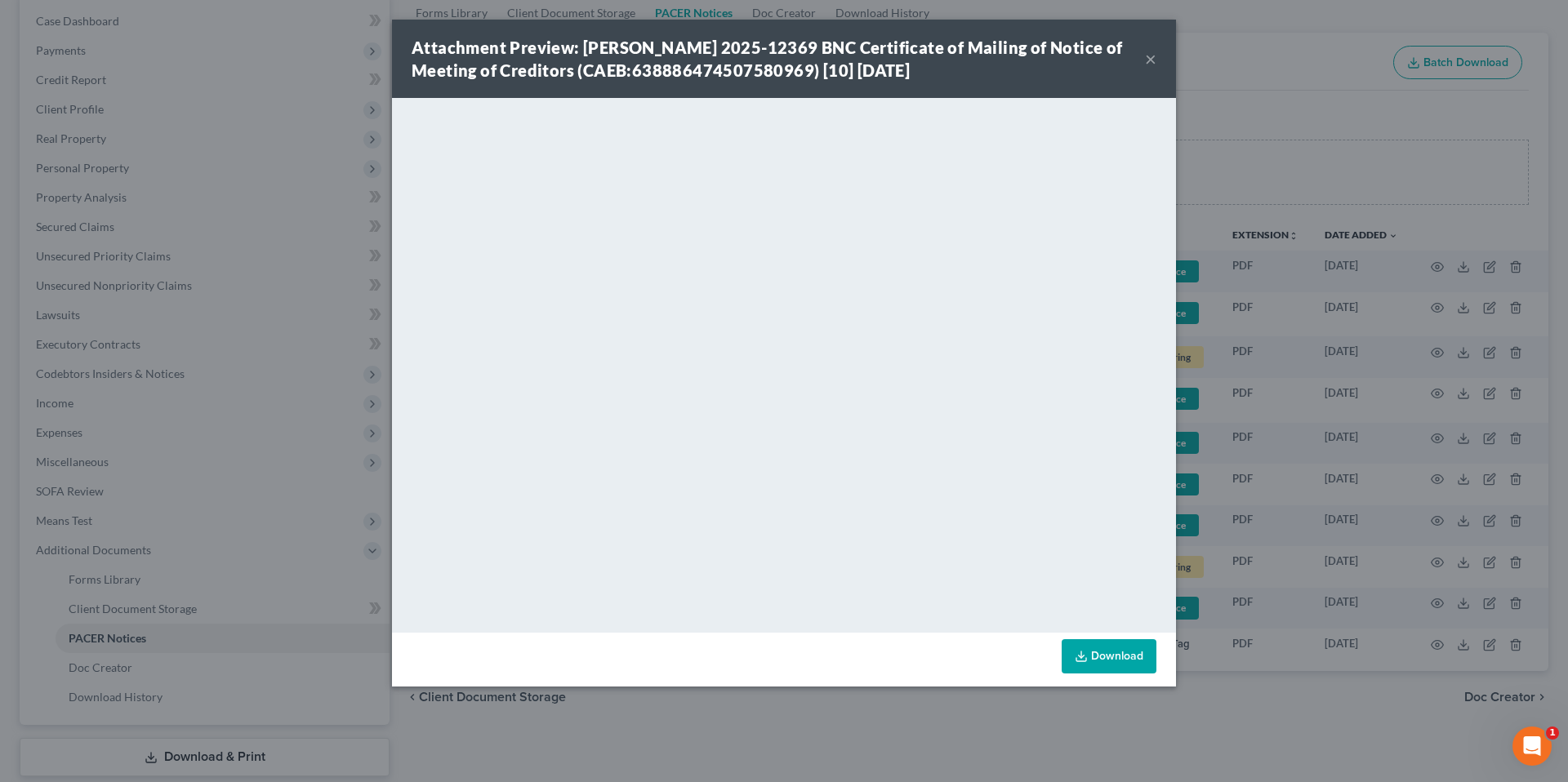
click at [1149, 57] on button "×" at bounding box center [1151, 59] width 11 height 20
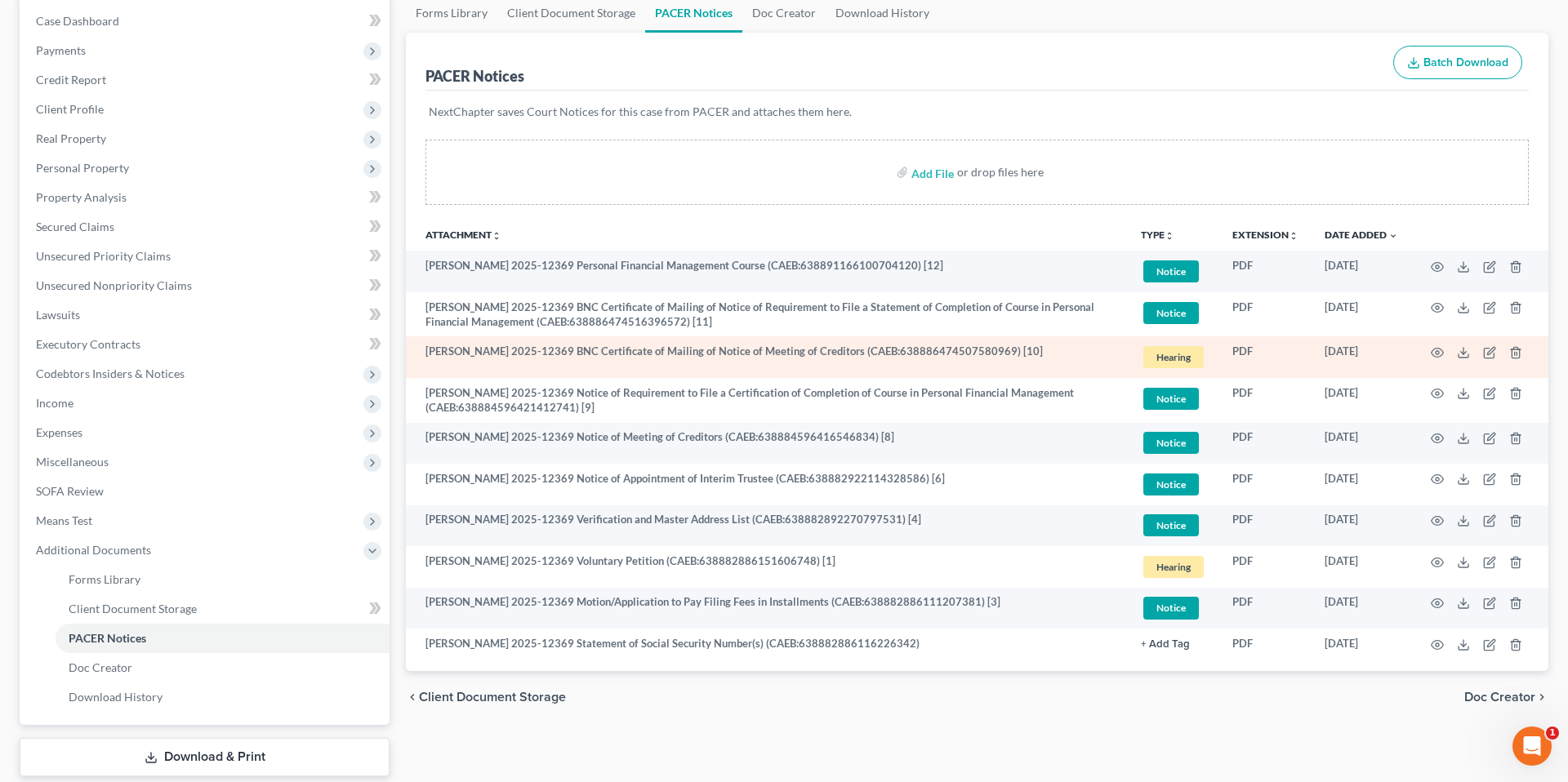
scroll to position [0, 0]
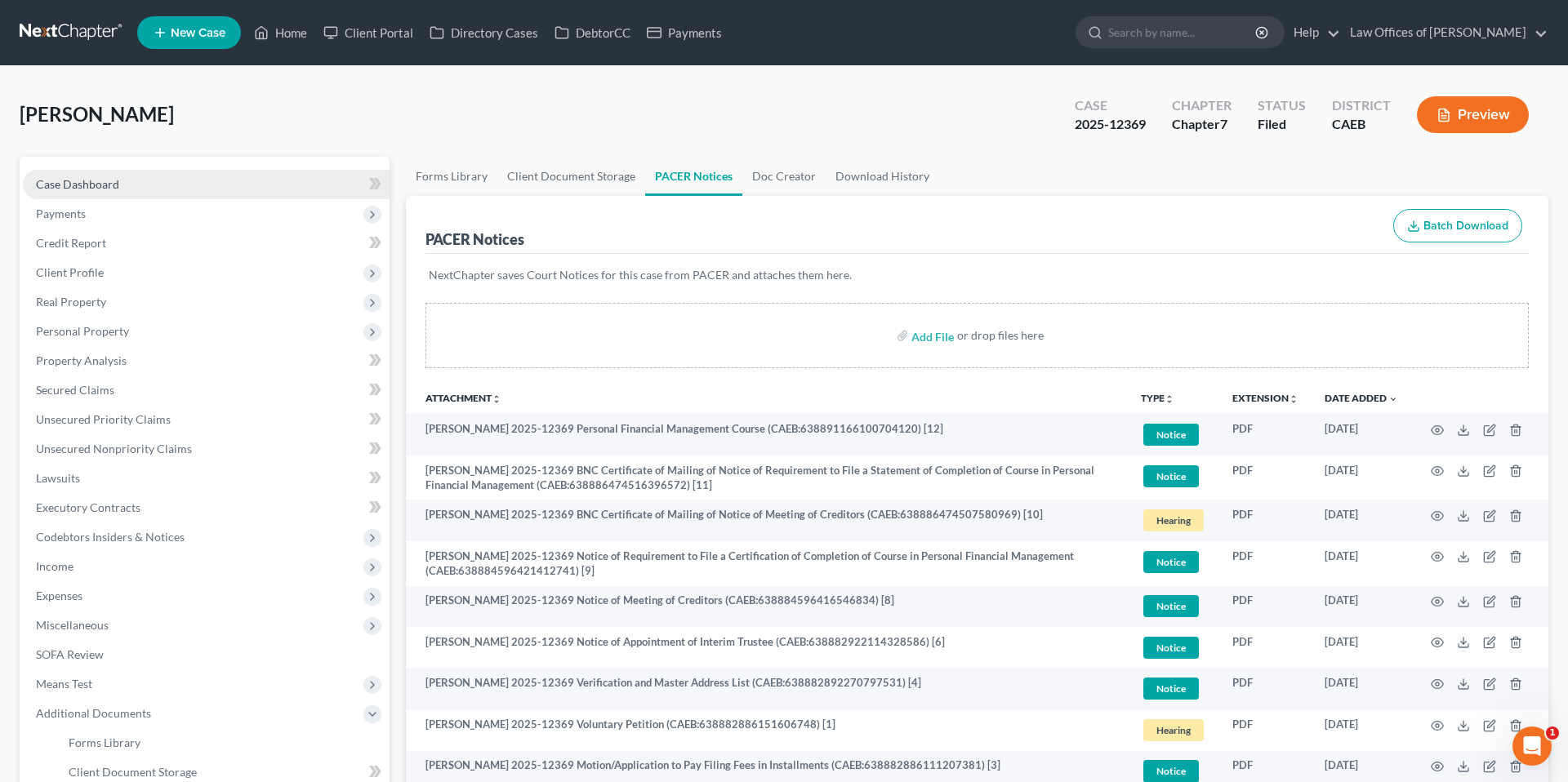
click at [91, 178] on span "Case Dashboard" at bounding box center [78, 183] width 84 height 14
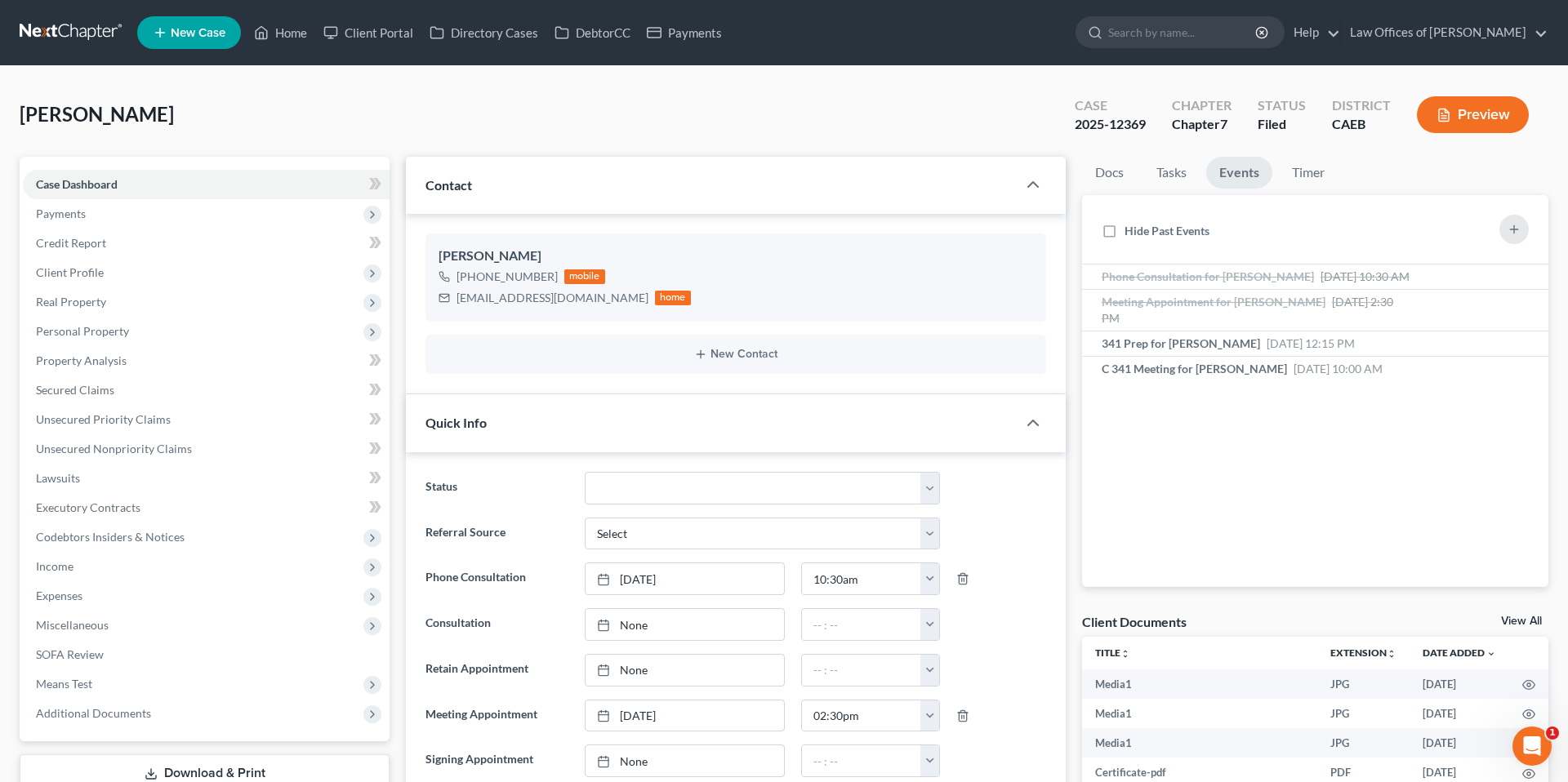
scroll to position [10073, 0]
click at [270, 36] on link "Home" at bounding box center [280, 33] width 70 height 29
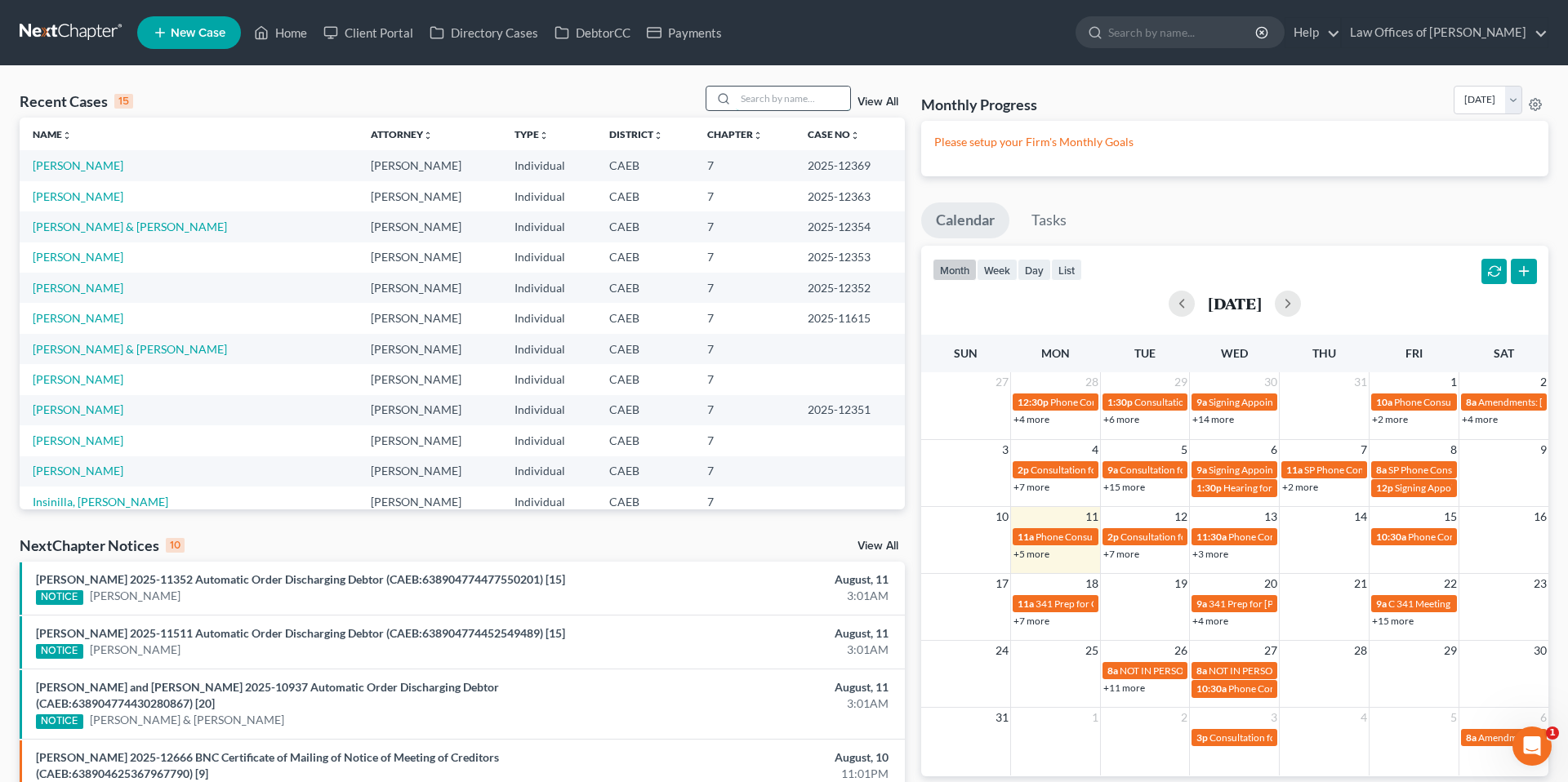
click at [796, 102] on input "search" at bounding box center [793, 98] width 115 height 24
type input "[PERSON_NAME]"
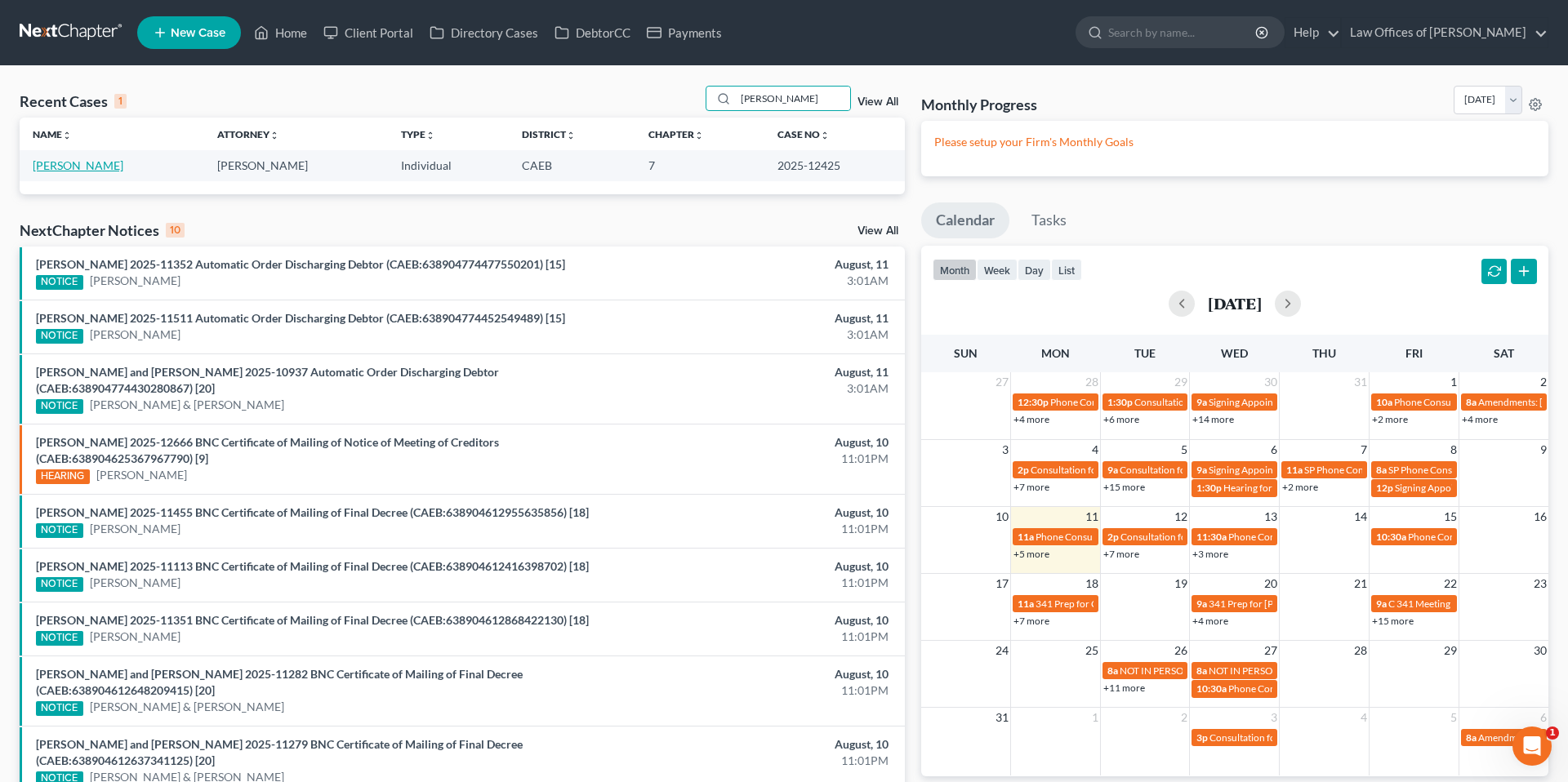
click at [102, 166] on link "[PERSON_NAME]" at bounding box center [78, 165] width 91 height 14
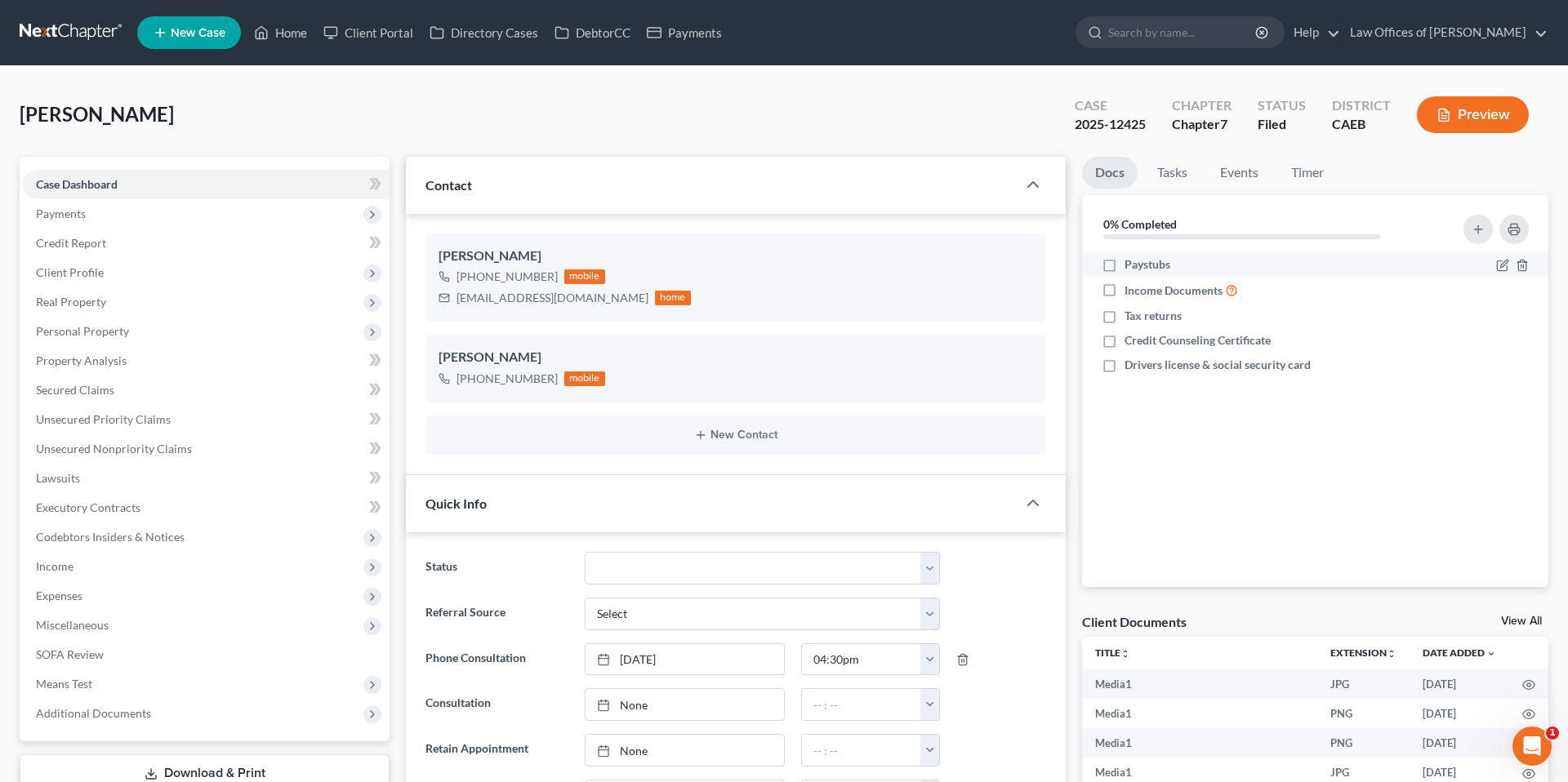
scroll to position [658, 0]
click at [1249, 176] on link "Events" at bounding box center [1239, 172] width 65 height 32
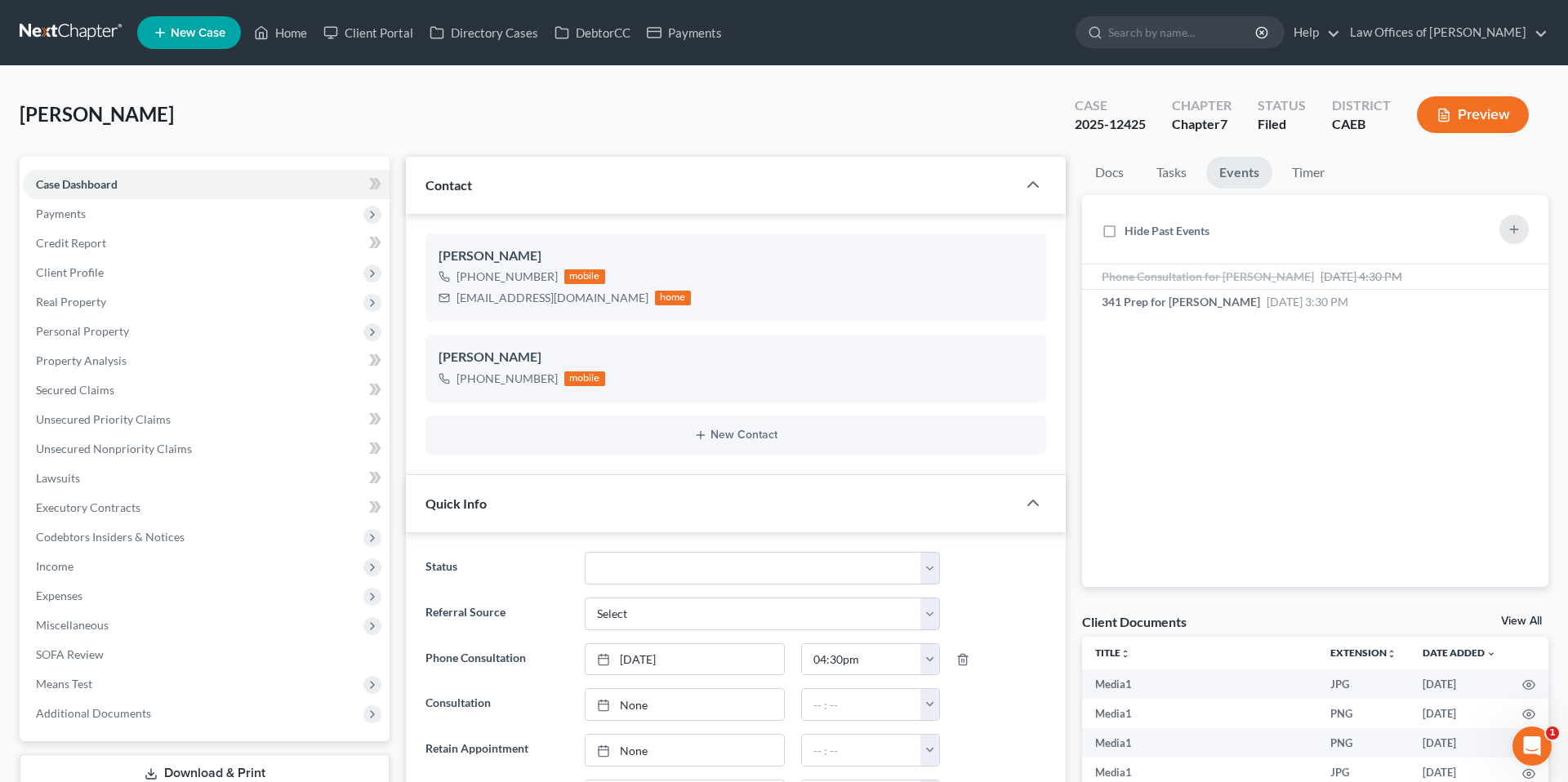
drag, startPoint x: 108, startPoint y: 187, endPoint x: 724, endPoint y: 333, distance: 633.1
click at [108, 187] on span "Case Dashboard" at bounding box center [77, 183] width 82 height 14
click at [103, 272] on span "Client Profile" at bounding box center [206, 273] width 367 height 29
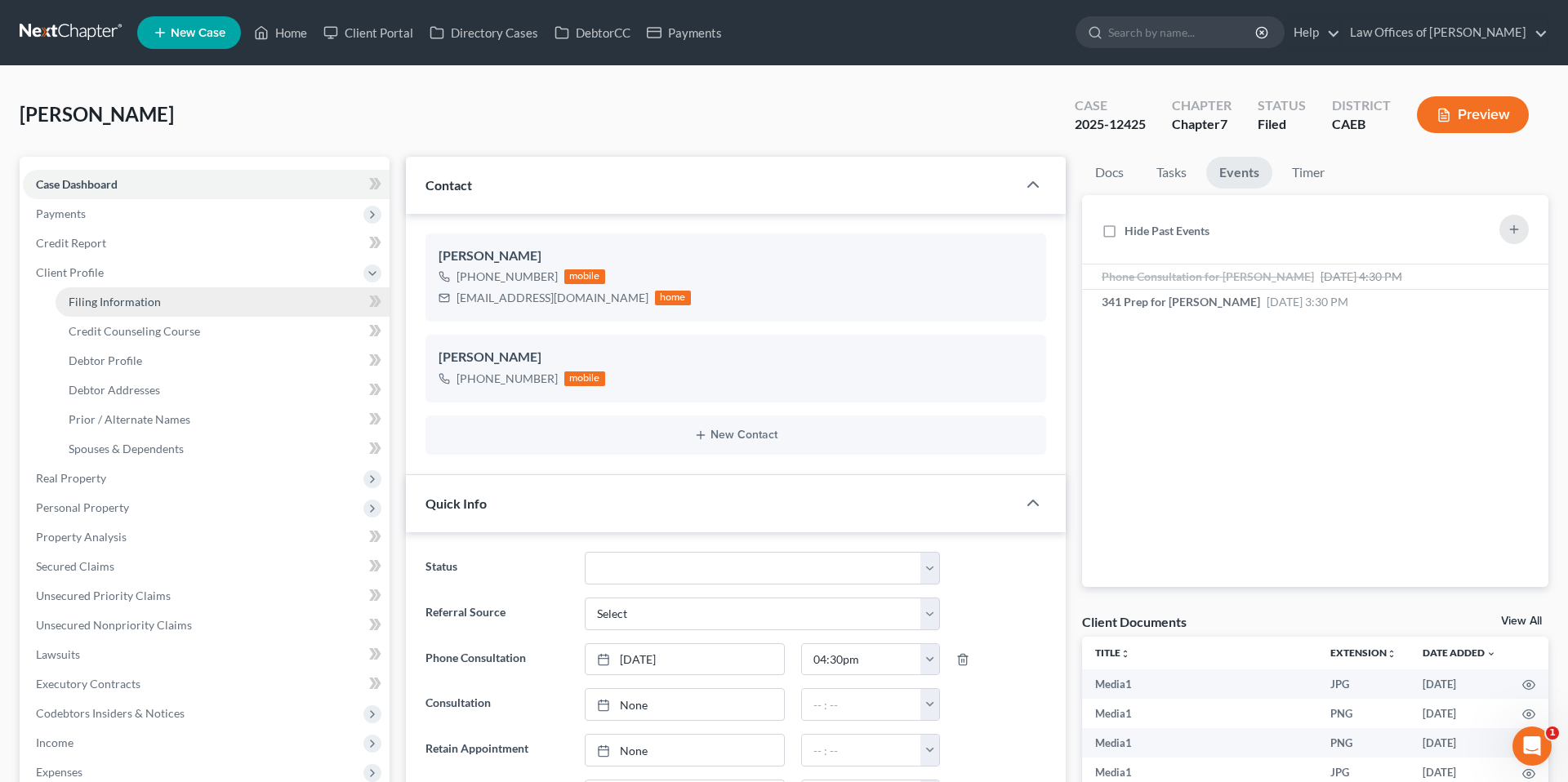
click at [185, 313] on link "Filing Information" at bounding box center [223, 302] width 334 height 29
select select "1"
select select "0"
select select "8"
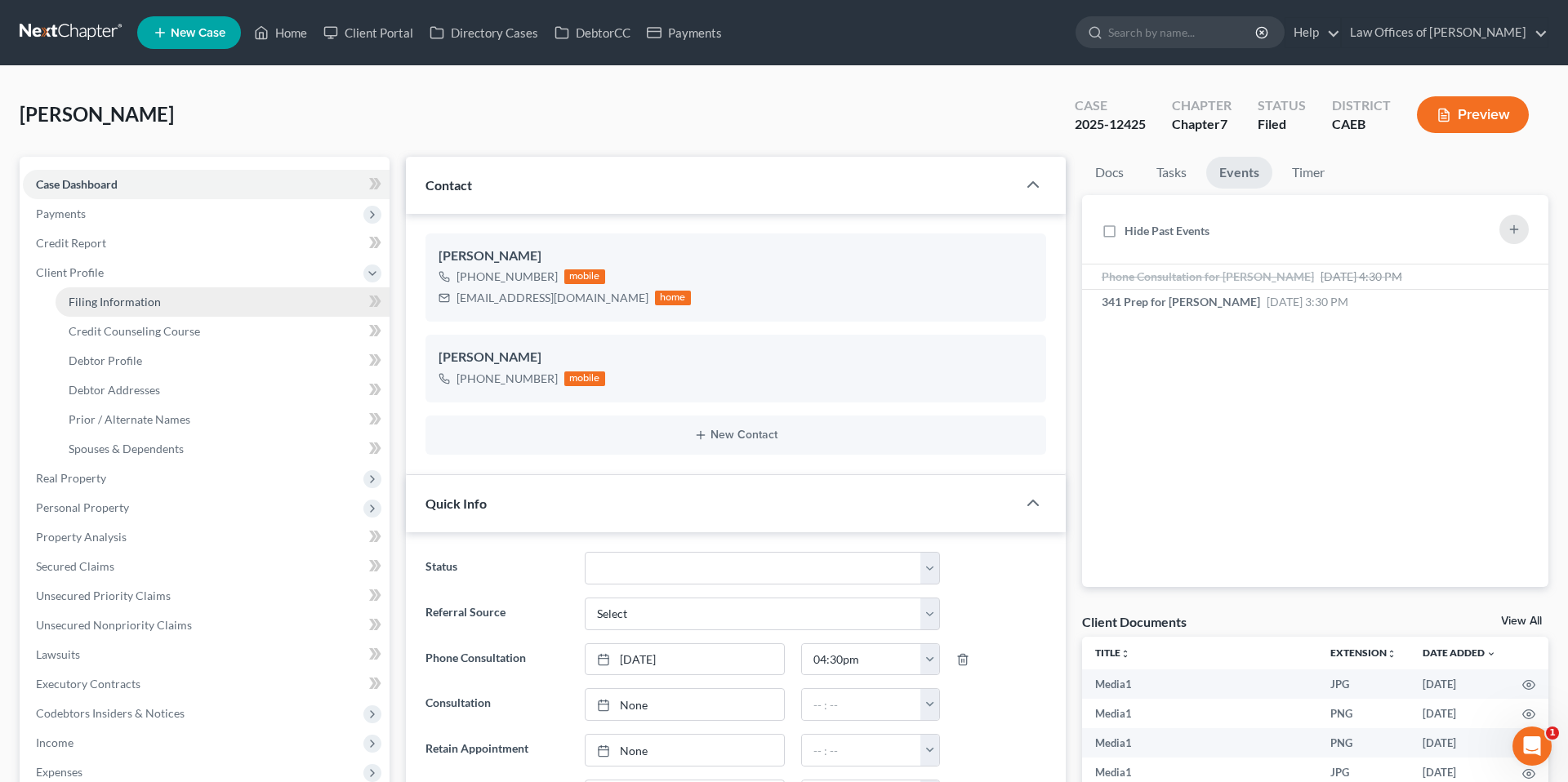
select select "4"
select select "0"
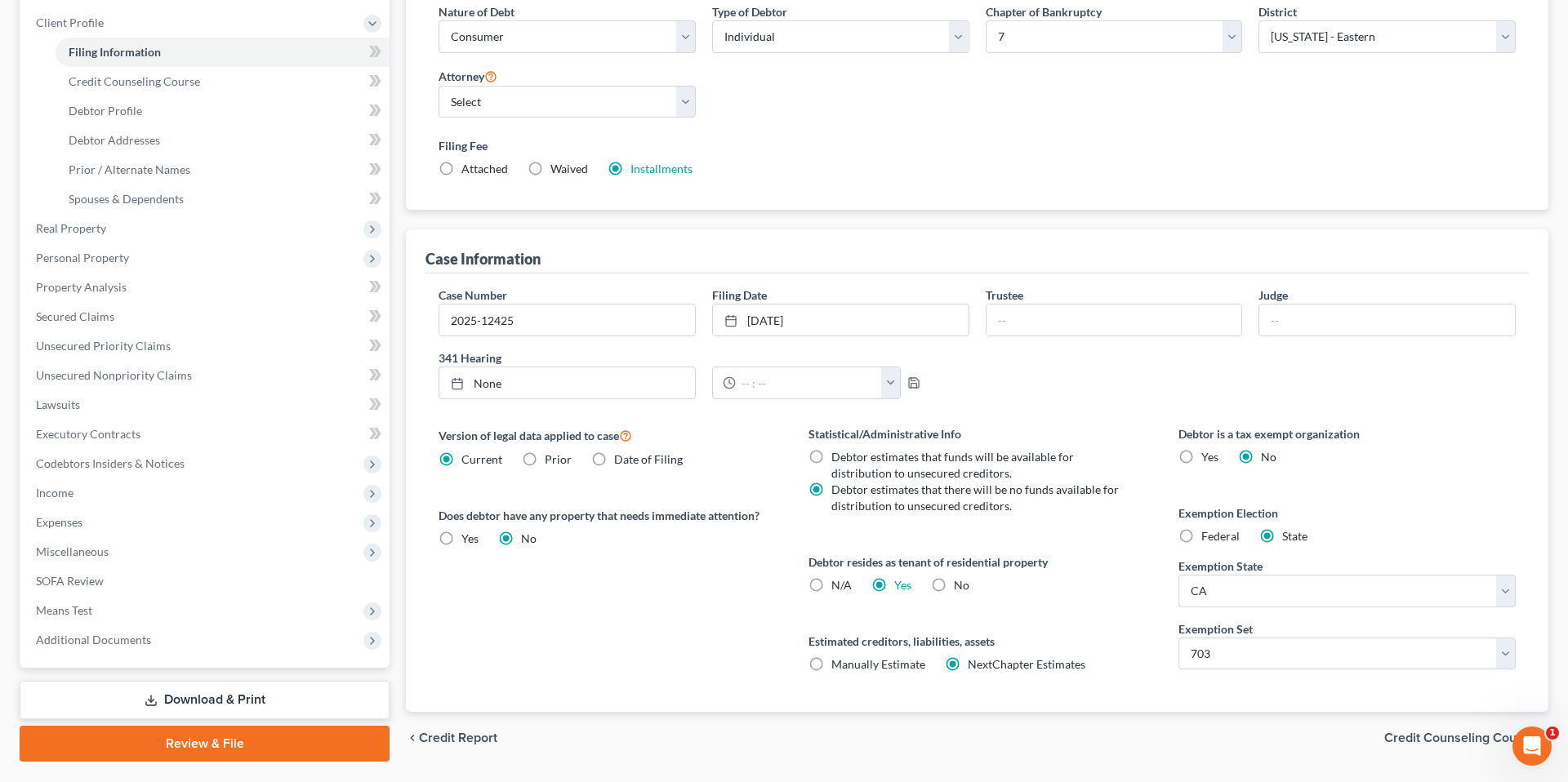
scroll to position [294, 0]
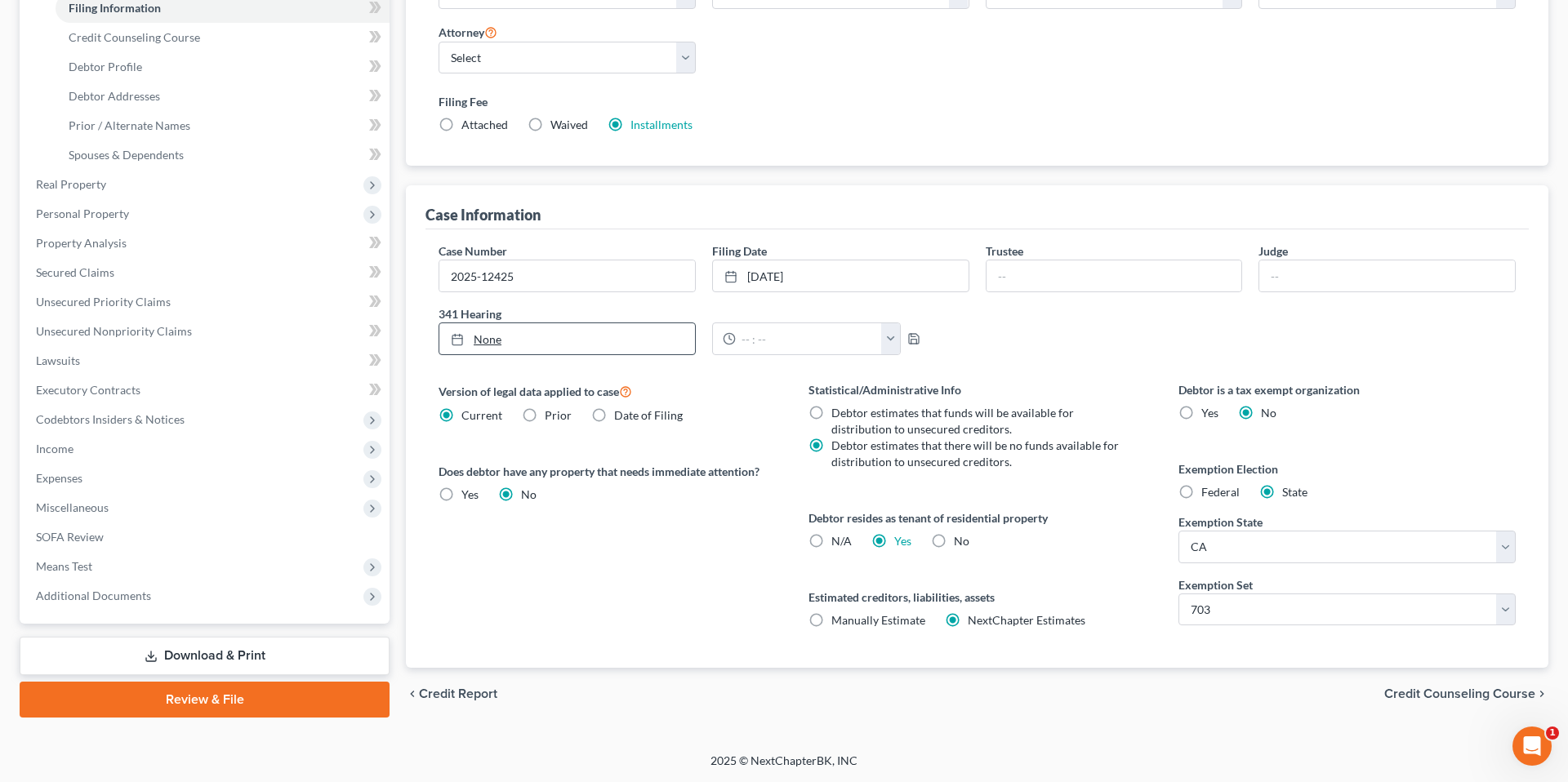
click at [594, 337] on link "None" at bounding box center [567, 339] width 256 height 31
type input "[DATE]"
click at [882, 346] on button "button" at bounding box center [891, 339] width 20 height 31
click at [918, 380] on link "11:00am" at bounding box center [922, 375] width 92 height 28
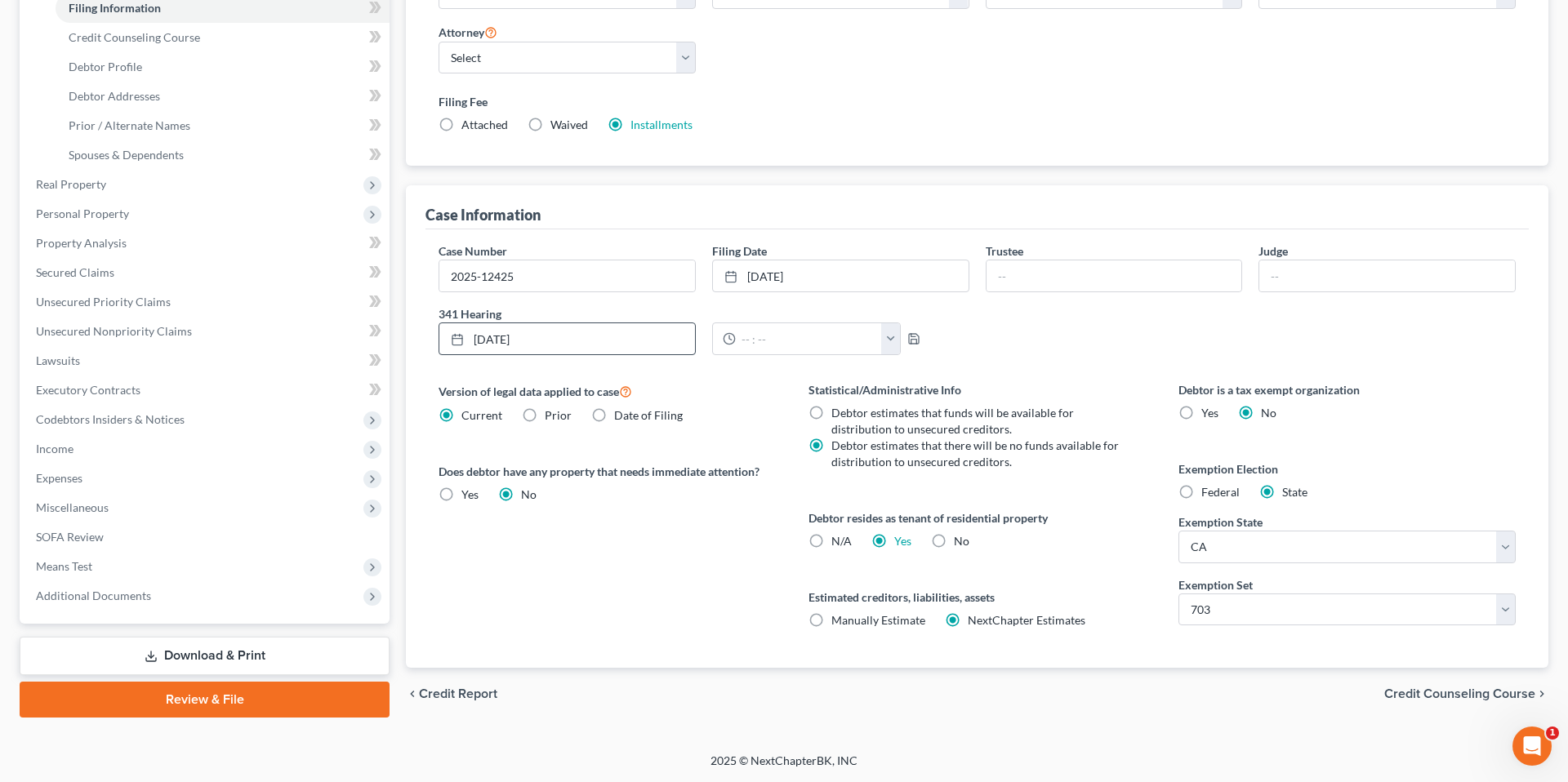
type input "11:00am"
click at [912, 334] on polyline "button" at bounding box center [913, 335] width 4 height 2
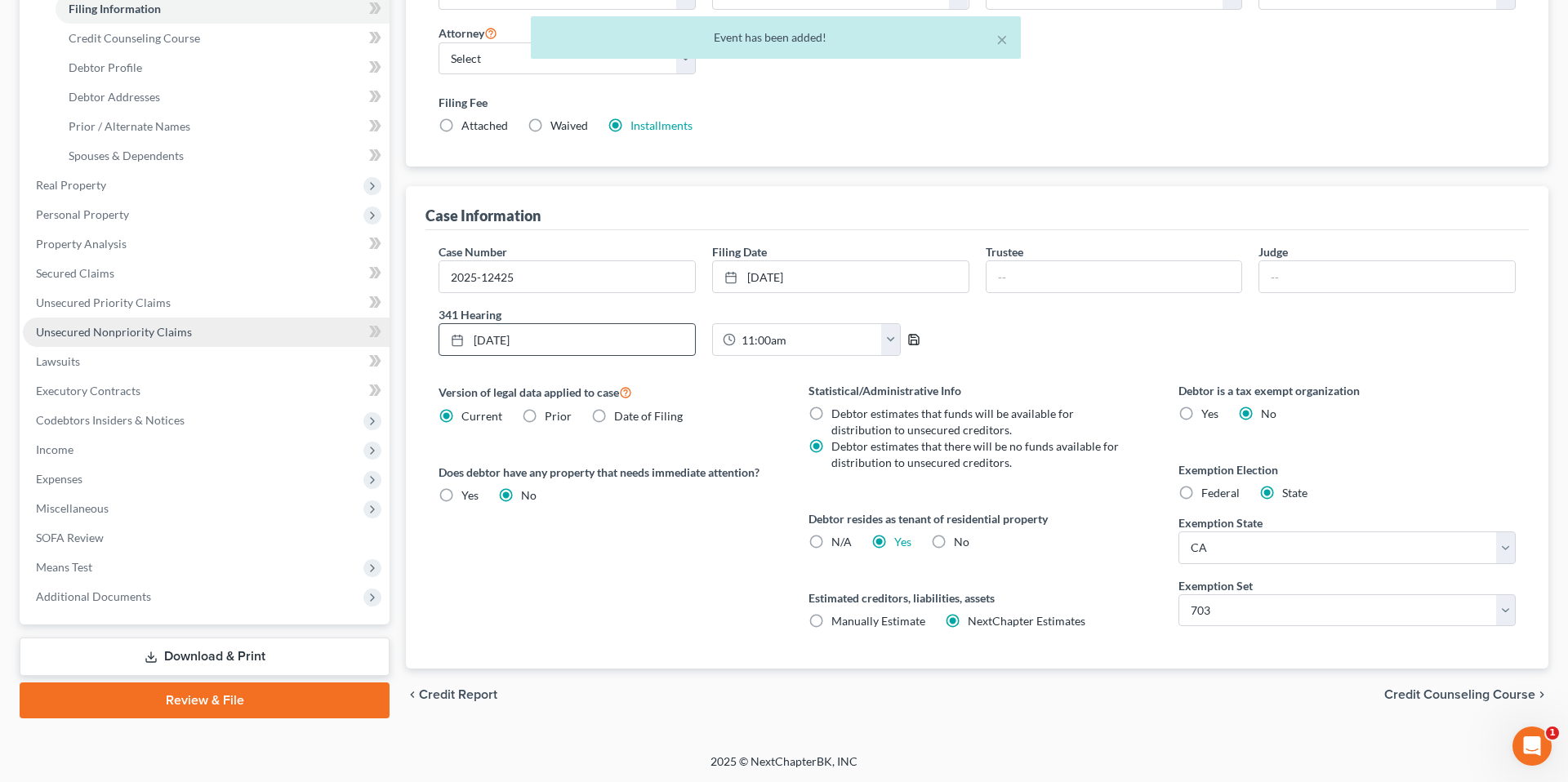
scroll to position [0, 0]
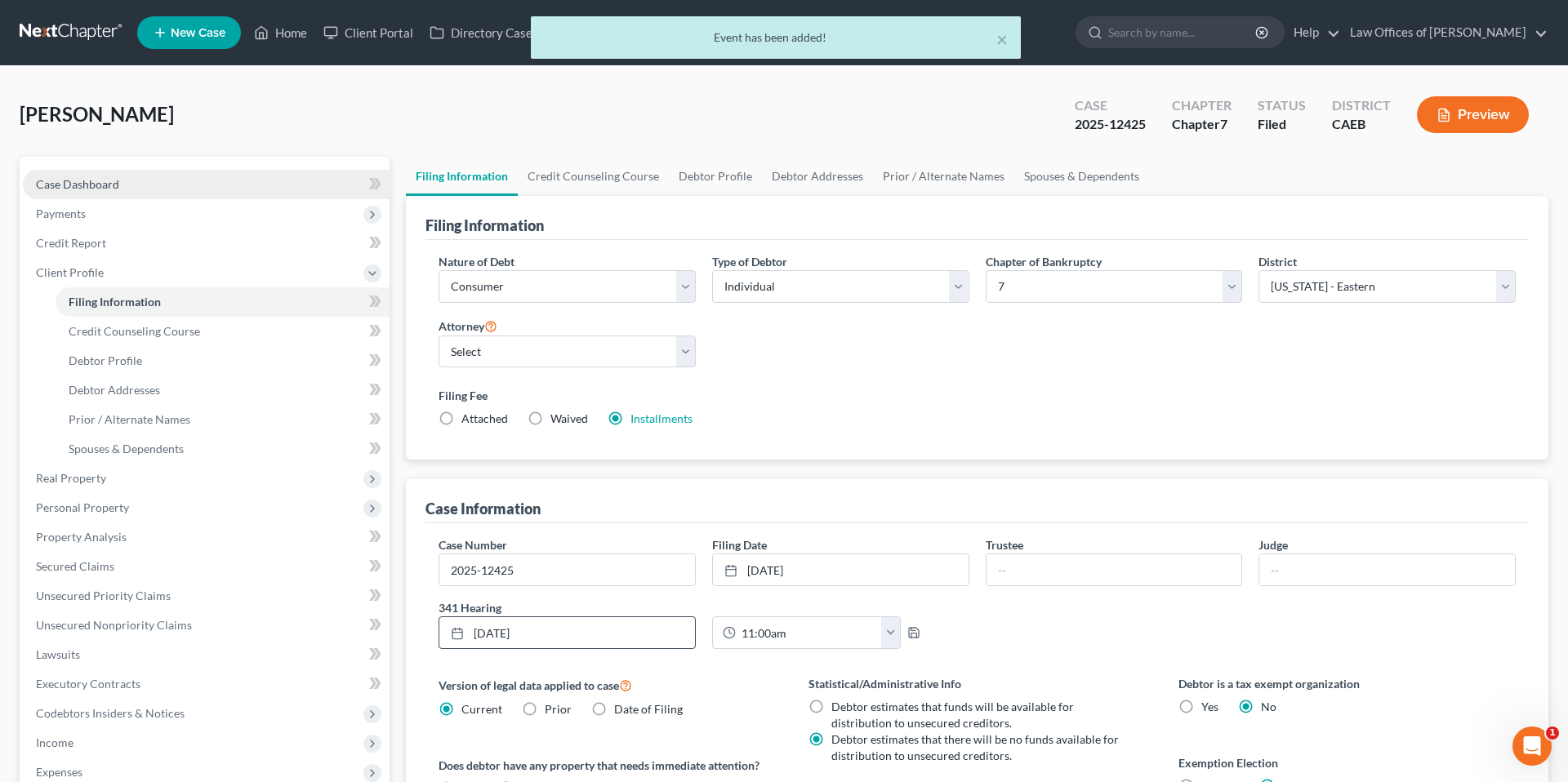
click at [103, 189] on span "Case Dashboard" at bounding box center [78, 183] width 84 height 14
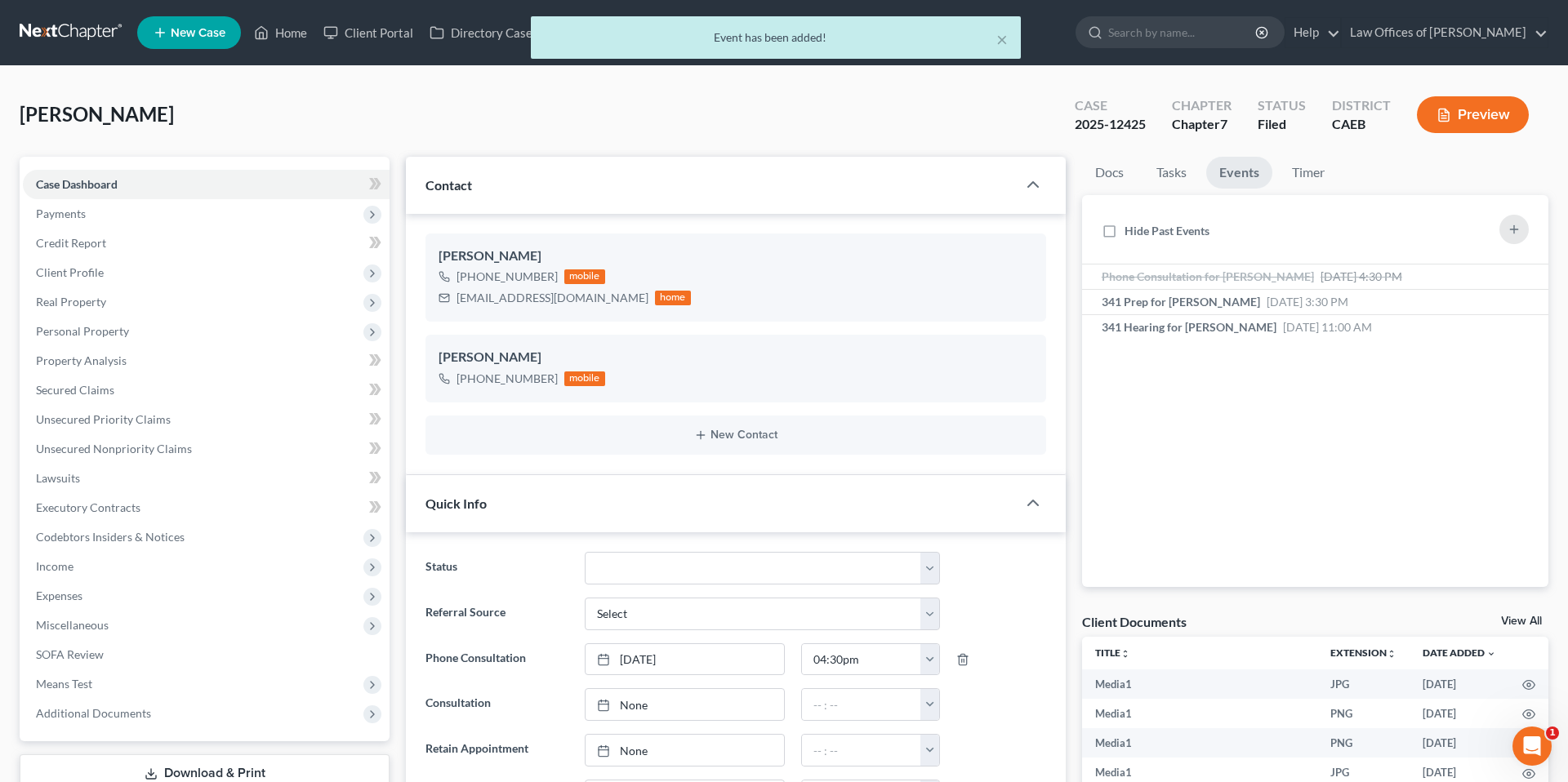
scroll to position [658, 0]
click at [1235, 170] on link "Events" at bounding box center [1239, 172] width 66 height 32
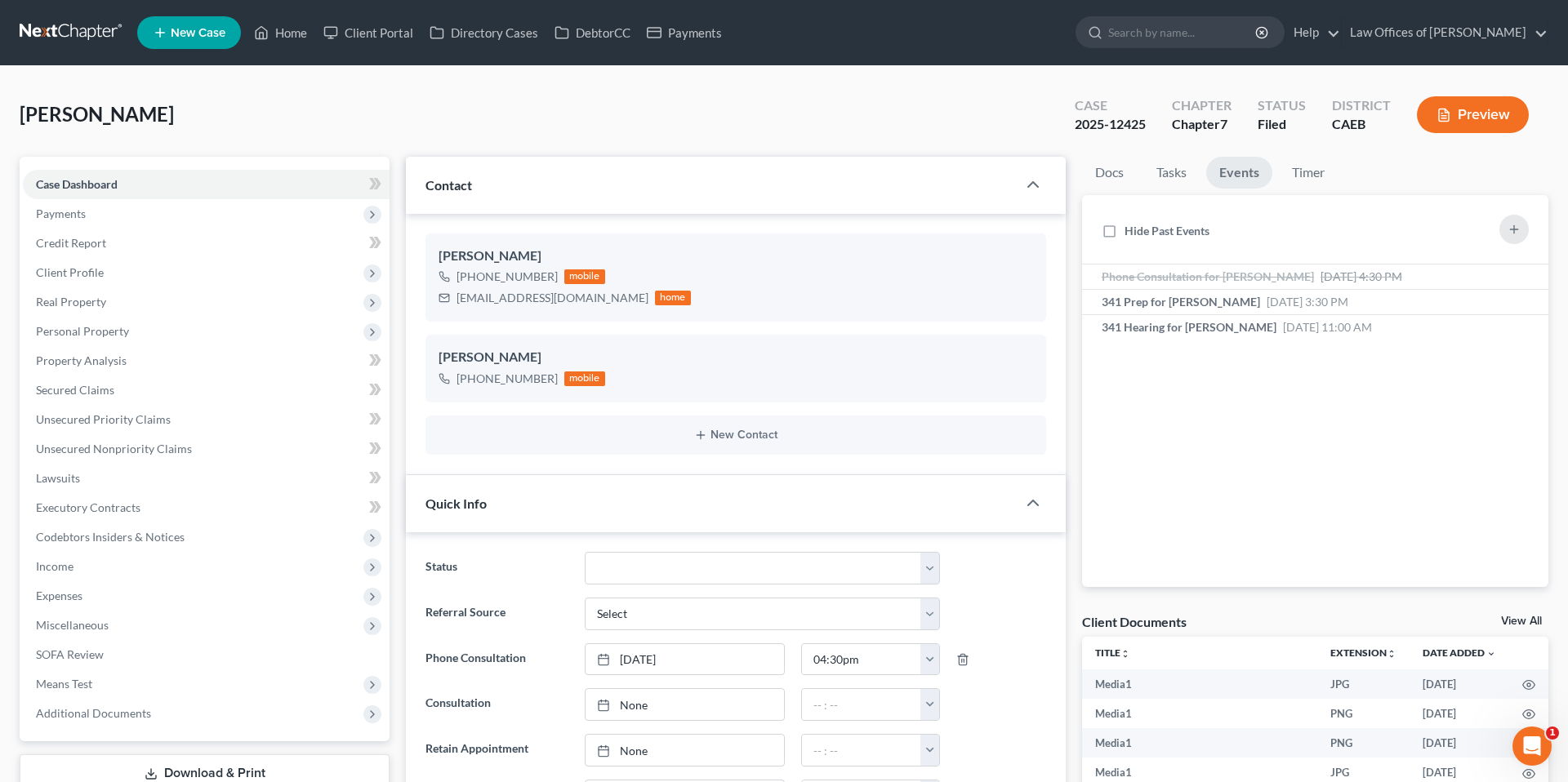
scroll to position [9025, 0]
select select "5"
select select "0"
click at [100, 396] on span "Secured Claims" at bounding box center [75, 390] width 79 height 14
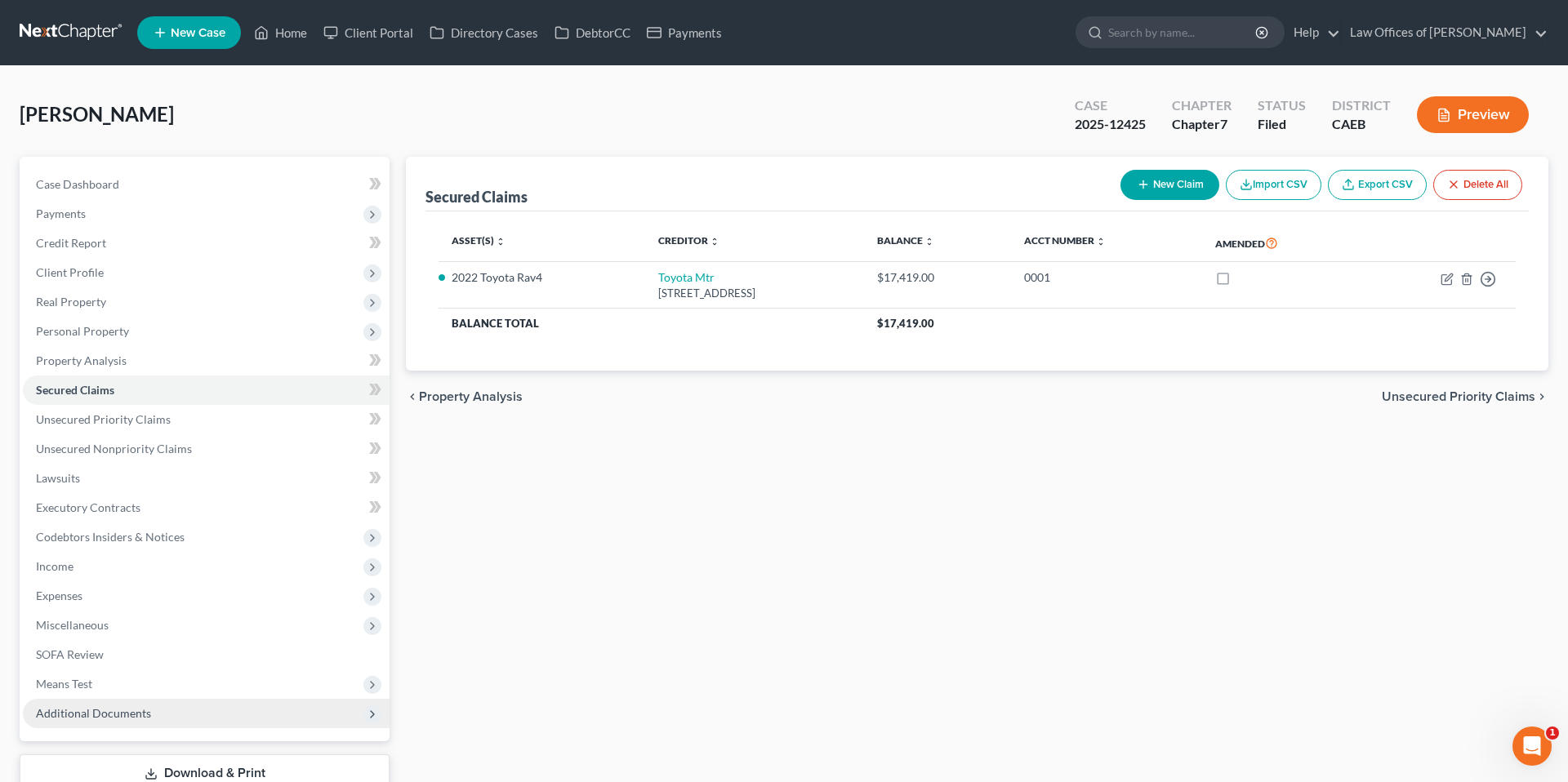
click at [120, 710] on span "Additional Documents" at bounding box center [93, 712] width 116 height 14
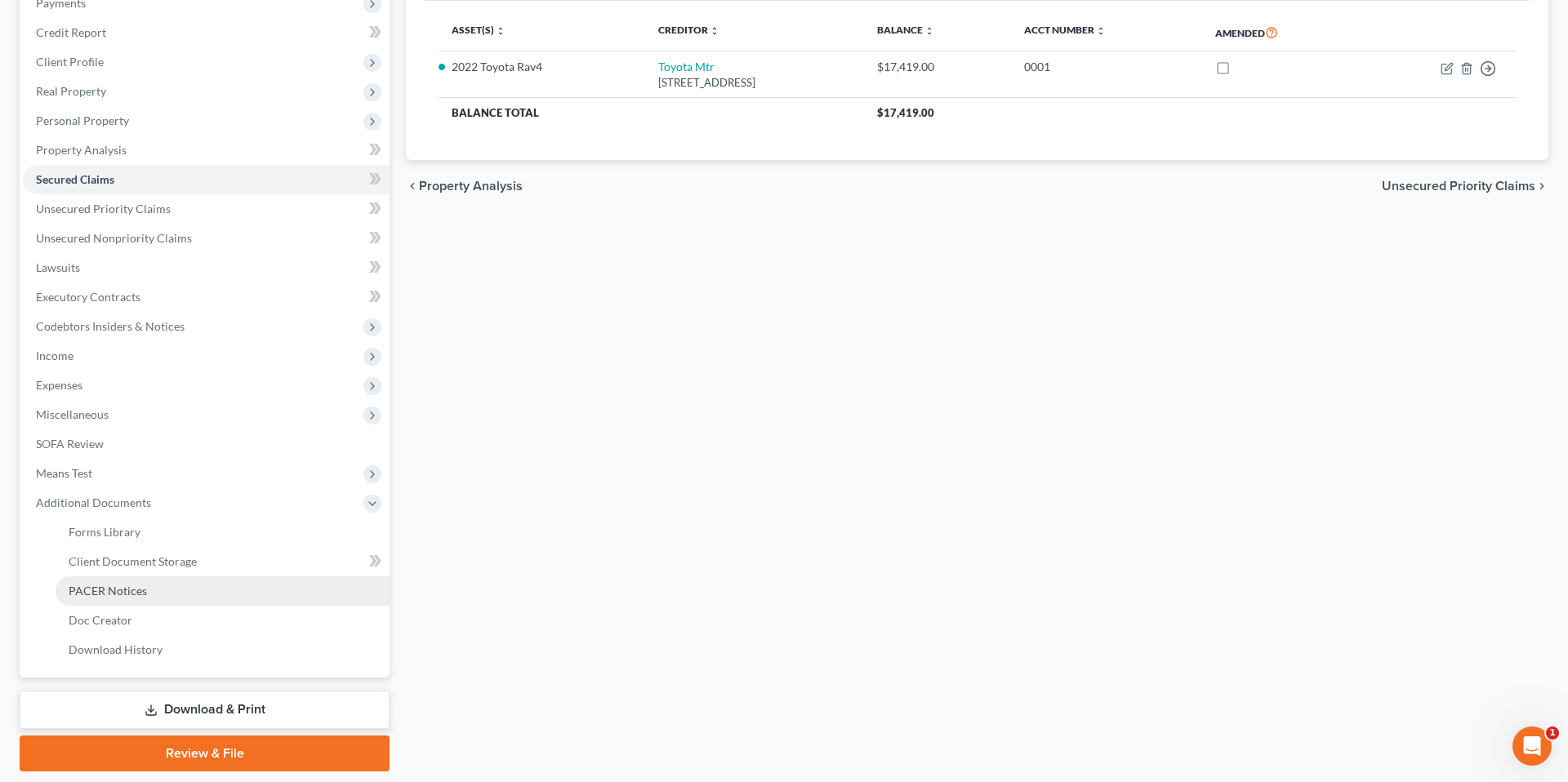
click at [152, 590] on link "PACER Notices" at bounding box center [223, 591] width 334 height 29
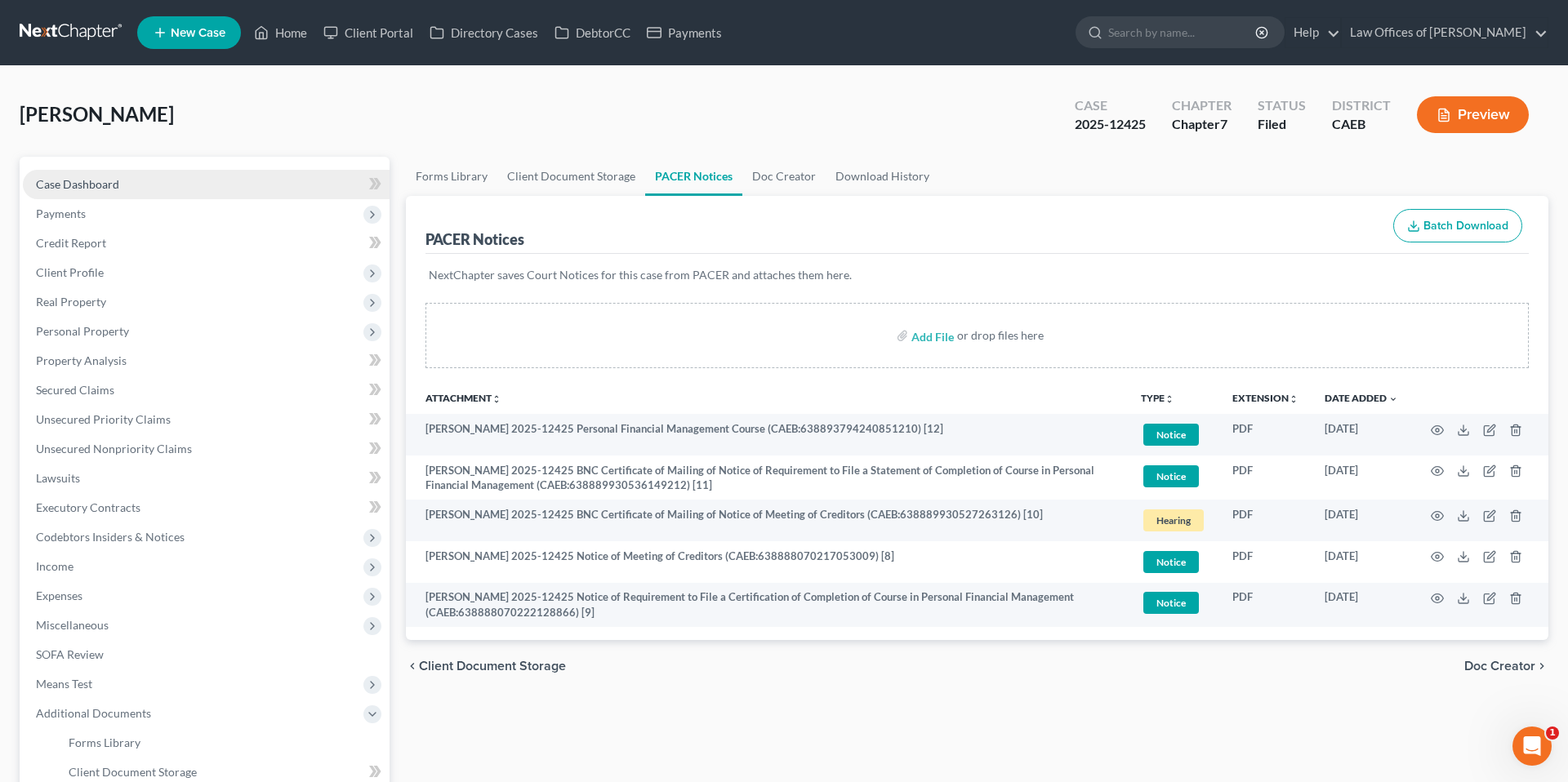
click at [80, 183] on span "Case Dashboard" at bounding box center [78, 183] width 84 height 14
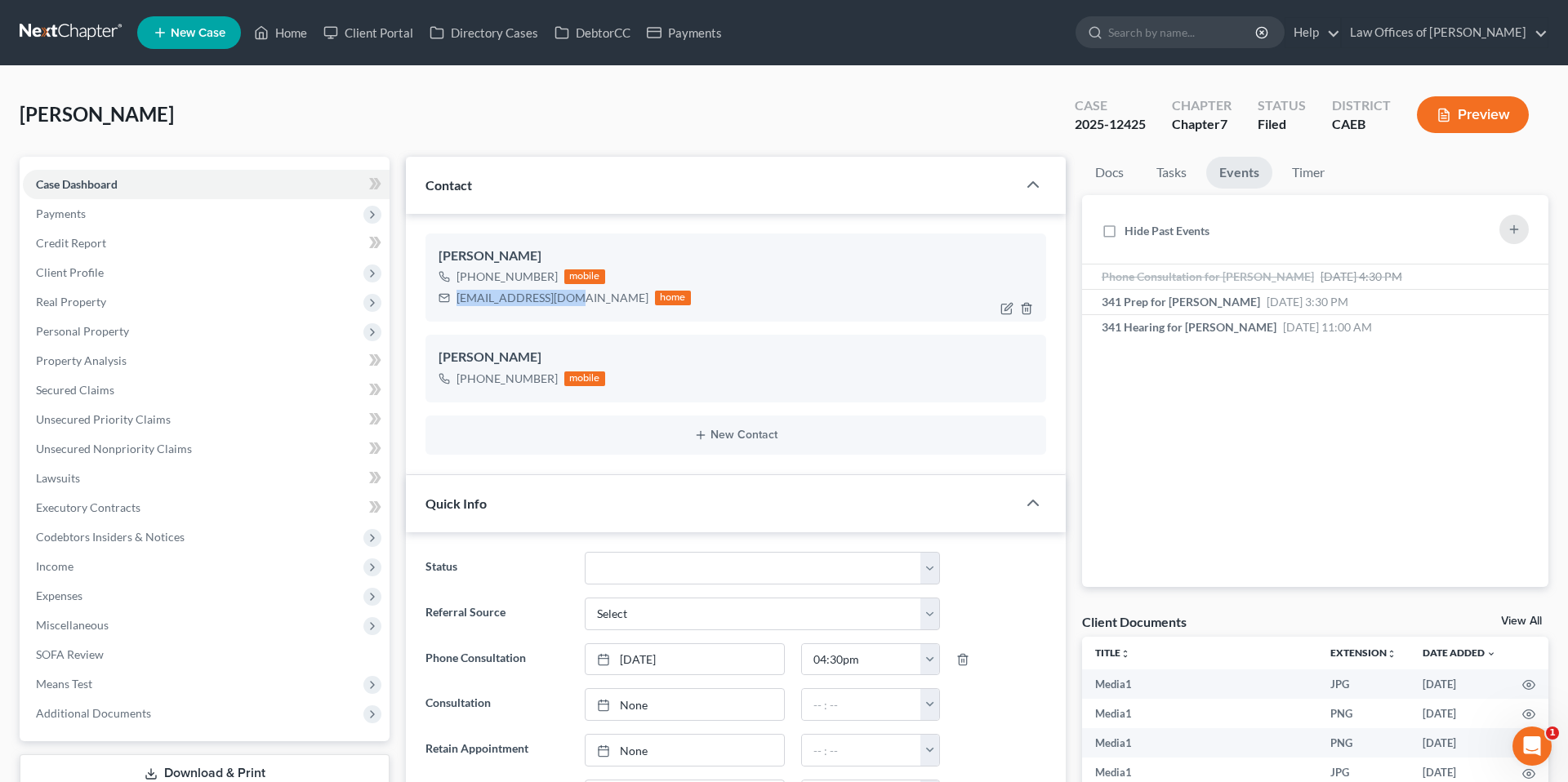
scroll to position [9025, 0]
drag, startPoint x: 458, startPoint y: 296, endPoint x: 592, endPoint y: 309, distance: 134.6
click at [598, 296] on div "ahmed929666@yahoo.com home" at bounding box center [564, 298] width 252 height 21
copy div "[EMAIL_ADDRESS][DOMAIN_NAME]"
click at [301, 37] on link "Home" at bounding box center [280, 33] width 70 height 29
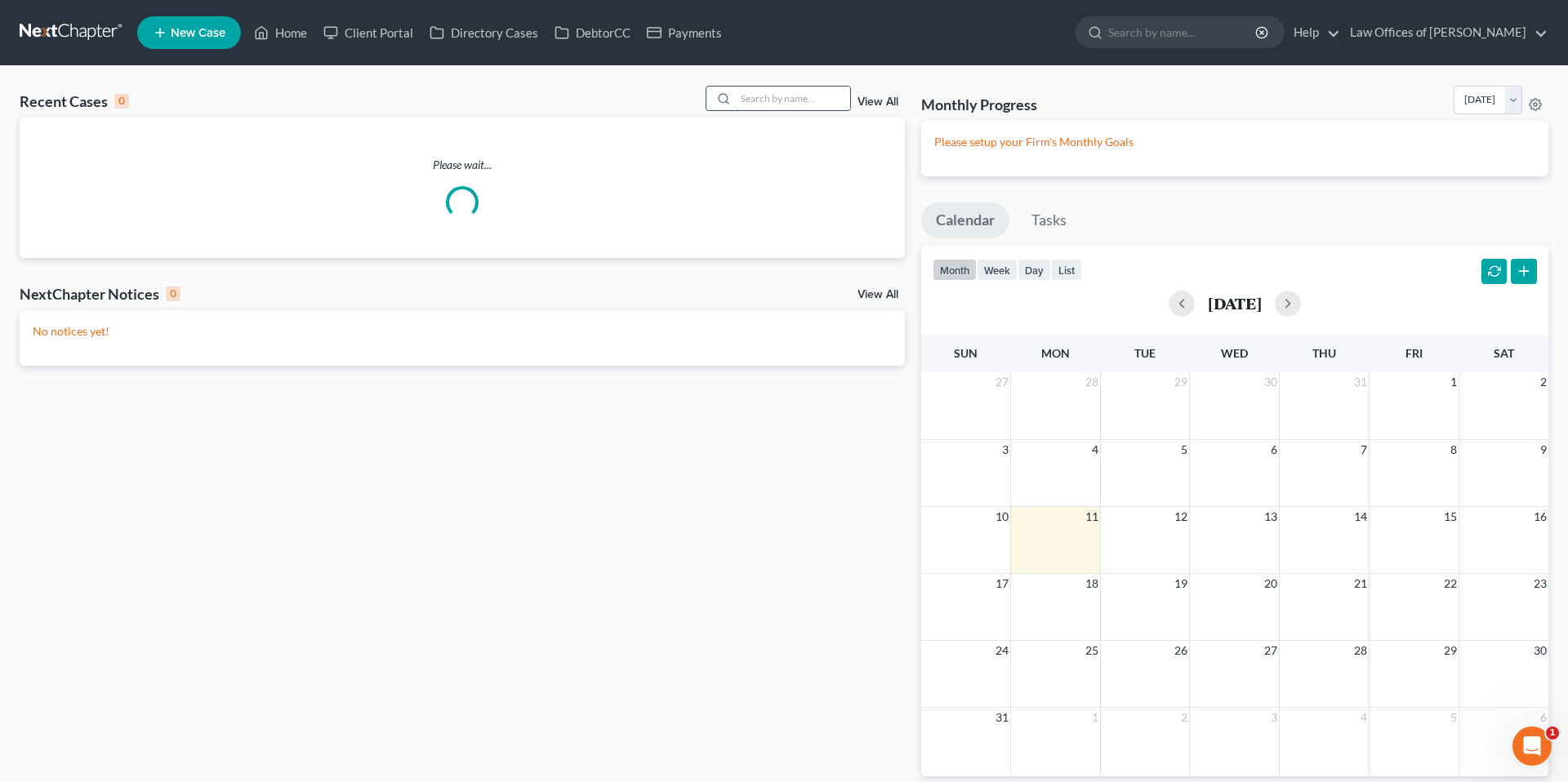
click at [806, 106] on input "search" at bounding box center [793, 98] width 115 height 24
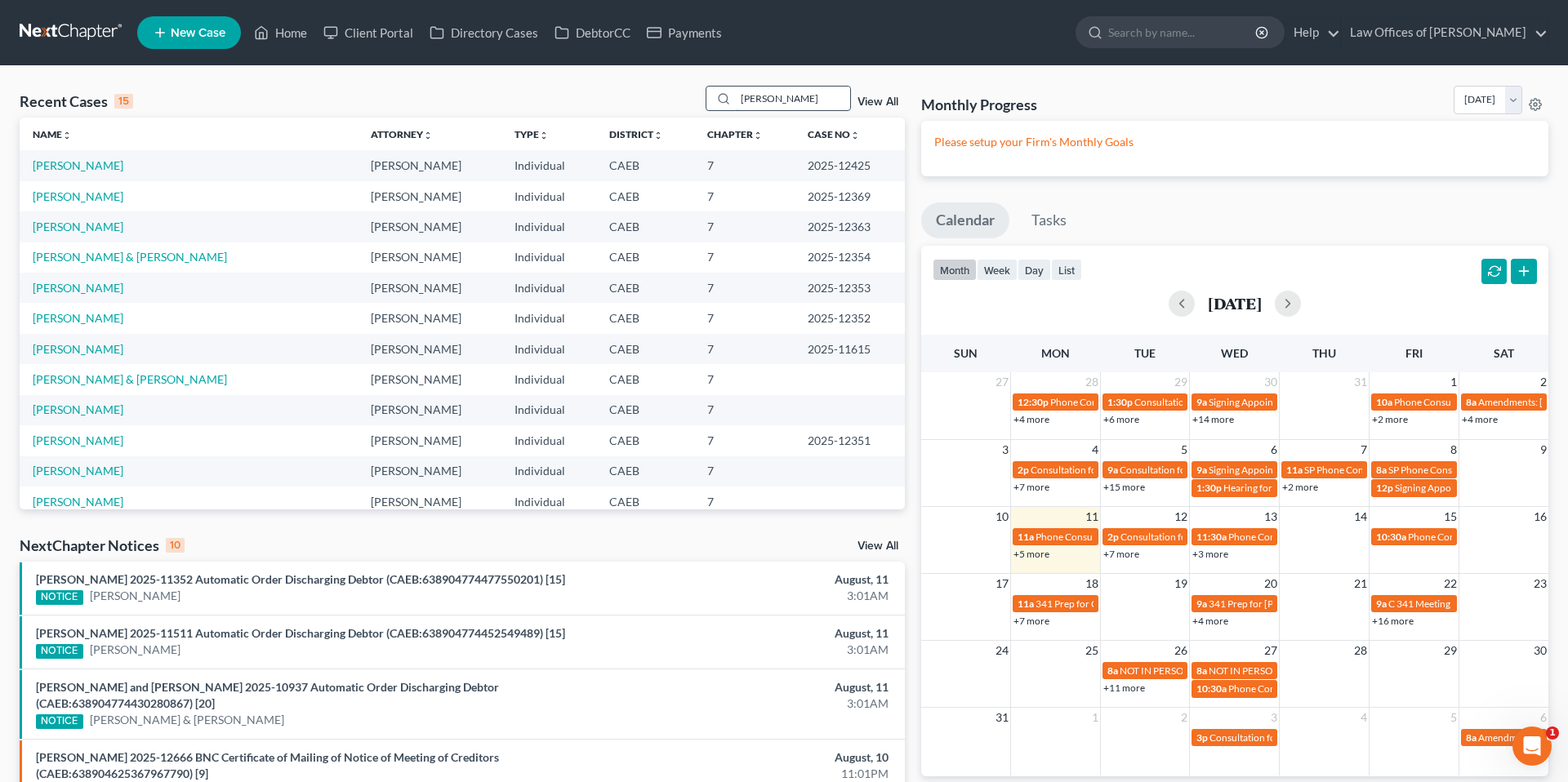
click at [809, 93] on input "vargas" at bounding box center [793, 98] width 115 height 24
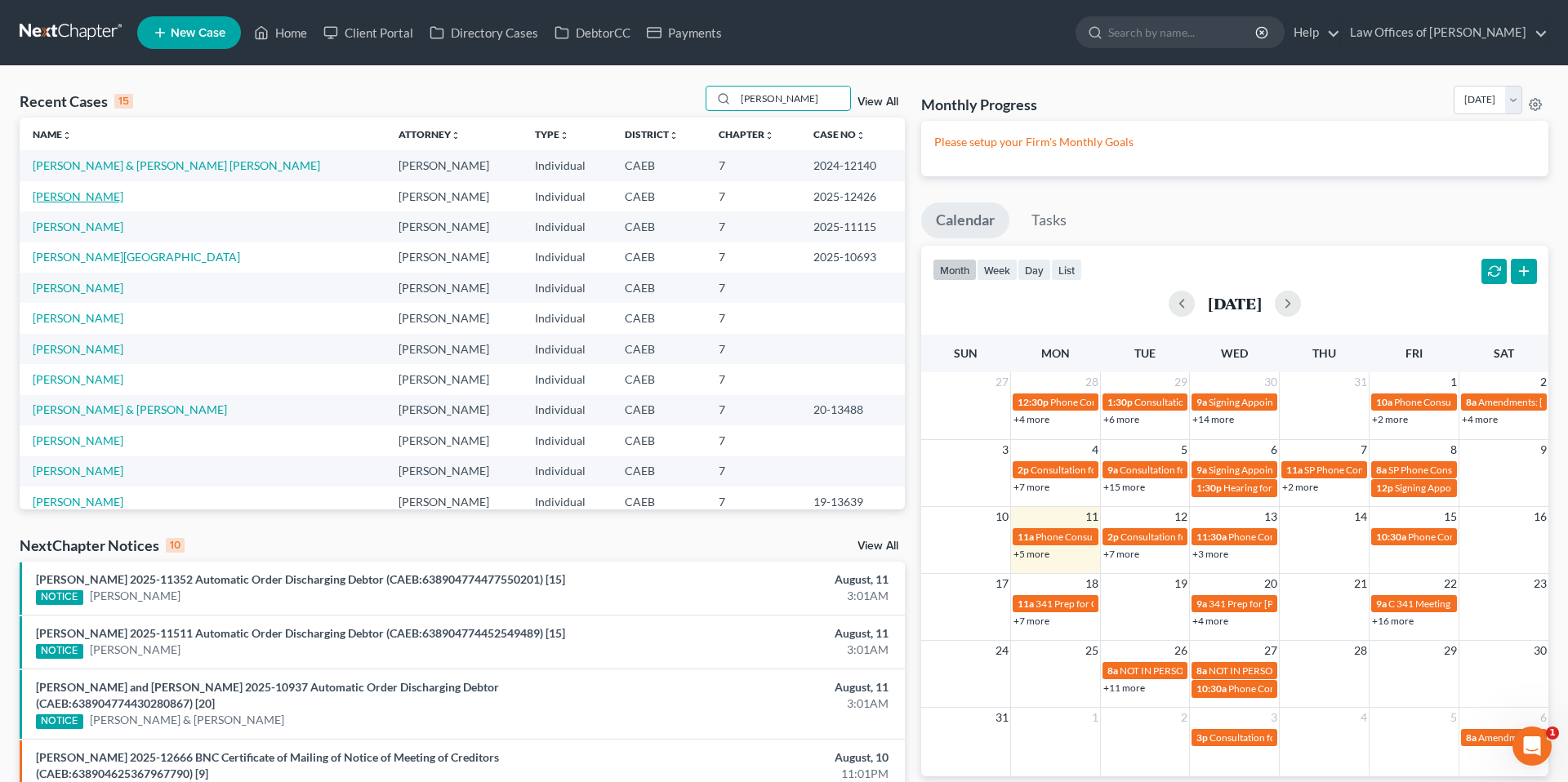
type input "vargas"
click at [70, 195] on link "Vargas, Katia" at bounding box center [78, 196] width 91 height 14
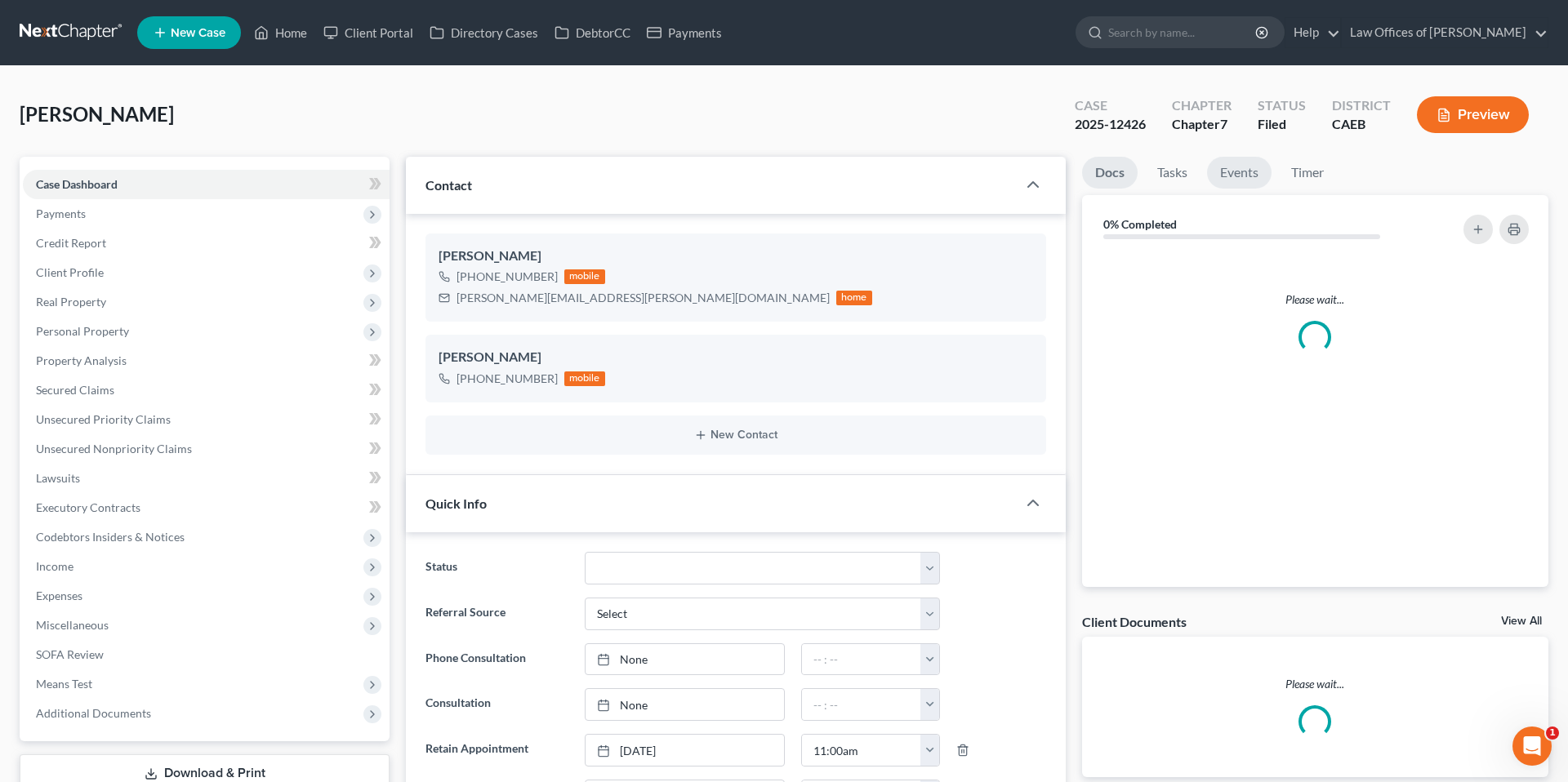
click at [1249, 169] on link "Events" at bounding box center [1239, 172] width 65 height 32
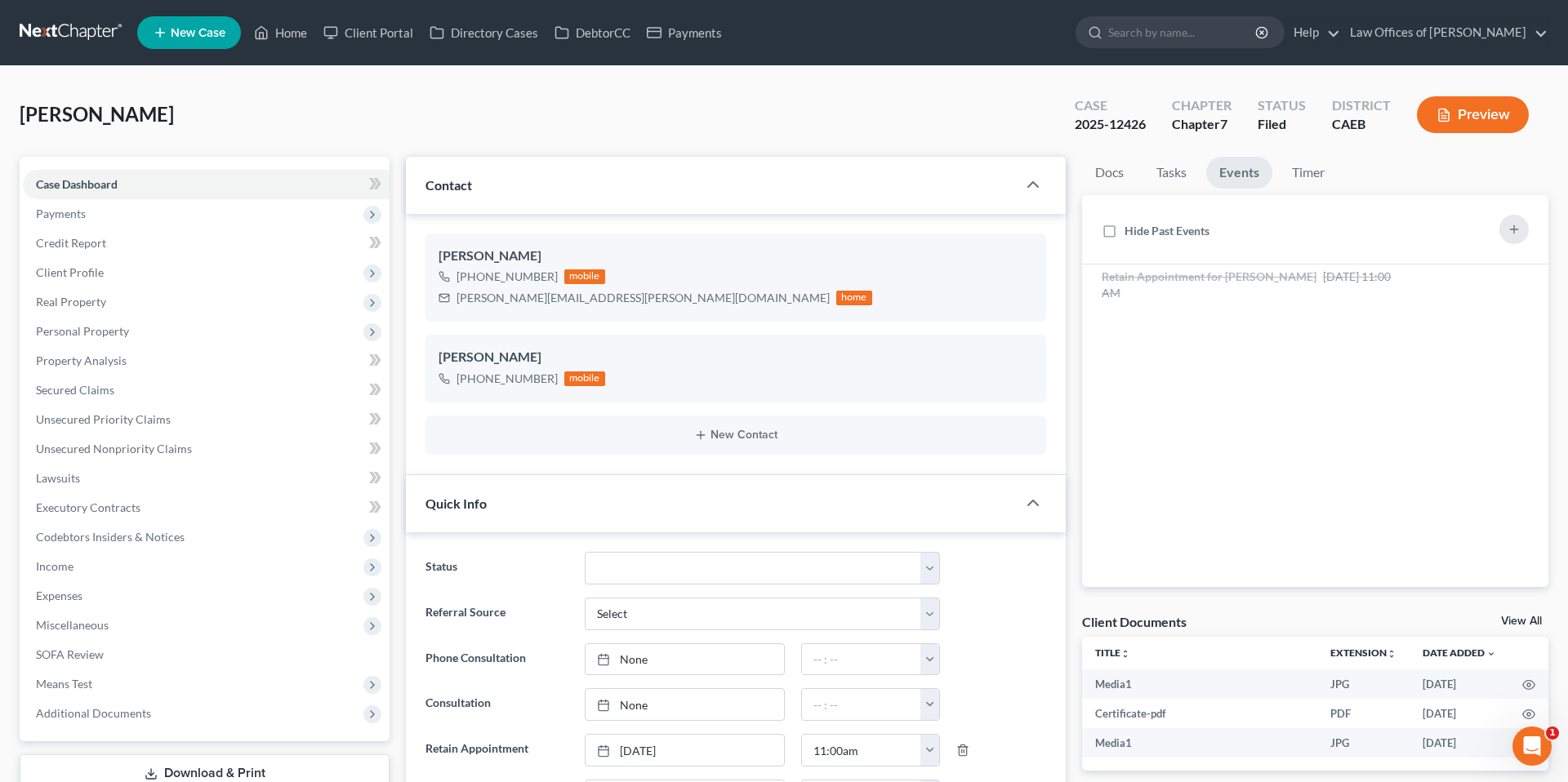
scroll to position [3485, 0]
click at [127, 716] on span "Additional Documents" at bounding box center [93, 712] width 116 height 14
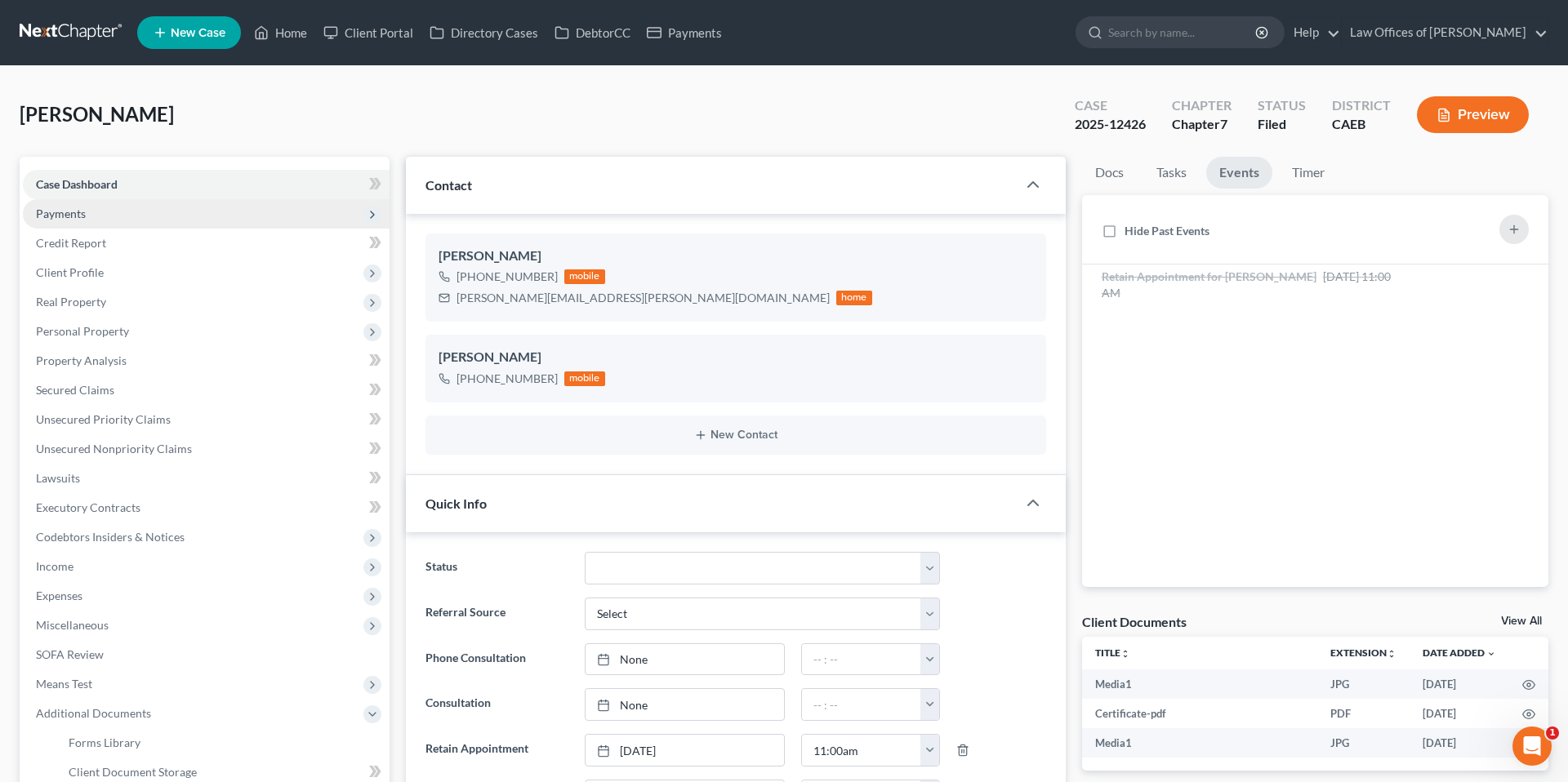
click at [90, 211] on span "Payments" at bounding box center [206, 214] width 367 height 29
click at [97, 175] on link "Case Dashboard" at bounding box center [206, 184] width 367 height 29
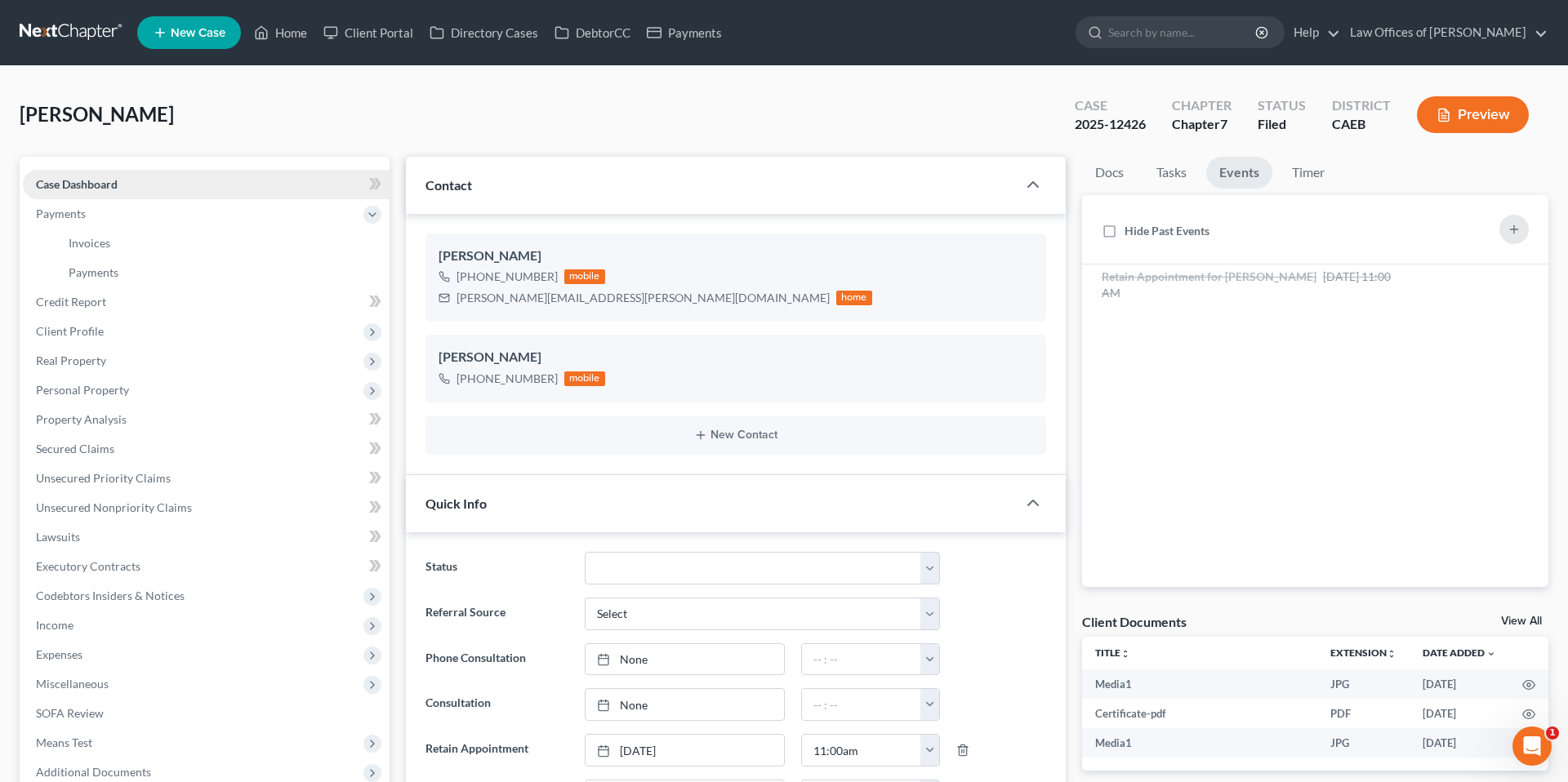
click at [120, 186] on link "Case Dashboard" at bounding box center [206, 184] width 367 height 29
click at [110, 340] on span "Client Profile" at bounding box center [206, 332] width 367 height 29
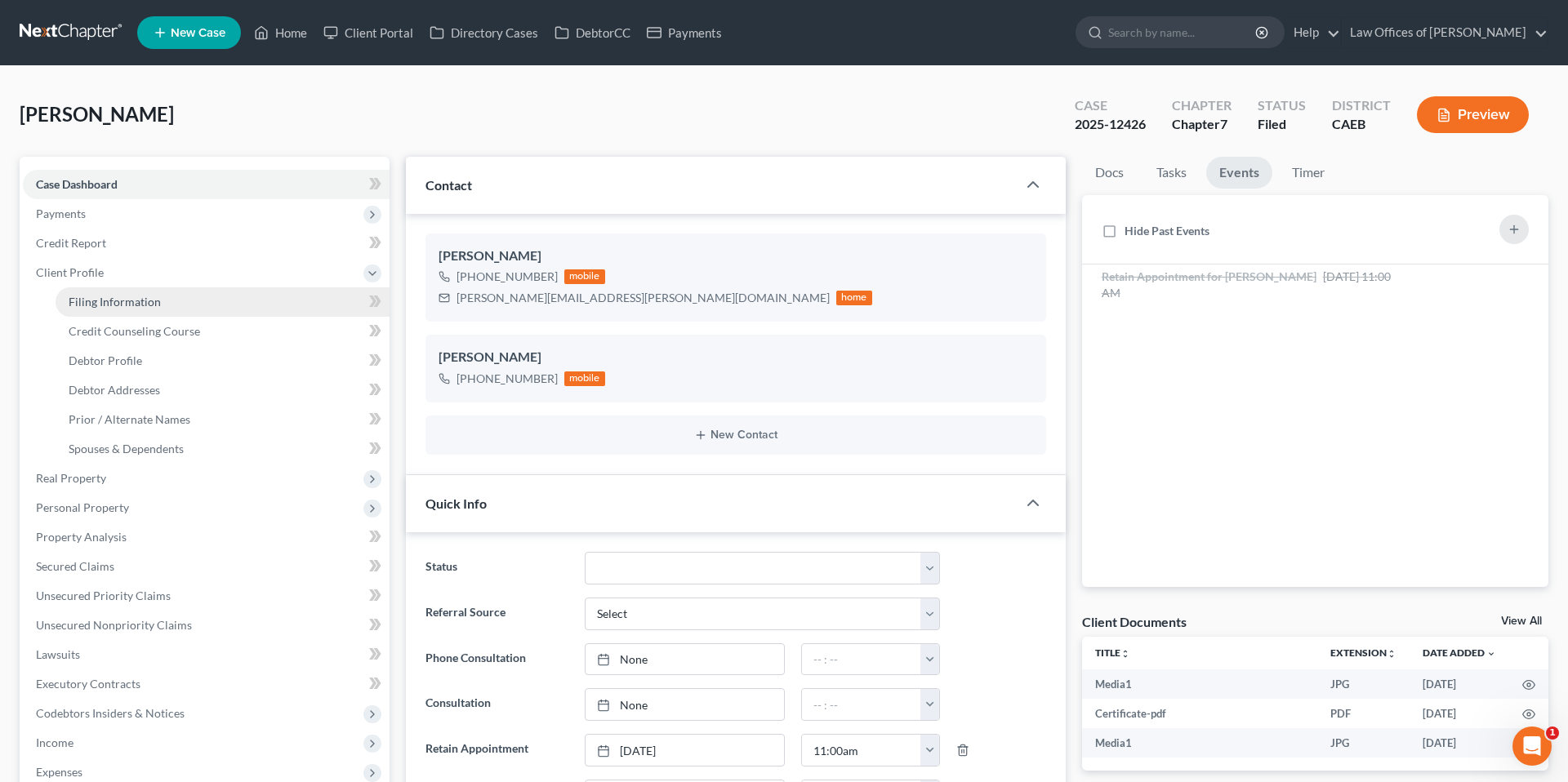
click at [143, 310] on link "Filing Information" at bounding box center [223, 302] width 334 height 29
select select "1"
select select "0"
select select "8"
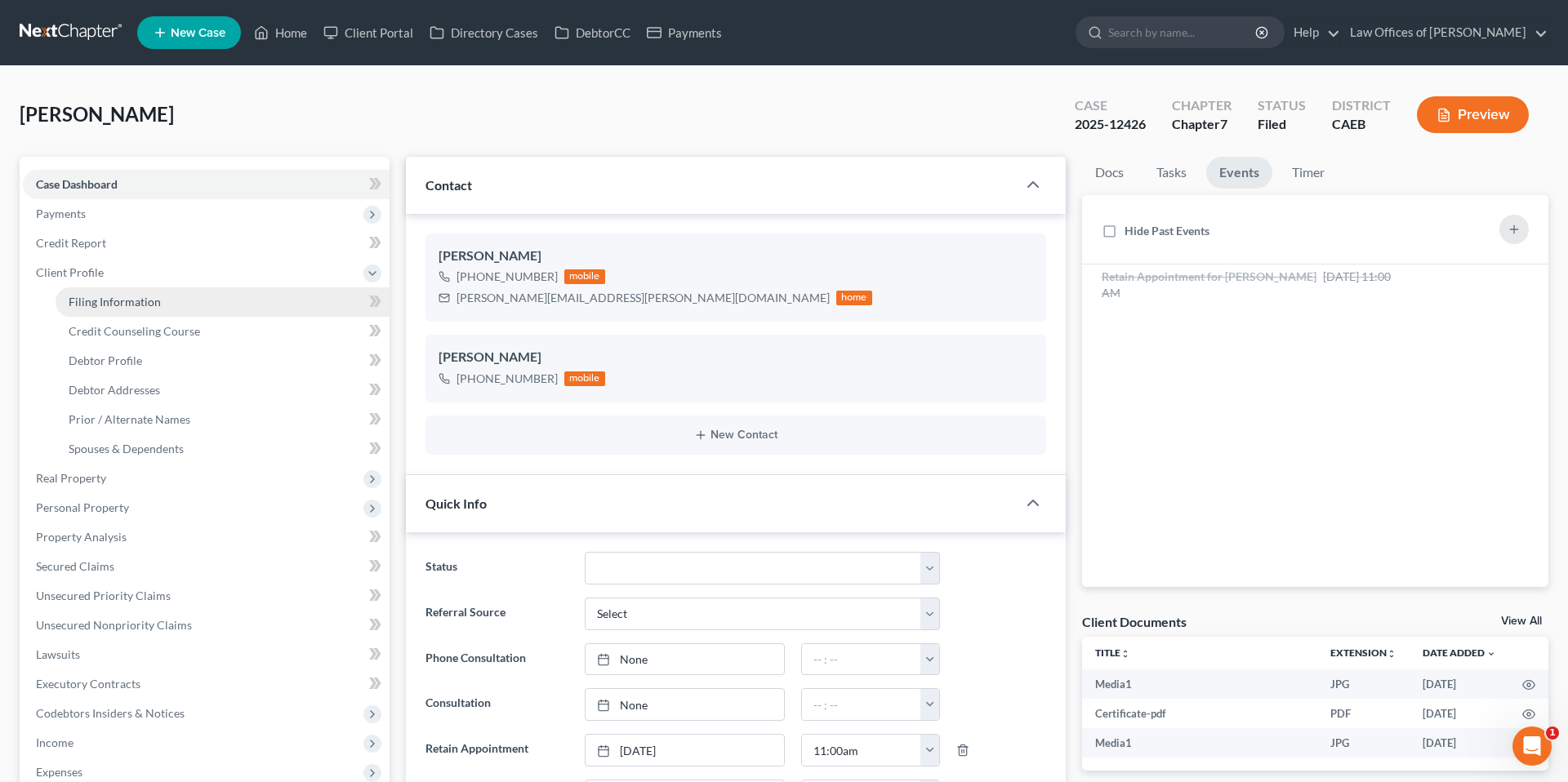
select select "0"
select select "4"
select select "0"
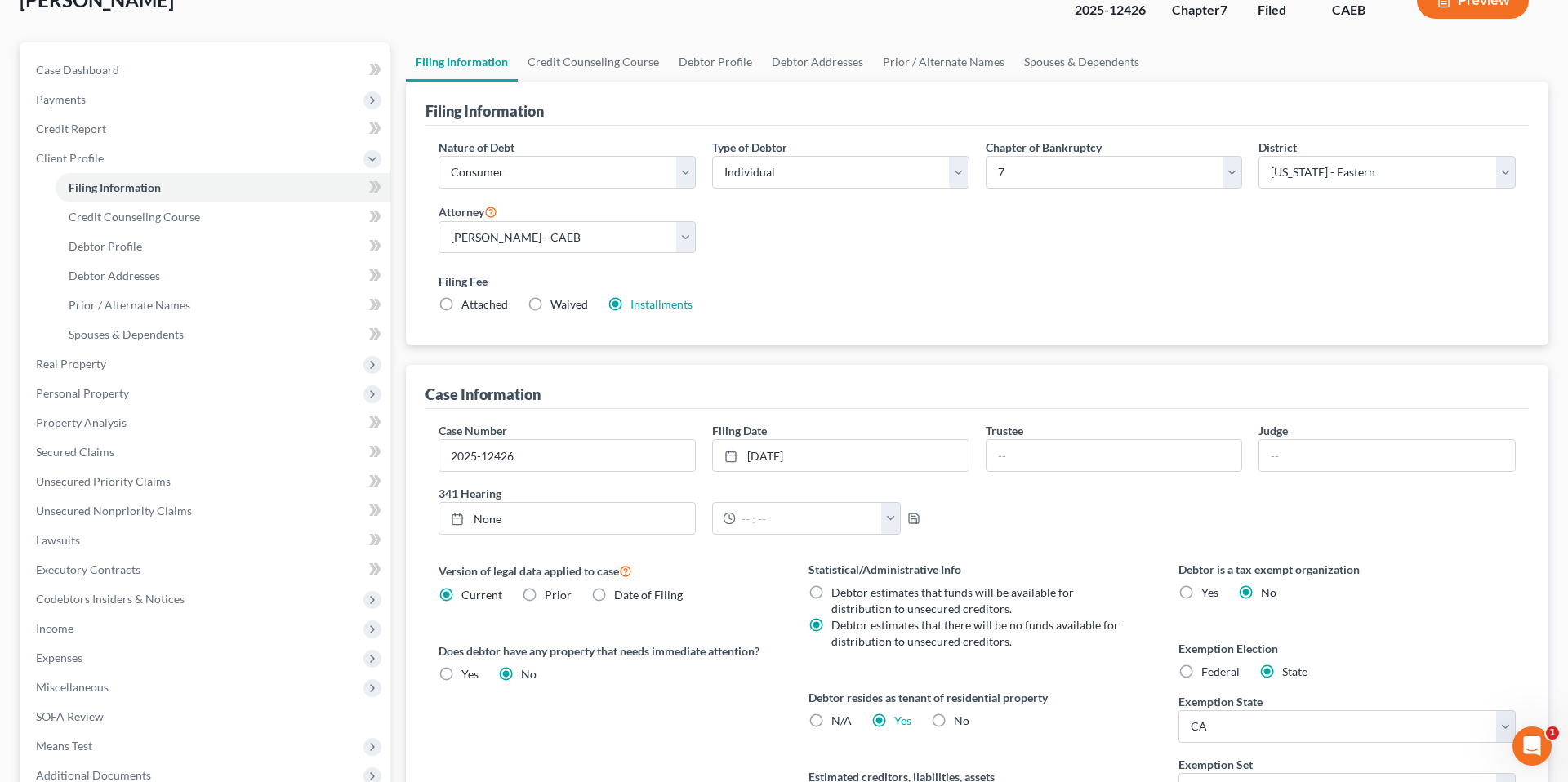
scroll to position [133, 0]
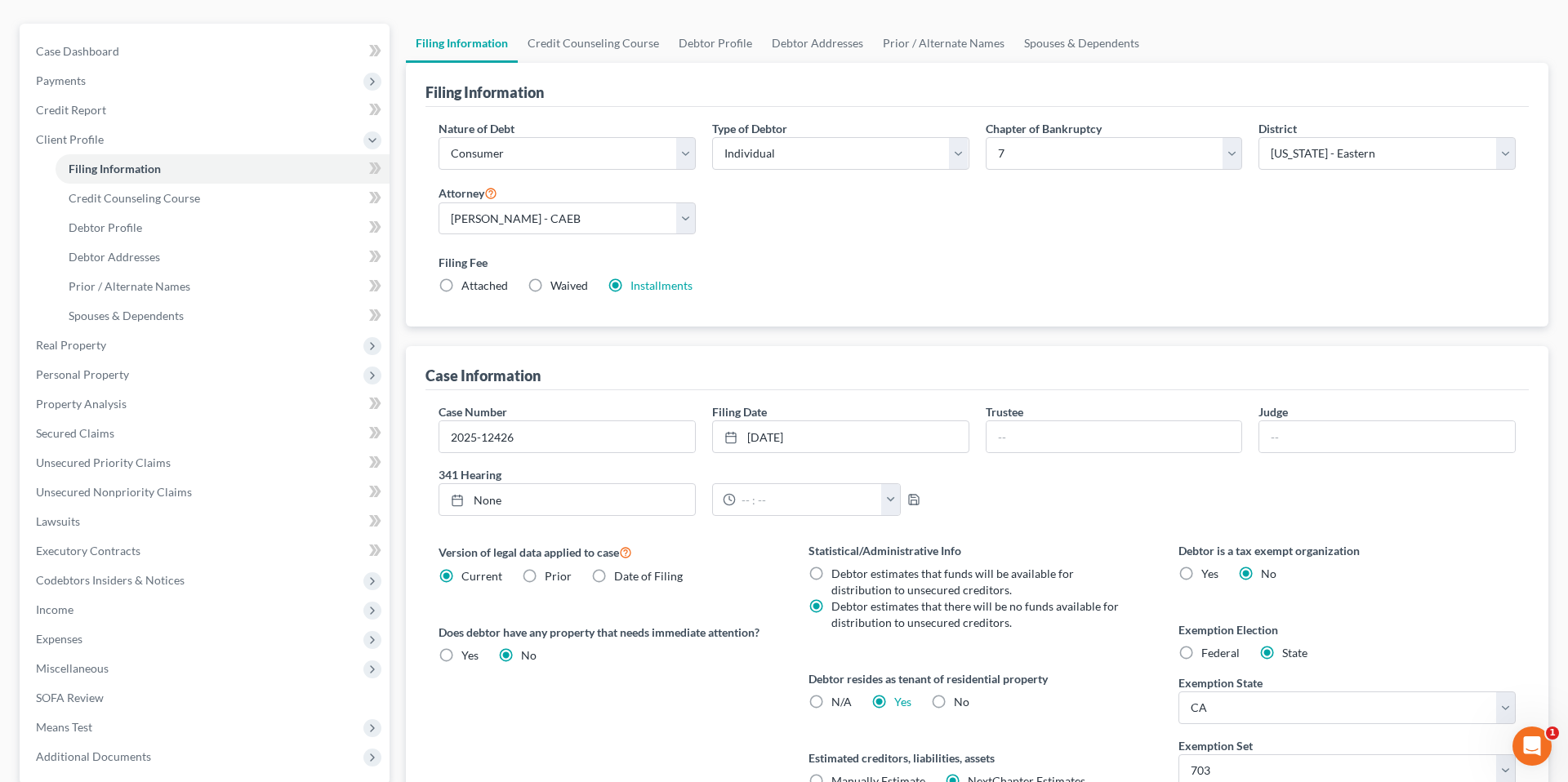
click at [567, 517] on div "341 Hearing None close Date Time chevron_left August 2025 chevron_right Su M Tu…" at bounding box center [704, 497] width 547 height 63
type input "[DATE]"
click at [562, 500] on link "None" at bounding box center [567, 499] width 256 height 31
click at [881, 503] on button "button" at bounding box center [891, 499] width 20 height 31
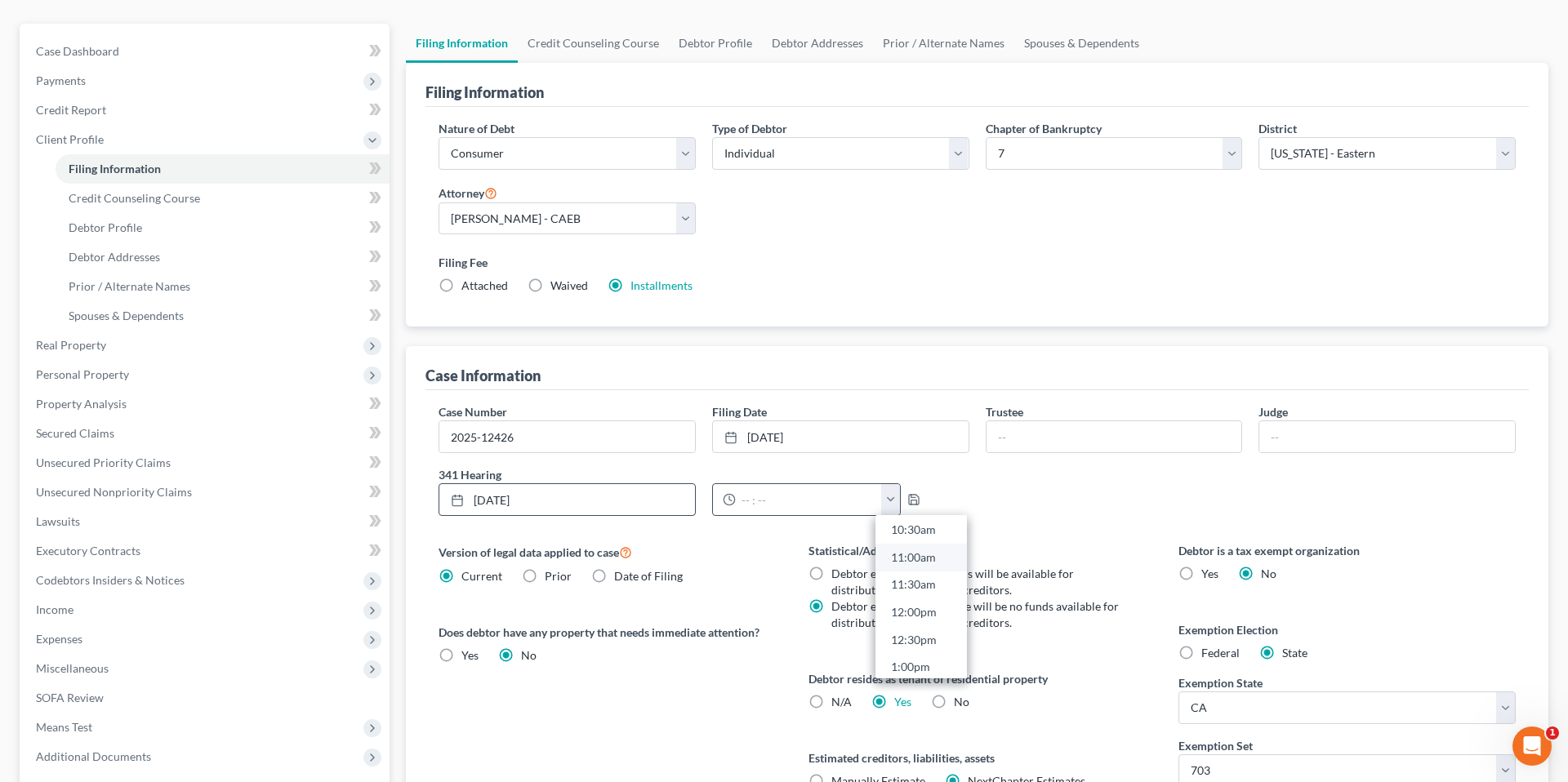
click at [920, 556] on link "11:00am" at bounding box center [922, 558] width 92 height 28
type input "11:00am"
click at [913, 499] on icon "button" at bounding box center [914, 499] width 10 height 10
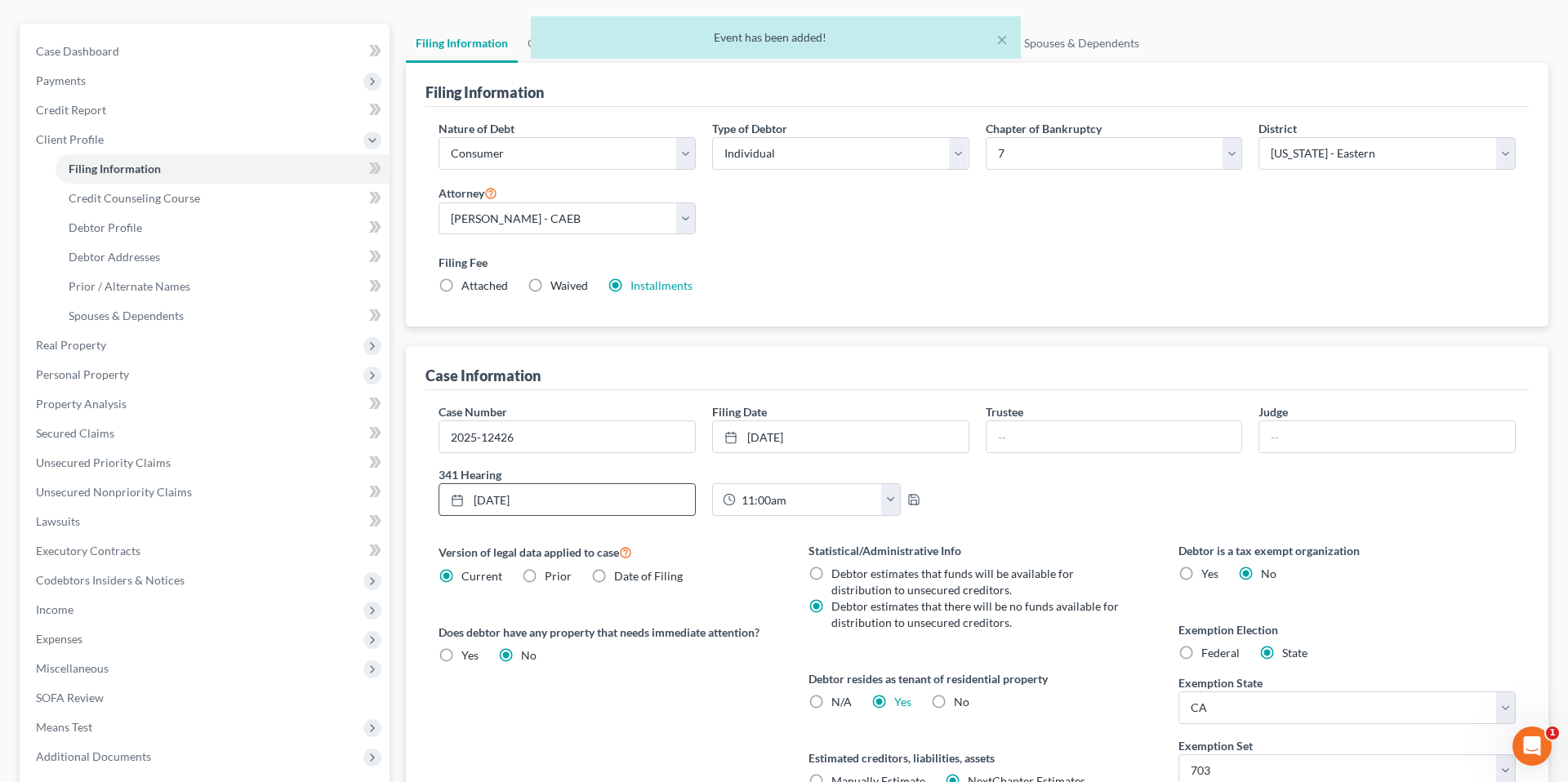
click at [137, 54] on div "× Event has been added!" at bounding box center [776, 42] width 1568 height 51
click at [108, 49] on div "× Event has been added!" at bounding box center [776, 42] width 1568 height 51
click at [94, 162] on span "Filing Information" at bounding box center [115, 168] width 93 height 14
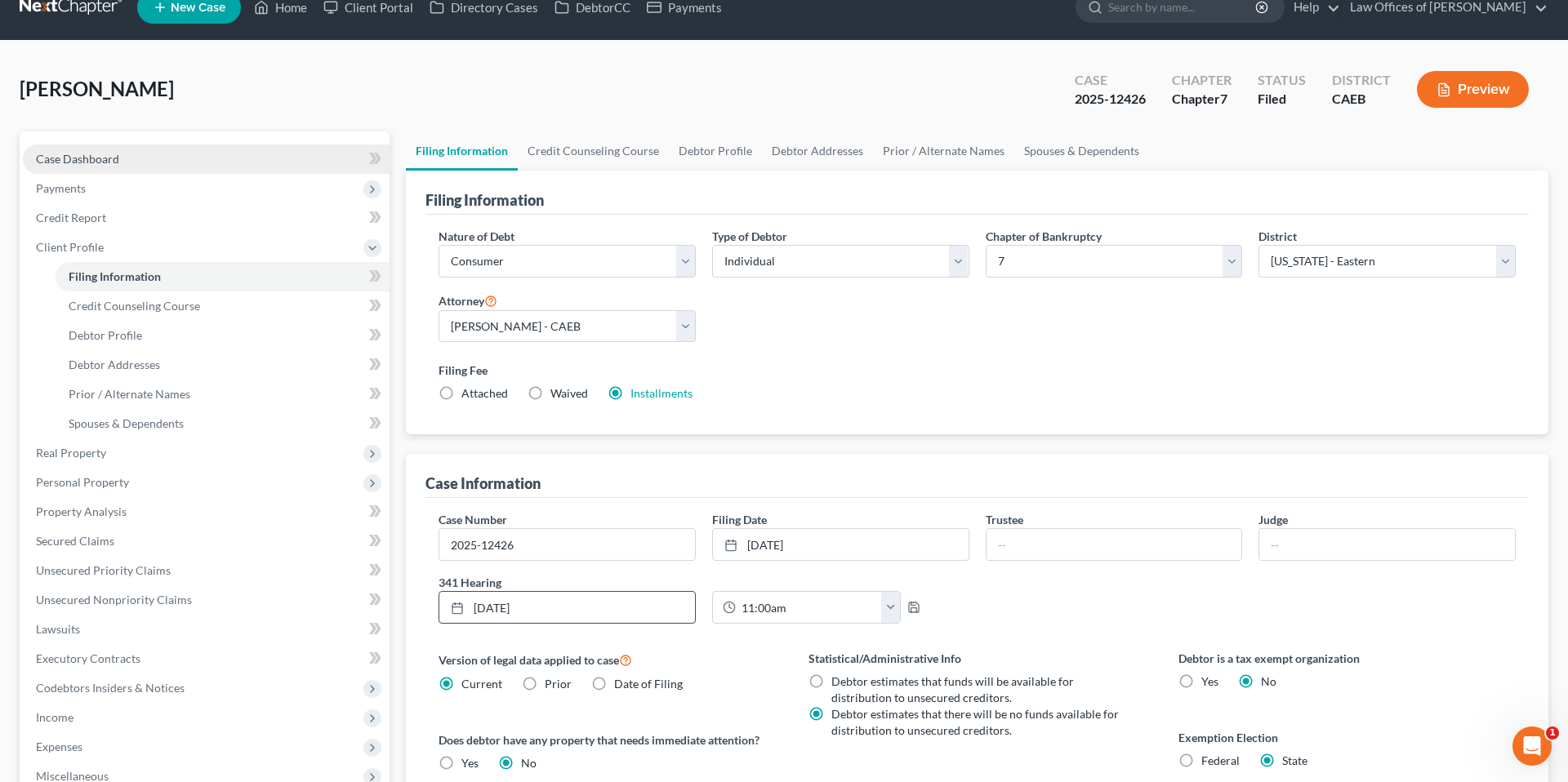
scroll to position [29, 0]
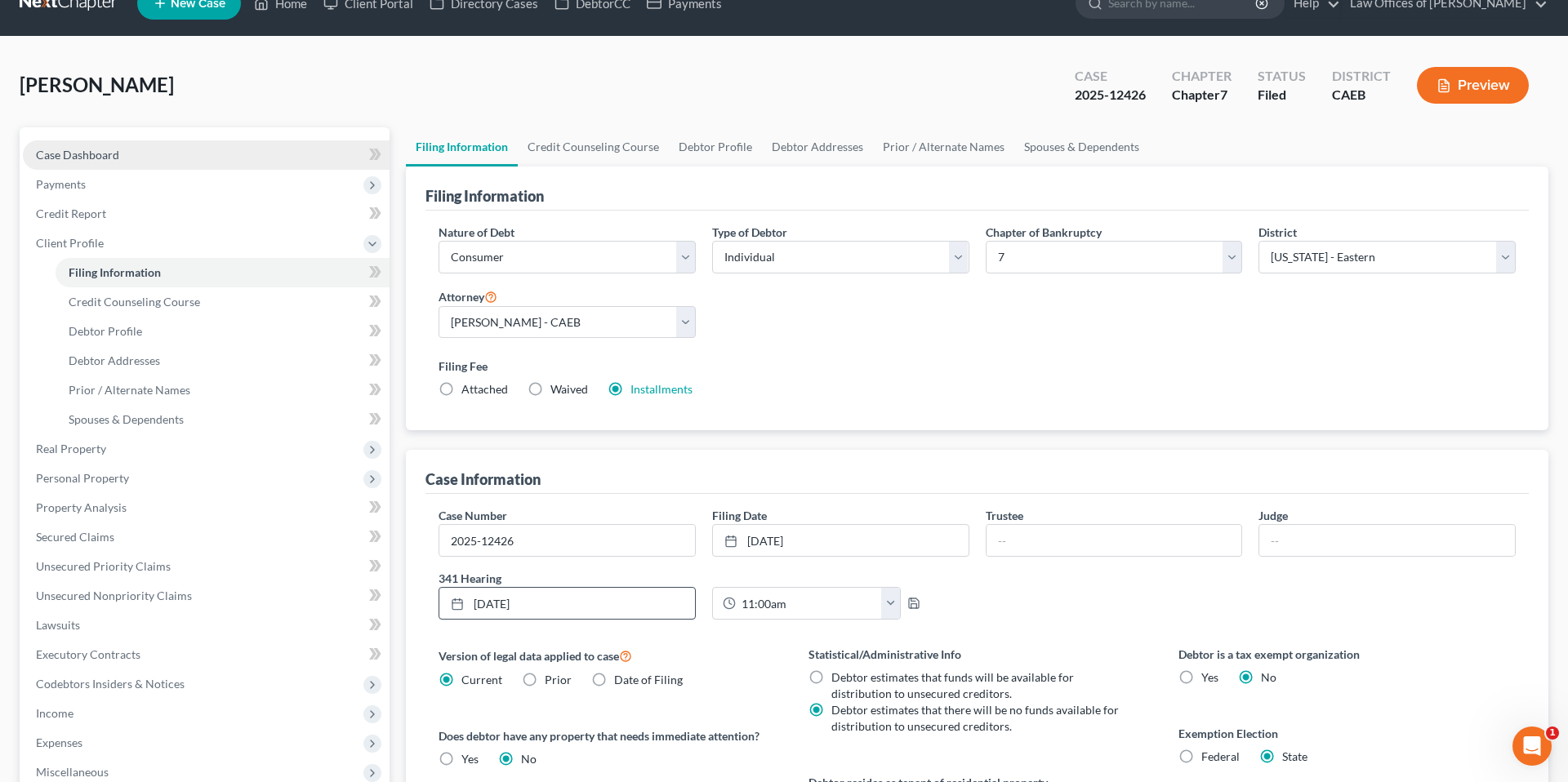
click at [95, 165] on link "Case Dashboard" at bounding box center [206, 155] width 367 height 29
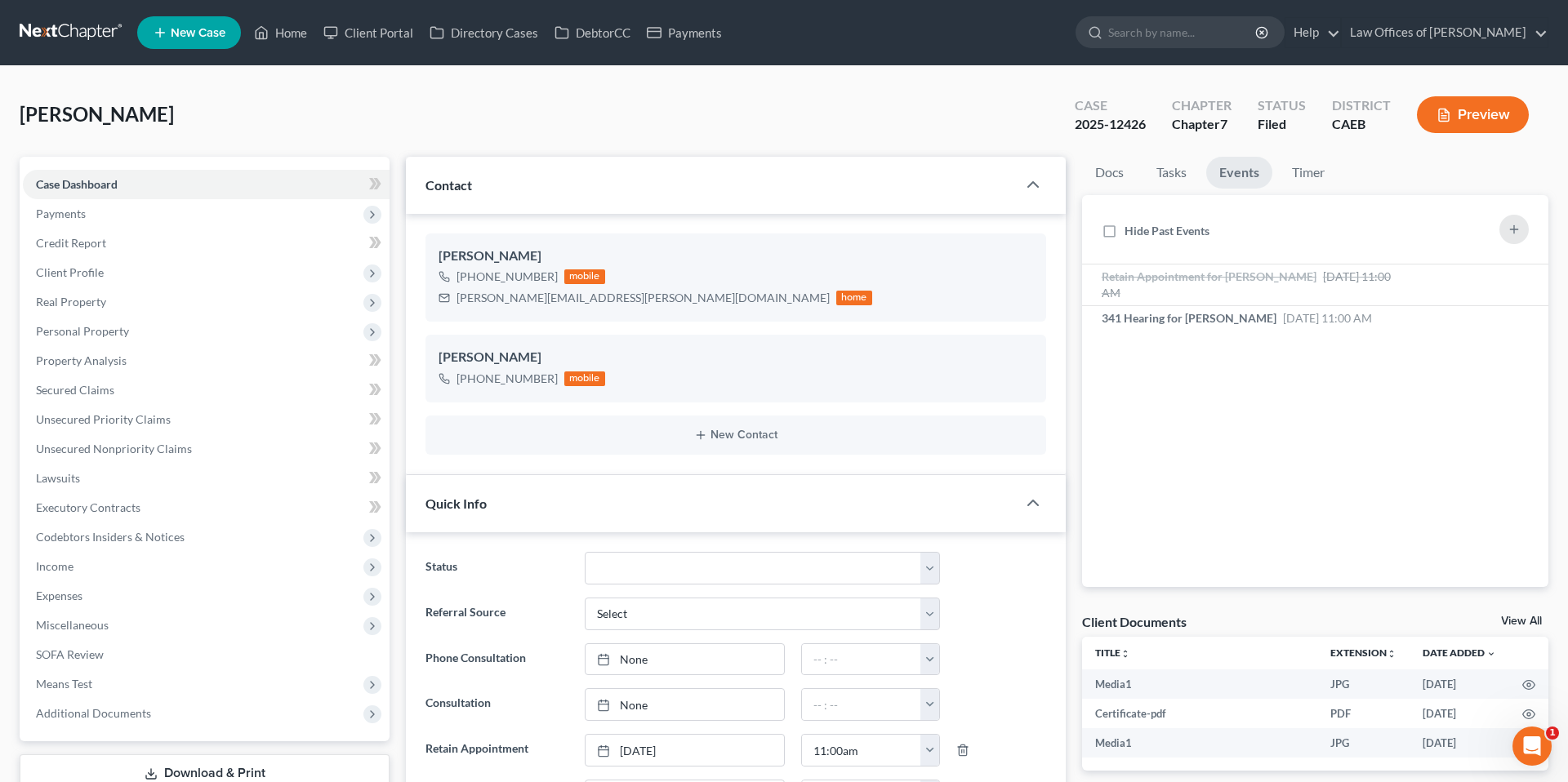
scroll to position [3485, 0]
drag, startPoint x: 455, startPoint y: 297, endPoint x: 574, endPoint y: 297, distance: 119.0
click at [574, 297] on div "flores.katia@yahoo.com home" at bounding box center [655, 298] width 433 height 21
copy div "flores.katia@yahoo.com"
click at [273, 35] on link "Home" at bounding box center [280, 33] width 70 height 29
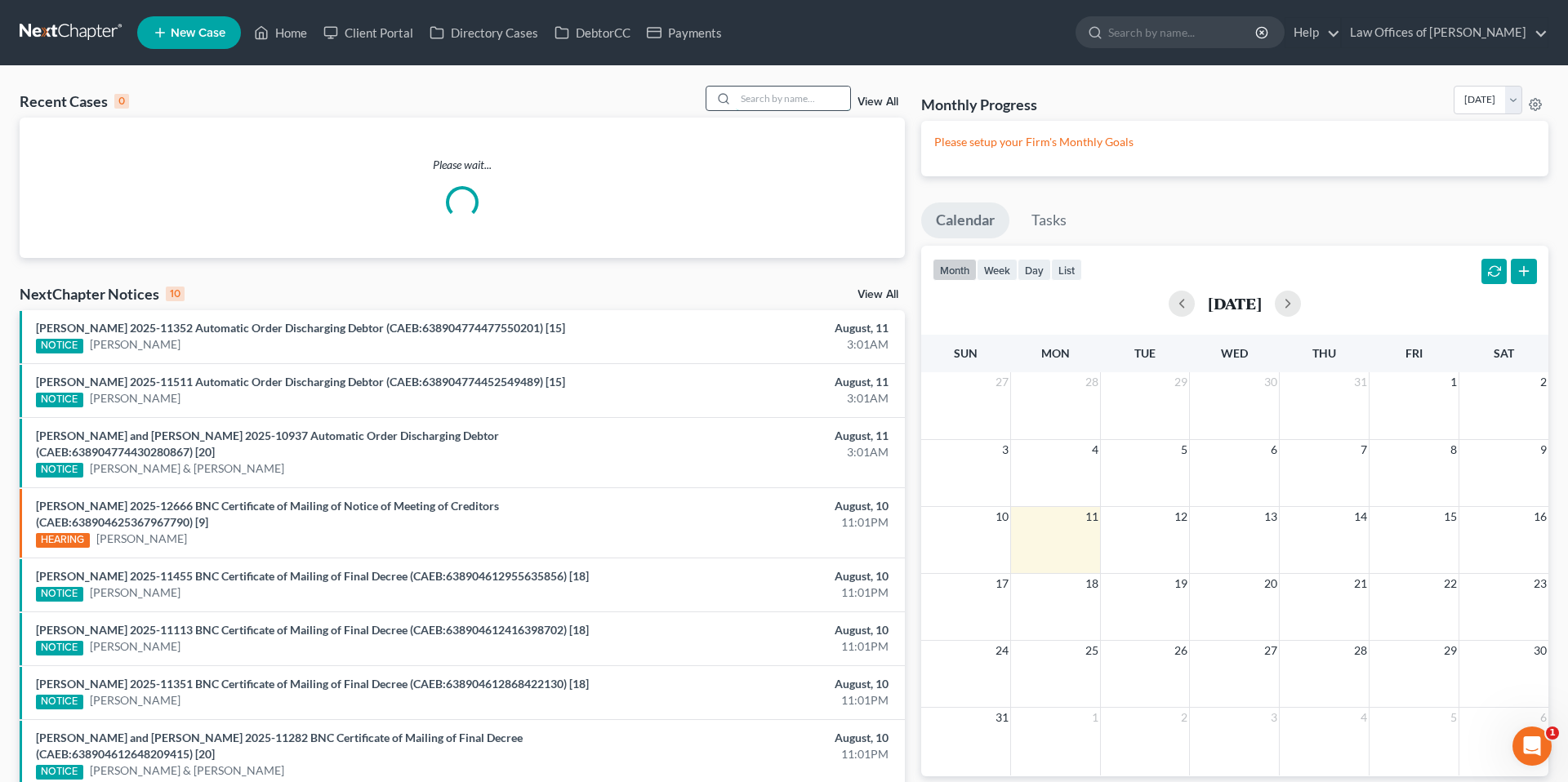
click at [779, 102] on input "search" at bounding box center [793, 98] width 115 height 24
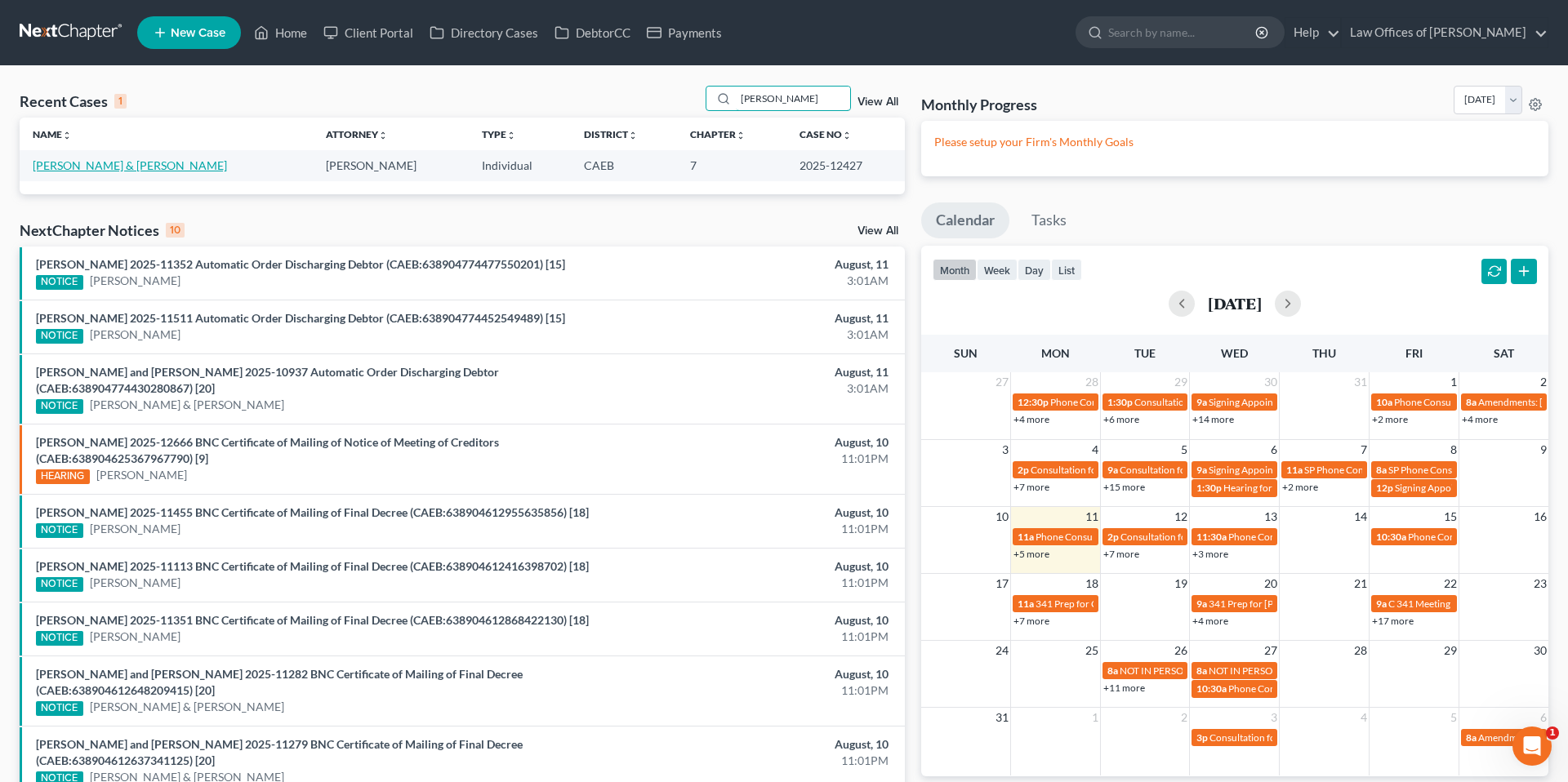
type input "cortez mendoza"
click at [109, 162] on link "Cortez-Mendoza, Francisco & Cortez, Mayra" at bounding box center [129, 165] width 194 height 14
select select "0"
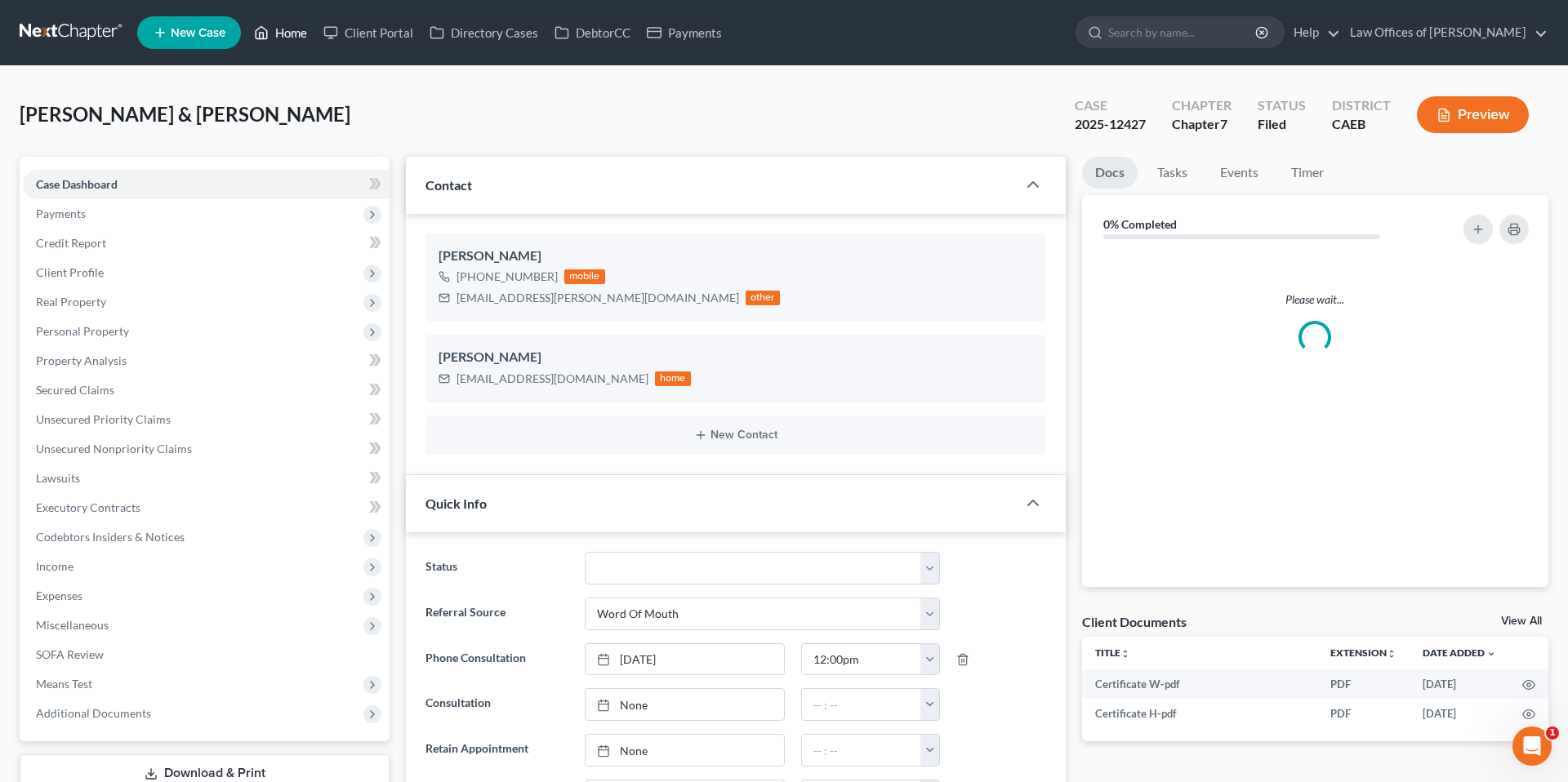
click at [289, 35] on link "Home" at bounding box center [280, 33] width 70 height 29
click at [297, 29] on link "Home" at bounding box center [280, 33] width 70 height 29
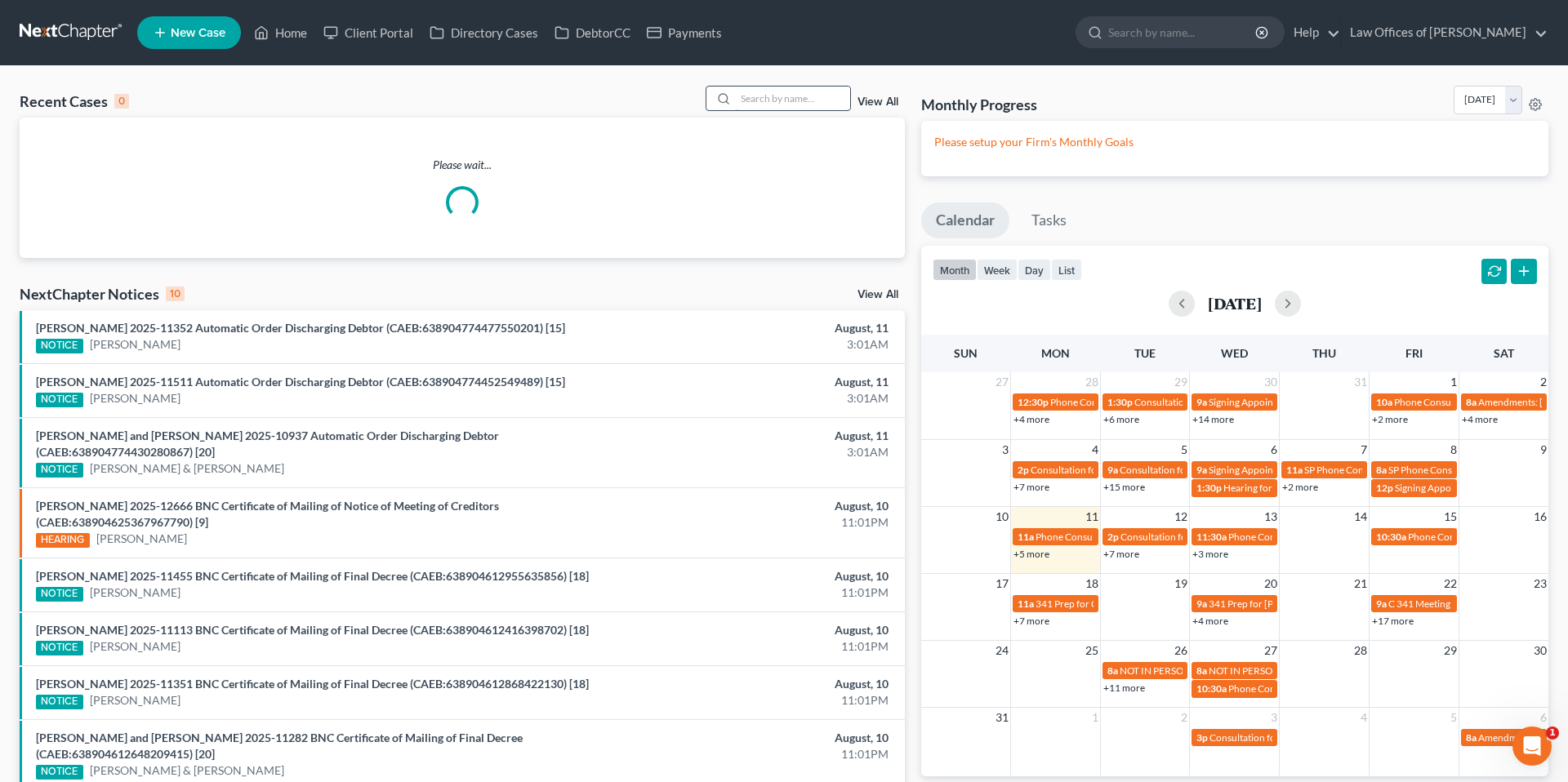
click at [763, 98] on input "search" at bounding box center [793, 98] width 115 height 24
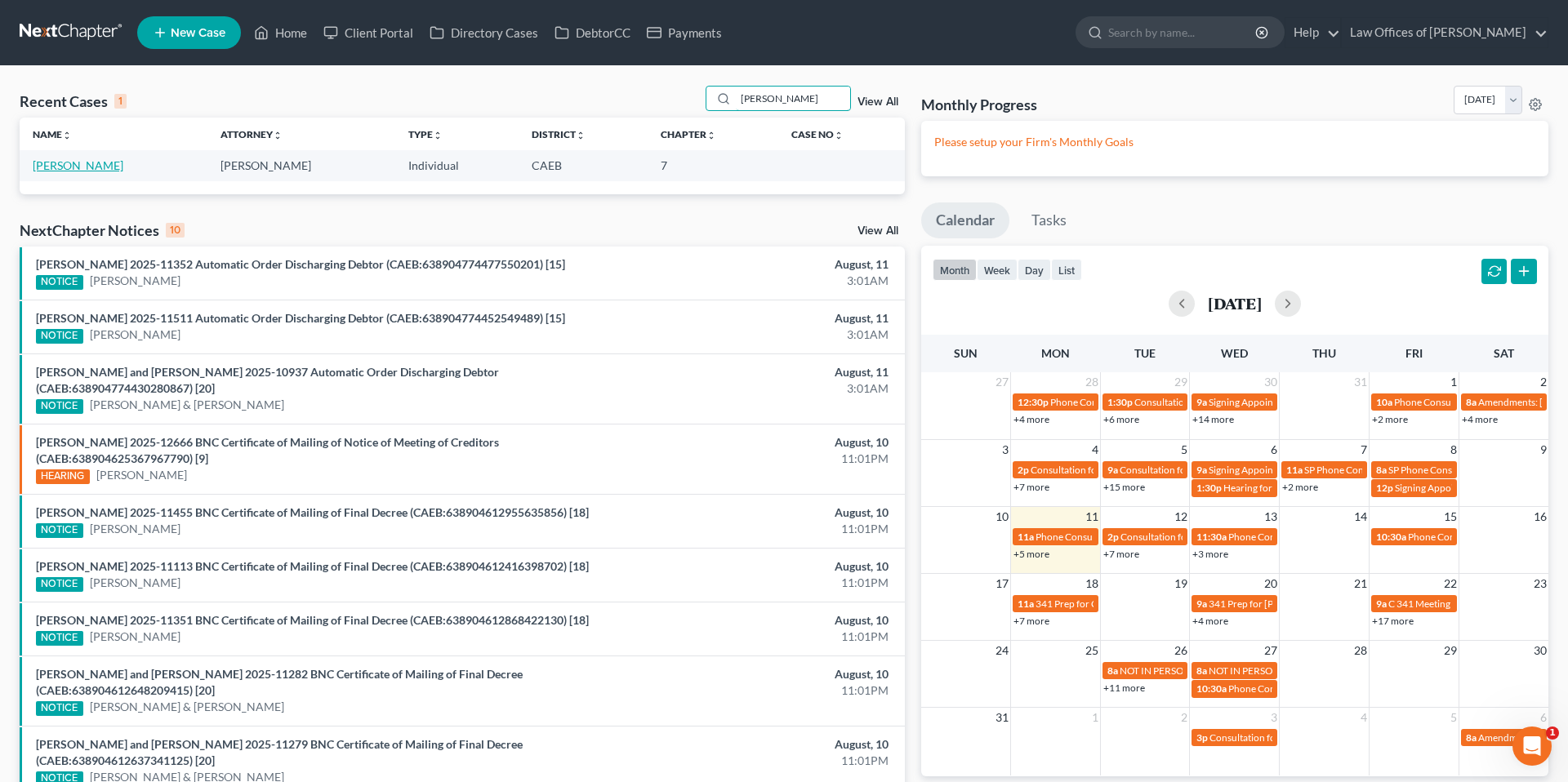
type input "marco lopez"
click at [87, 163] on link "[PERSON_NAME]" at bounding box center [78, 165] width 91 height 14
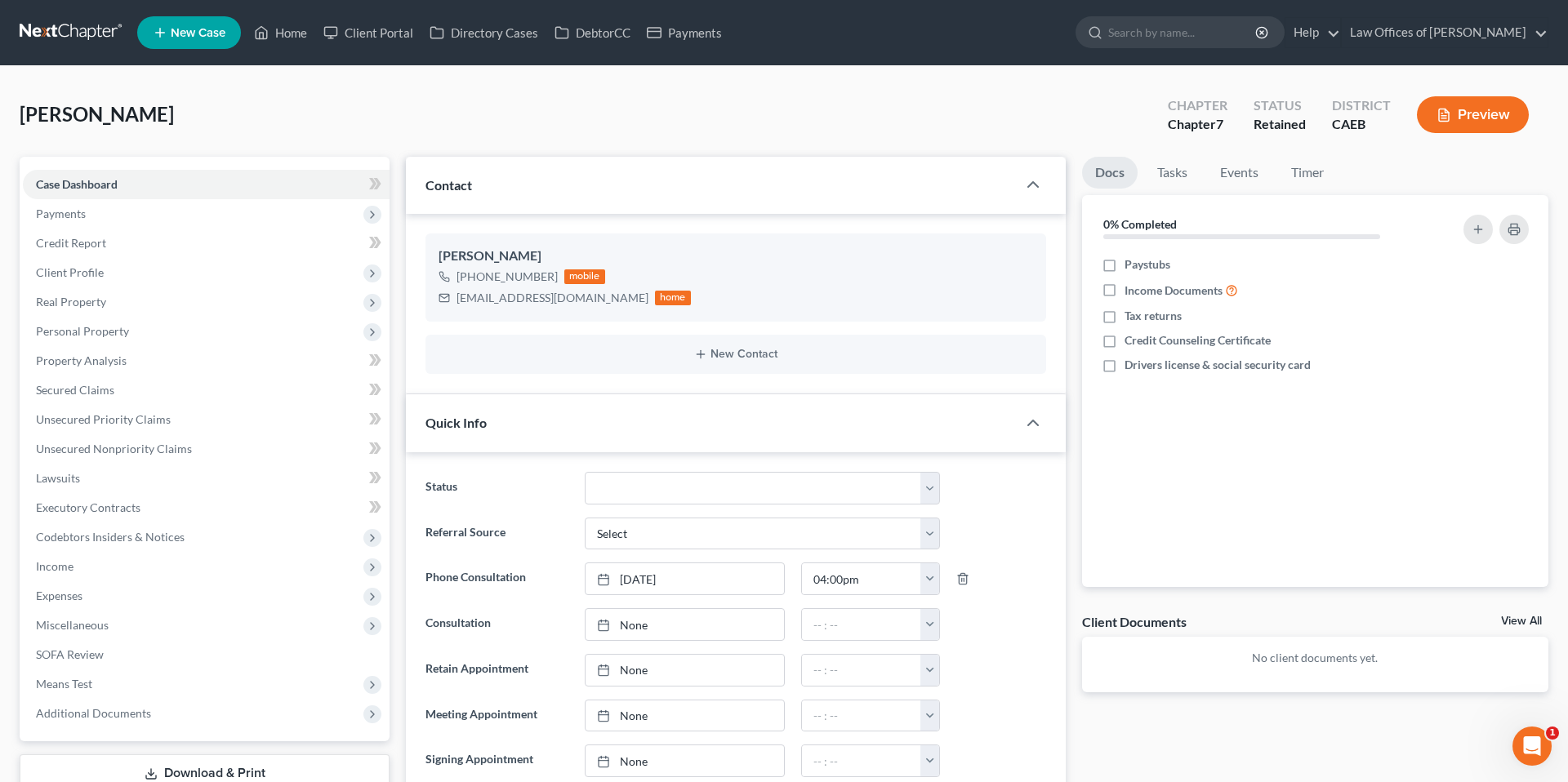
scroll to position [1316, 0]
click at [1270, 168] on link "Events" at bounding box center [1239, 172] width 65 height 32
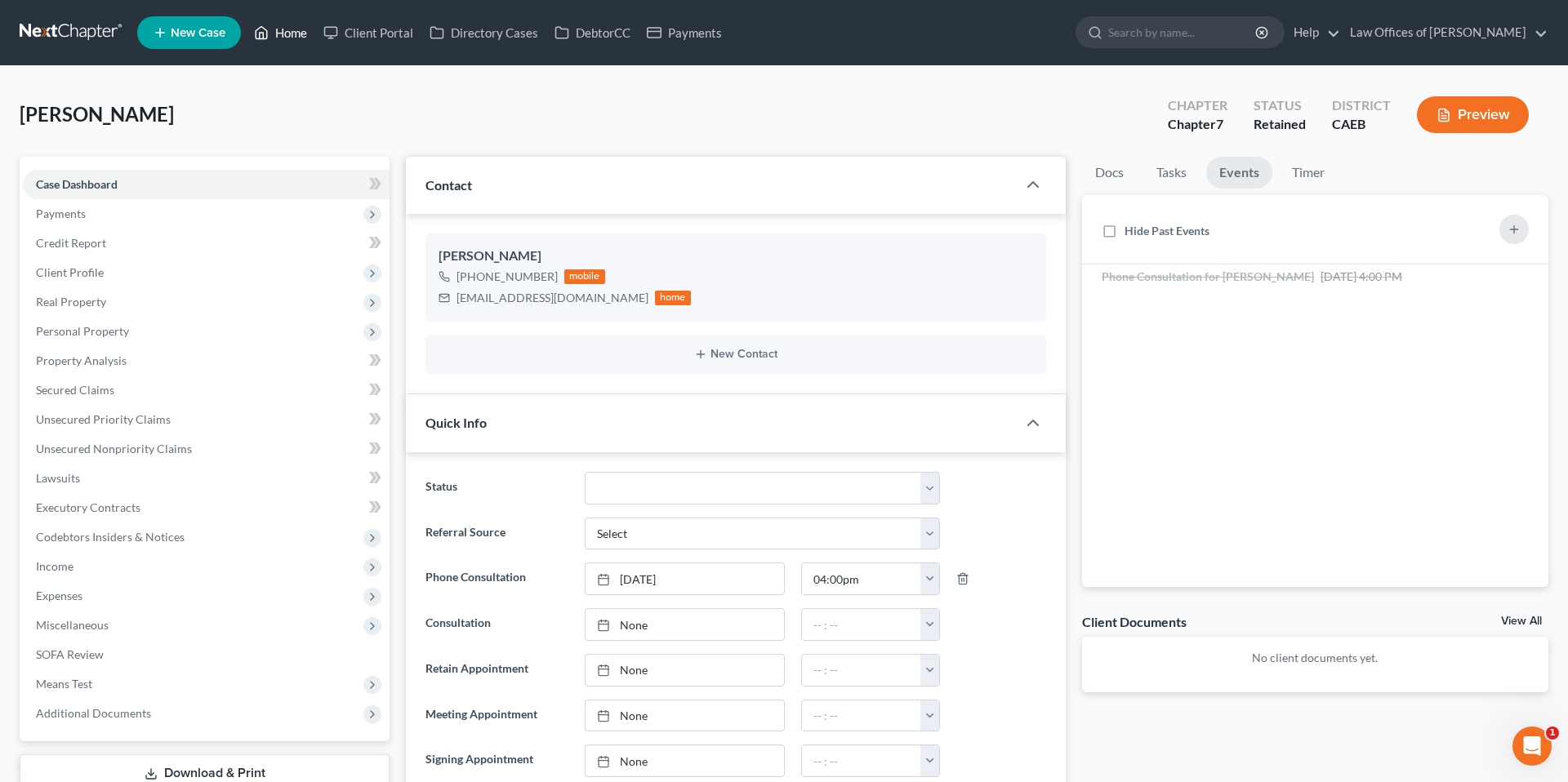
click at [300, 34] on link "Home" at bounding box center [280, 33] width 70 height 29
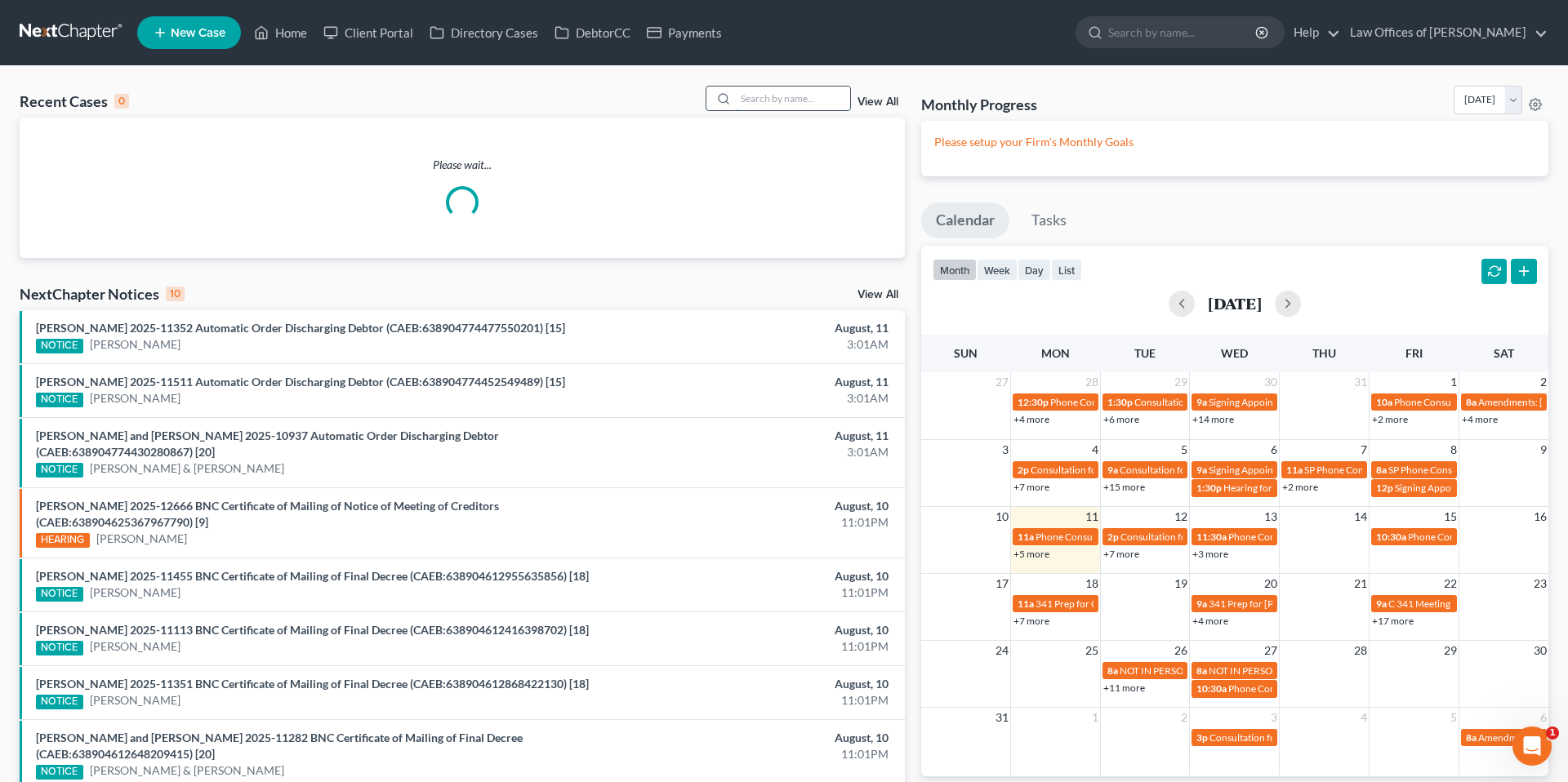
click at [759, 103] on input "search" at bounding box center [793, 98] width 115 height 24
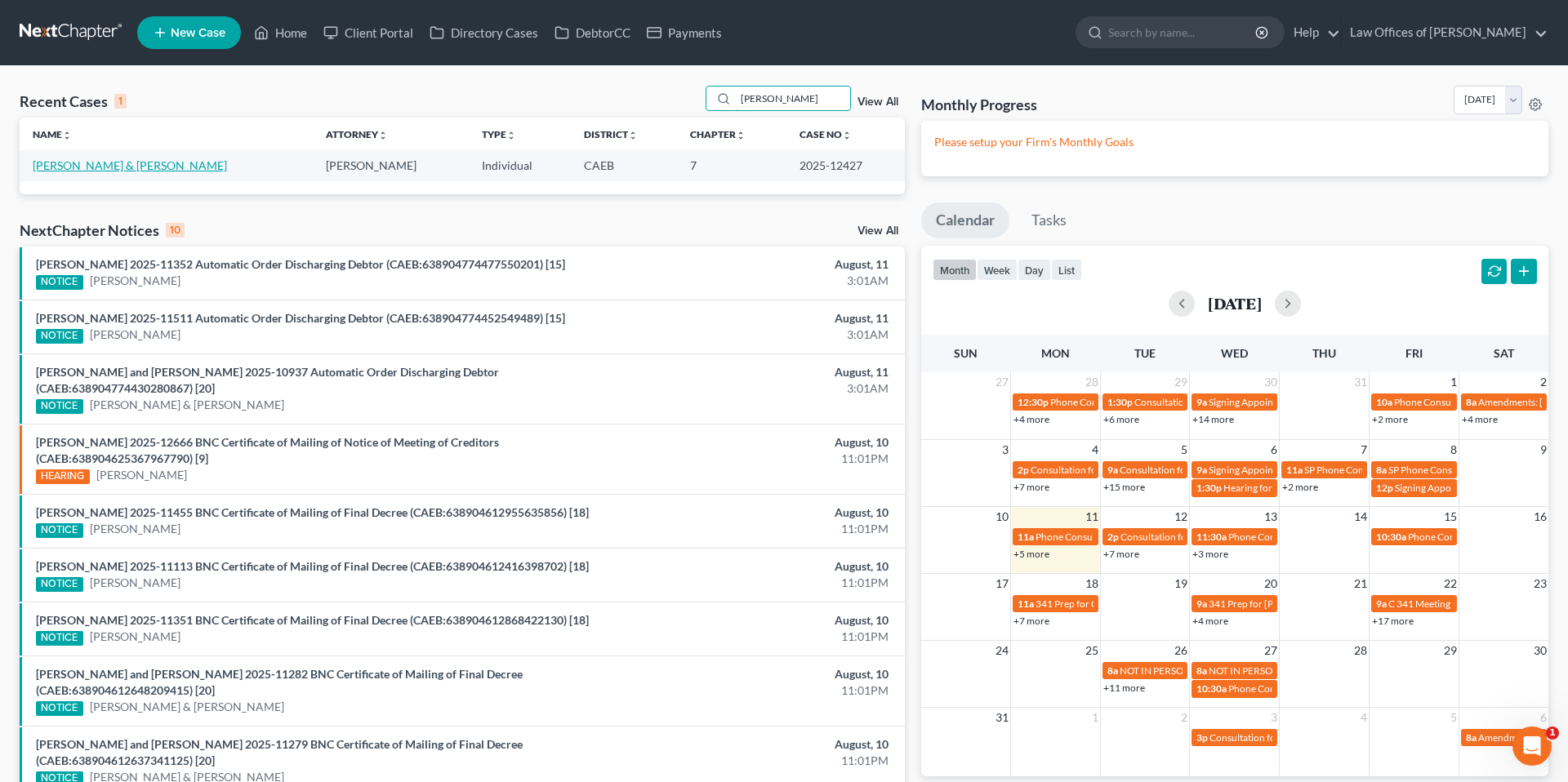
type input "cortez mendoza"
click at [95, 161] on link "Cortez-Mendoza, Francisco & Cortez, Mayra" at bounding box center [129, 165] width 194 height 14
select select "0"
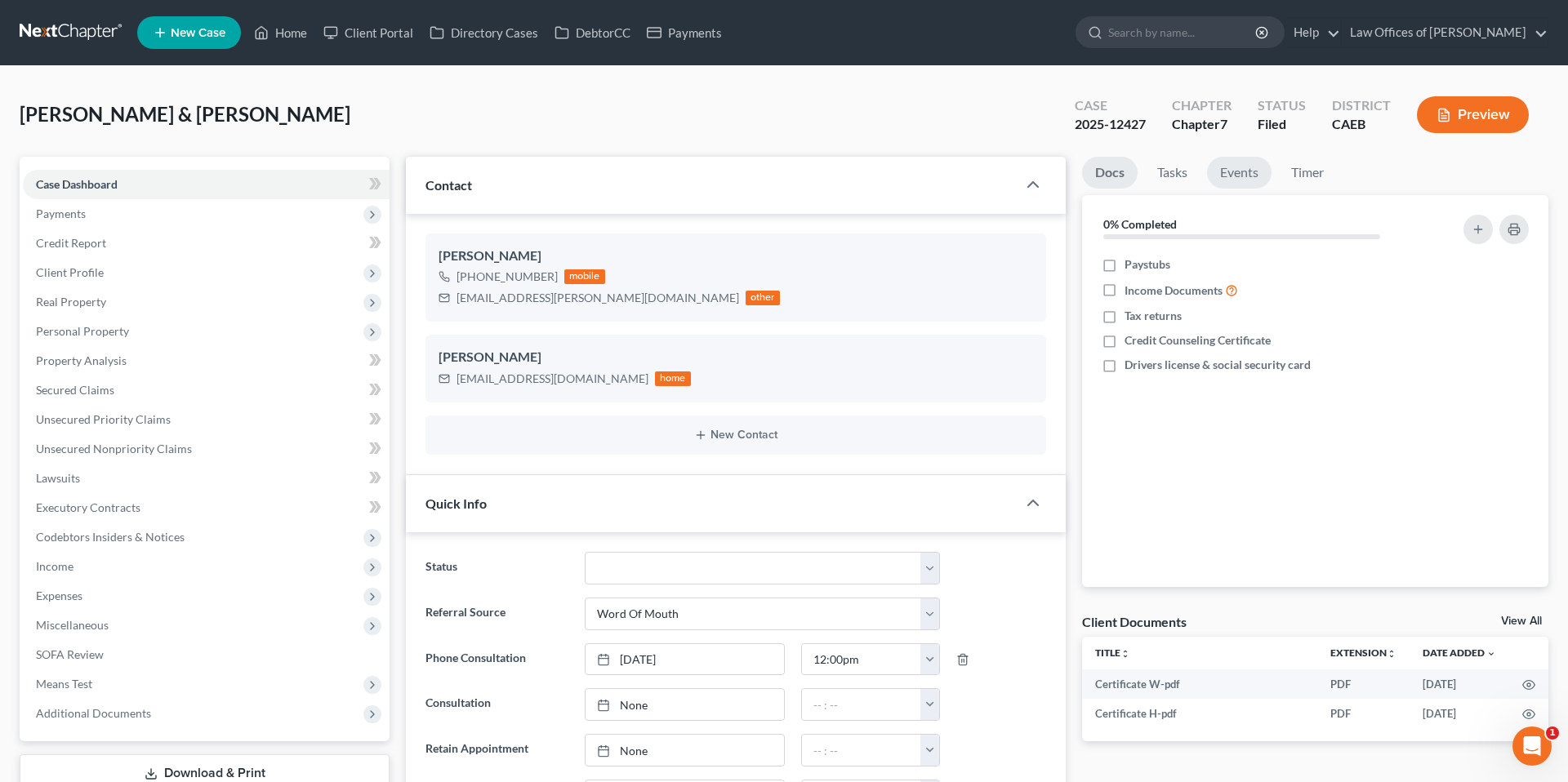
click at [1261, 172] on link "Events" at bounding box center [1239, 172] width 65 height 32
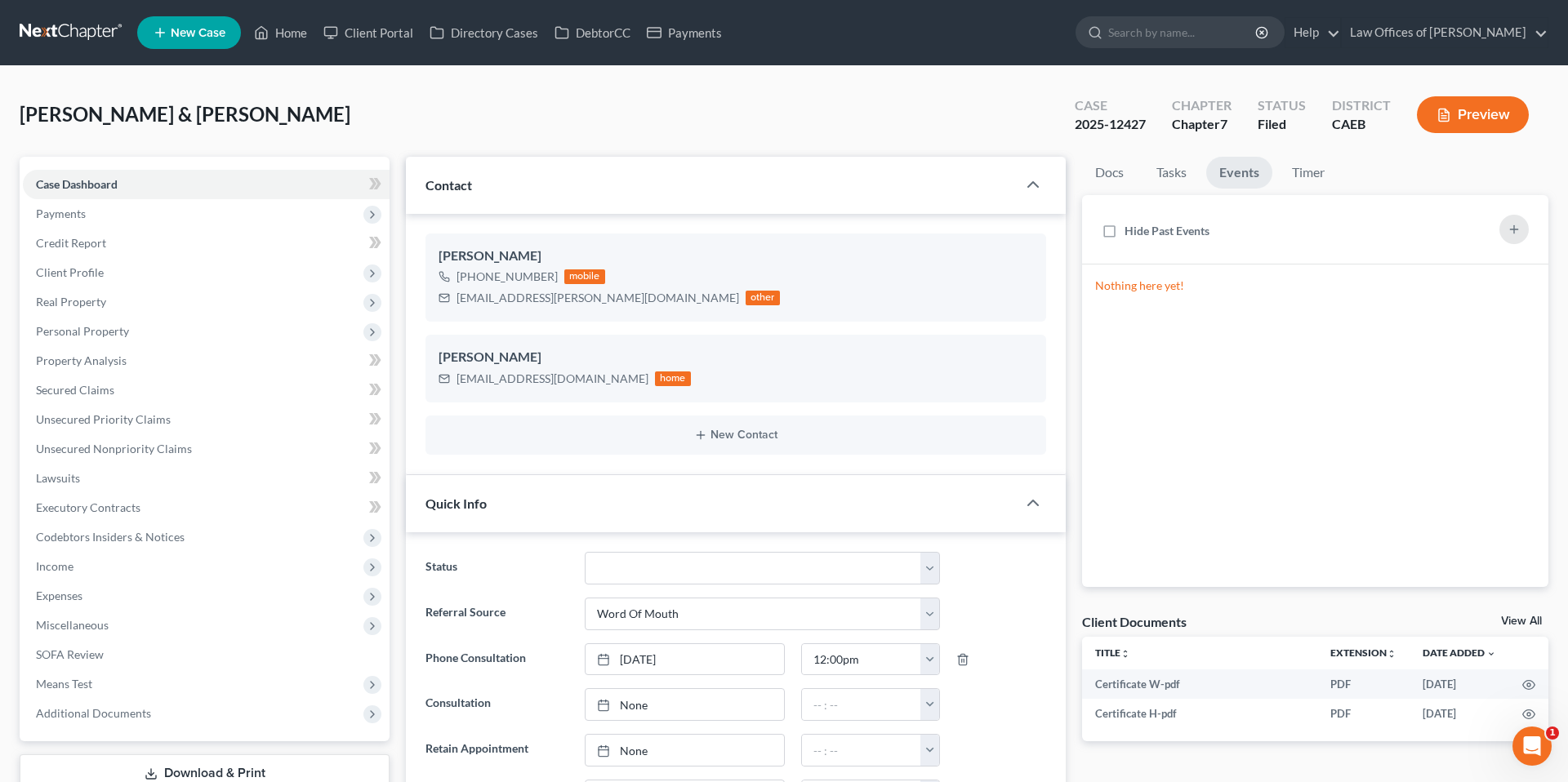
scroll to position [8909, 0]
click at [106, 184] on span "Case Dashboard" at bounding box center [77, 183] width 82 height 14
click at [131, 186] on link "Case Dashboard" at bounding box center [206, 184] width 367 height 29
click at [207, 180] on link "Case Dashboard" at bounding box center [206, 184] width 367 height 29
click at [91, 267] on span "Client Profile" at bounding box center [70, 272] width 68 height 14
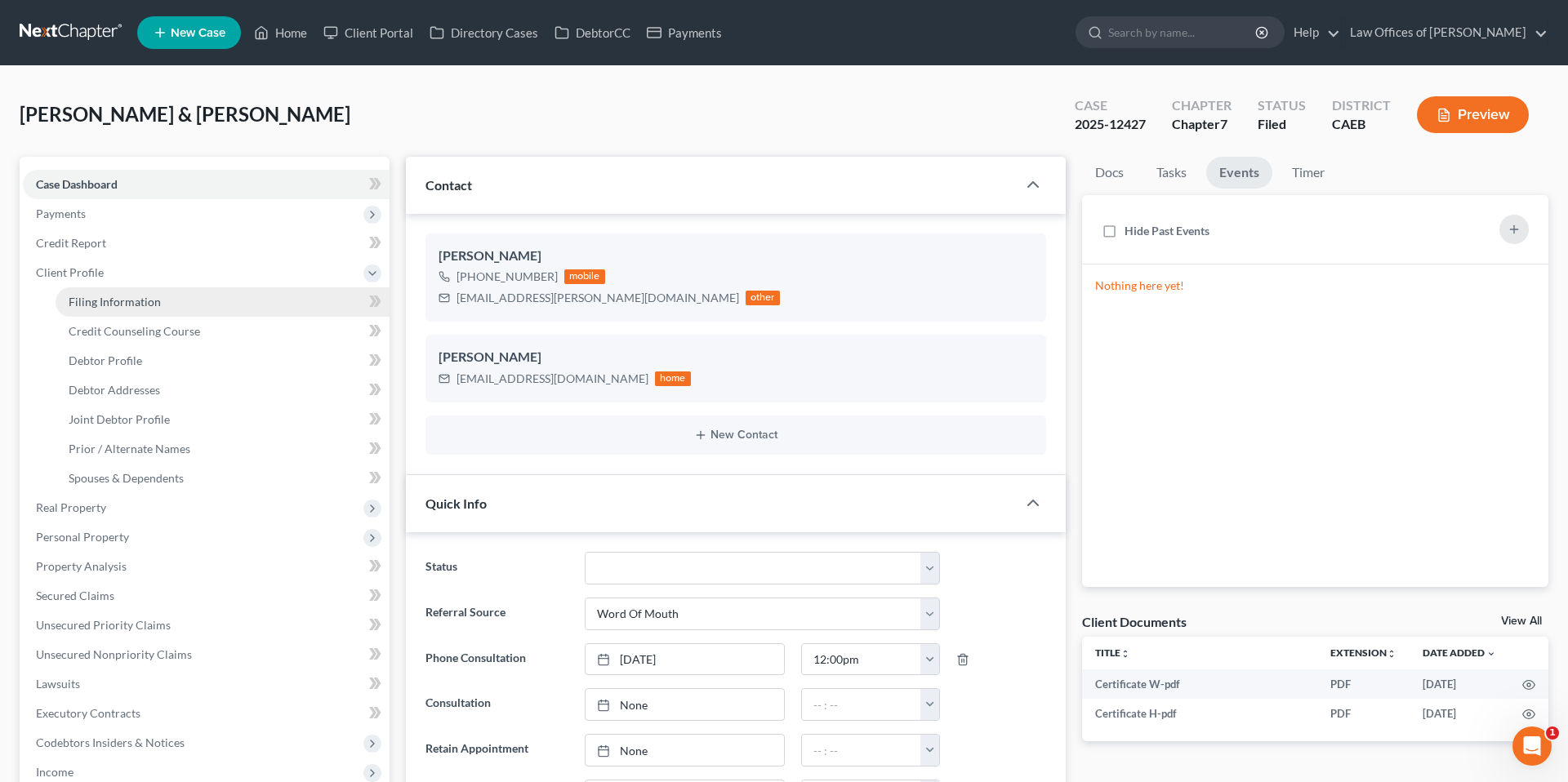
click at [91, 270] on span "Client Profile" at bounding box center [70, 272] width 68 height 14
click at [106, 305] on span "Filing Information" at bounding box center [115, 301] width 93 height 14
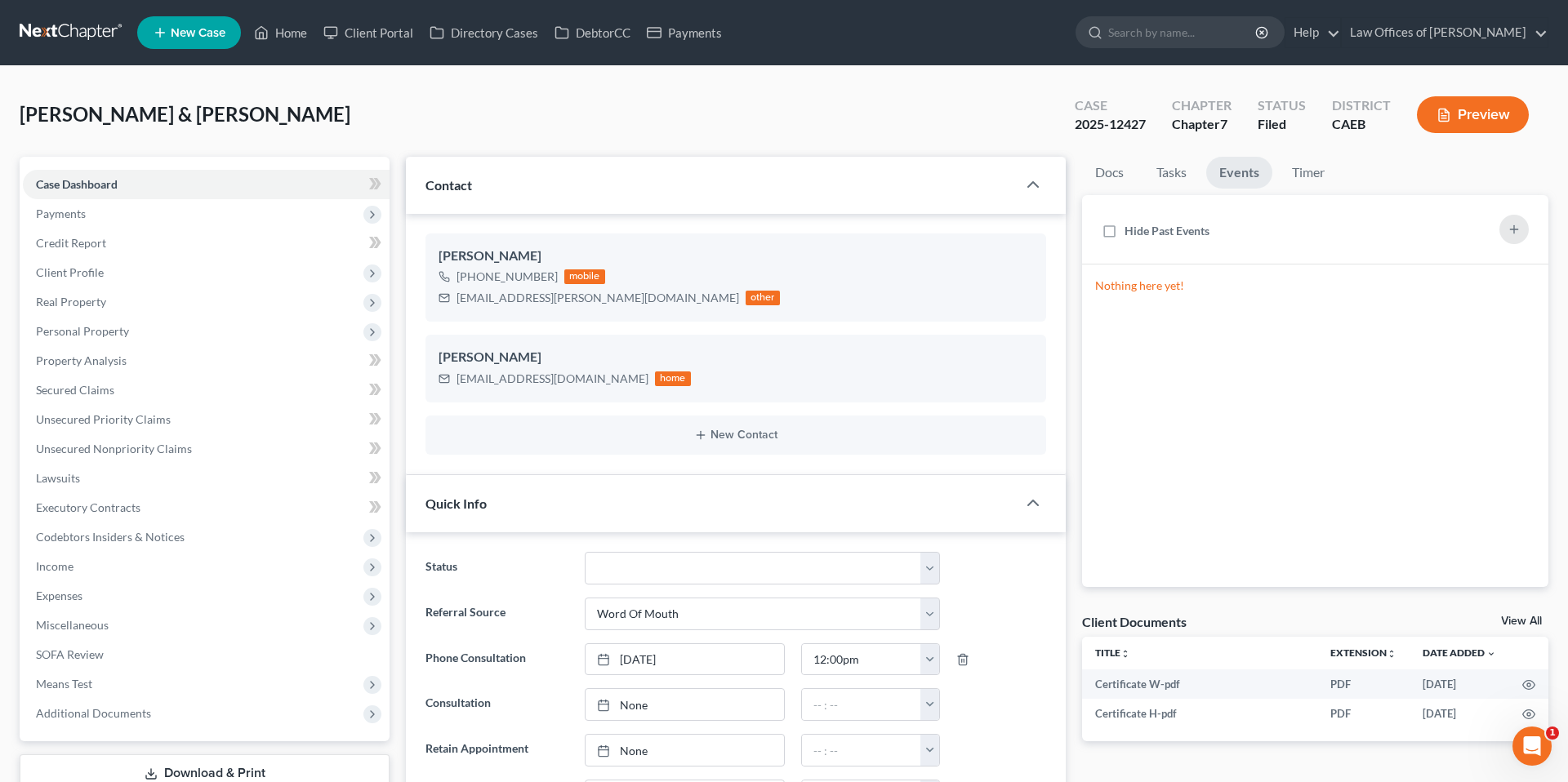
select select "1"
select select "0"
select select "8"
select select "0"
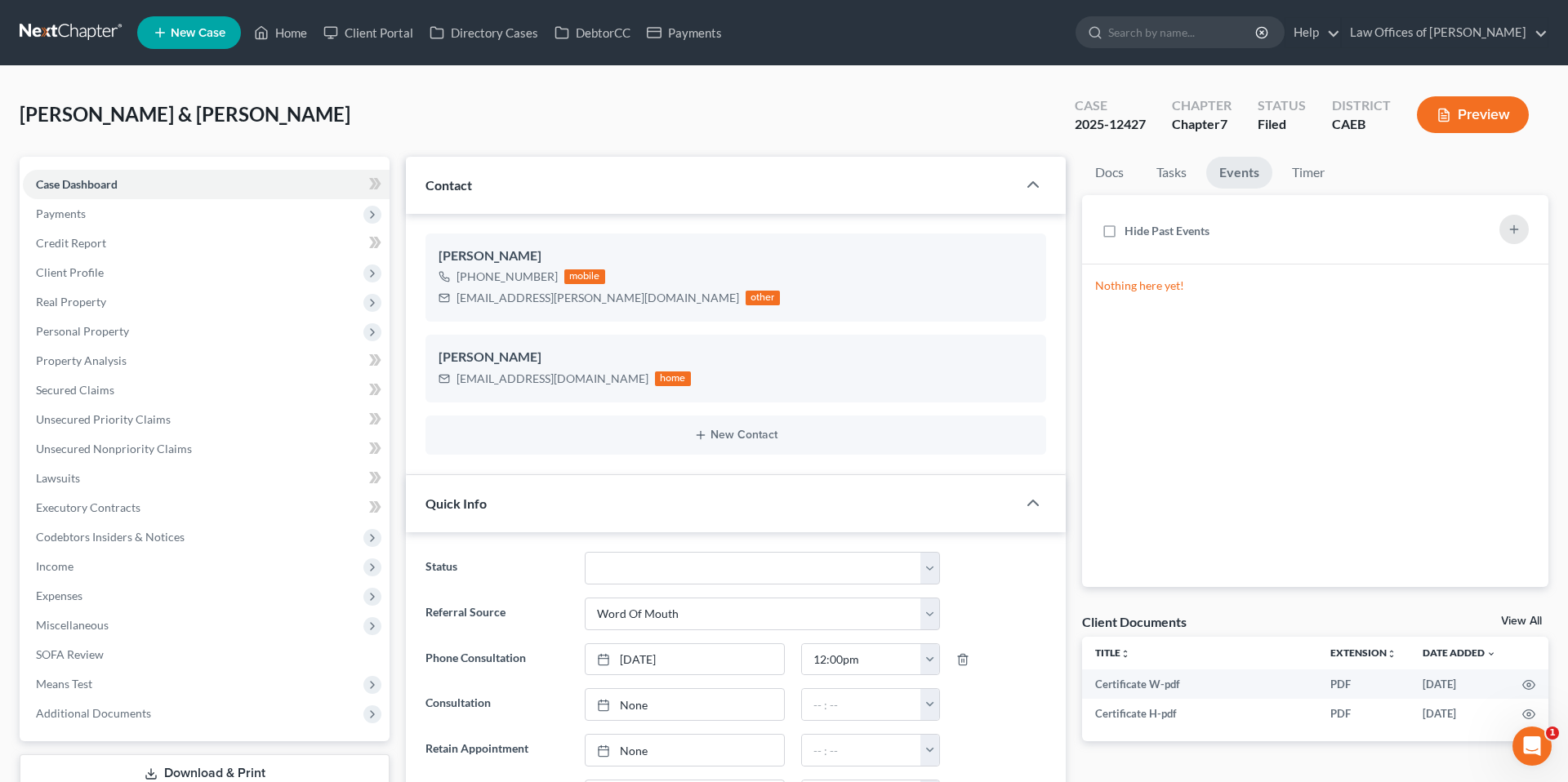
select select "4"
select select "1"
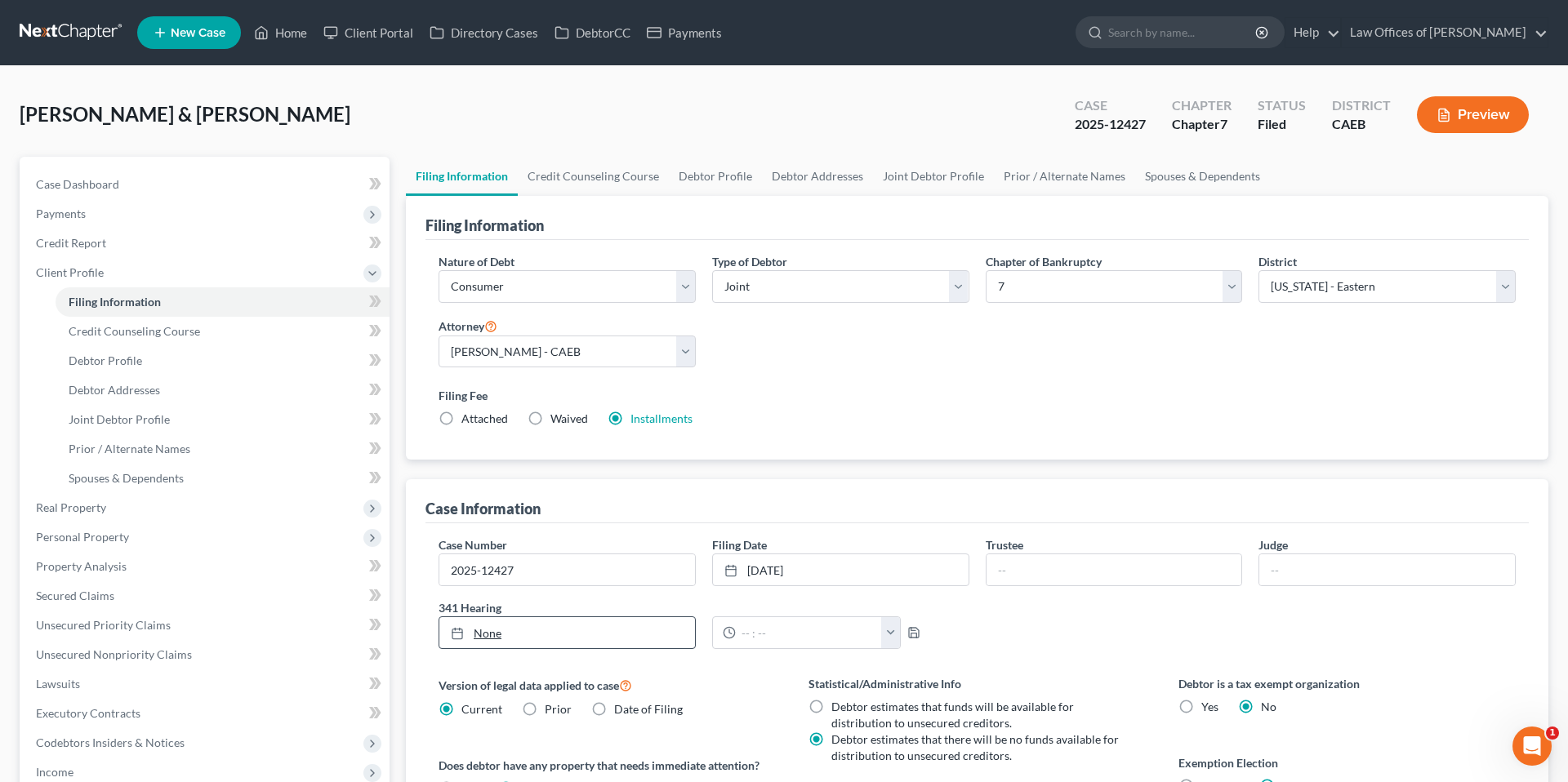
click at [530, 627] on link "None" at bounding box center [567, 633] width 256 height 31
type input "[DATE]"
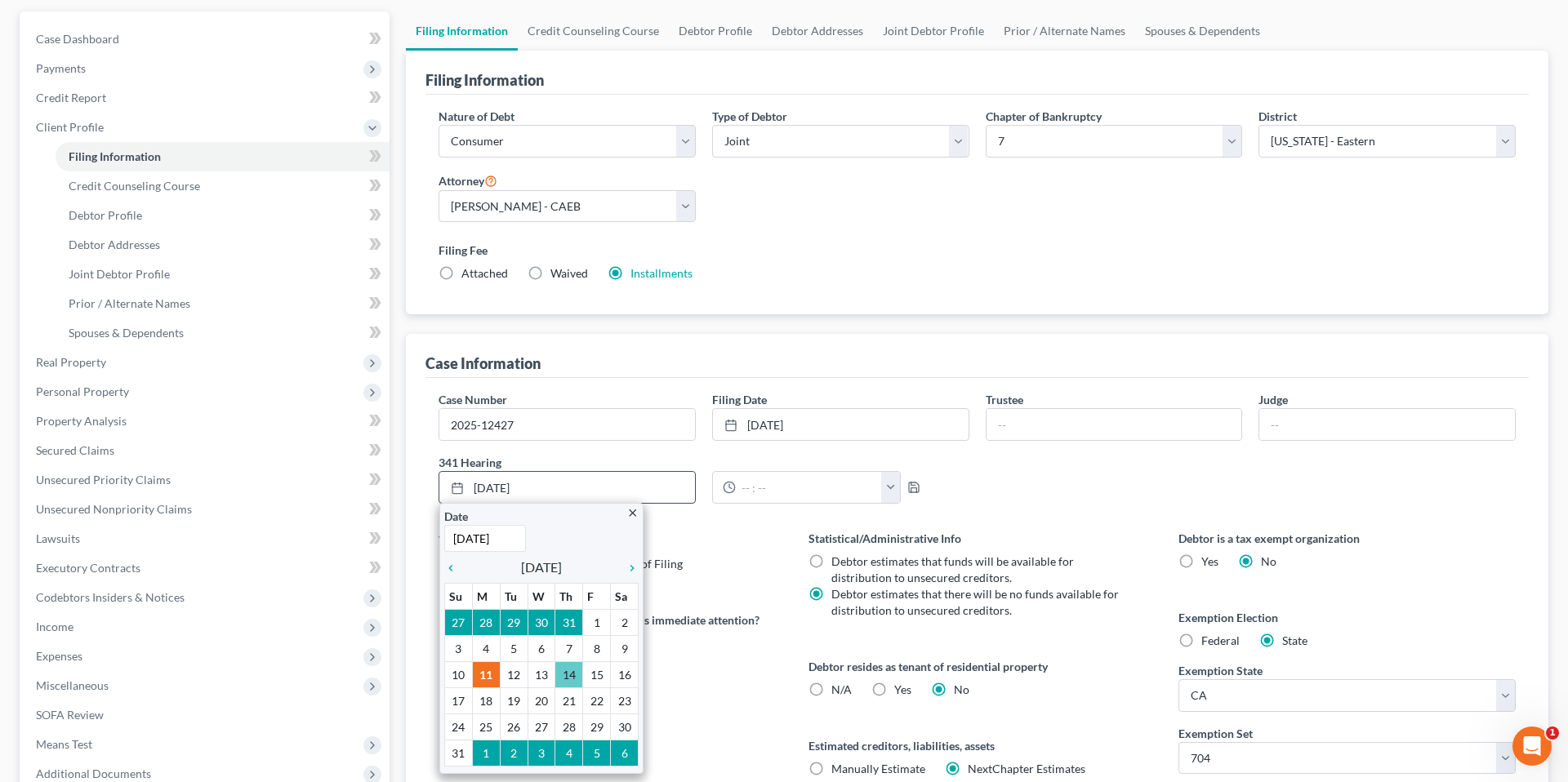
scroll to position [147, 0]
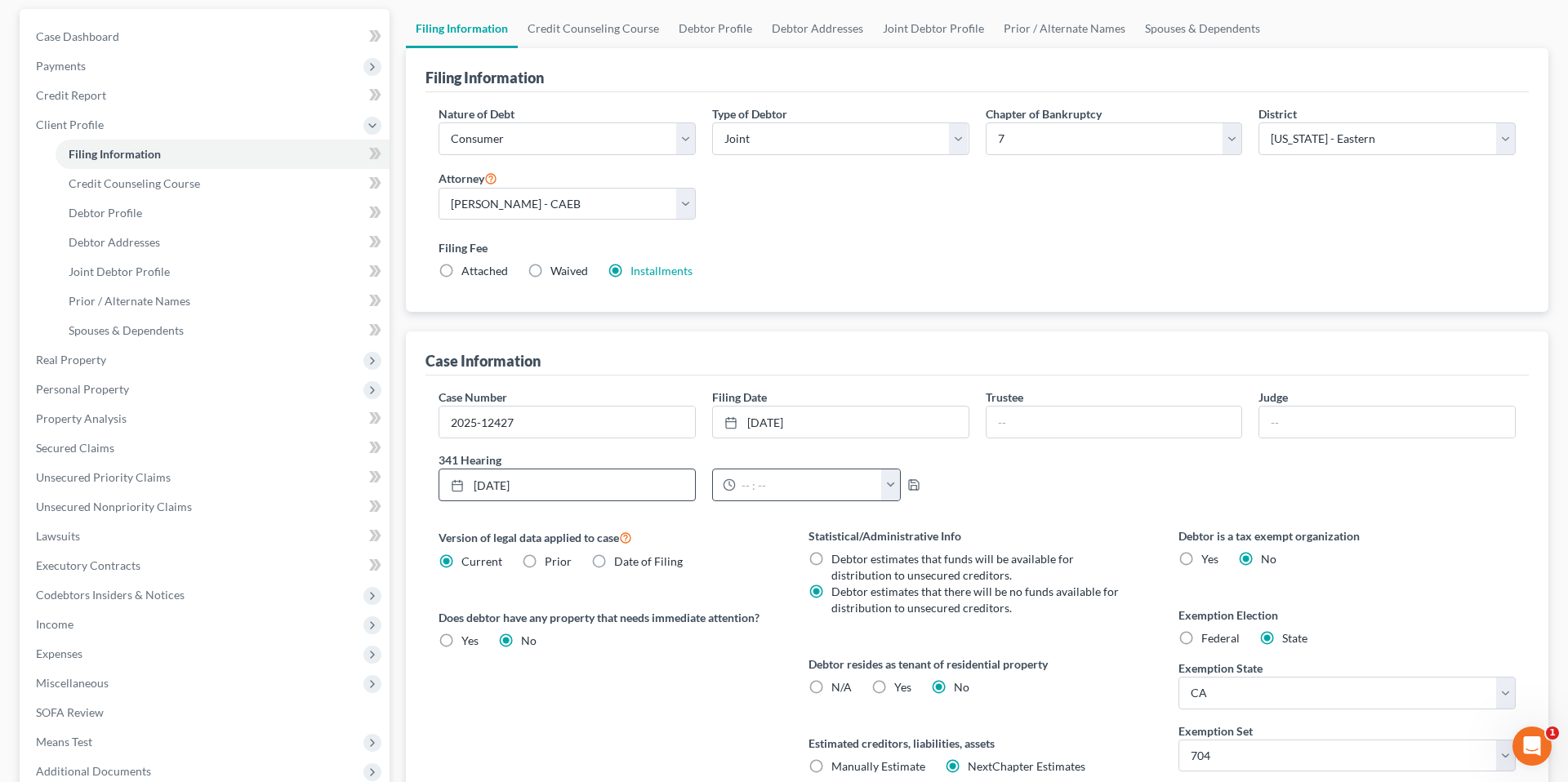
click at [883, 488] on button "button" at bounding box center [891, 485] width 20 height 31
click at [924, 536] on link "11:00am" at bounding box center [922, 536] width 92 height 28
type input "11:00am"
click at [910, 481] on icon "button" at bounding box center [914, 485] width 13 height 13
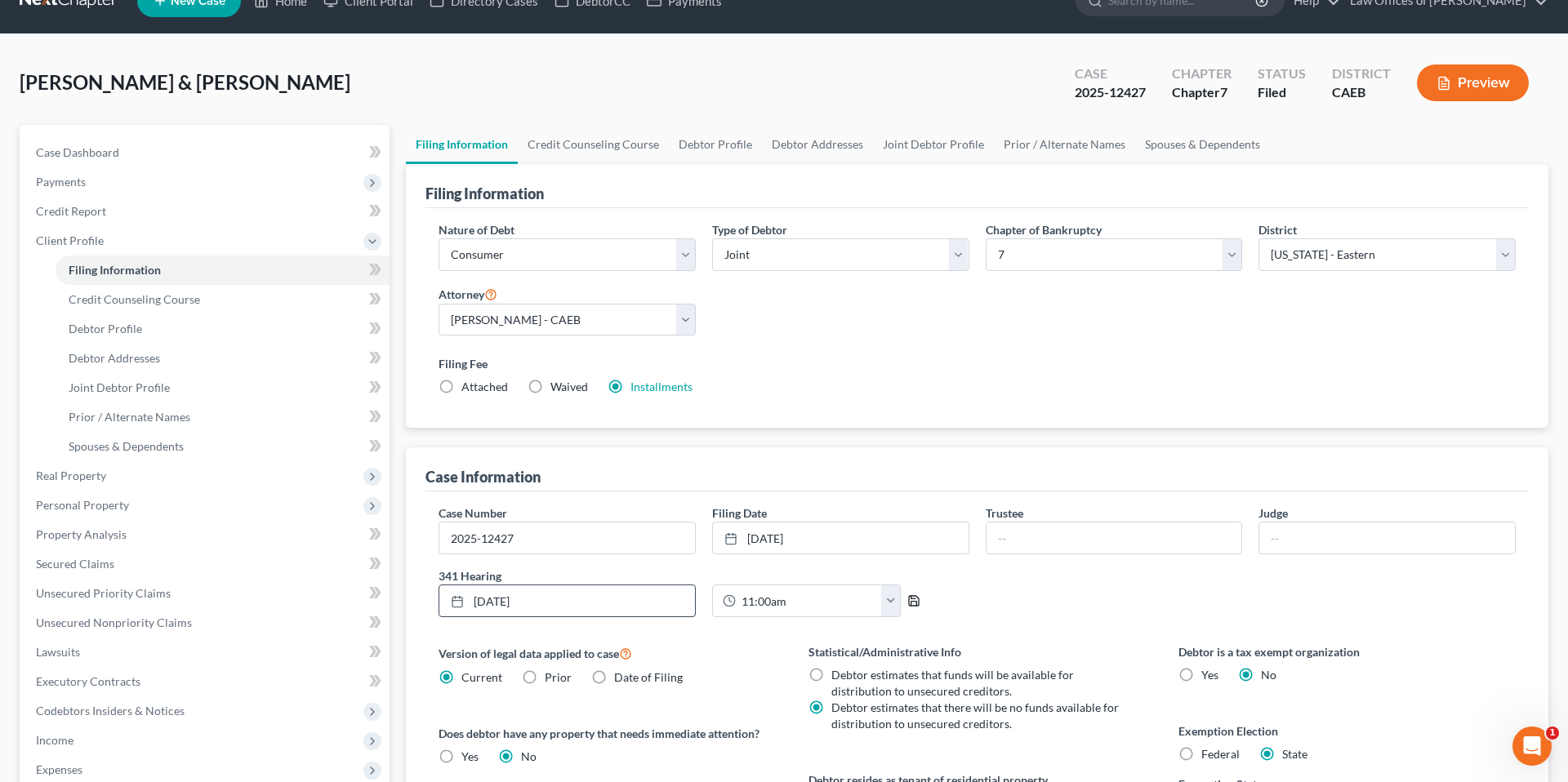
scroll to position [0, 0]
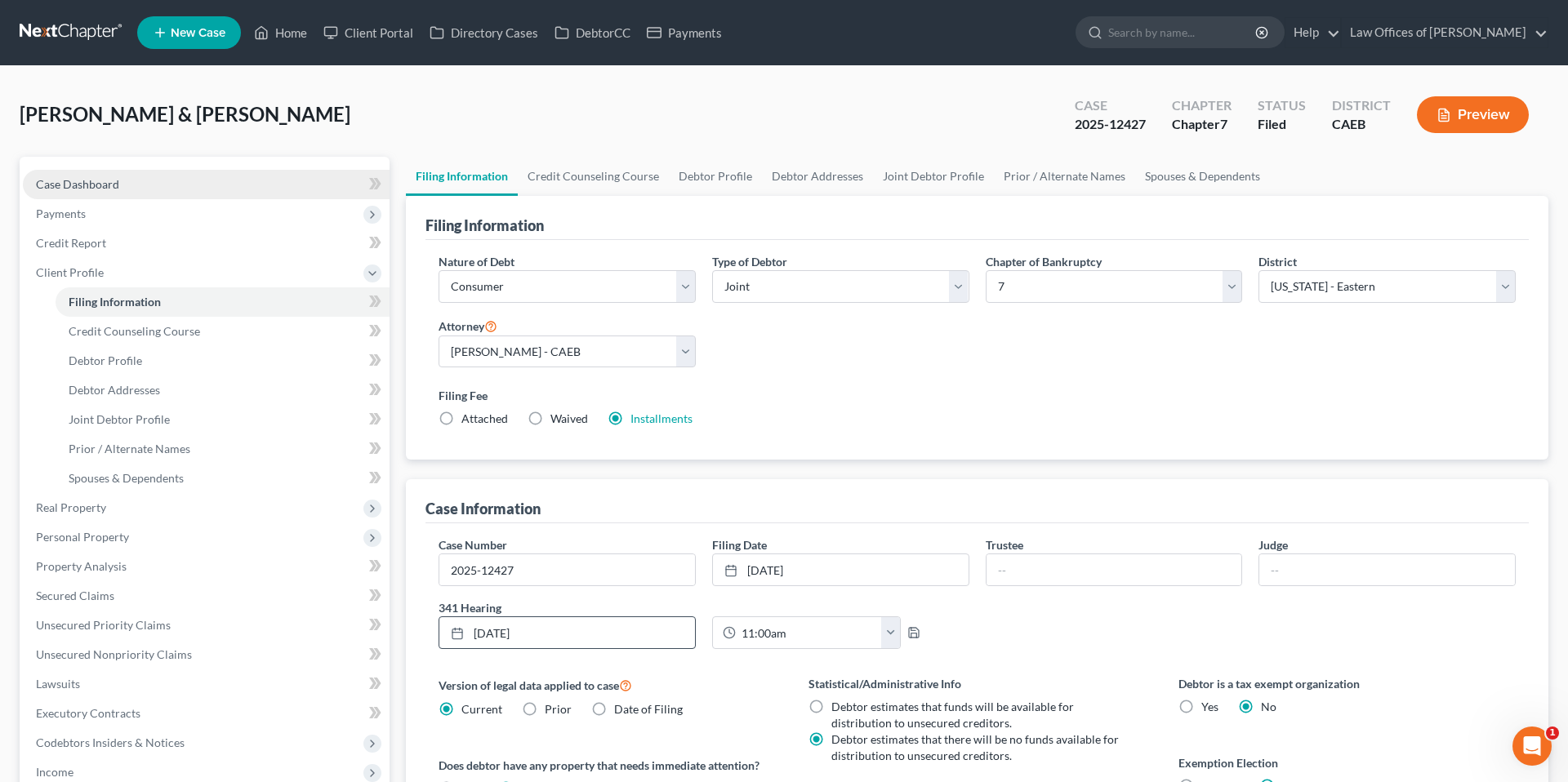
click at [93, 187] on span "Case Dashboard" at bounding box center [78, 183] width 84 height 14
select select "0"
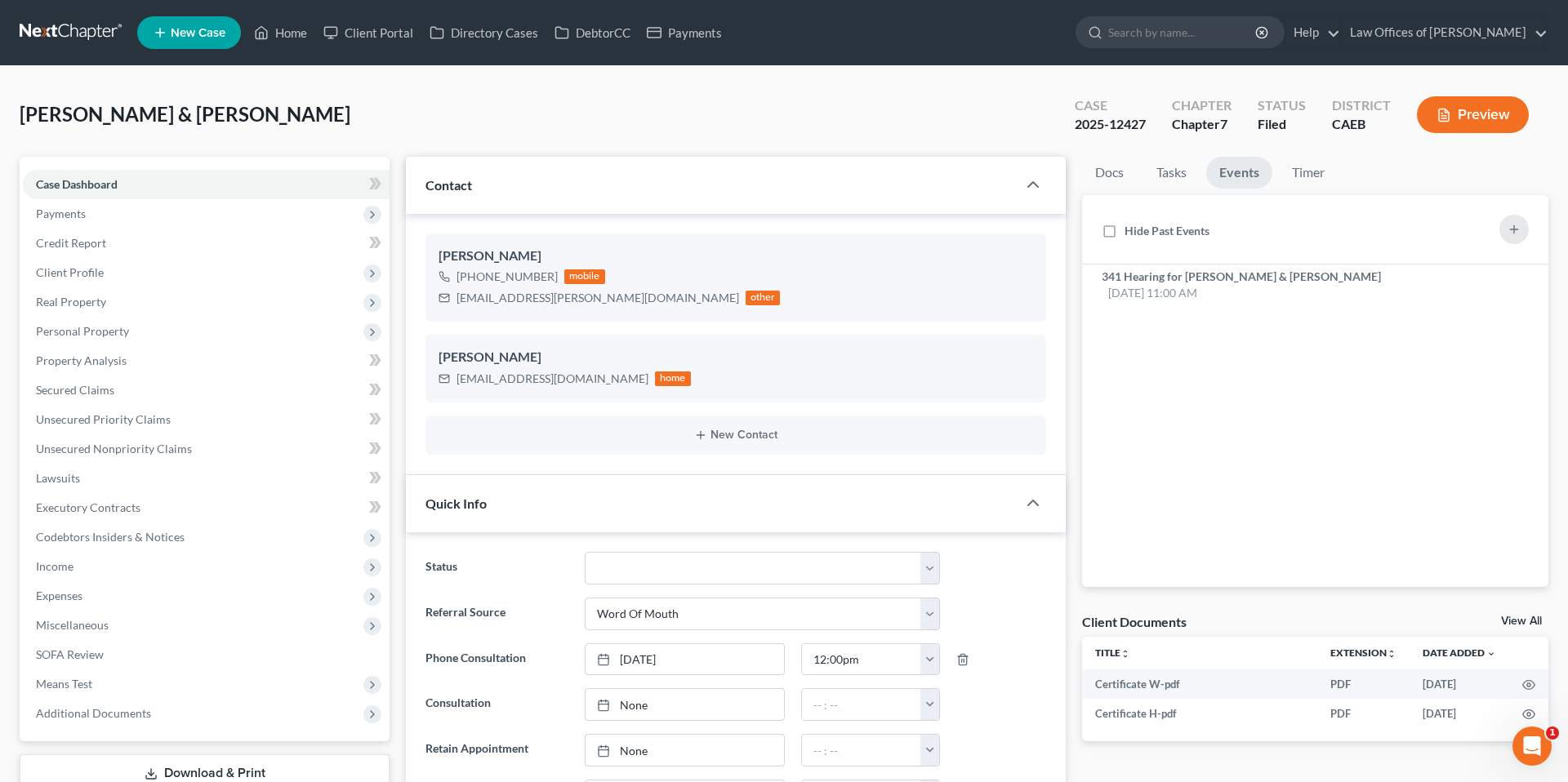
click at [1235, 178] on link "Events" at bounding box center [1239, 172] width 66 height 32
drag, startPoint x: 458, startPoint y: 299, endPoint x: 567, endPoint y: 303, distance: 109.1
click at [567, 303] on div "Rfp.mayra@gmail.com other" at bounding box center [609, 298] width 342 height 21
copy div "Rfp.mayra@gmail.com"
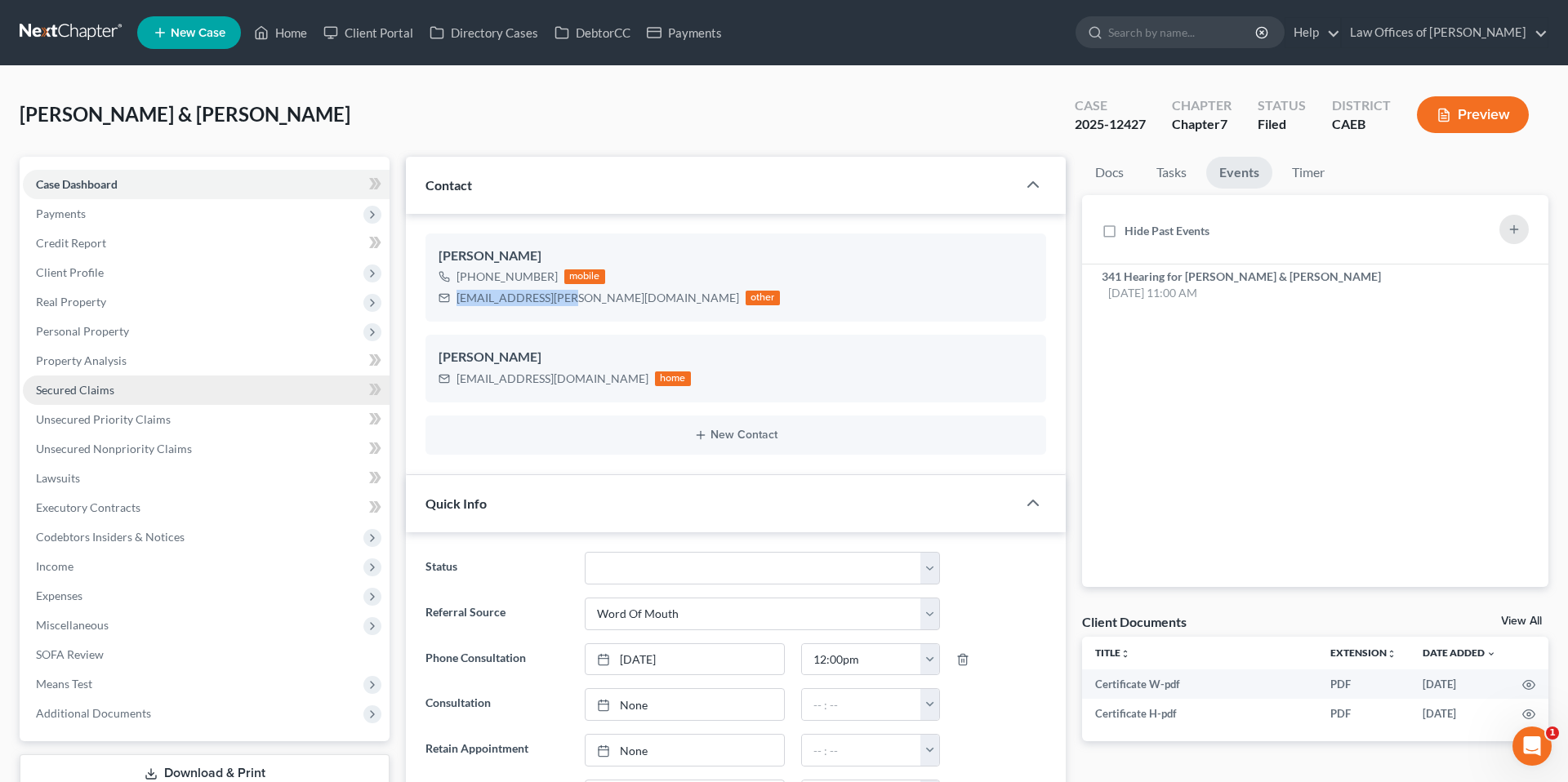
click at [108, 387] on span "Secured Claims" at bounding box center [75, 390] width 79 height 14
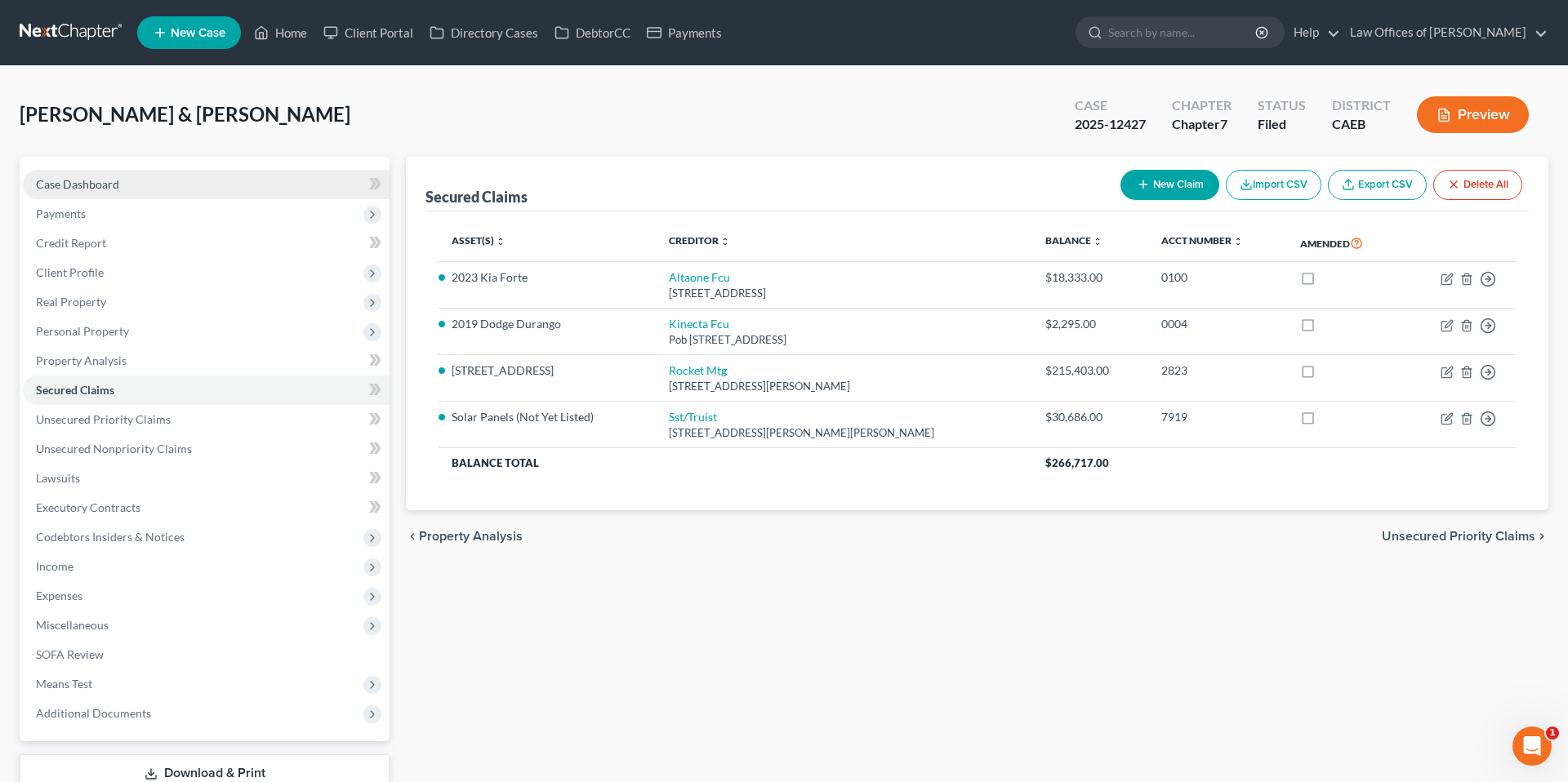
click at [116, 184] on span "Case Dashboard" at bounding box center [78, 183] width 84 height 14
select select "0"
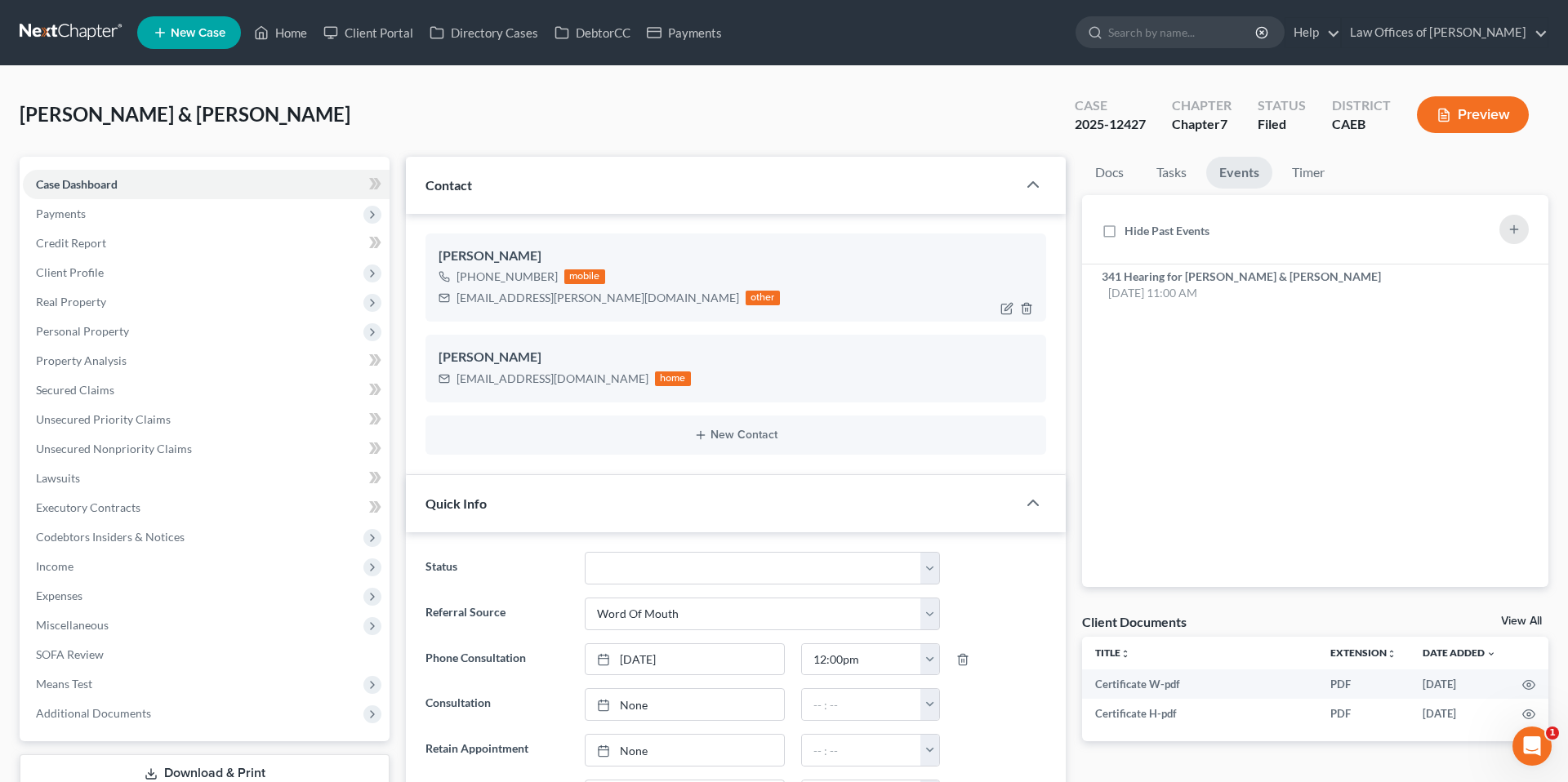
scroll to position [8909, 0]
drag, startPoint x: 281, startPoint y: 29, endPoint x: 288, endPoint y: 38, distance: 11.4
click at [281, 29] on link "Home" at bounding box center [280, 33] width 70 height 29
click at [288, 38] on link "Home" at bounding box center [280, 33] width 70 height 29
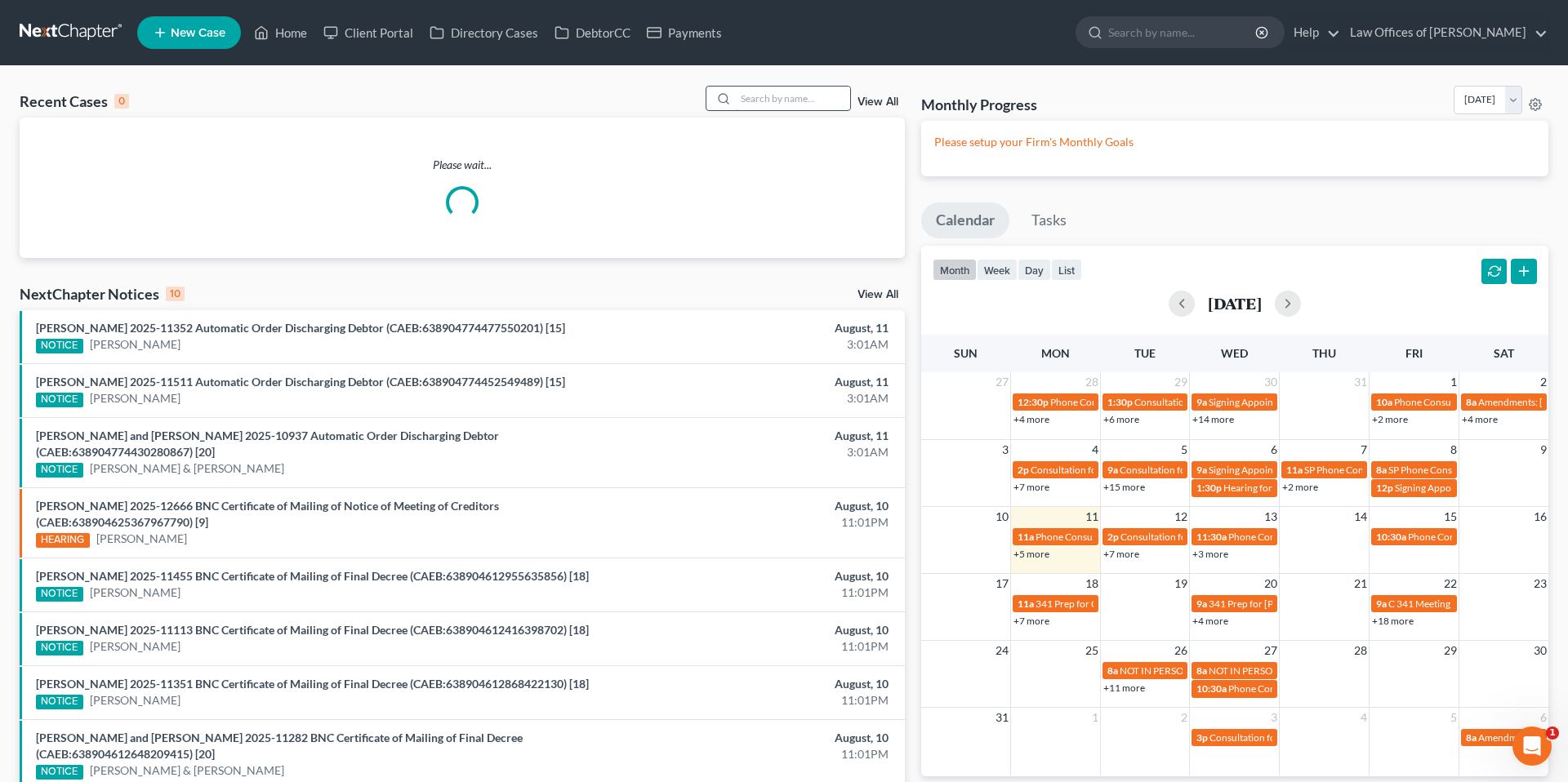
click at [826, 93] on input "search" at bounding box center [793, 98] width 115 height 24
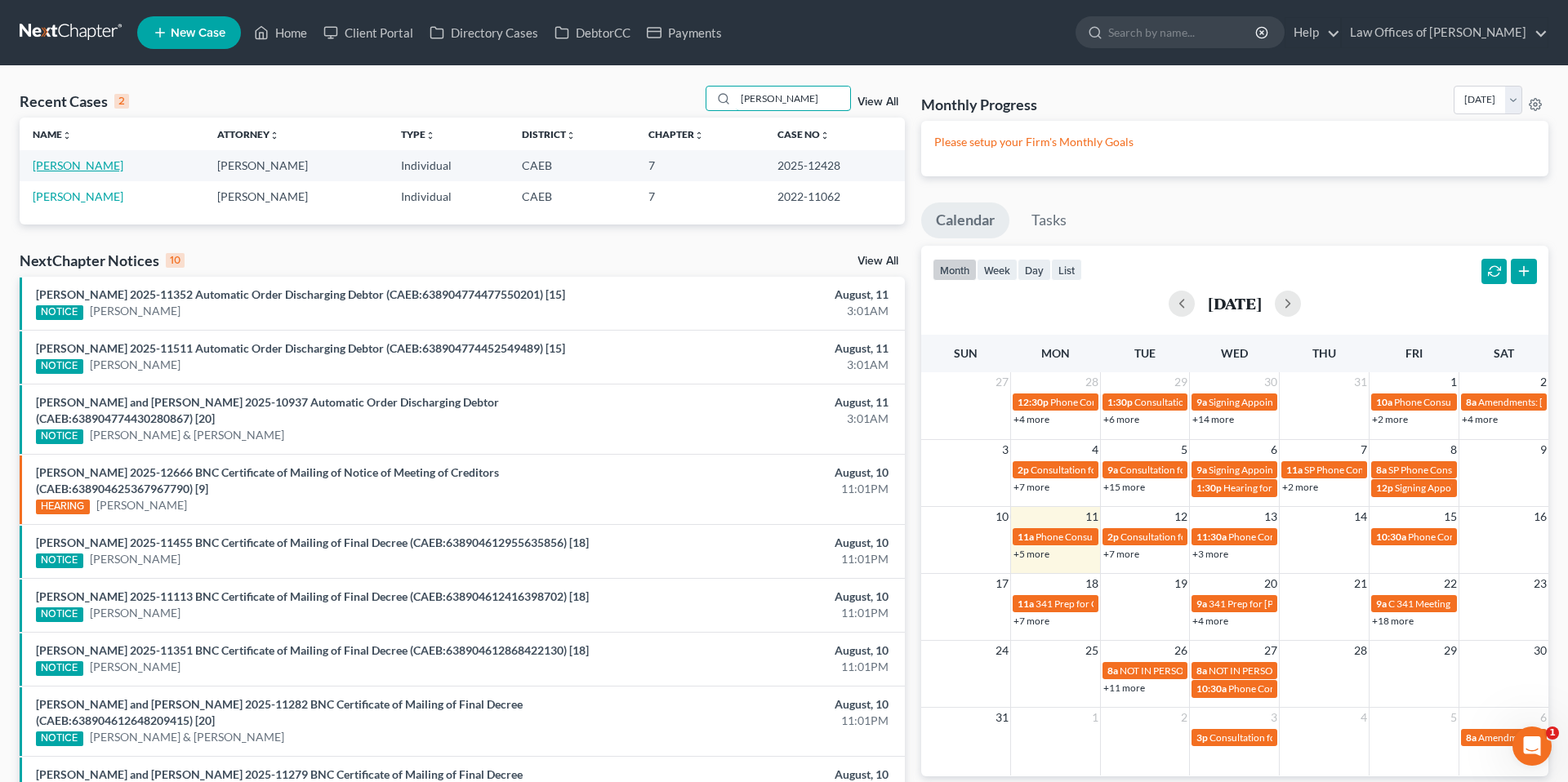
type input "najera"
click at [82, 168] on link "Najera, Javier" at bounding box center [78, 165] width 91 height 14
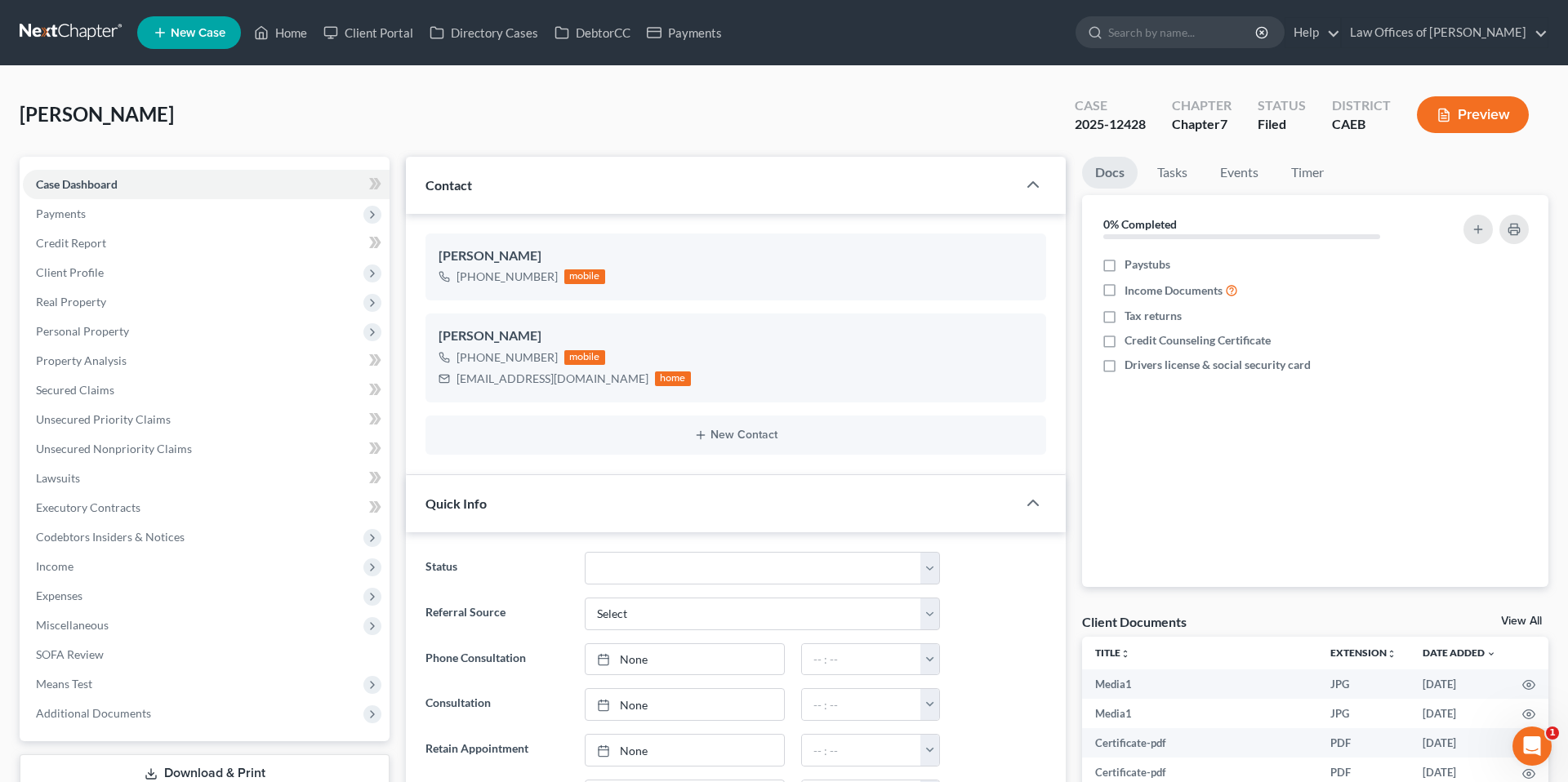
scroll to position [27679, 0]
drag, startPoint x: 456, startPoint y: 379, endPoint x: 597, endPoint y: 378, distance: 141.0
click at [597, 378] on div "sincedayone76@gmail.com home" at bounding box center [564, 379] width 252 height 21
copy div "sincedayone76@gmail.com"
click at [1253, 174] on link "Events" at bounding box center [1239, 172] width 65 height 32
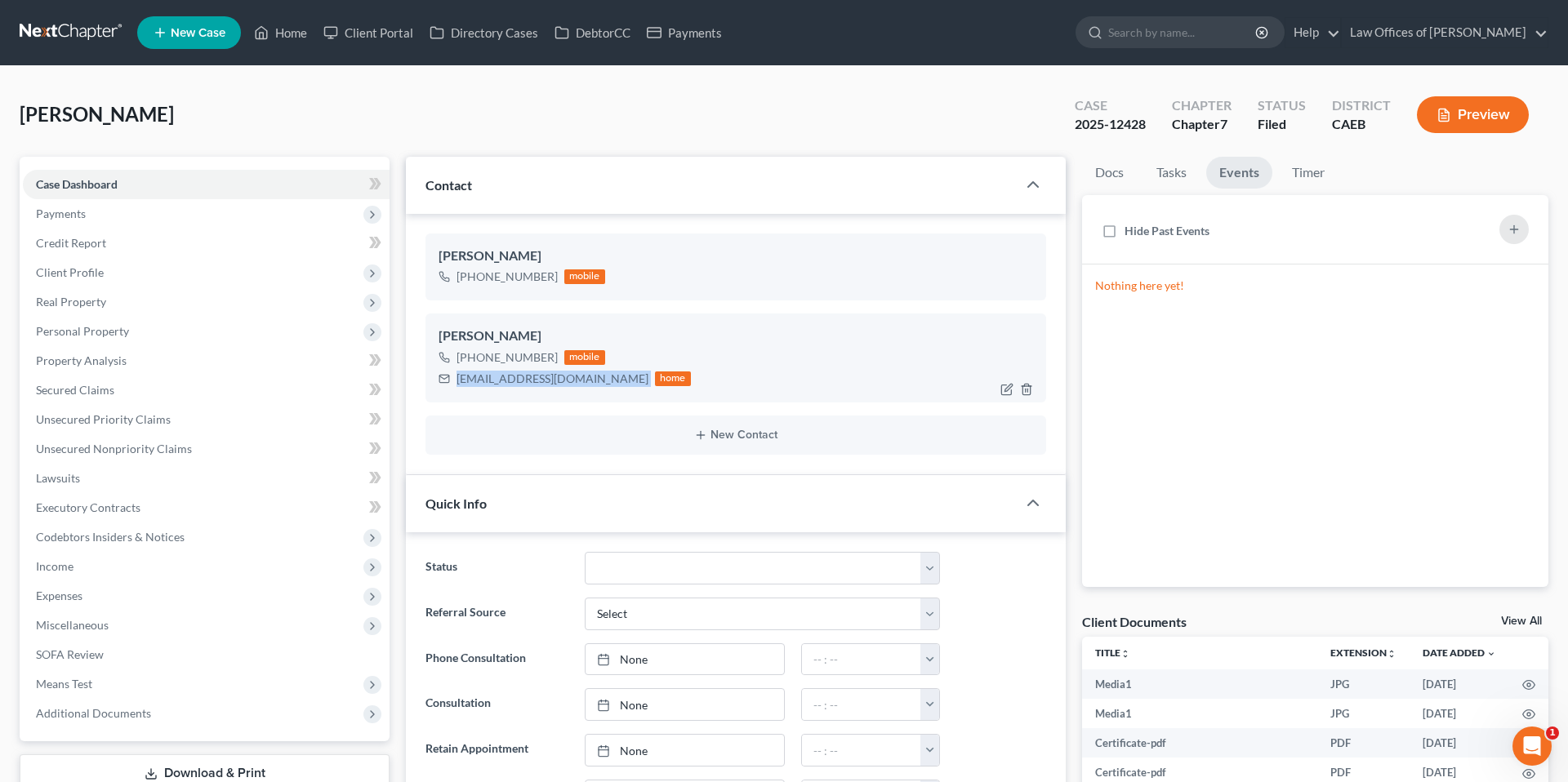
copy div "sincedayone76@gmail.com"
click at [285, 36] on link "Home" at bounding box center [280, 33] width 70 height 29
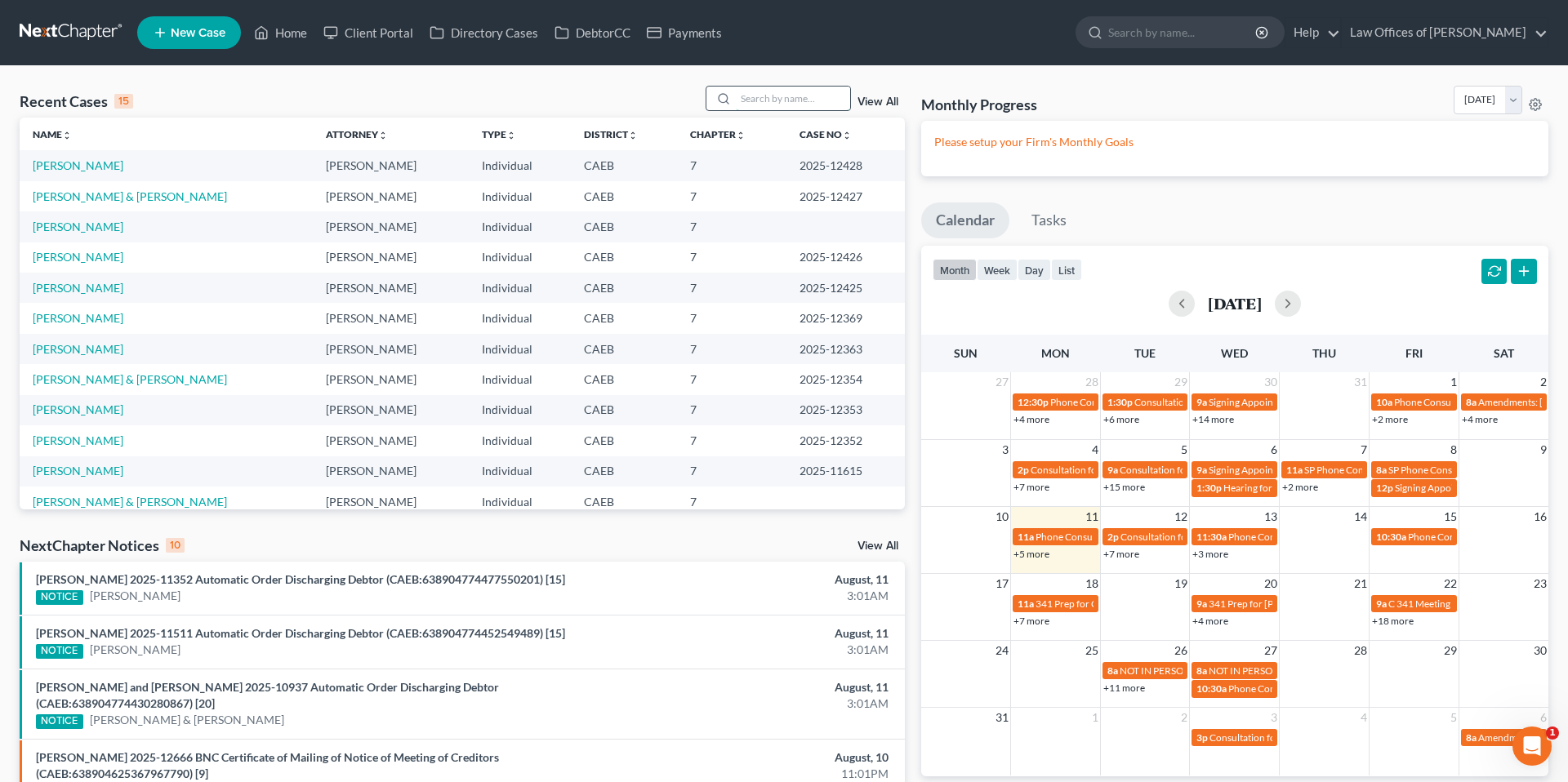
click at [782, 102] on input "search" at bounding box center [793, 98] width 115 height 24
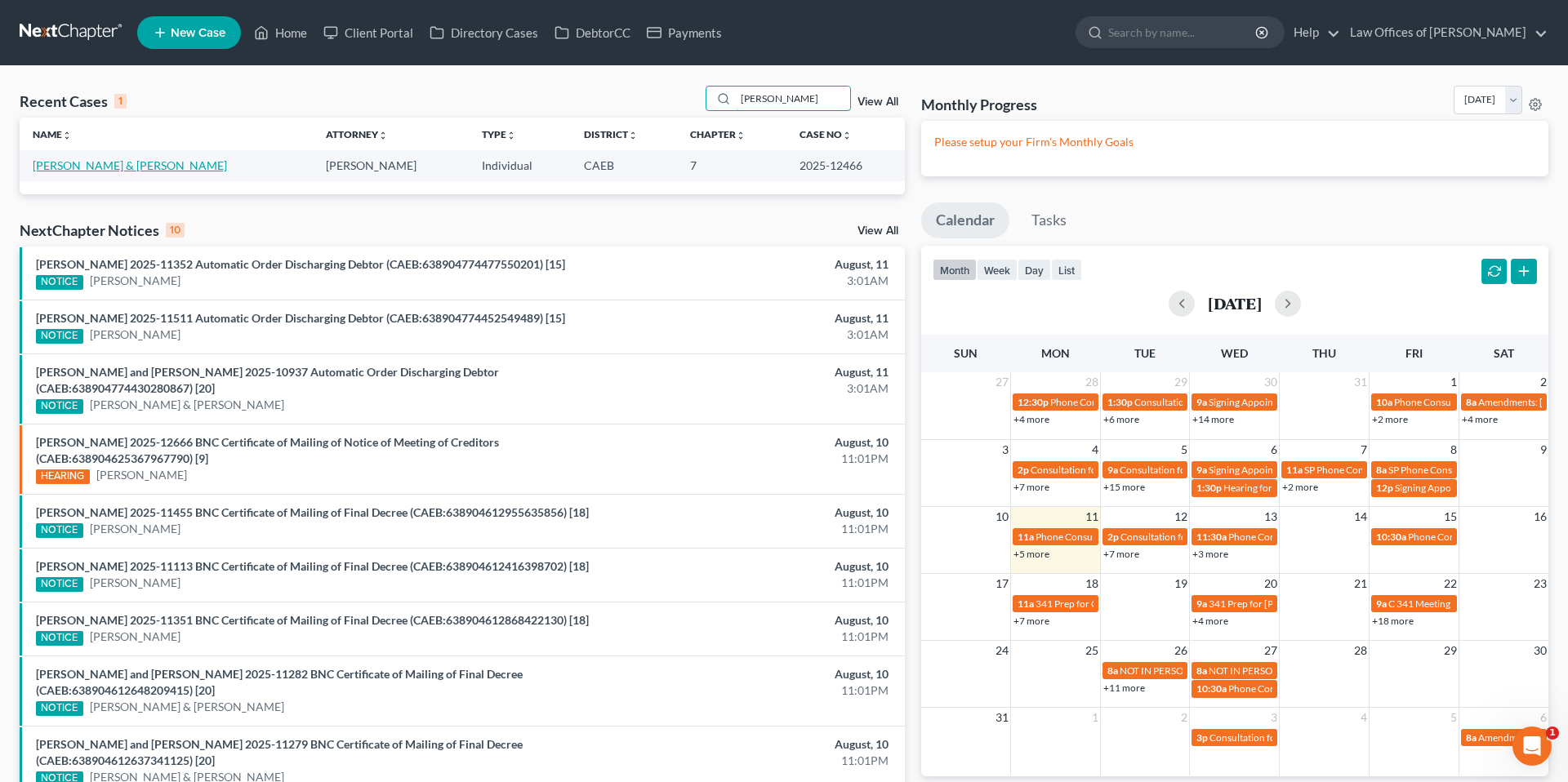
type input "yarbrough"
click at [173, 164] on link "Yarbrough, Christopher & Mindy" at bounding box center [129, 165] width 194 height 14
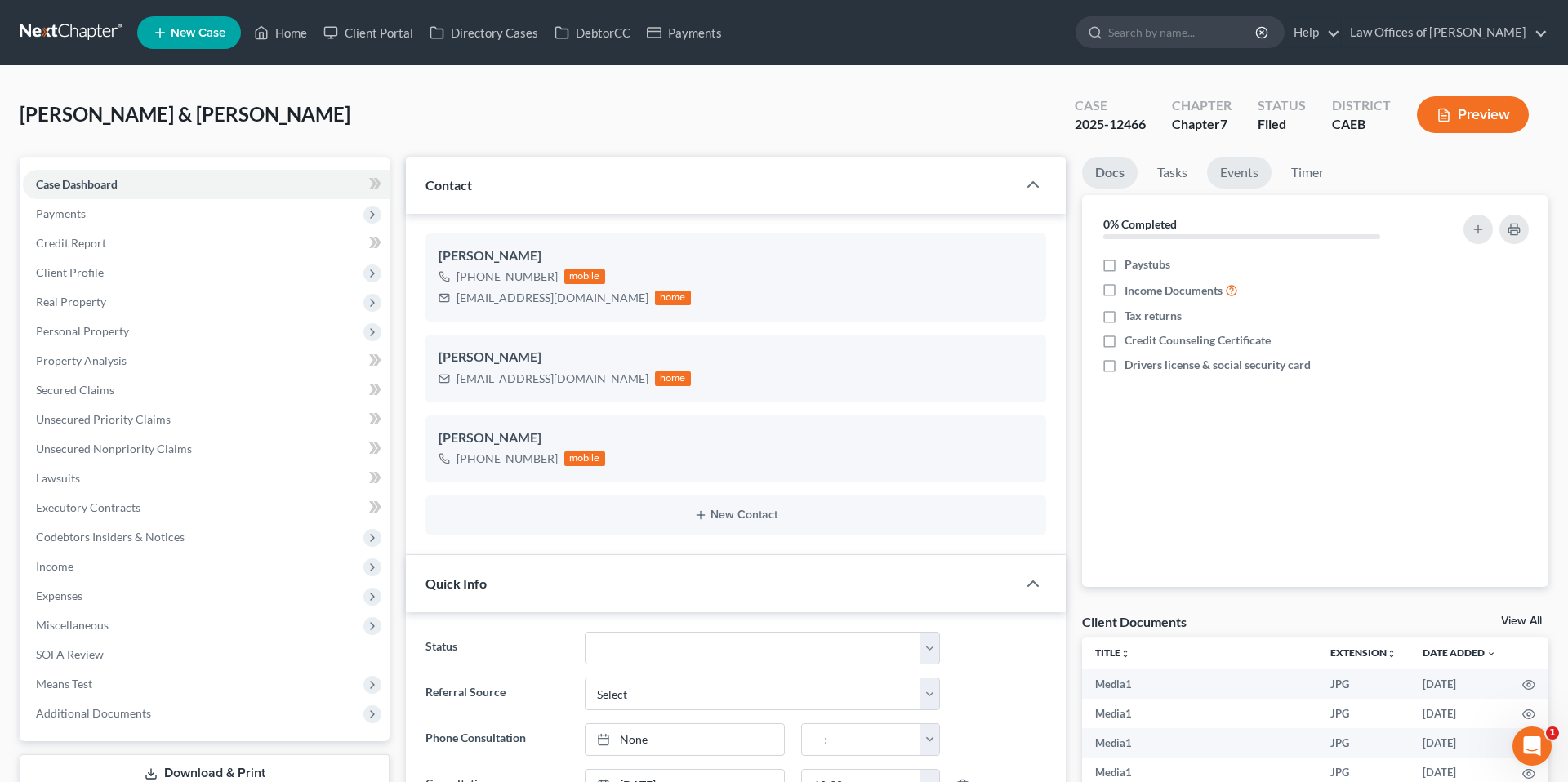
click at [1239, 172] on link "Events" at bounding box center [1239, 172] width 65 height 32
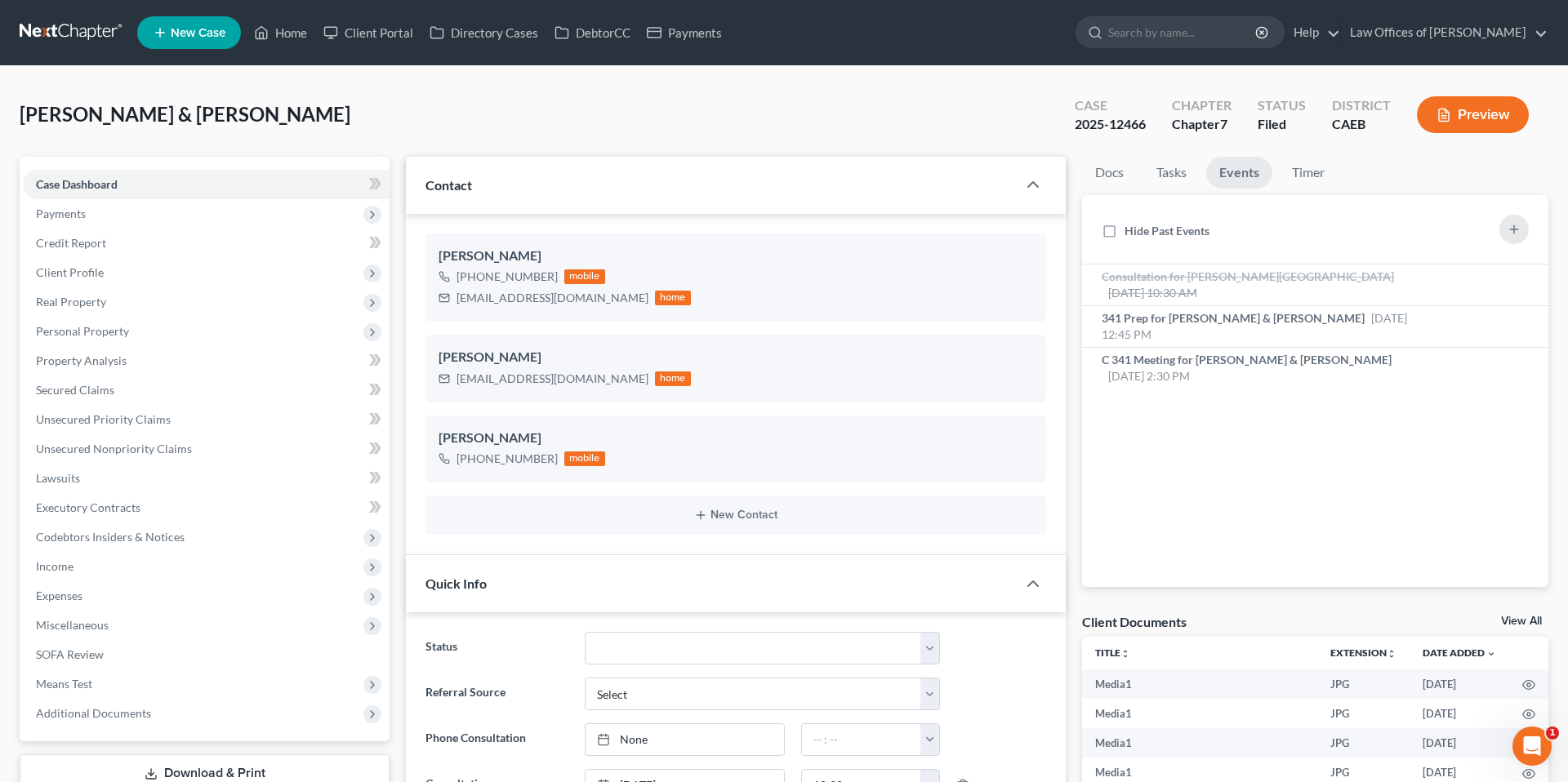
scroll to position [7547, 0]
click at [140, 386] on link "Secured Claims" at bounding box center [206, 391] width 367 height 29
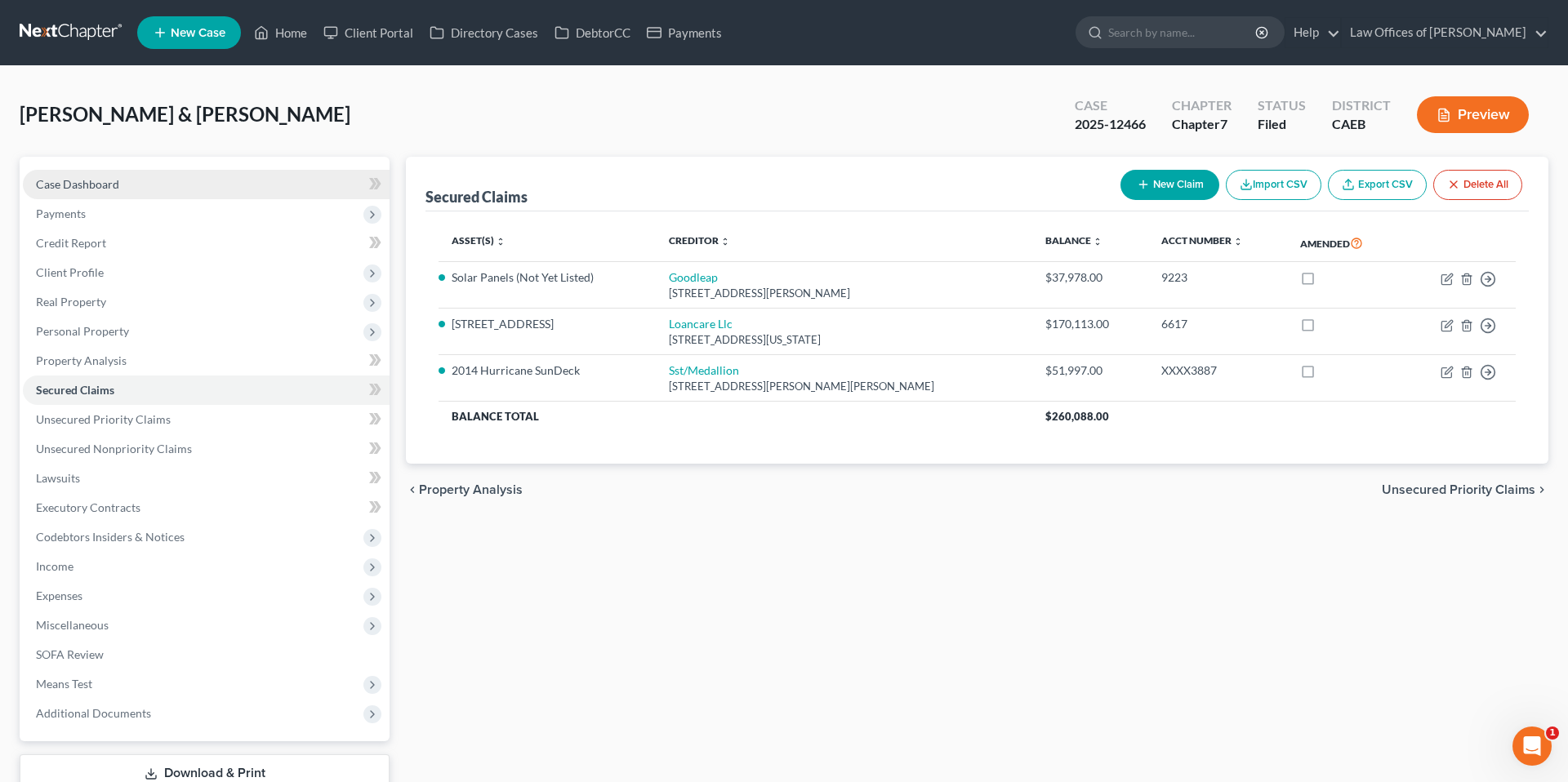
click at [132, 185] on link "Case Dashboard" at bounding box center [206, 184] width 367 height 29
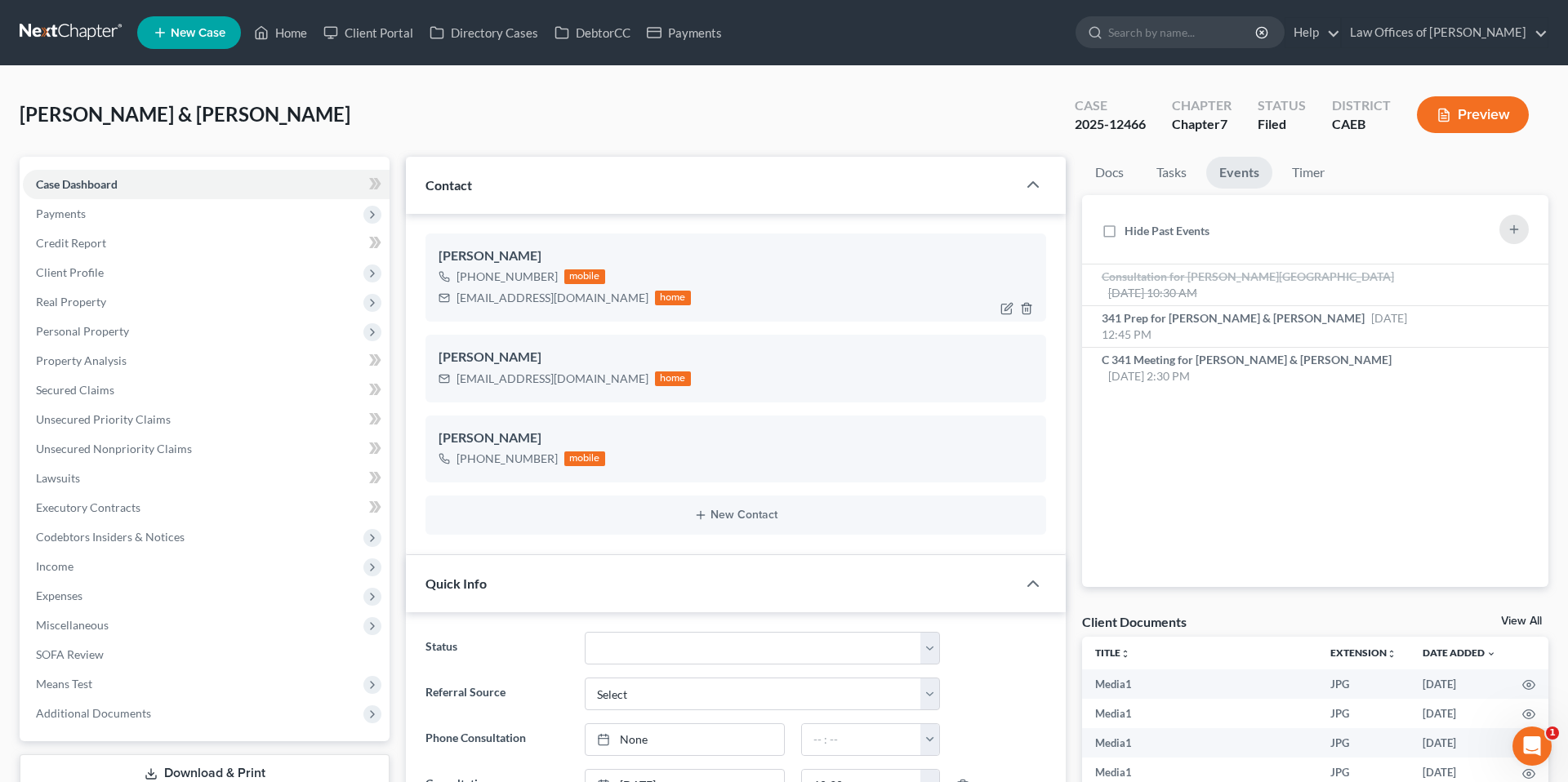
scroll to position [870, 0]
drag, startPoint x: 552, startPoint y: 299, endPoint x: 583, endPoint y: 299, distance: 31.0
click at [596, 299] on div "chrisyarb2000@yahoo.com home" at bounding box center [564, 298] width 252 height 21
click at [269, 34] on icon at bounding box center [261, 33] width 15 height 20
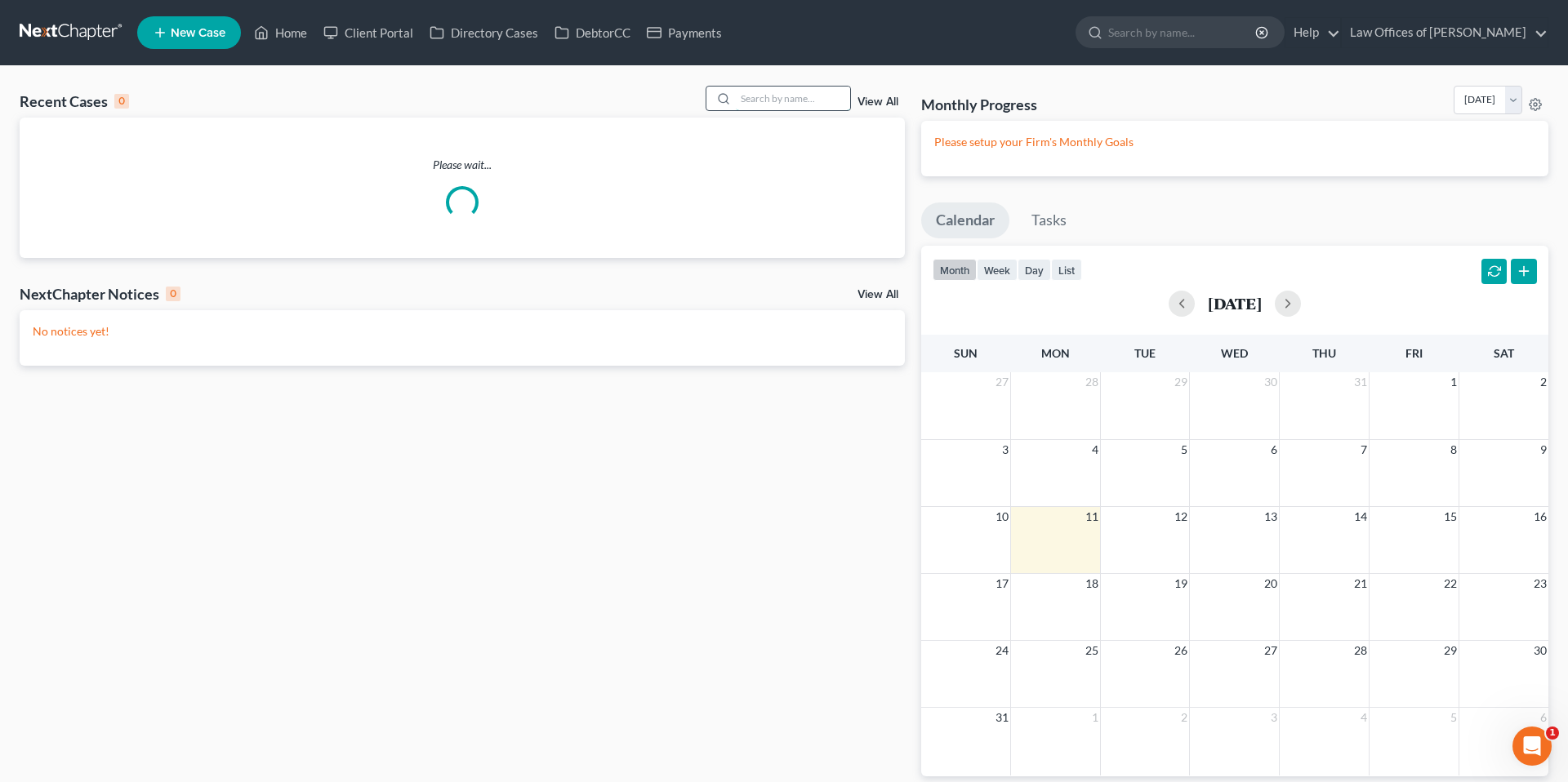
click at [773, 93] on input "search" at bounding box center [793, 98] width 115 height 24
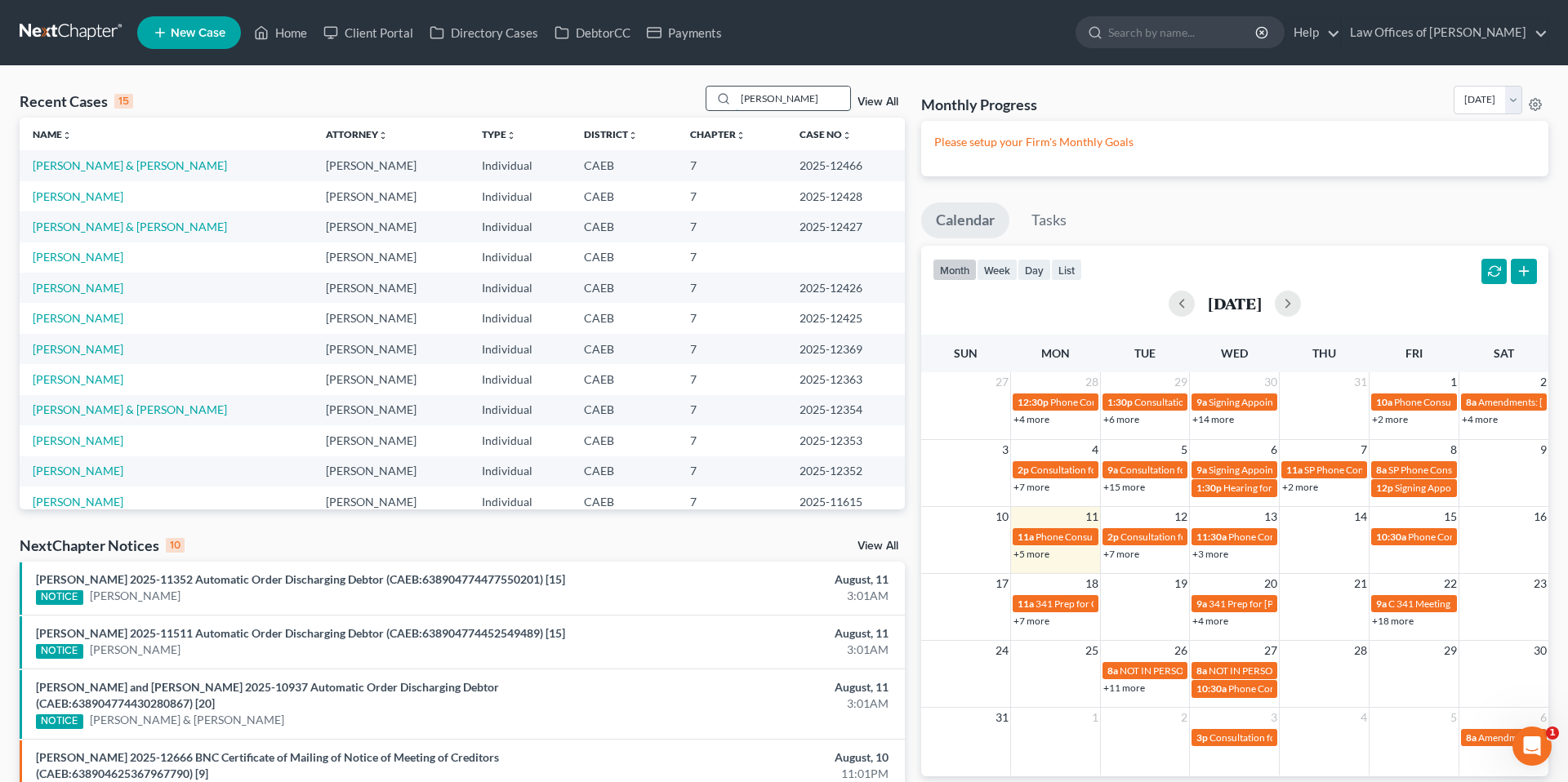
click at [805, 101] on input "verdugo" at bounding box center [793, 98] width 115 height 24
type input "verdugo"
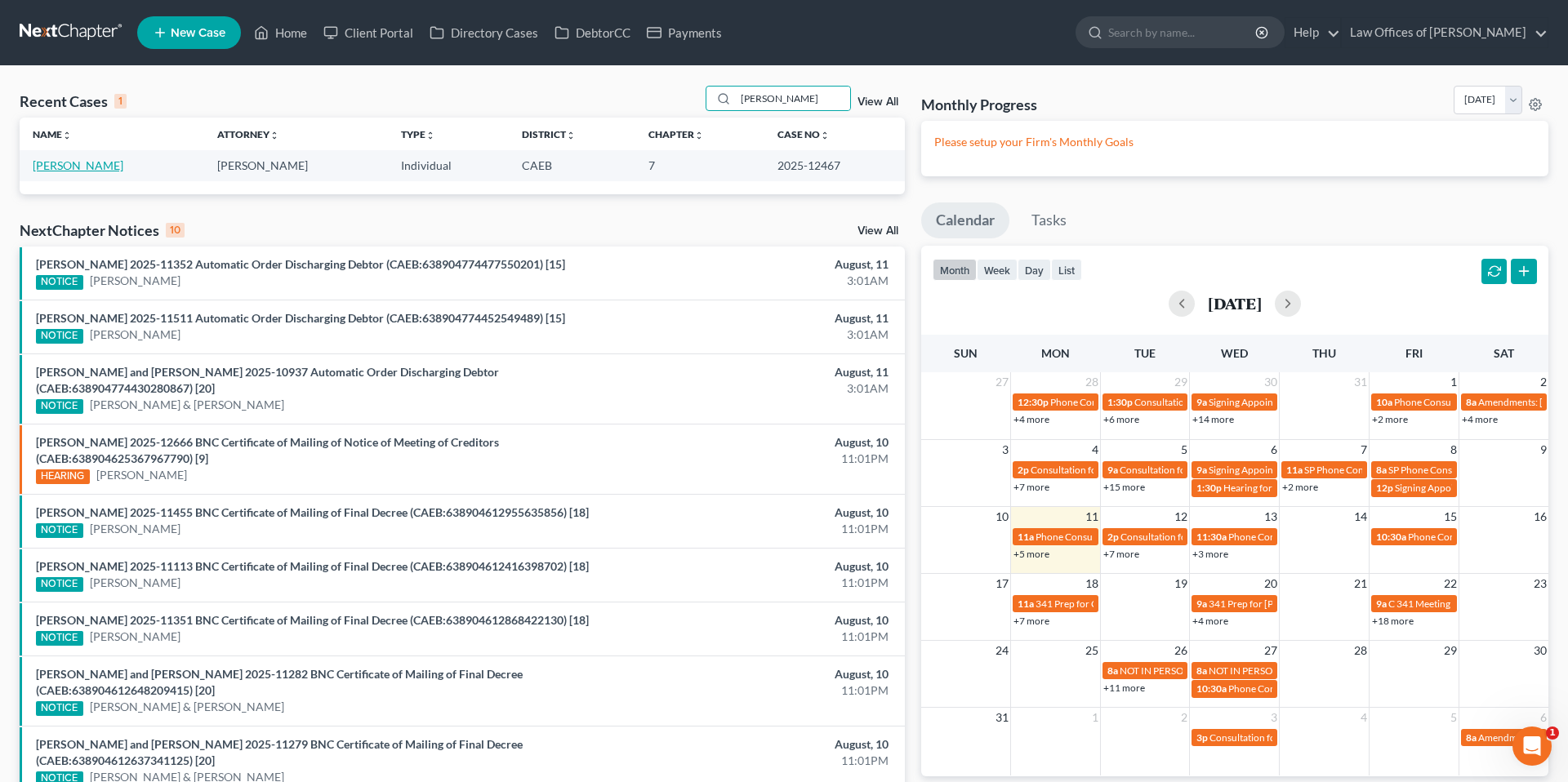
click at [97, 170] on link "Verdugo, Nataly" at bounding box center [78, 165] width 91 height 14
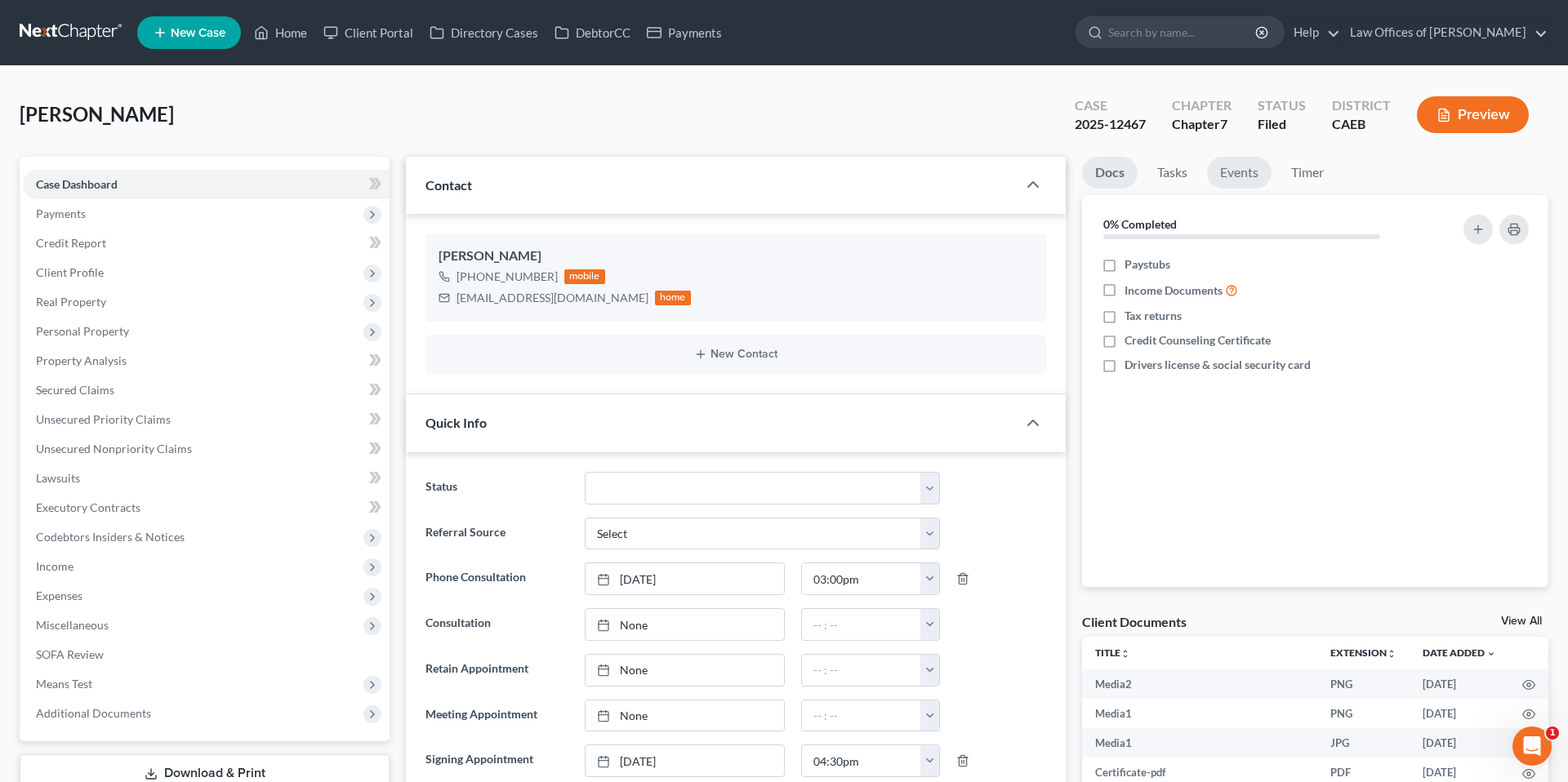
click at [1237, 179] on link "Events" at bounding box center [1239, 172] width 65 height 32
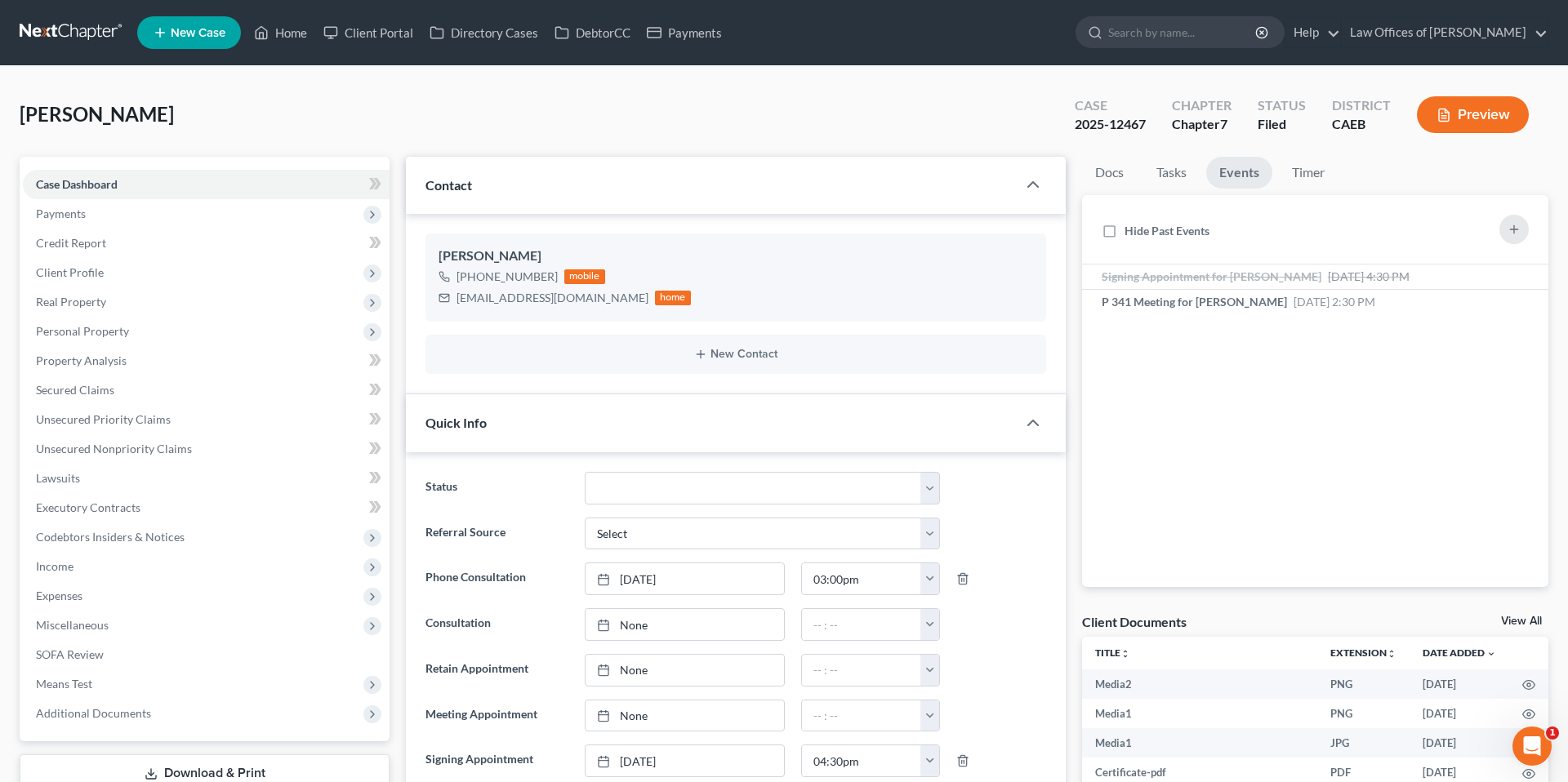
scroll to position [7845, 0]
click at [85, 396] on span "Secured Claims" at bounding box center [75, 390] width 79 height 14
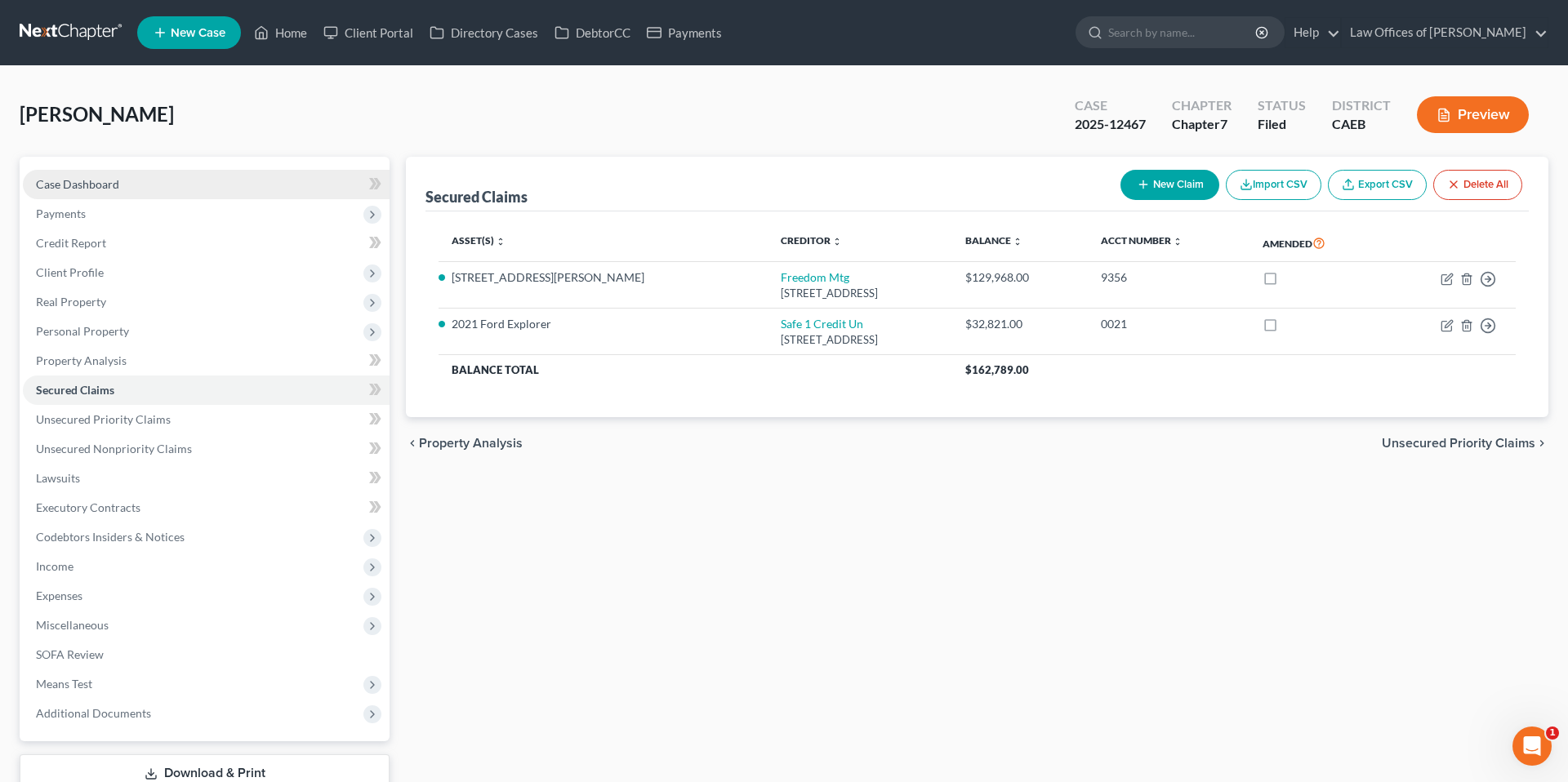
click at [84, 192] on link "Case Dashboard" at bounding box center [206, 184] width 367 height 29
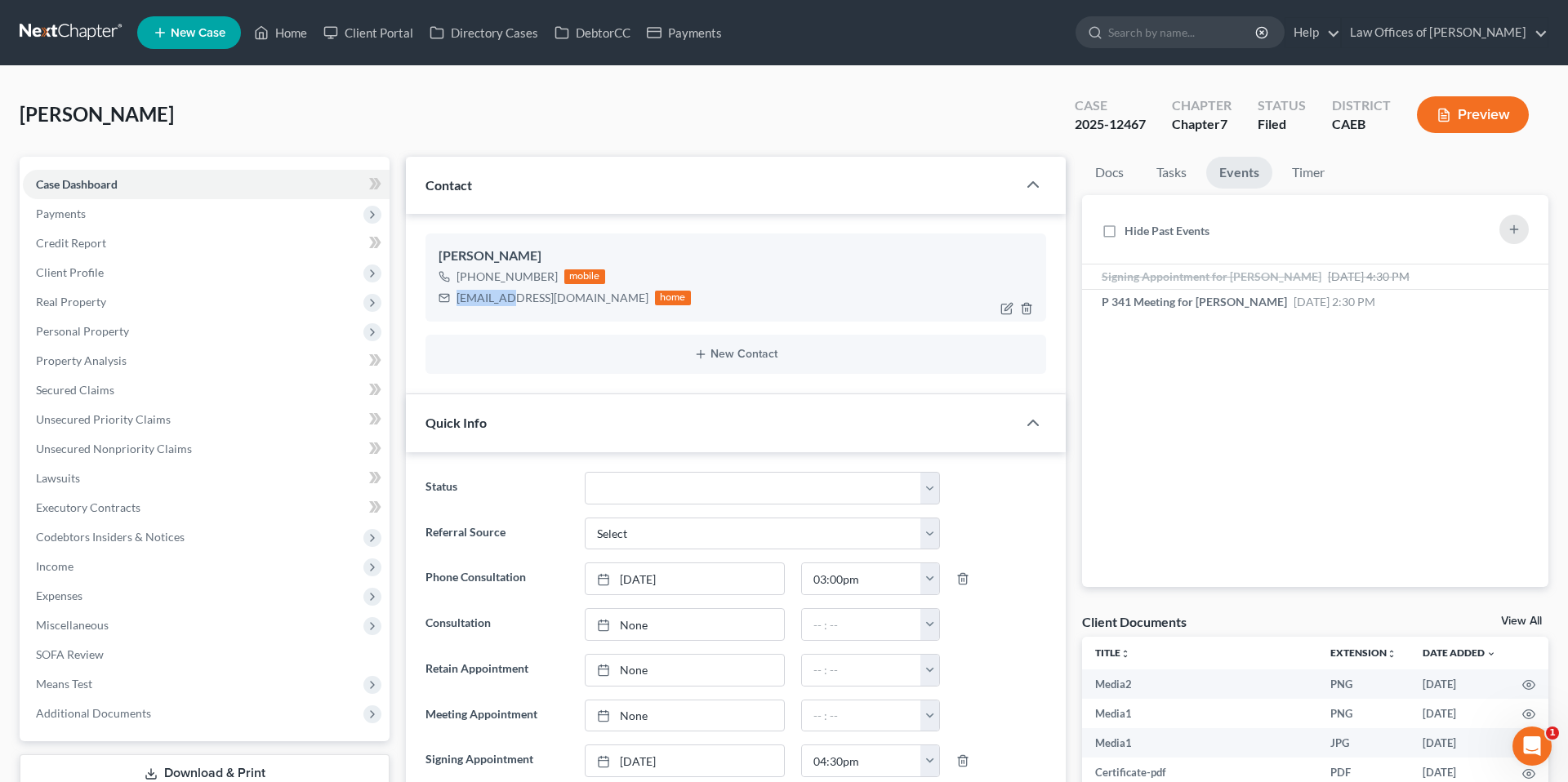
scroll to position [7845, 0]
drag, startPoint x: 458, startPoint y: 298, endPoint x: 585, endPoint y: 299, distance: 127.0
click at [585, 299] on div "verdugonataly@gmail.com" at bounding box center [552, 298] width 192 height 16
click at [582, 298] on div "verdugonataly@gmail.com" at bounding box center [552, 298] width 192 height 16
drag, startPoint x: 591, startPoint y: 299, endPoint x: 485, endPoint y: 301, distance: 106.0
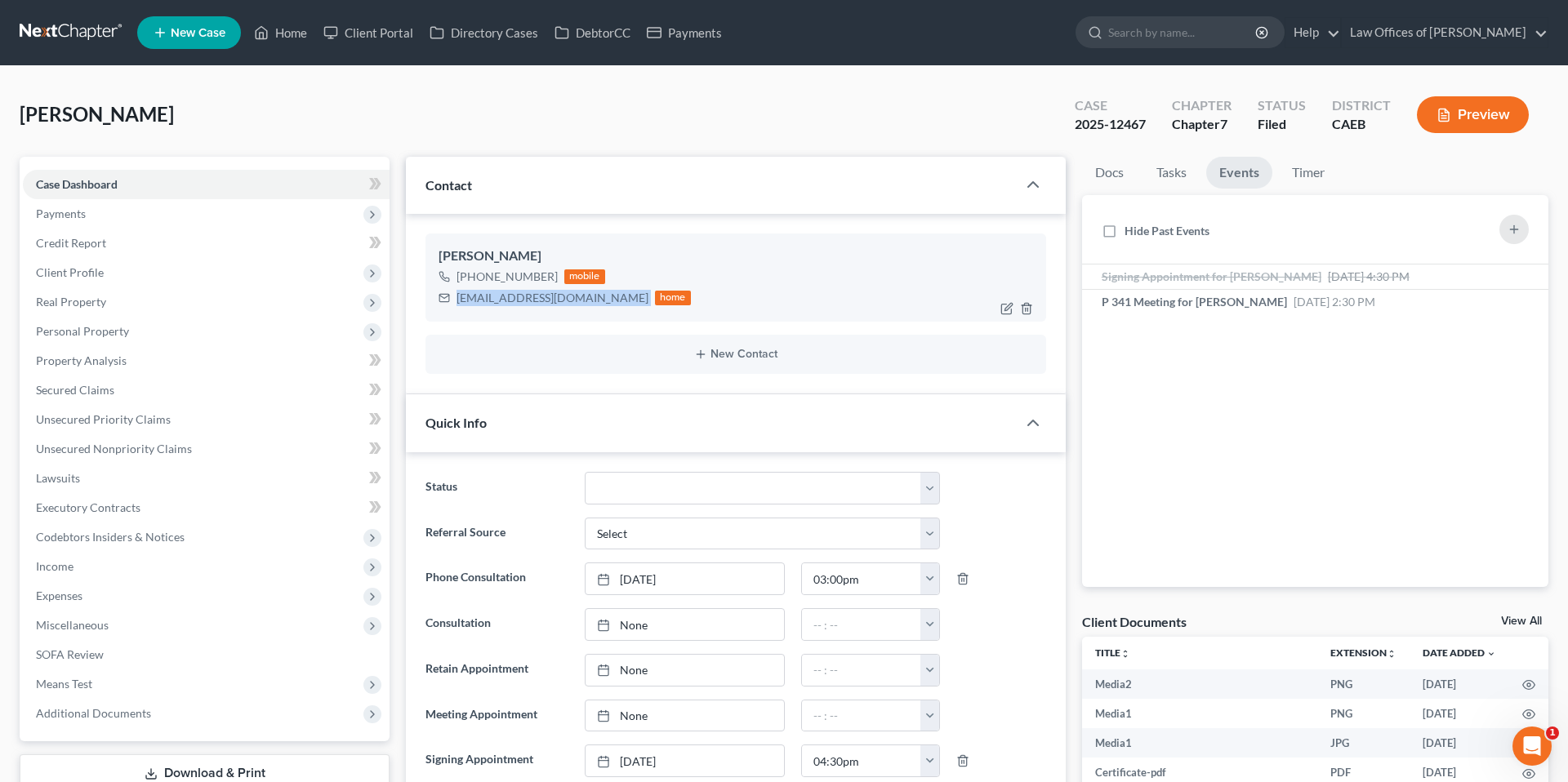
click at [485, 301] on div "verdugonataly@gmail.com home" at bounding box center [564, 298] width 252 height 21
copy div "verdugonataly@gmail.com"
click at [301, 34] on link "Home" at bounding box center [280, 33] width 70 height 29
click at [292, 38] on link "Home" at bounding box center [280, 33] width 70 height 29
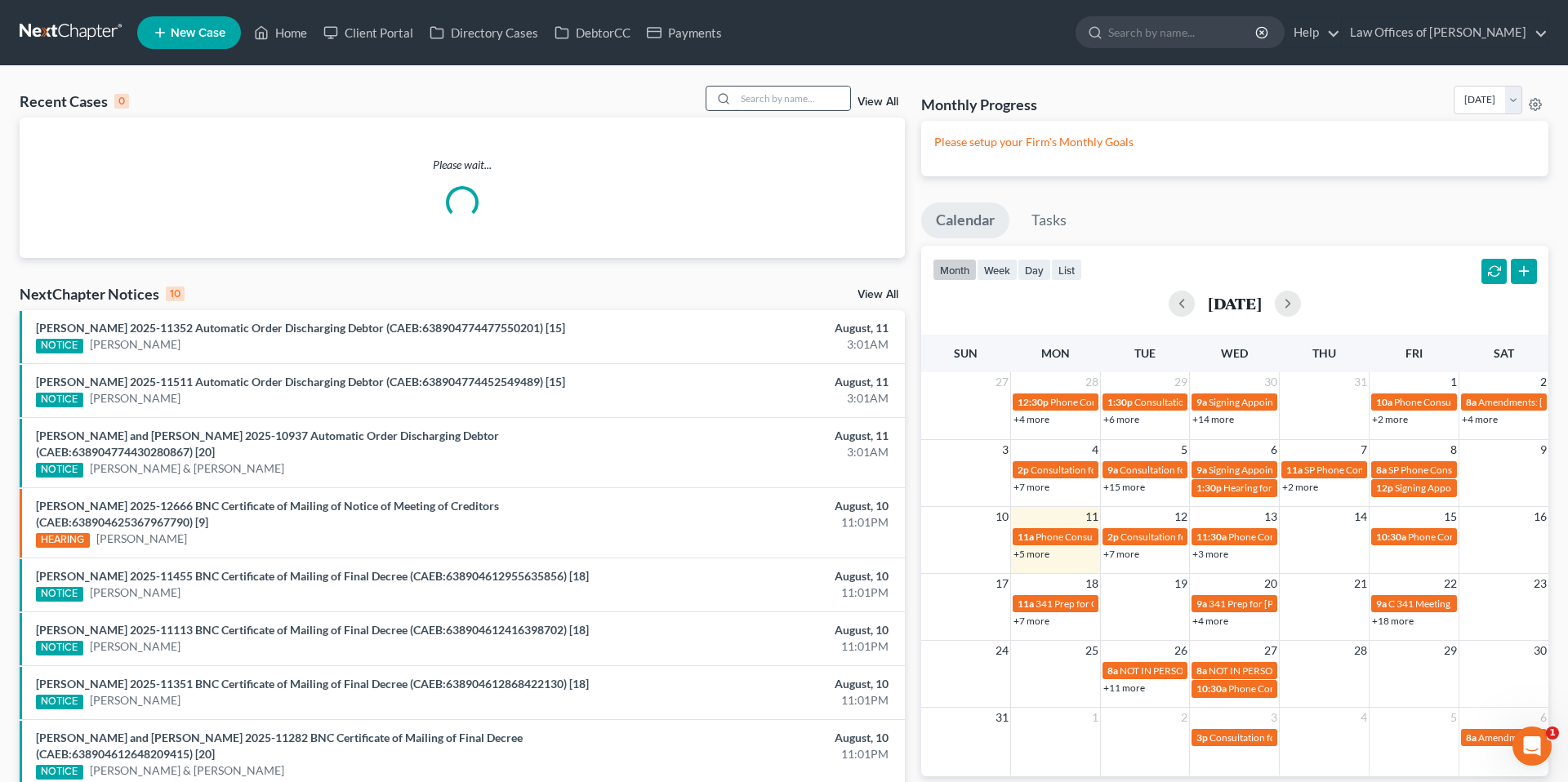
click at [803, 105] on input "search" at bounding box center [793, 98] width 115 height 24
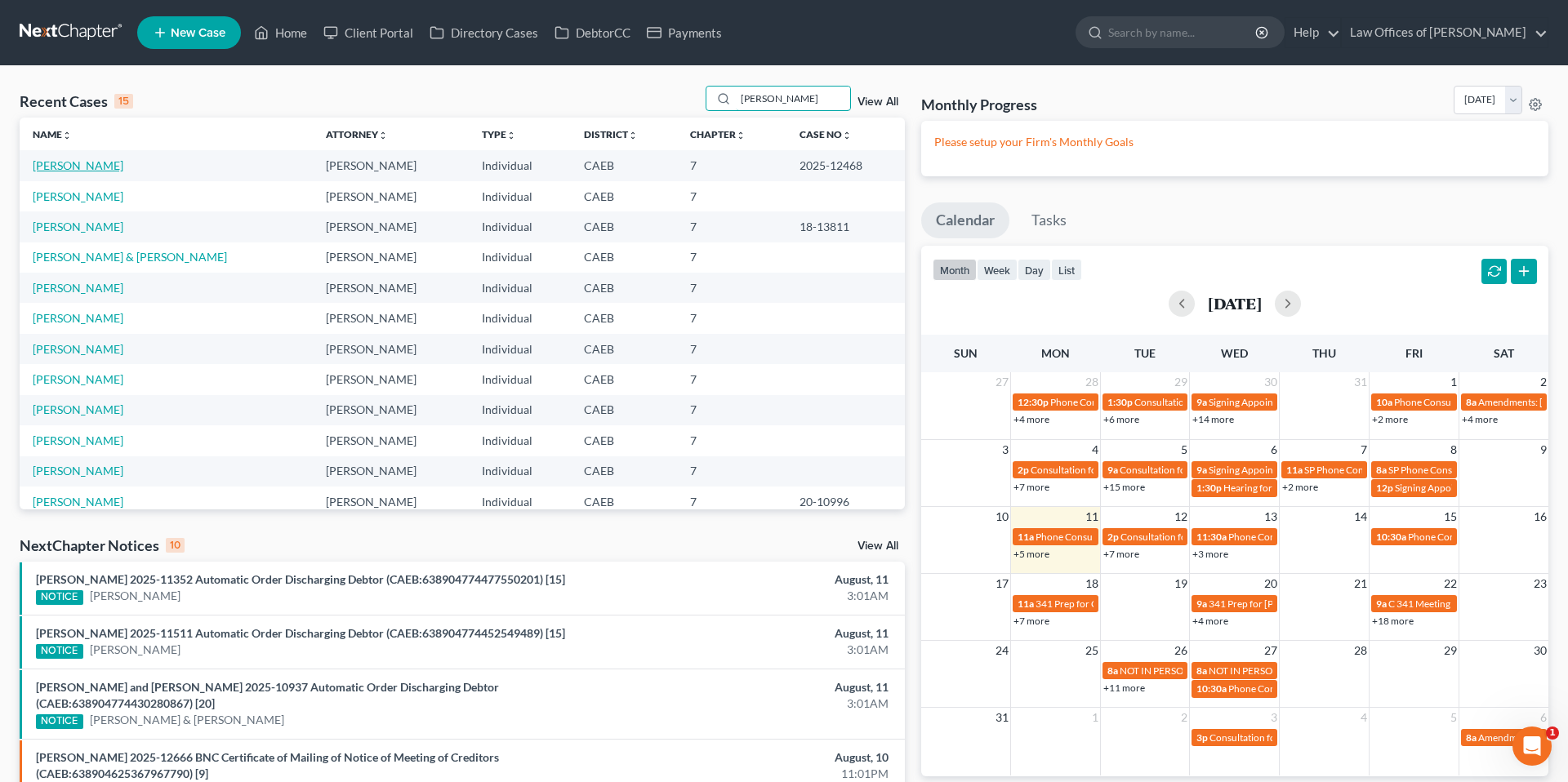
type input "vasquez"
click at [99, 167] on link "Vasquez, Martin" at bounding box center [78, 165] width 91 height 14
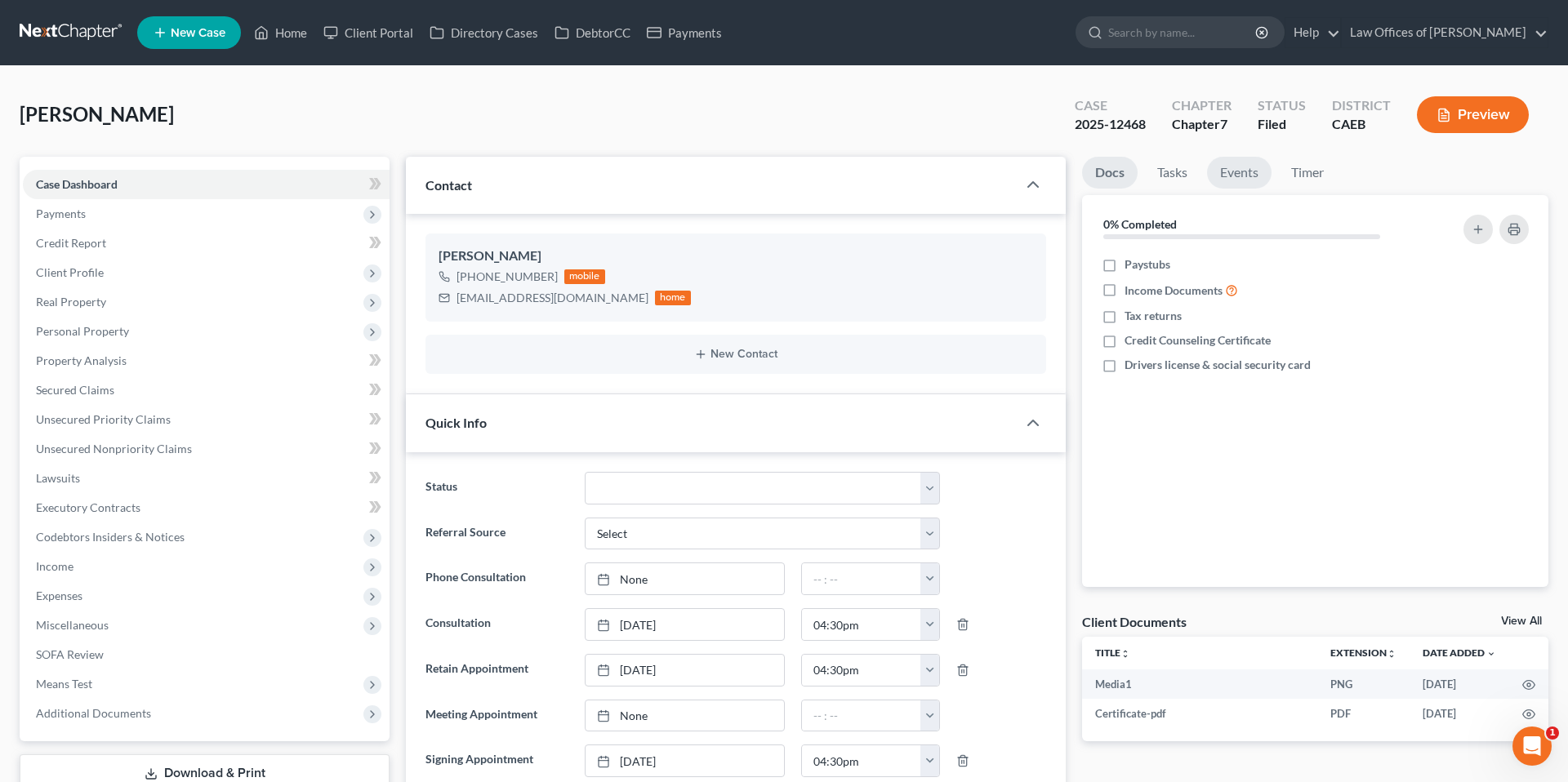
click at [1226, 177] on link "Events" at bounding box center [1239, 172] width 65 height 32
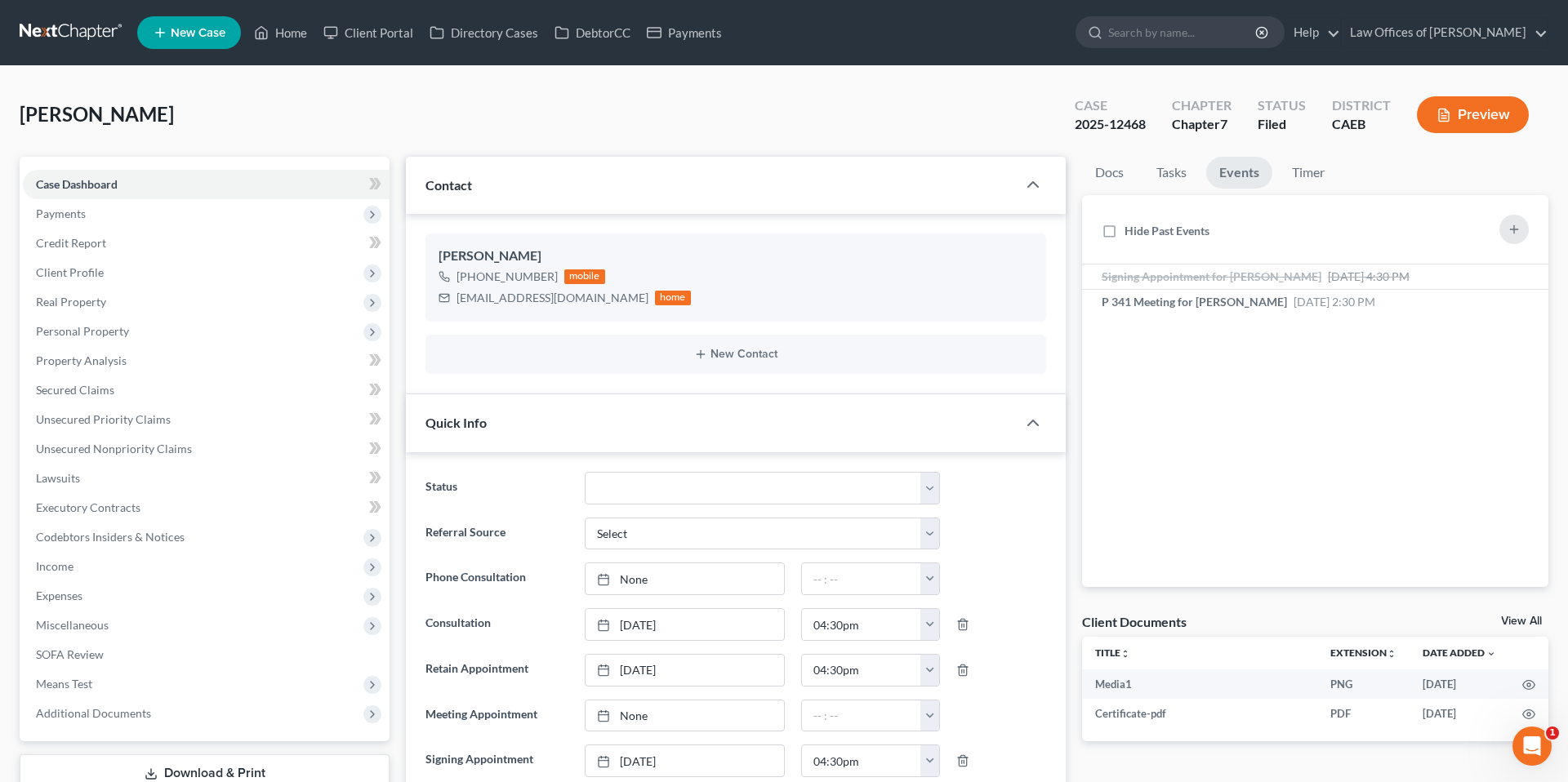
scroll to position [7036, 0]
drag, startPoint x: 455, startPoint y: 297, endPoint x: 577, endPoint y: 298, distance: 122.0
click at [577, 298] on div "mvasquez1960@att.net home" at bounding box center [564, 298] width 252 height 21
copy div "mvasquez1960@att.net"
click at [303, 41] on link "Home" at bounding box center [280, 33] width 70 height 29
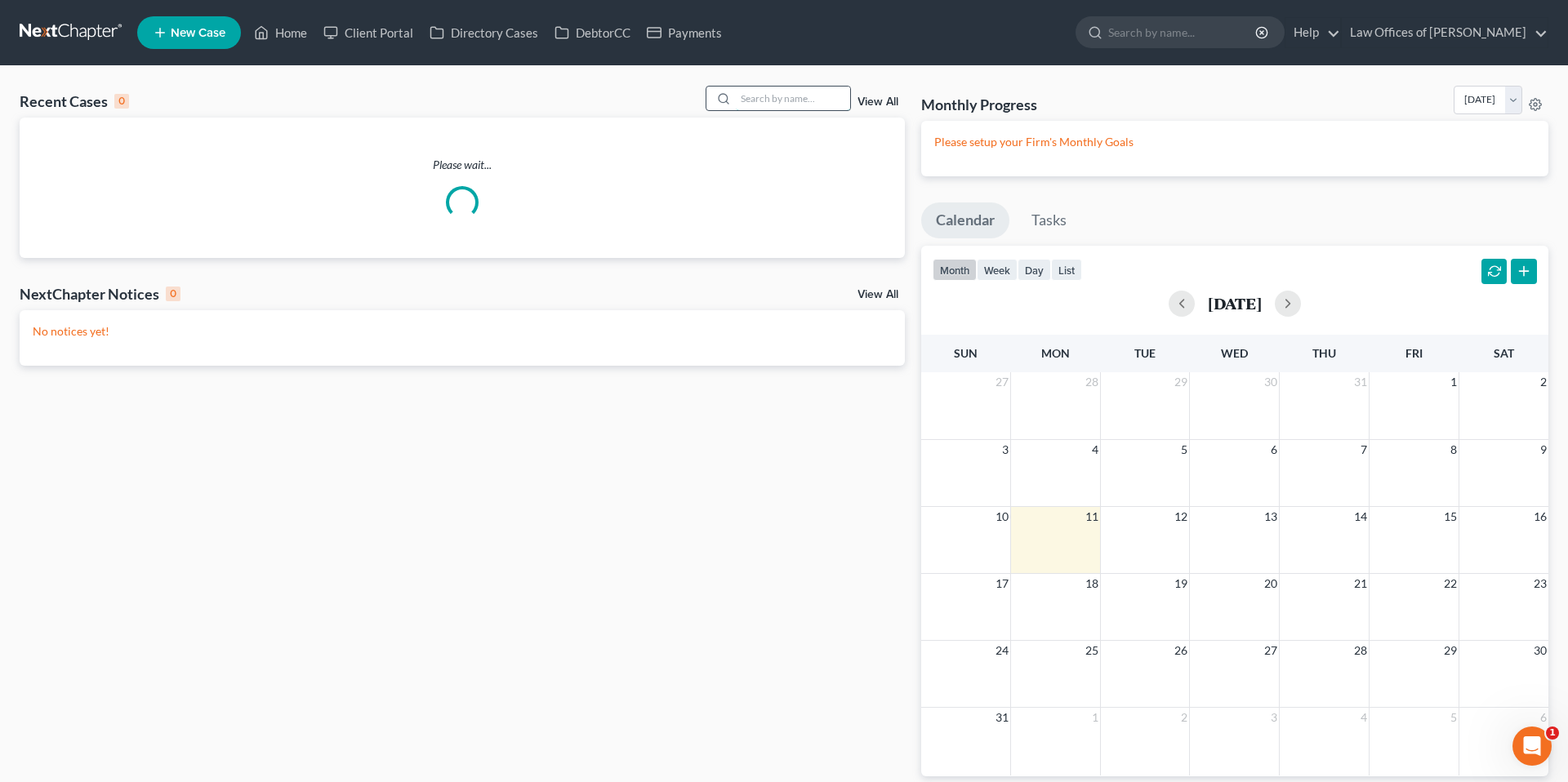
click at [785, 101] on input "search" at bounding box center [793, 98] width 115 height 24
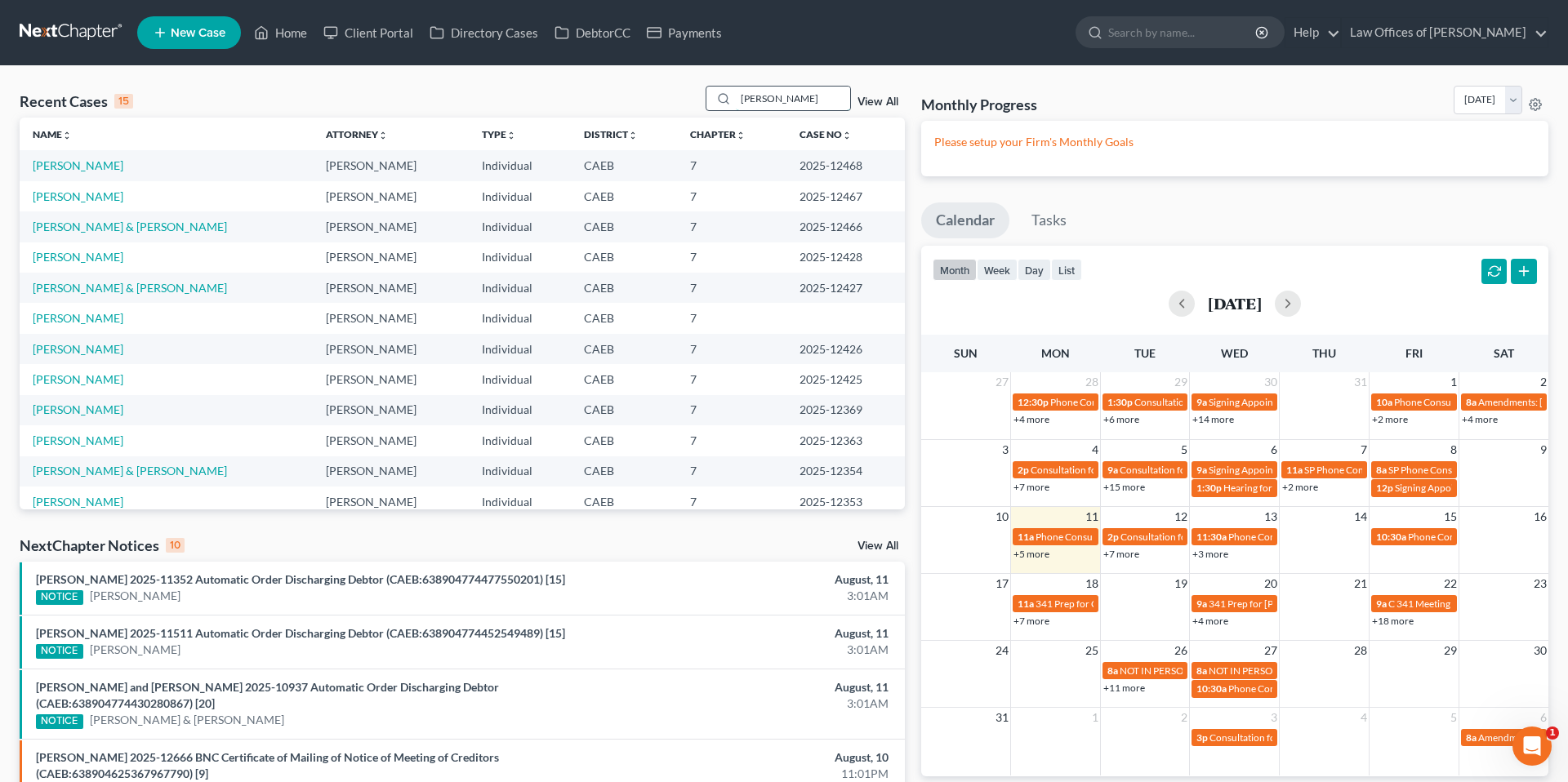
click at [792, 94] on input "sotelo" at bounding box center [793, 98] width 115 height 24
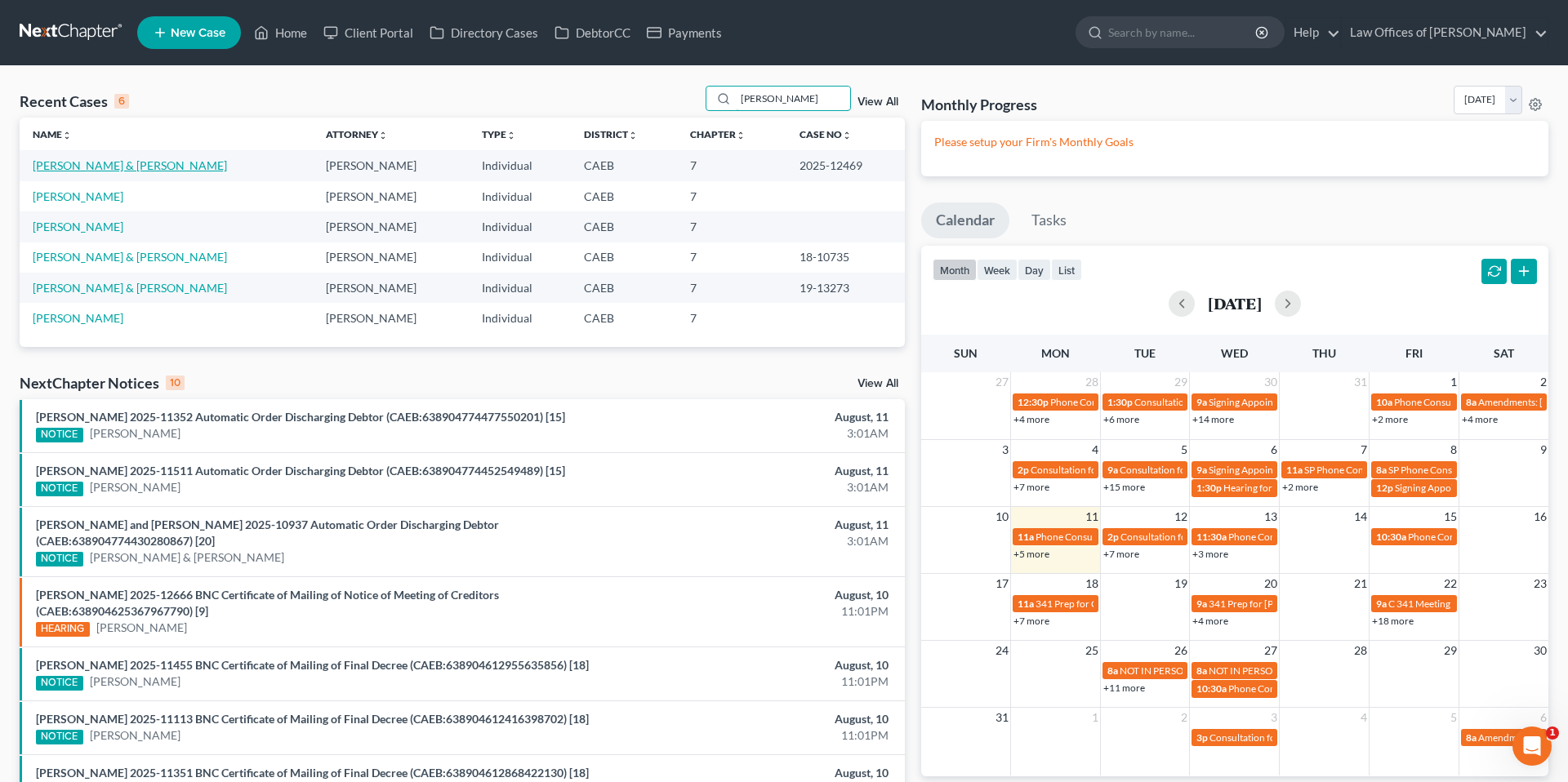
type input "sotelo"
click at [117, 169] on link "Sotelo, Javier & Vera" at bounding box center [129, 165] width 194 height 14
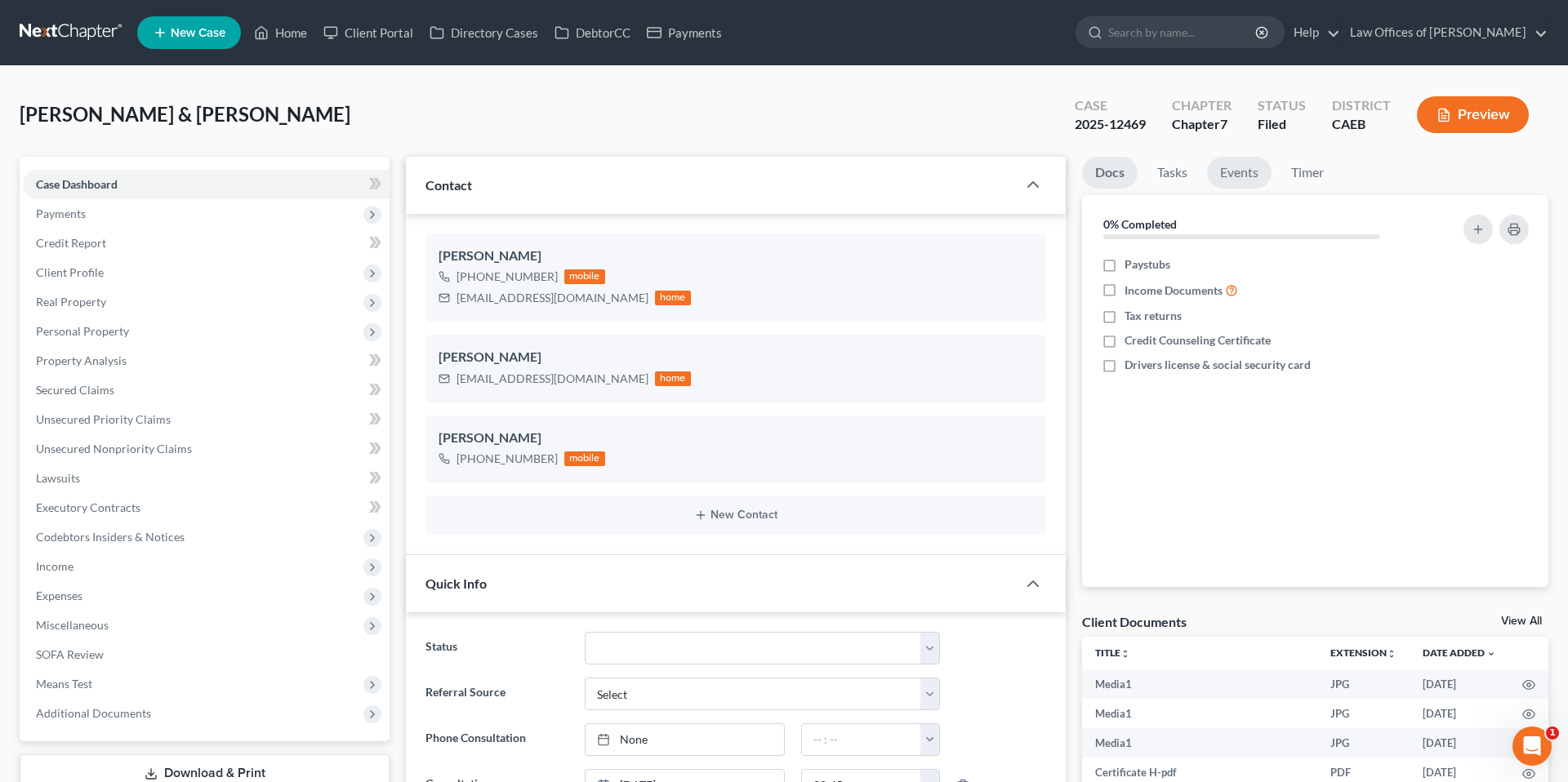
click at [1229, 175] on link "Events" at bounding box center [1239, 172] width 65 height 32
click at [1227, 171] on link "Events" at bounding box center [1239, 172] width 65 height 32
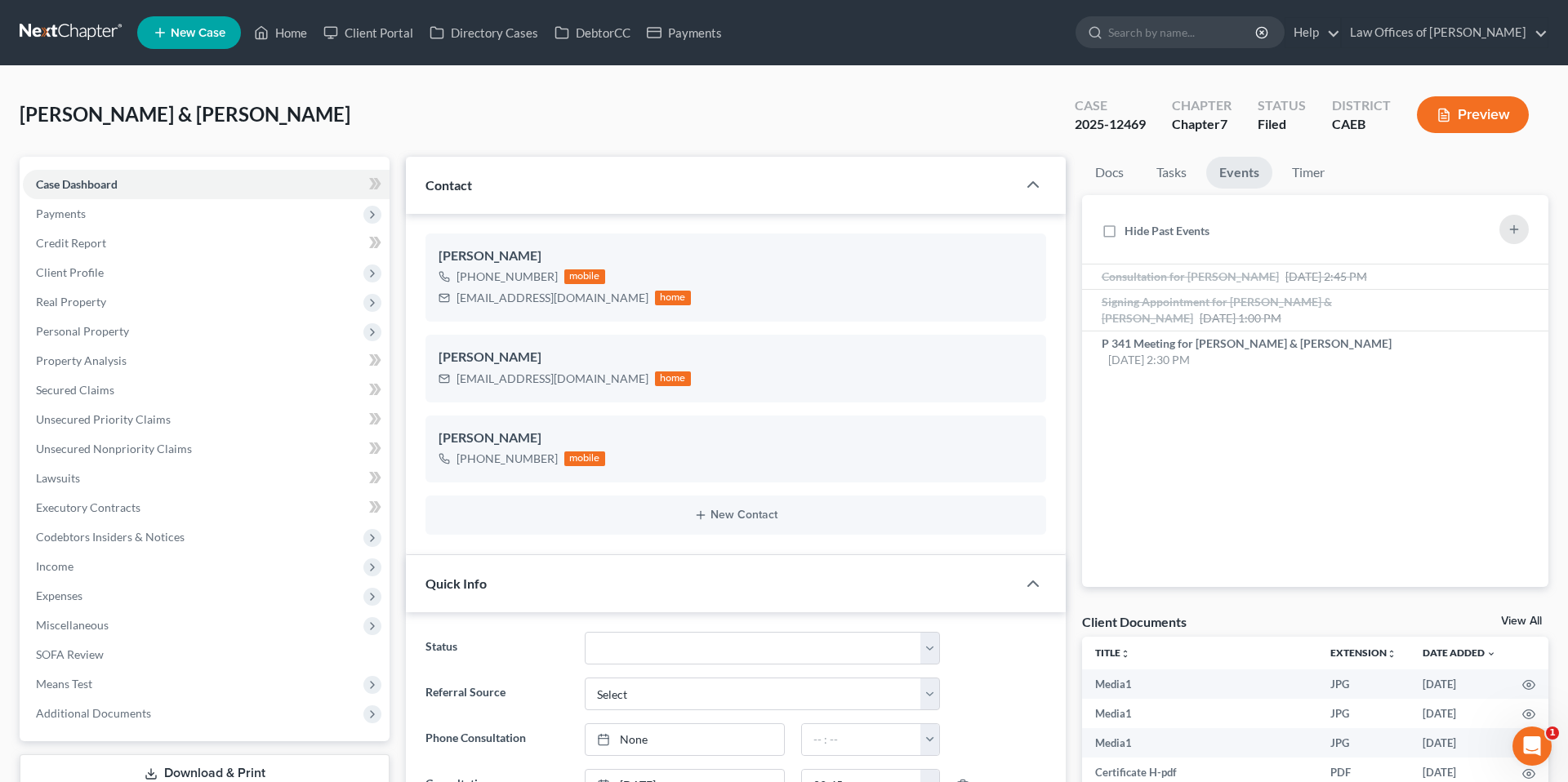
scroll to position [5982, 0]
drag, startPoint x: 456, startPoint y: 302, endPoint x: 579, endPoint y: 300, distance: 123.0
click at [579, 300] on div "sotelov813@gmail.com home" at bounding box center [564, 298] width 252 height 21
copy div "sotelov813@gmail.com"
drag, startPoint x: 455, startPoint y: 381, endPoint x: 576, endPoint y: 381, distance: 121.0
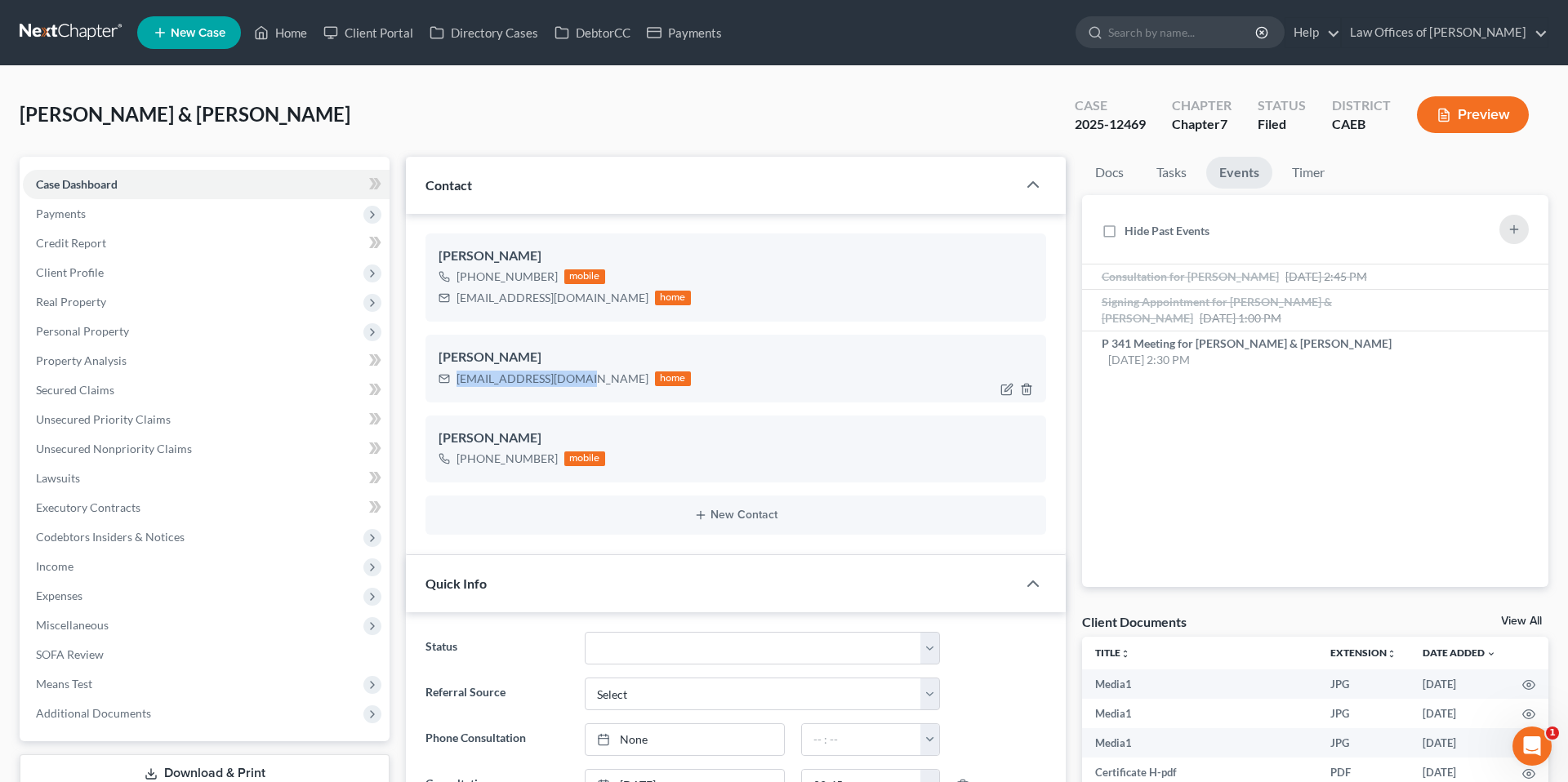
click at [576, 380] on div "jsotelo1204@gmail.com home" at bounding box center [564, 379] width 252 height 21
copy div "jsotelo1204@gmail.com"
click at [275, 32] on link "Home" at bounding box center [280, 33] width 70 height 29
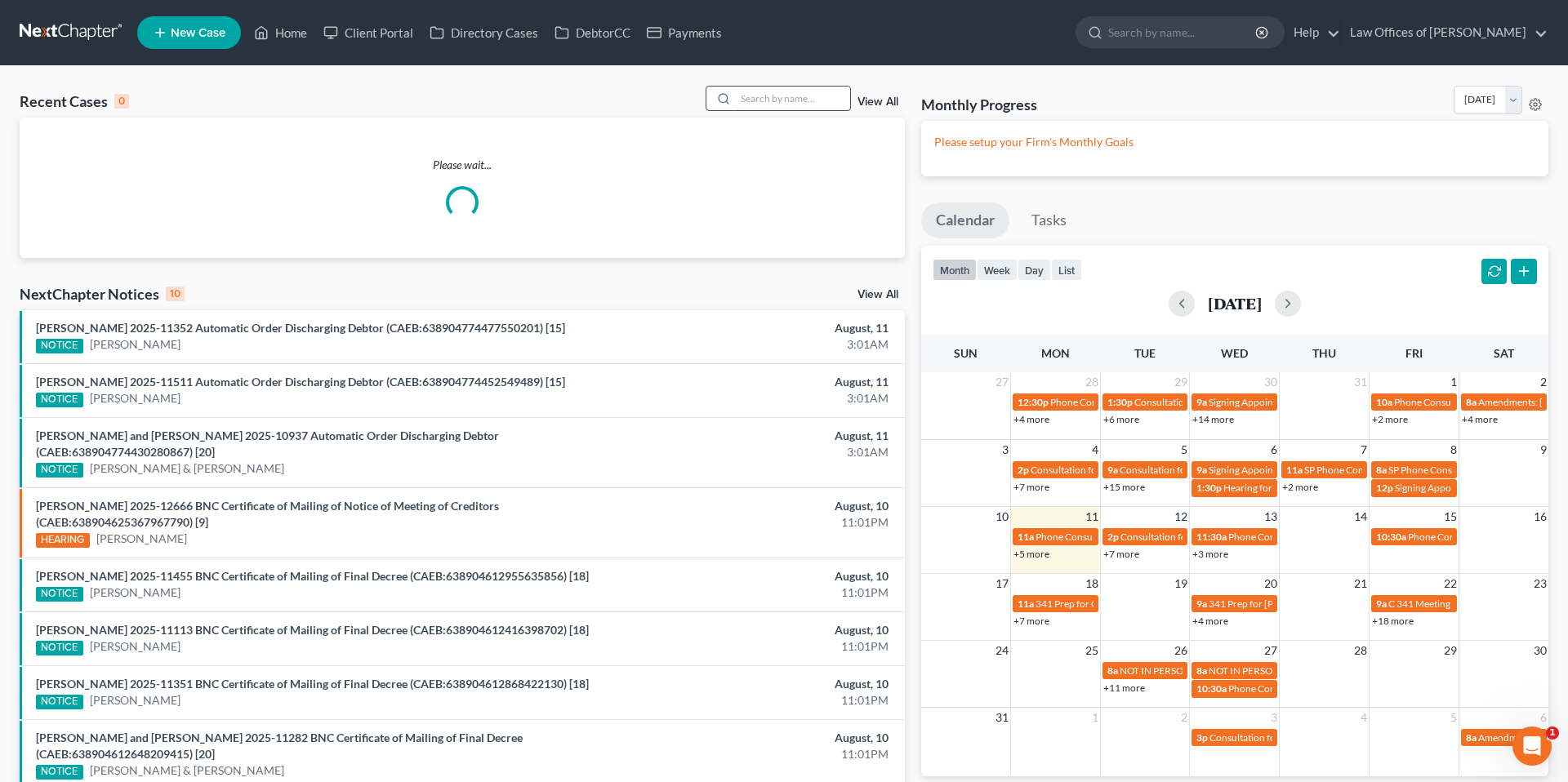
click at [771, 106] on input "search" at bounding box center [793, 98] width 115 height 24
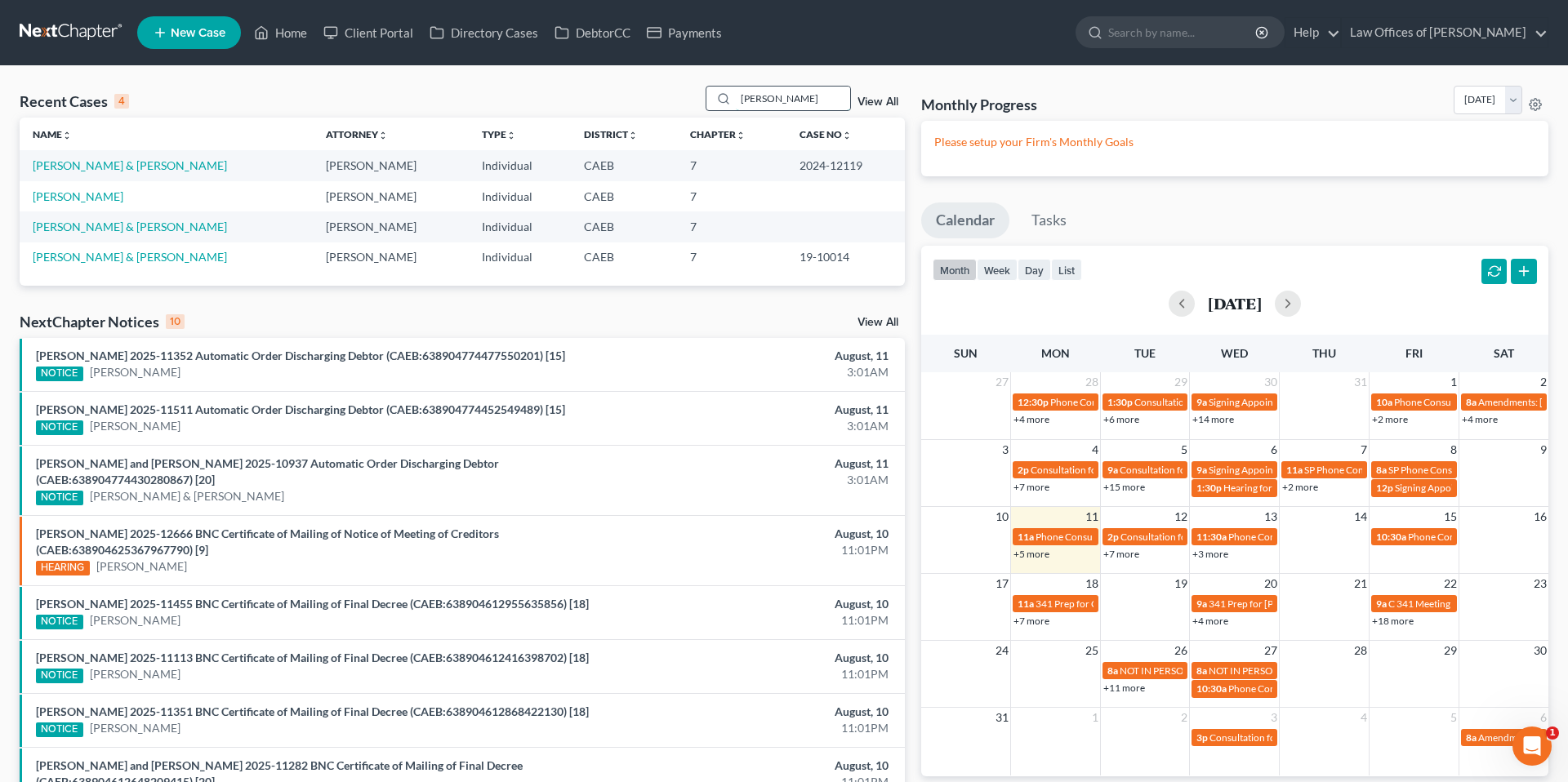
click at [789, 105] on input "[PERSON_NAME]" at bounding box center [793, 98] width 115 height 24
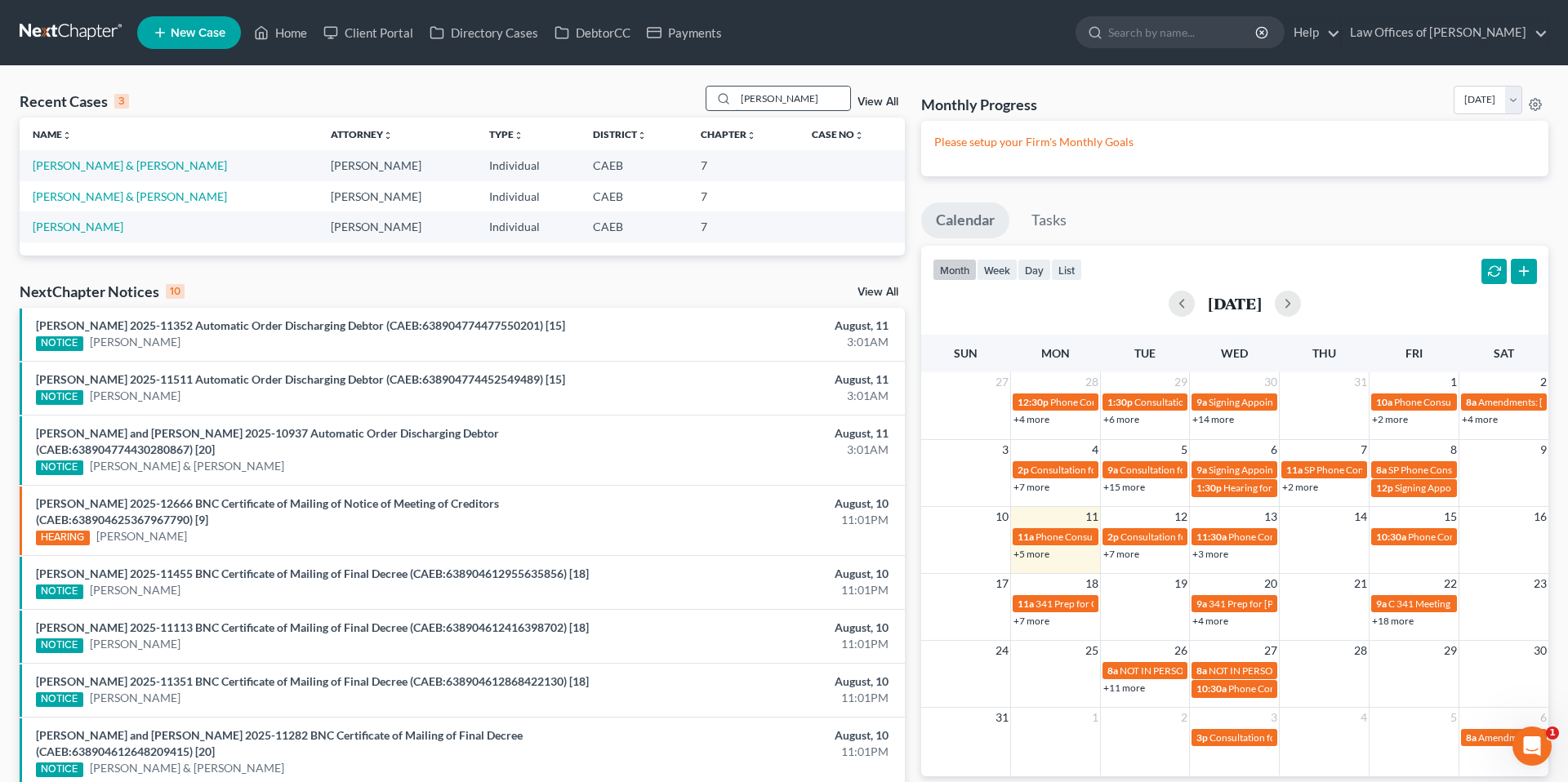
click at [799, 100] on input "arriola" at bounding box center [793, 98] width 115 height 24
type input "j"
type input "d"
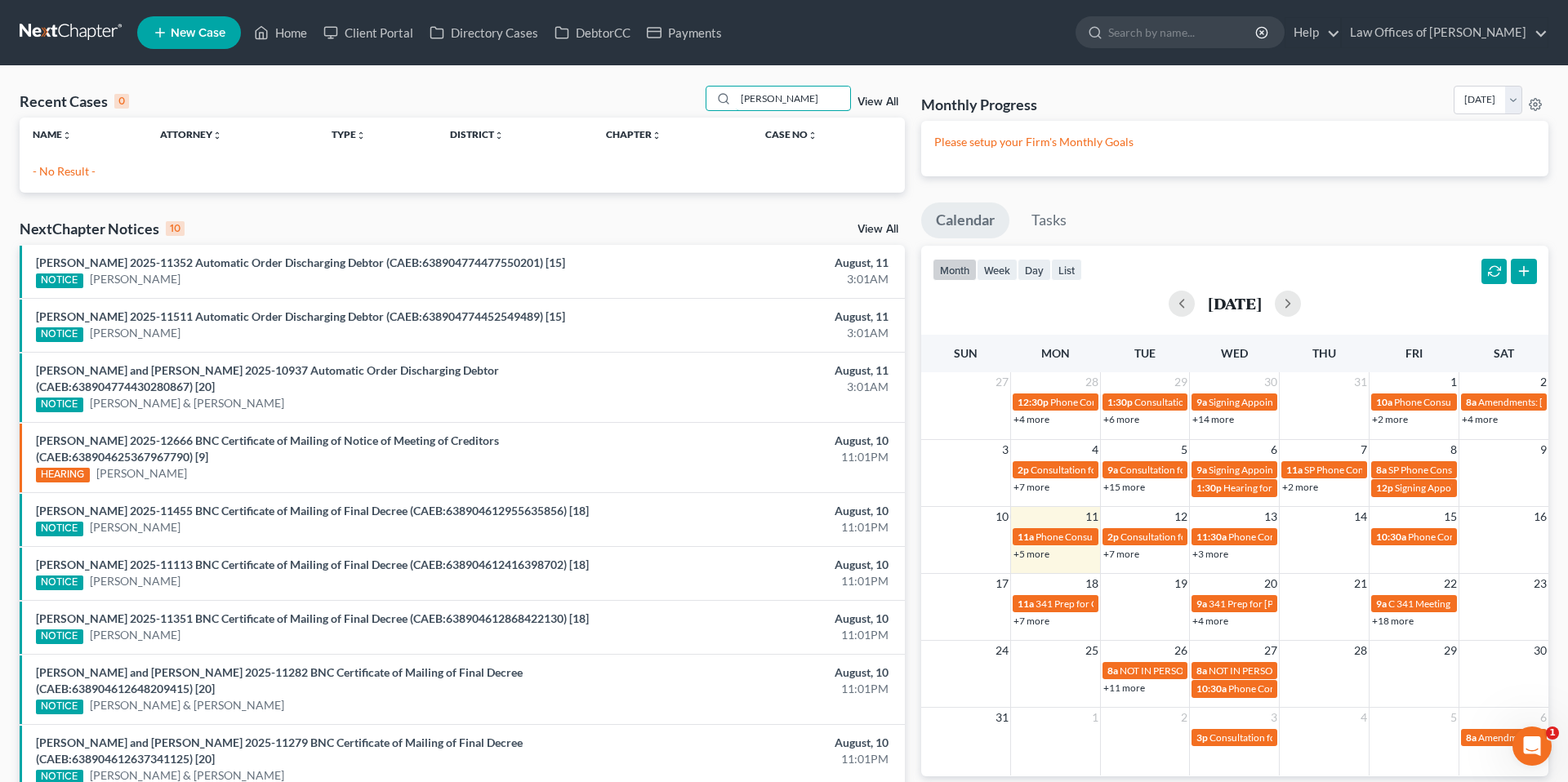
type input "vidana"
click at [196, 38] on span "New Case" at bounding box center [197, 33] width 55 height 12
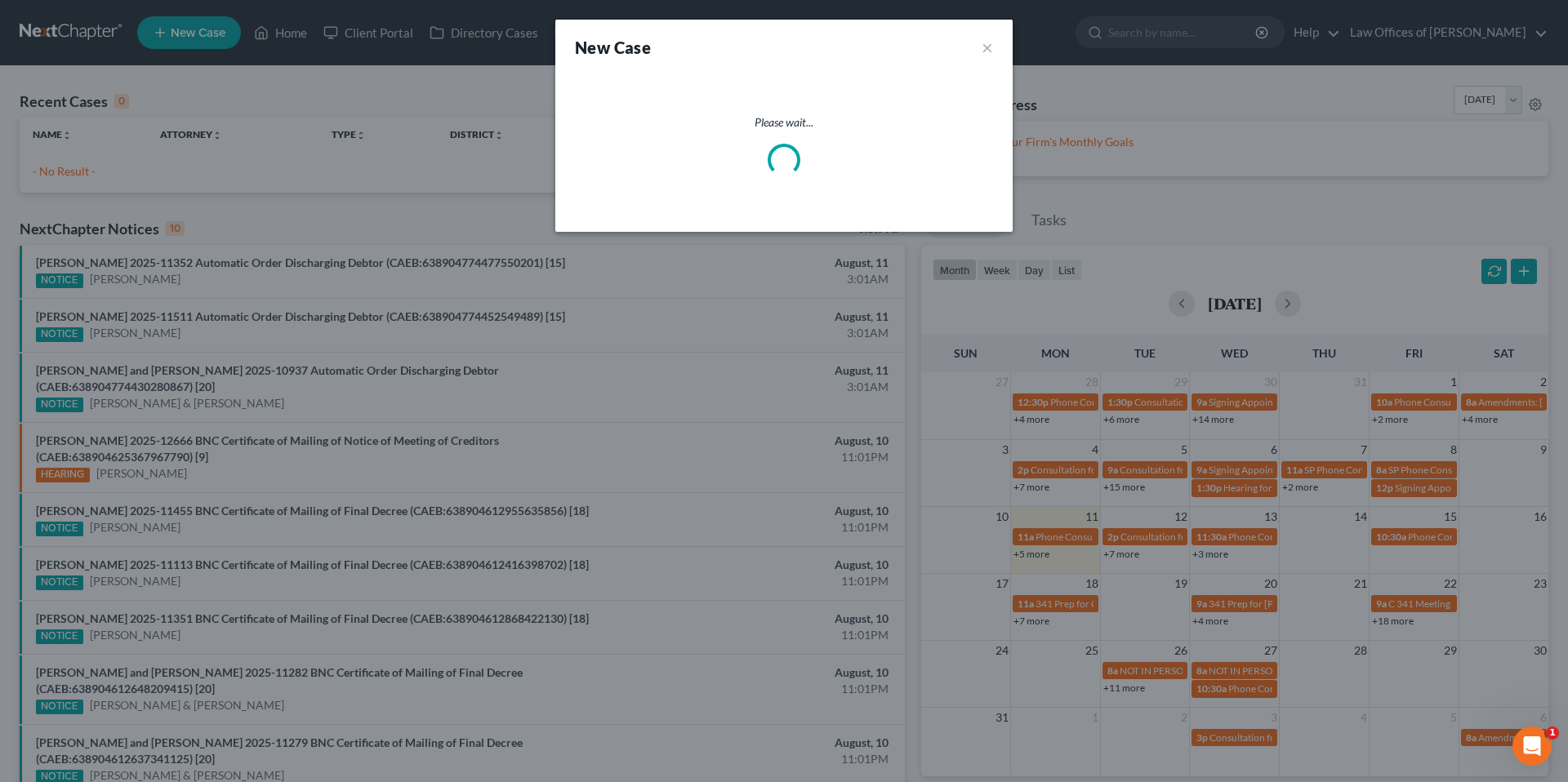
select select "8"
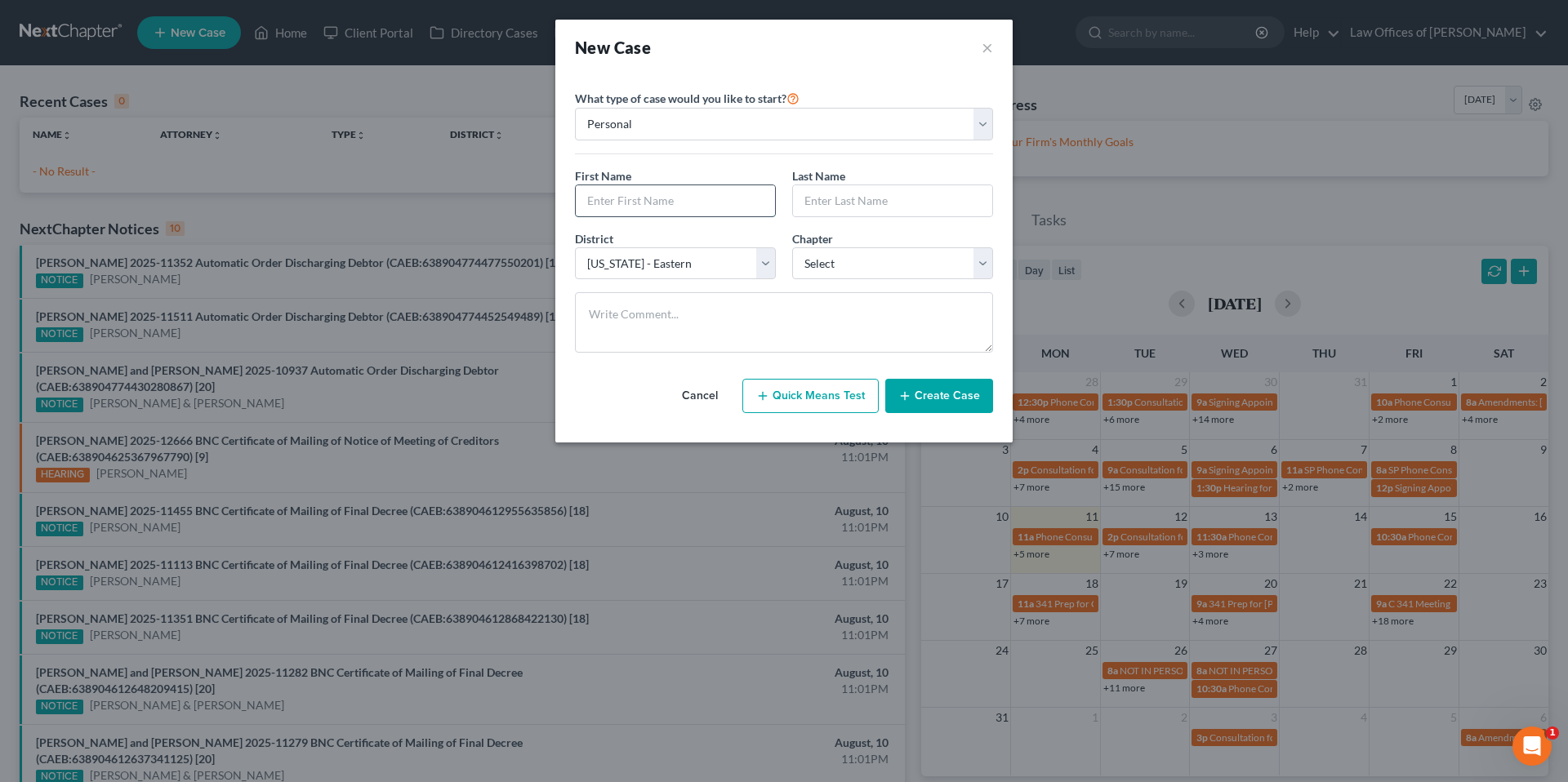
click at [677, 206] on input "text" at bounding box center [675, 201] width 199 height 31
type input "<"
type input "Monica"
type input "V"
type input "v"
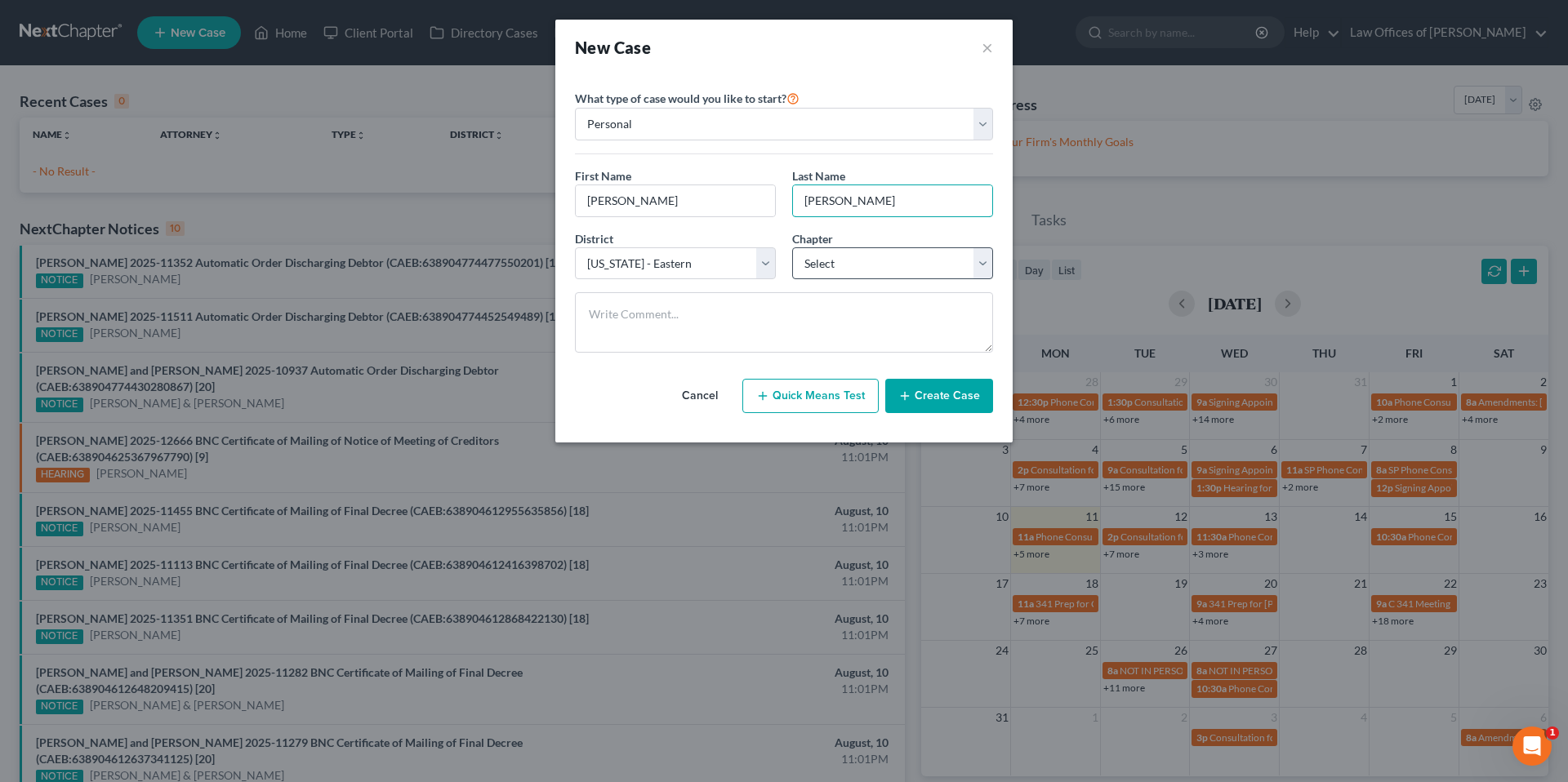
type input "Vidana"
click at [880, 258] on select "Select 7 11 12 13" at bounding box center [892, 264] width 201 height 33
select select "0"
click at [956, 402] on button "Create Case" at bounding box center [940, 396] width 108 height 34
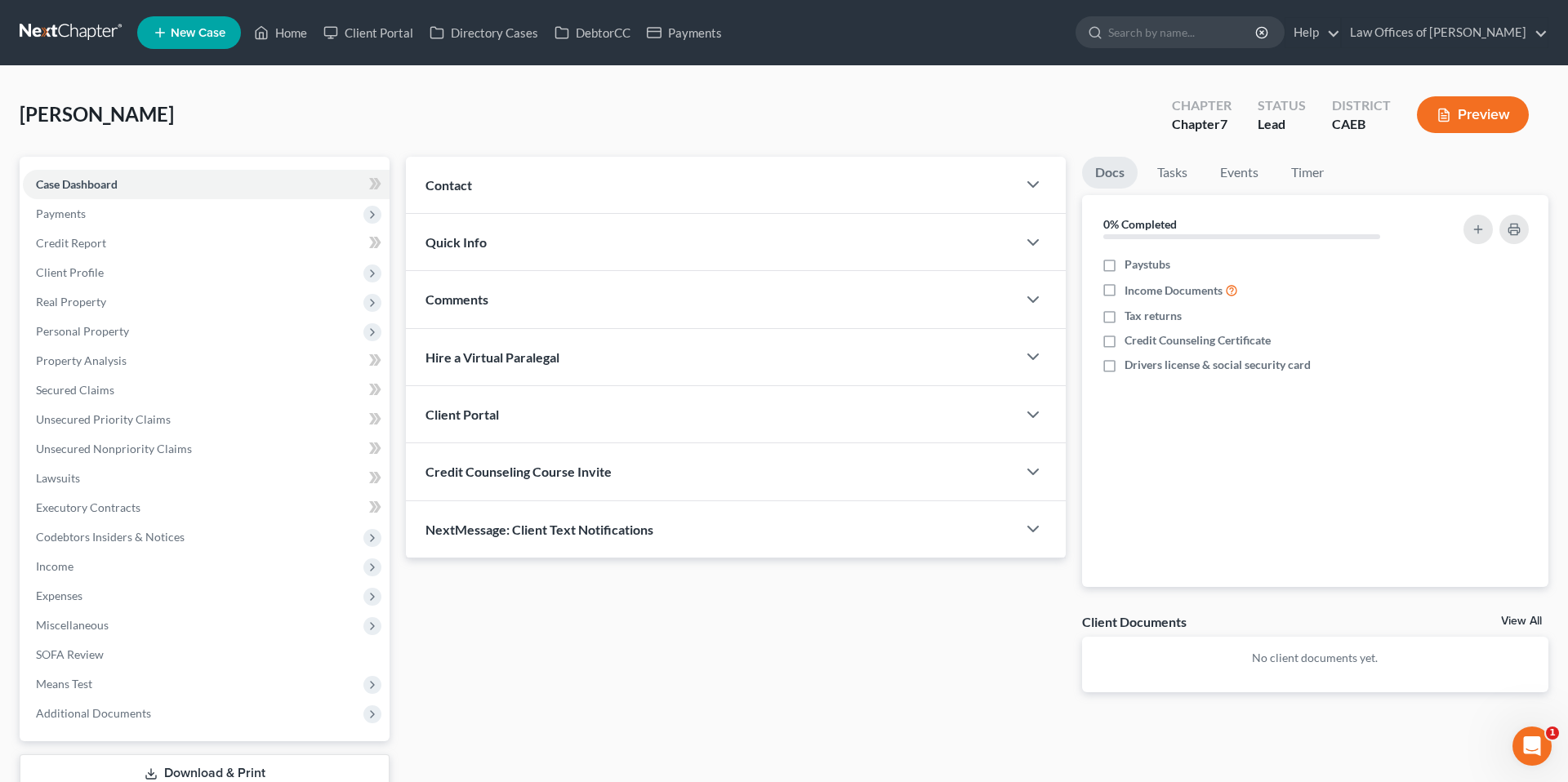
click at [819, 186] on div "Contact" at bounding box center [711, 184] width 611 height 57
